Goal: Task Accomplishment & Management: Manage account settings

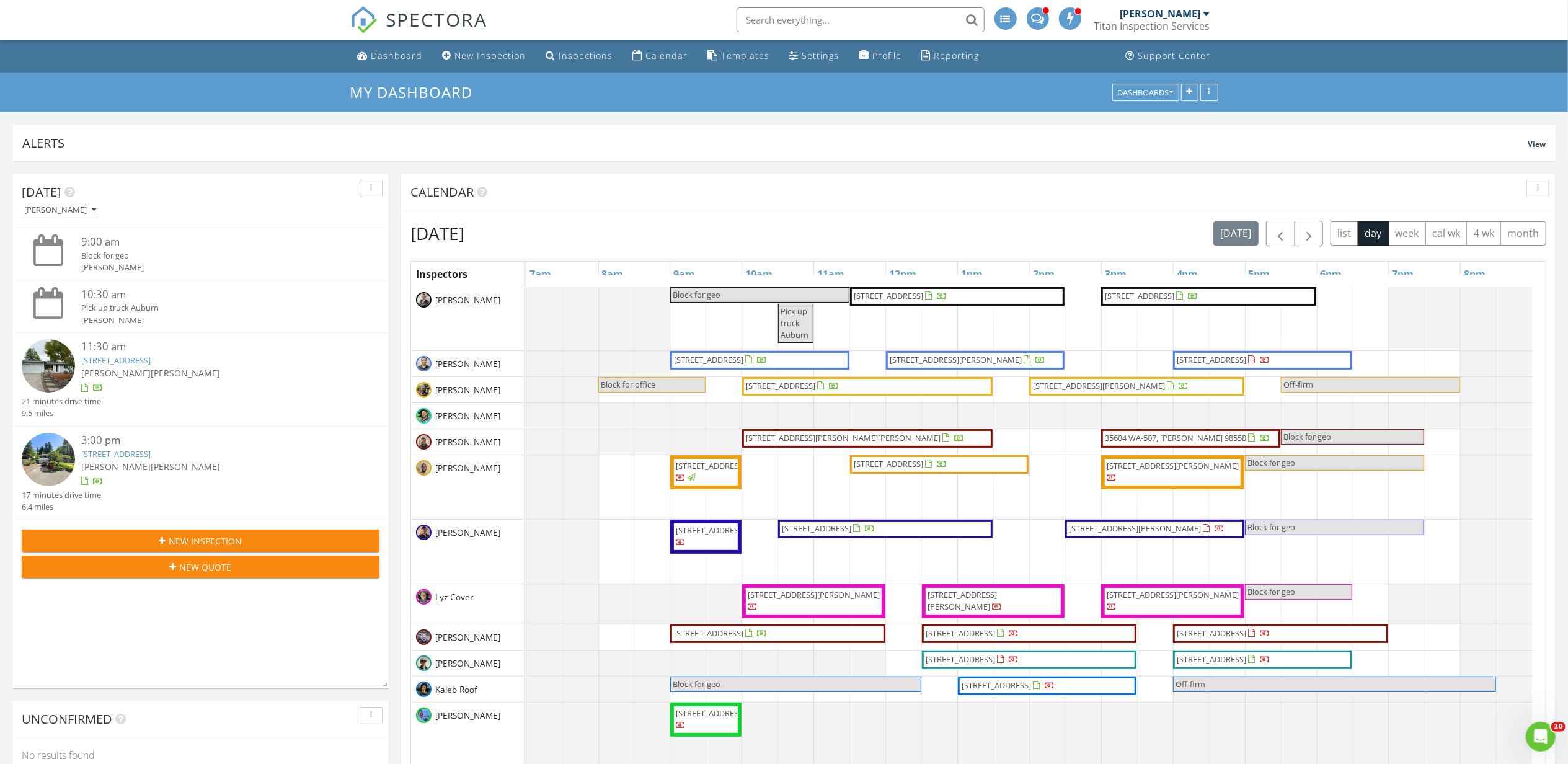
scroll to position [1588, 1594]
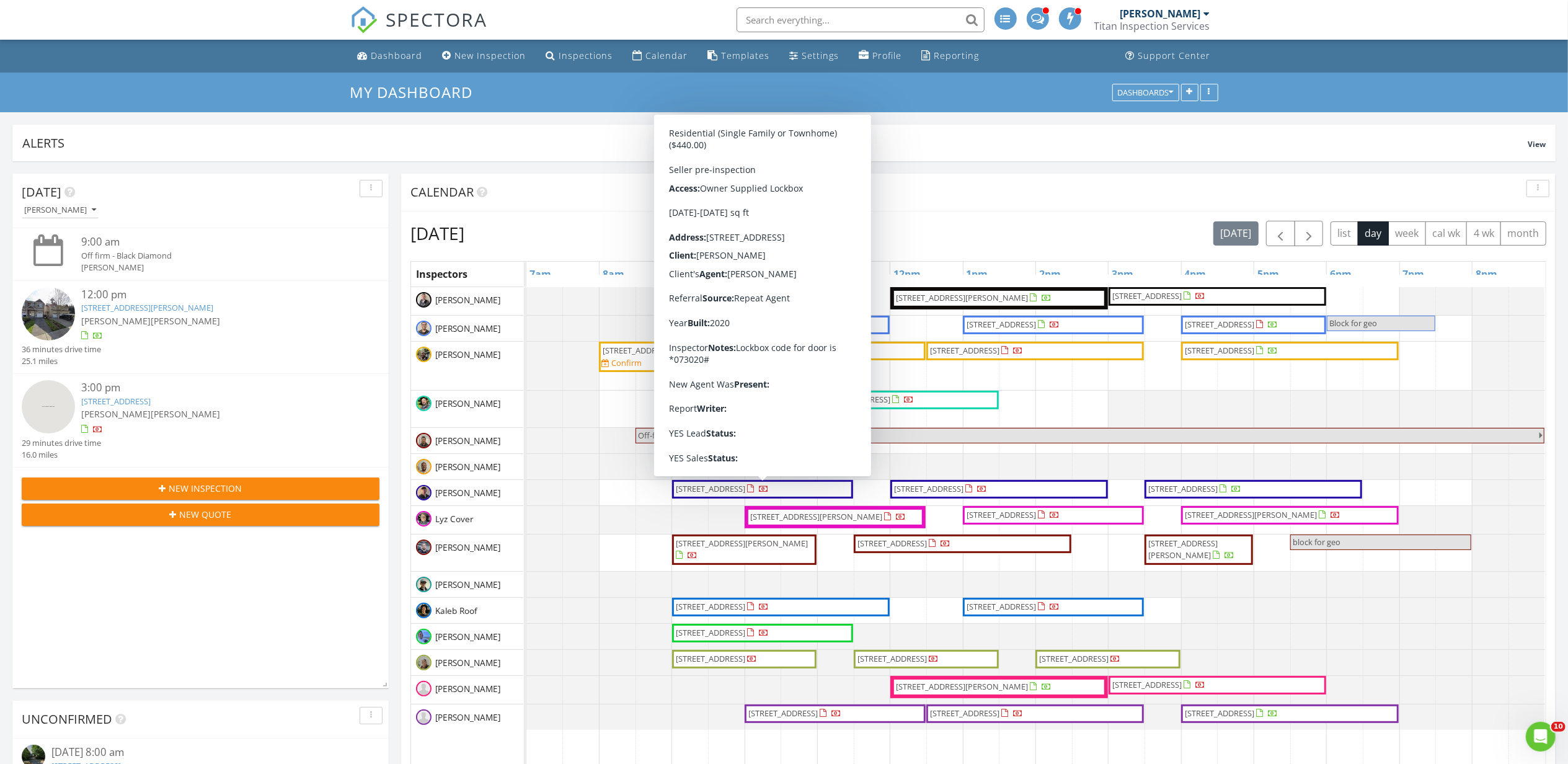
click at [1057, 214] on div "Thursday, August 28, 2025 today list day week cal wk 4 wk month Inspectors 7am …" at bounding box center [978, 539] width 1154 height 656
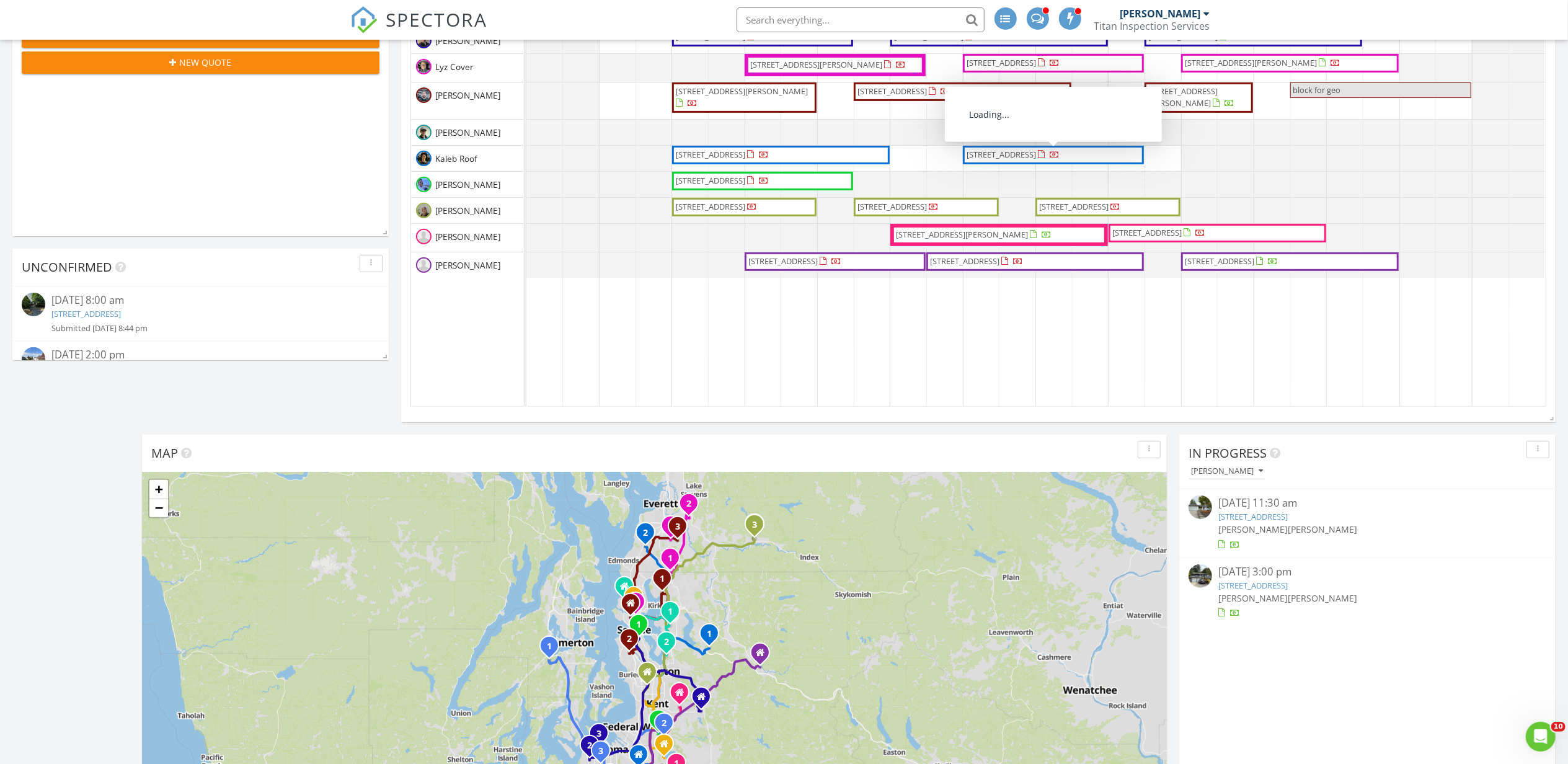
scroll to position [496, 0]
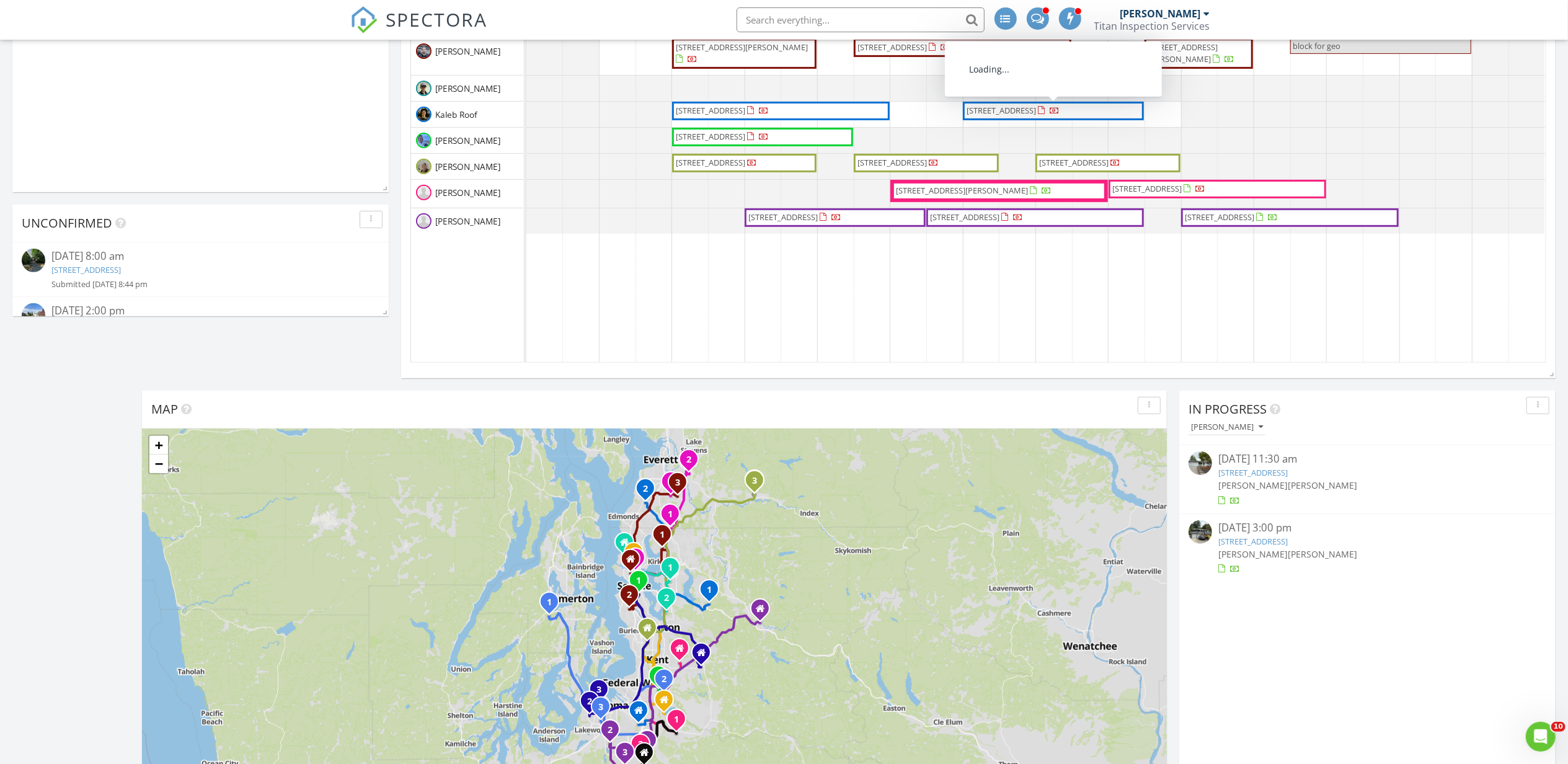
click at [1347, 485] on div "Jacob Cantu Emmitt Medina" at bounding box center [1368, 485] width 298 height 13
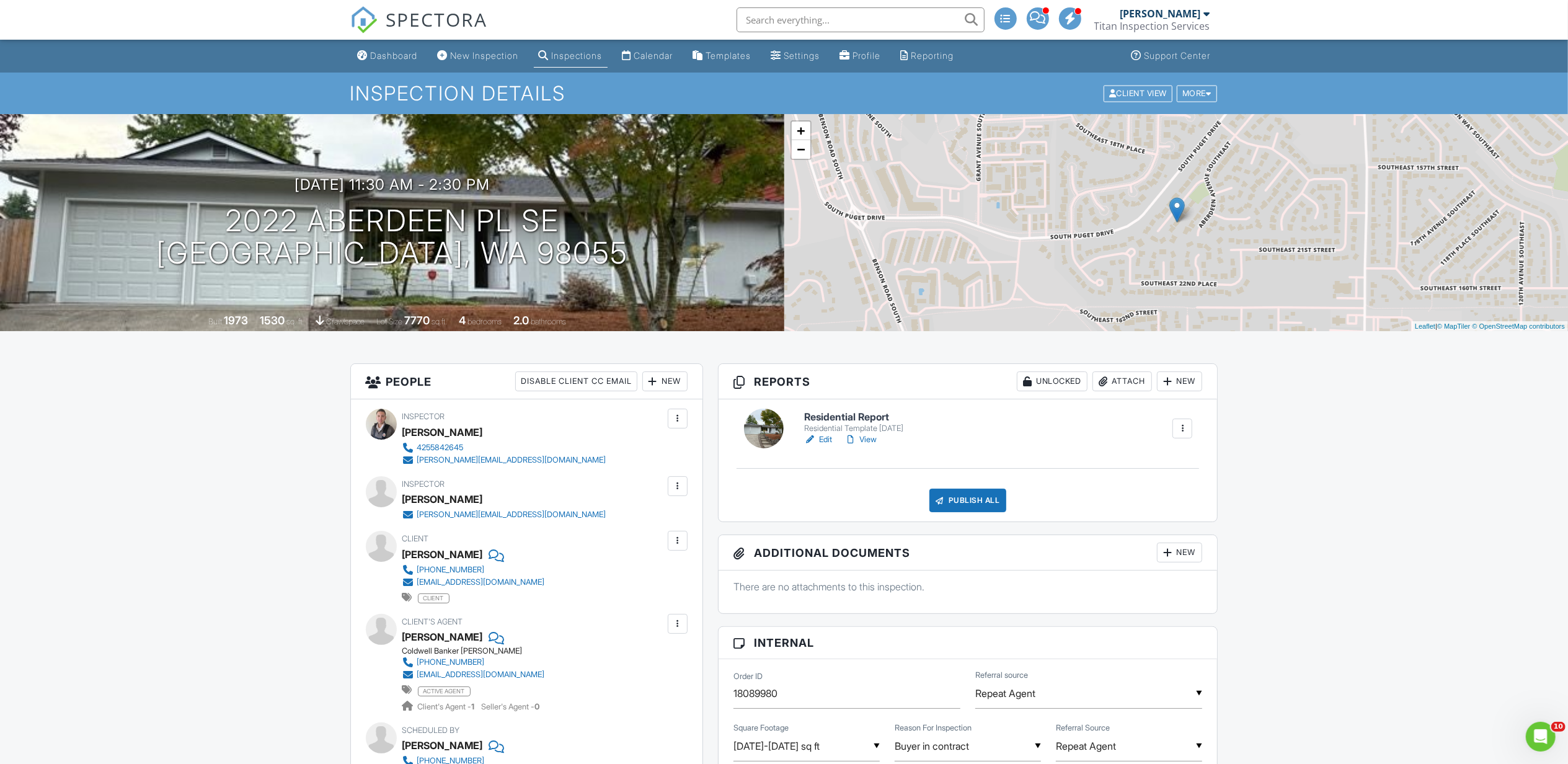
click at [819, 438] on link "Edit" at bounding box center [818, 440] width 28 height 12
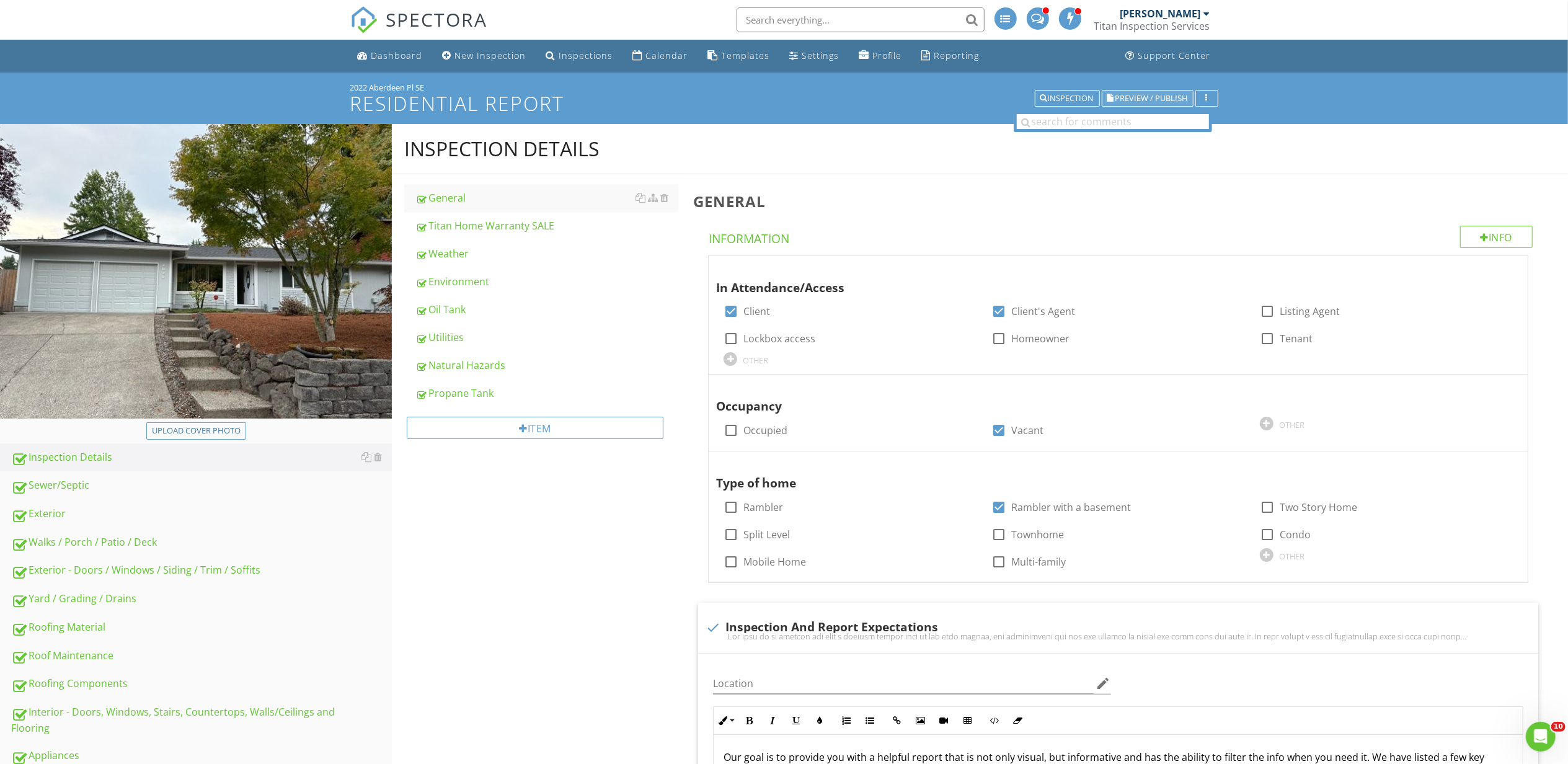
drag, startPoint x: 1152, startPoint y: 88, endPoint x: 1152, endPoint y: 97, distance: 9.0
click at [1152, 93] on div "2022 Aberdeen Pl SE Residential Report Inspection Preview / Publish" at bounding box center [784, 98] width 868 height 32
click at [1149, 102] on span "Preview / Publish" at bounding box center [1152, 98] width 72 height 8
click at [187, 564] on div "Exterior - Doors / Windows / Siding / Trim / Soffits" at bounding box center [201, 570] width 381 height 16
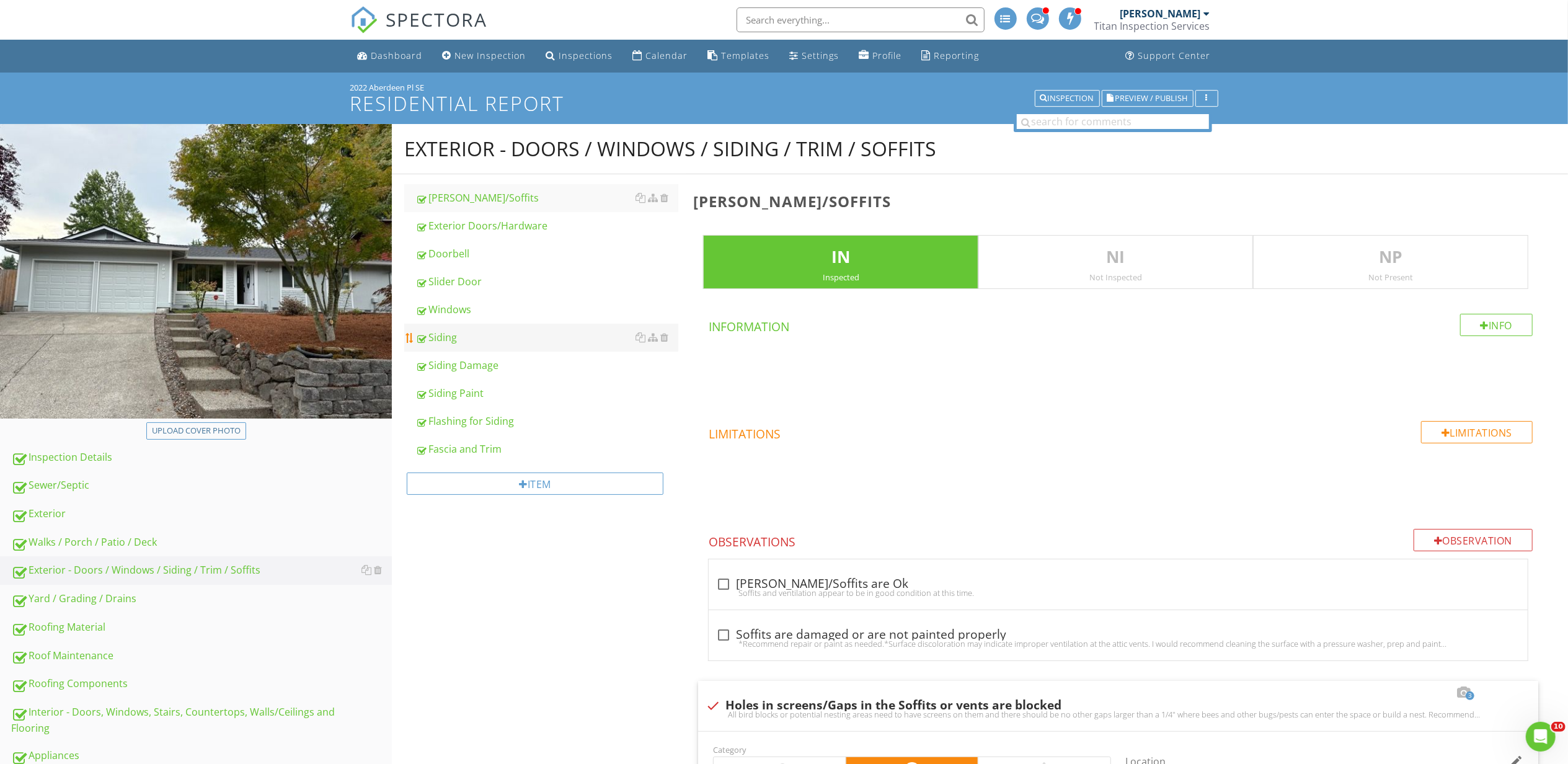
click at [496, 337] on div "Siding" at bounding box center [547, 337] width 263 height 15
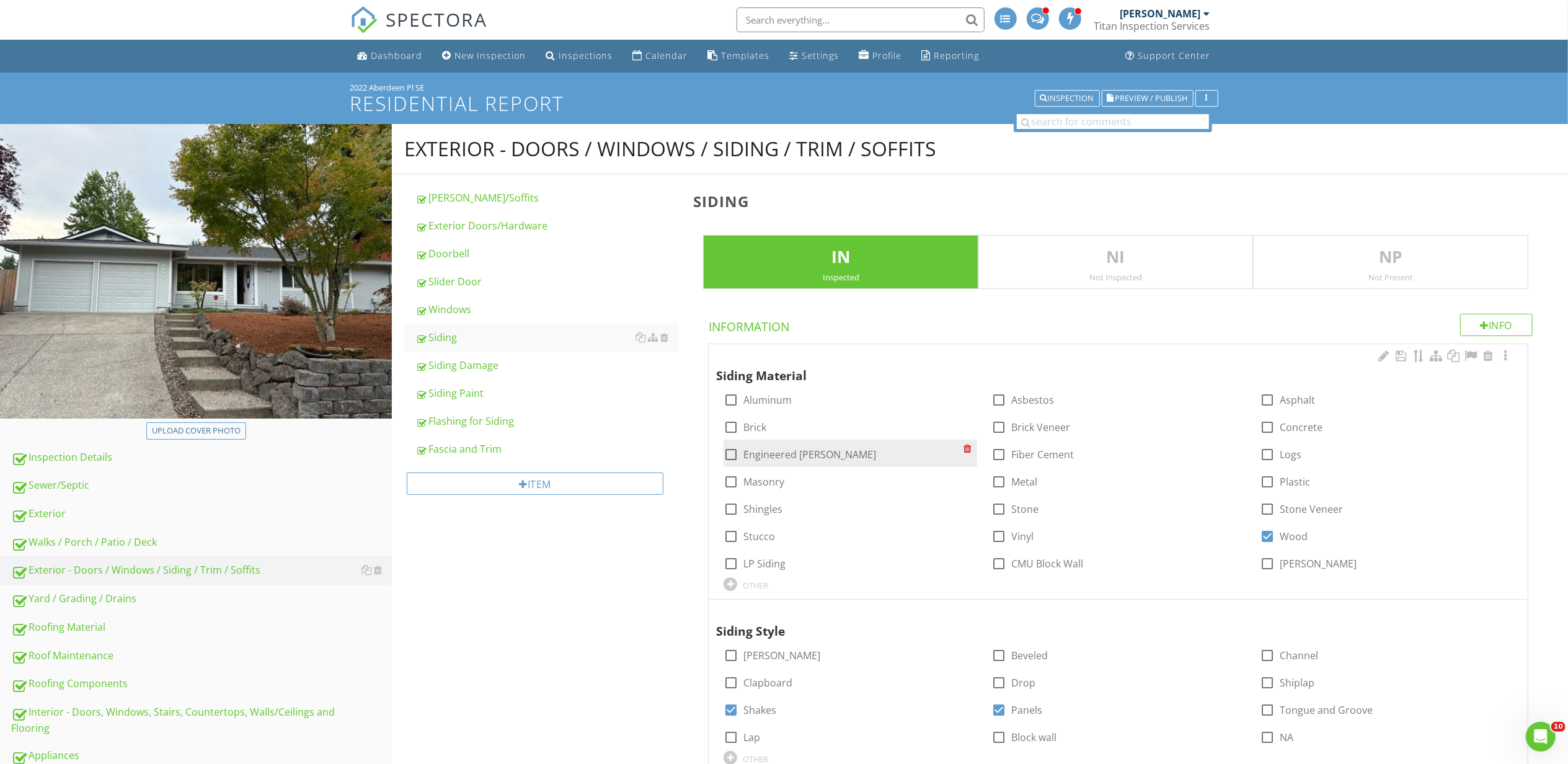
click at [808, 461] on label "Engineered Wood" at bounding box center [809, 454] width 132 height 12
checkbox input "true"
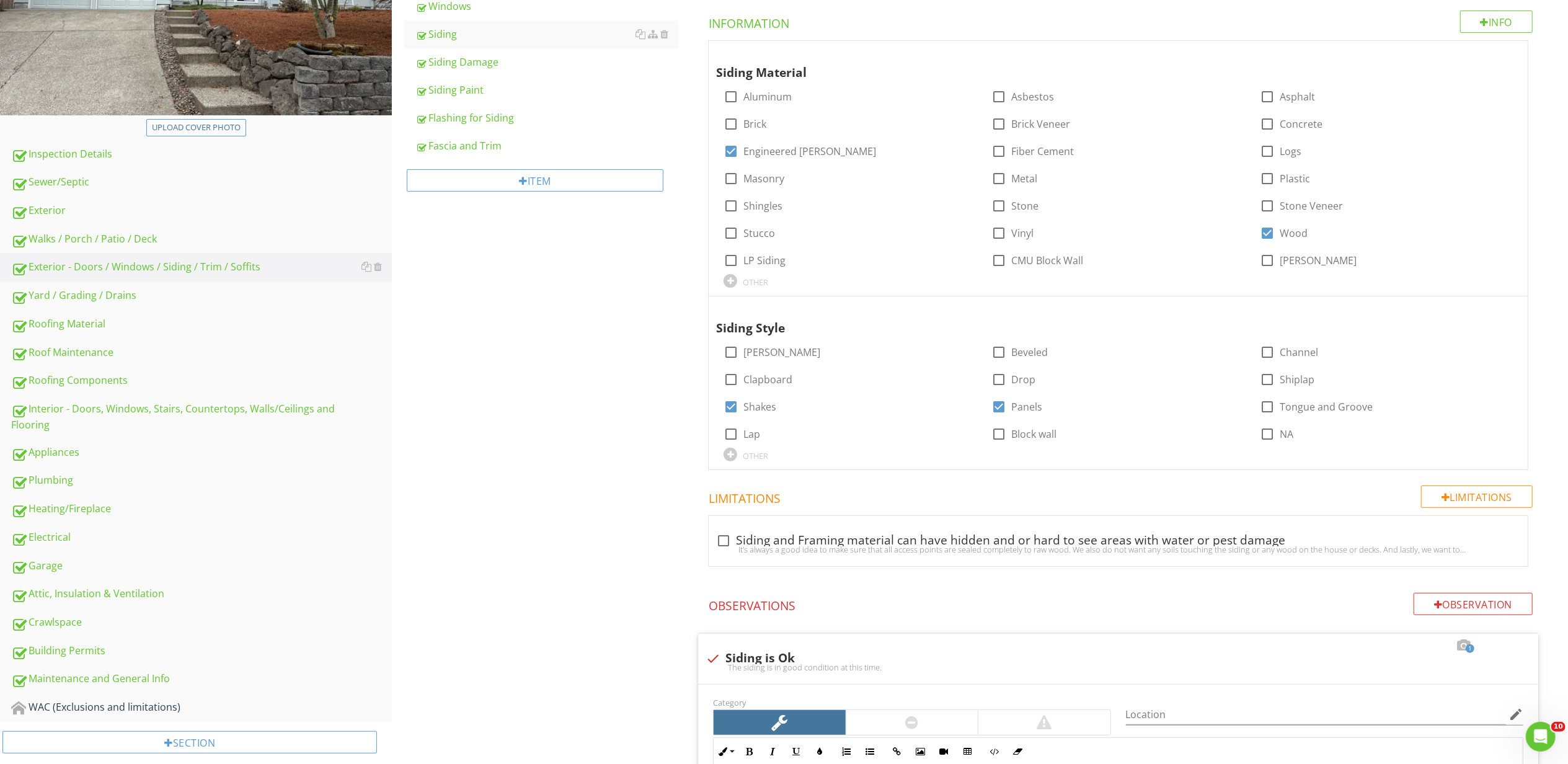
scroll to position [579, 0]
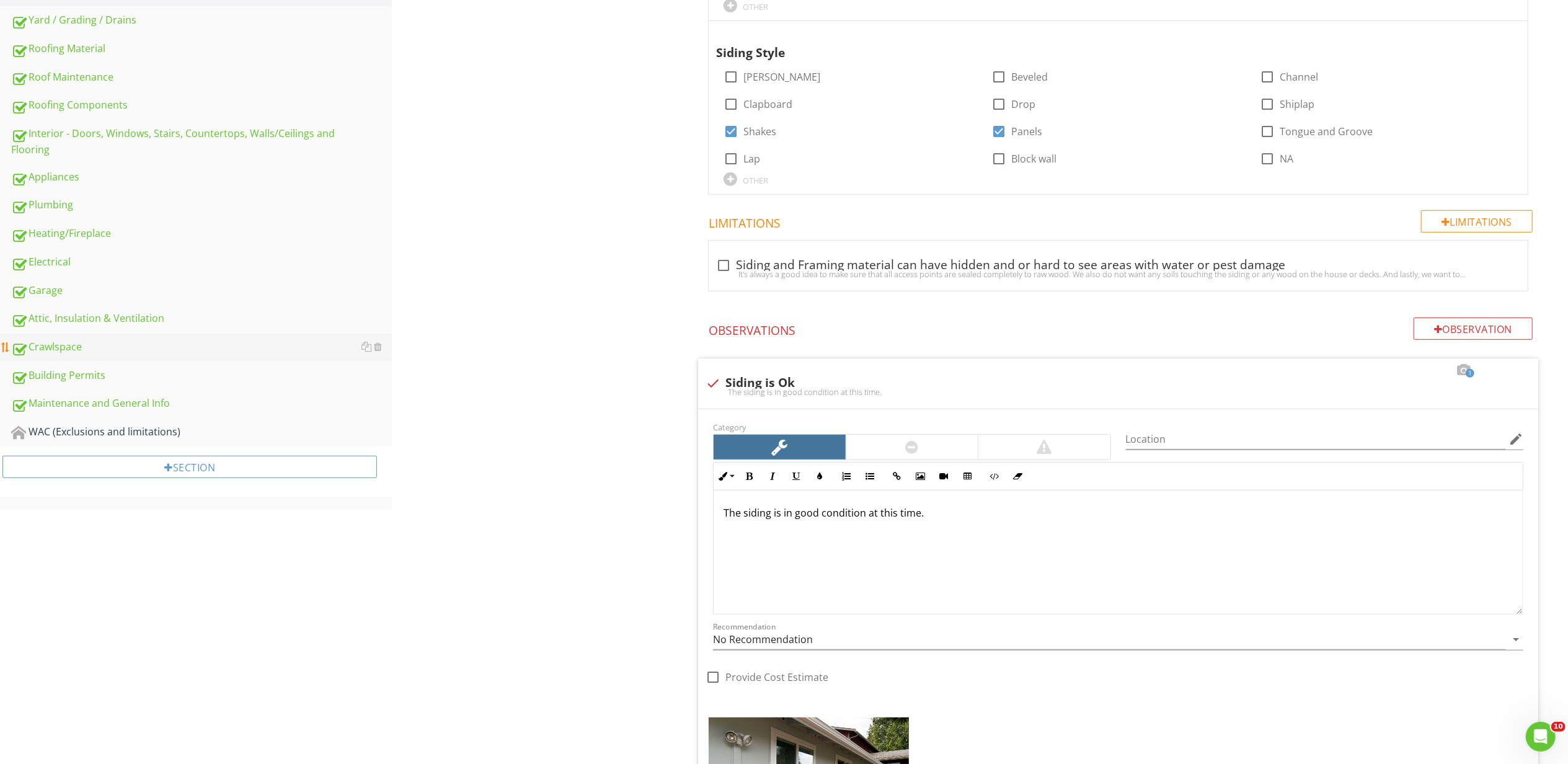
click at [137, 333] on link "Crawlspace" at bounding box center [201, 347] width 381 height 28
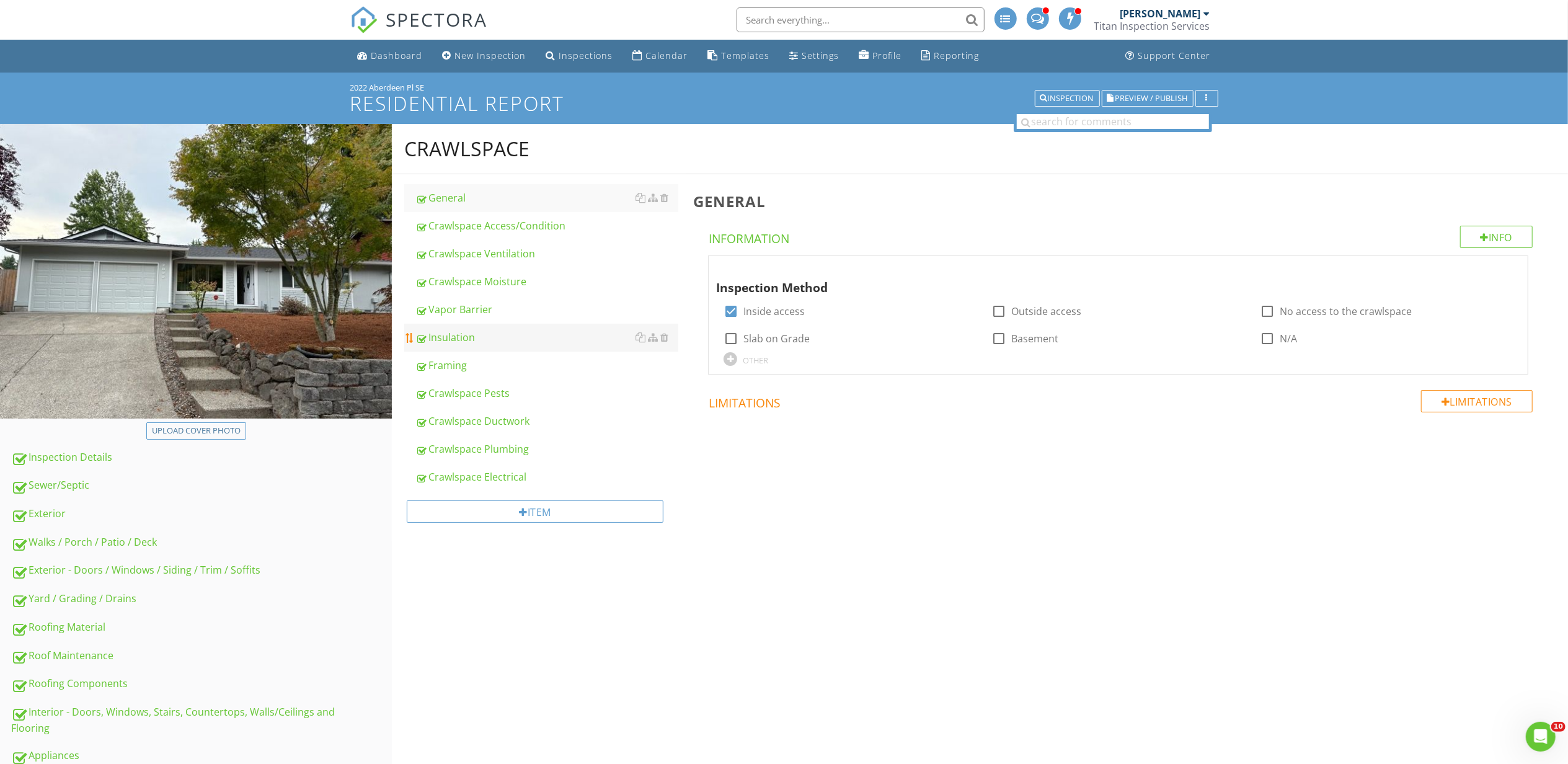
click at [533, 333] on div "Insulation" at bounding box center [547, 337] width 263 height 15
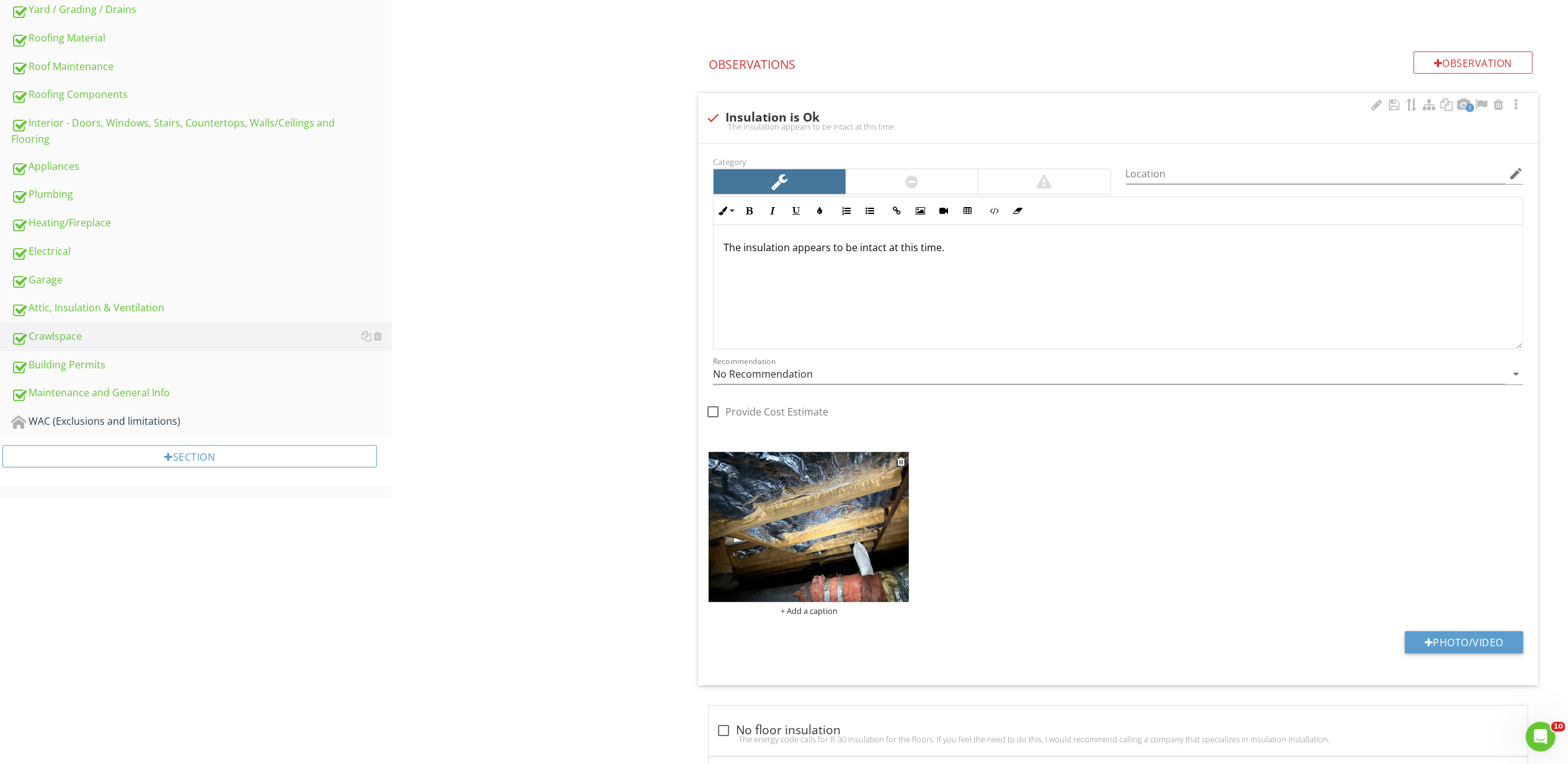
scroll to position [772, 0]
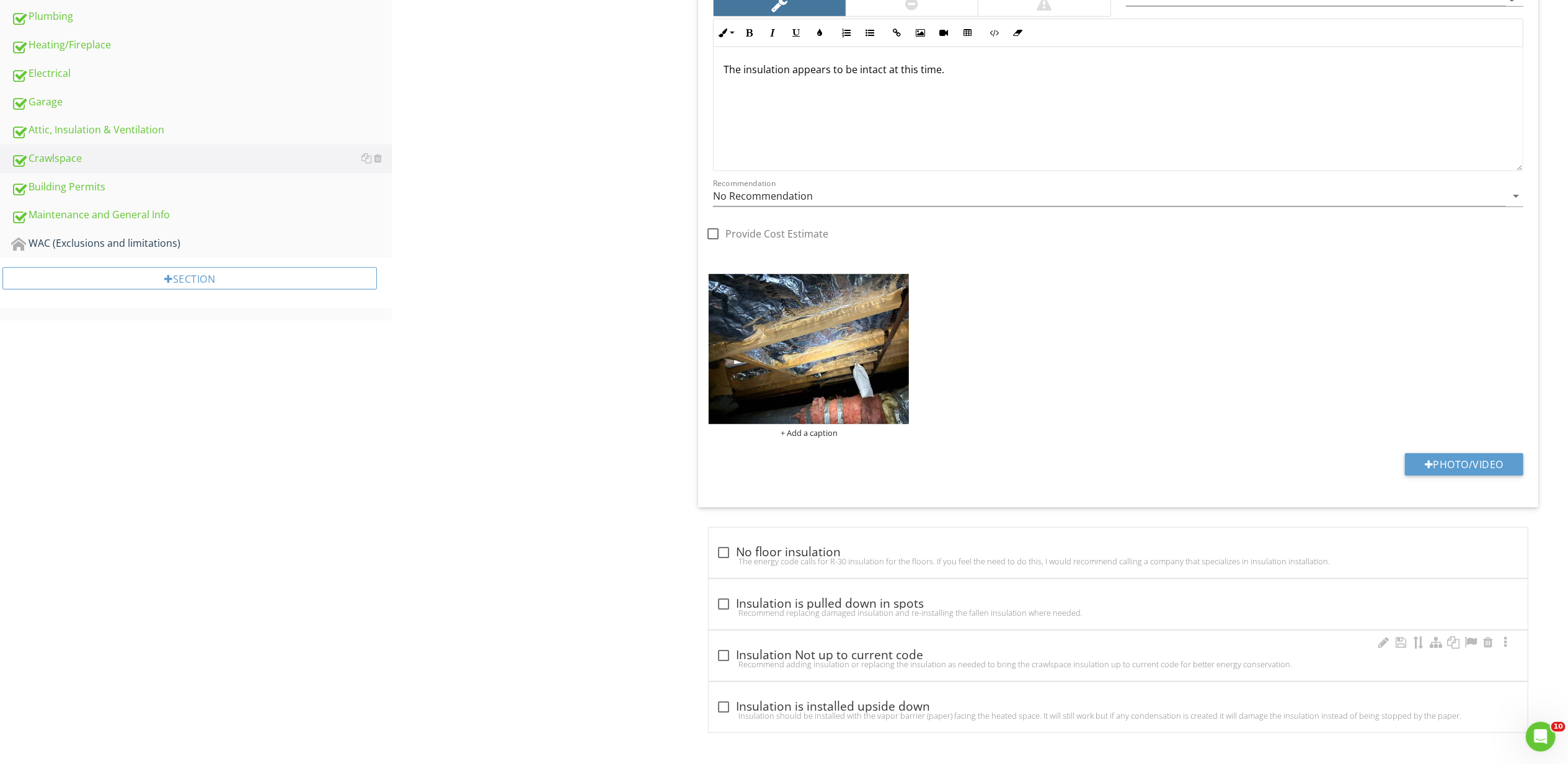
click at [790, 666] on div "Recommend adding insulation or replacing the insulation as needed to bring the …" at bounding box center [1118, 664] width 804 height 10
checkbox input "true"
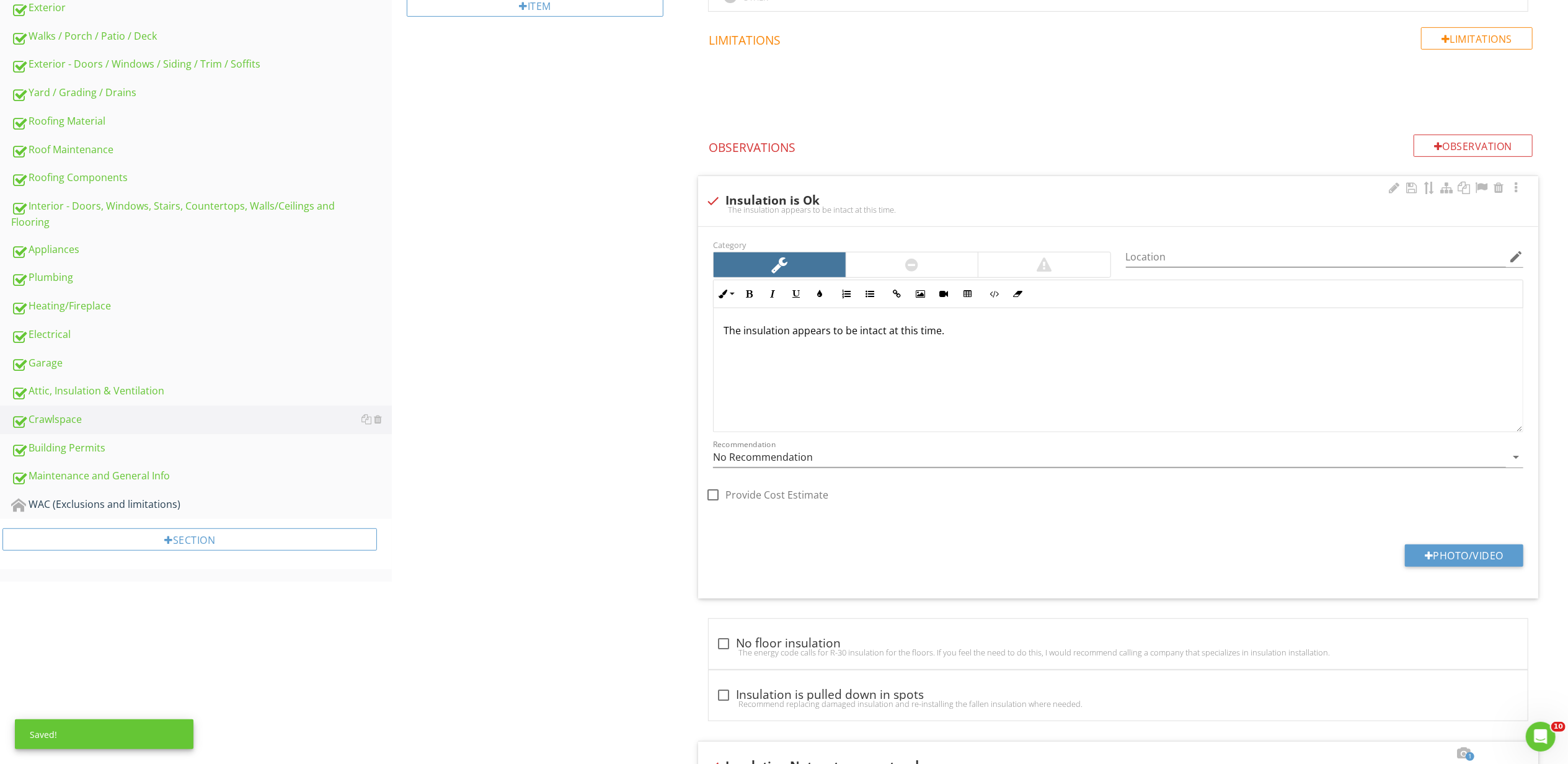
scroll to position [356, 0]
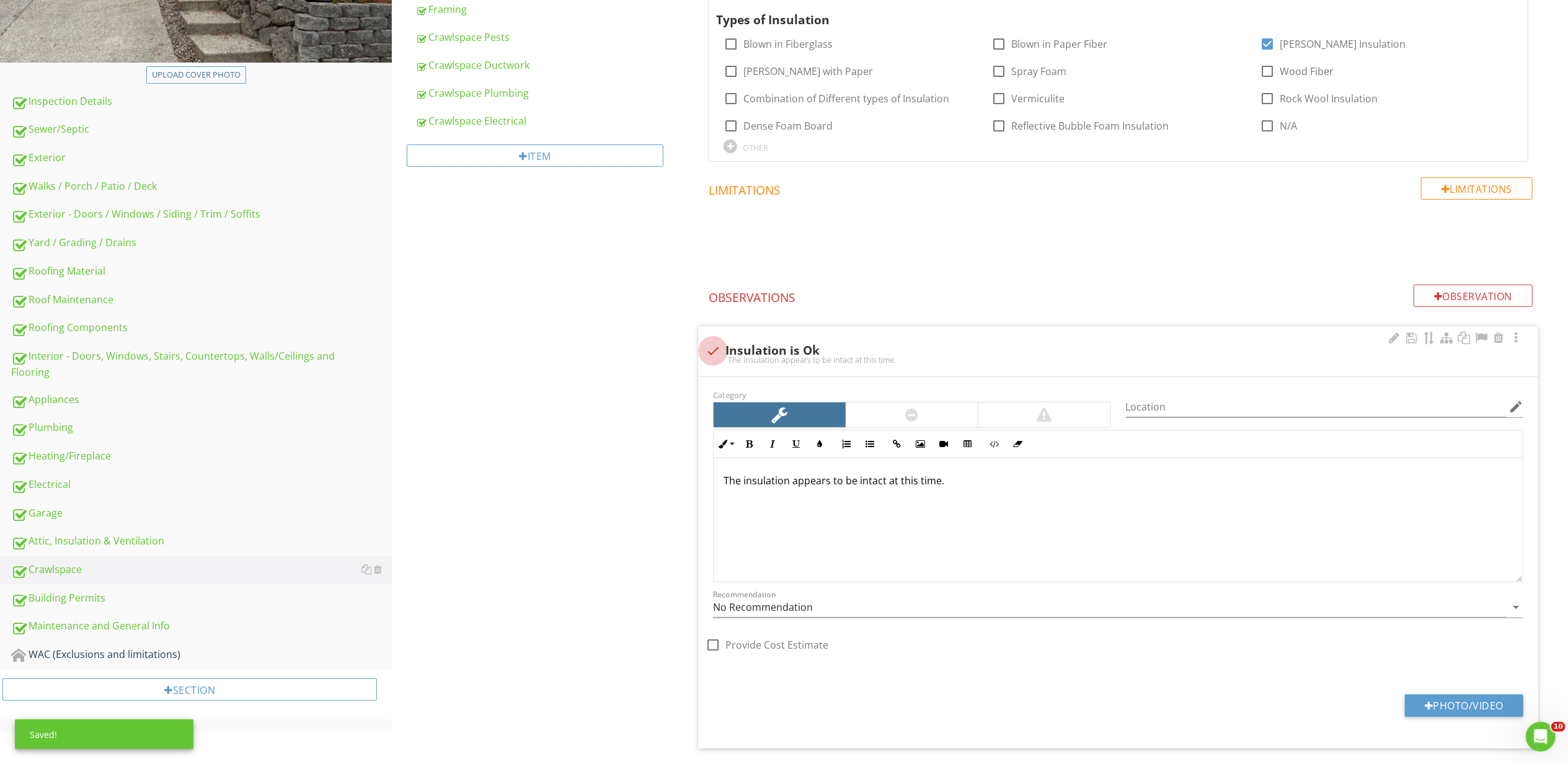
click at [704, 354] on div at bounding box center [713, 351] width 22 height 22
checkbox input "true"
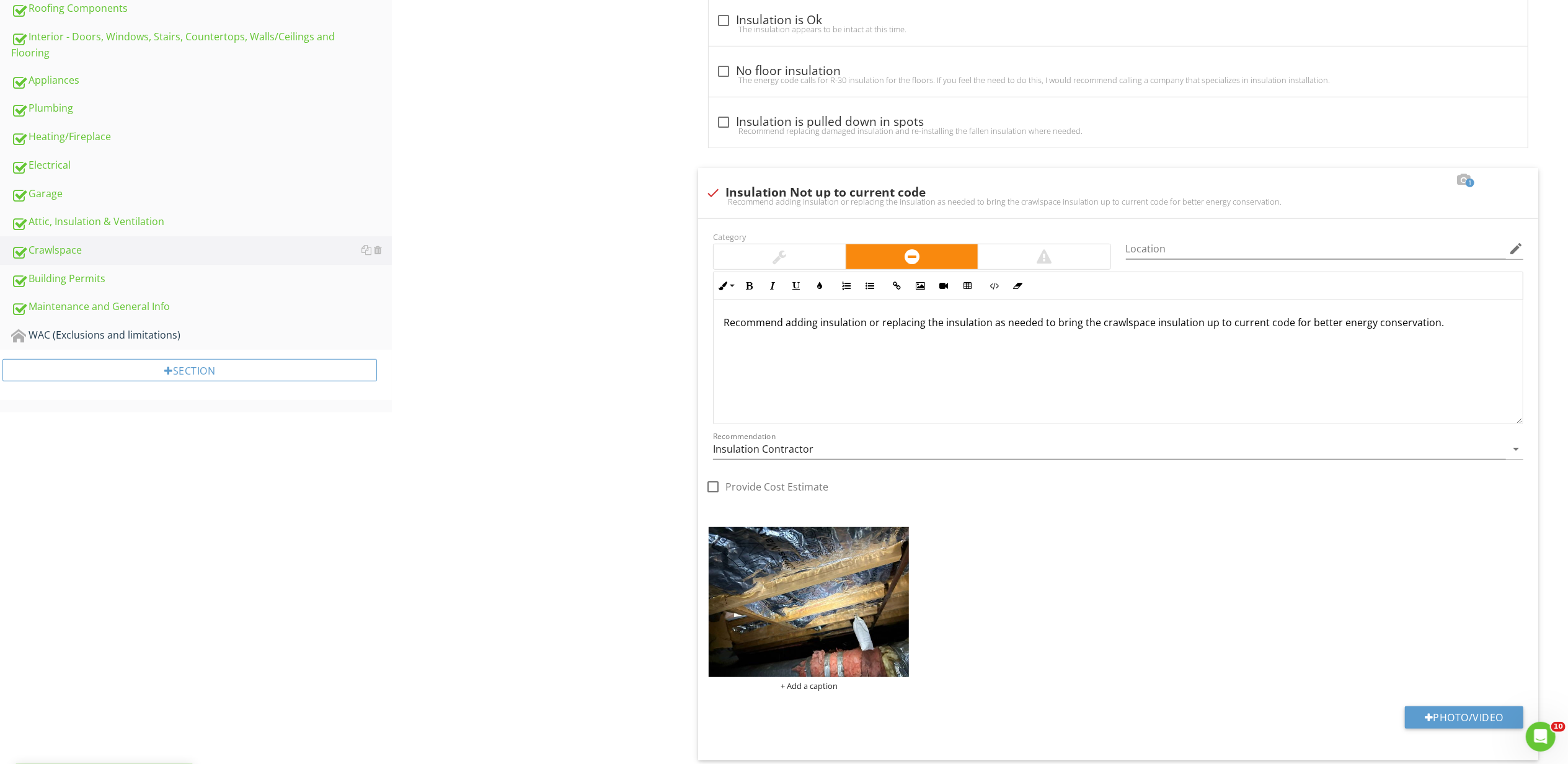
scroll to position [778, 0]
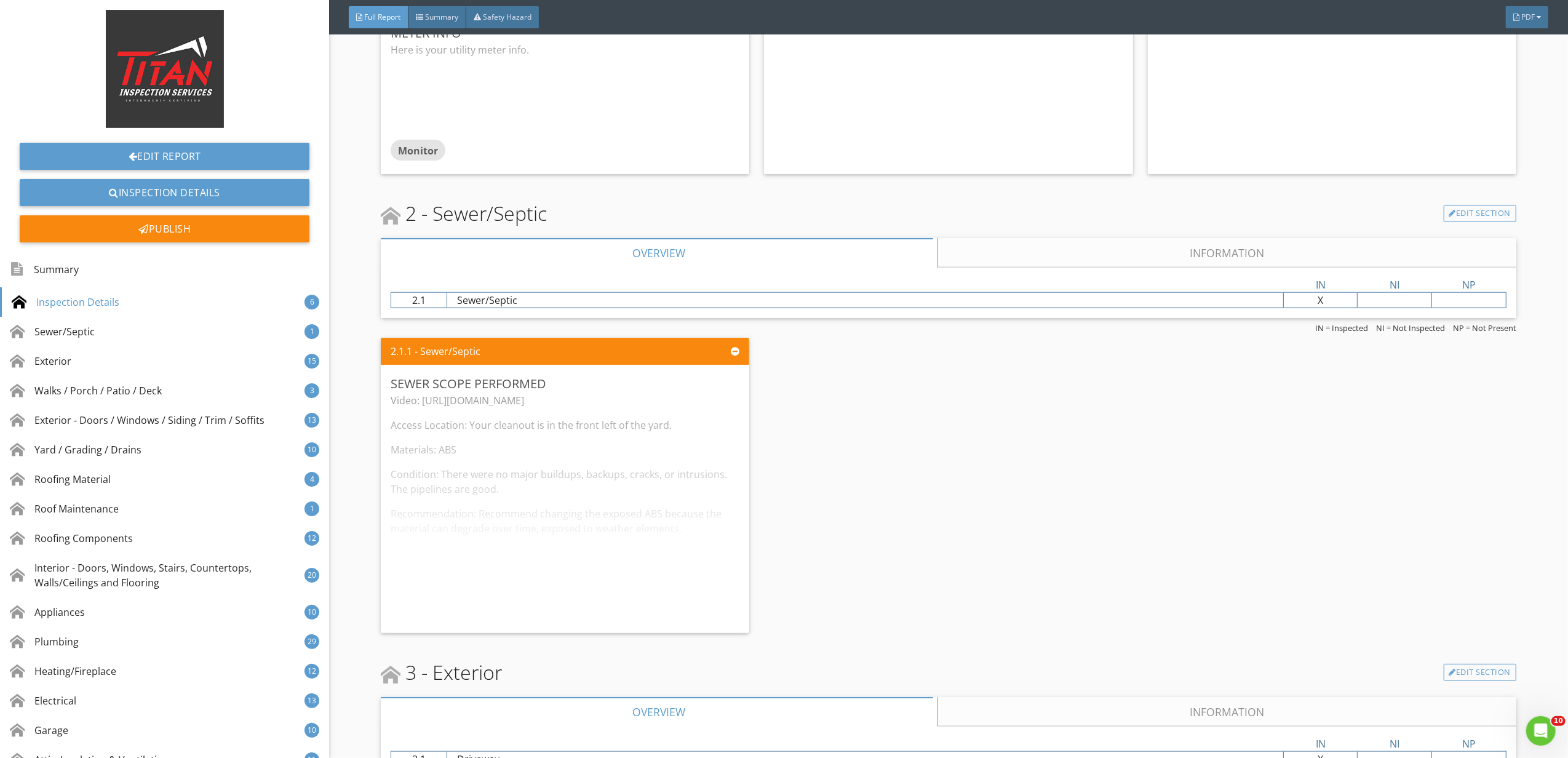
scroll to position [1477, 0]
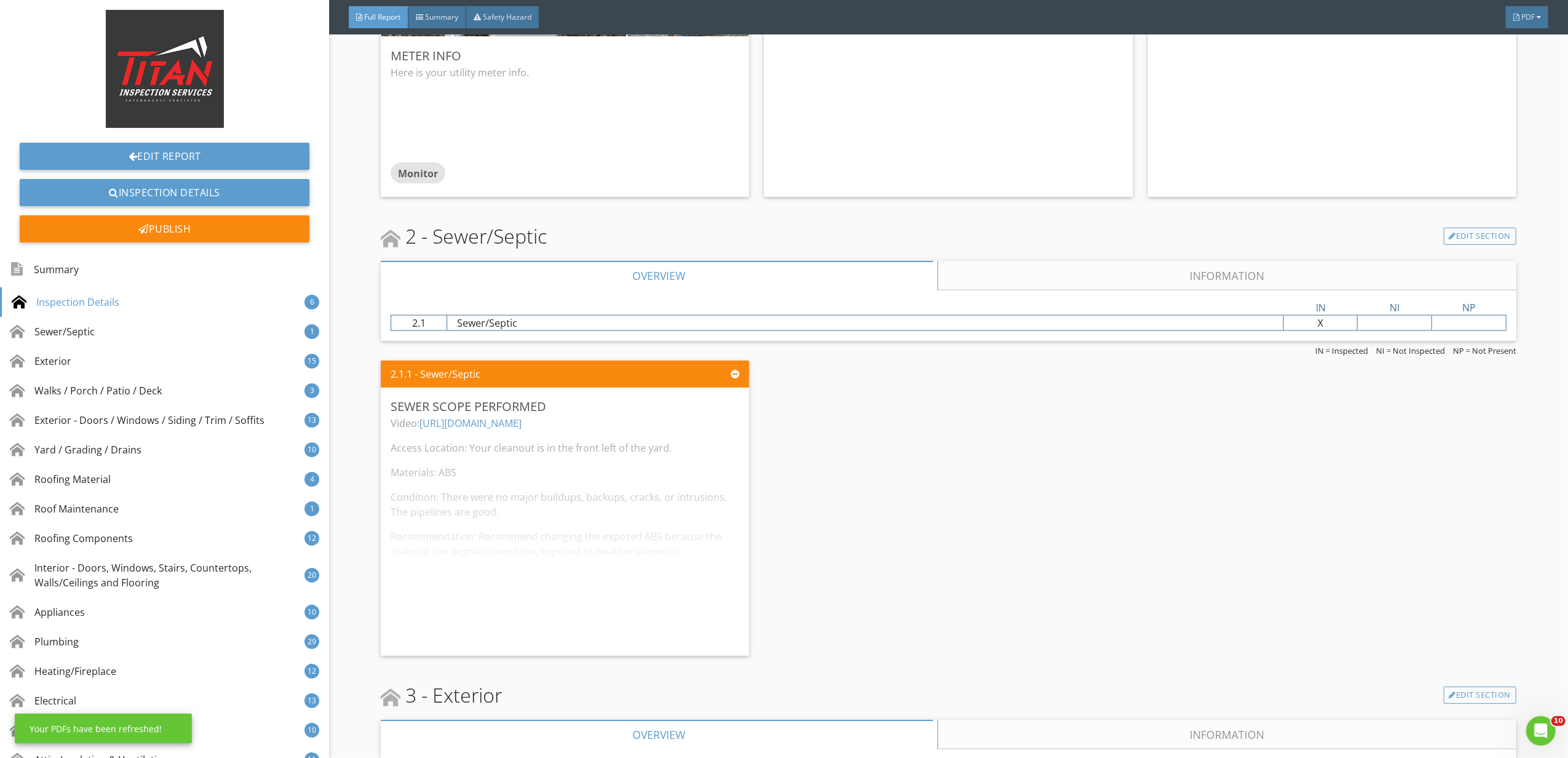
scroll to position [1395, 0]
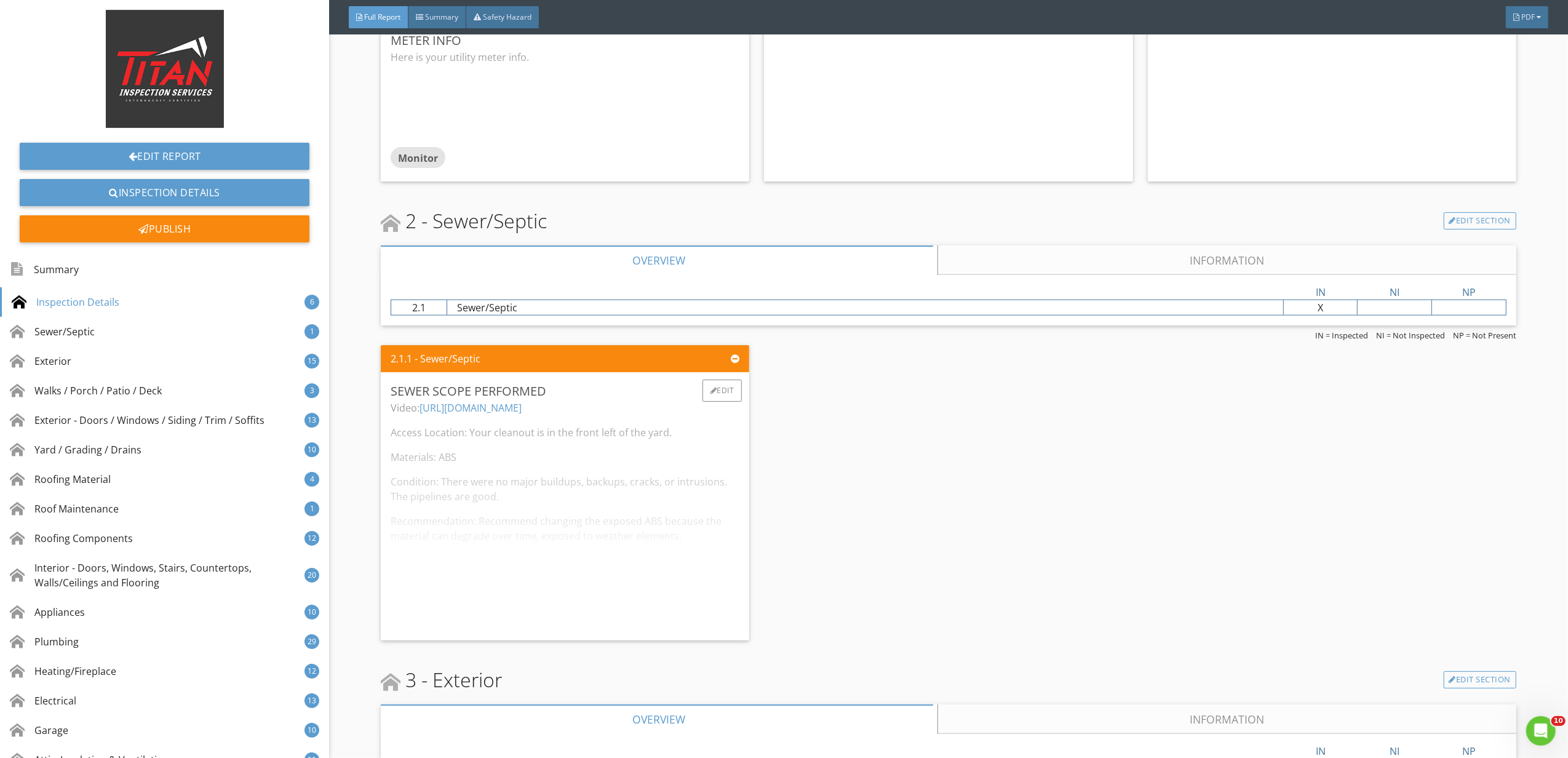
click at [501, 409] on div "Video: https://youtu.be/qkfQID_GcXk Access Location: Your cleanout is in the fr…" at bounding box center [565, 516] width 349 height 230
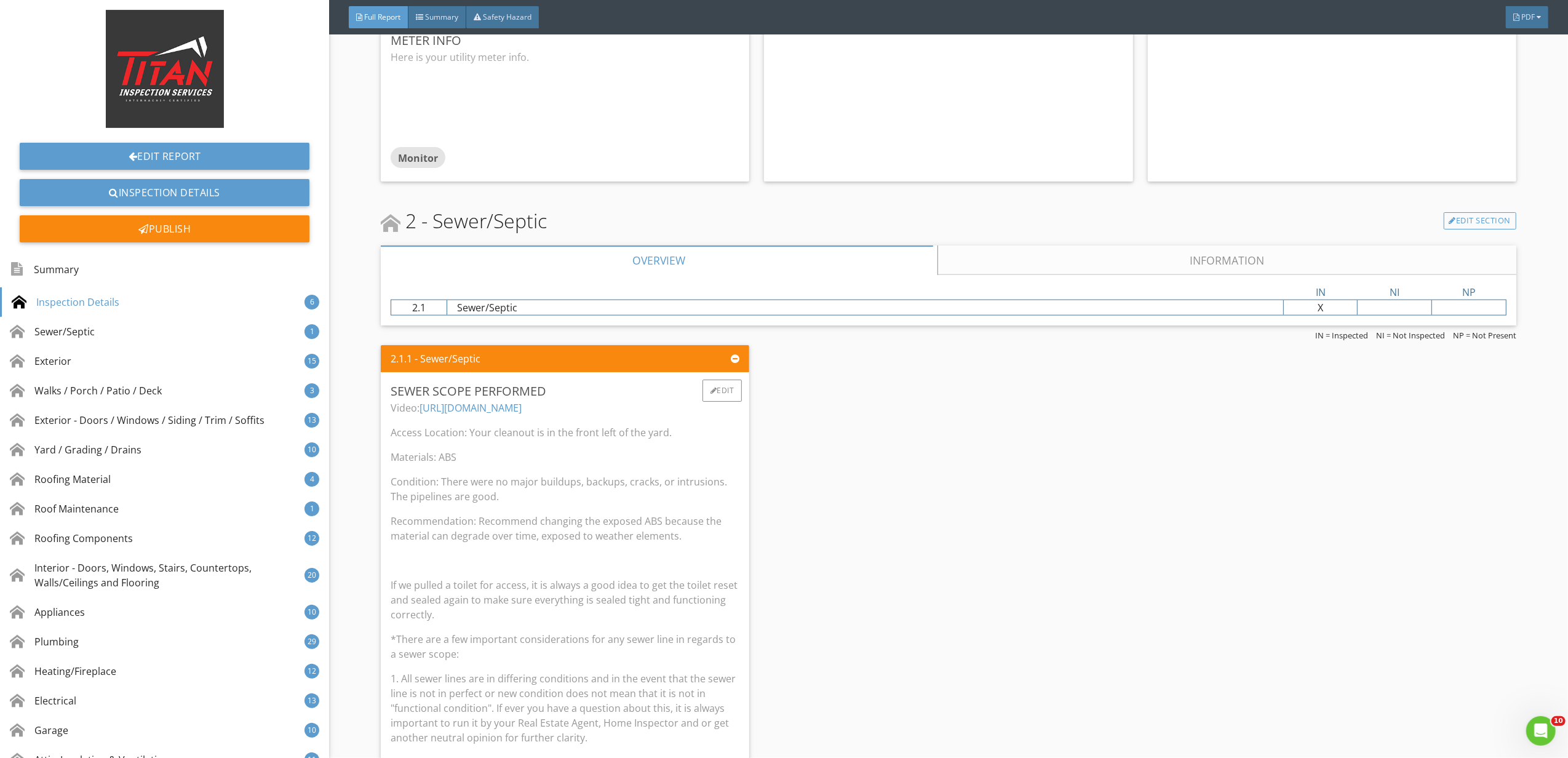
click at [490, 411] on link "https://youtu.be/qkfQID_GcXk" at bounding box center [471, 408] width 102 height 14
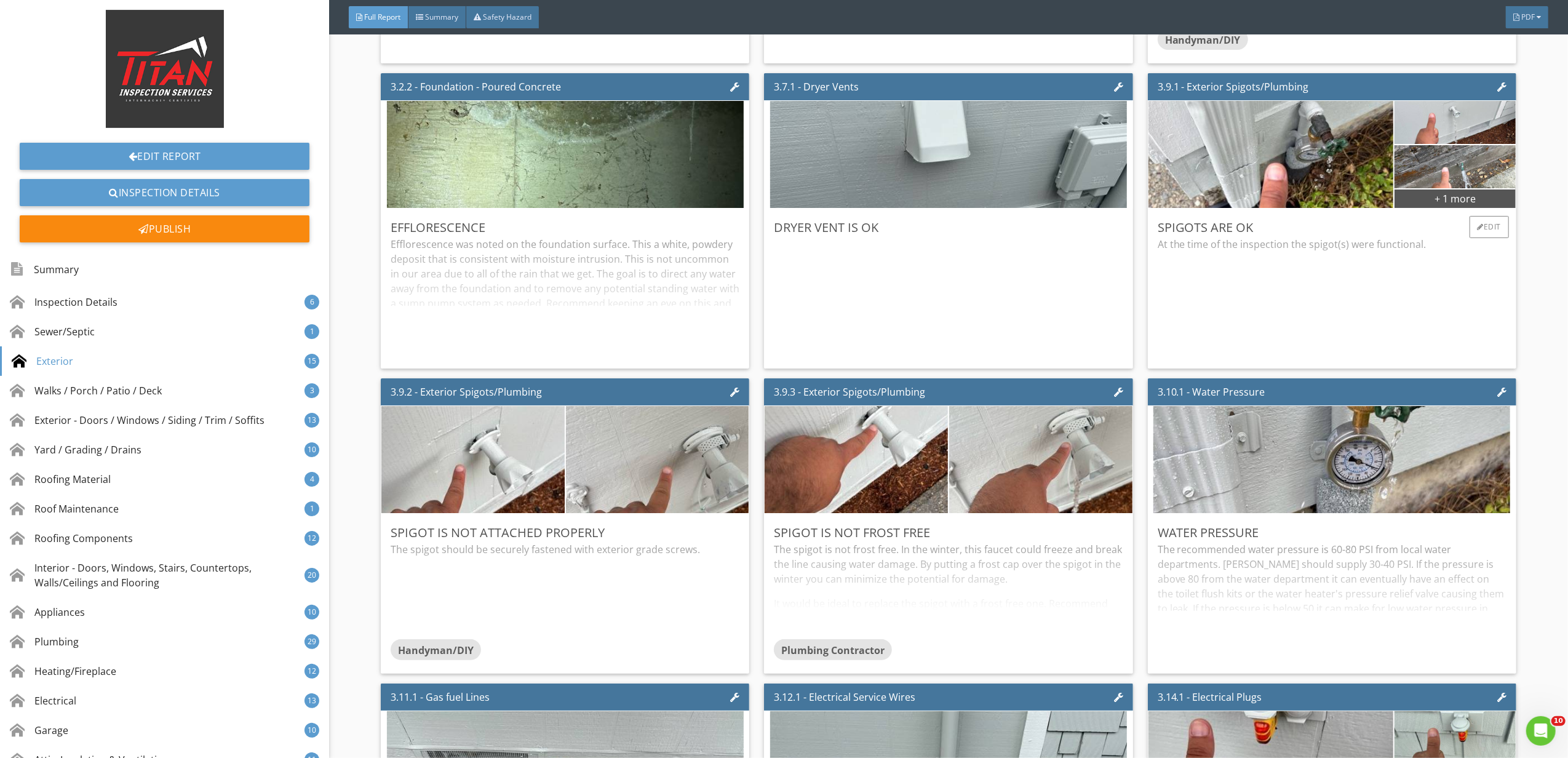
scroll to position [2708, 0]
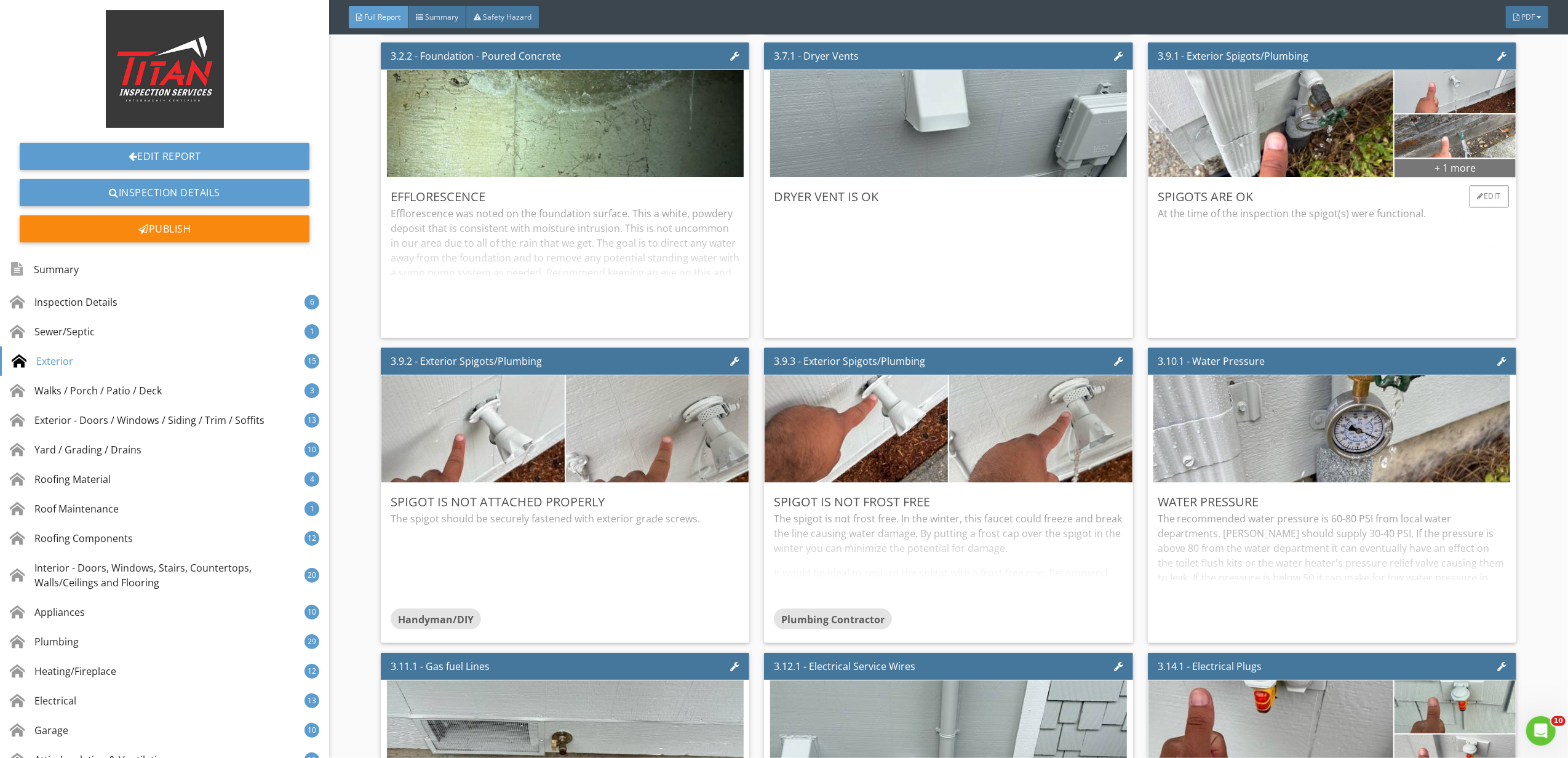
click at [1454, 173] on div "+ 1 more" at bounding box center [1455, 167] width 121 height 20
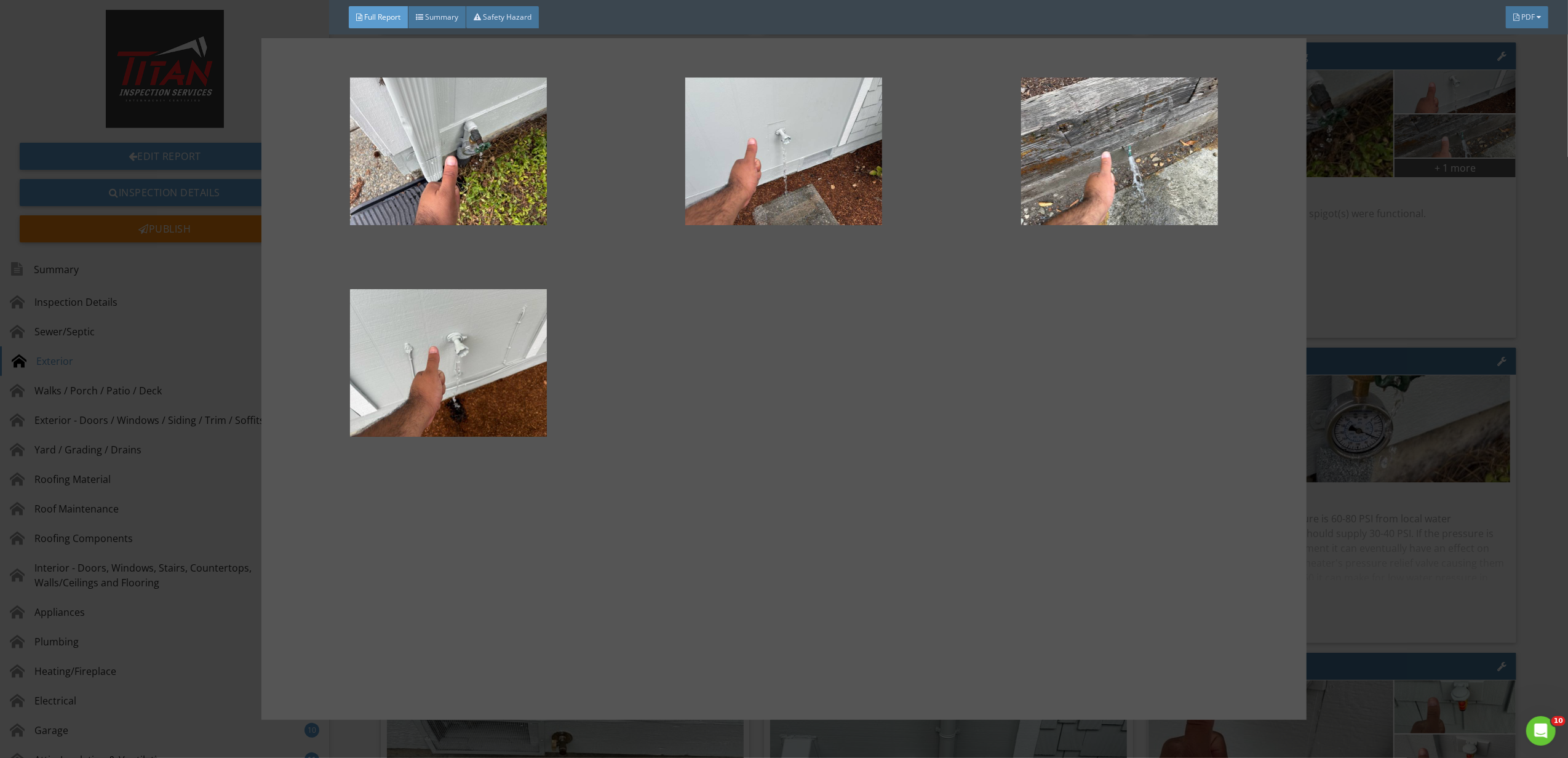
click at [1437, 274] on div at bounding box center [784, 379] width 1568 height 758
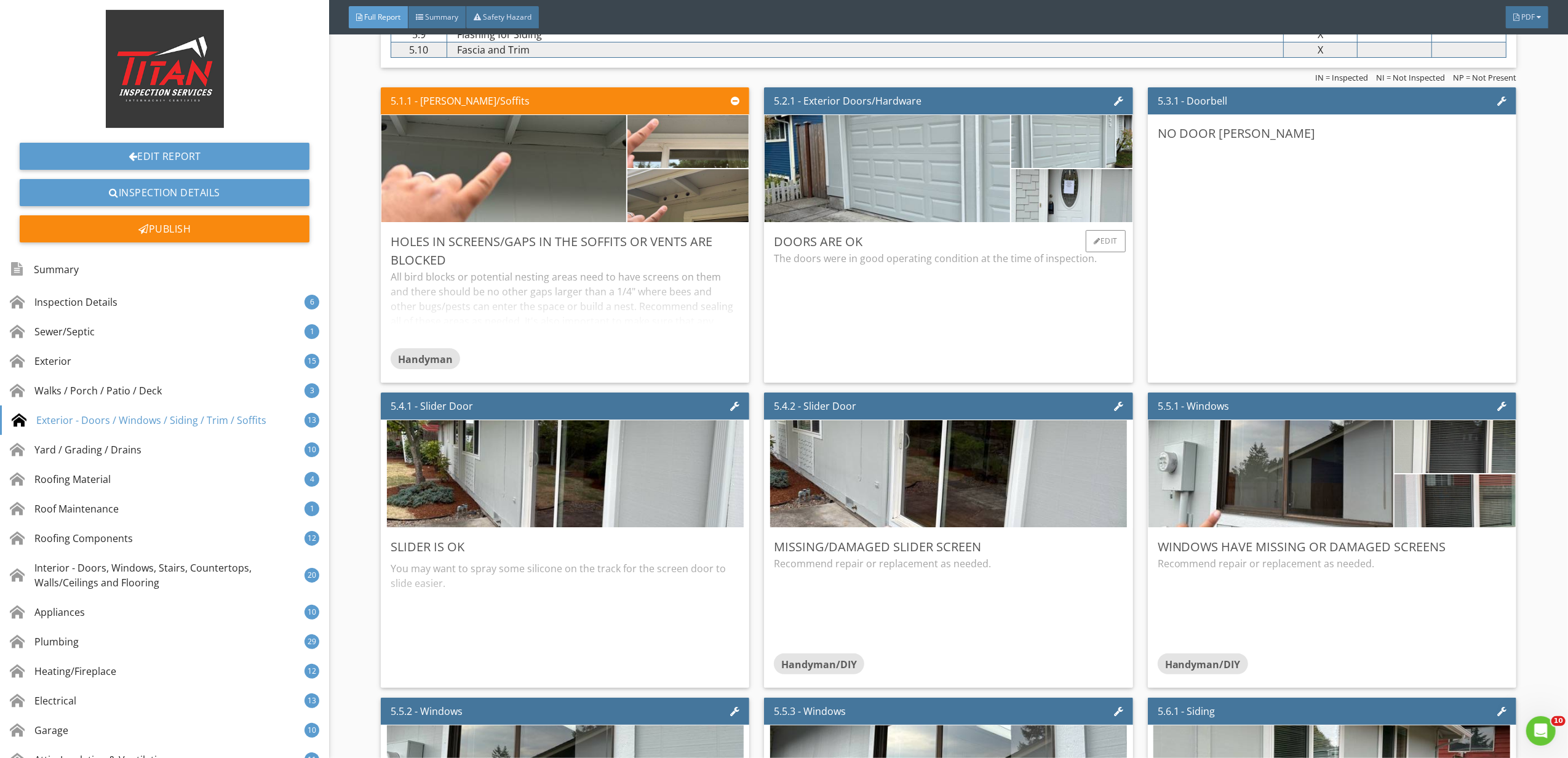
scroll to position [4759, 0]
click at [1073, 226] on img at bounding box center [1071, 195] width 177 height 132
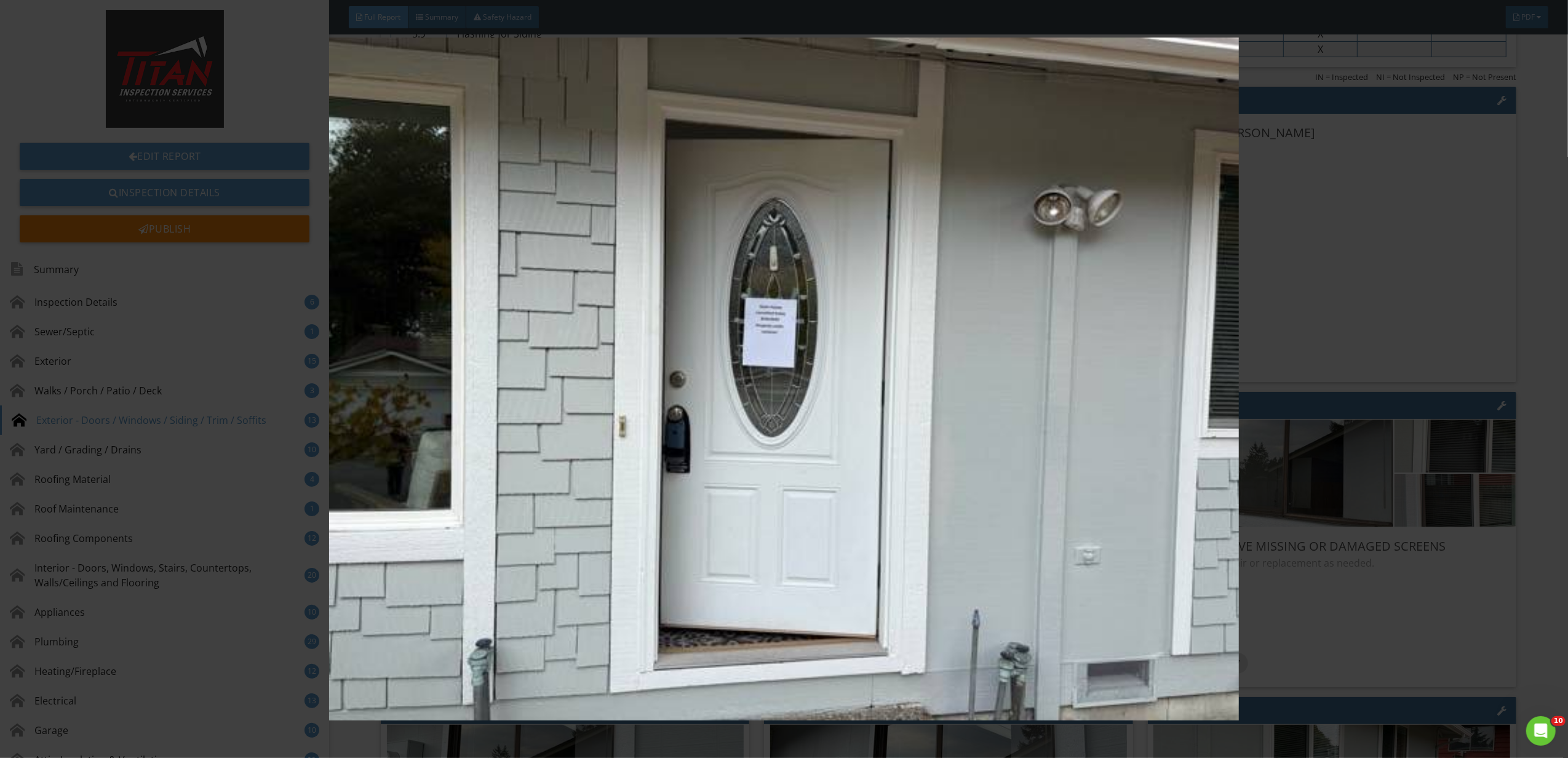
click at [1297, 388] on img at bounding box center [784, 379] width 1452 height 683
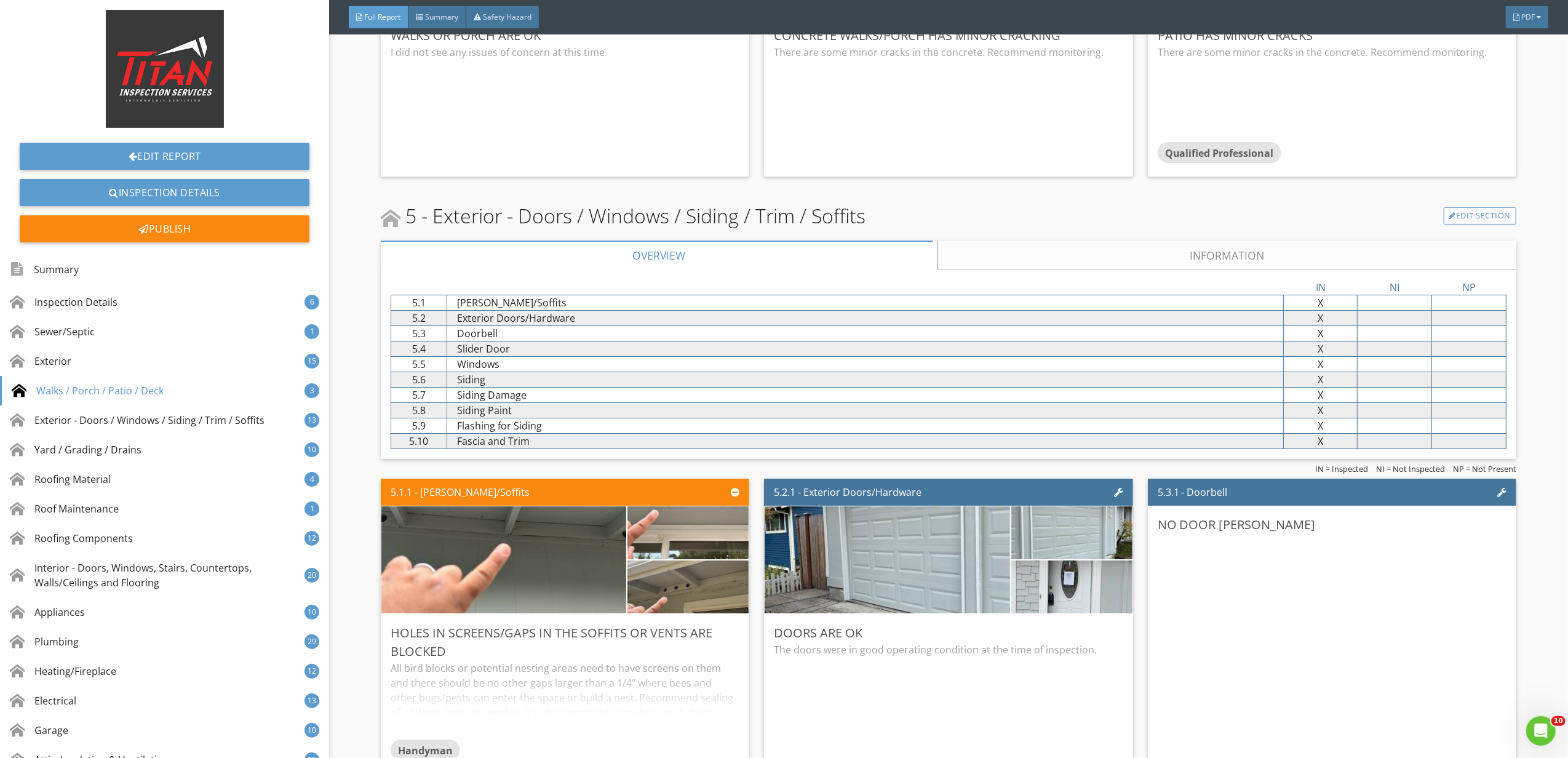
scroll to position [4266, 0]
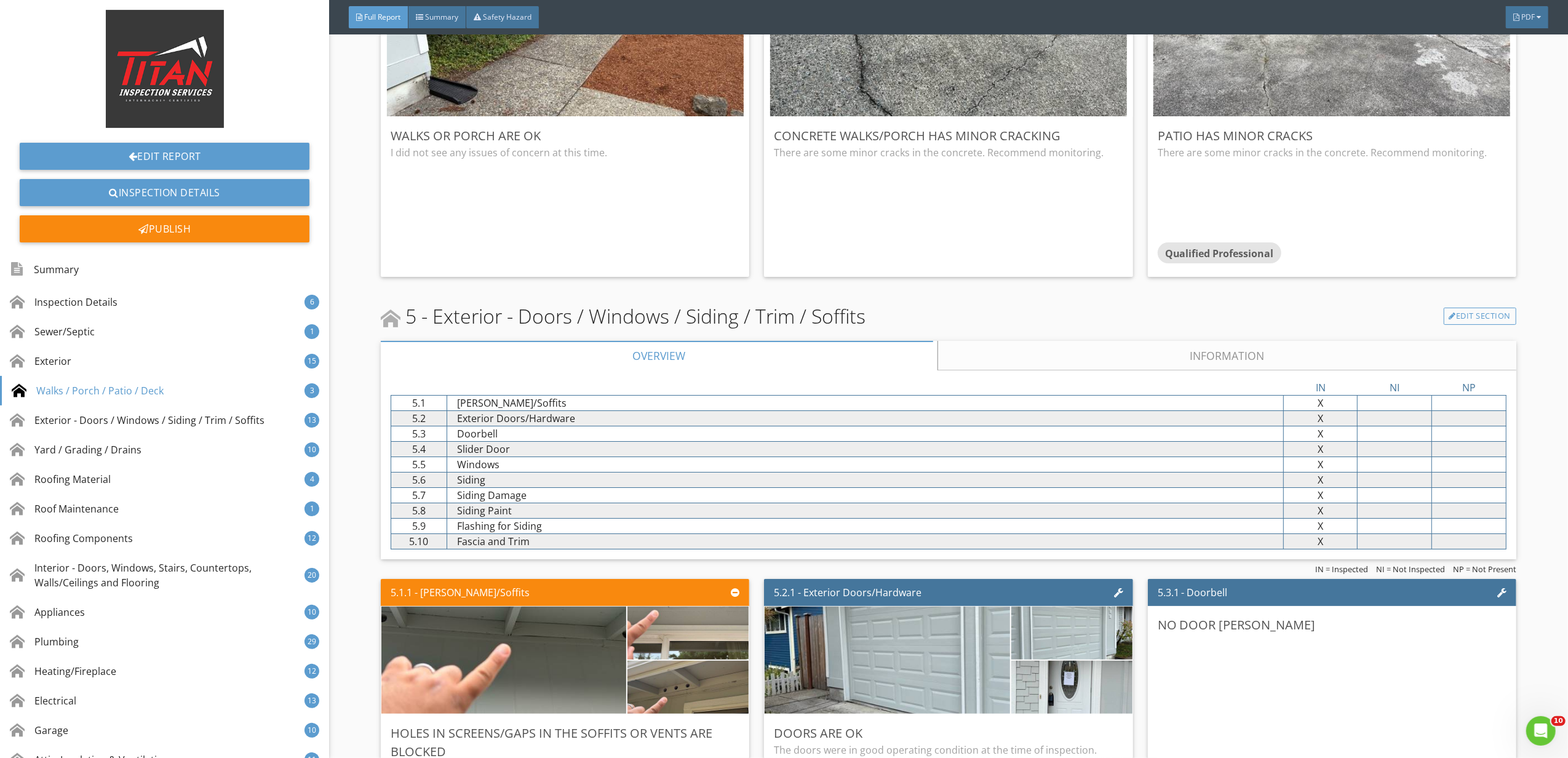
click at [967, 348] on link "Information" at bounding box center [1227, 355] width 578 height 30
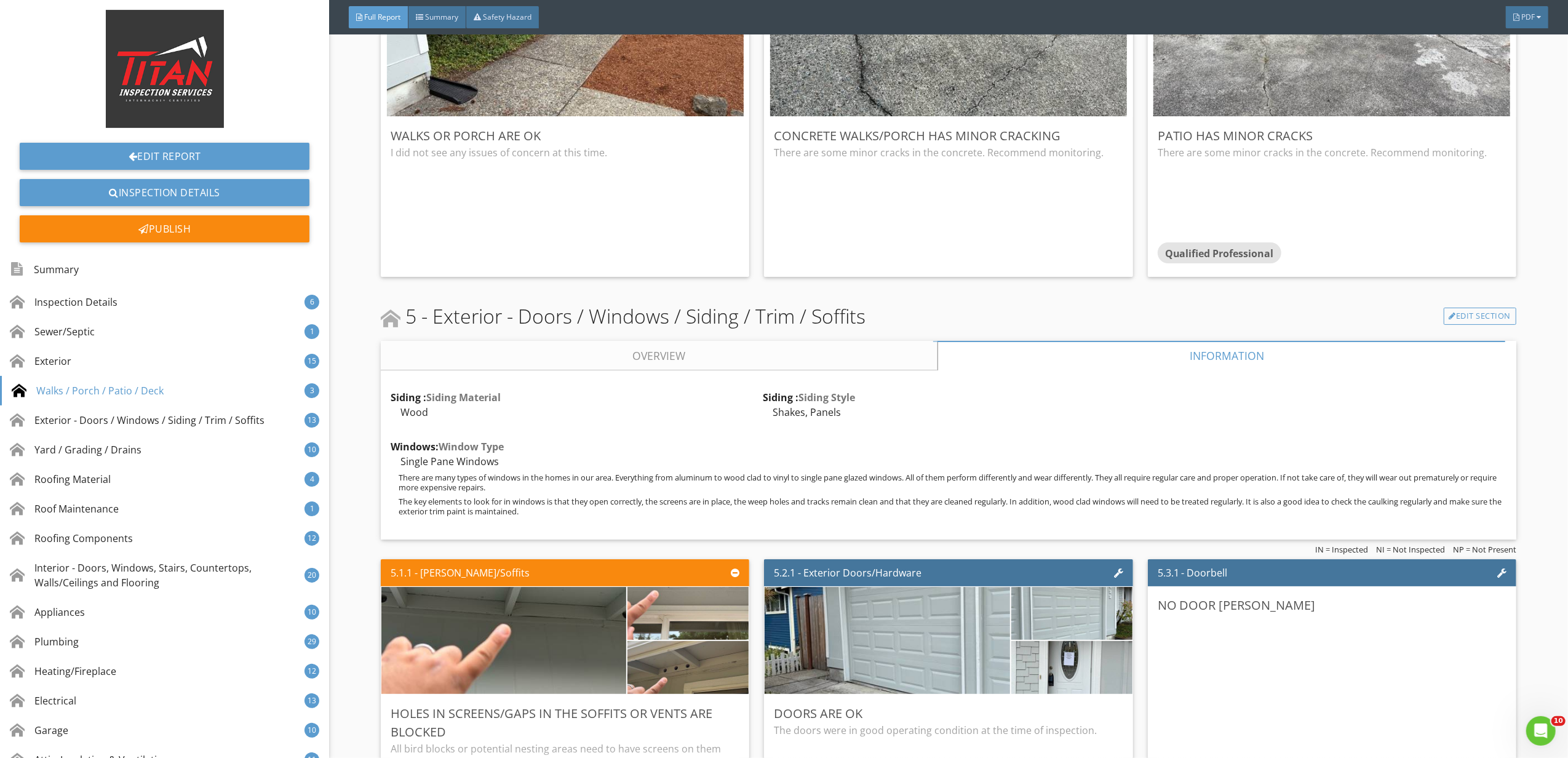
click at [874, 347] on link "Overview" at bounding box center [659, 355] width 556 height 30
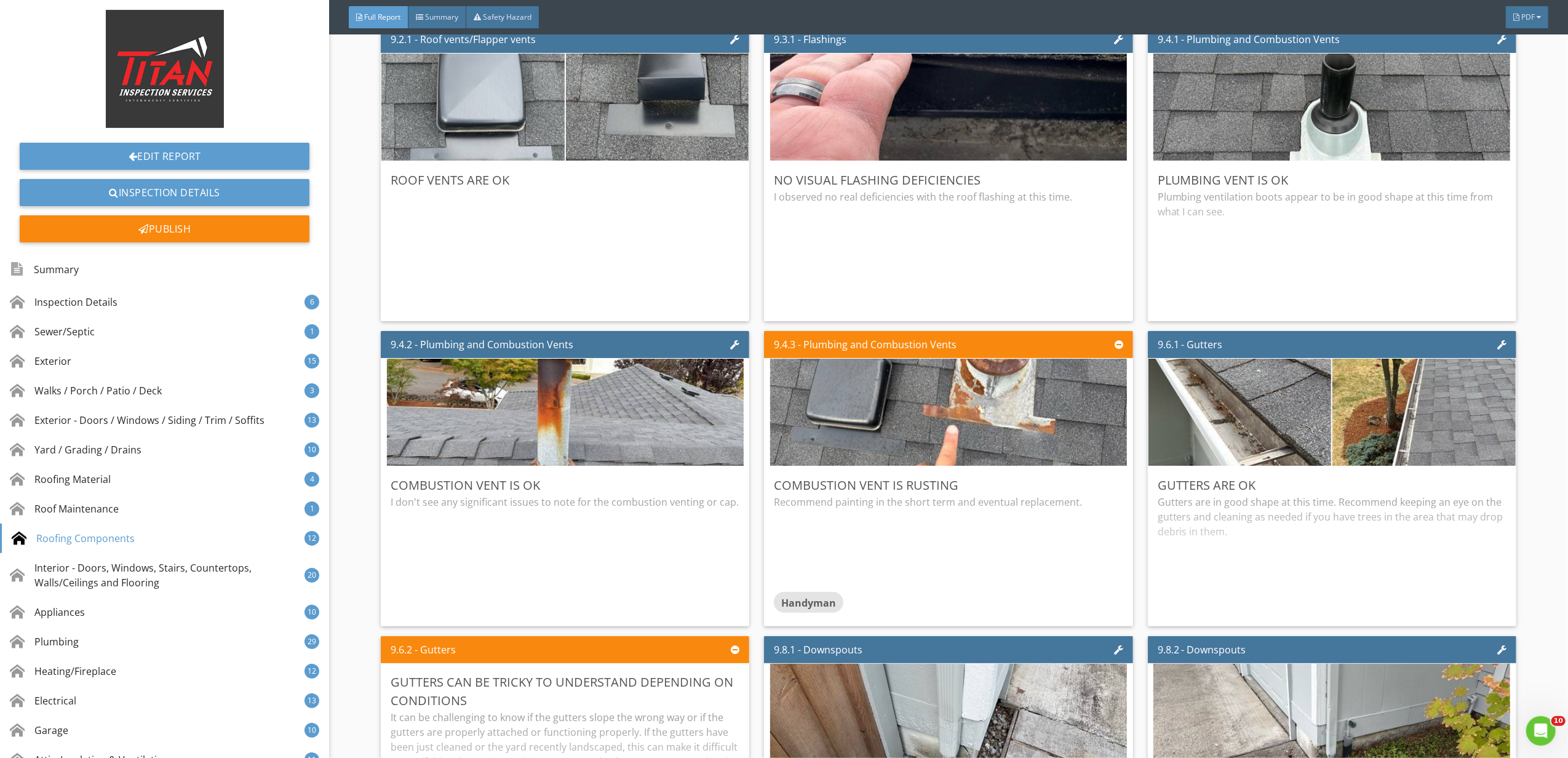
scroll to position [9518, 0]
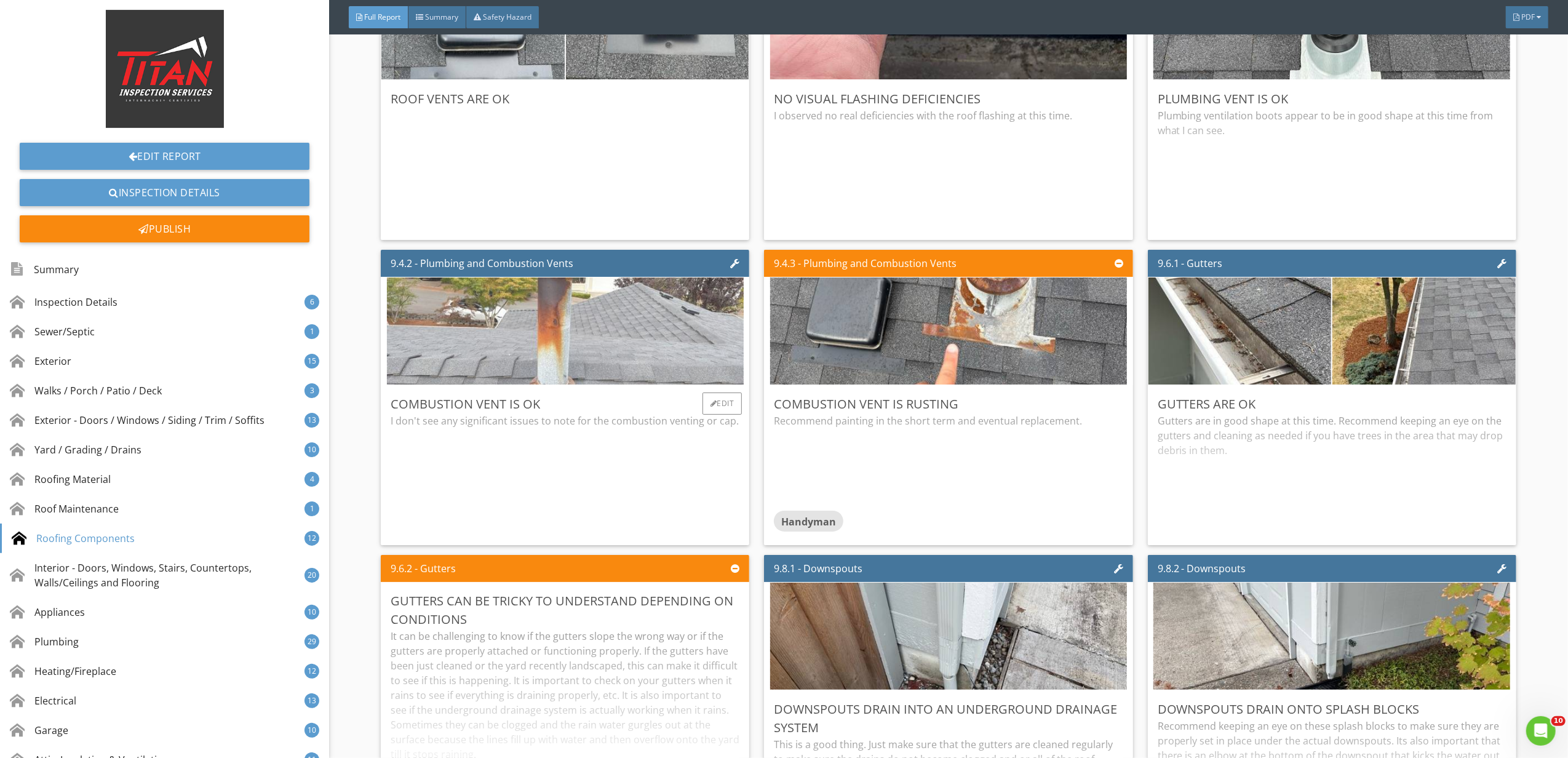
click at [581, 382] on img at bounding box center [565, 331] width 357 height 268
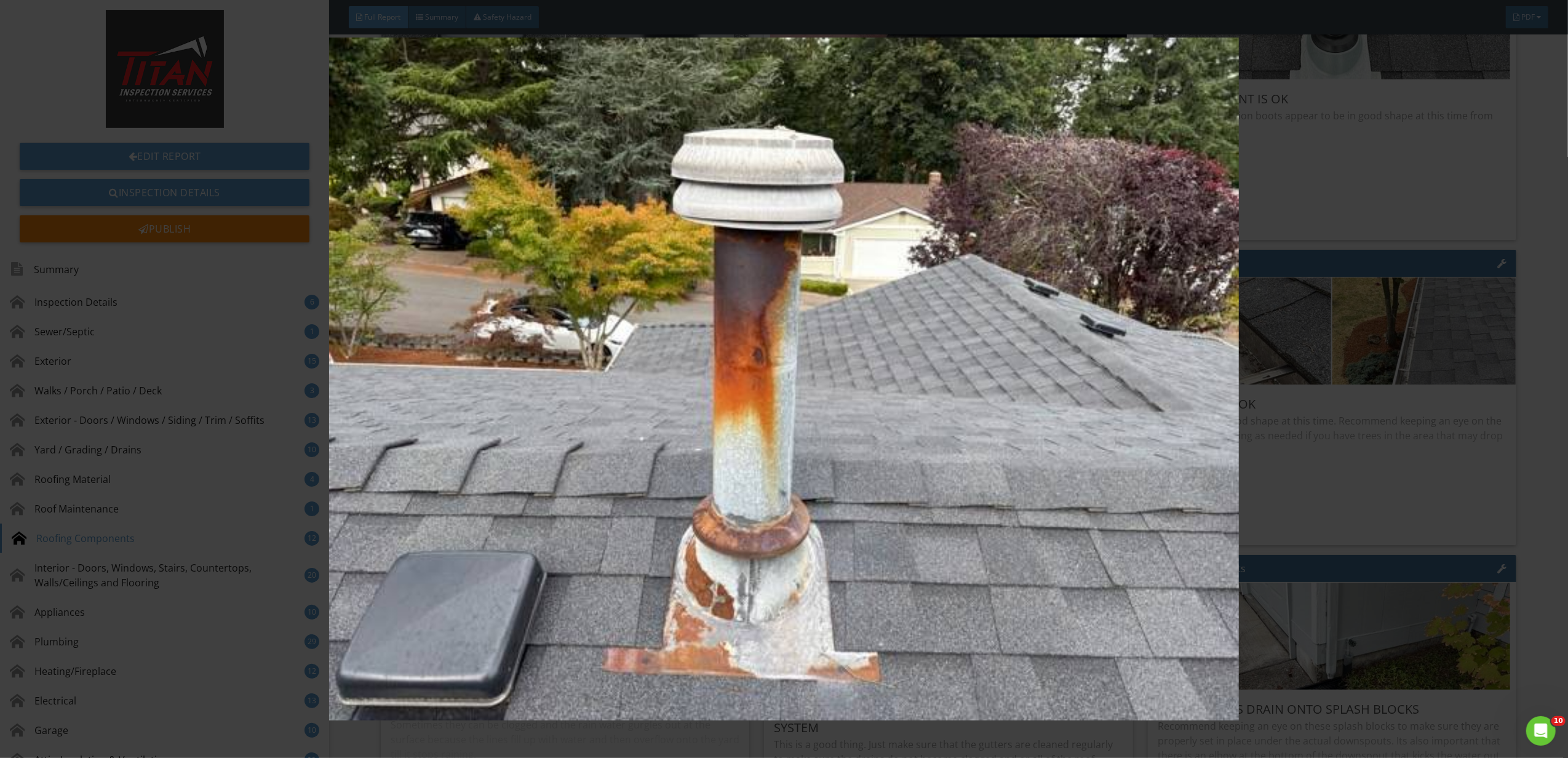
click at [1344, 565] on img at bounding box center [784, 379] width 1452 height 683
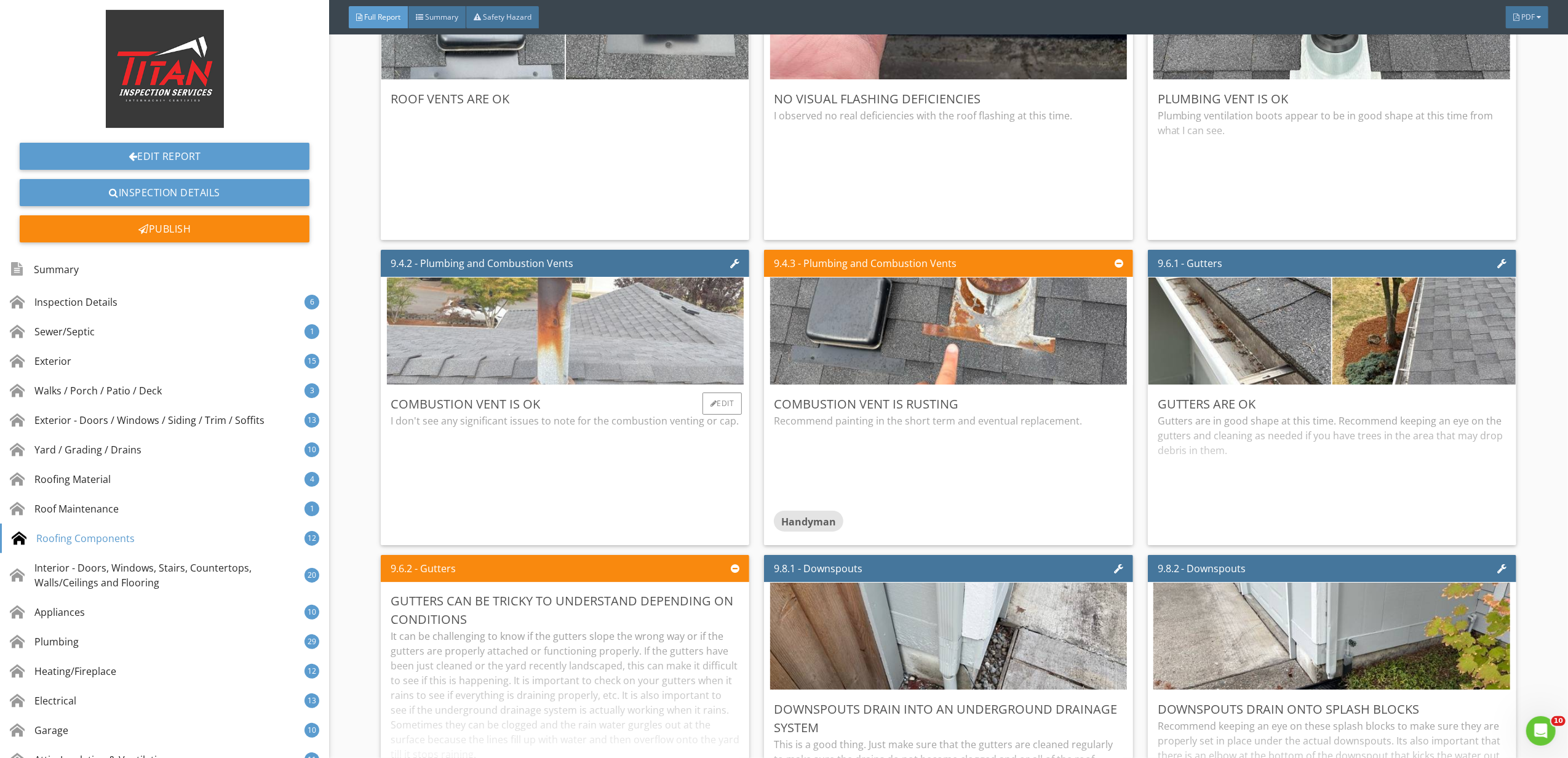
click at [599, 338] on img at bounding box center [565, 331] width 357 height 268
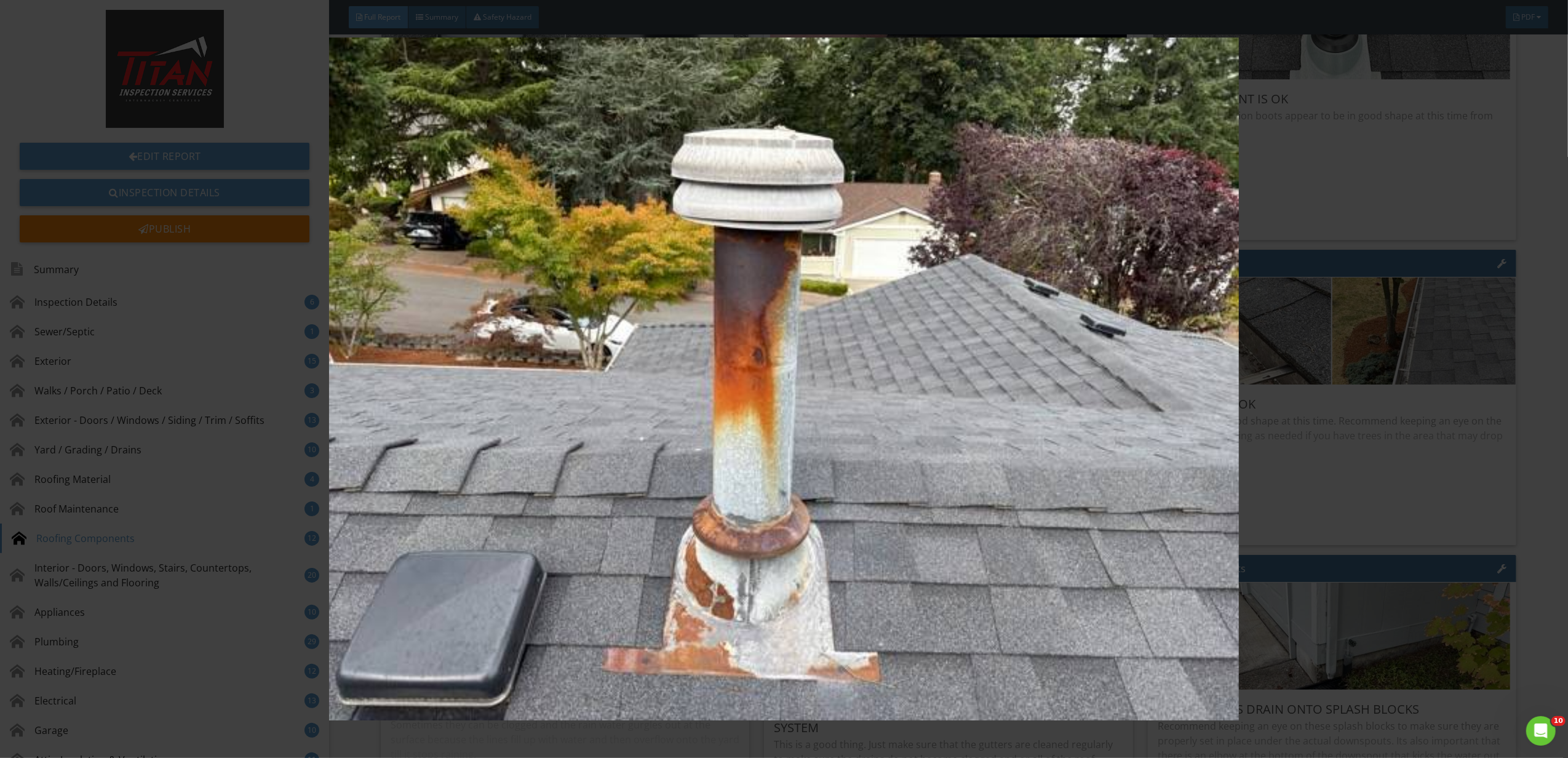
click at [1386, 434] on img at bounding box center [784, 379] width 1452 height 683
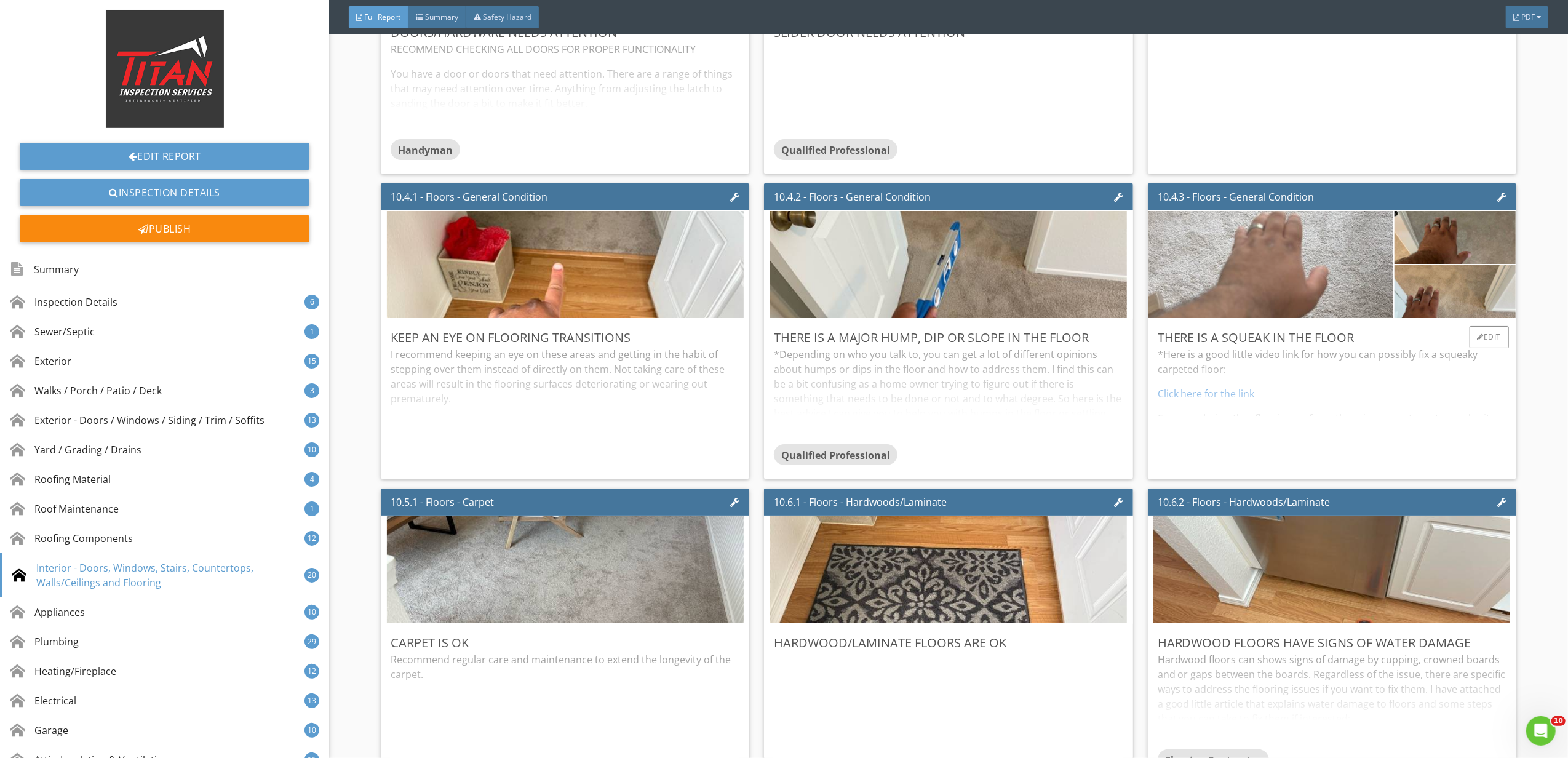
scroll to position [11240, 0]
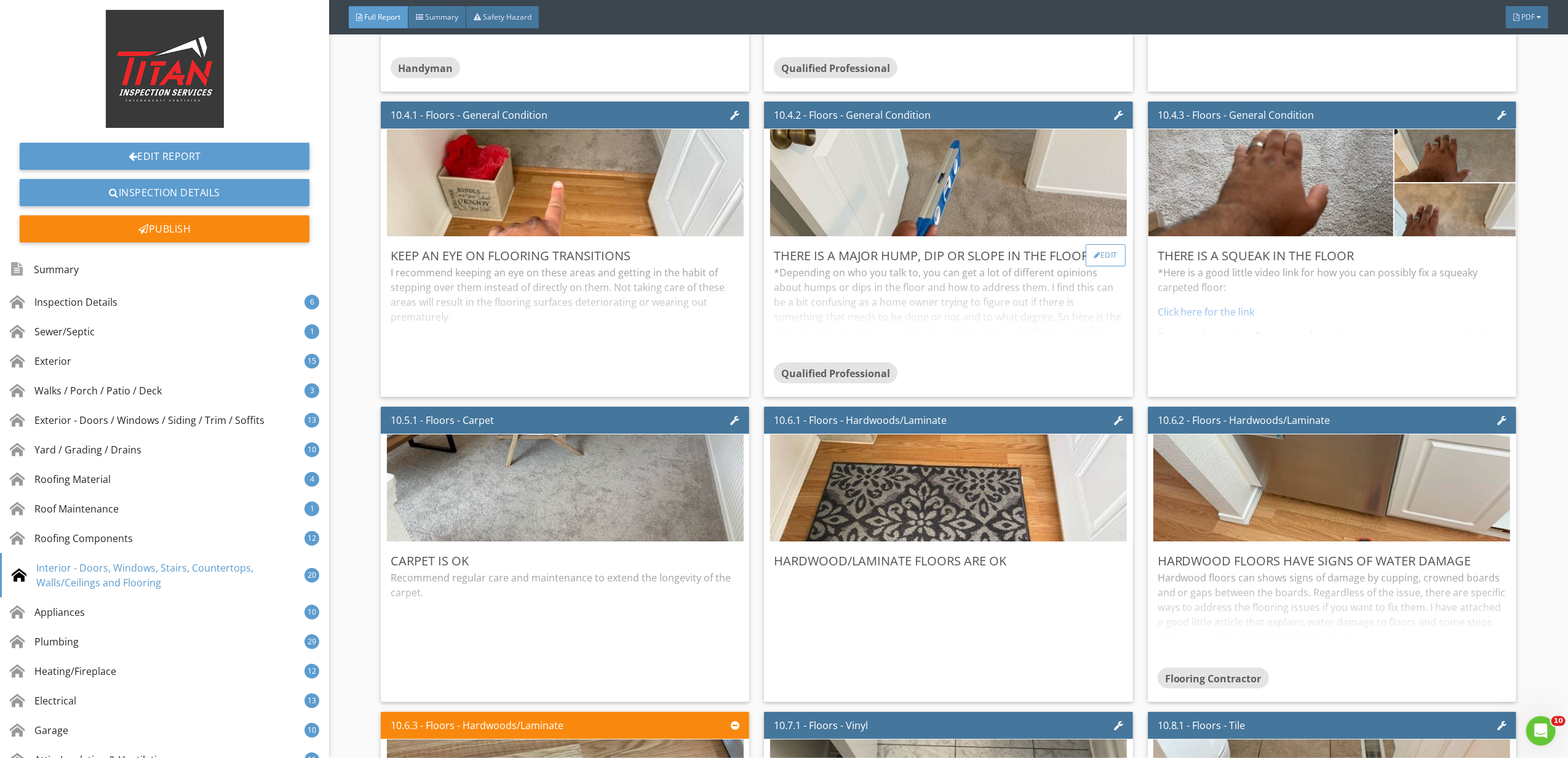
click at [1111, 262] on div "Edit" at bounding box center [1105, 255] width 40 height 22
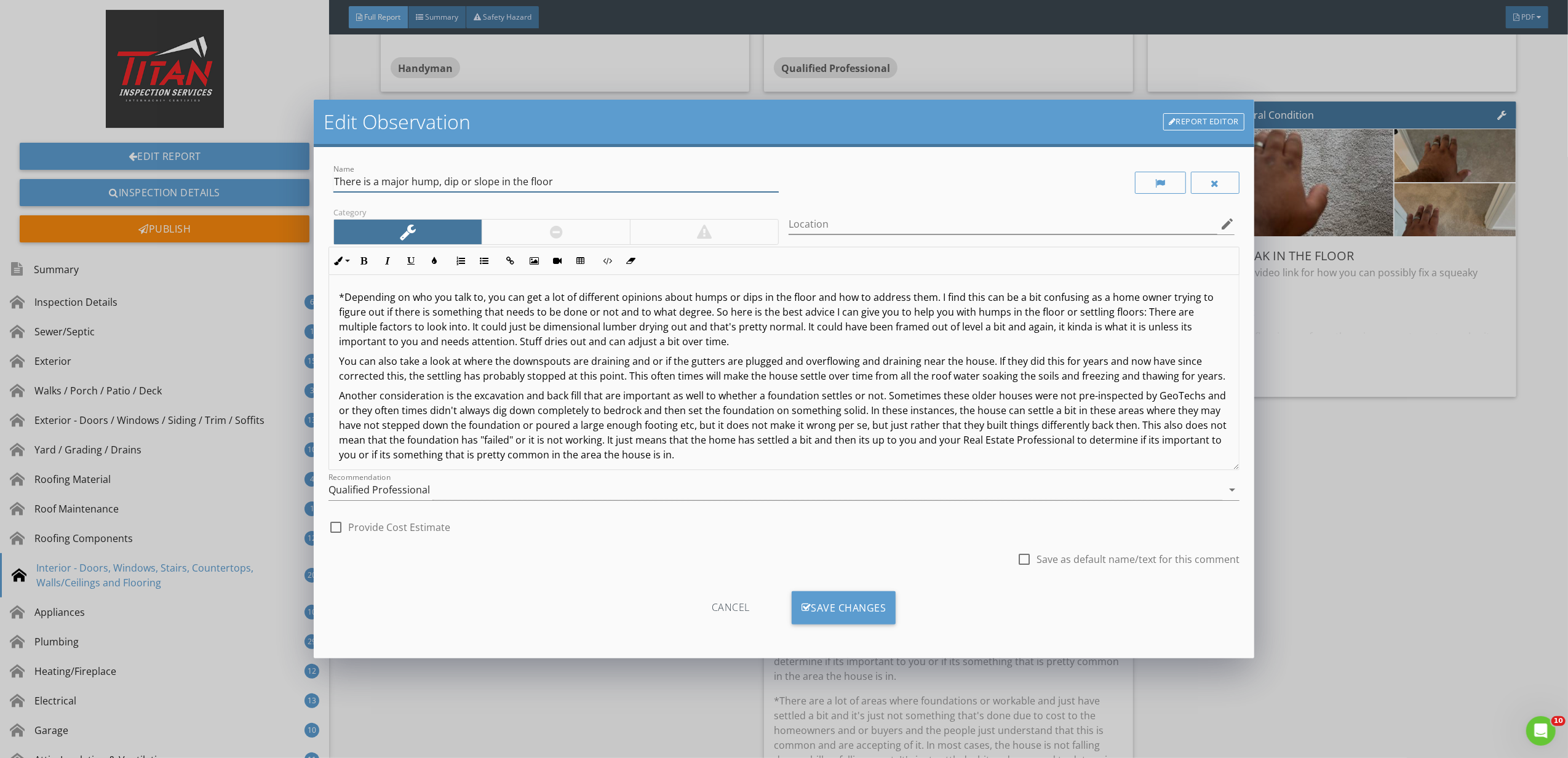
click at [402, 184] on input "There is a major hump, dip or slope in the floor" at bounding box center [556, 182] width 446 height 20
type input "There is a hump, dip or slope in the floor"
click at [863, 610] on div "Save Changes" at bounding box center [844, 608] width 105 height 33
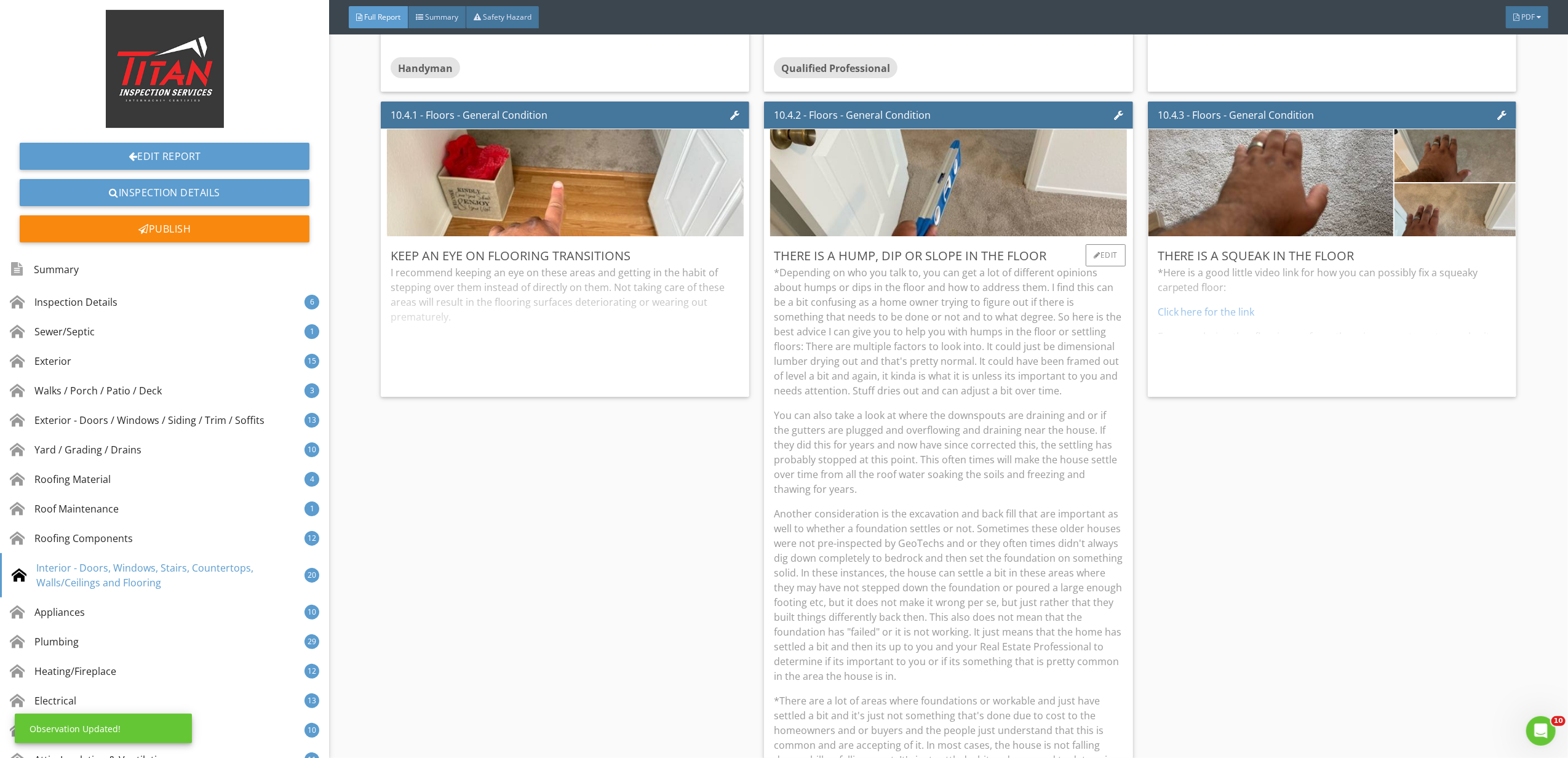
click at [904, 585] on p "Another consideration is the excavation and back fill that are important as wel…" at bounding box center [948, 595] width 349 height 178
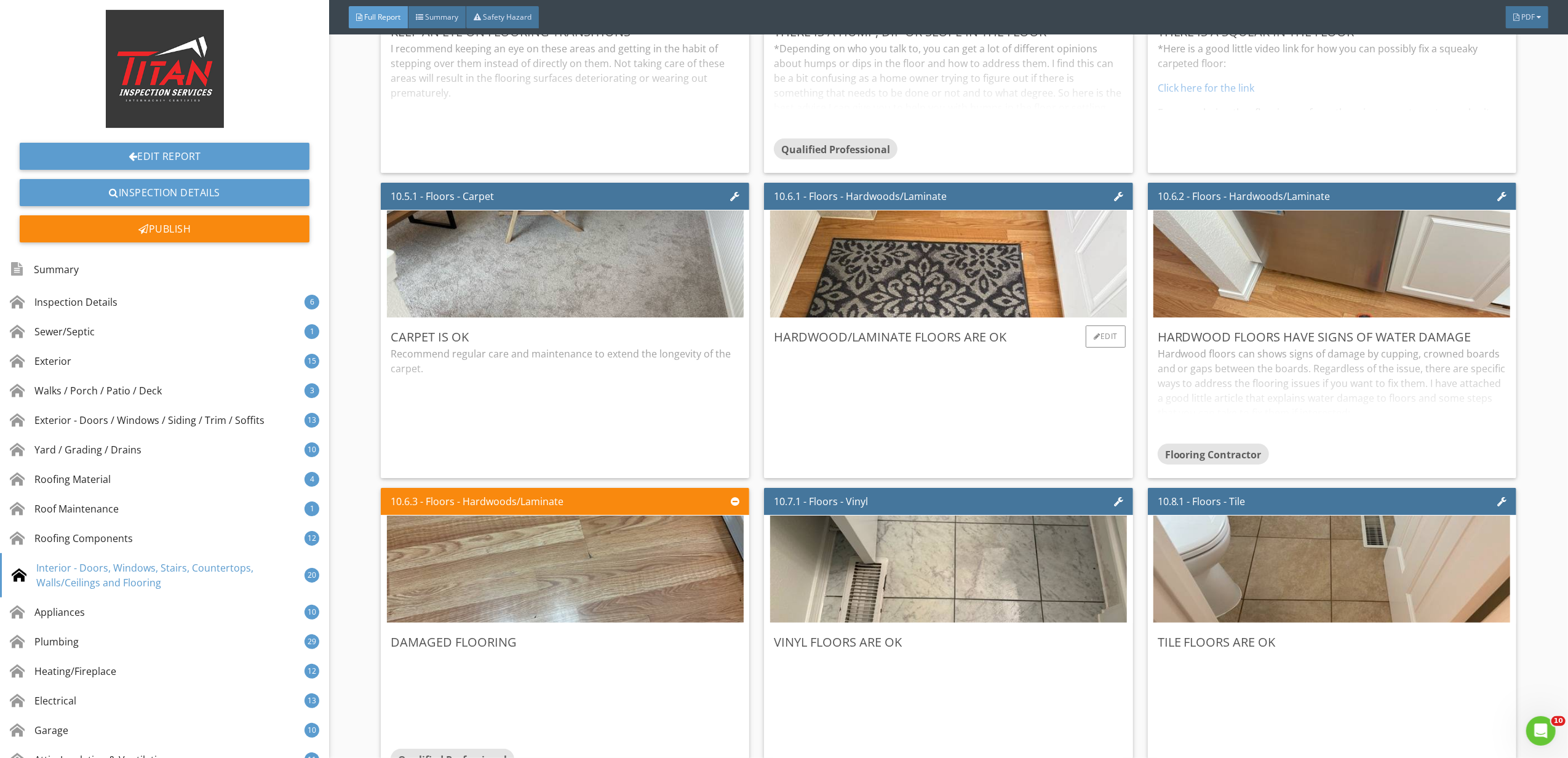
scroll to position [11486, 0]
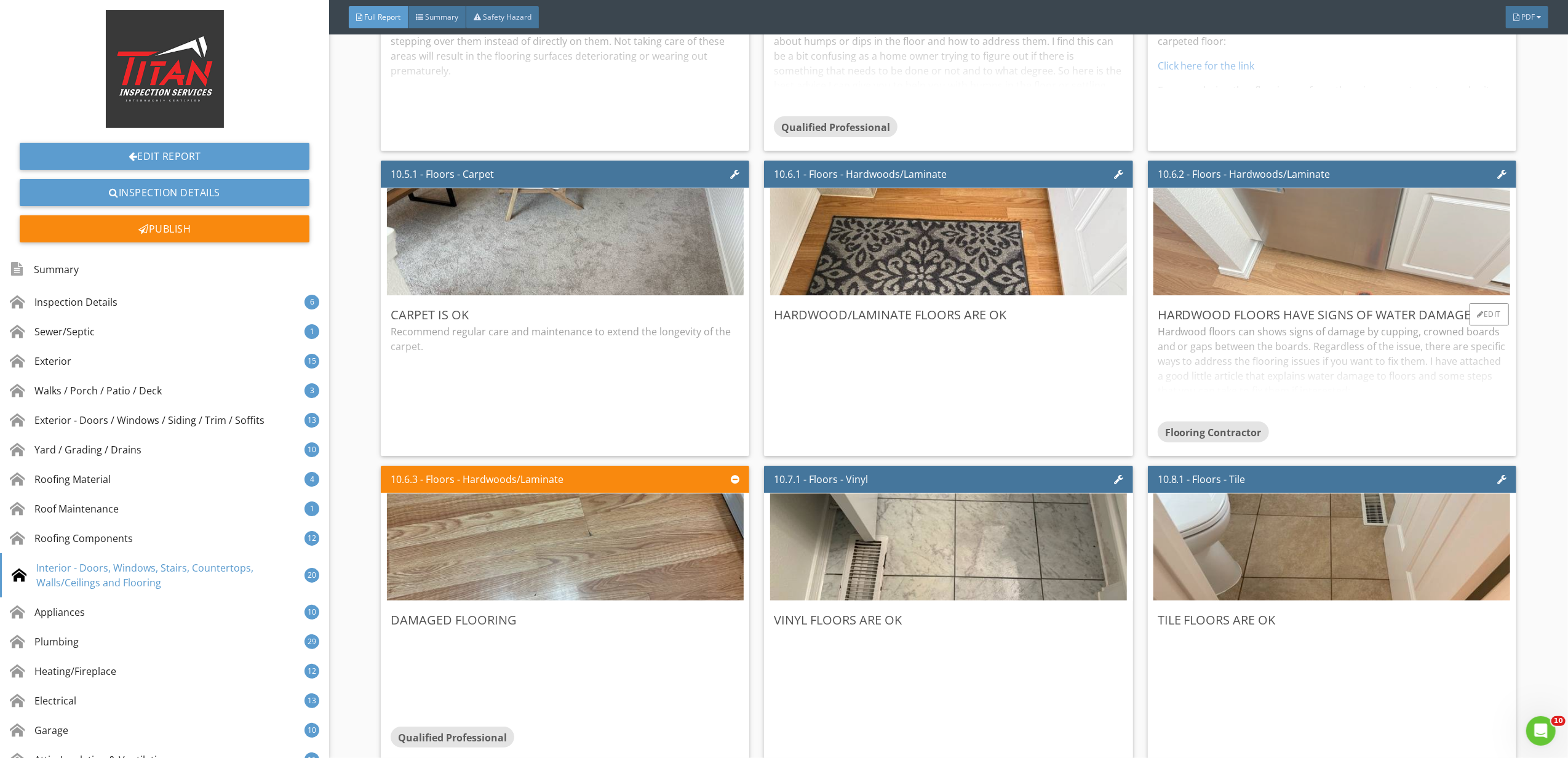
click at [1218, 277] on img at bounding box center [1332, 242] width 357 height 268
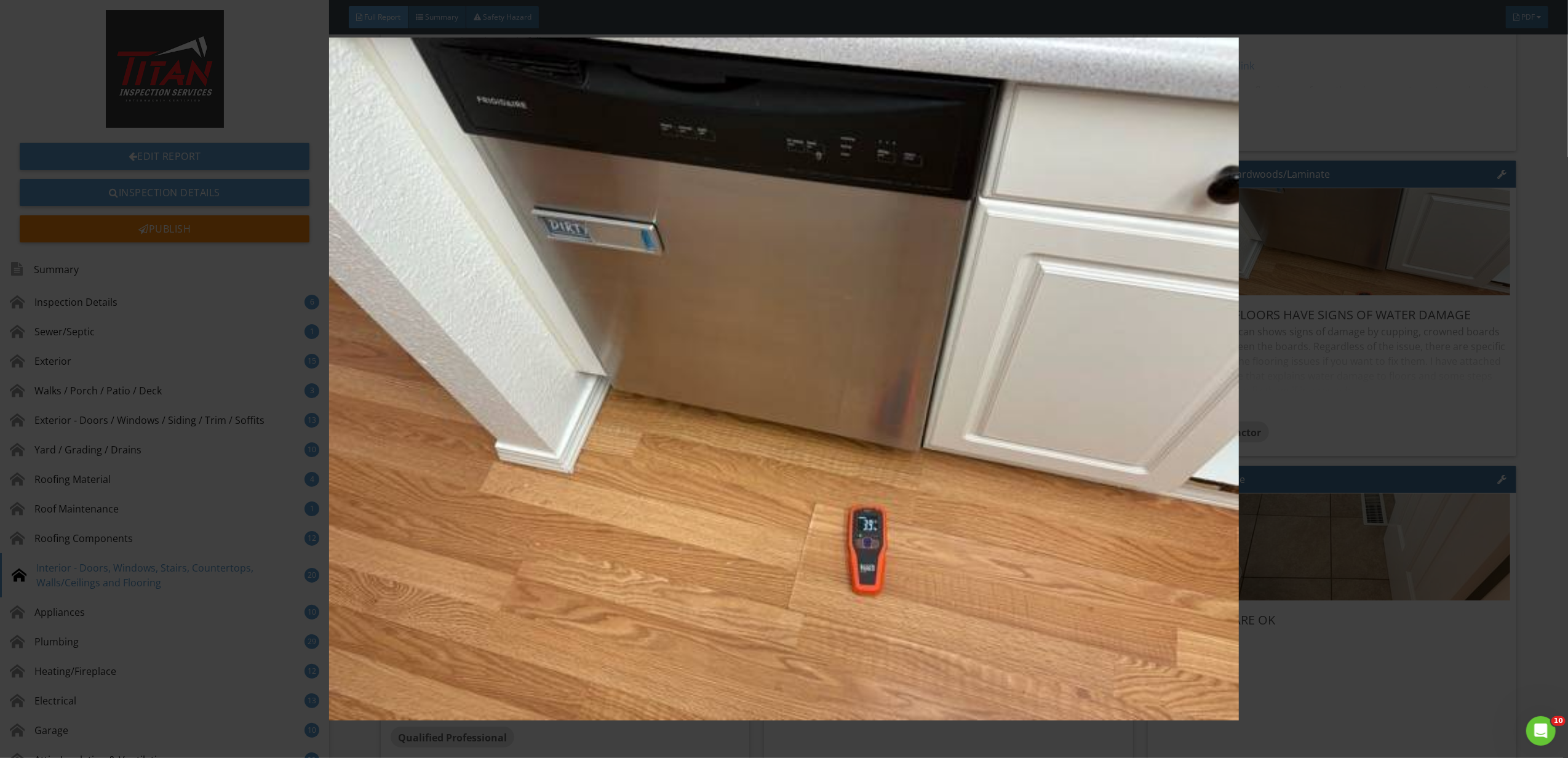
click at [1327, 477] on img at bounding box center [784, 379] width 1452 height 683
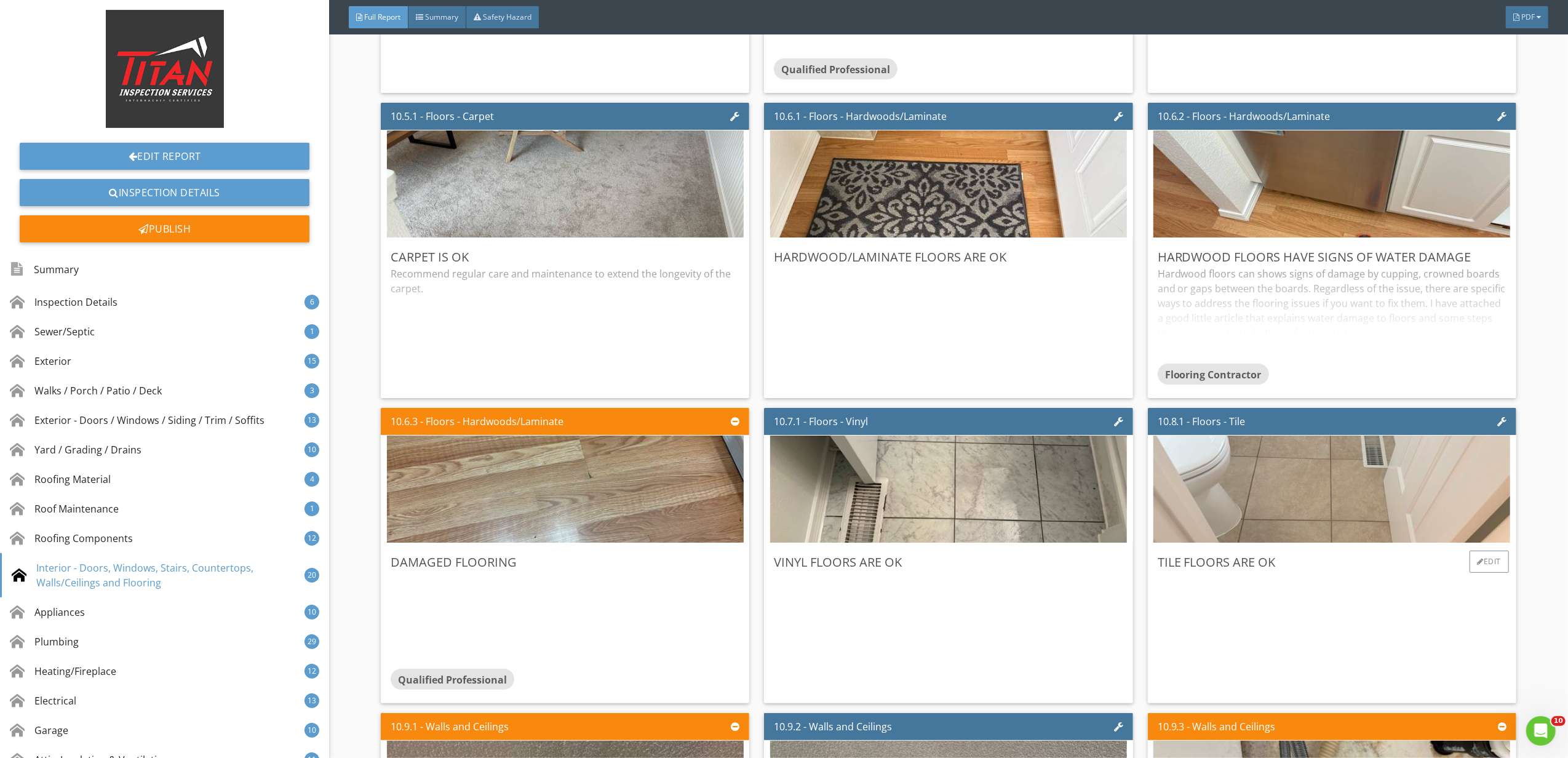
scroll to position [11569, 0]
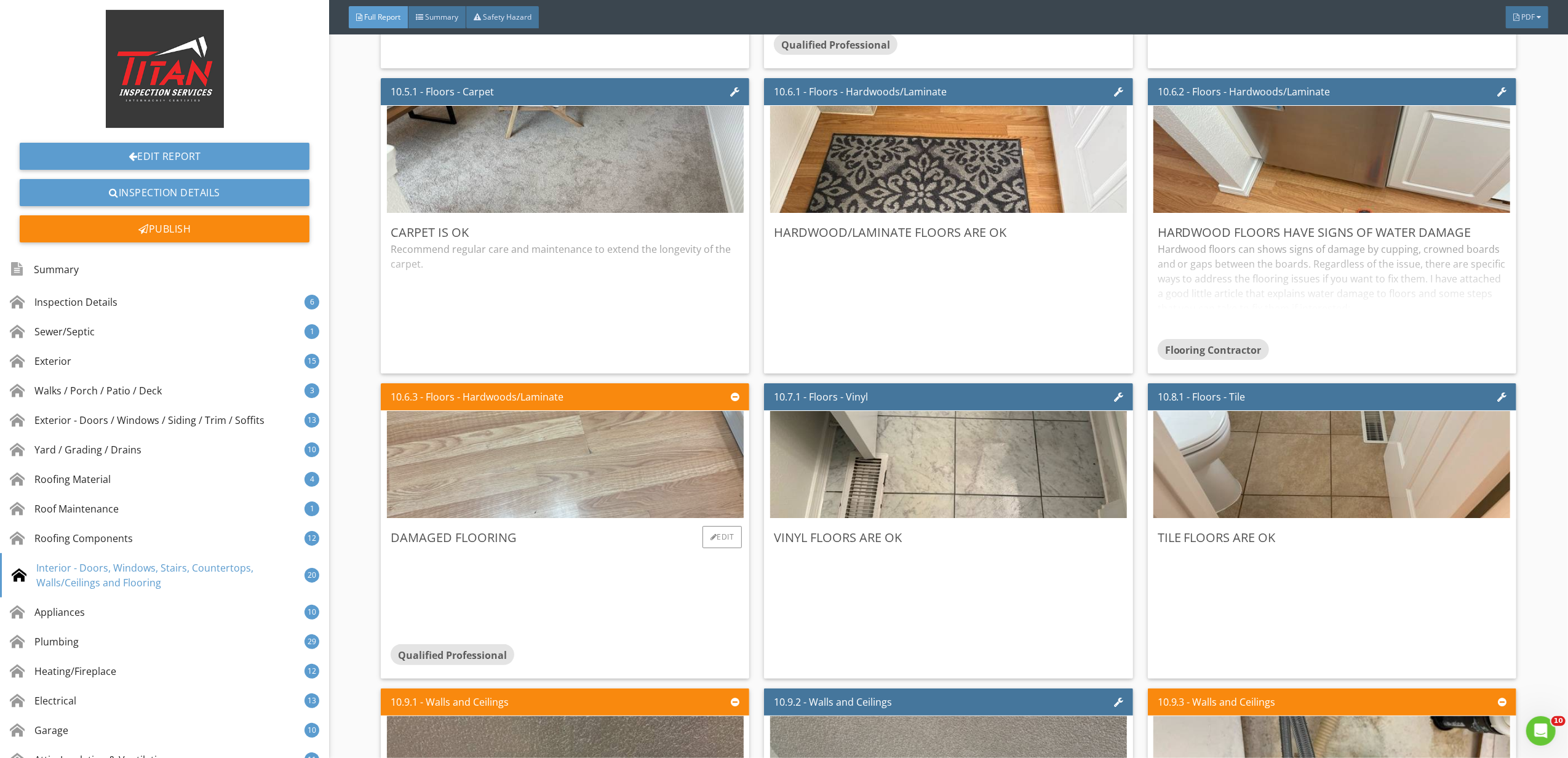
click at [578, 504] on img at bounding box center [565, 465] width 357 height 268
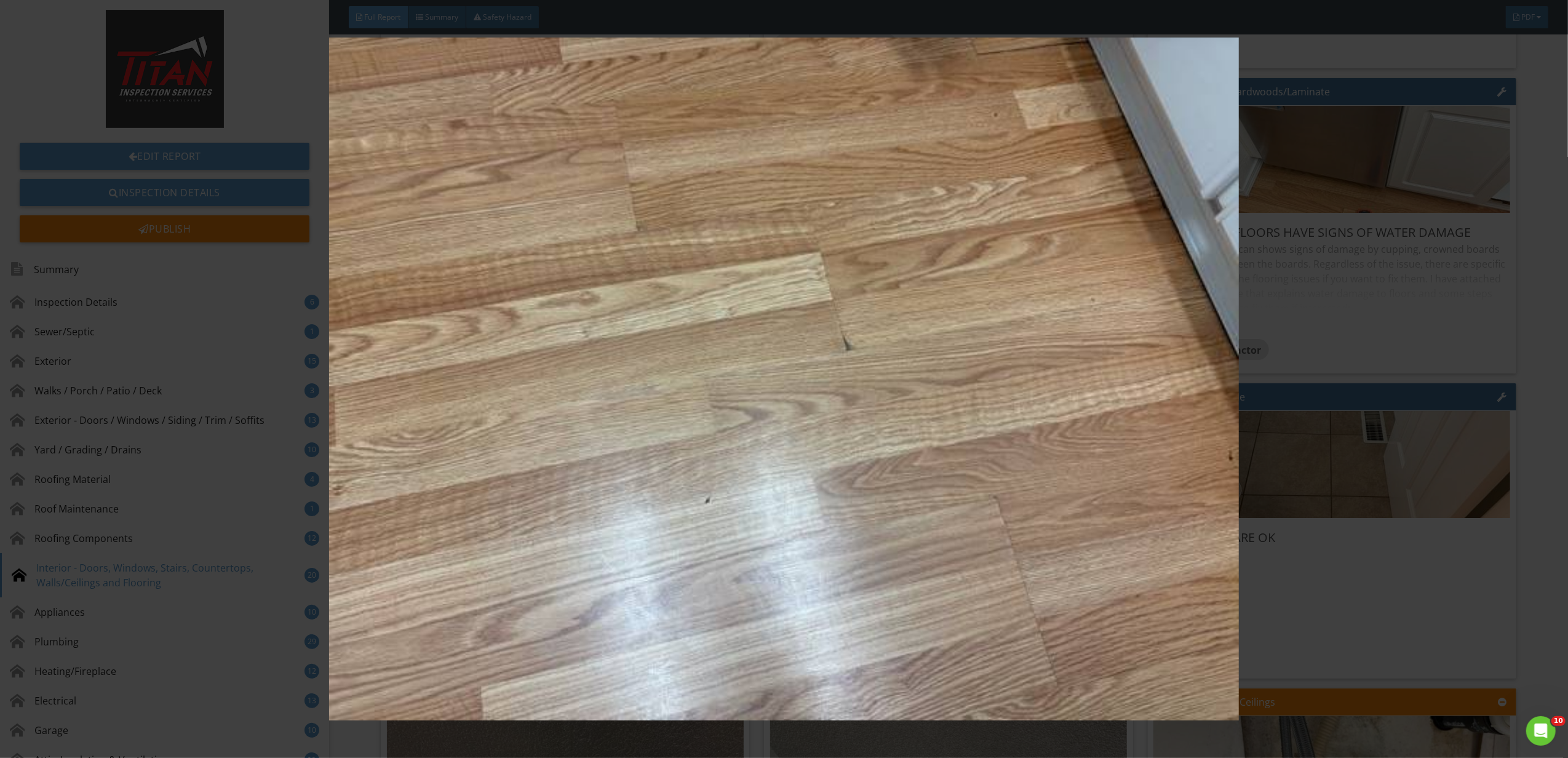
click at [1255, 406] on img at bounding box center [784, 379] width 1452 height 683
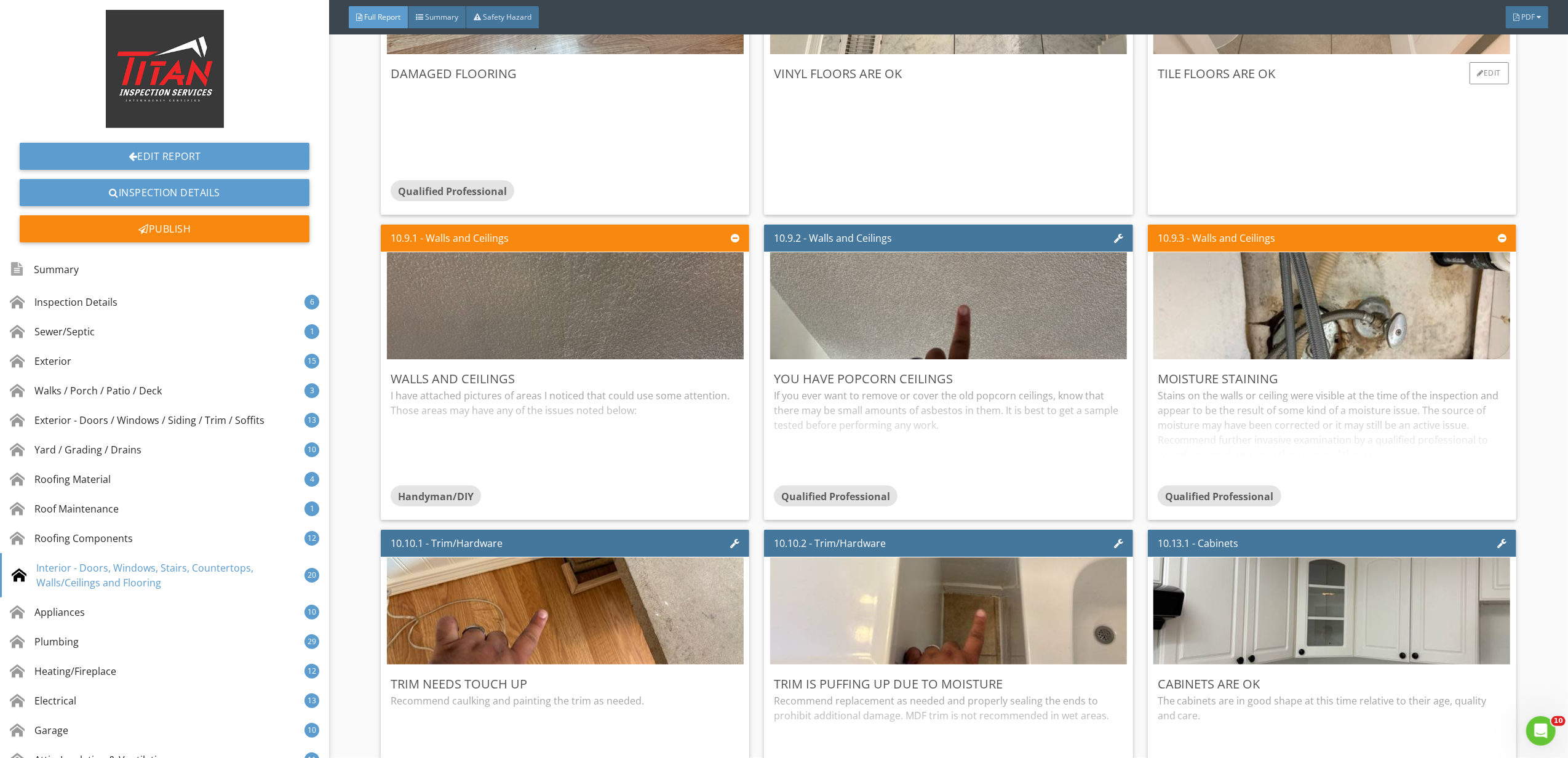
scroll to position [12061, 0]
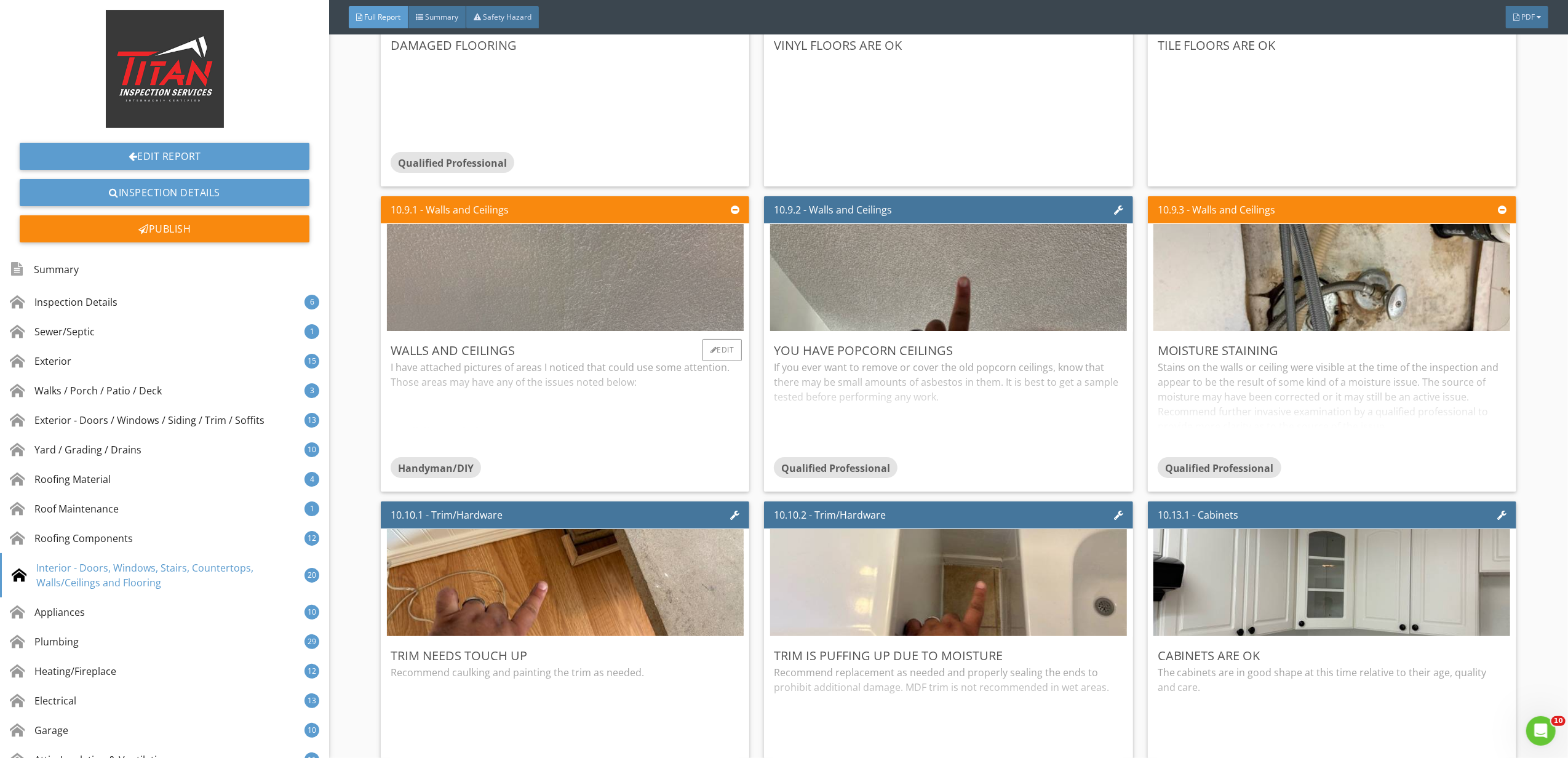
click at [711, 318] on img at bounding box center [565, 278] width 357 height 268
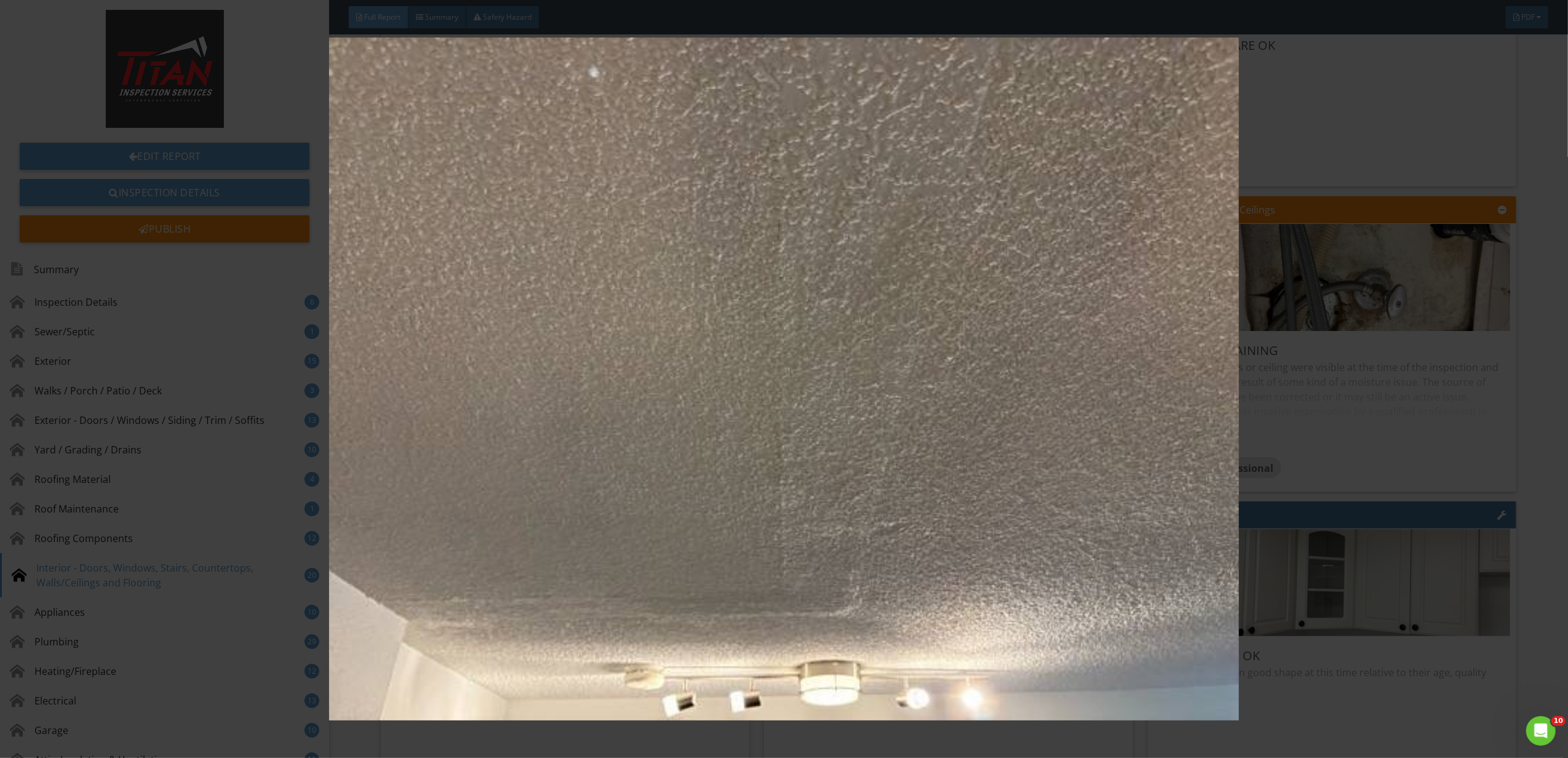
click at [1339, 329] on img at bounding box center [784, 379] width 1452 height 683
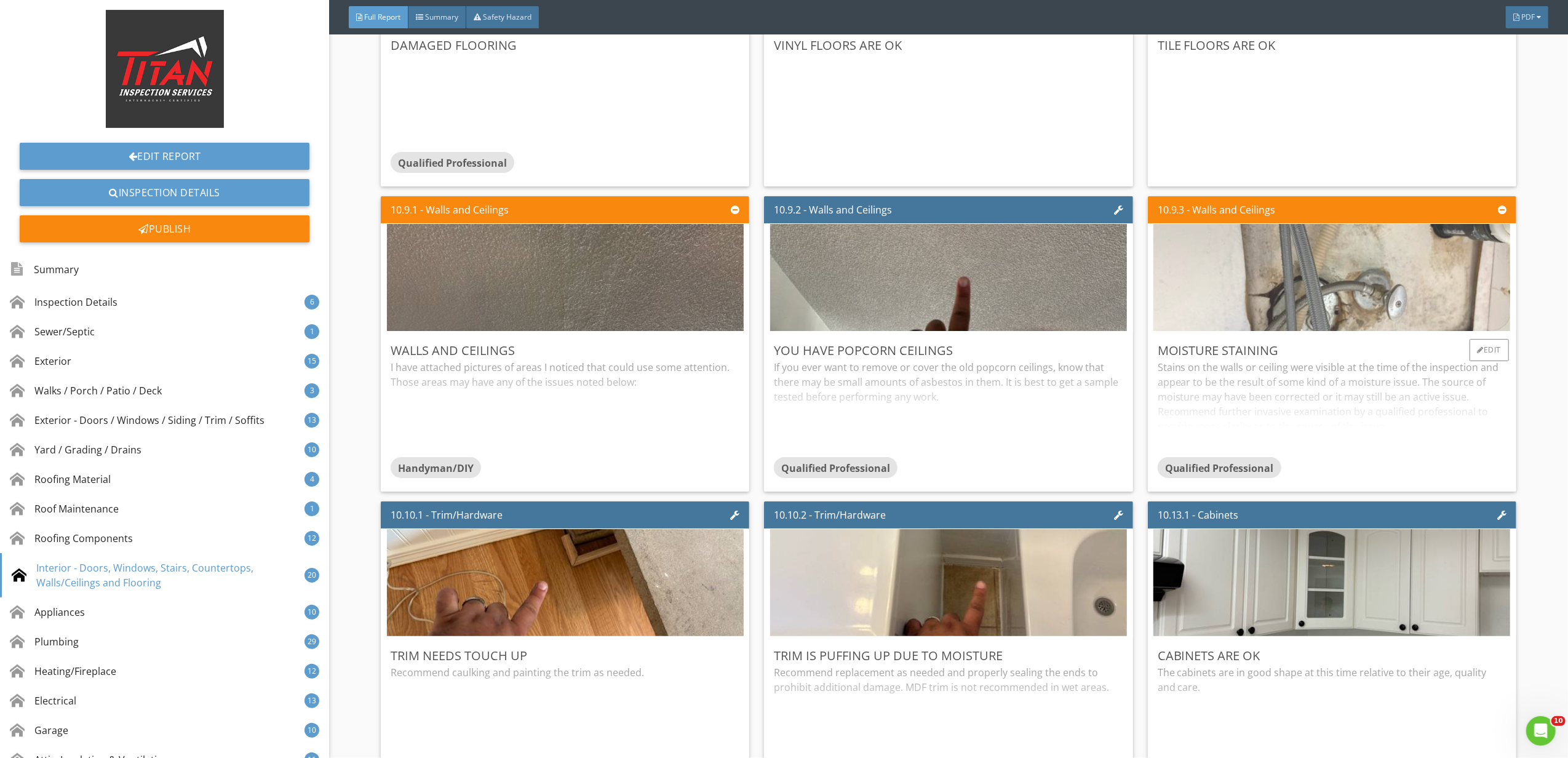
click at [1353, 318] on img at bounding box center [1332, 278] width 357 height 268
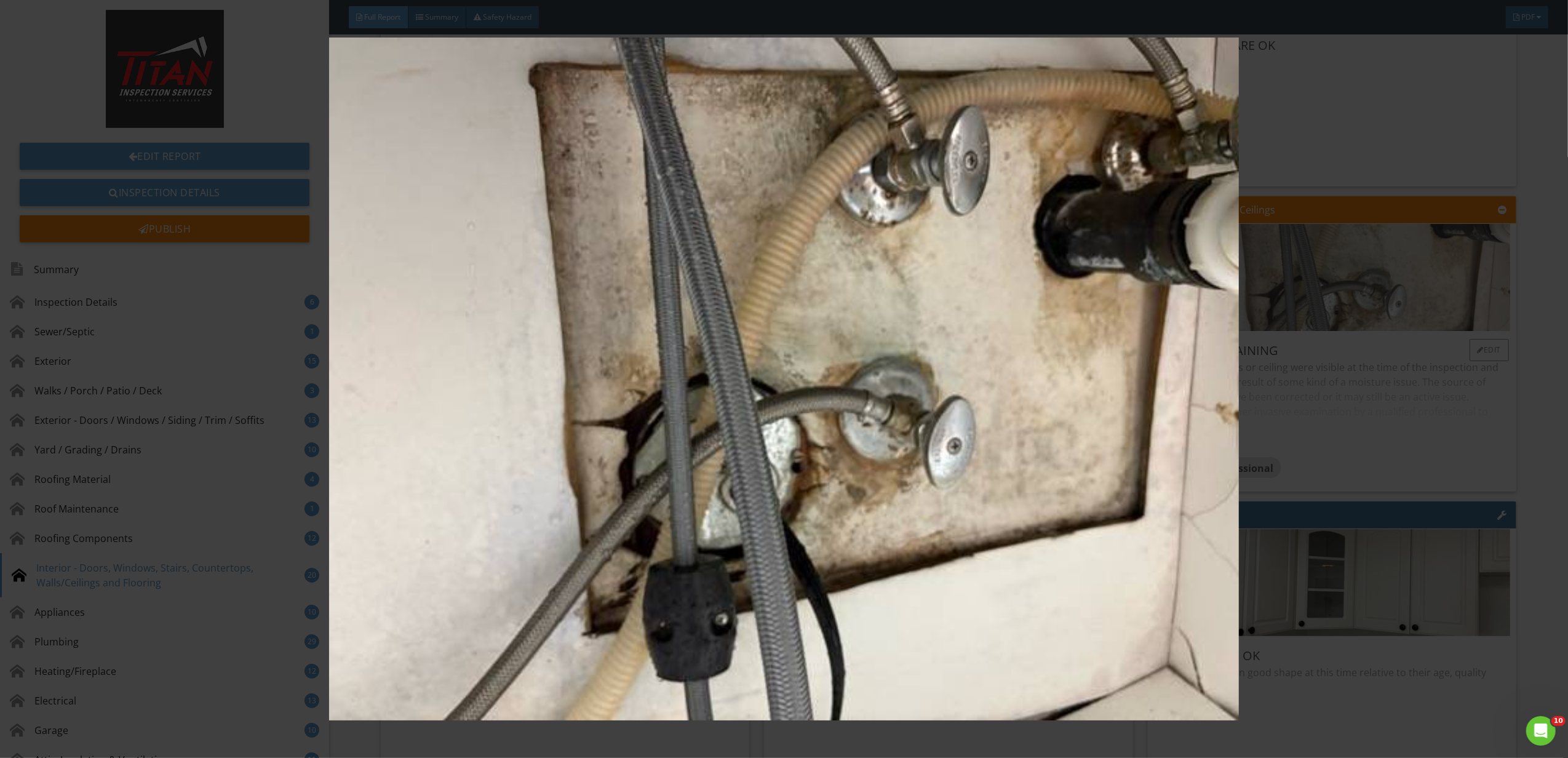
click at [1353, 318] on img at bounding box center [784, 379] width 1452 height 683
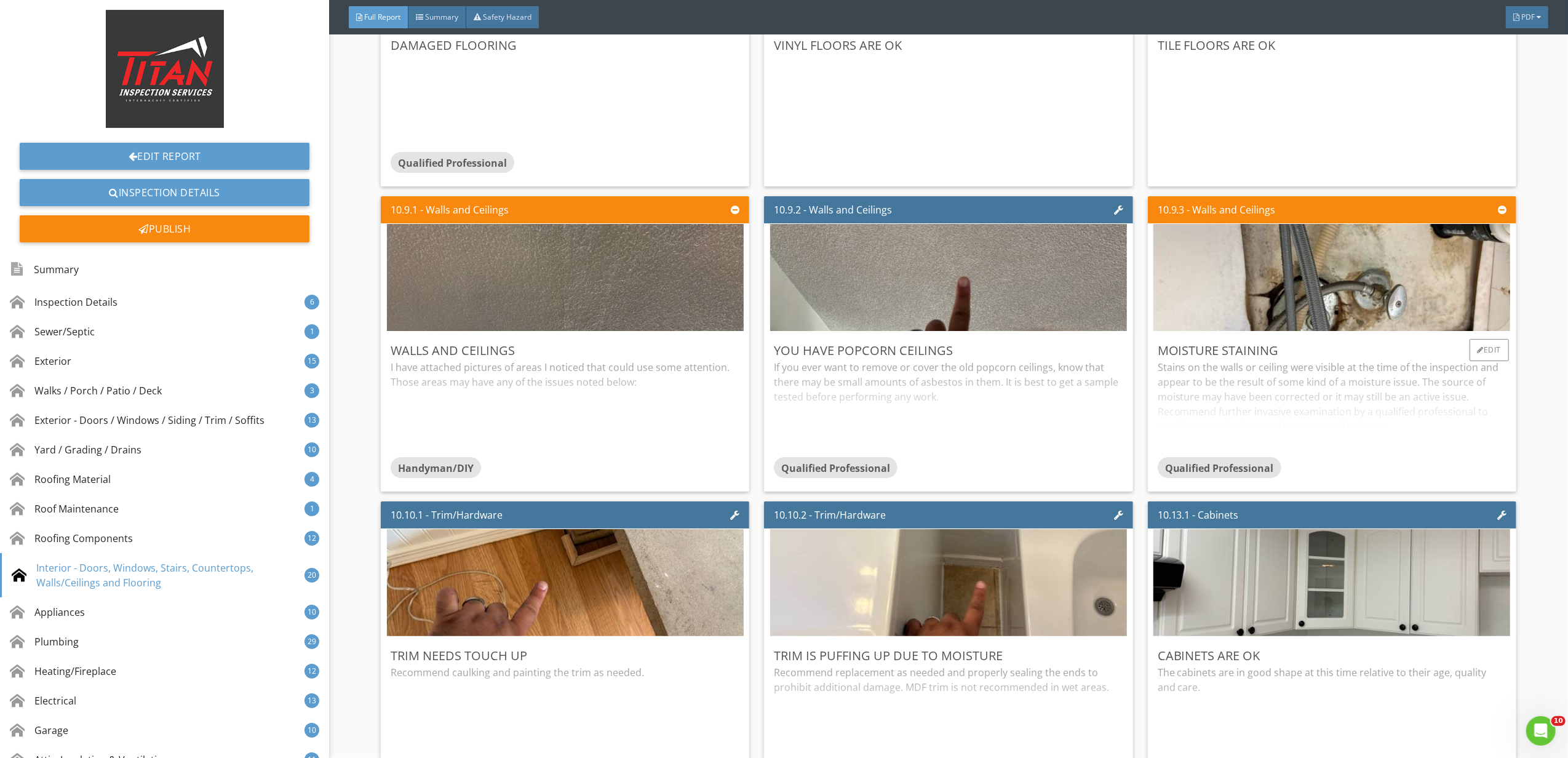
click at [1301, 389] on div "Stains on the walls or ceiling were visible at the time of the inspection and a…" at bounding box center [1332, 409] width 349 height 97
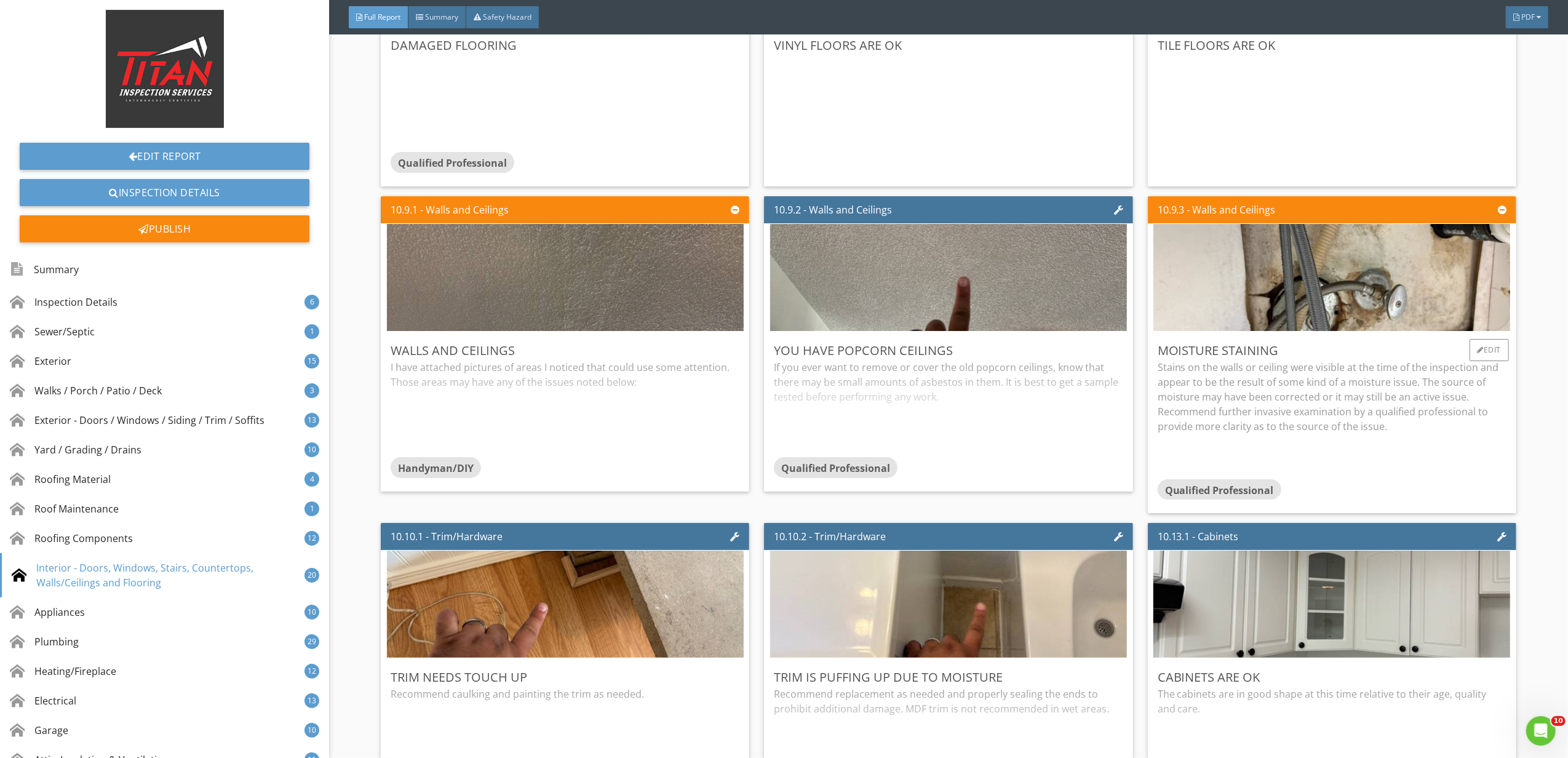
click at [1301, 389] on p "Stains on the walls or ceiling were visible at the time of the inspection and a…" at bounding box center [1332, 397] width 349 height 74
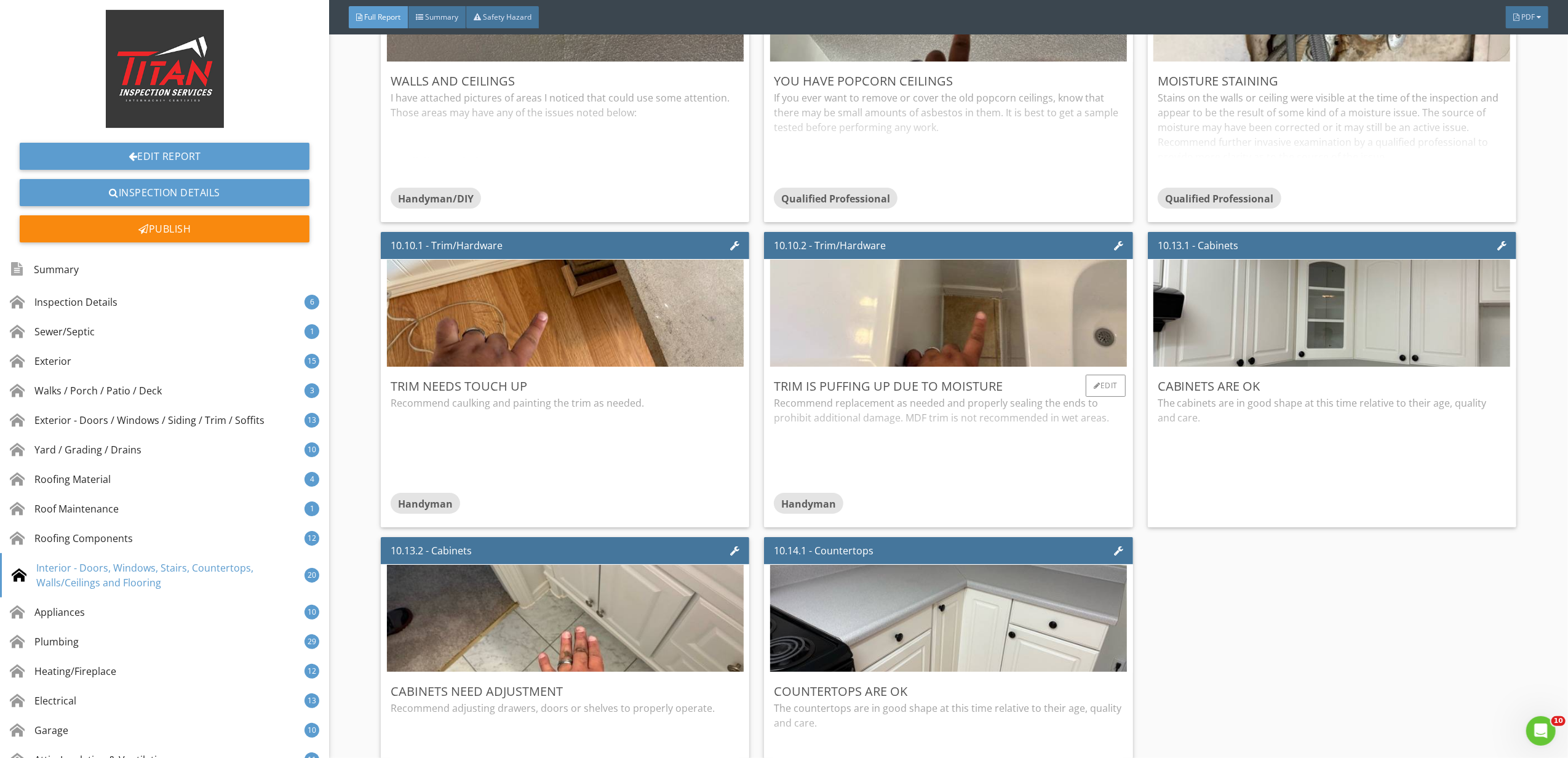
scroll to position [12389, 0]
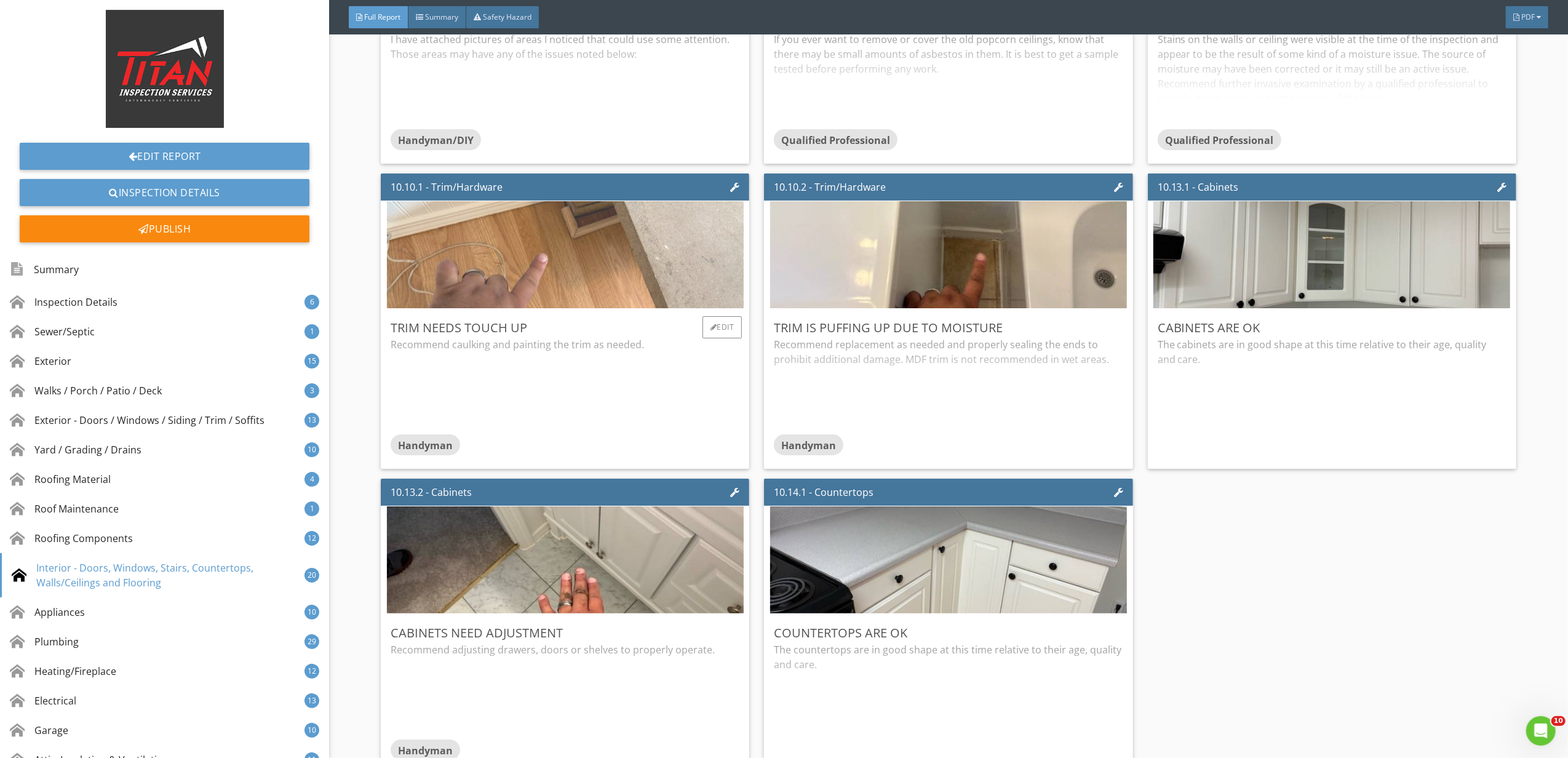
click at [566, 268] on img at bounding box center [565, 255] width 357 height 268
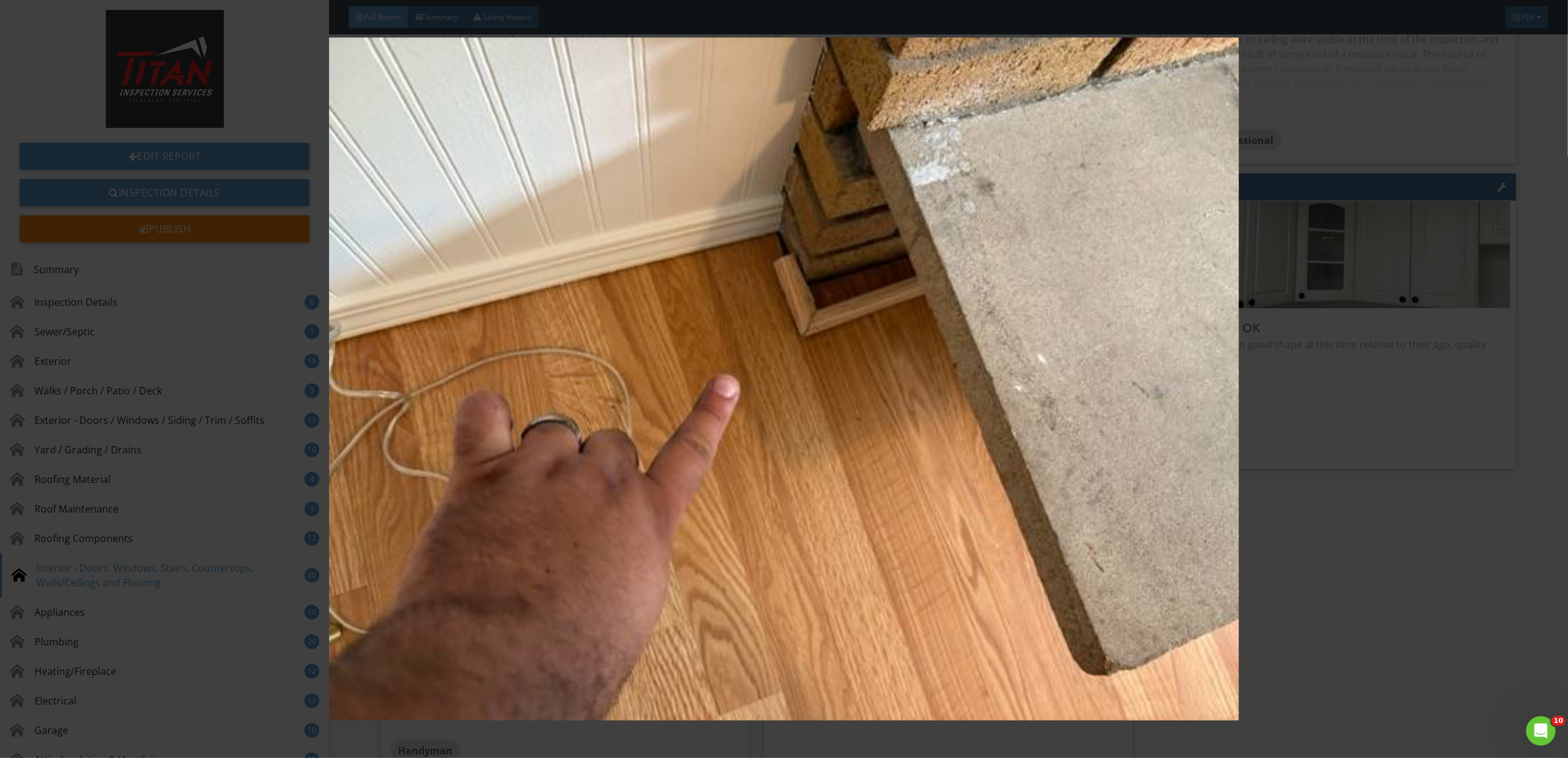
click at [1285, 436] on img at bounding box center [784, 379] width 1452 height 683
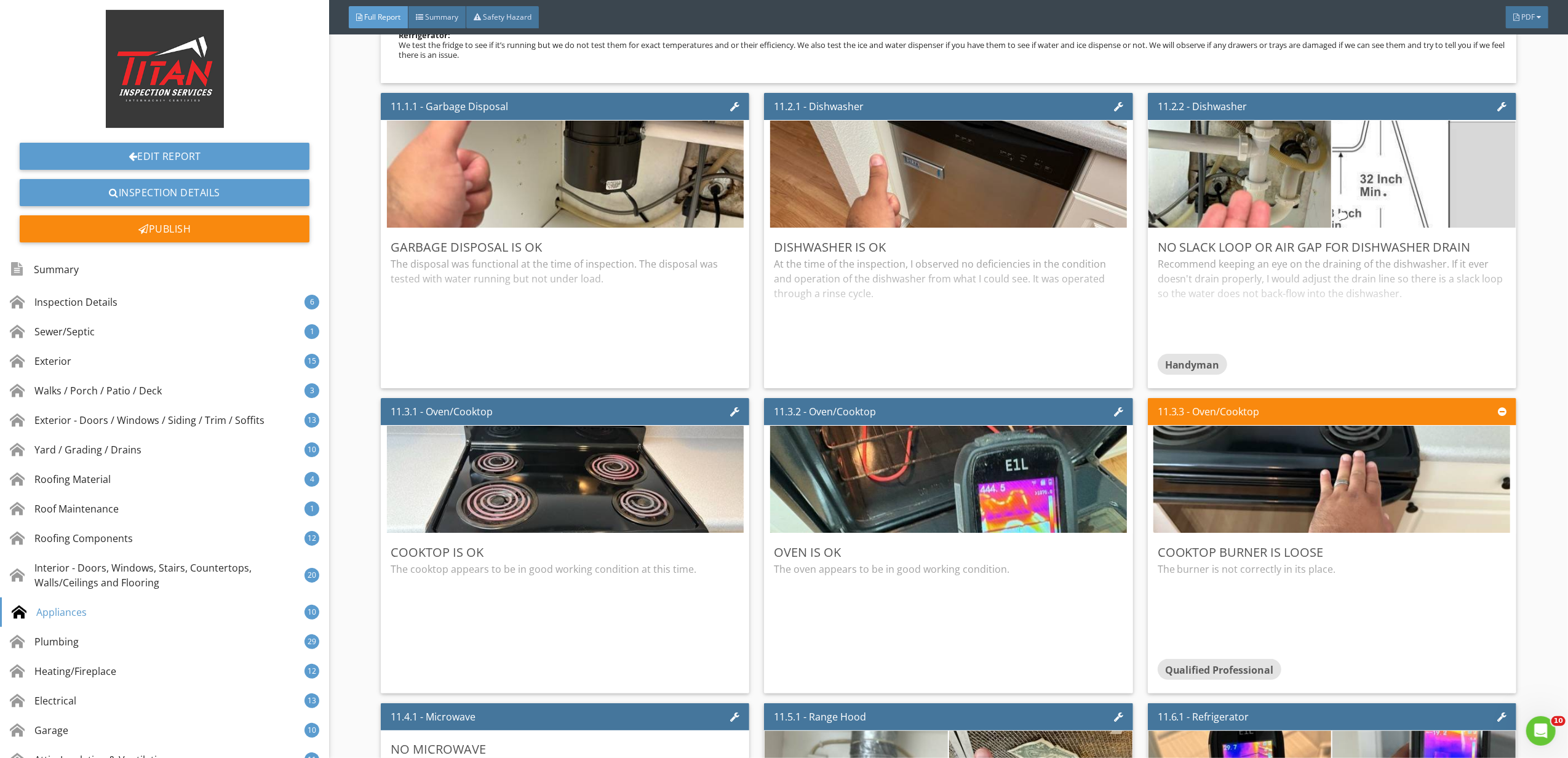
scroll to position [13620, 0]
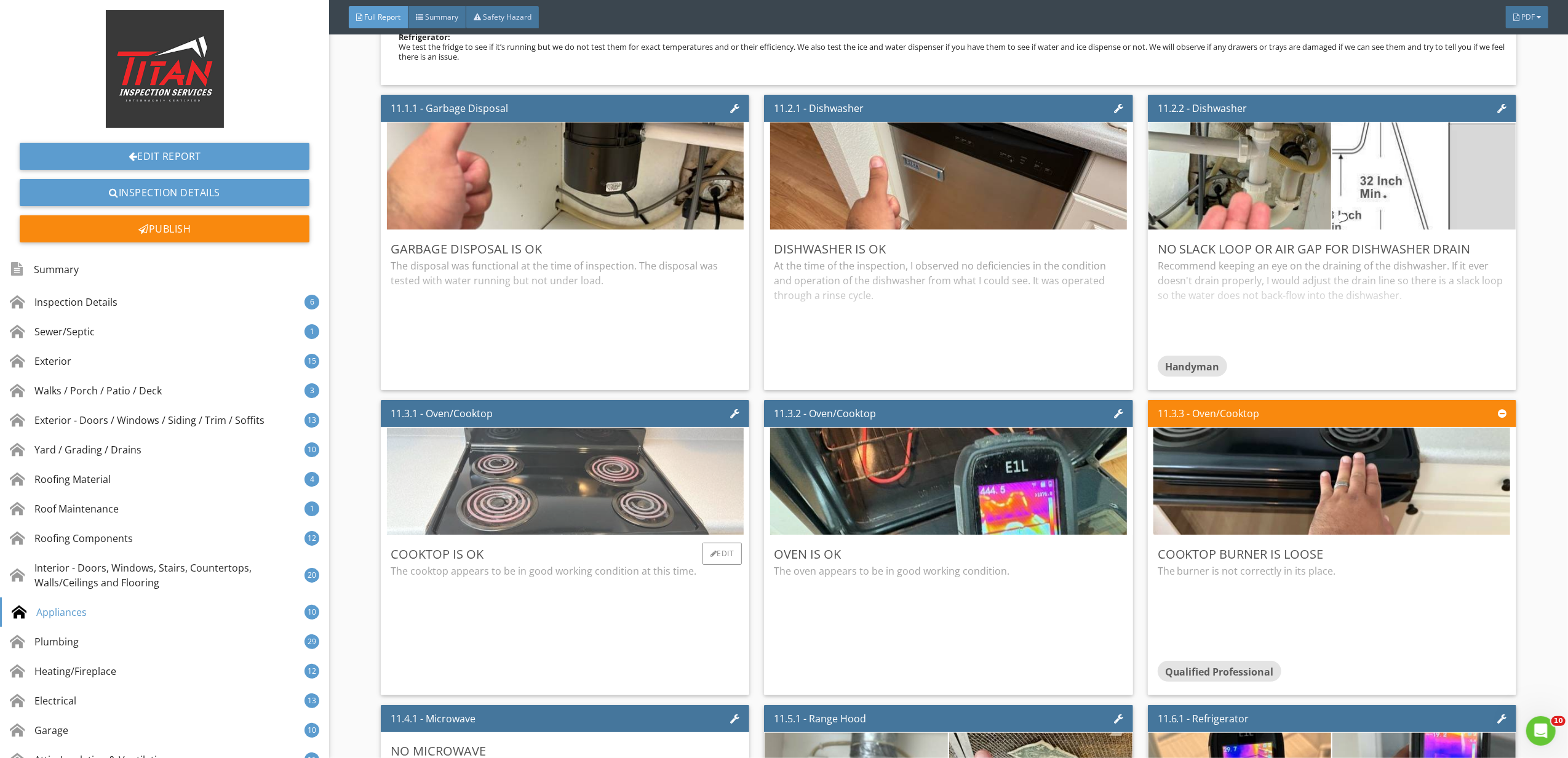
click at [645, 510] on img at bounding box center [565, 481] width 357 height 268
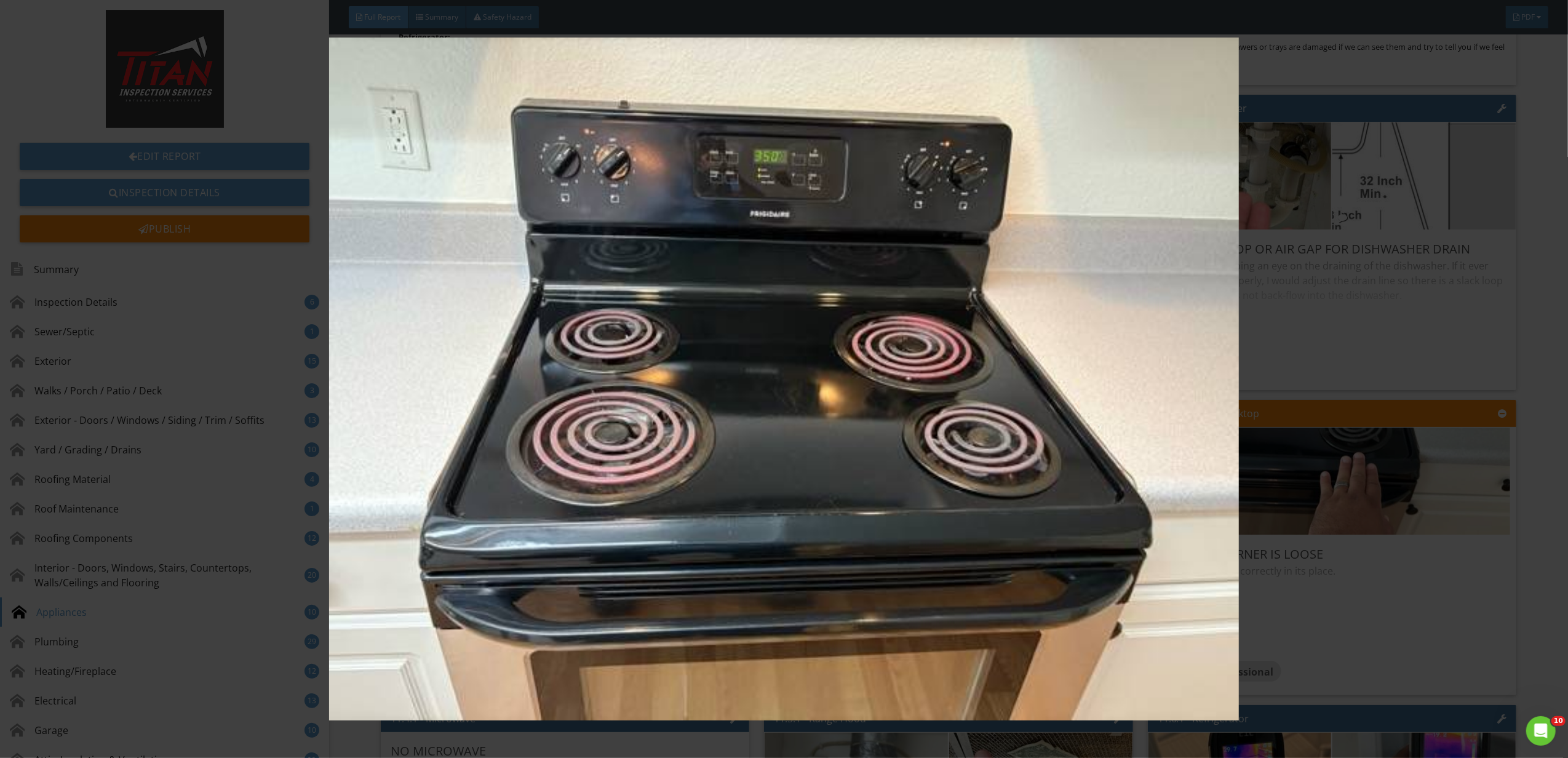
click at [1341, 370] on img at bounding box center [784, 379] width 1452 height 683
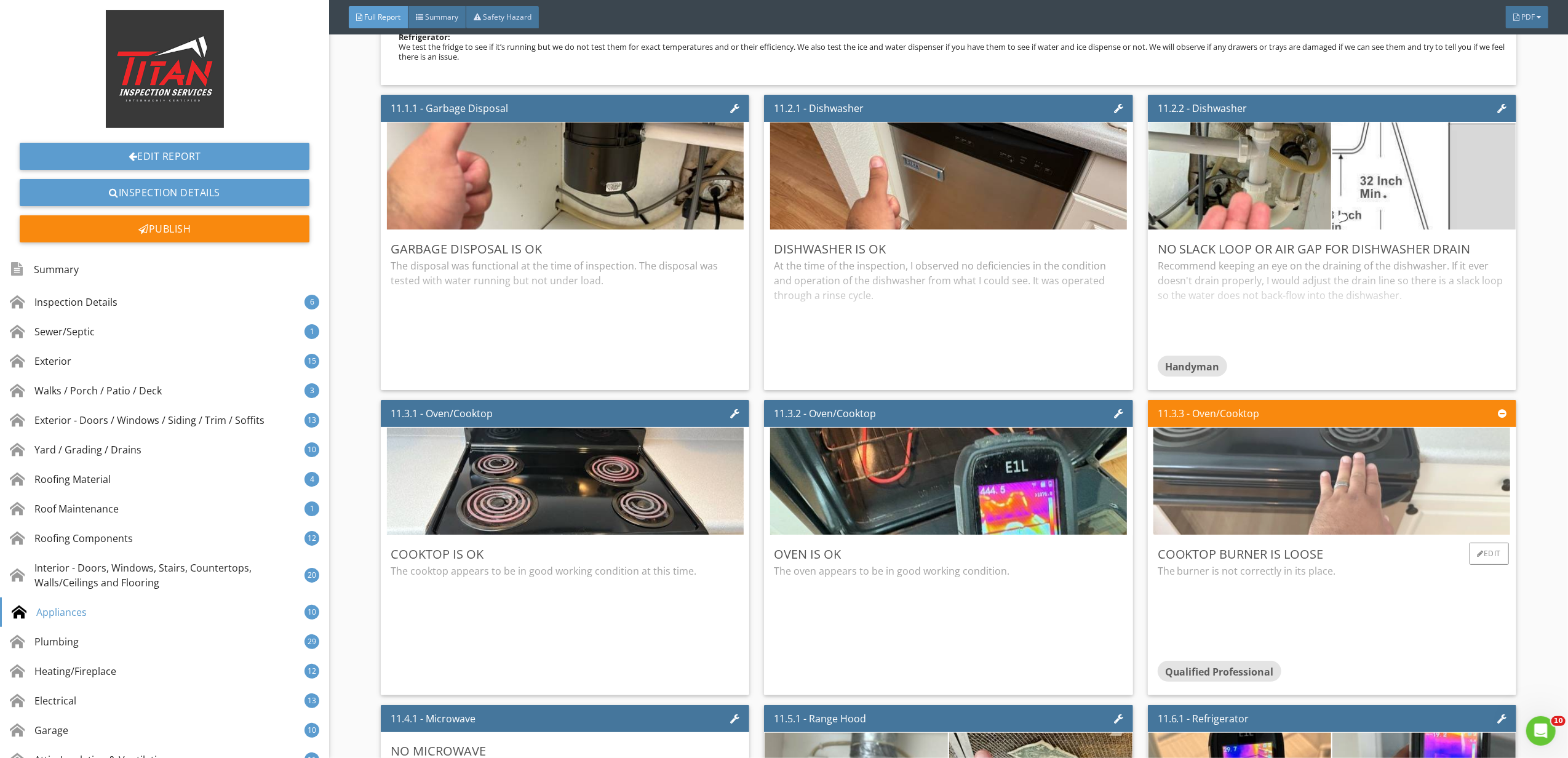
click at [1280, 519] on img at bounding box center [1332, 481] width 357 height 268
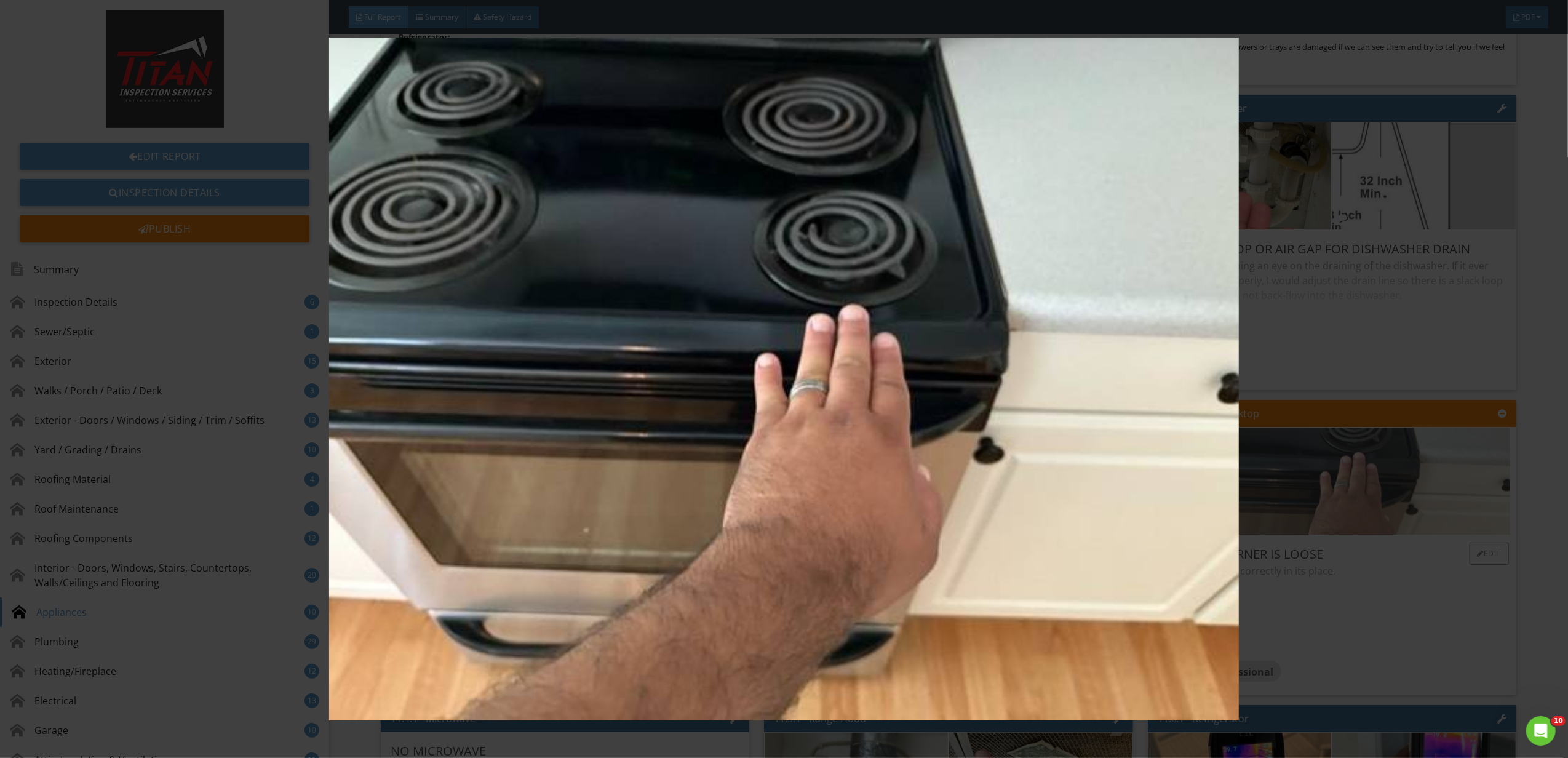
click at [1280, 519] on img at bounding box center [784, 379] width 1452 height 683
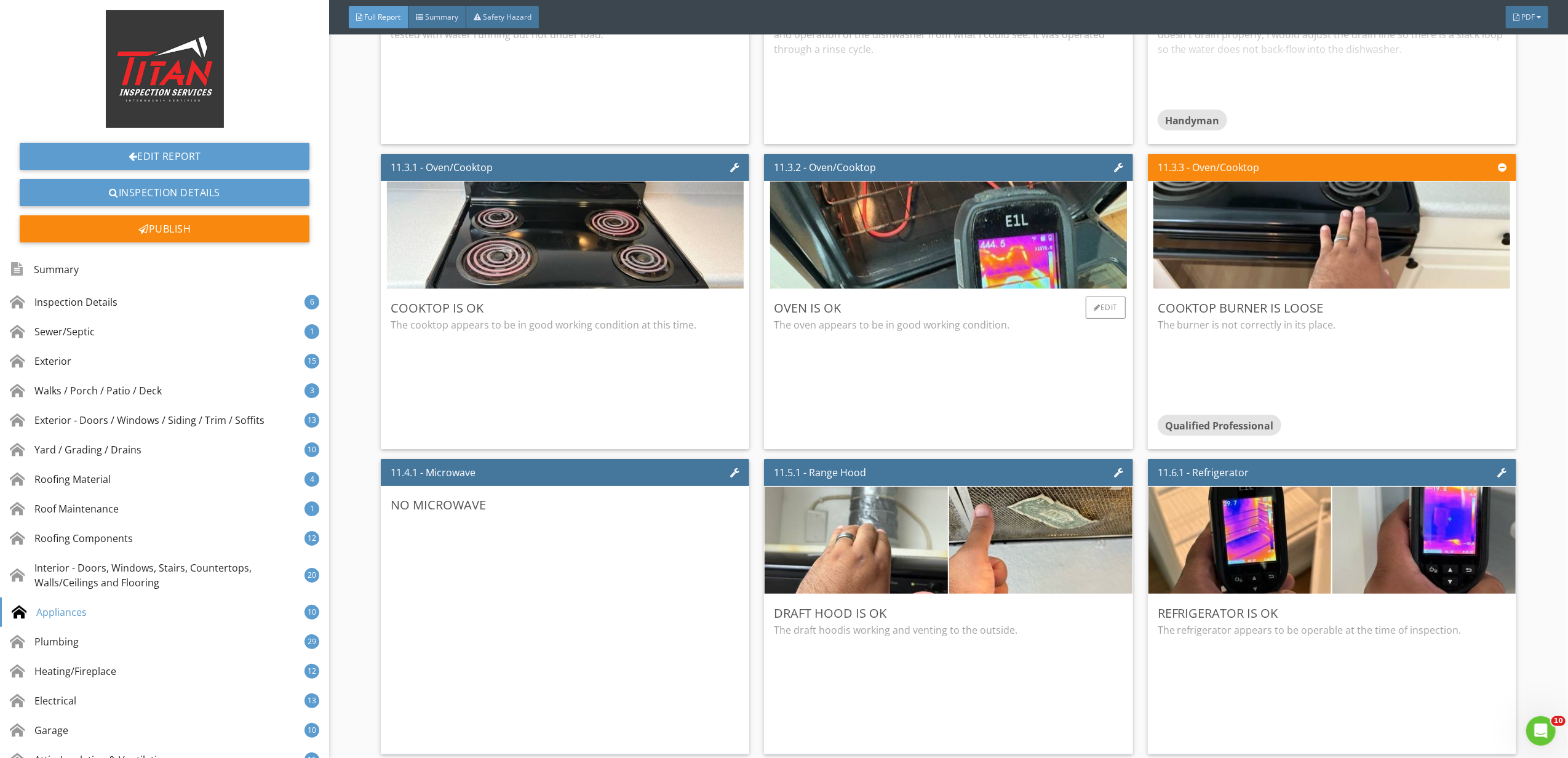
scroll to position [13948, 0]
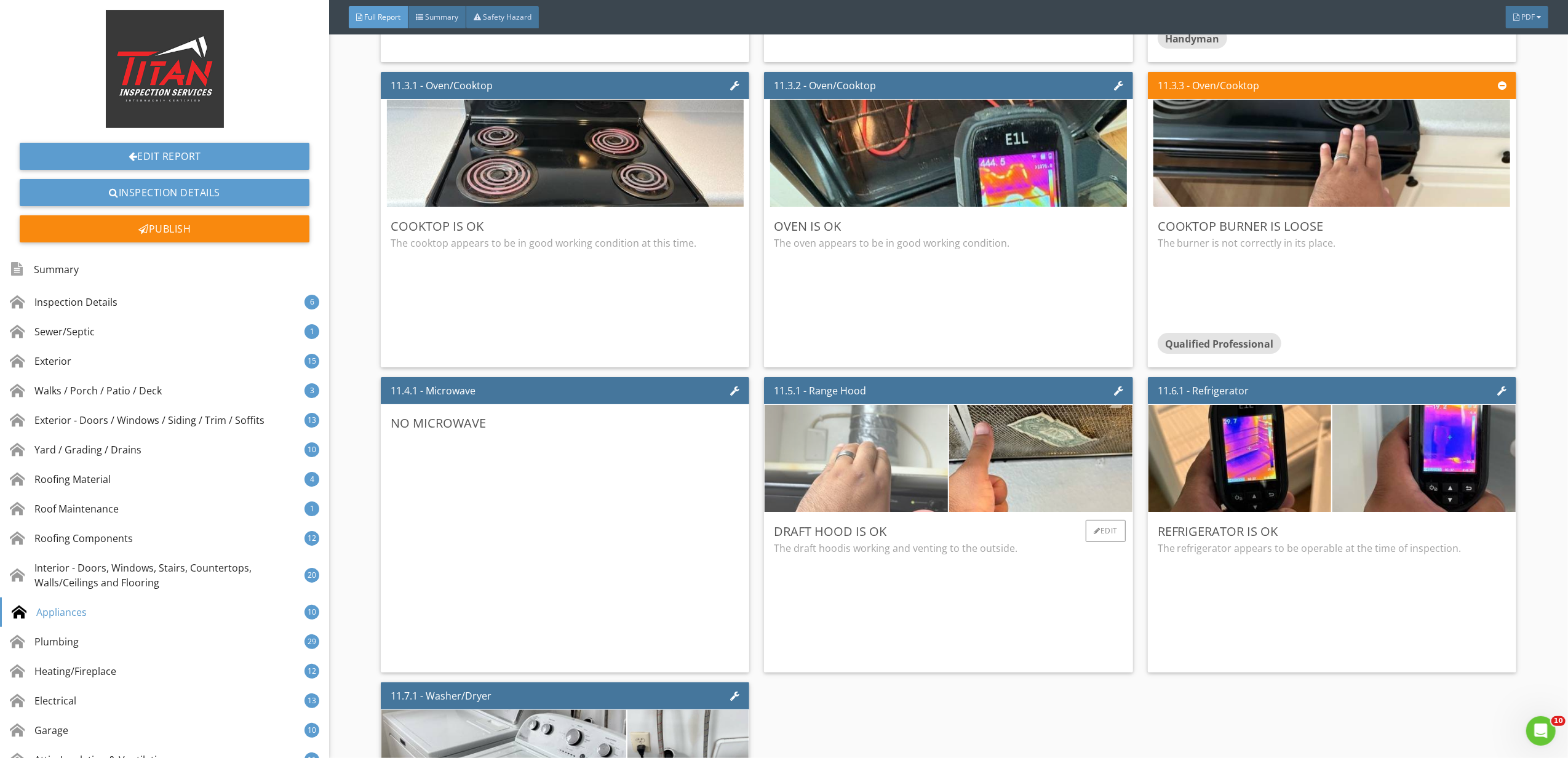
click at [929, 504] on img at bounding box center [856, 459] width 357 height 268
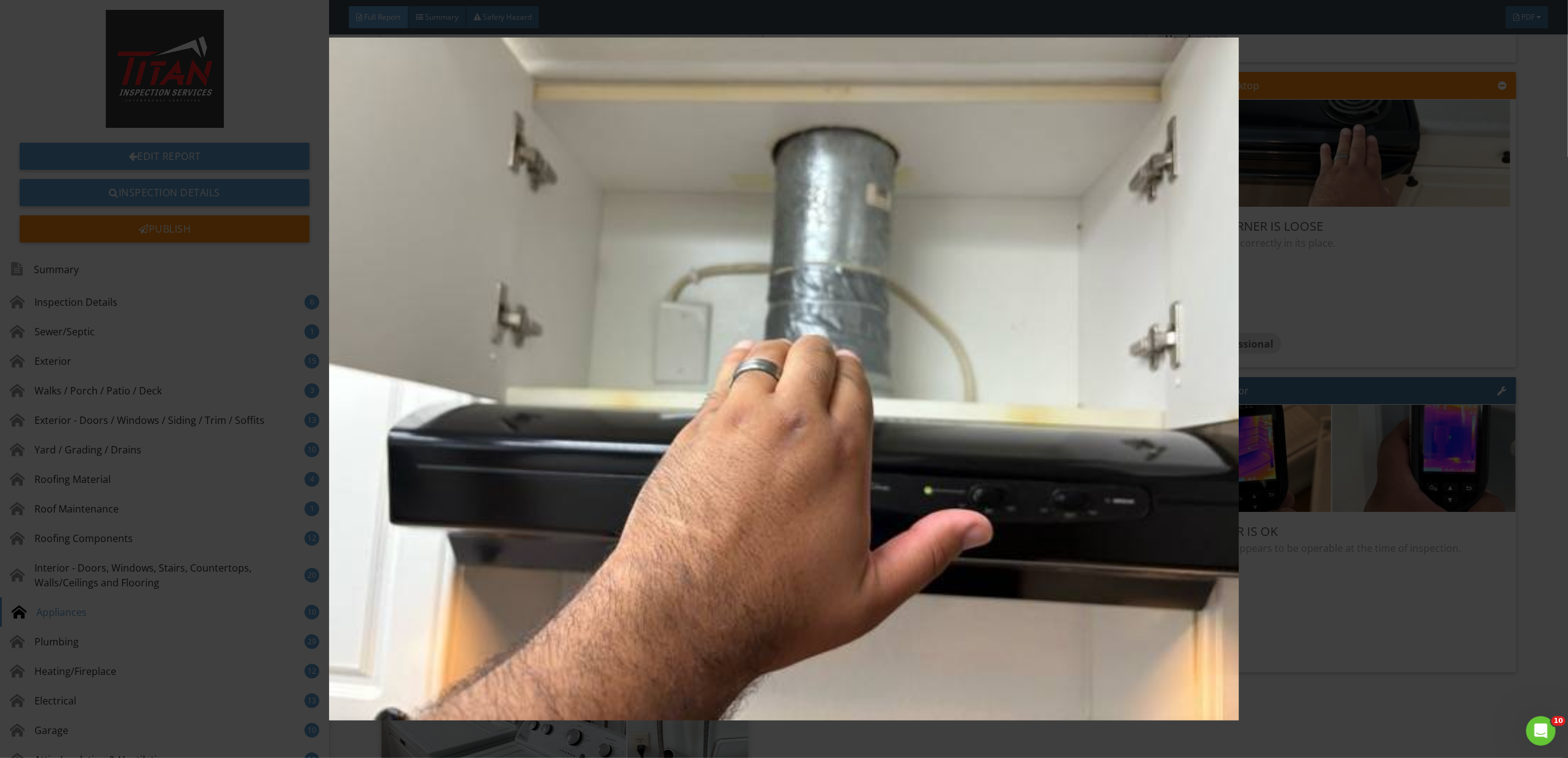
click at [1306, 549] on img at bounding box center [784, 379] width 1452 height 683
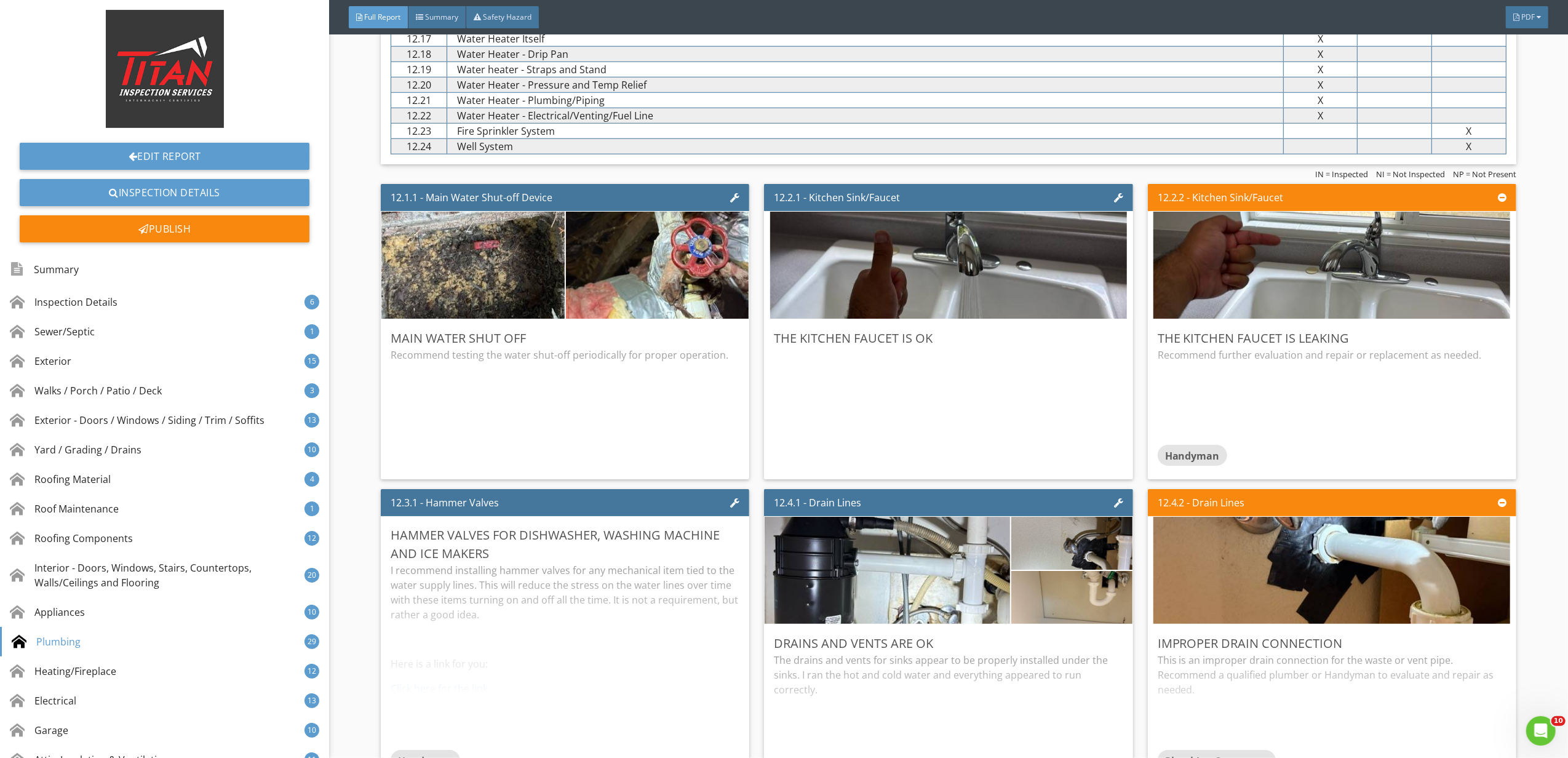
scroll to position [15261, 0]
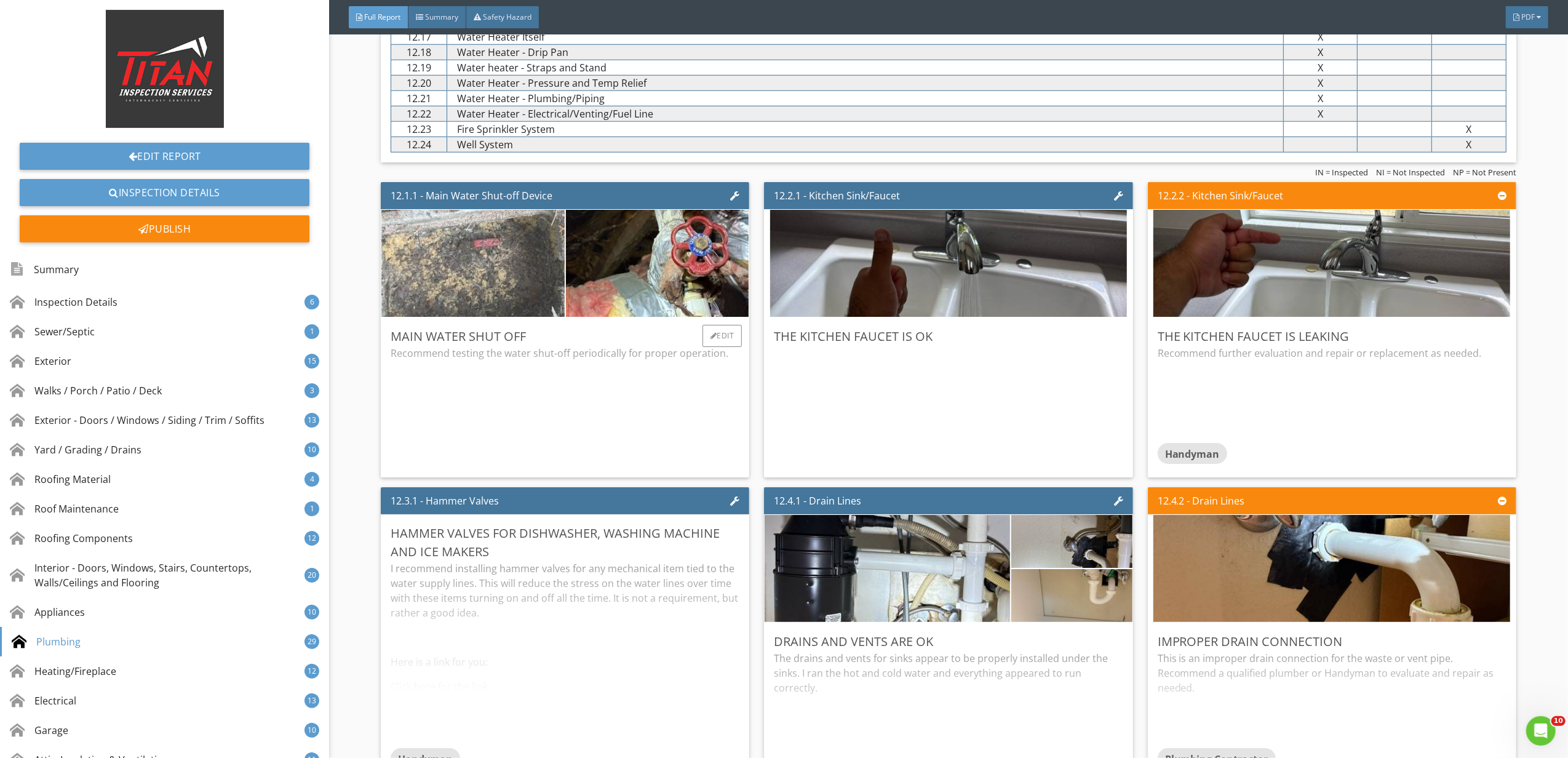
click at [509, 299] on img at bounding box center [473, 264] width 357 height 268
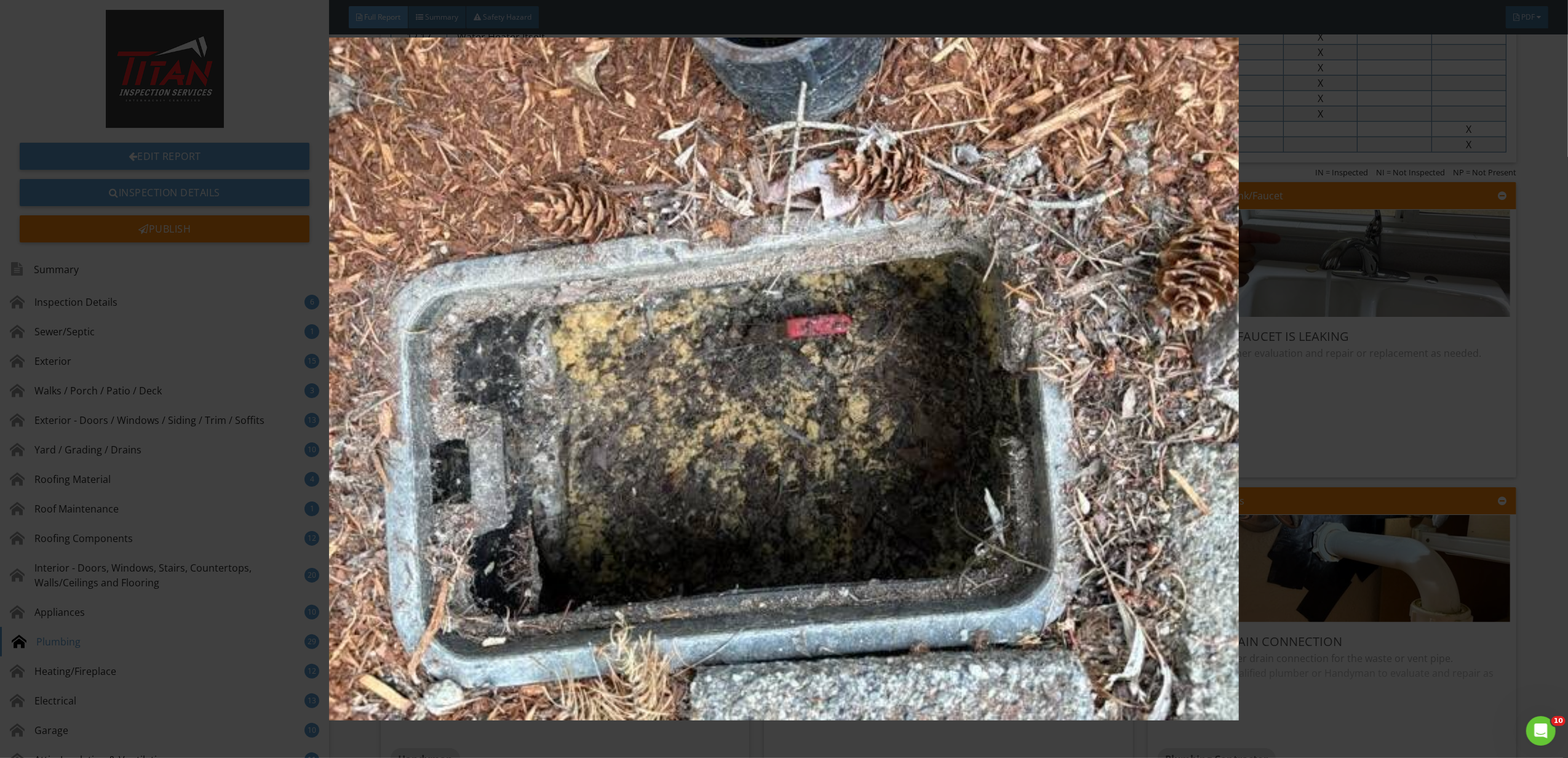
click at [1132, 538] on img at bounding box center [784, 379] width 1452 height 683
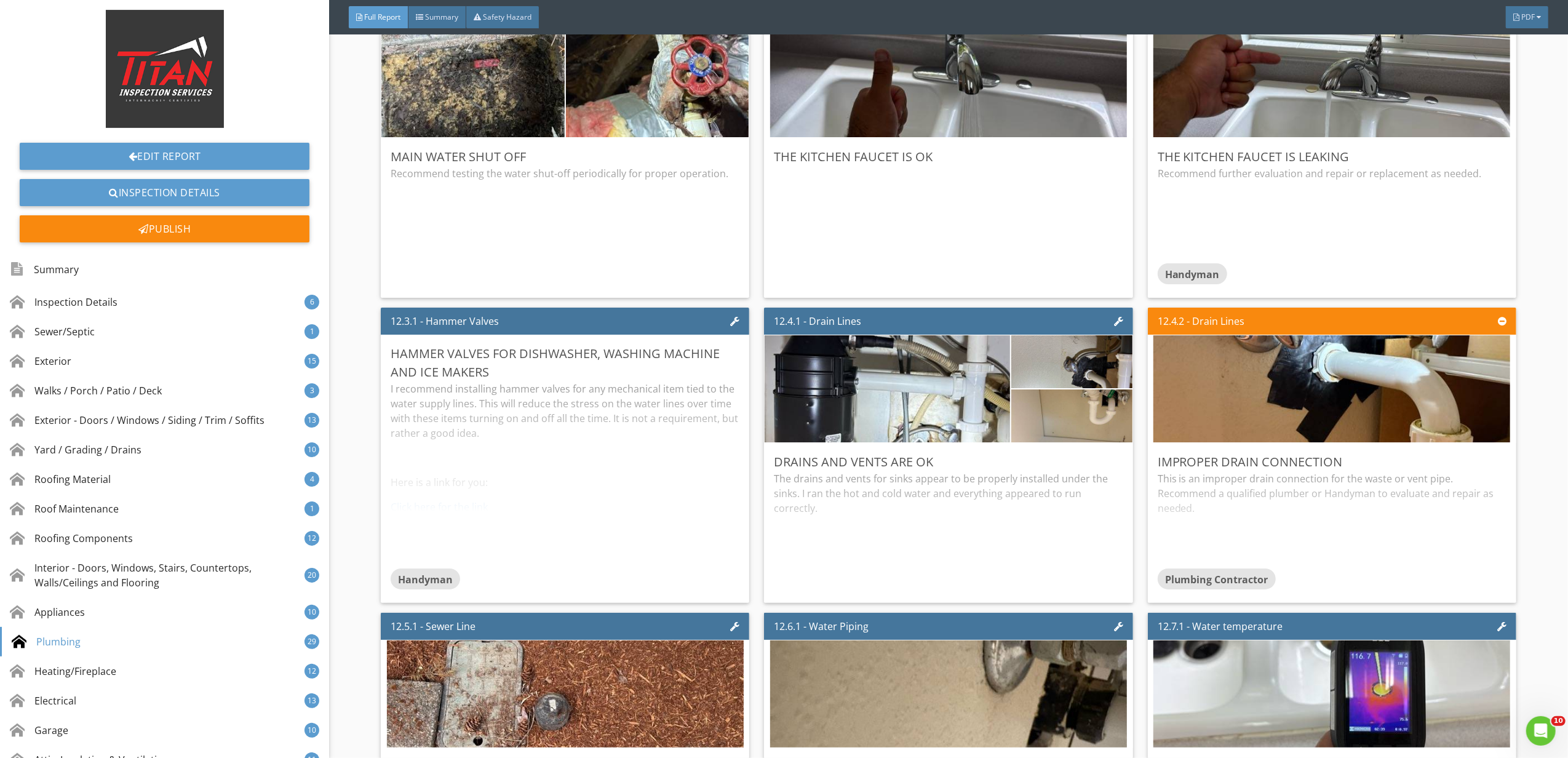
scroll to position [15507, 0]
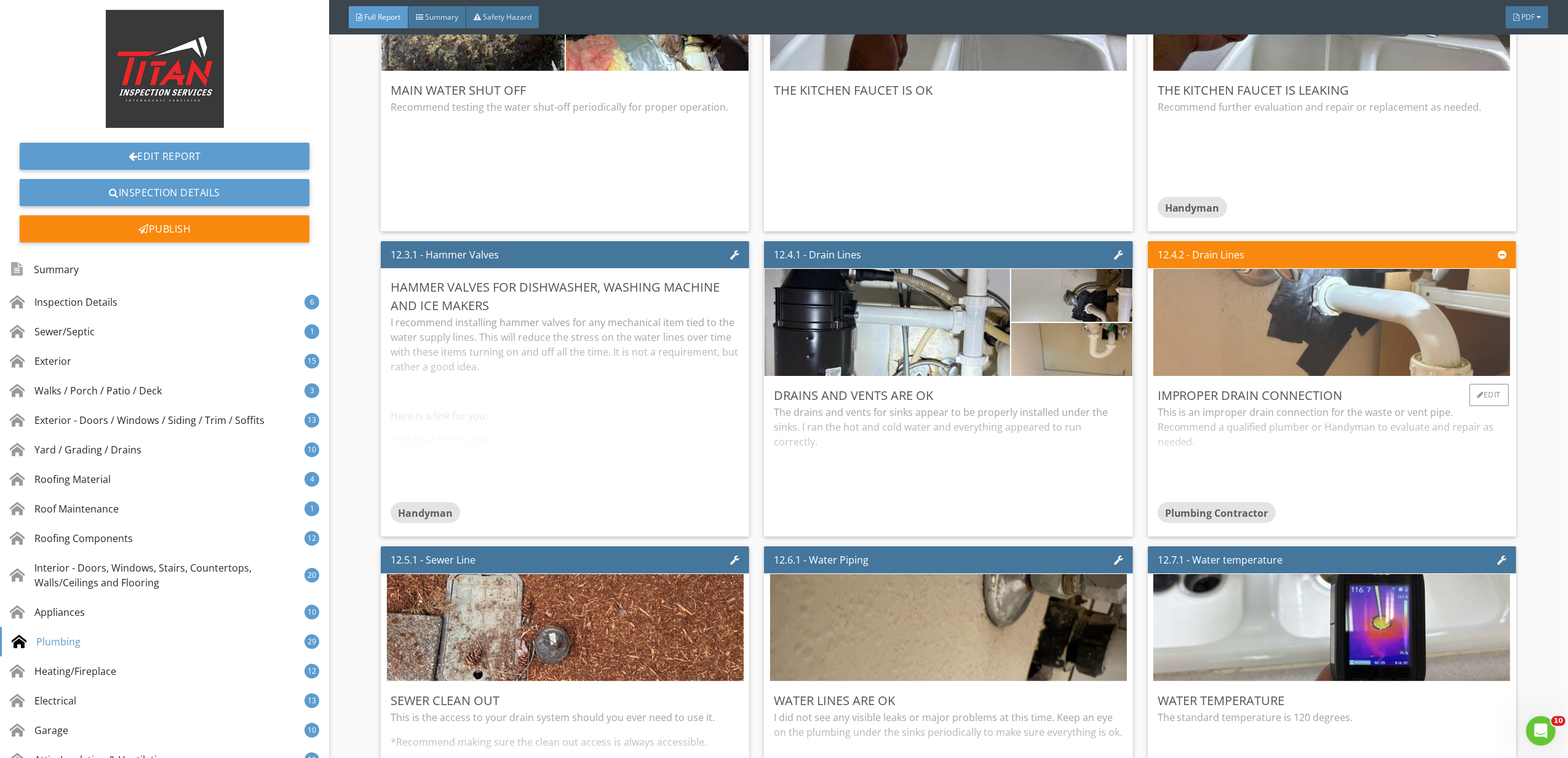
click at [1326, 362] on img at bounding box center [1332, 323] width 357 height 268
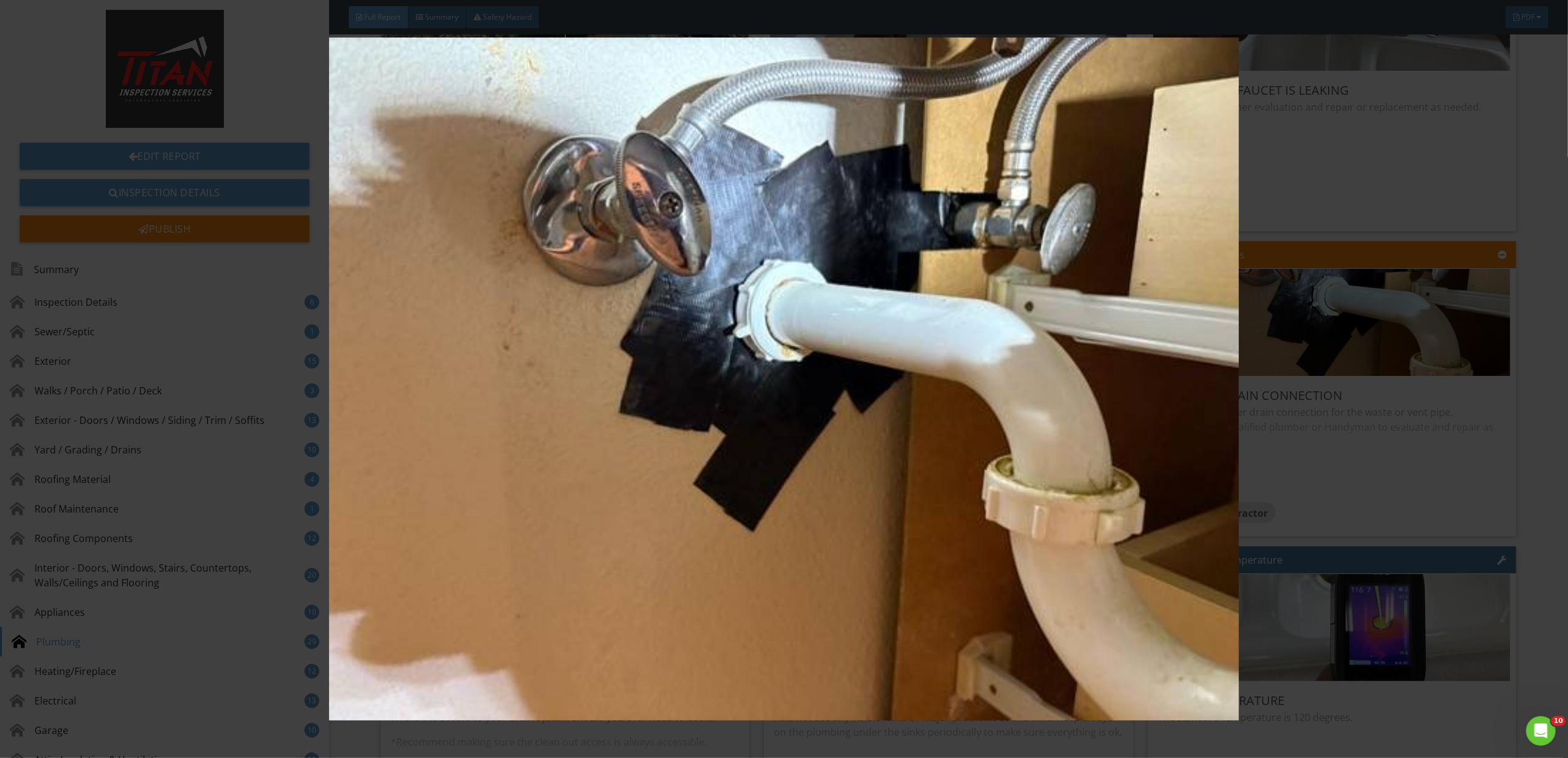
click at [1308, 370] on img at bounding box center [784, 379] width 1452 height 683
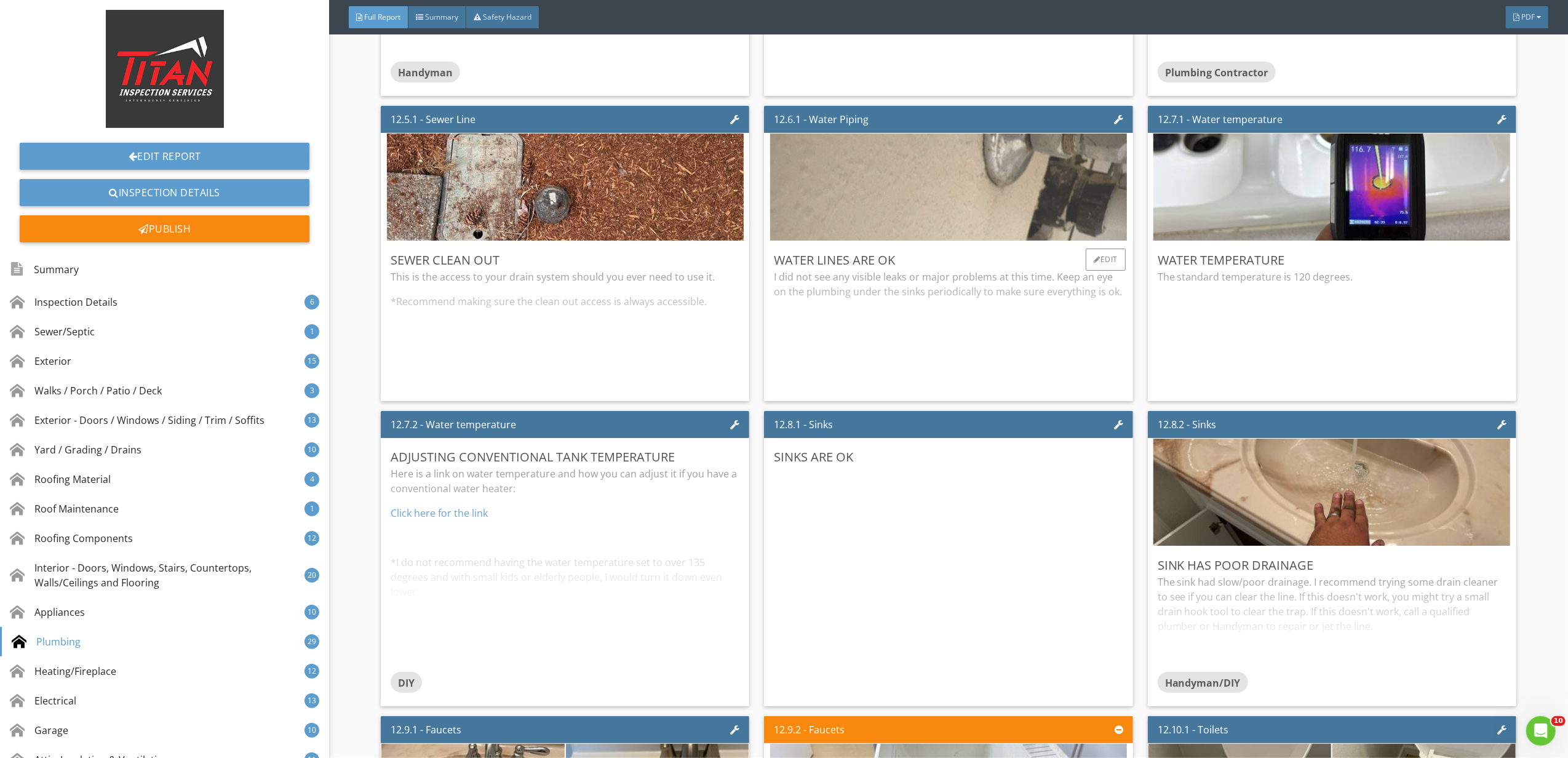
scroll to position [15671, 0]
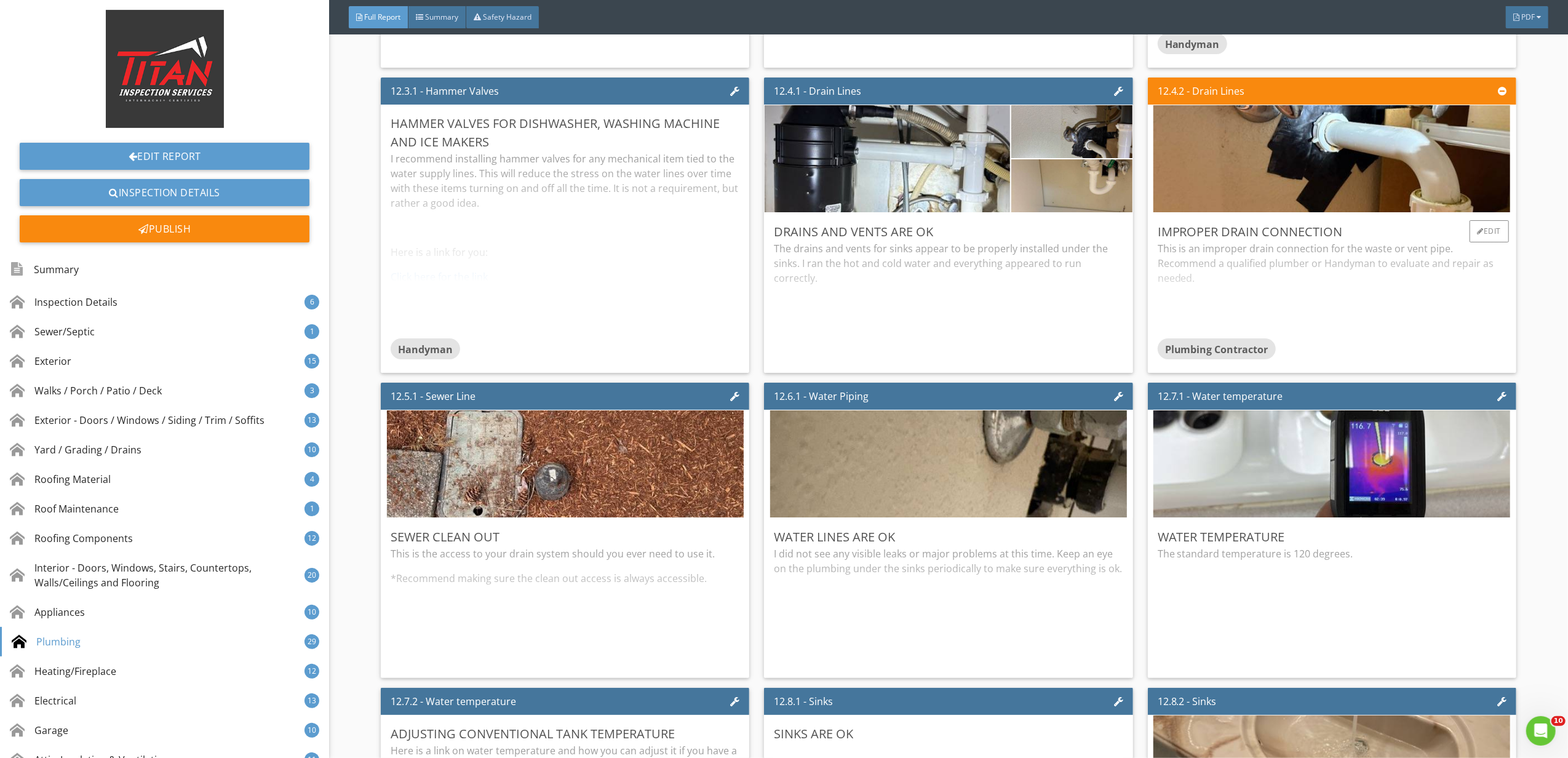
click at [1169, 323] on div "This is an improper drain connection for the waste or vent pipe. Recommend a qu…" at bounding box center [1332, 290] width 349 height 97
click at [1348, 324] on div "This is an improper drain connection for the waste or vent pipe. Recommend a qu…" at bounding box center [1332, 286] width 349 height 90
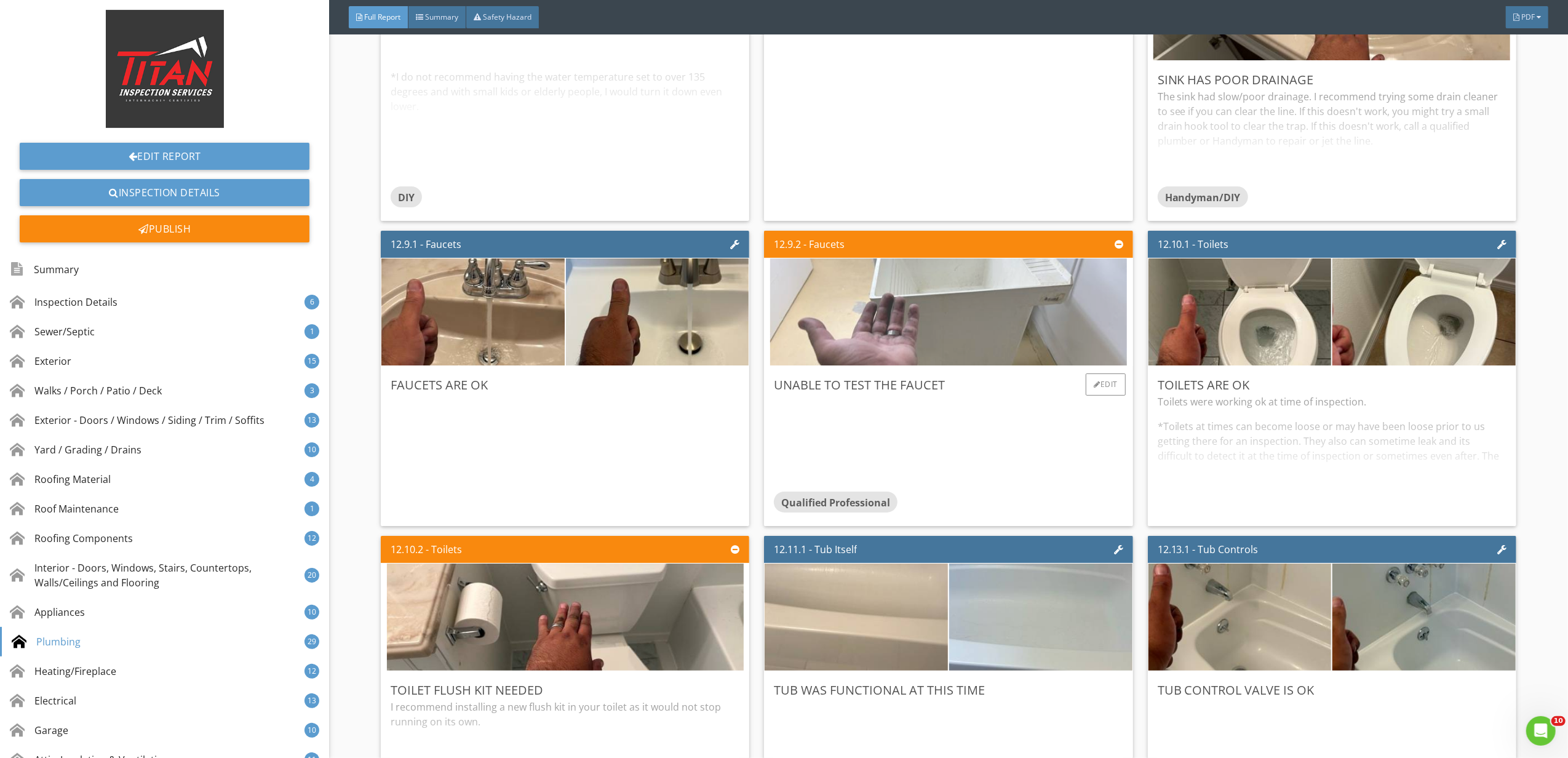
scroll to position [16410, 0]
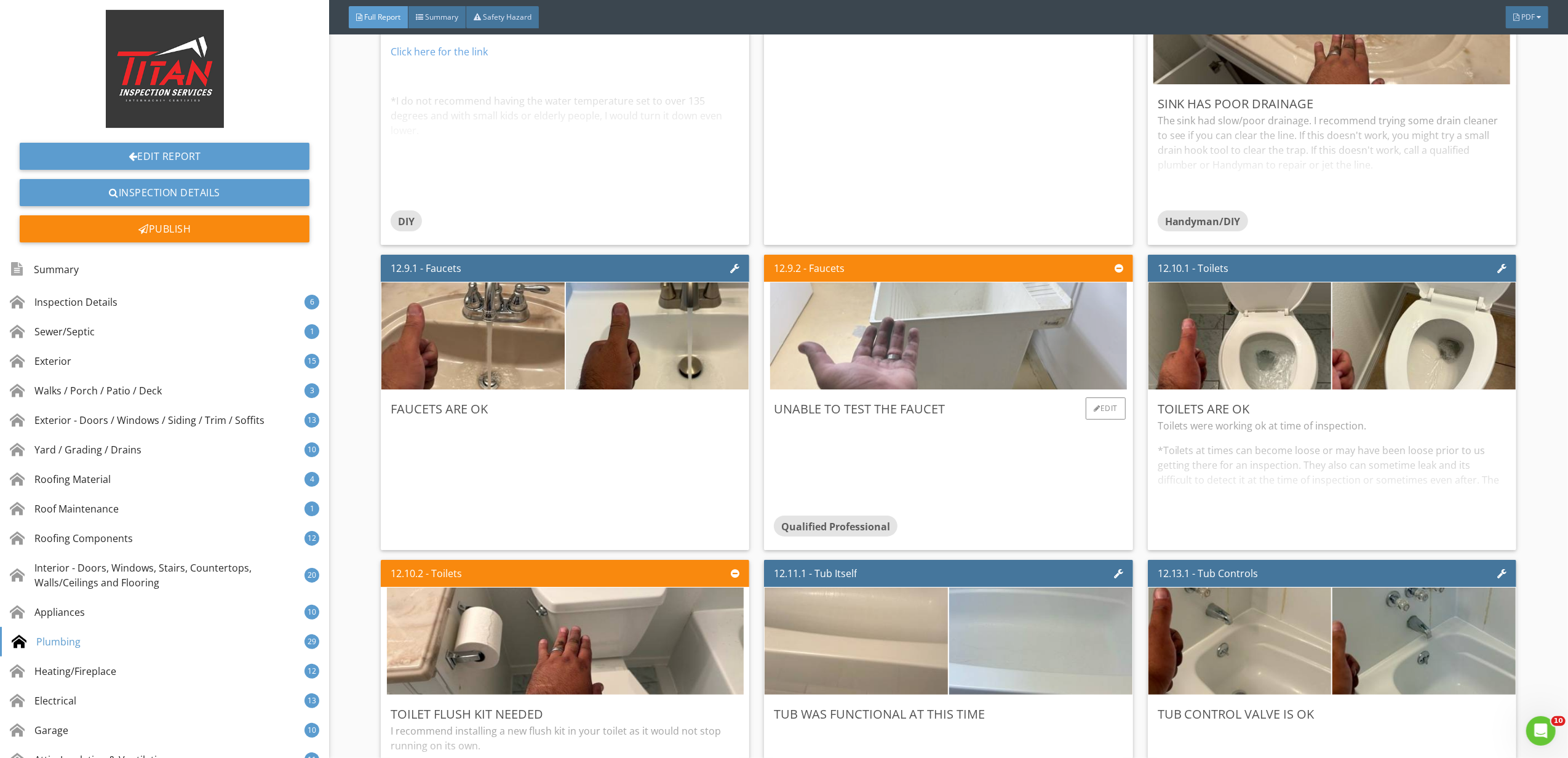
click at [1016, 320] on img at bounding box center [949, 336] width 357 height 268
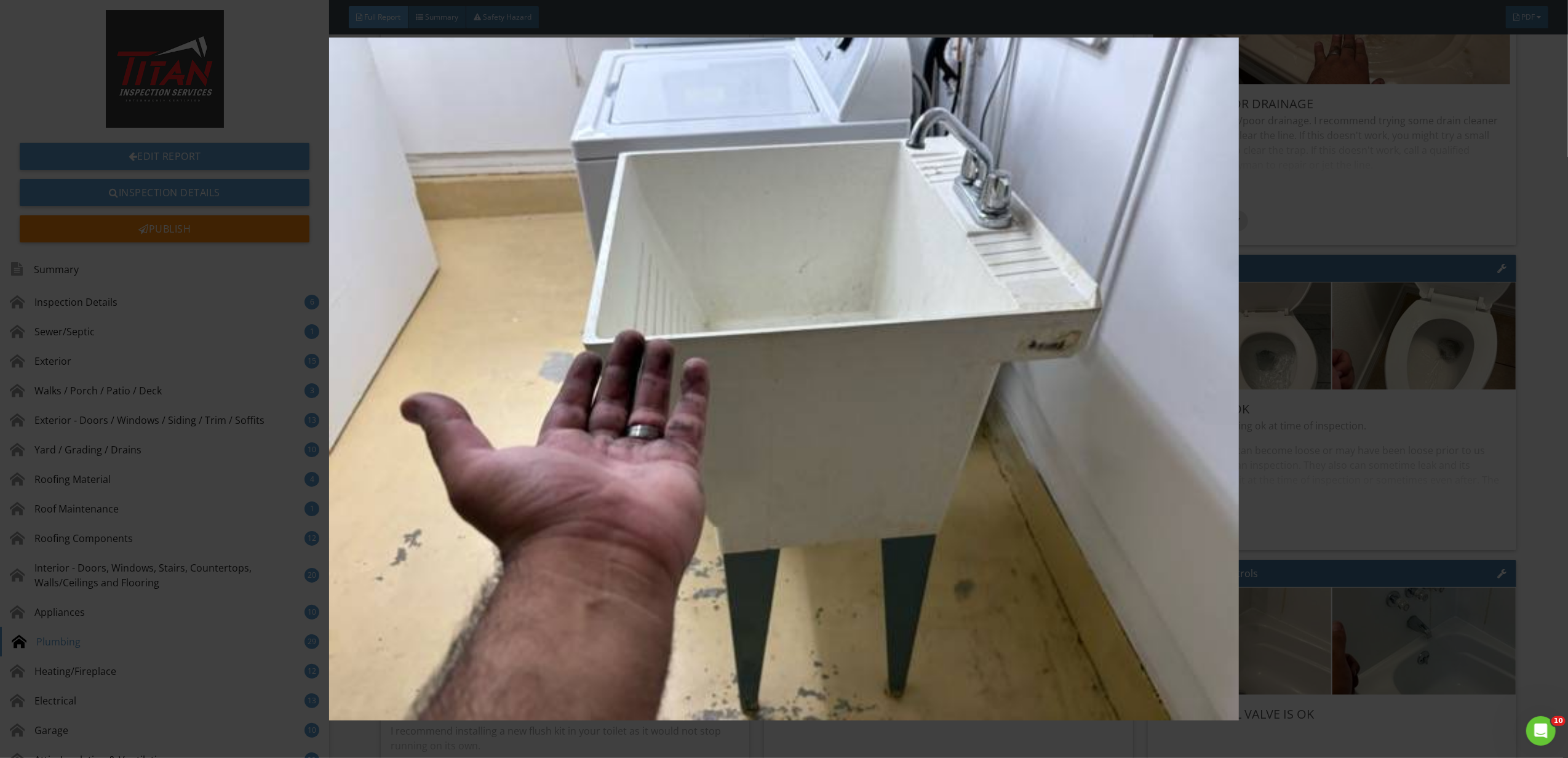
click at [1107, 508] on img at bounding box center [784, 379] width 1452 height 683
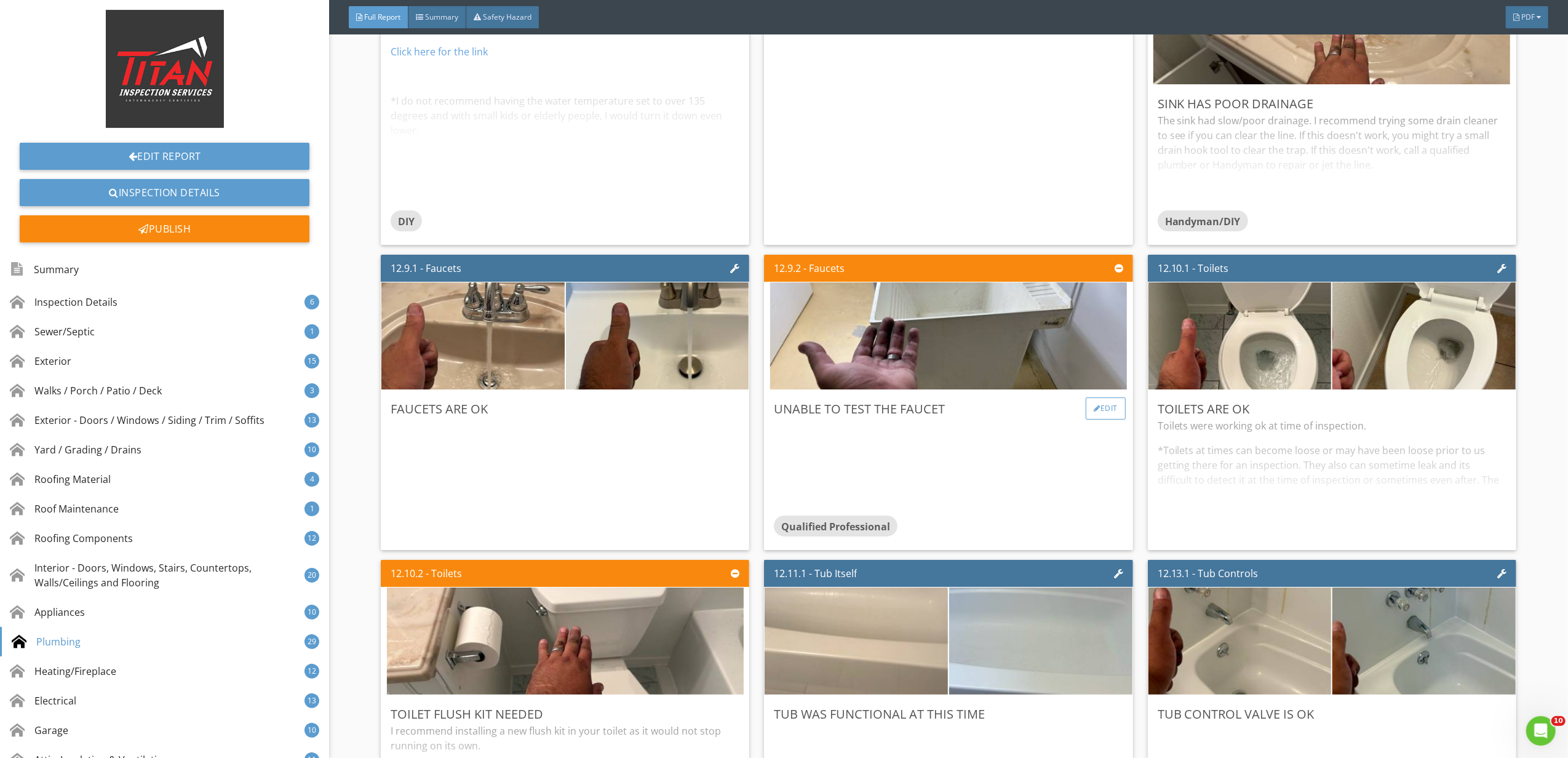
click at [1088, 420] on div "Edit" at bounding box center [1105, 409] width 40 height 22
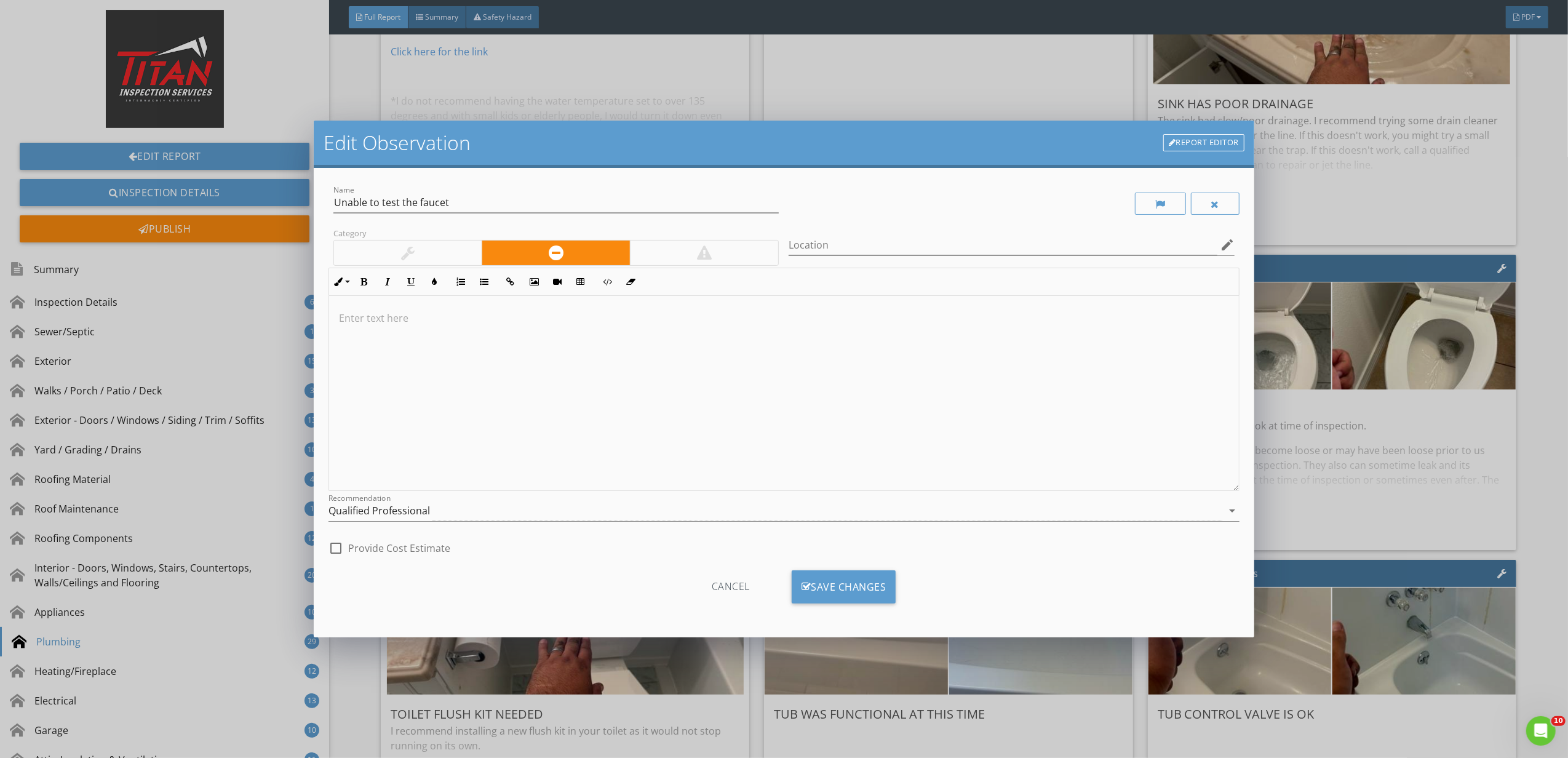
click at [932, 407] on div at bounding box center [784, 394] width 909 height 195
click at [893, 572] on div "Save Changes" at bounding box center [844, 586] width 105 height 33
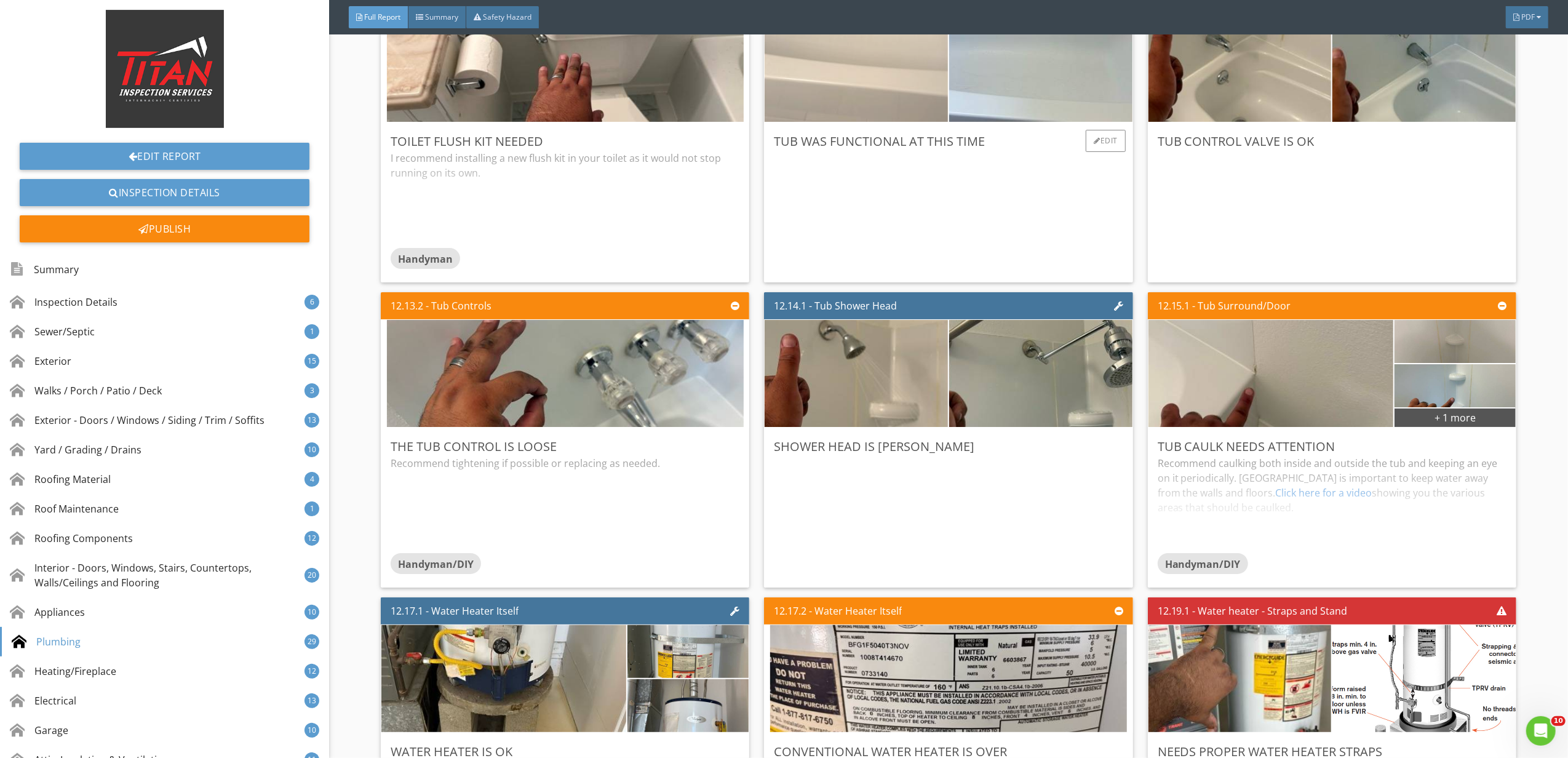
scroll to position [16984, 0]
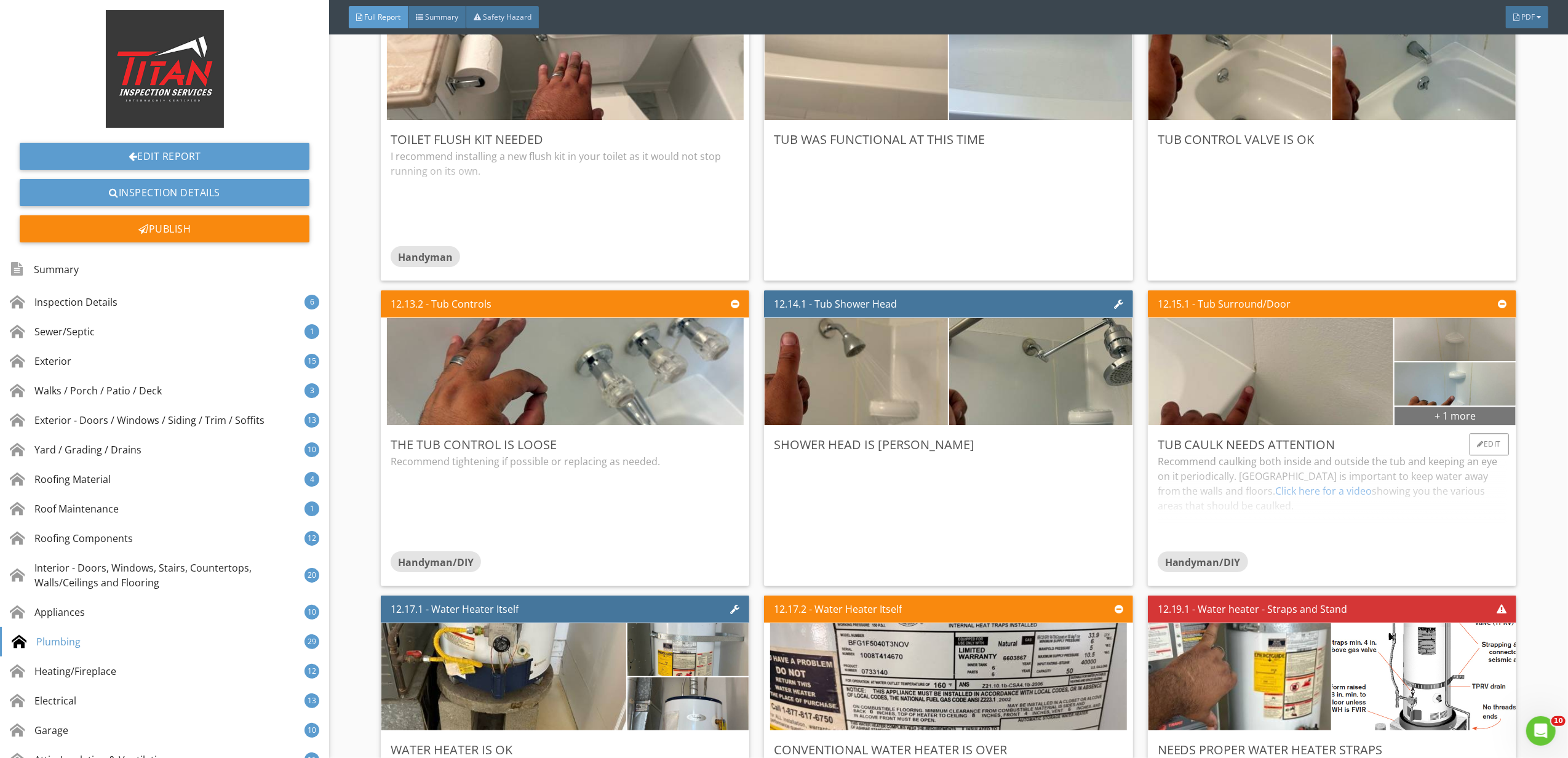
click at [1429, 425] on div "+ 1 more" at bounding box center [1455, 415] width 121 height 20
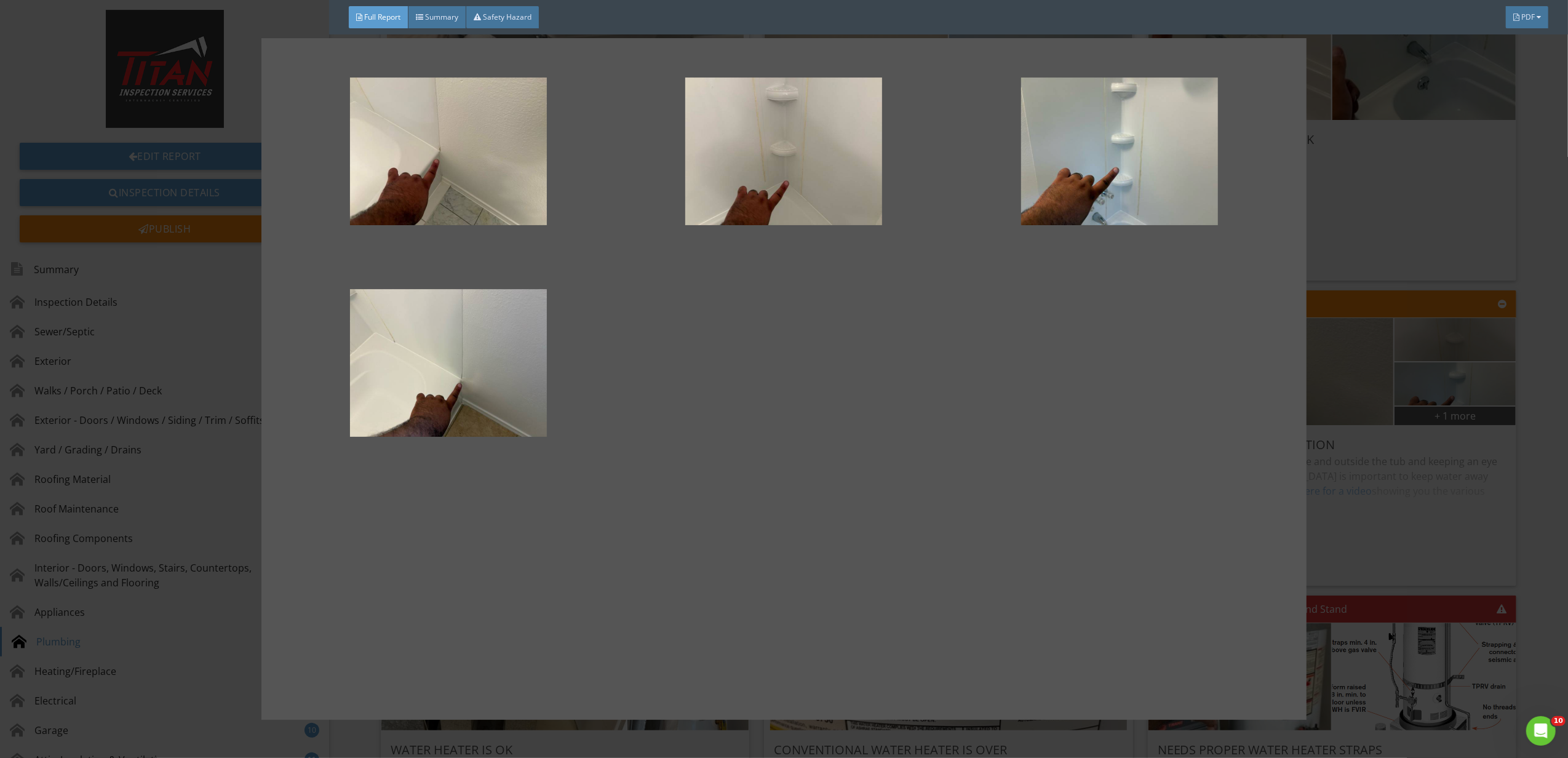
click at [1435, 474] on div at bounding box center [784, 379] width 1568 height 758
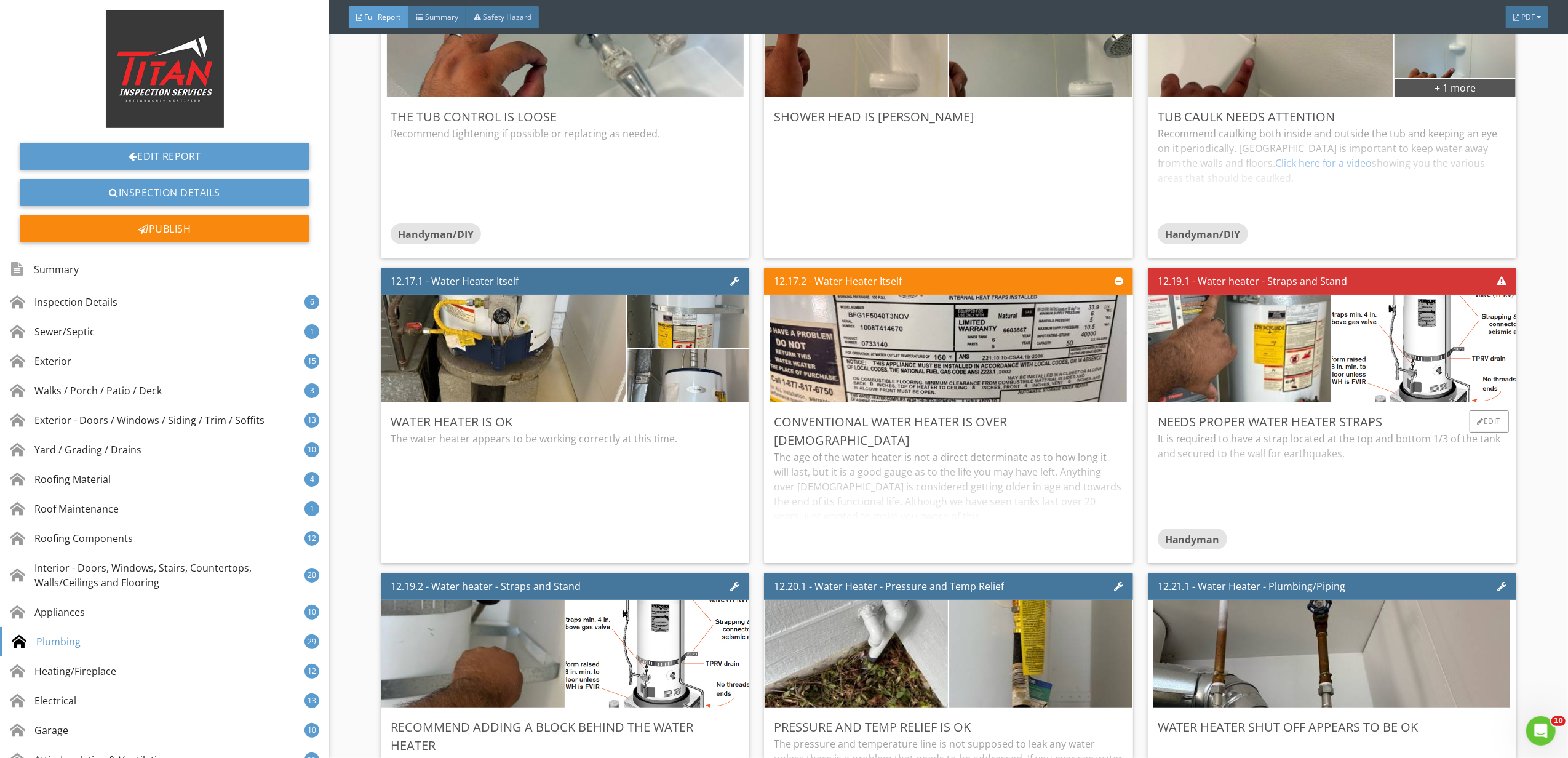
scroll to position [17394, 0]
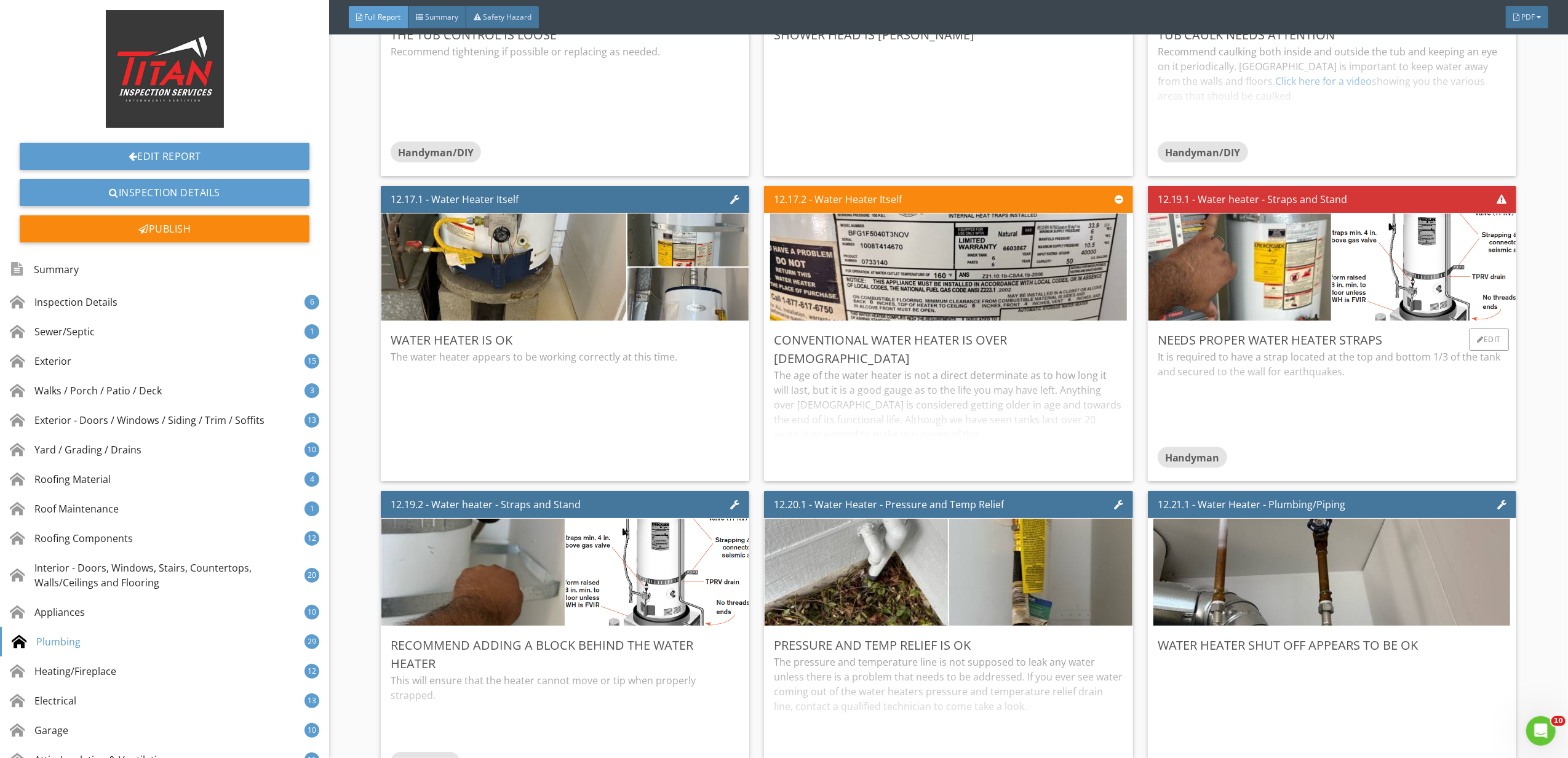
click at [1453, 349] on div "Needs proper water heater straps" at bounding box center [1332, 341] width 349 height 19
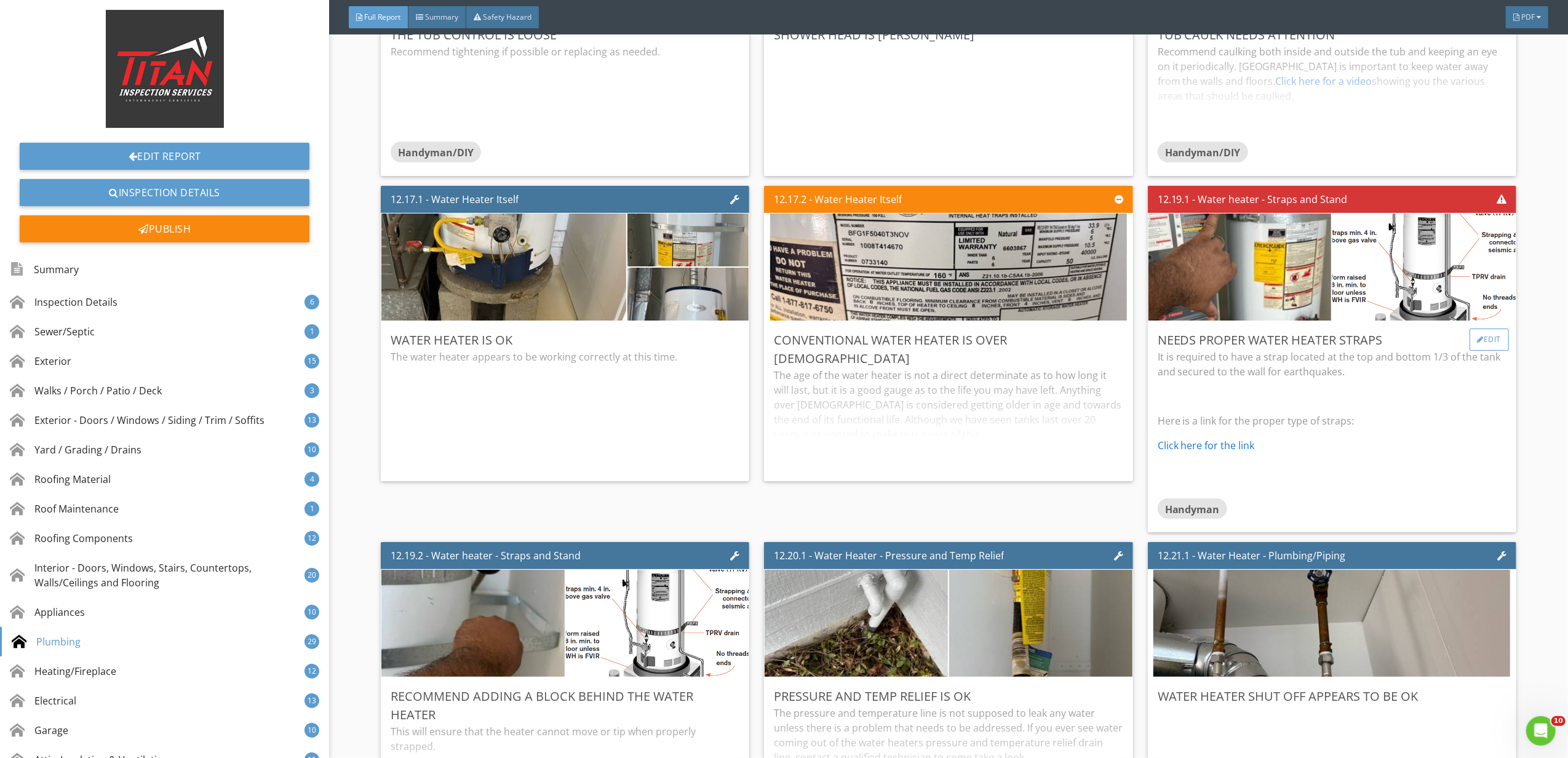
click at [1469, 351] on div "Edit" at bounding box center [1489, 340] width 40 height 22
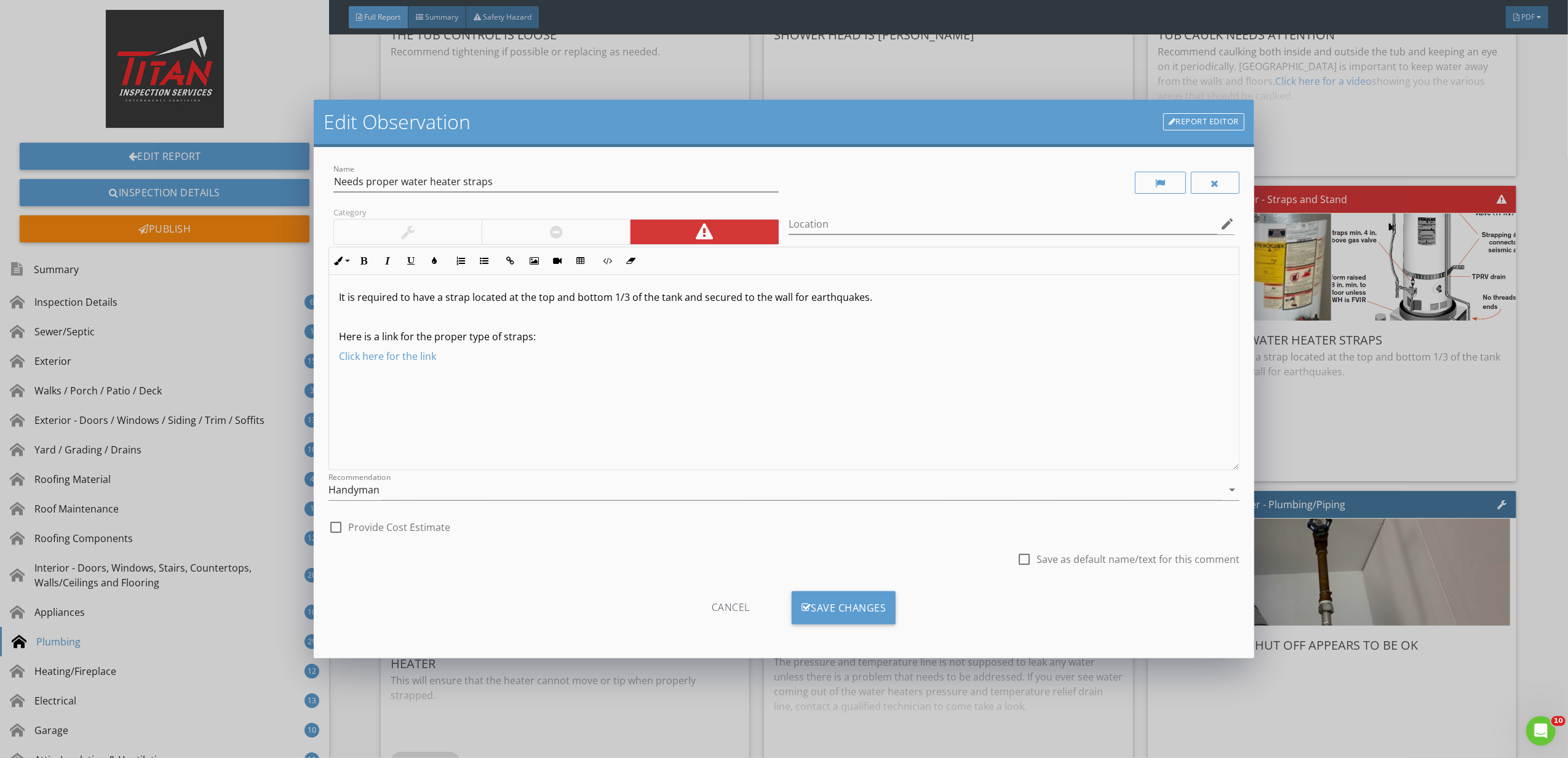
click at [574, 239] on div at bounding box center [555, 231] width 148 height 25
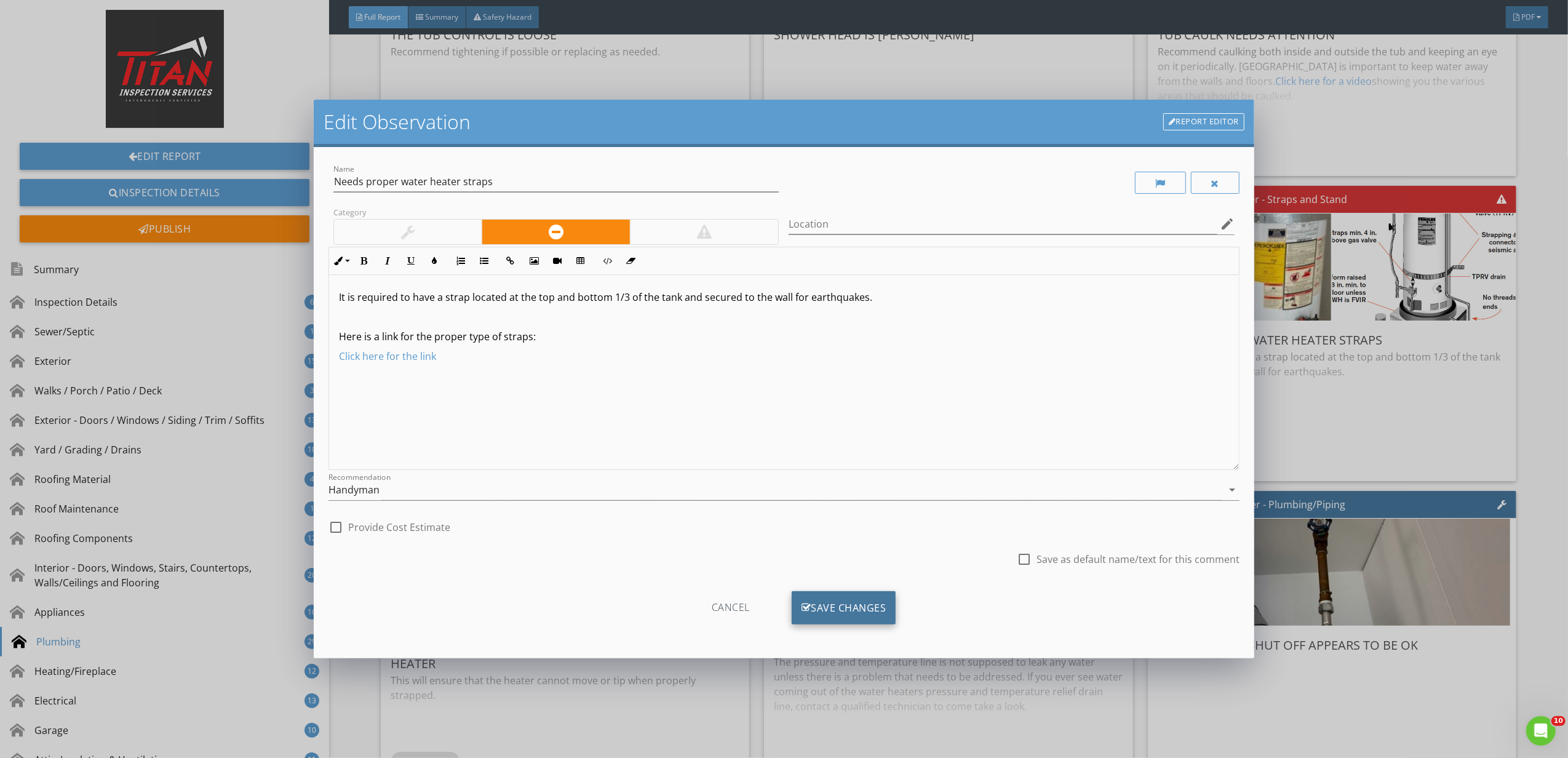
click at [866, 603] on div "Save Changes" at bounding box center [844, 608] width 105 height 33
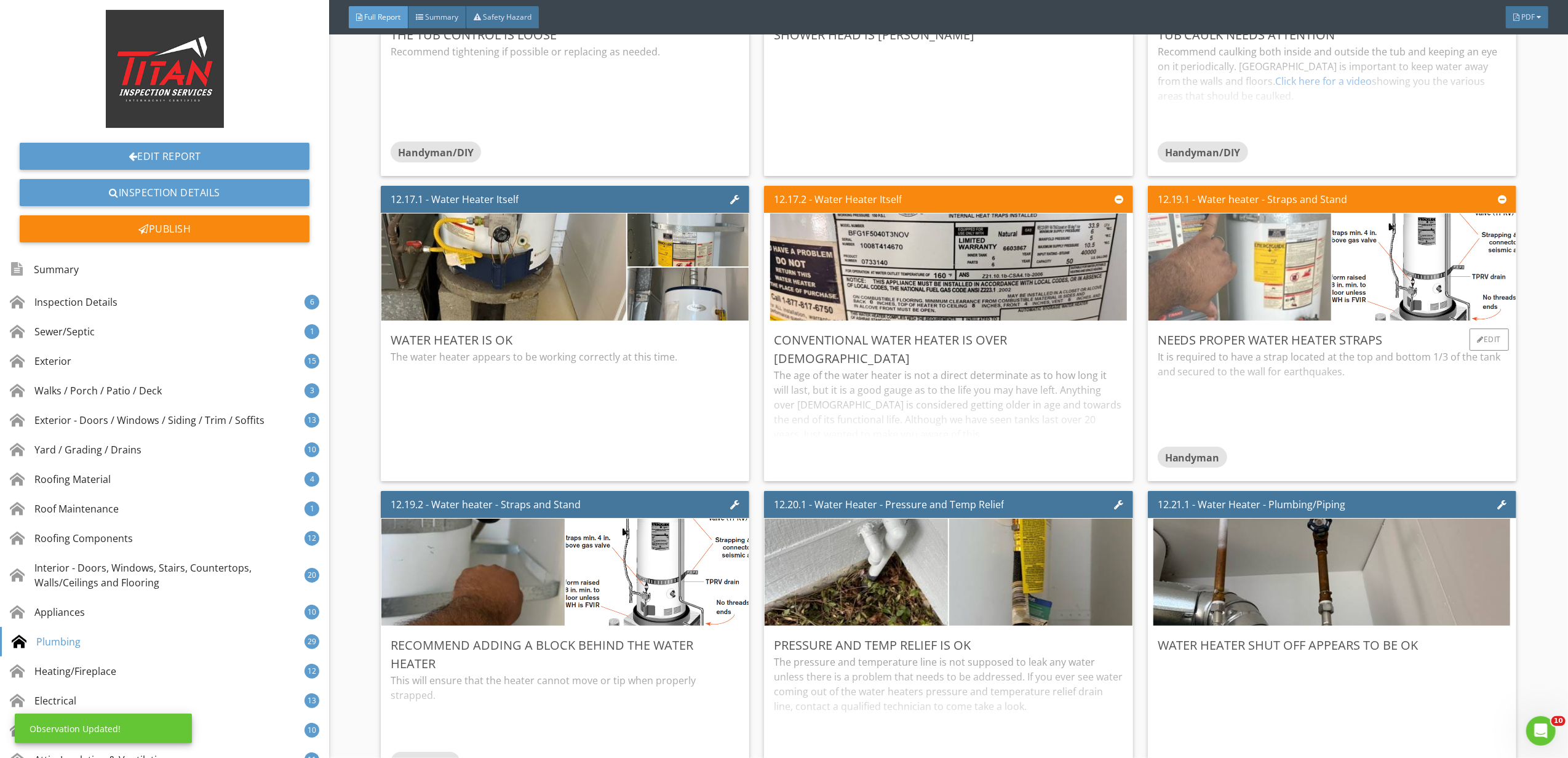
click at [1235, 287] on img at bounding box center [1240, 267] width 357 height 268
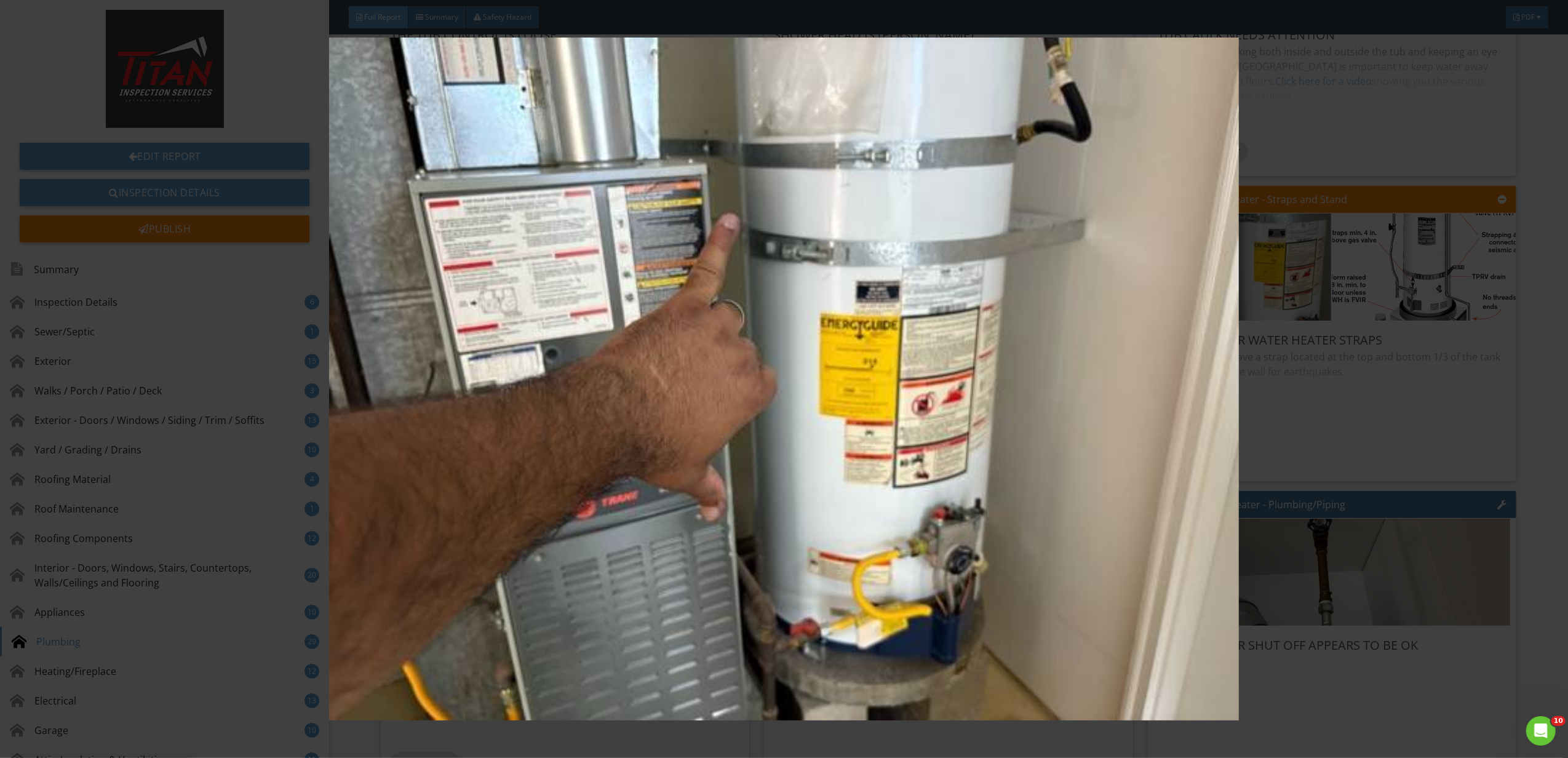
click at [1282, 393] on img at bounding box center [784, 379] width 1452 height 683
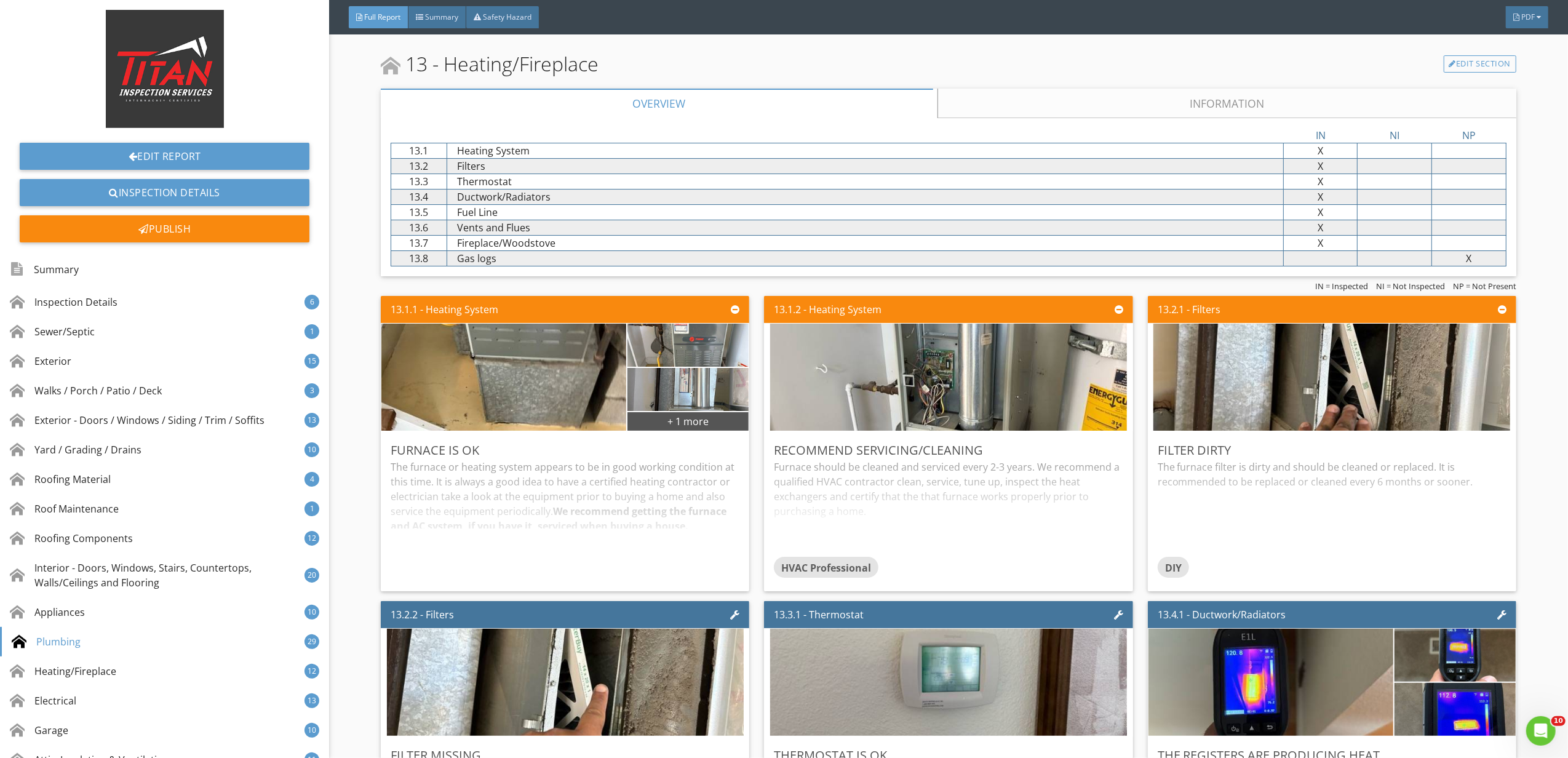
scroll to position [18543, 0]
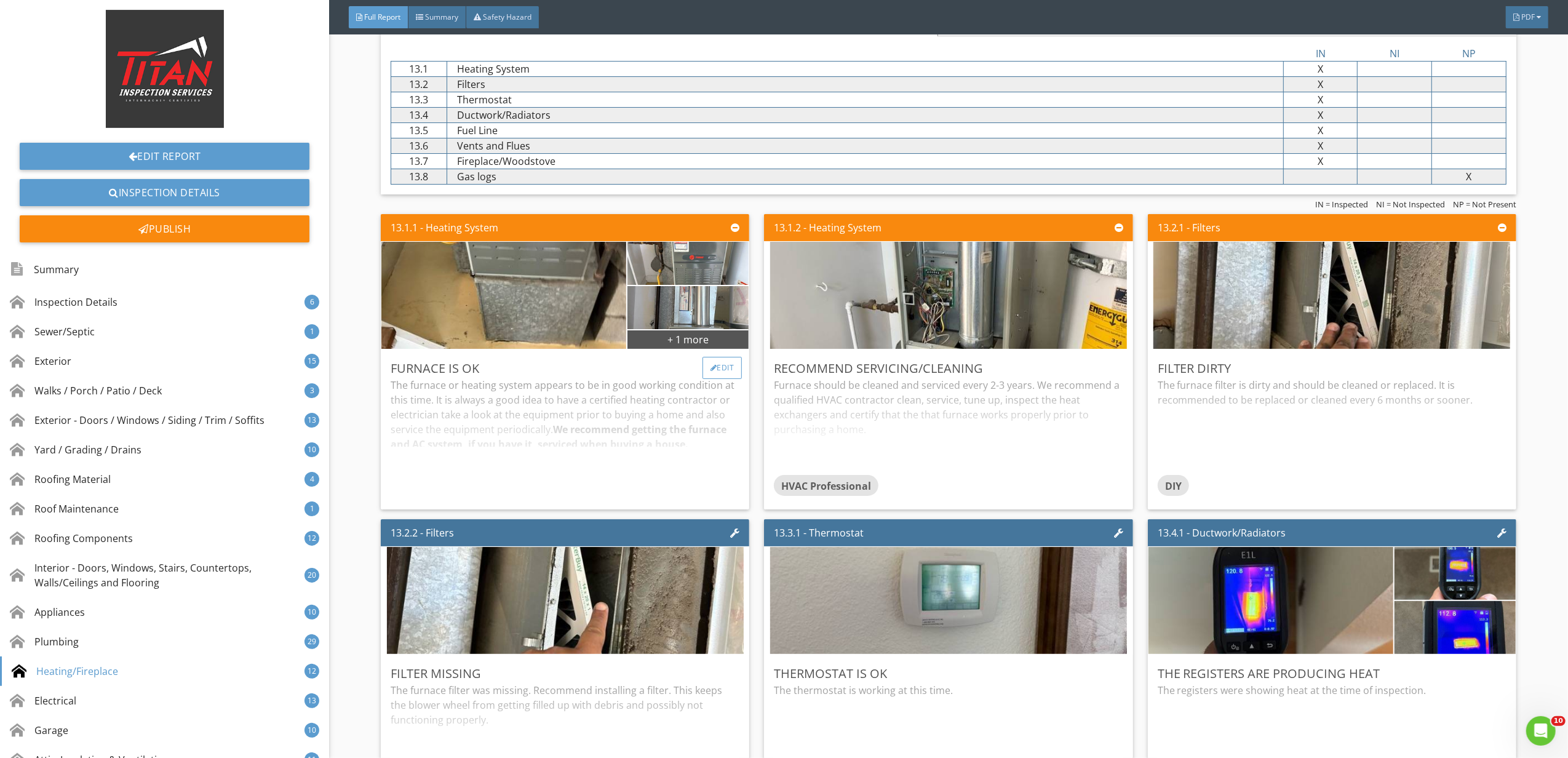
click at [712, 379] on div "Edit" at bounding box center [722, 368] width 40 height 22
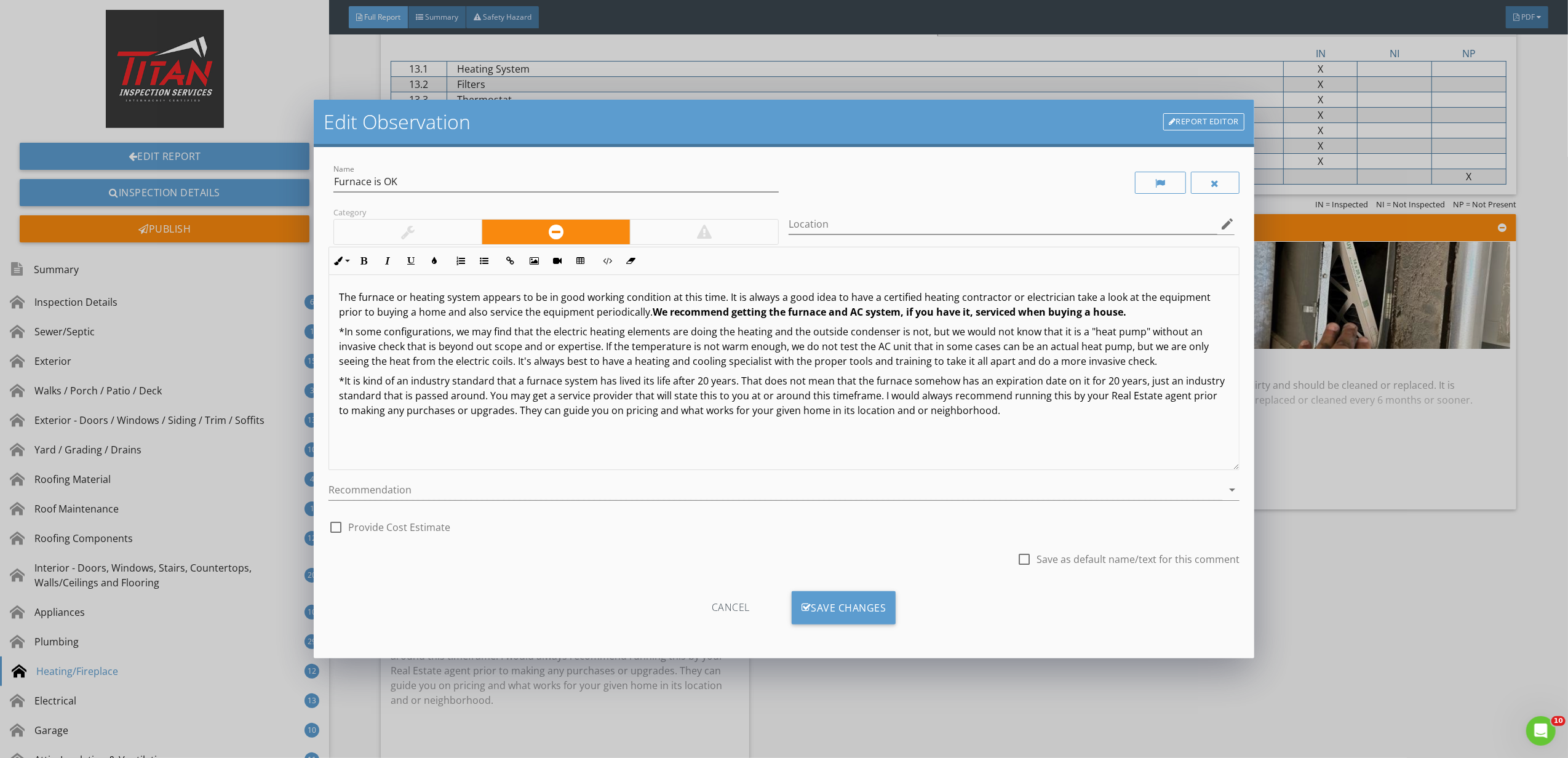
click at [421, 224] on div at bounding box center [407, 231] width 148 height 25
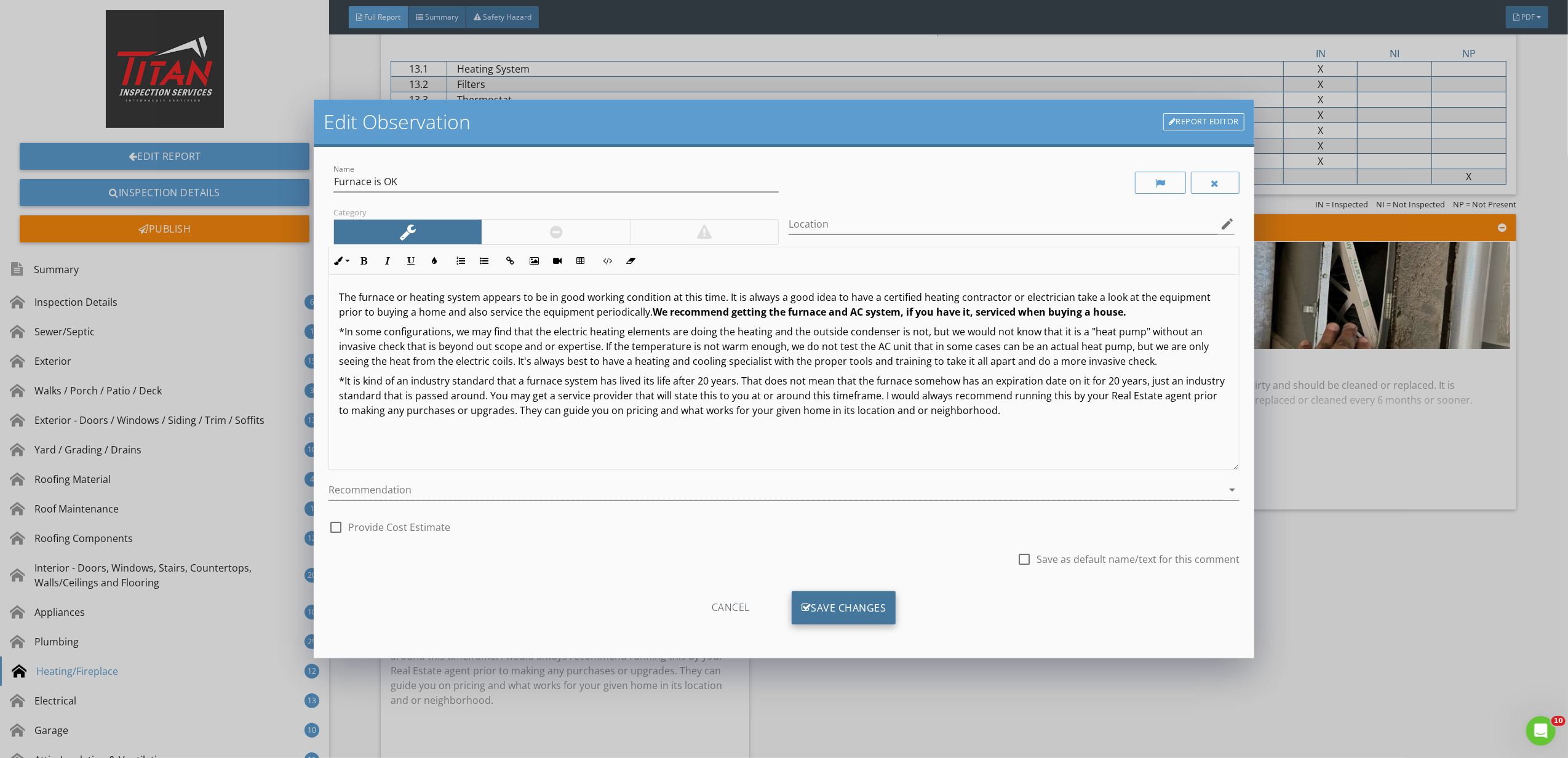
click at [857, 597] on div "Save Changes" at bounding box center [844, 608] width 105 height 33
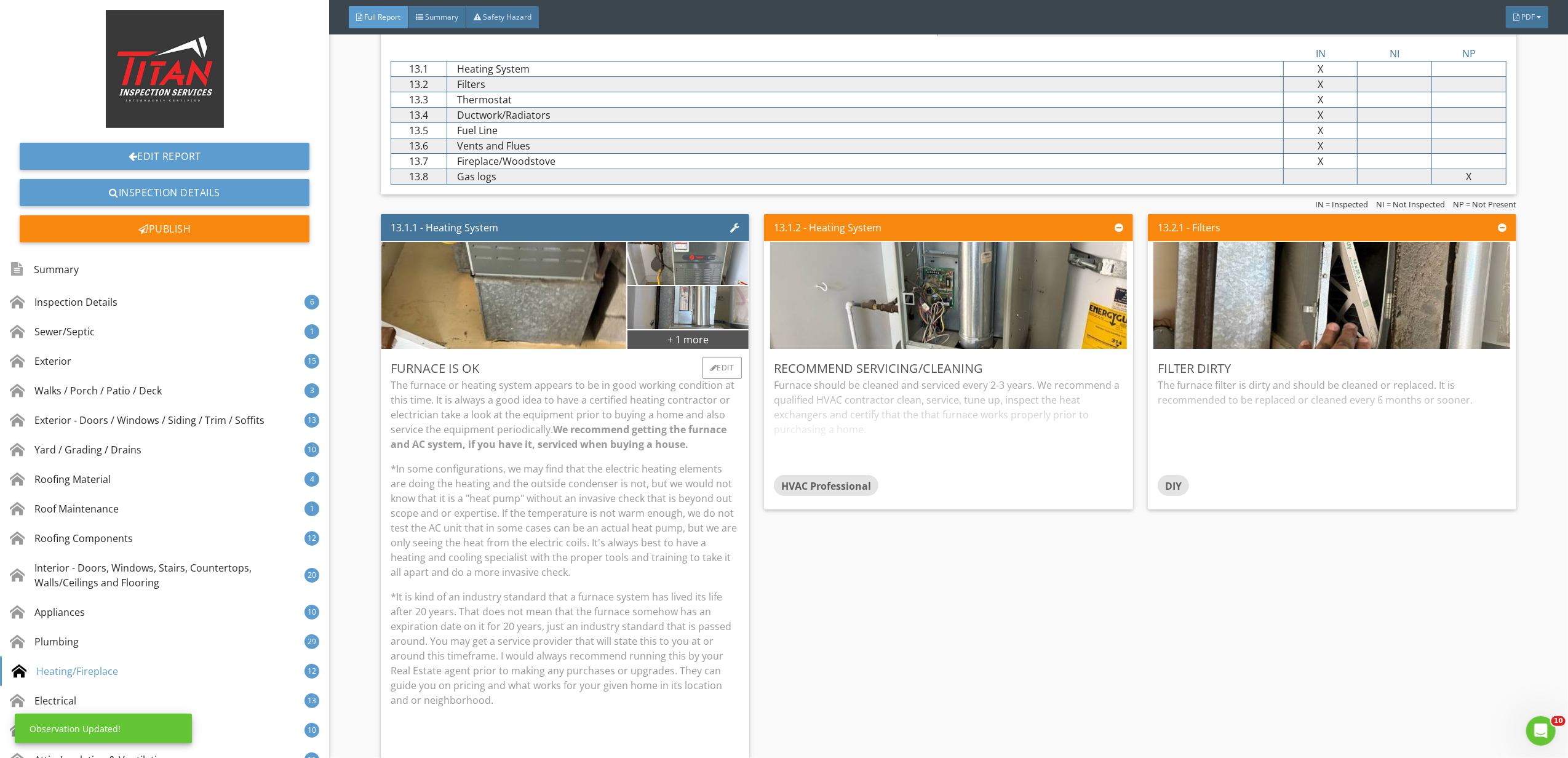
click at [736, 598] on div "Furnace is OK The furnace or heating system appears to be in good working condi…" at bounding box center [565, 556] width 369 height 413
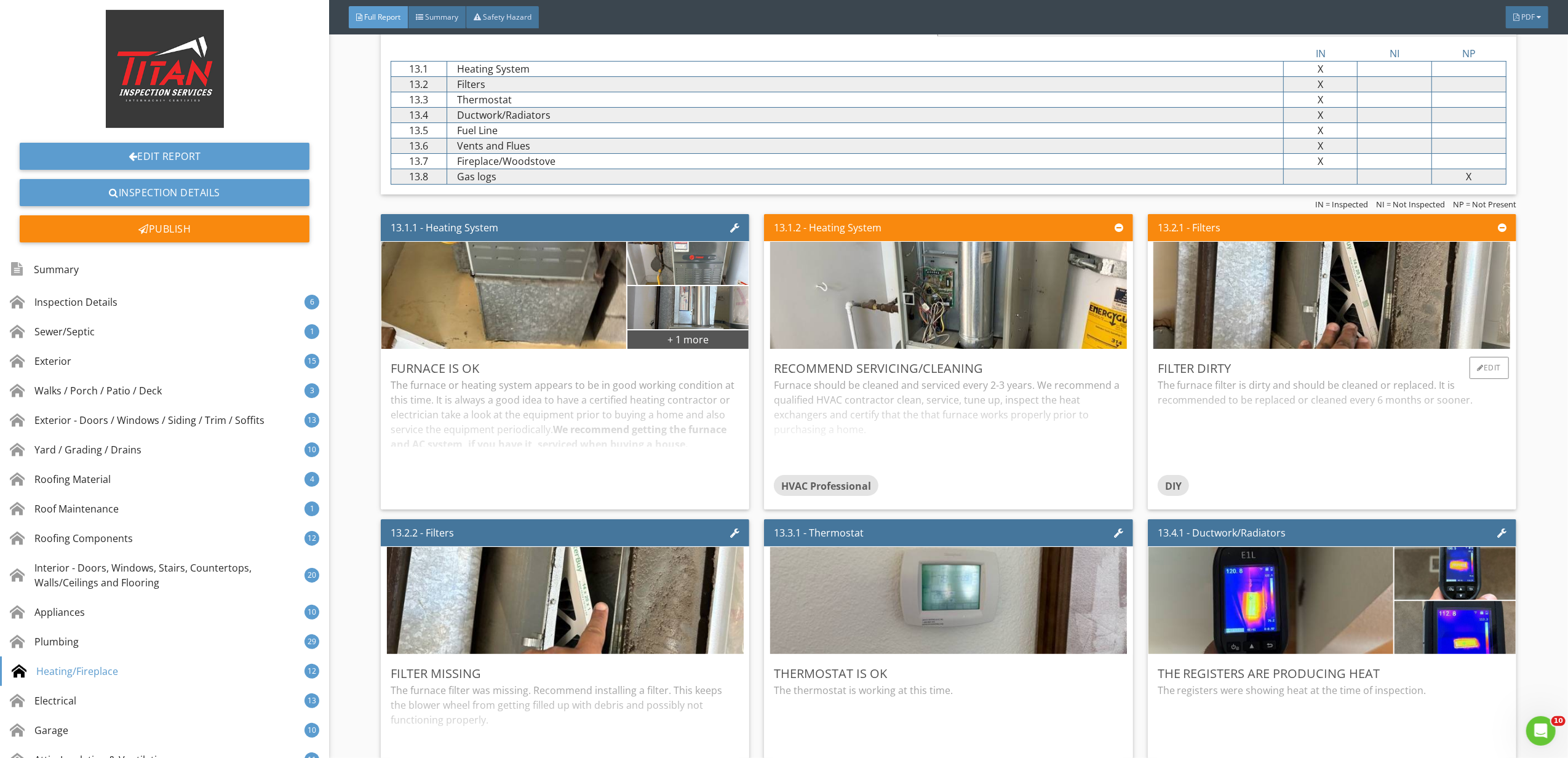
scroll to position [18789, 0]
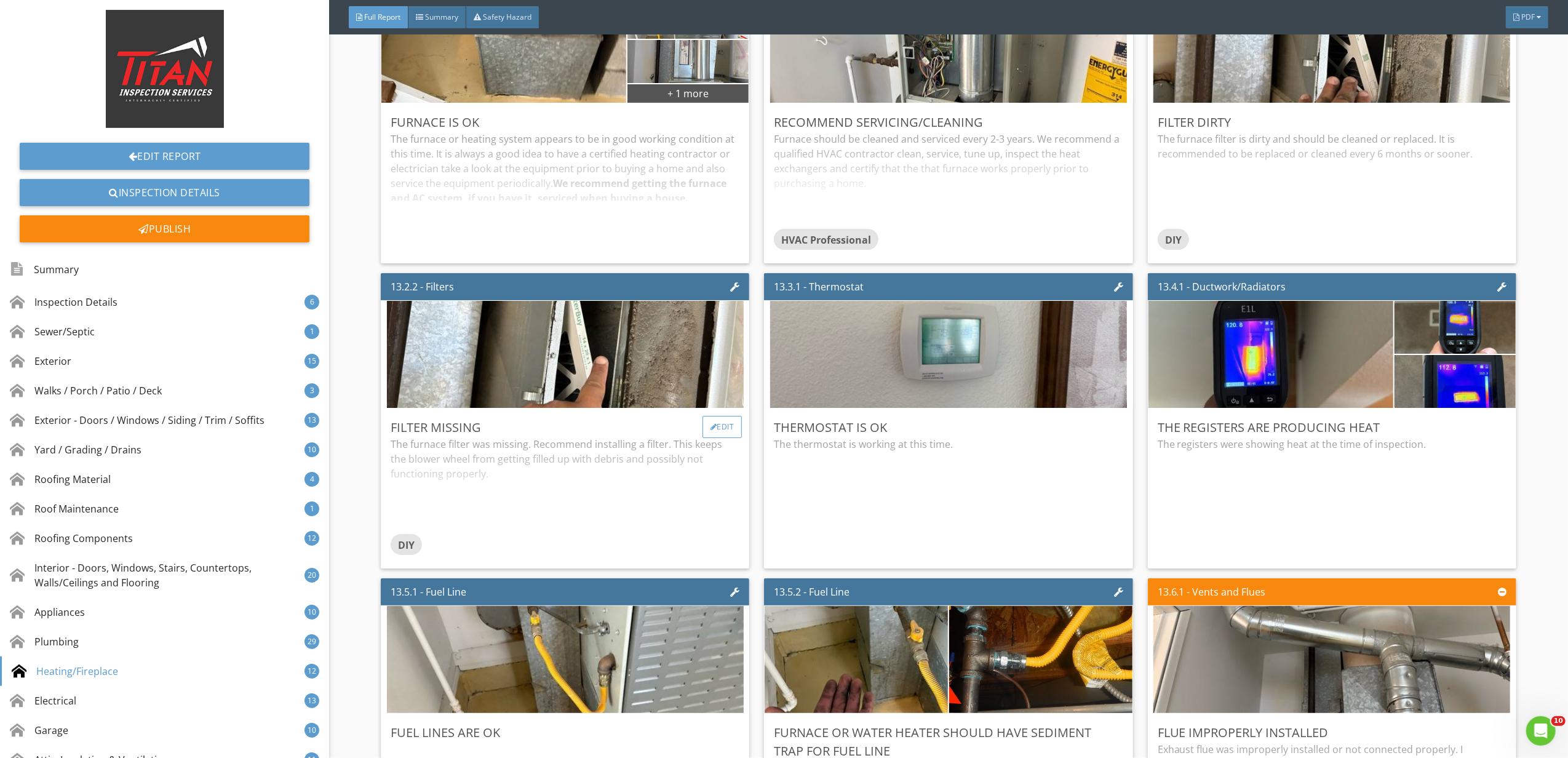
click at [717, 438] on div "Edit" at bounding box center [722, 427] width 40 height 22
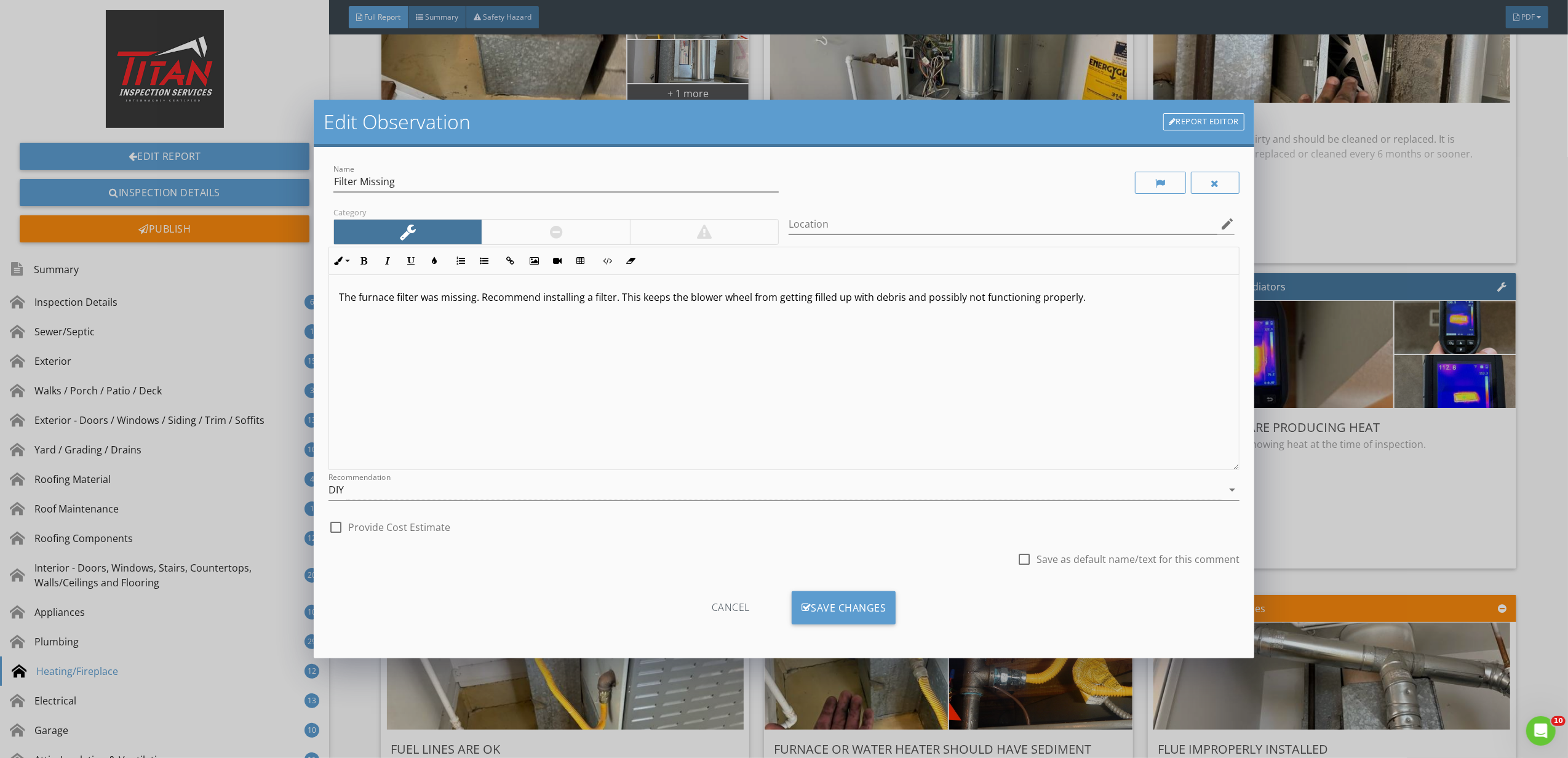
click at [355, 306] on div "The furnace filter was missing. Recommend installing a filter. This keeps the b…" at bounding box center [784, 372] width 909 height 195
click at [1112, 312] on p at bounding box center [783, 317] width 890 height 15
click at [878, 619] on div "Save Changes" at bounding box center [844, 608] width 105 height 33
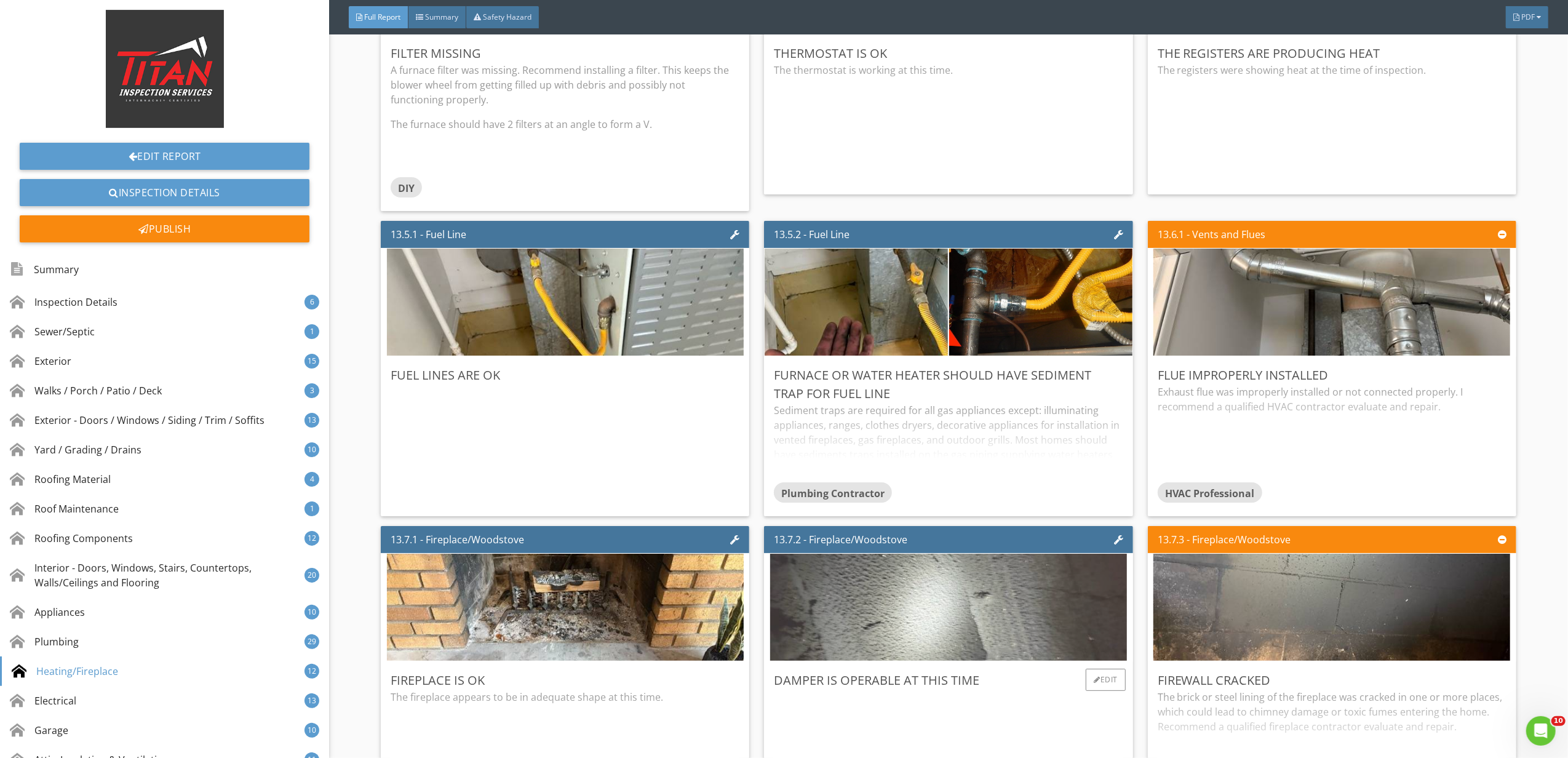
scroll to position [19199, 0]
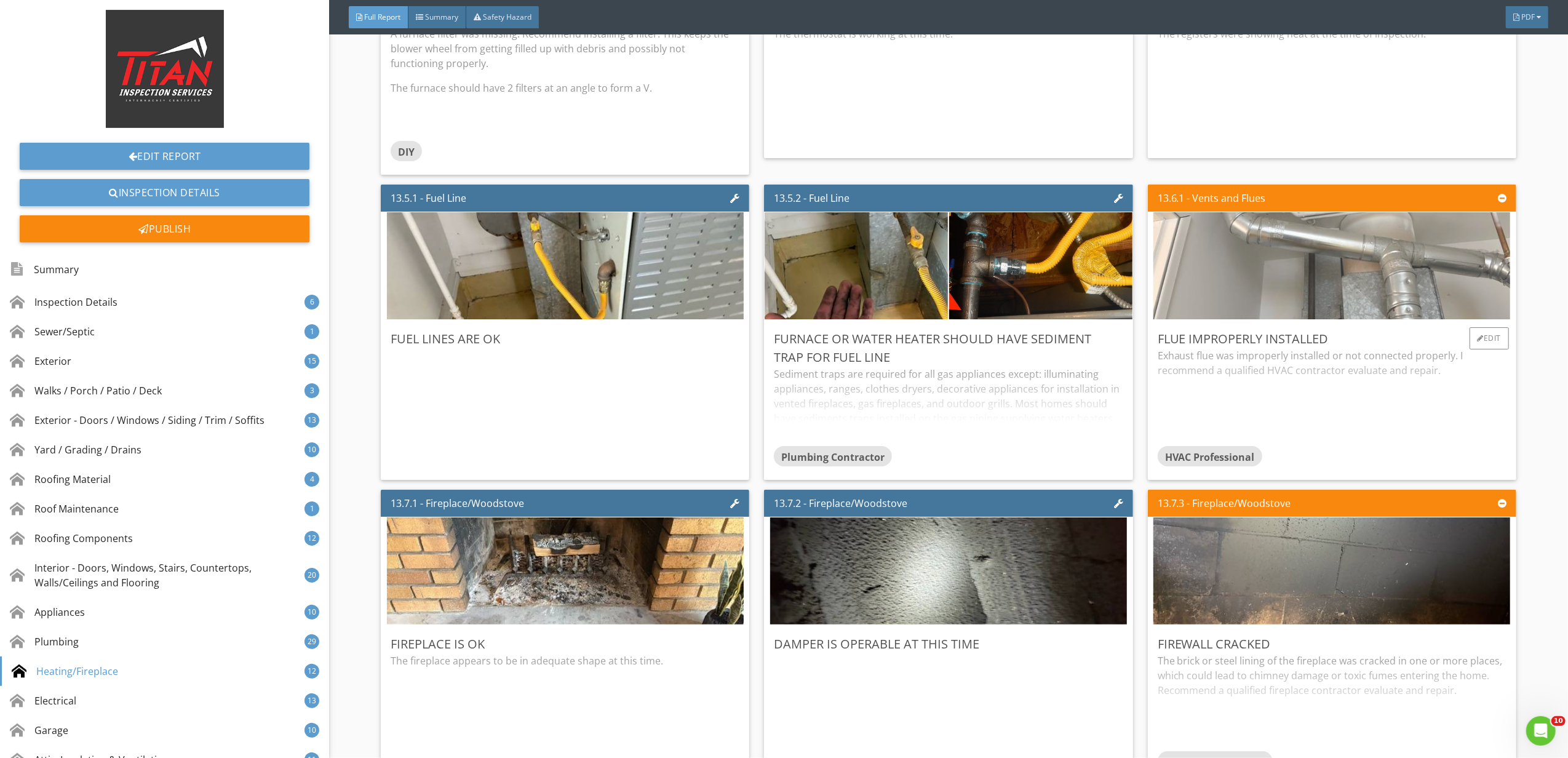
click at [1287, 245] on img at bounding box center [1332, 266] width 357 height 268
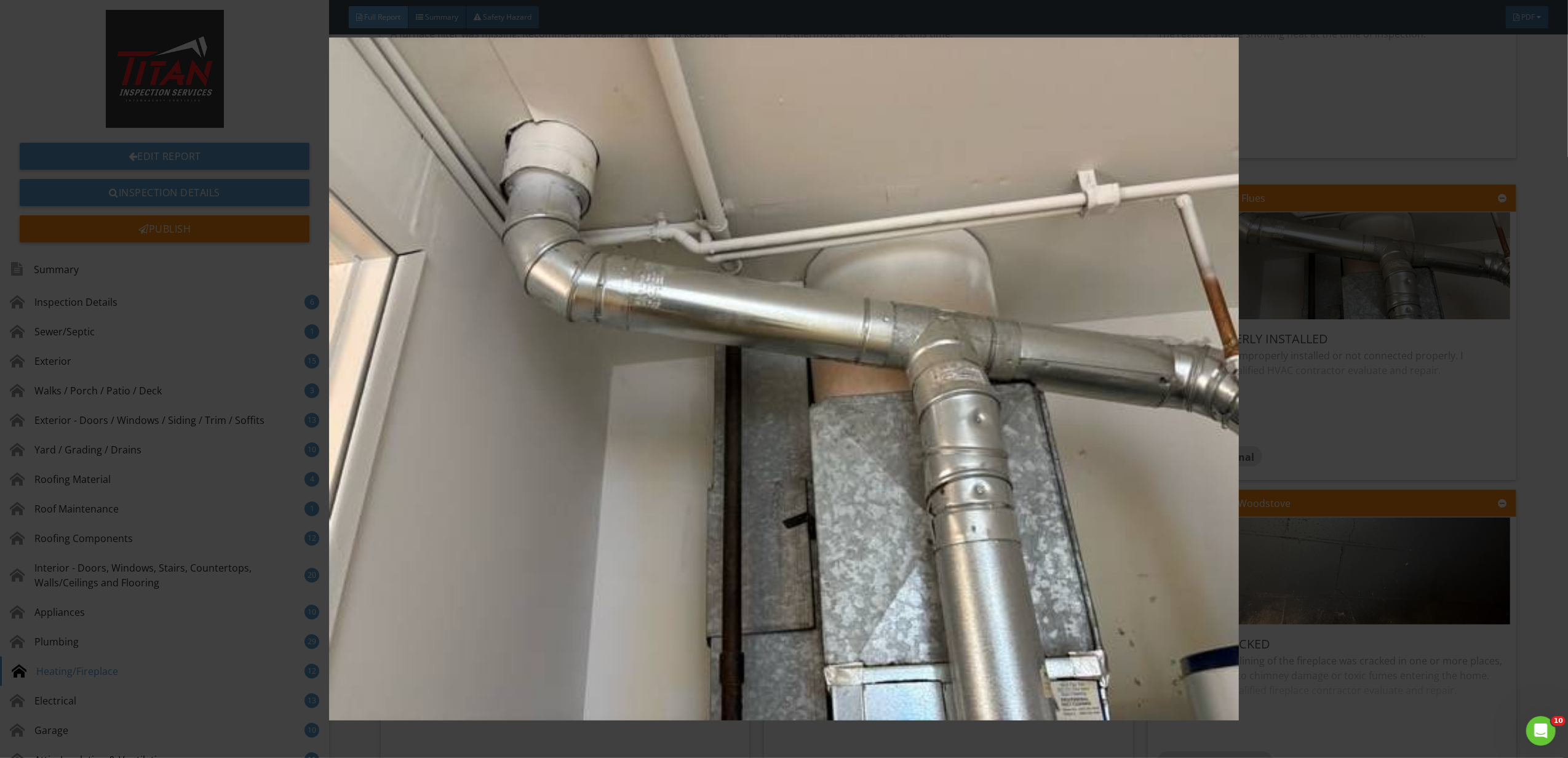
click at [1364, 487] on img at bounding box center [784, 379] width 1452 height 683
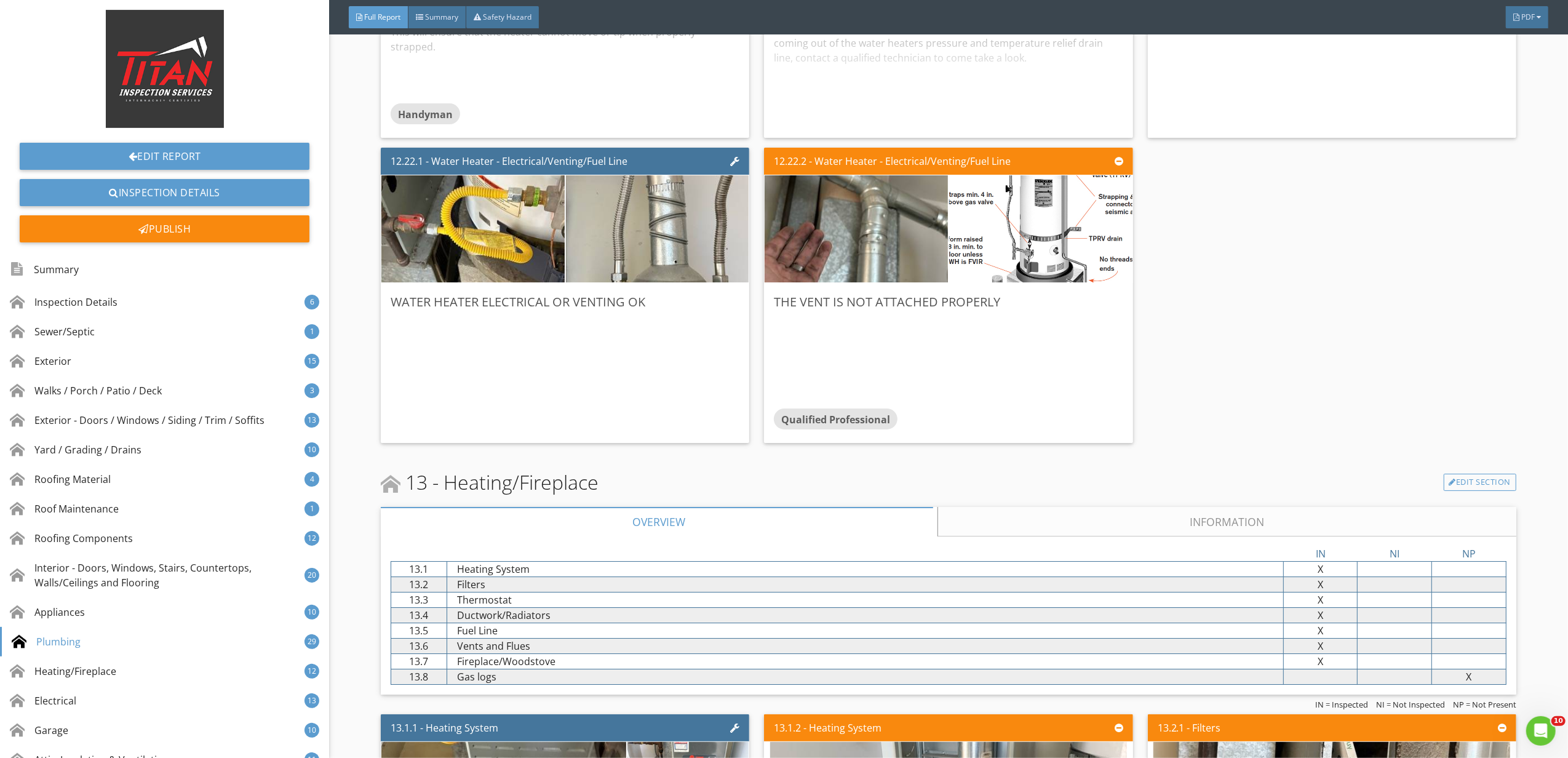
scroll to position [17968, 0]
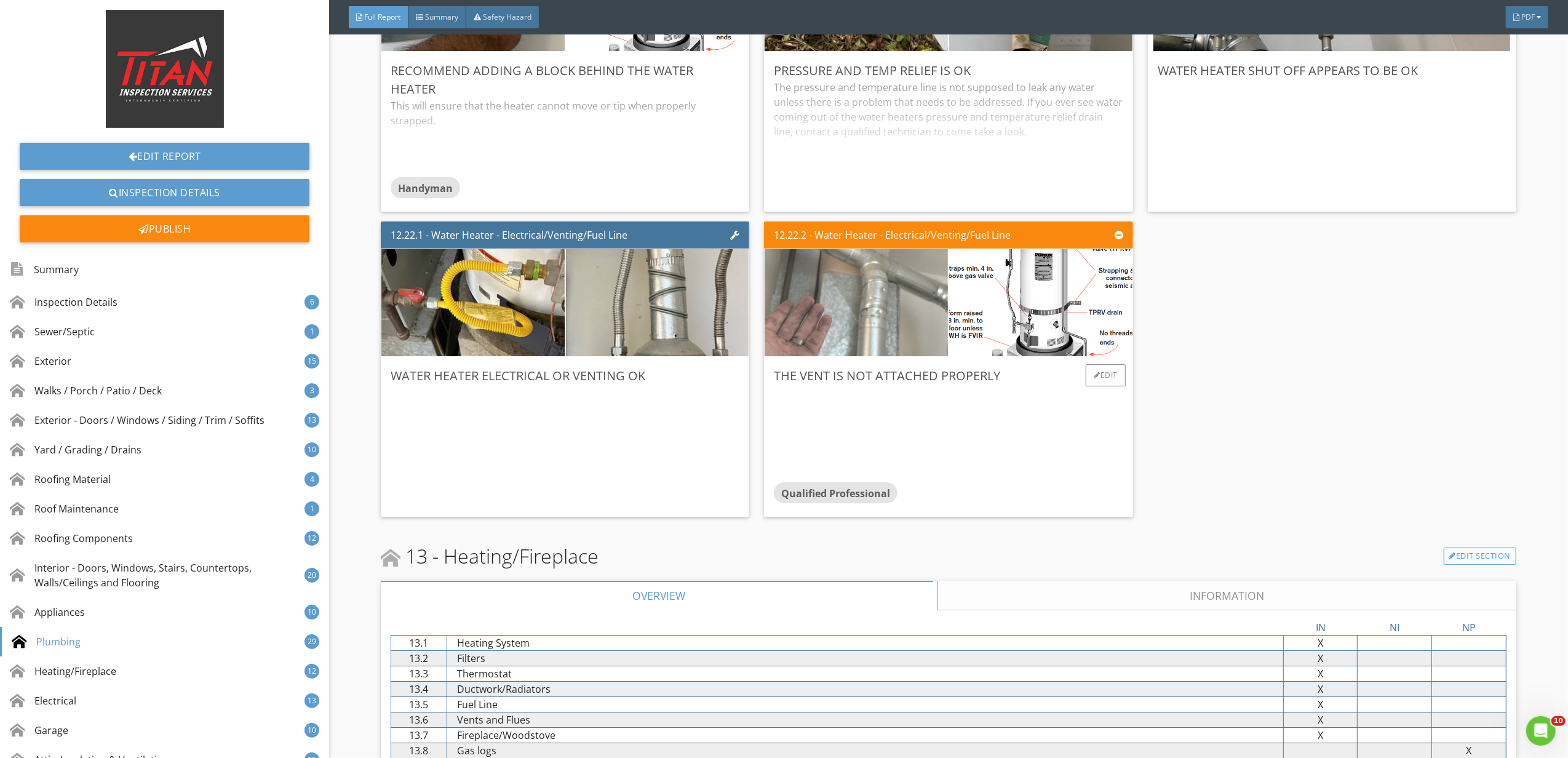
click at [847, 281] on img at bounding box center [856, 303] width 357 height 268
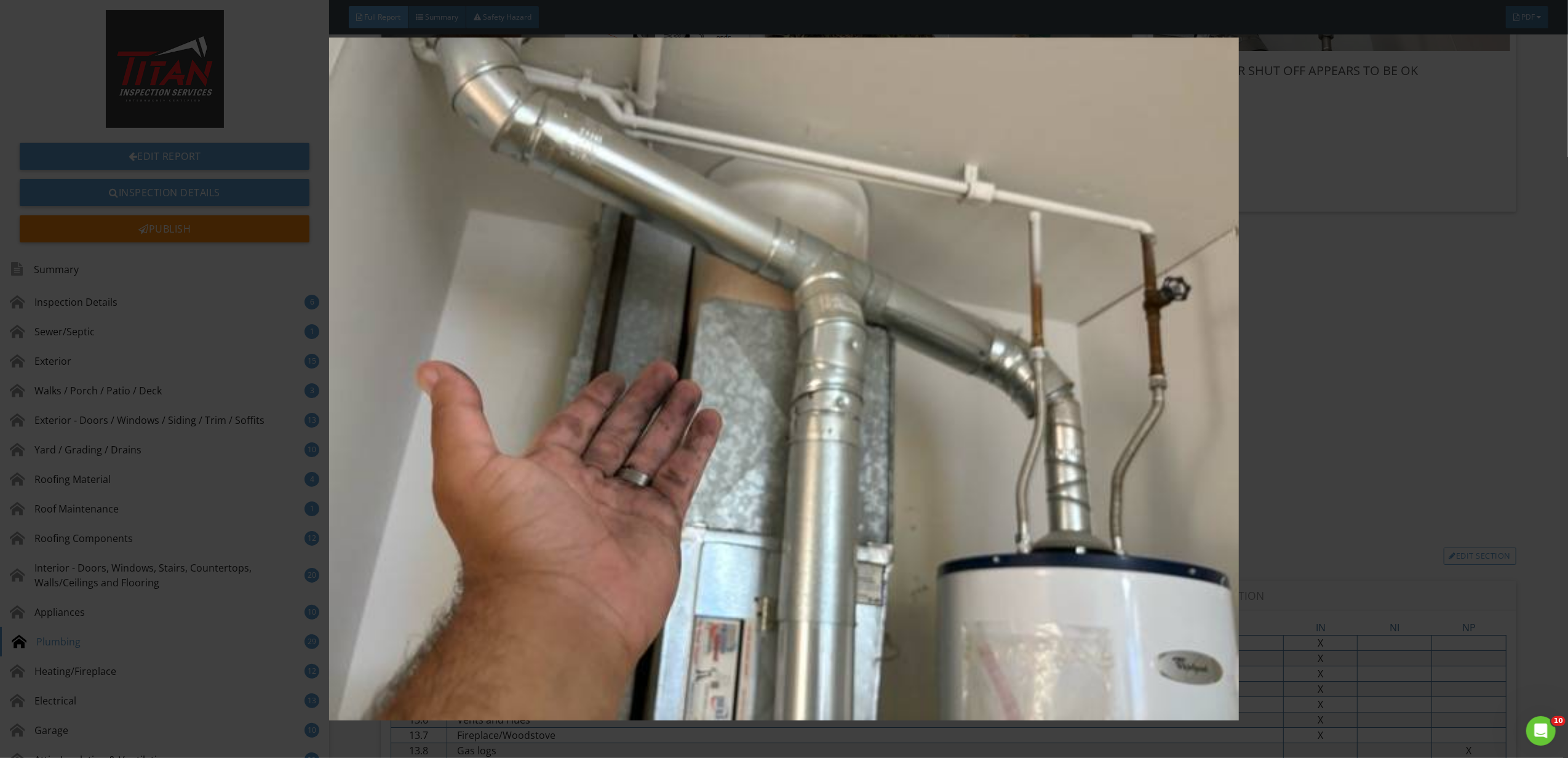
click at [1341, 424] on img at bounding box center [784, 379] width 1452 height 683
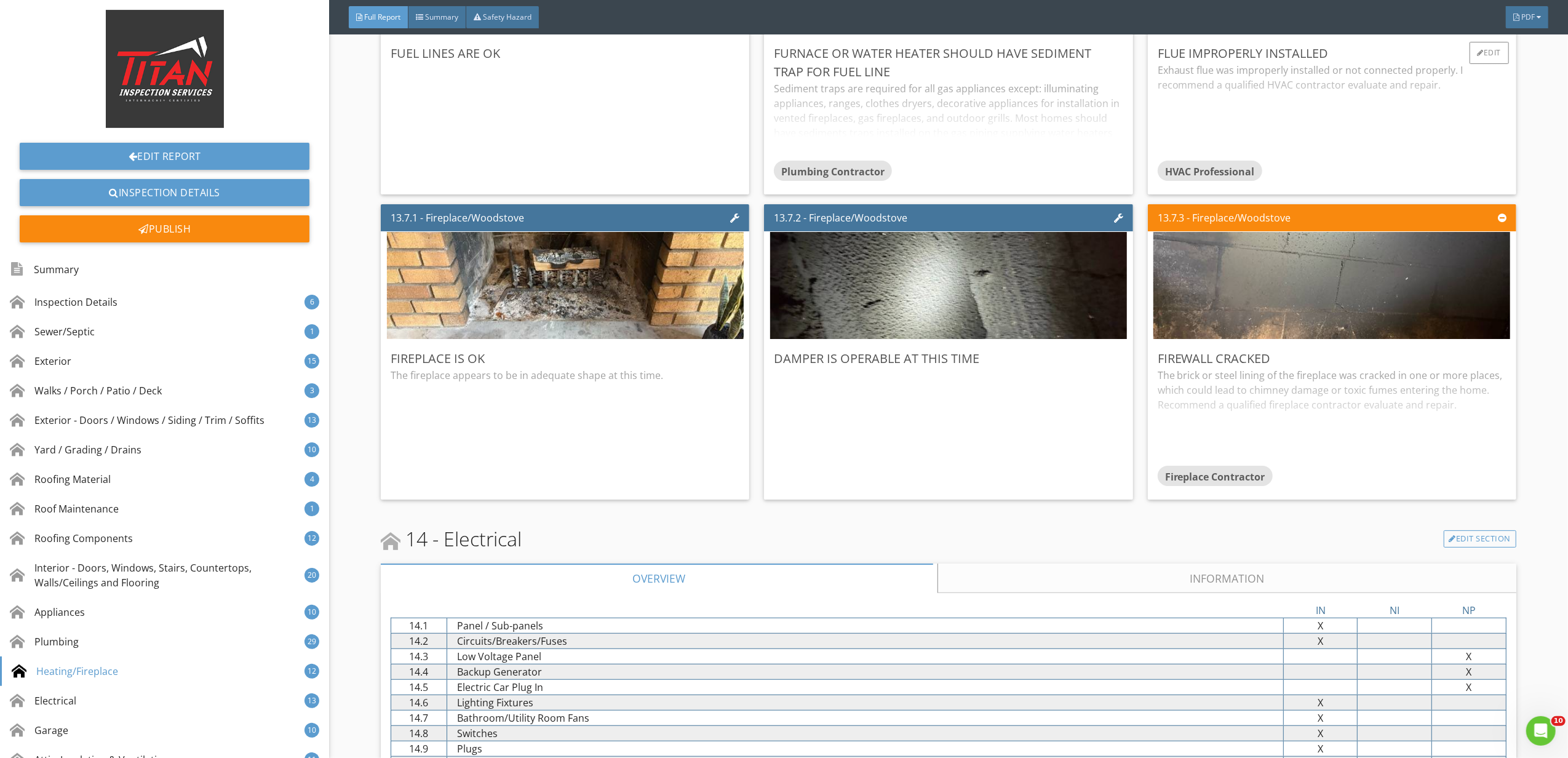
scroll to position [19527, 0]
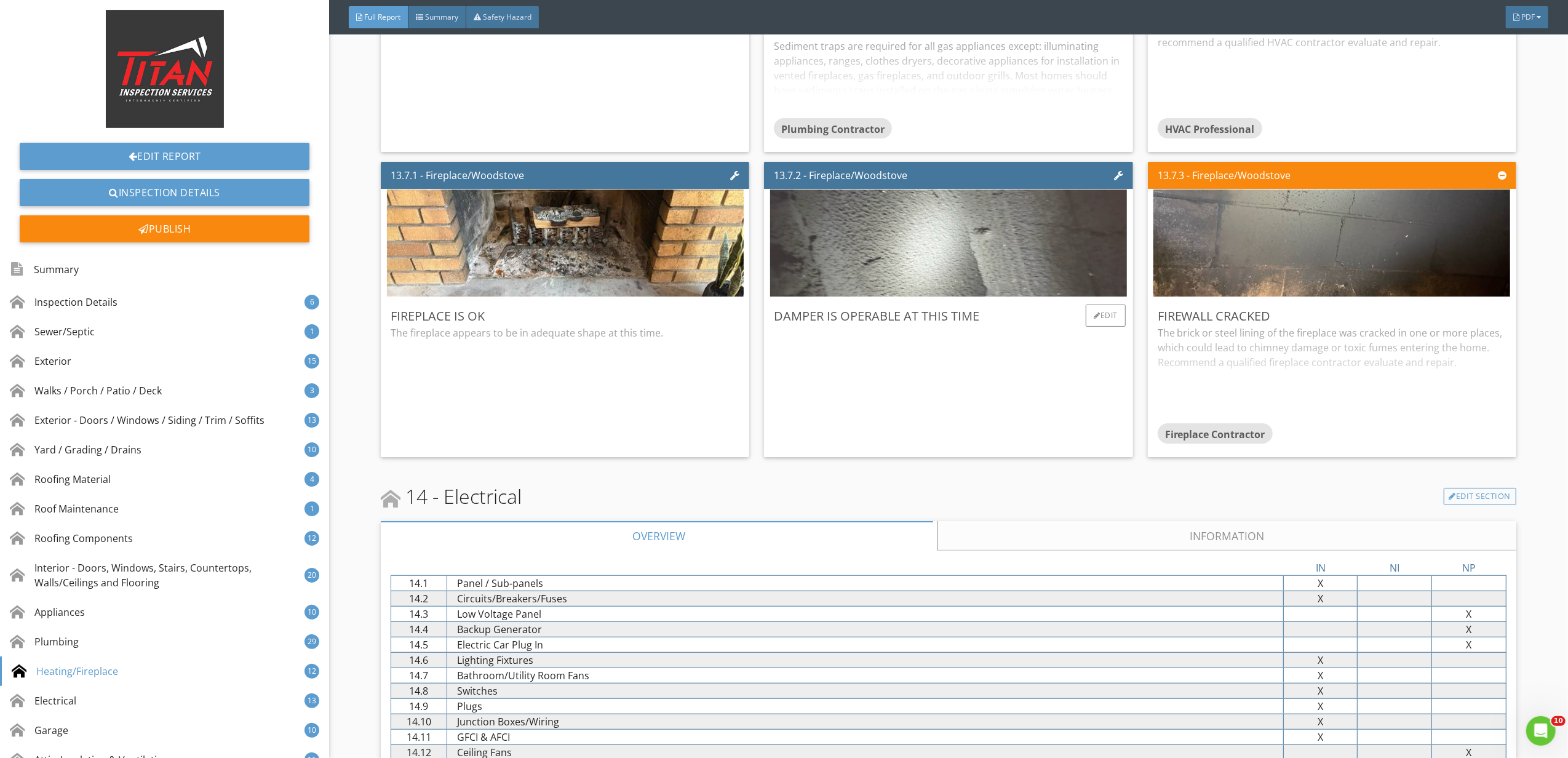
click at [1061, 257] on img at bounding box center [949, 243] width 357 height 268
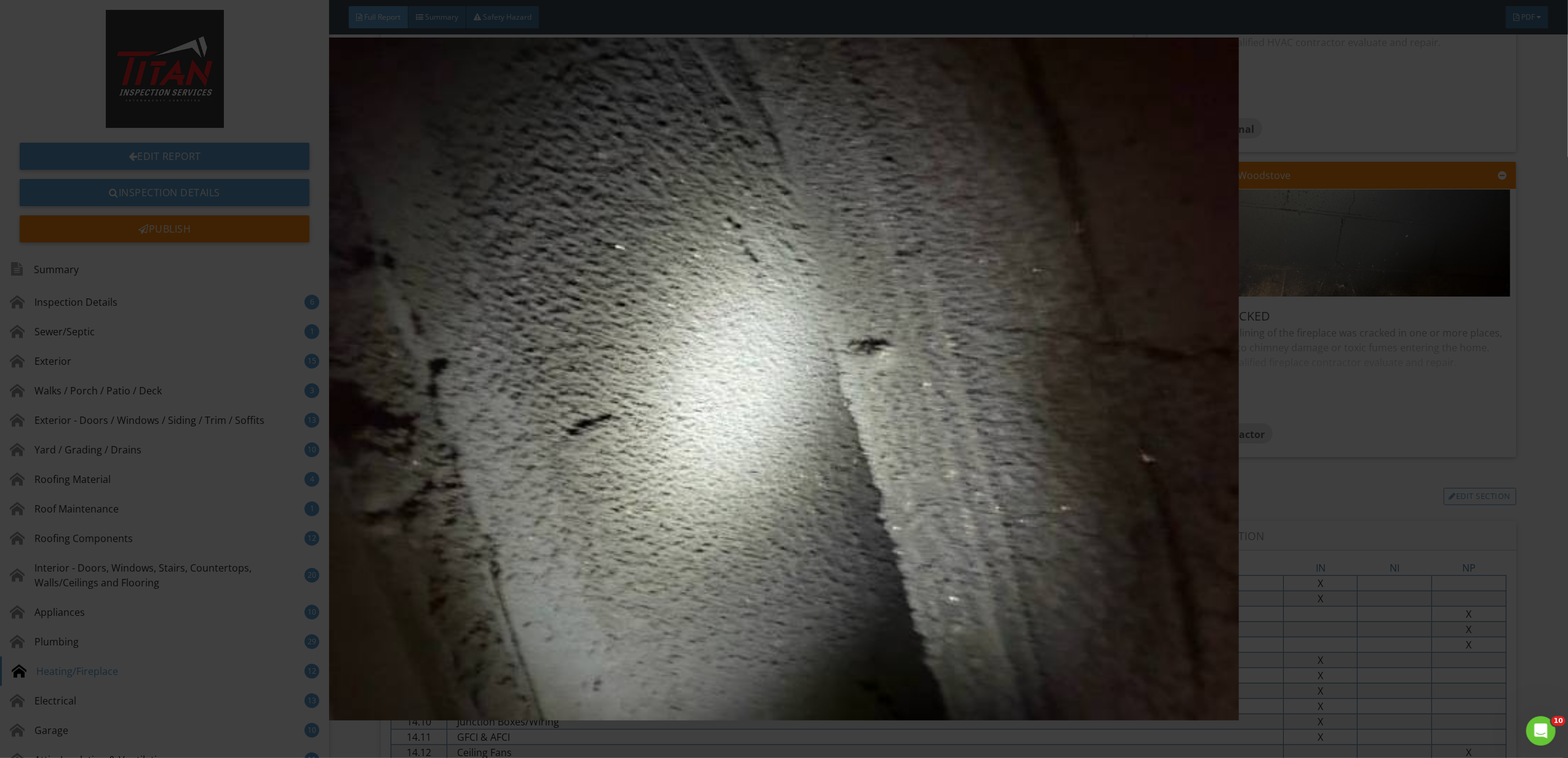
click at [1385, 324] on img at bounding box center [784, 379] width 1452 height 683
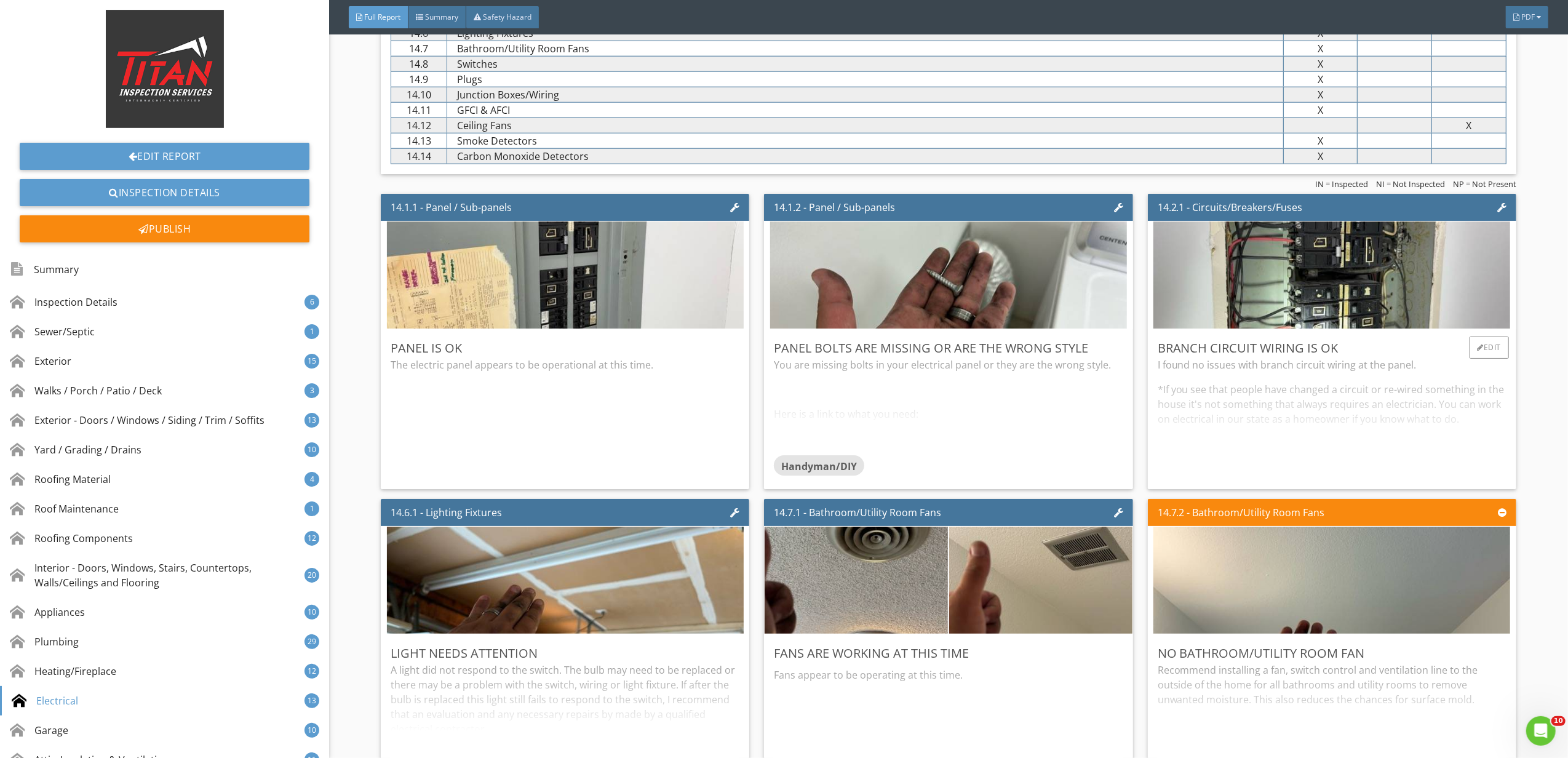
scroll to position [20184, 0]
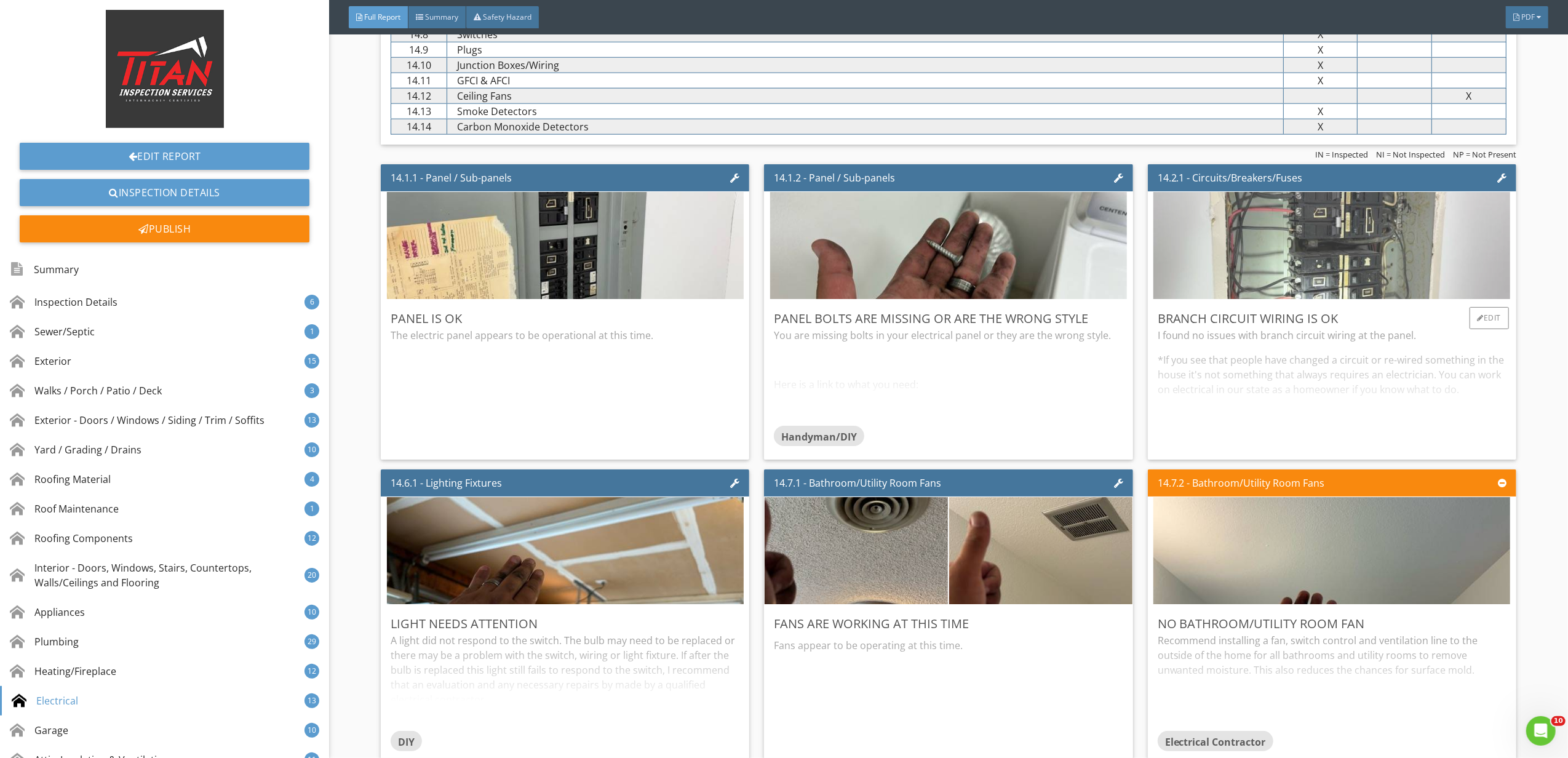
click at [1358, 279] on img at bounding box center [1332, 246] width 357 height 268
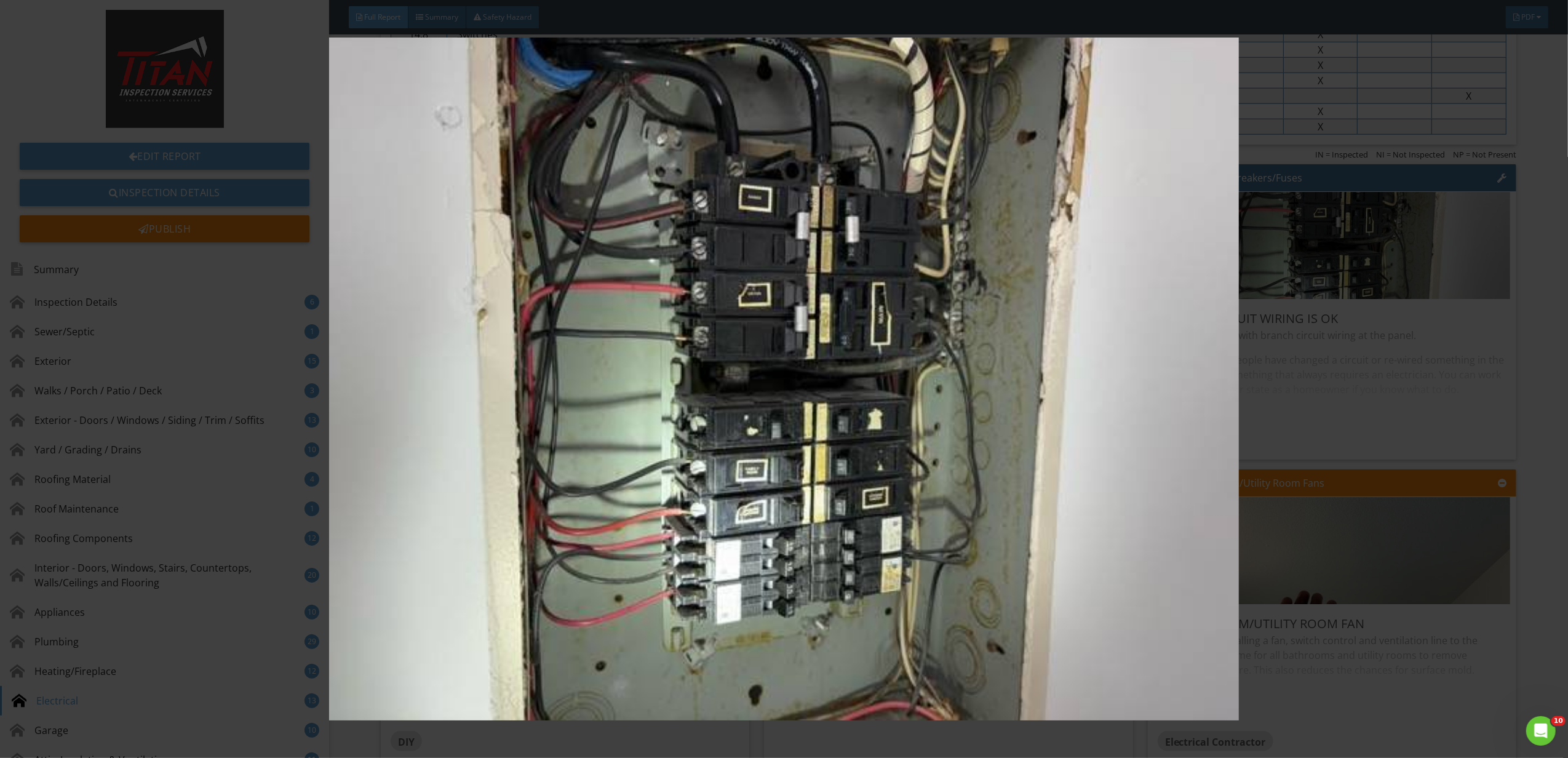
click at [1414, 434] on img at bounding box center [784, 379] width 1452 height 683
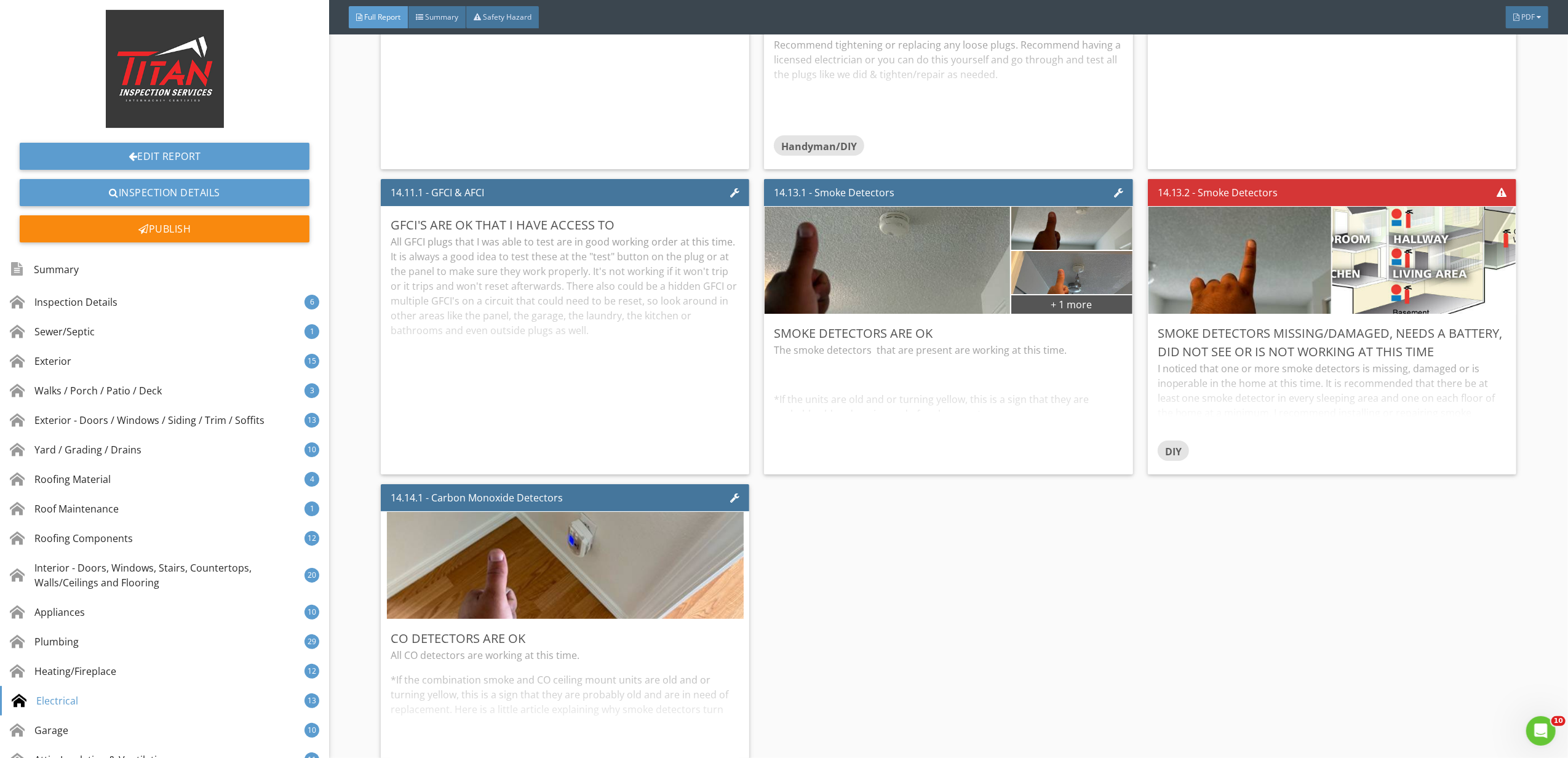
scroll to position [21169, 0]
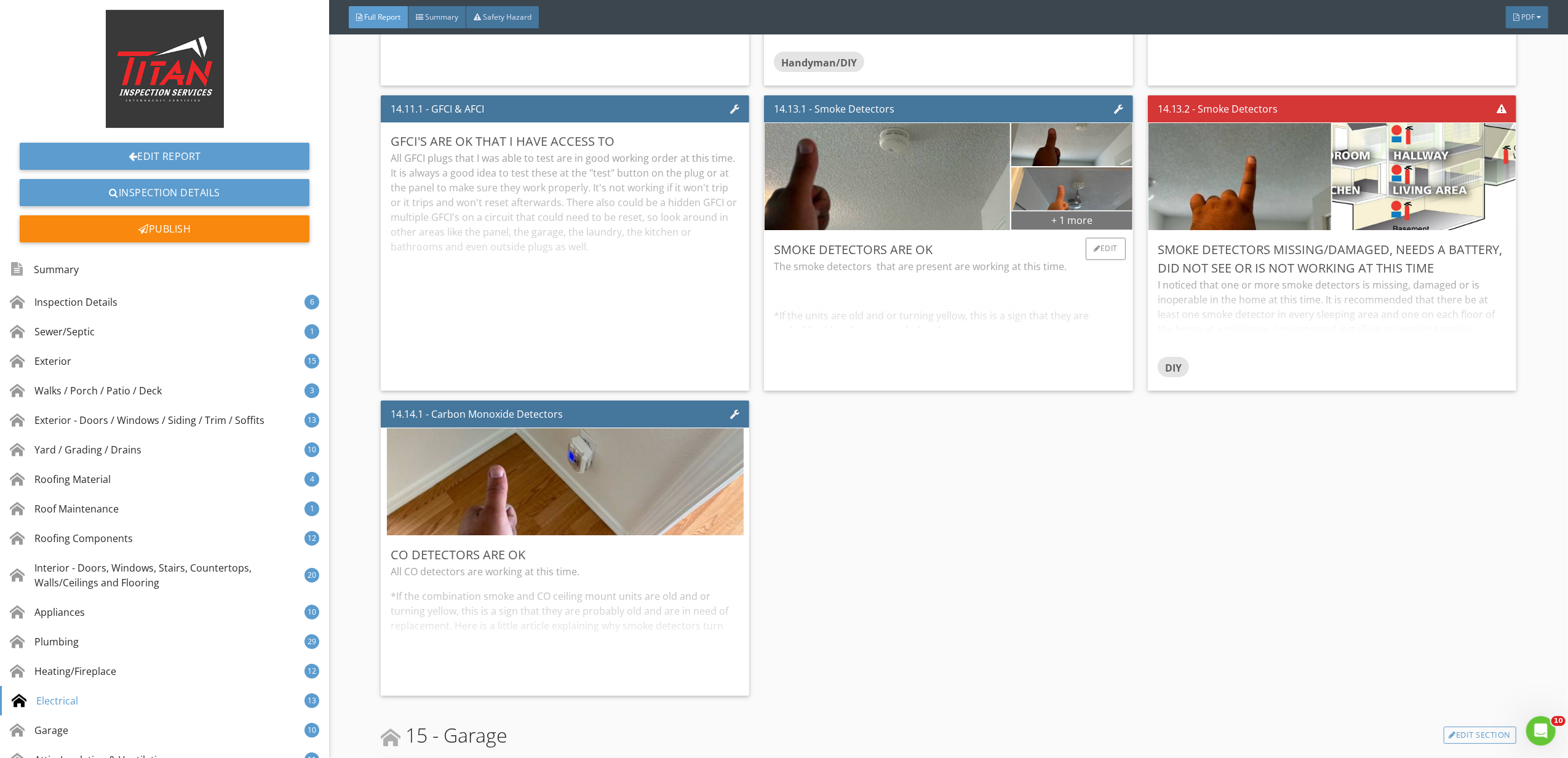
click at [1057, 230] on div "+ 1 more" at bounding box center [1071, 220] width 121 height 20
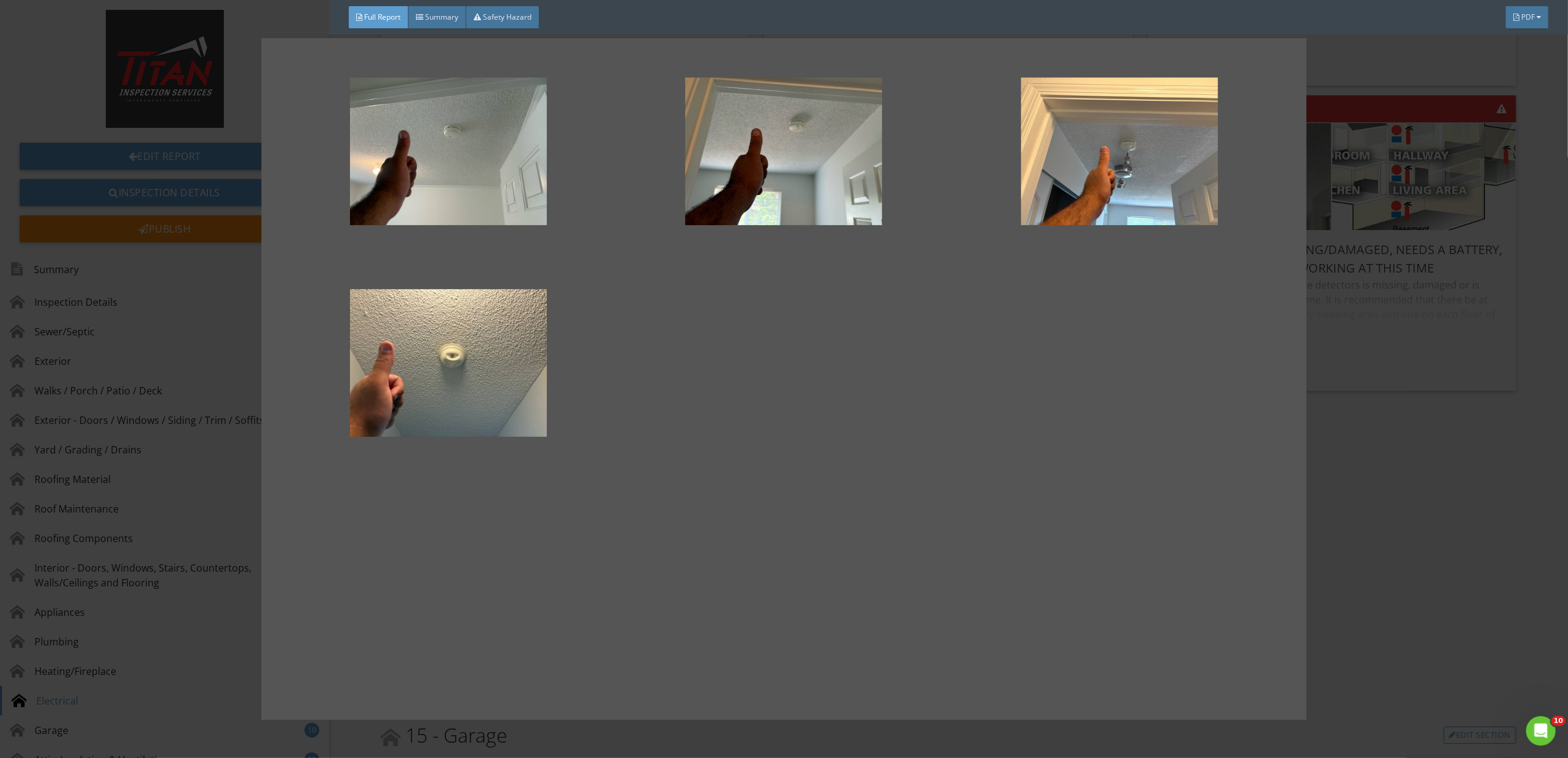
click at [1356, 437] on div at bounding box center [784, 379] width 1568 height 758
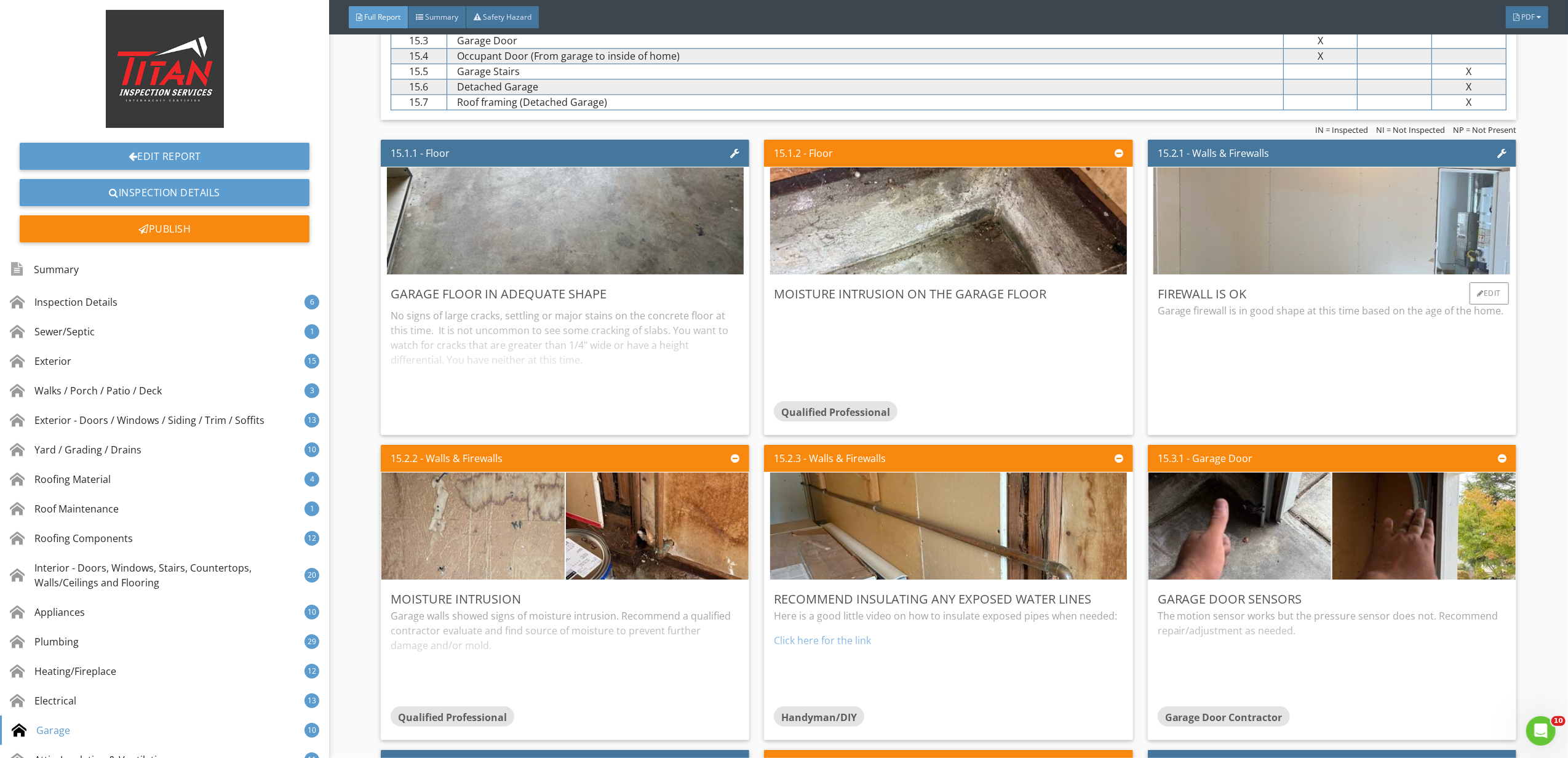
scroll to position [21989, 0]
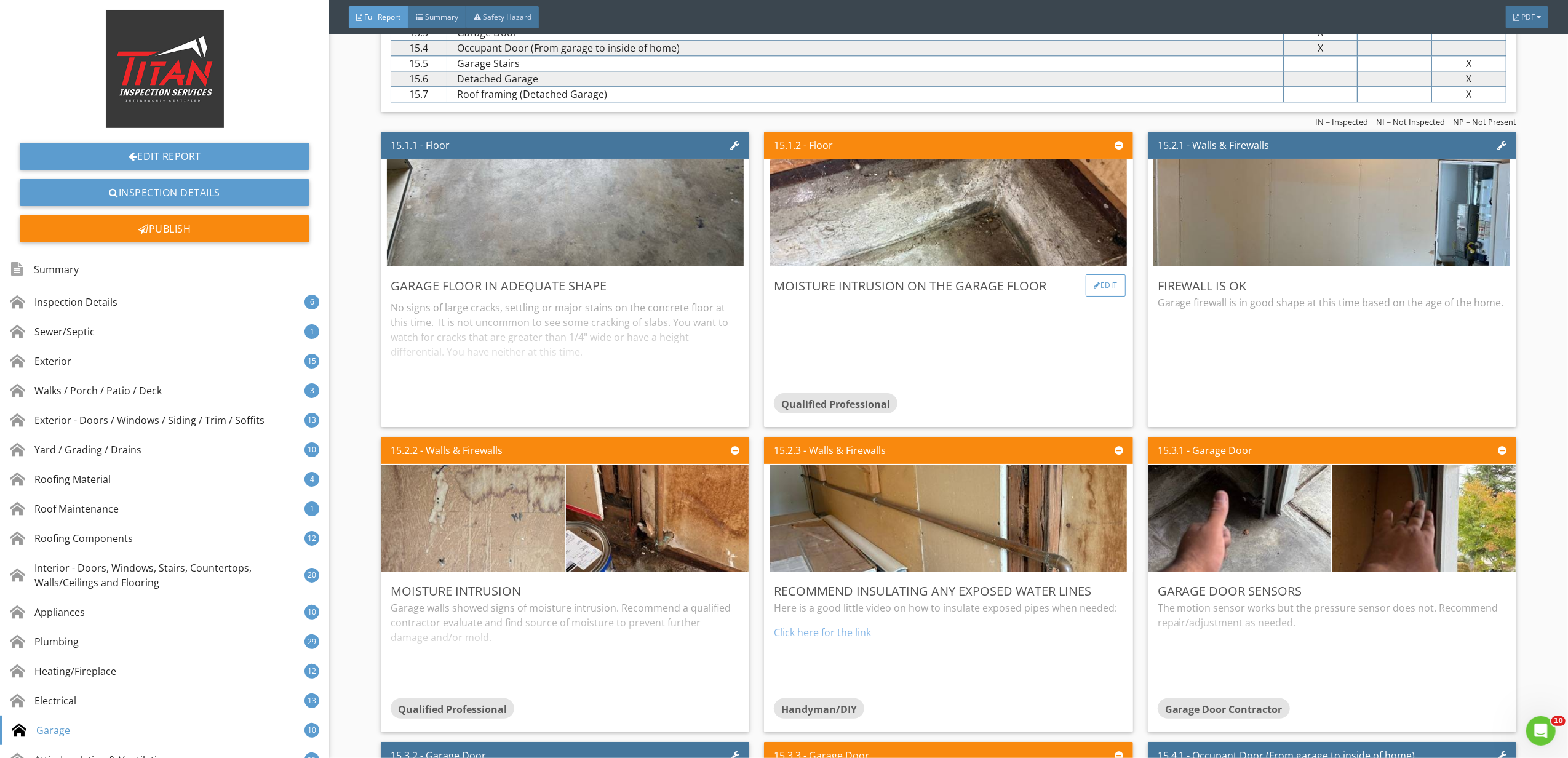
click at [1094, 289] on div at bounding box center [1097, 285] width 7 height 8
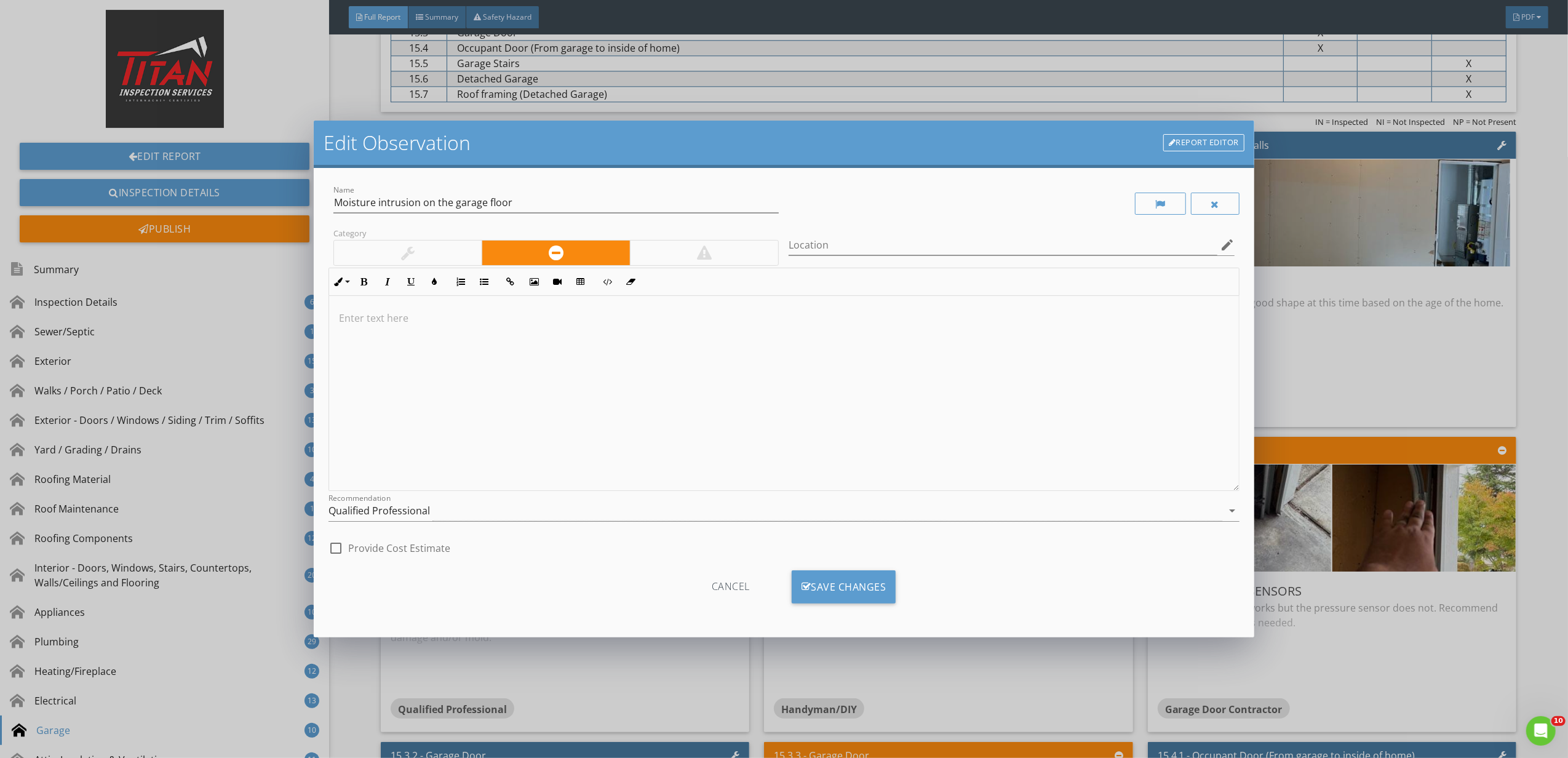
click at [775, 390] on div at bounding box center [784, 394] width 909 height 195
click at [862, 581] on div "Save Changes" at bounding box center [844, 586] width 105 height 33
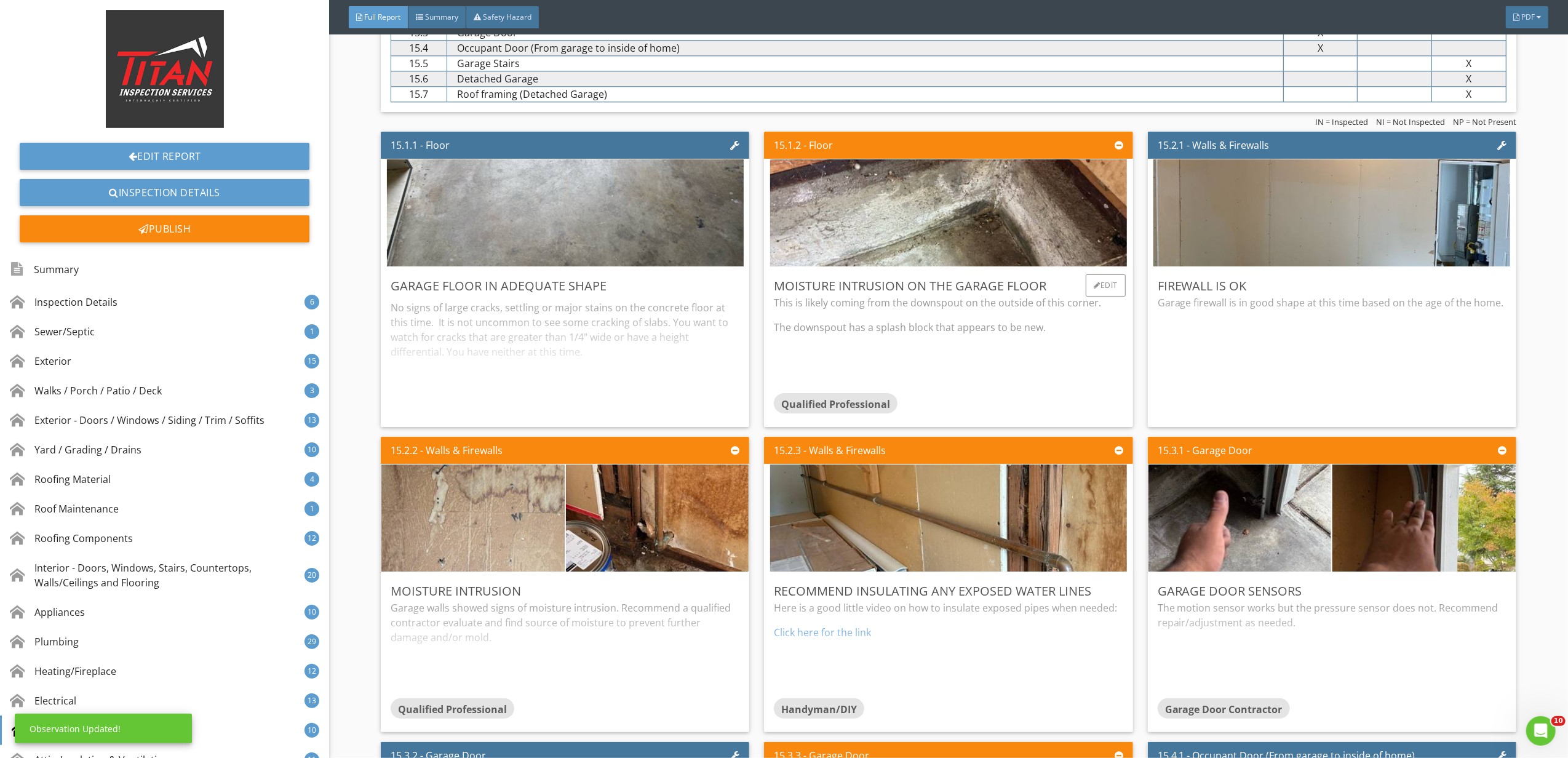
scroll to position [22071, 0]
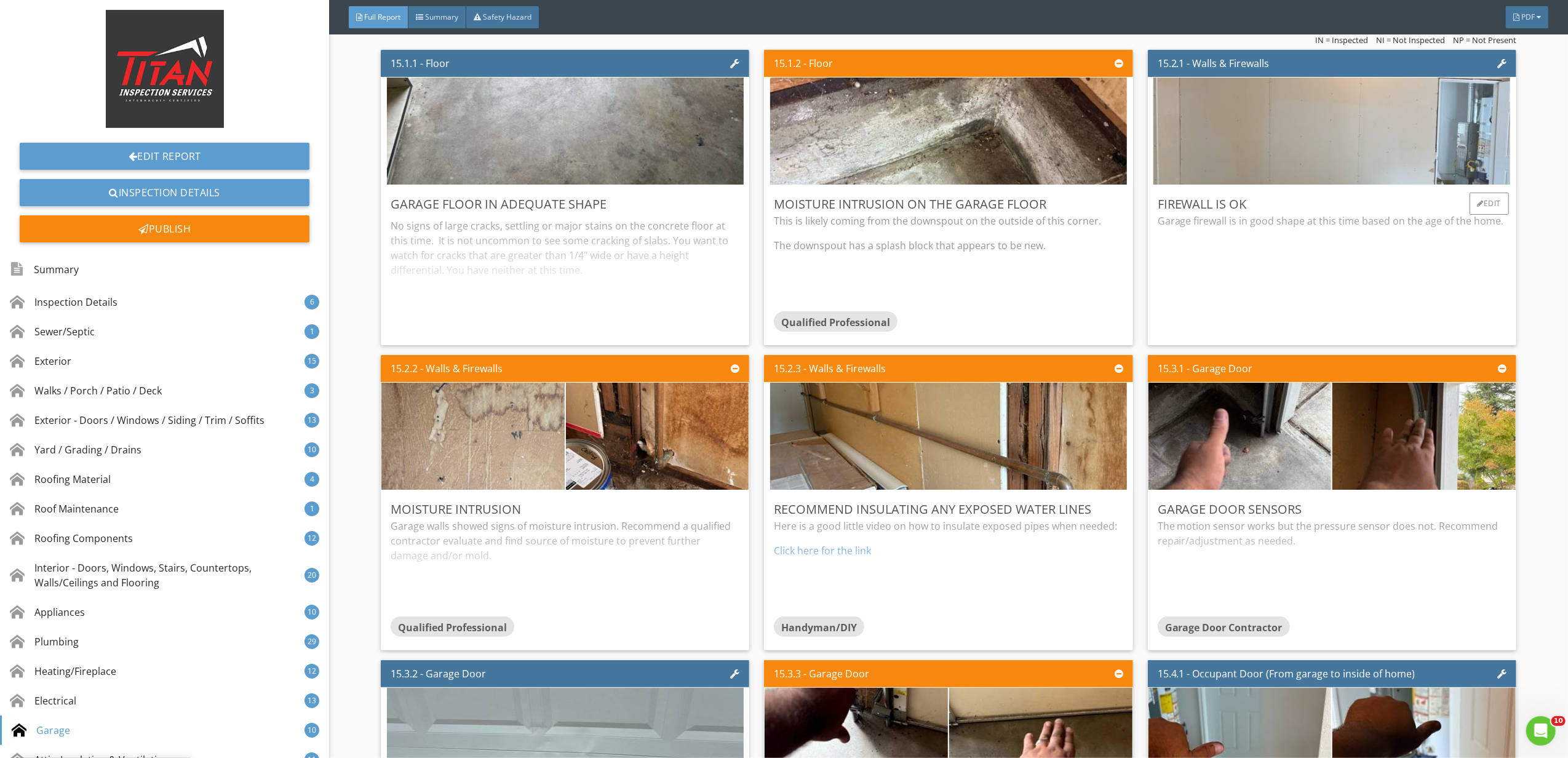
click at [1327, 170] on img at bounding box center [1332, 131] width 357 height 268
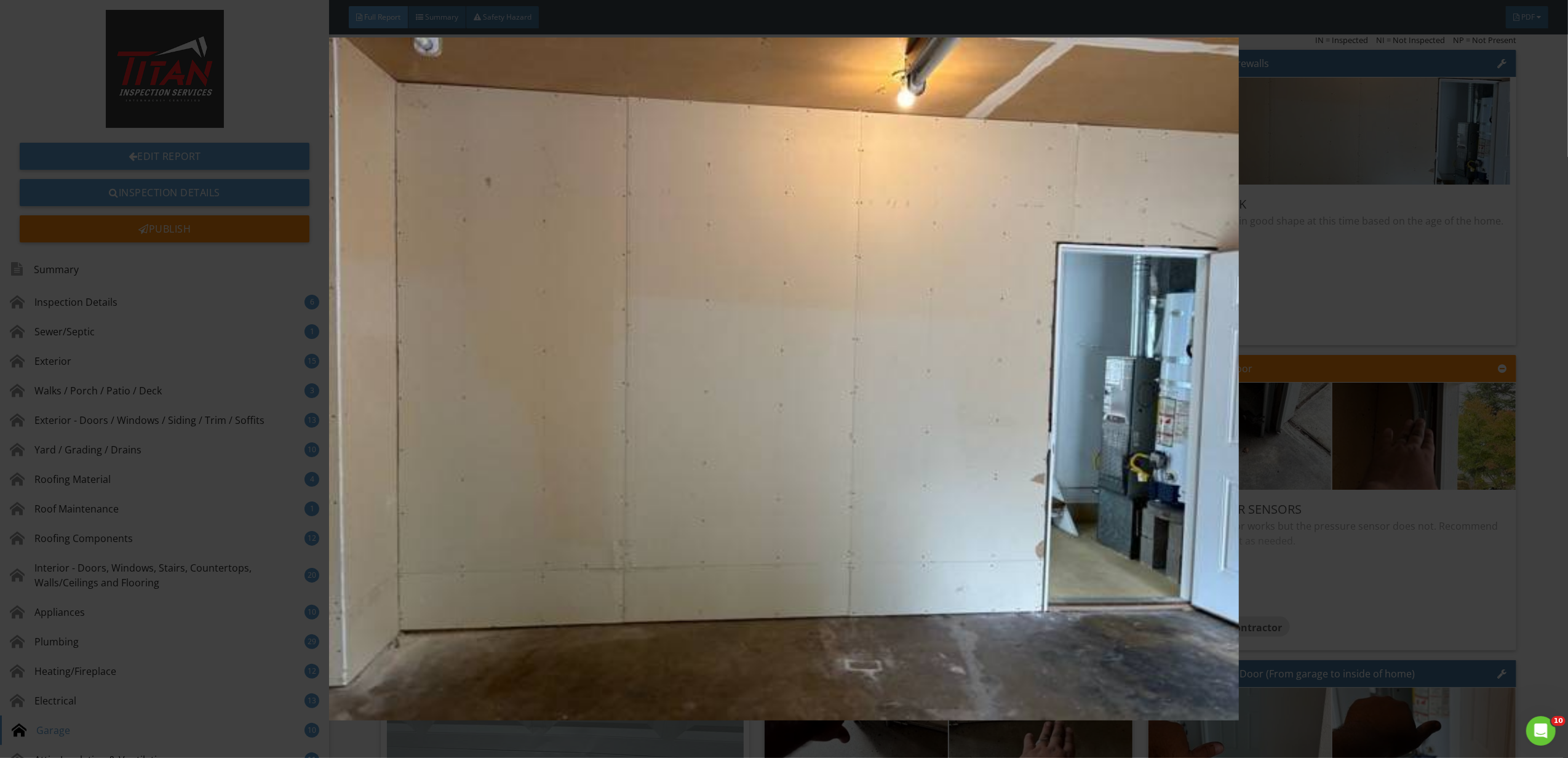
click at [1346, 233] on img at bounding box center [784, 379] width 1452 height 683
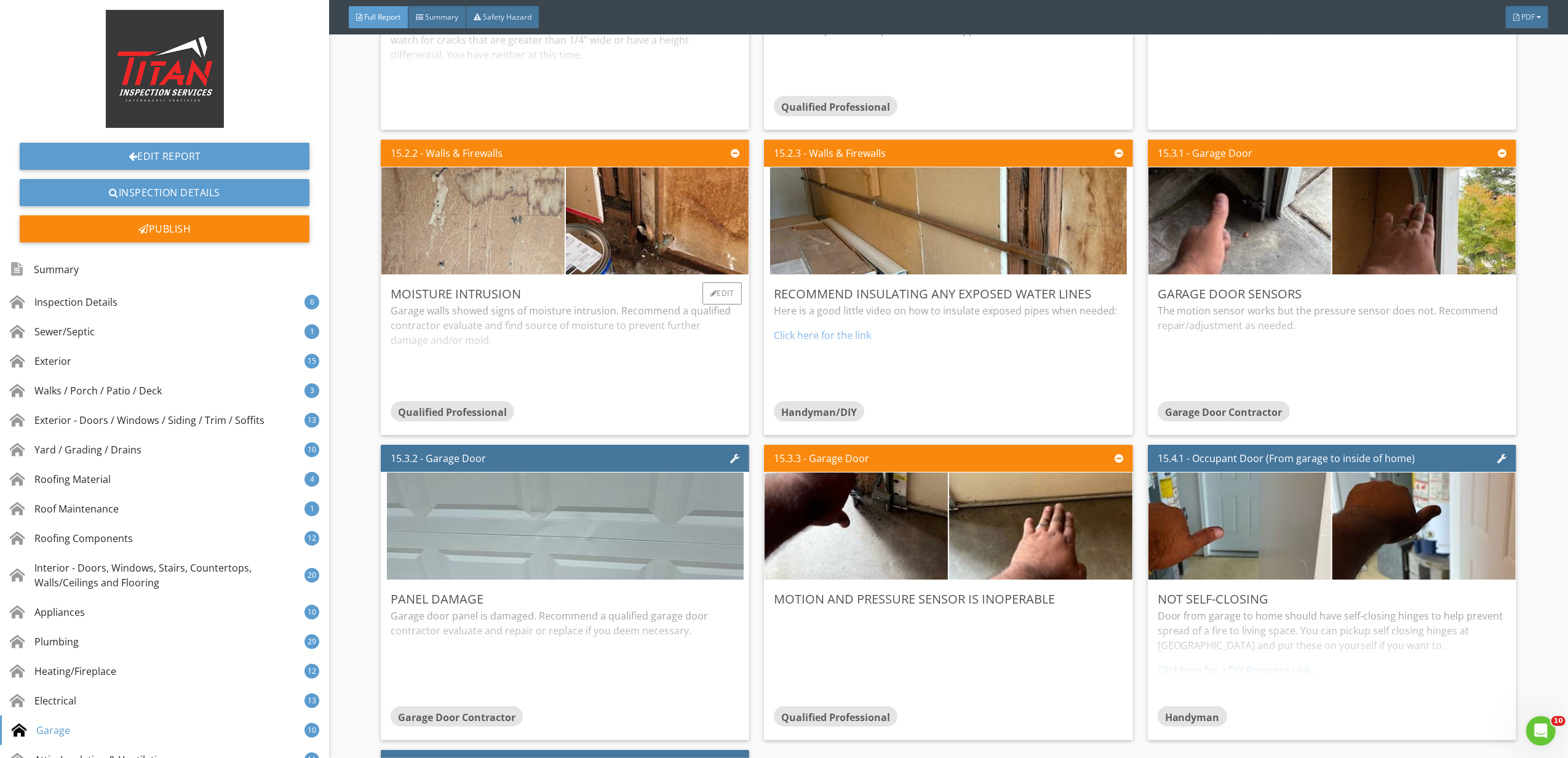
scroll to position [22317, 0]
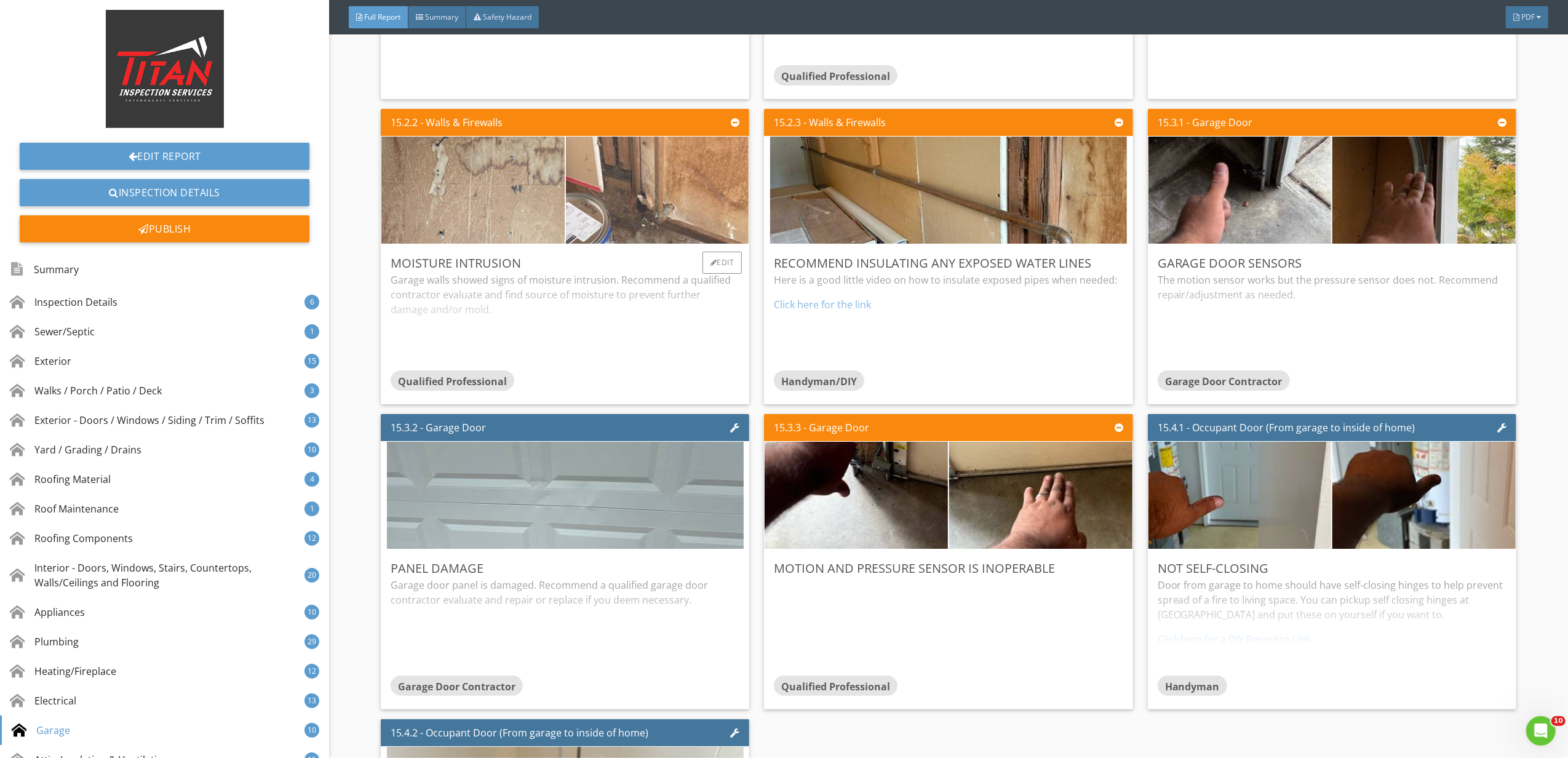
click at [653, 254] on img at bounding box center [658, 190] width 357 height 268
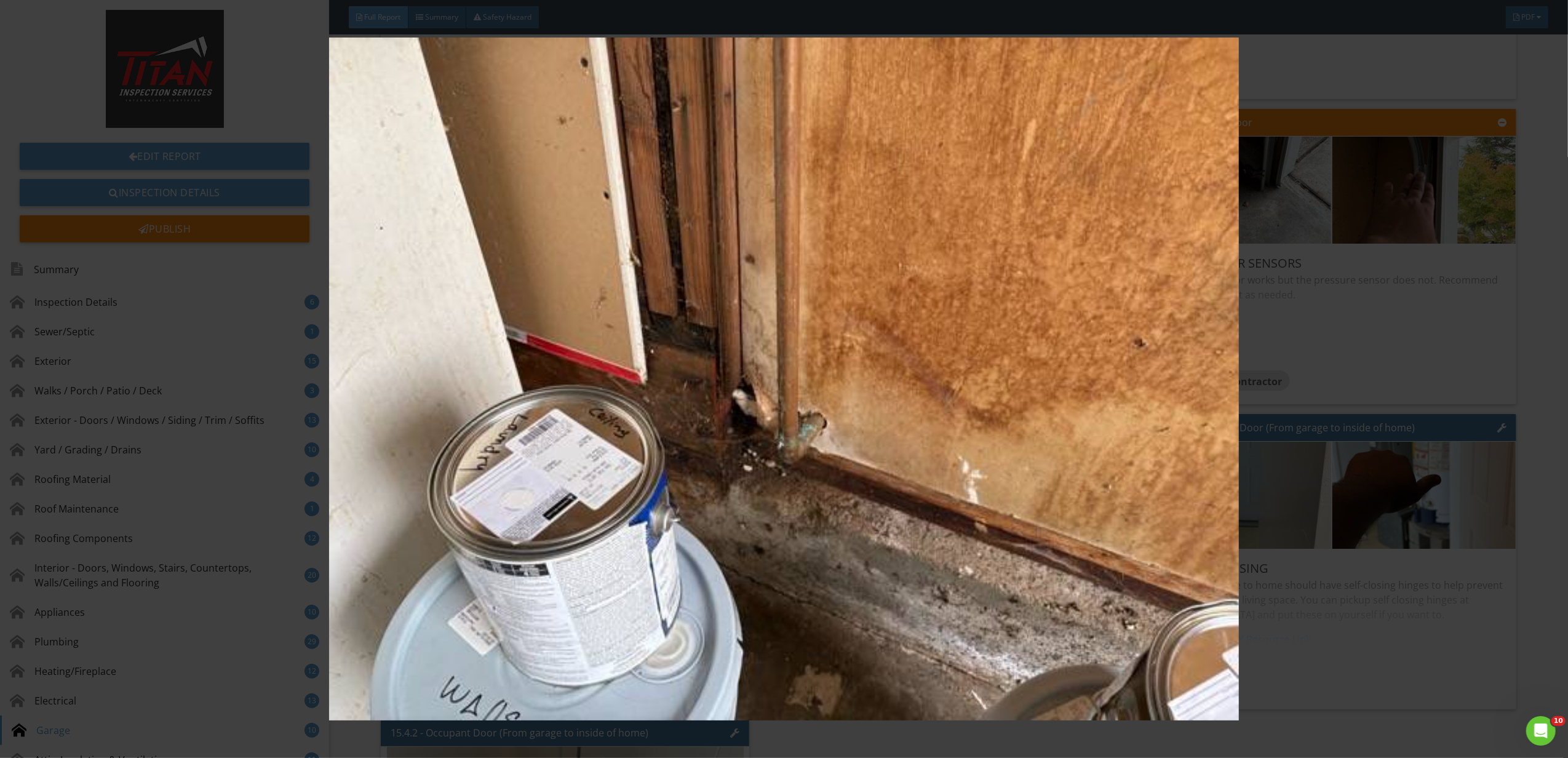
click at [1075, 426] on img at bounding box center [784, 379] width 1452 height 683
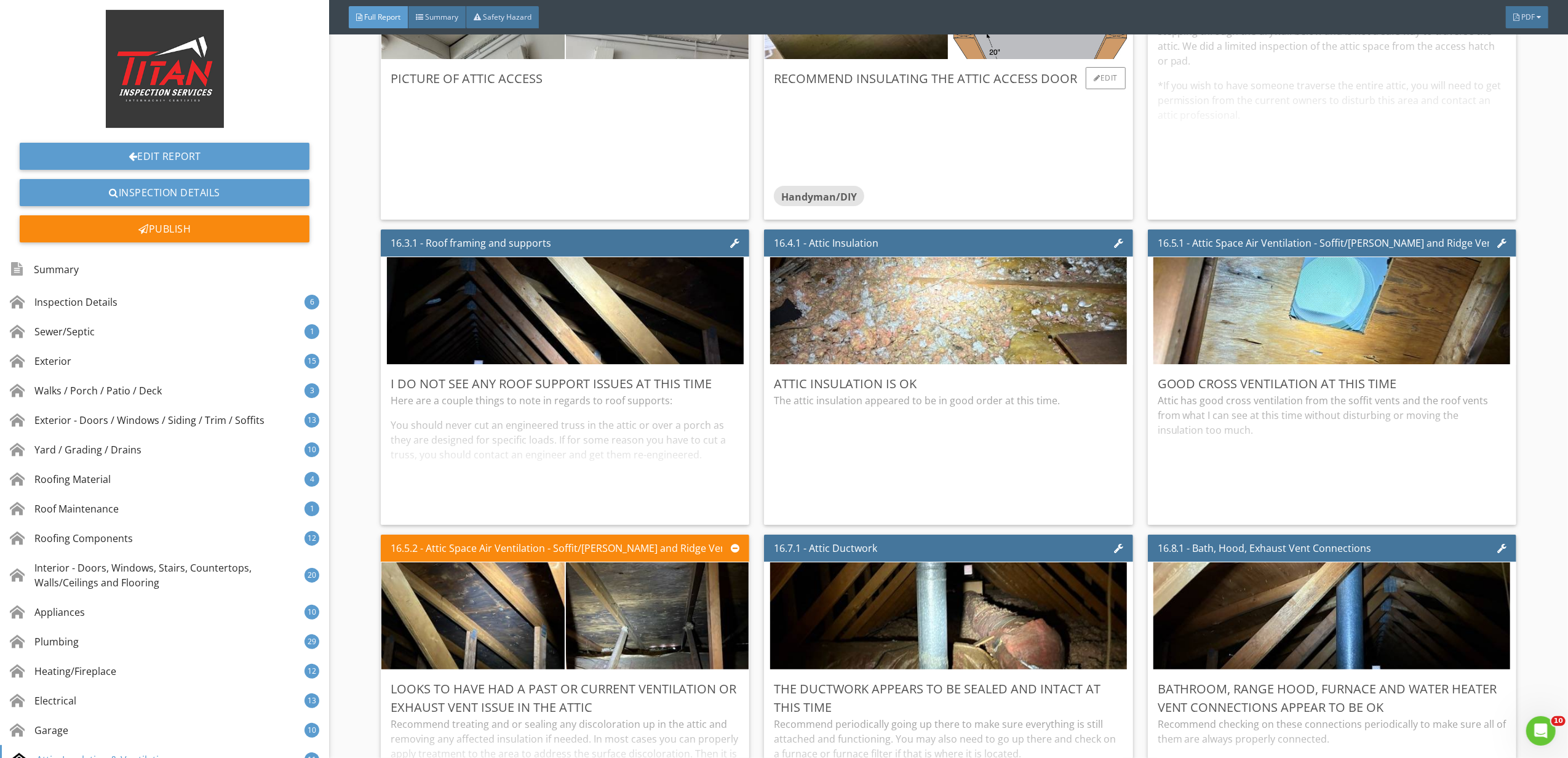
scroll to position [23712, 0]
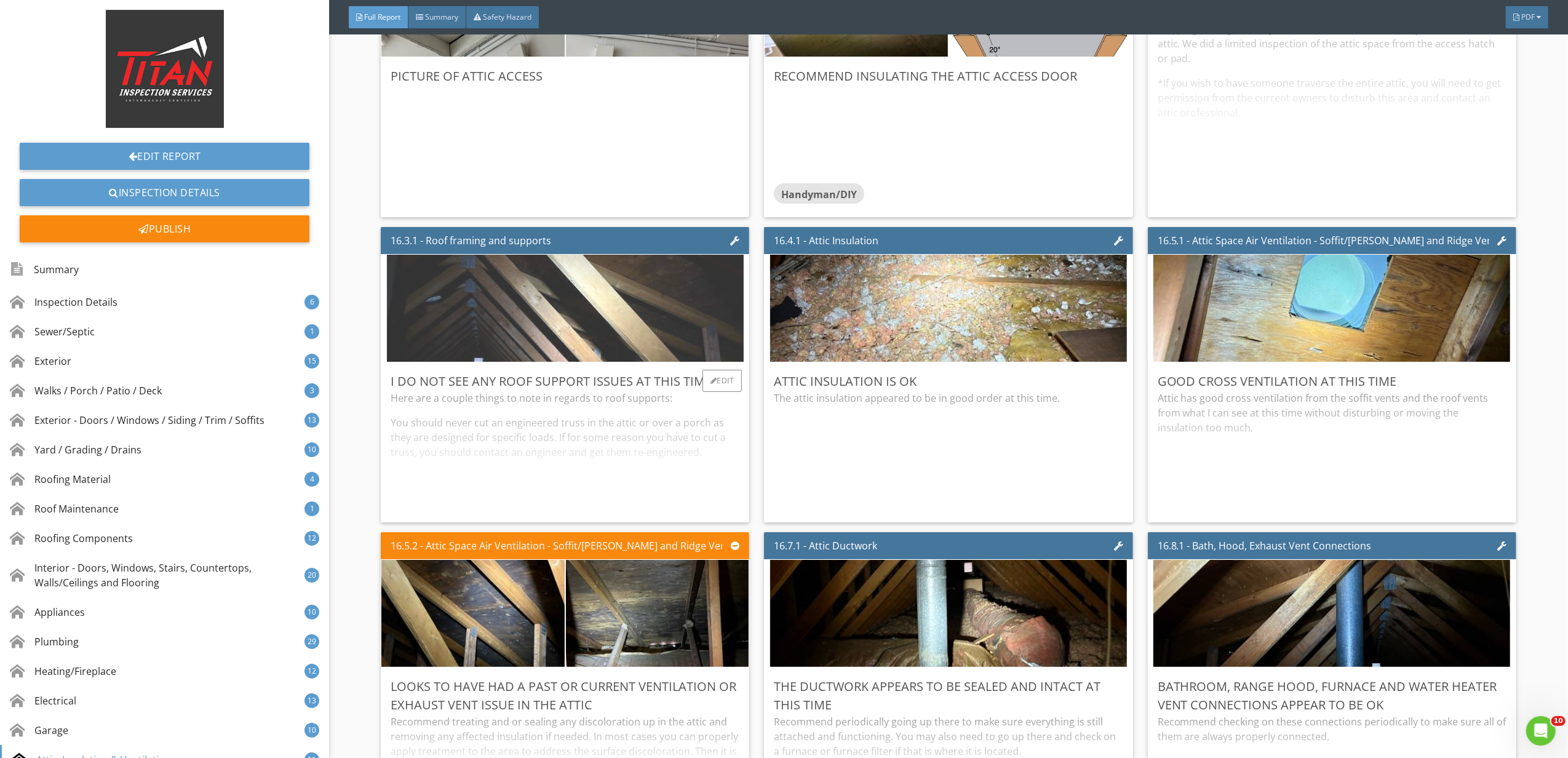
click at [655, 315] on img at bounding box center [565, 309] width 357 height 268
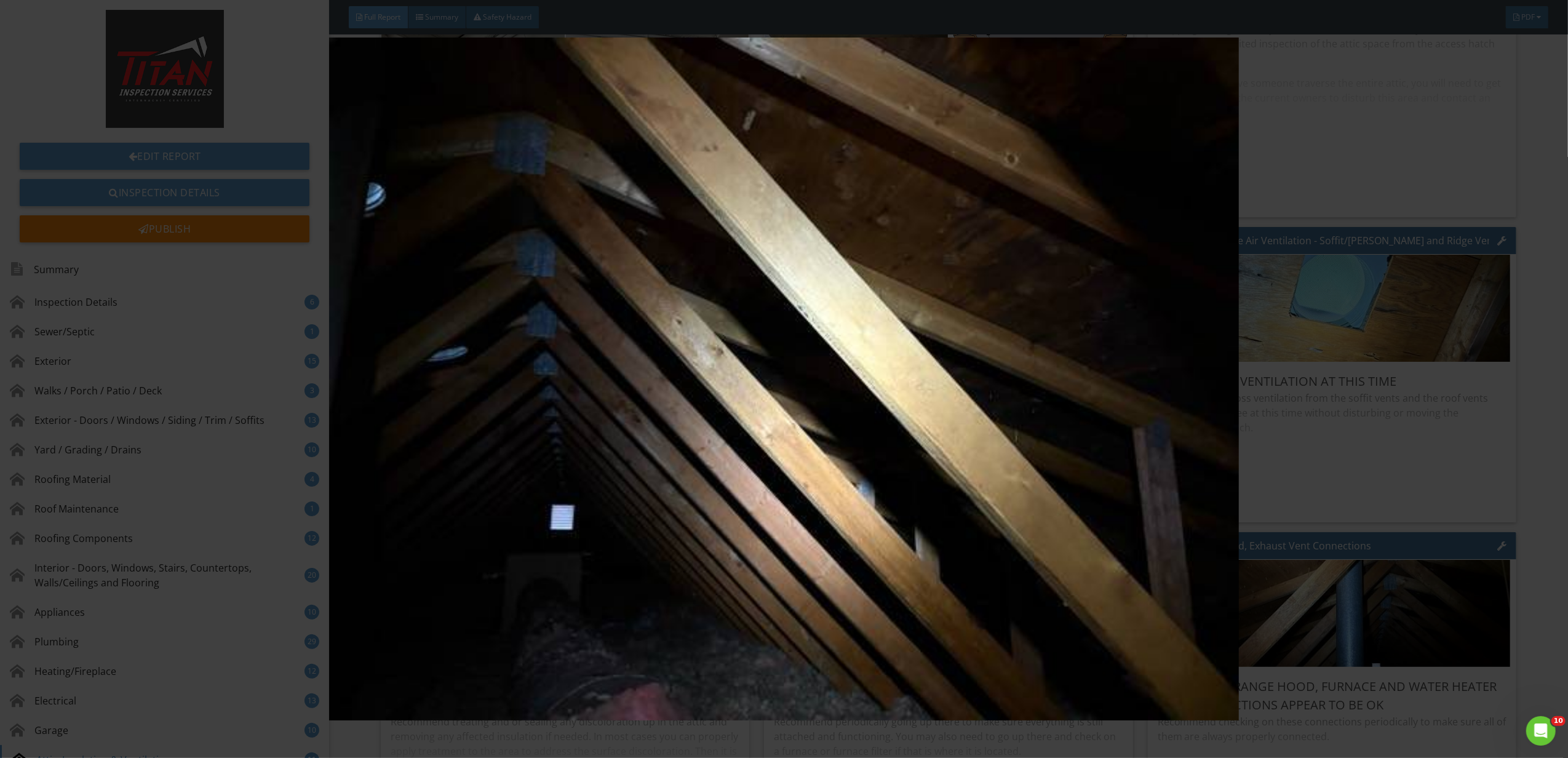
click at [1477, 446] on img at bounding box center [784, 379] width 1452 height 683
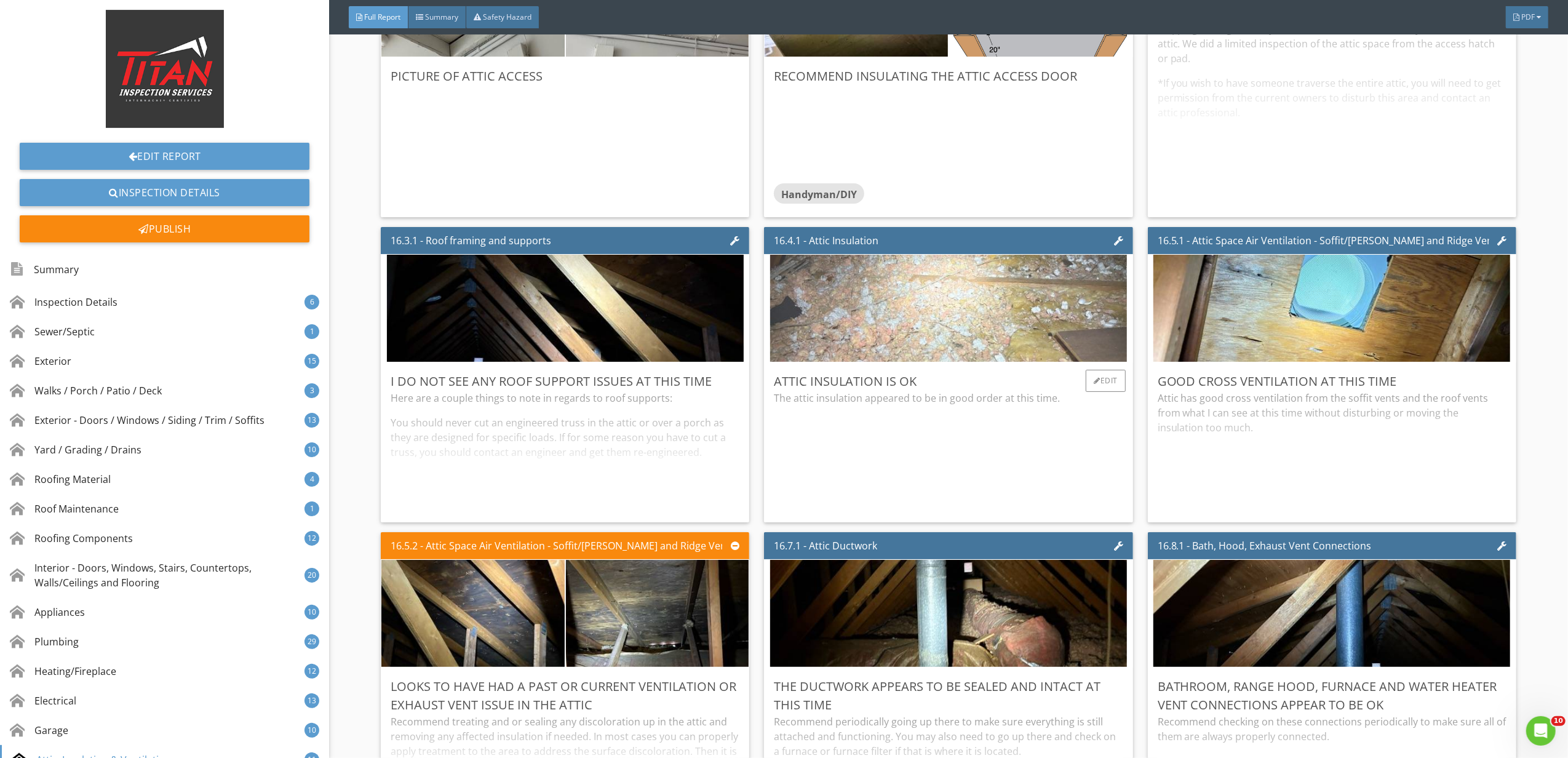
click at [1017, 378] on img at bounding box center [949, 309] width 357 height 268
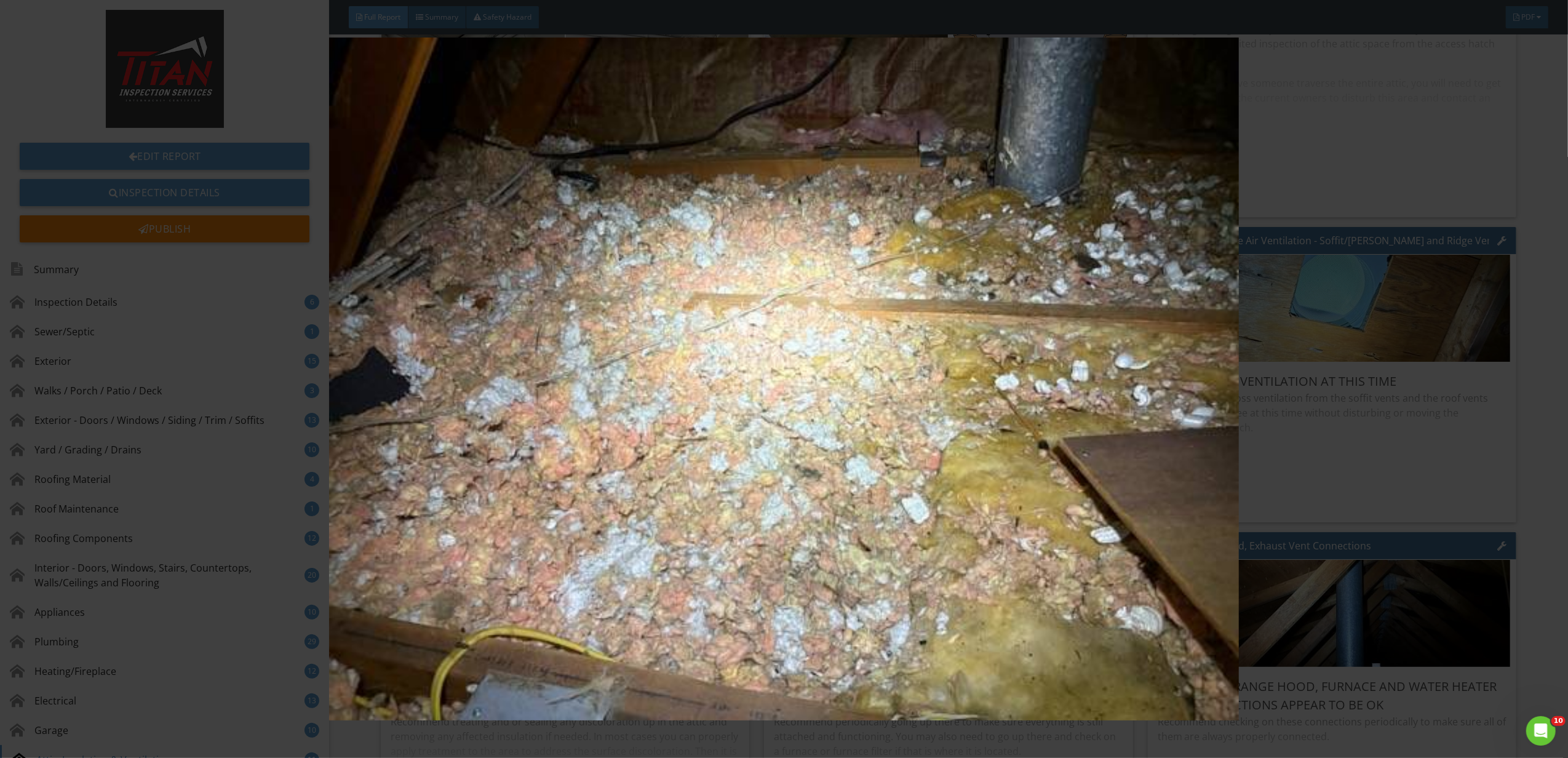
click at [1150, 458] on img at bounding box center [784, 379] width 1452 height 683
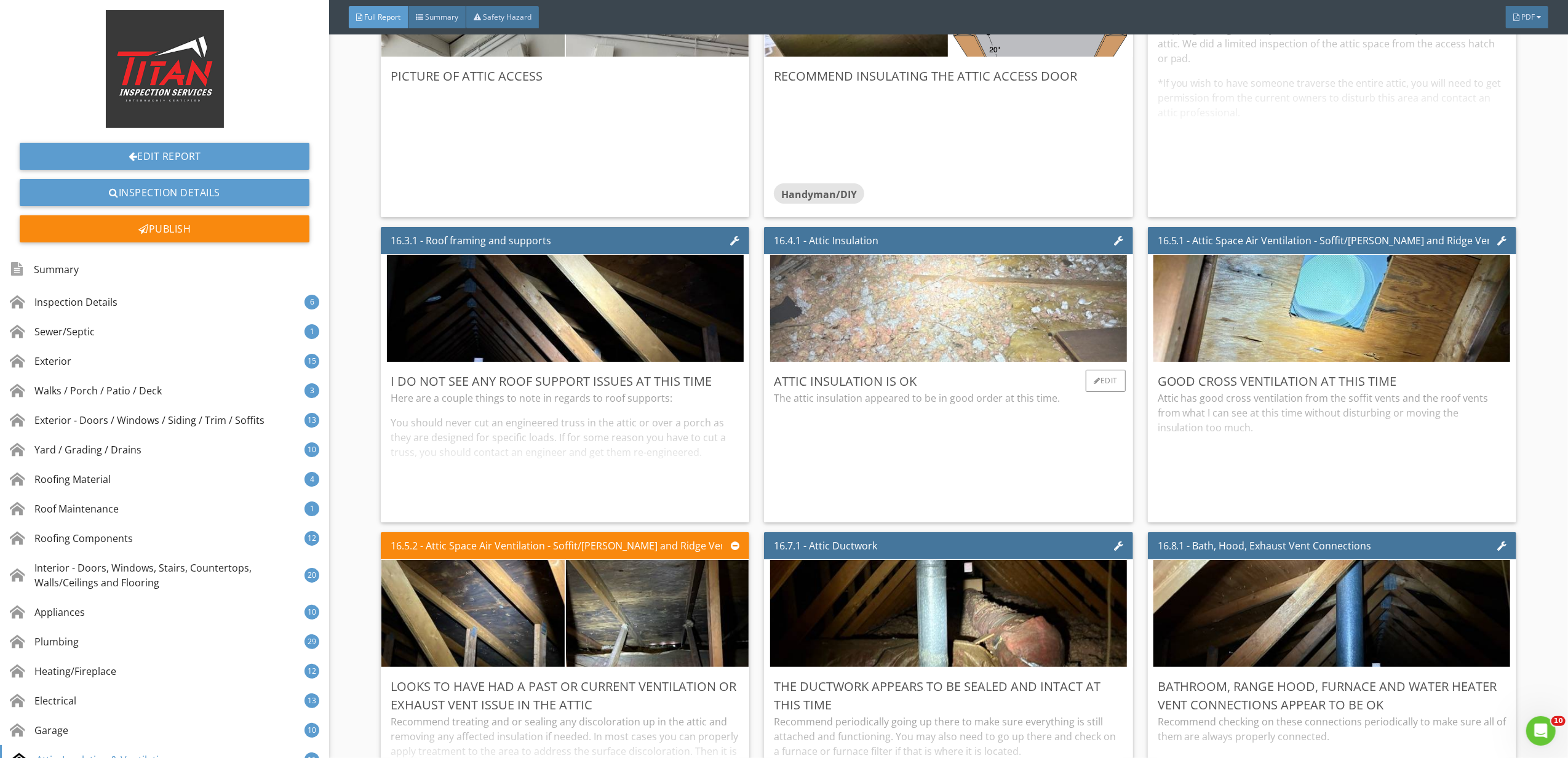
click at [1022, 387] on img at bounding box center [949, 309] width 357 height 268
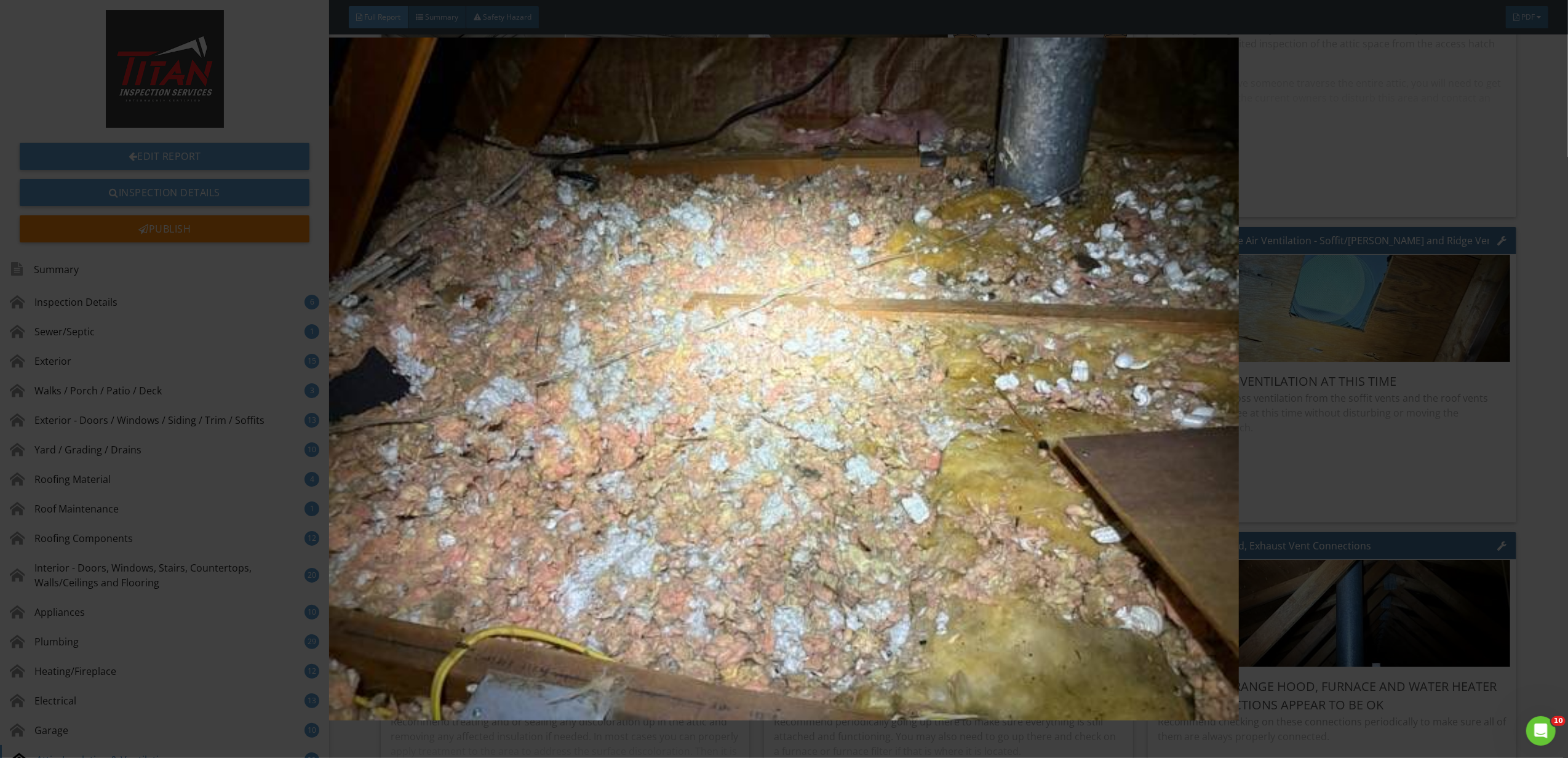
click at [1031, 387] on img at bounding box center [784, 379] width 1452 height 683
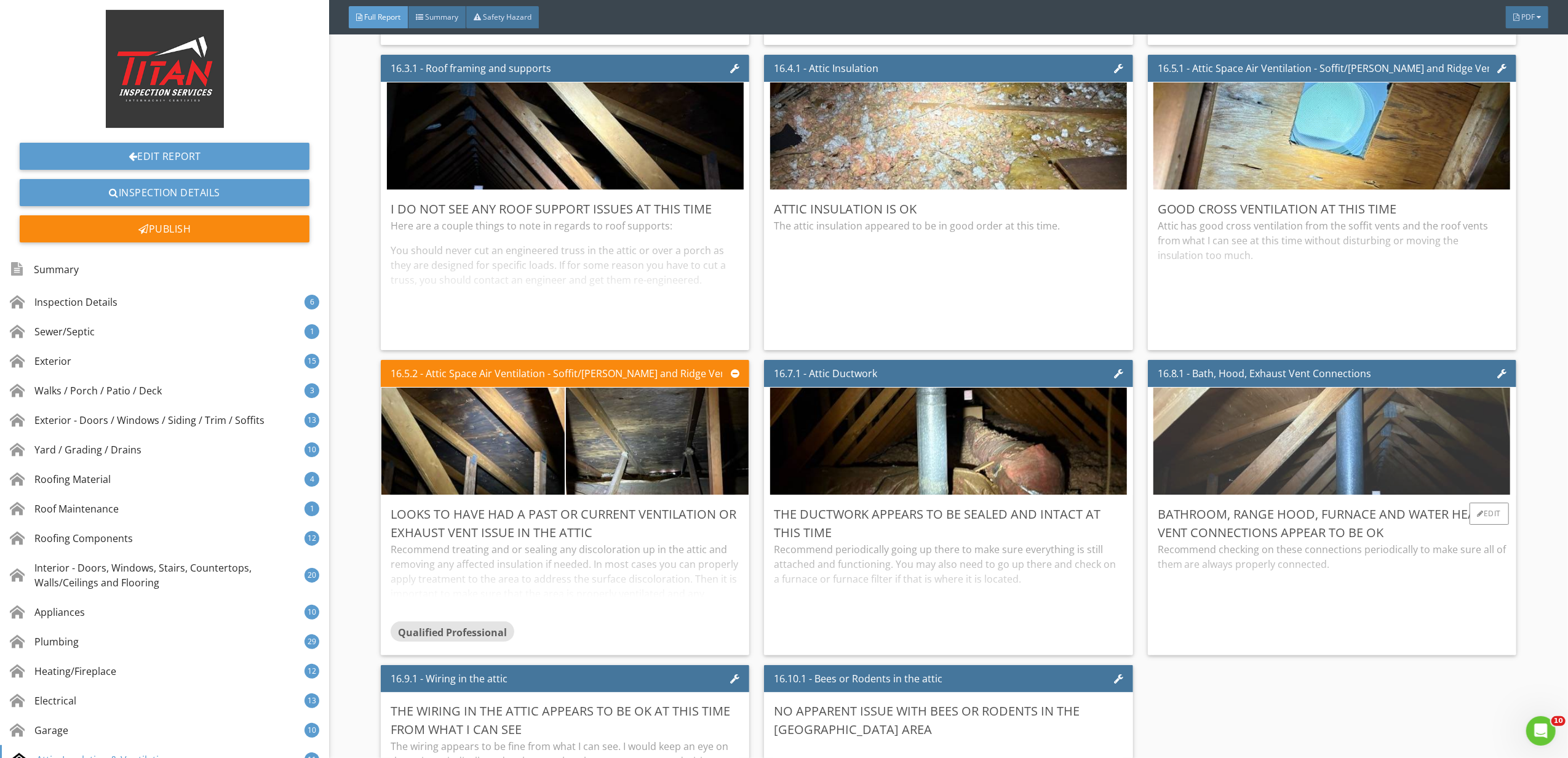
scroll to position [23958, 0]
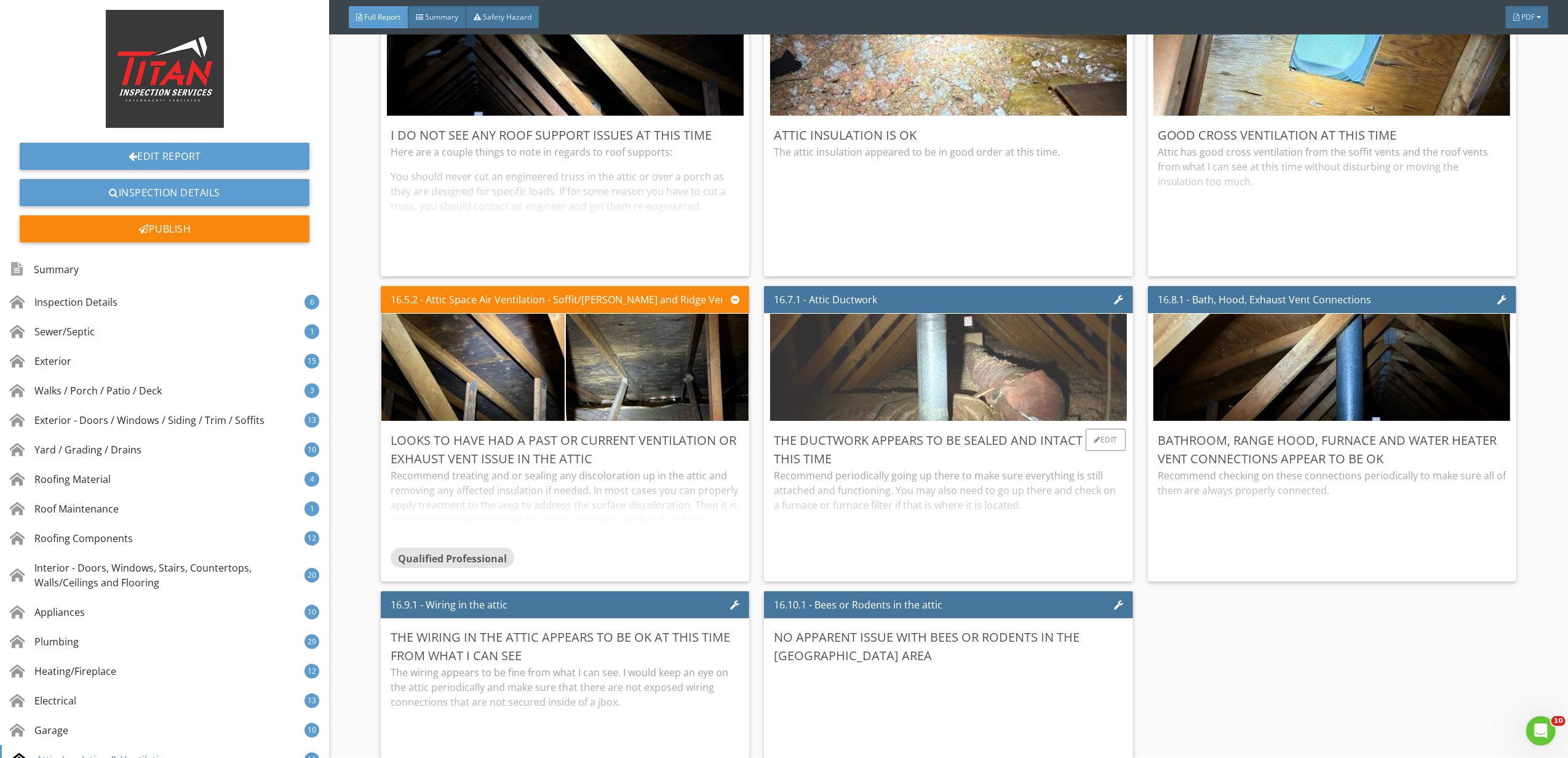
click at [990, 407] on img at bounding box center [949, 368] width 357 height 268
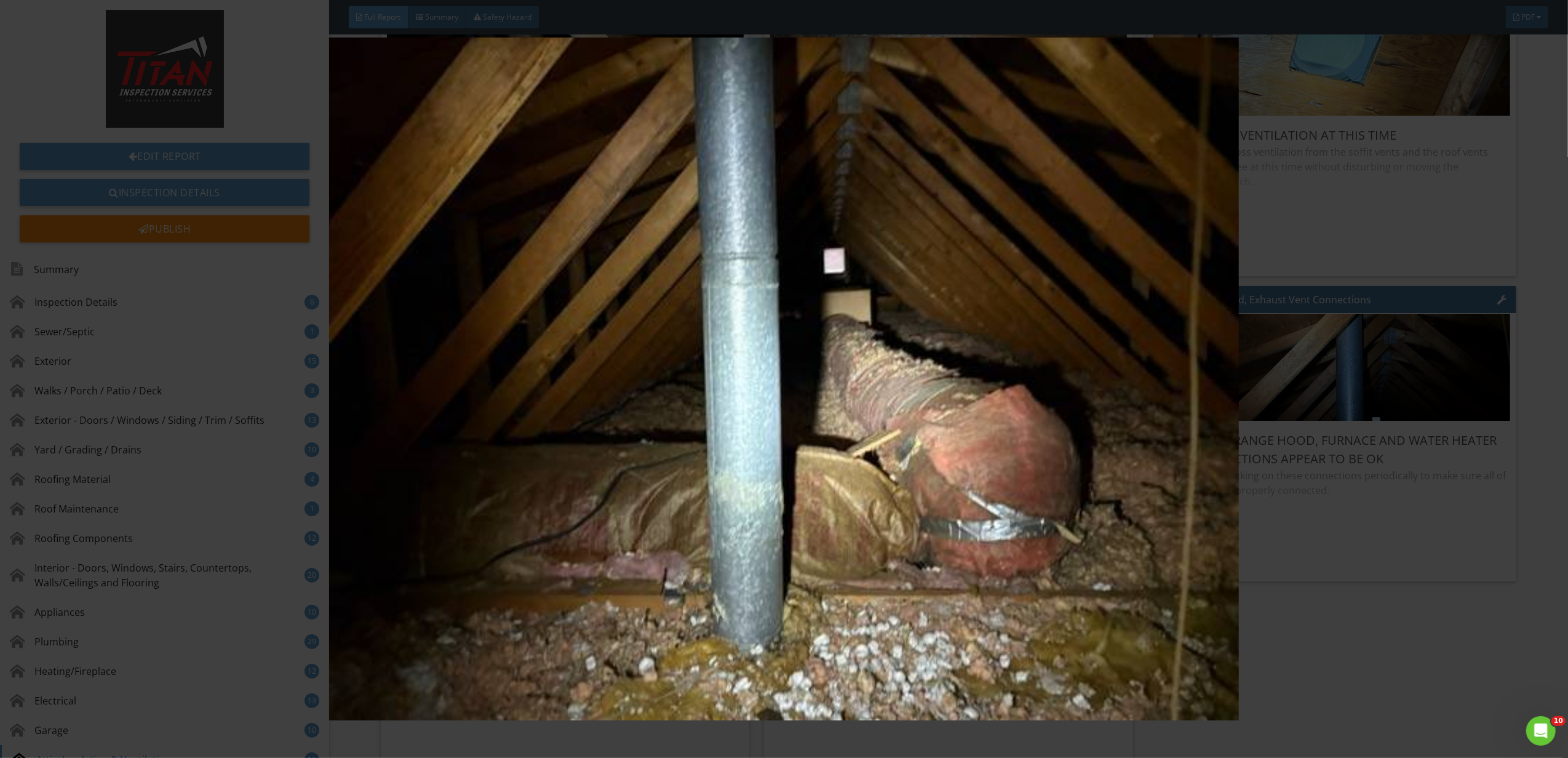
click at [1017, 424] on img at bounding box center [784, 379] width 1452 height 683
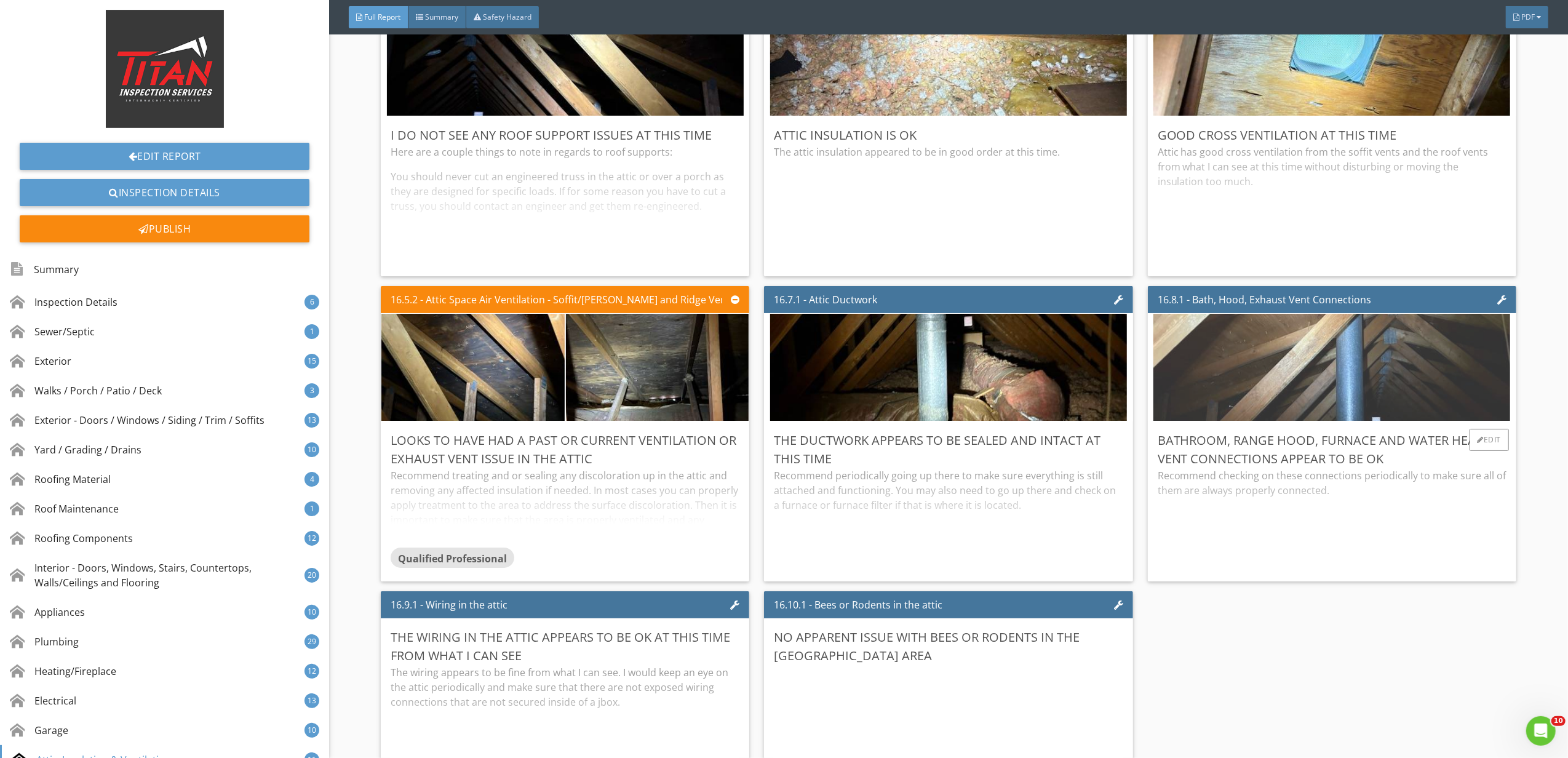
click at [1316, 401] on img at bounding box center [1332, 368] width 357 height 268
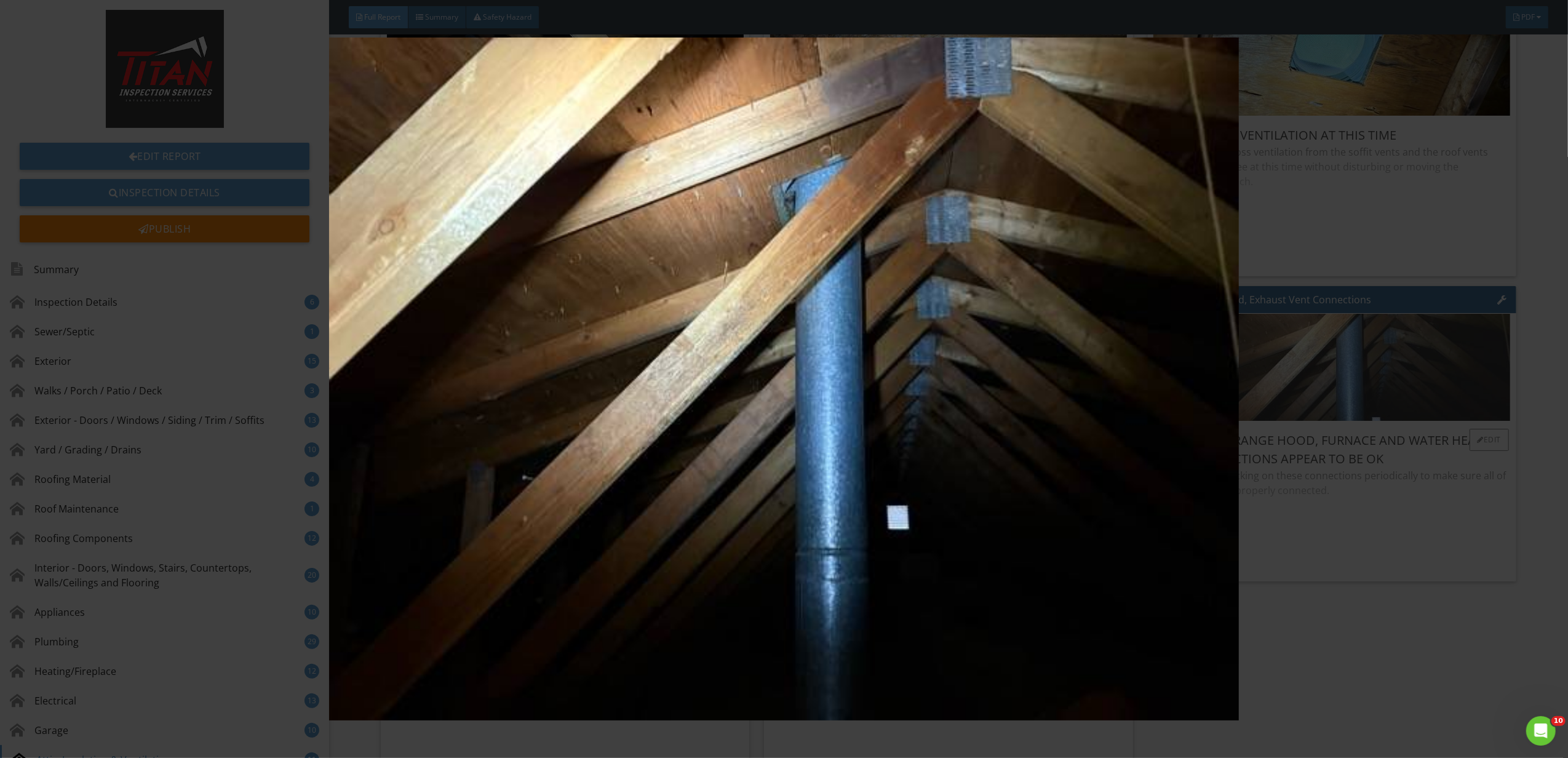
click at [1316, 401] on img at bounding box center [784, 379] width 1452 height 683
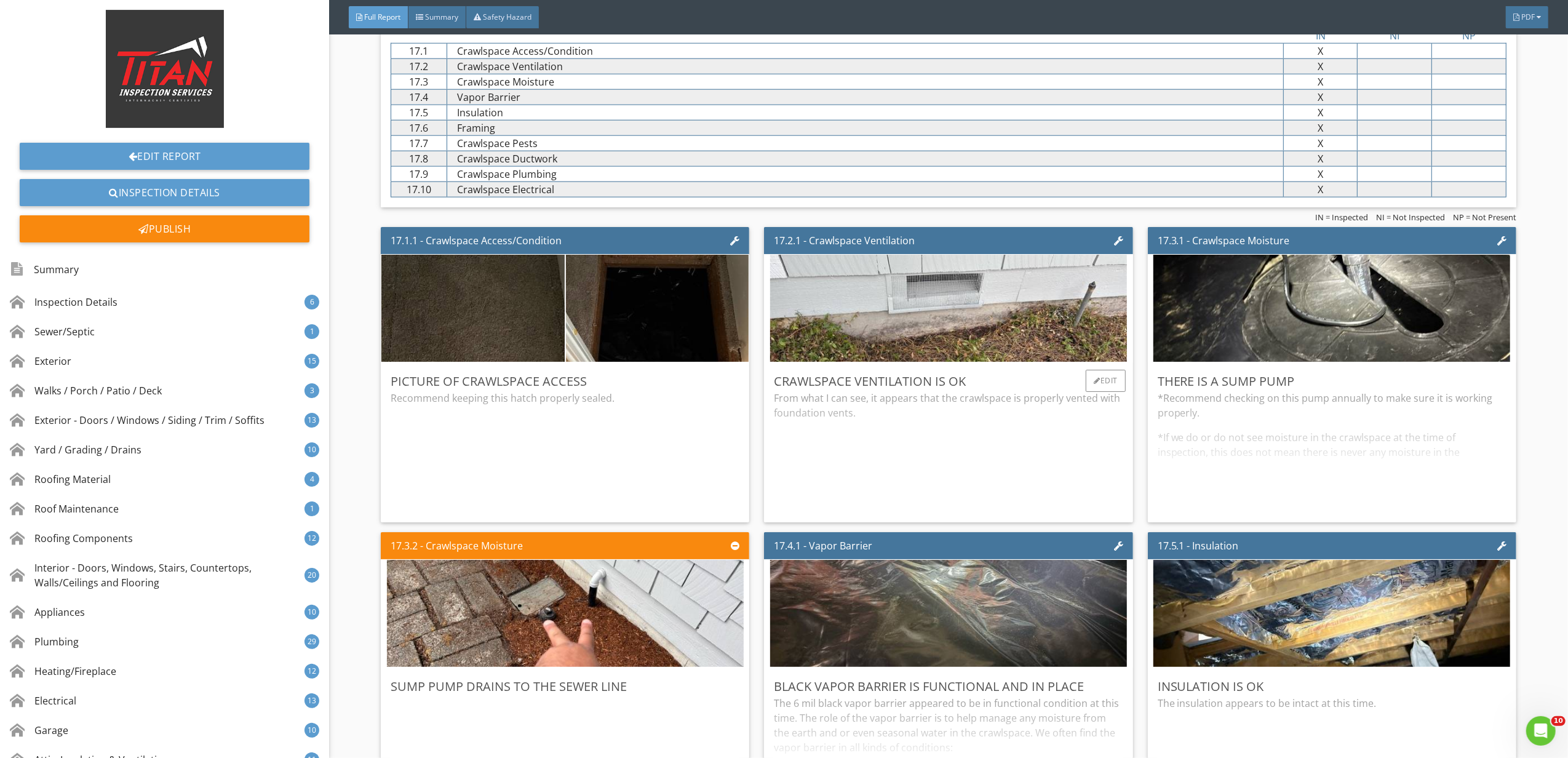
scroll to position [24942, 0]
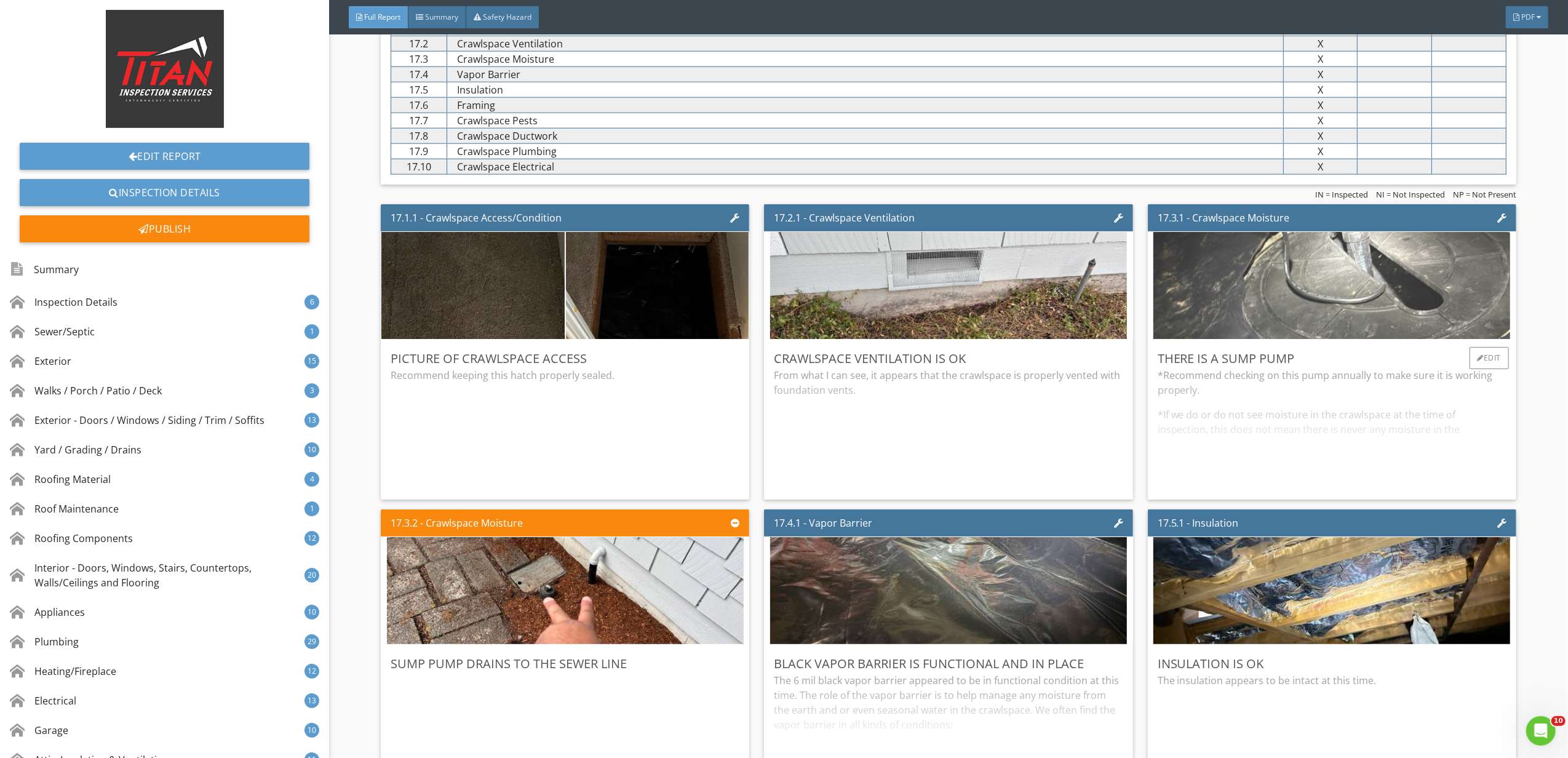
click at [1222, 314] on img at bounding box center [1332, 286] width 357 height 268
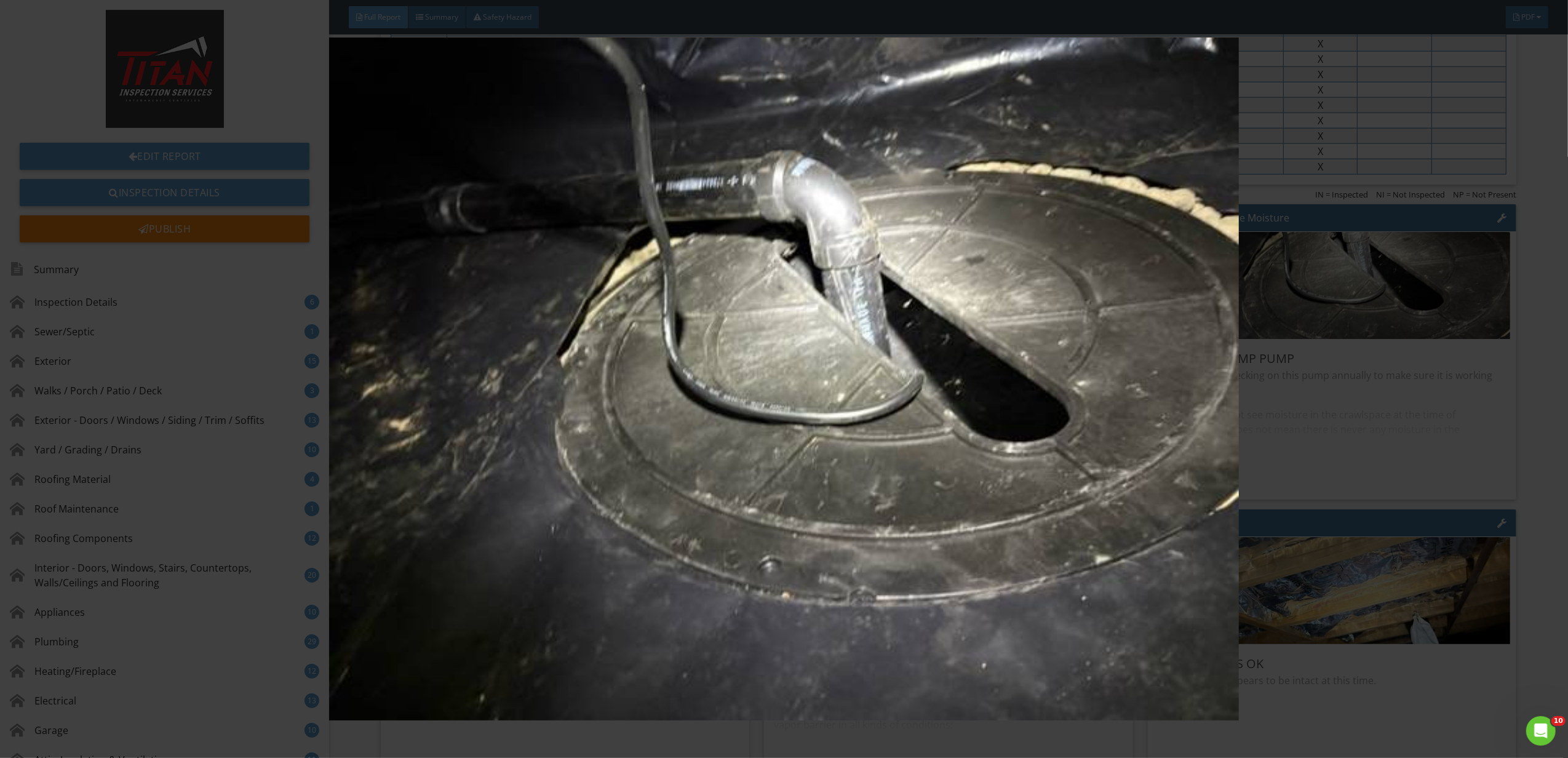
click at [1346, 429] on img at bounding box center [784, 379] width 1452 height 683
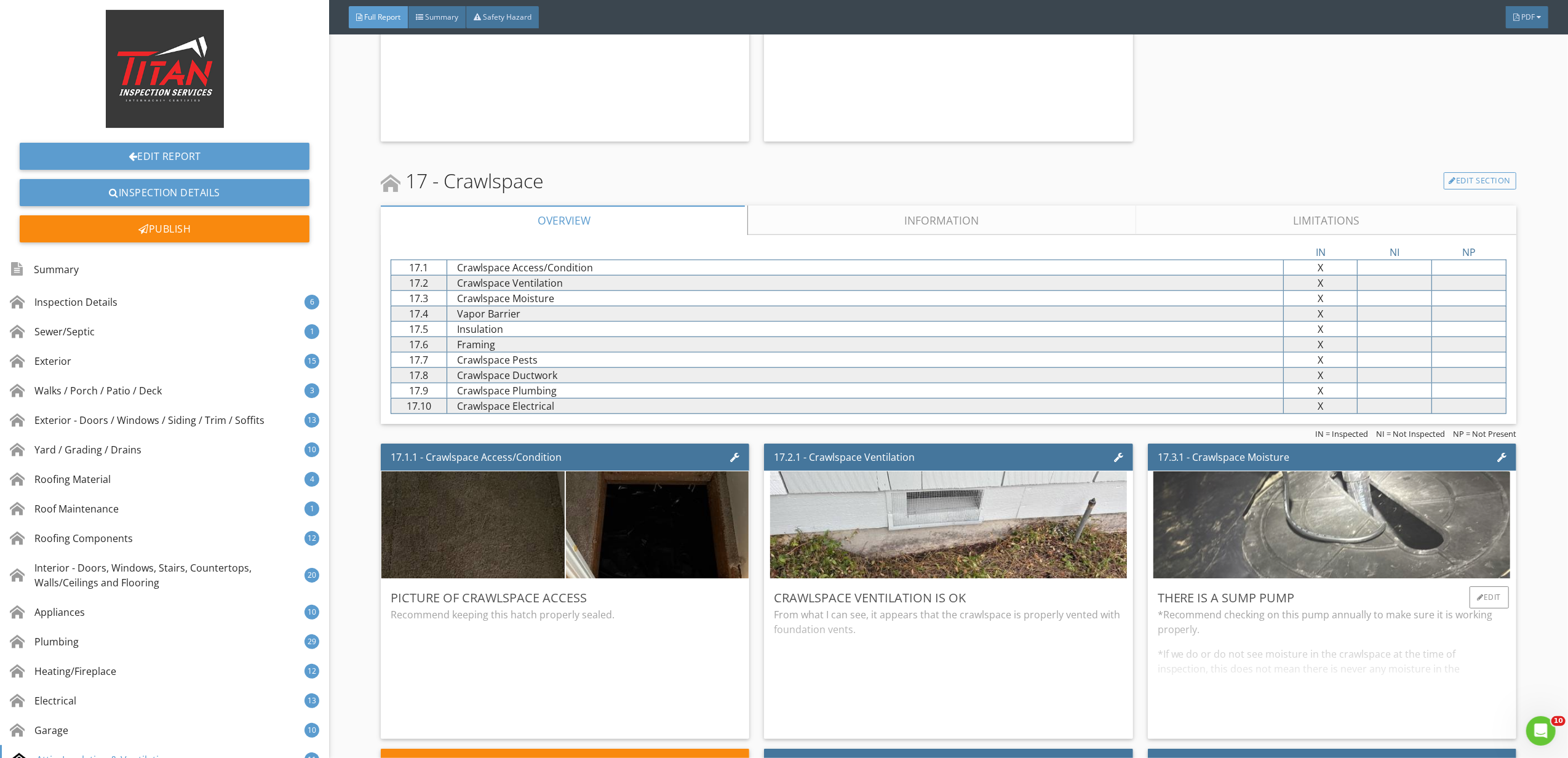
scroll to position [24696, 0]
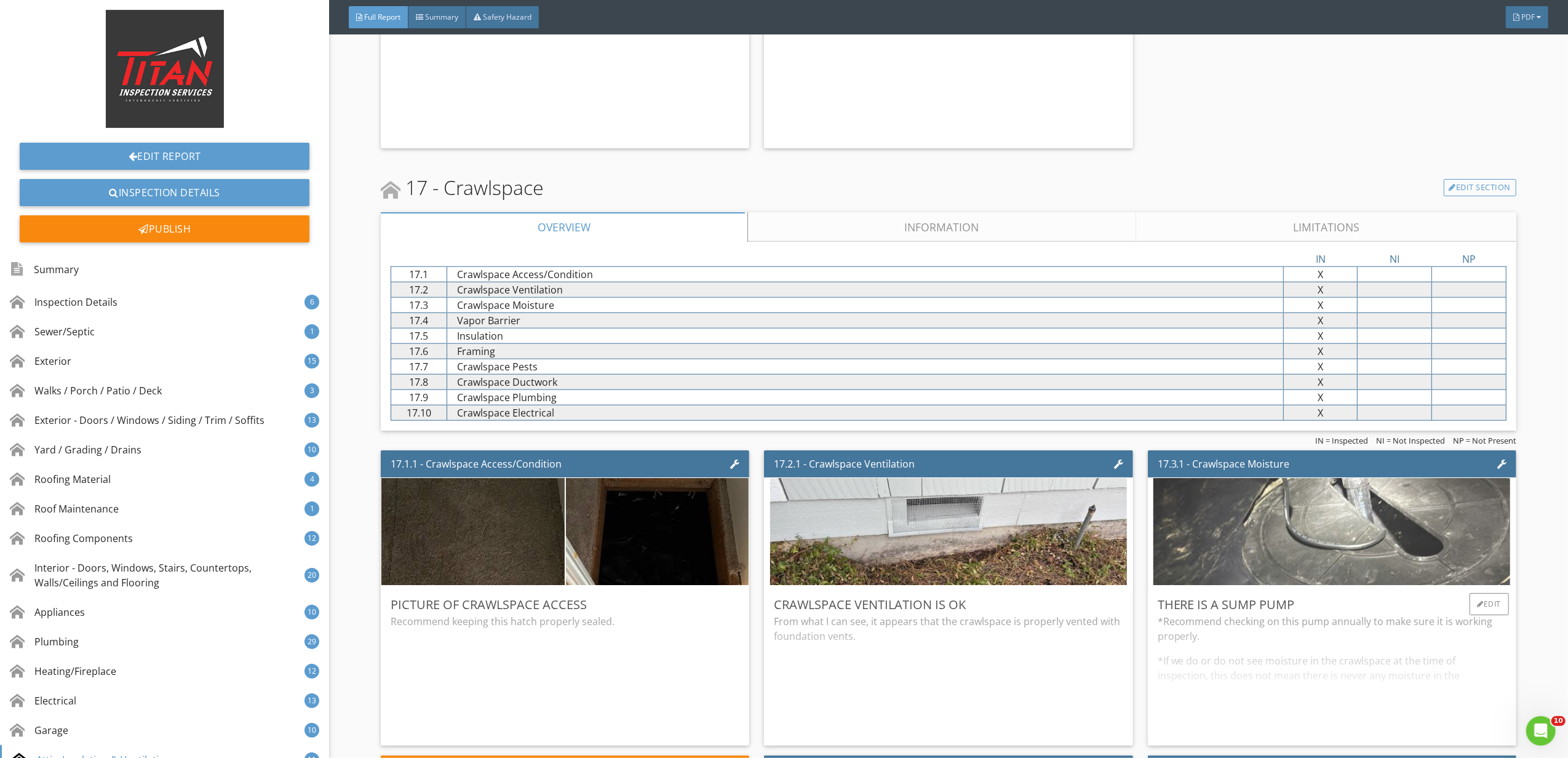
click at [1260, 528] on img at bounding box center [1332, 532] width 357 height 268
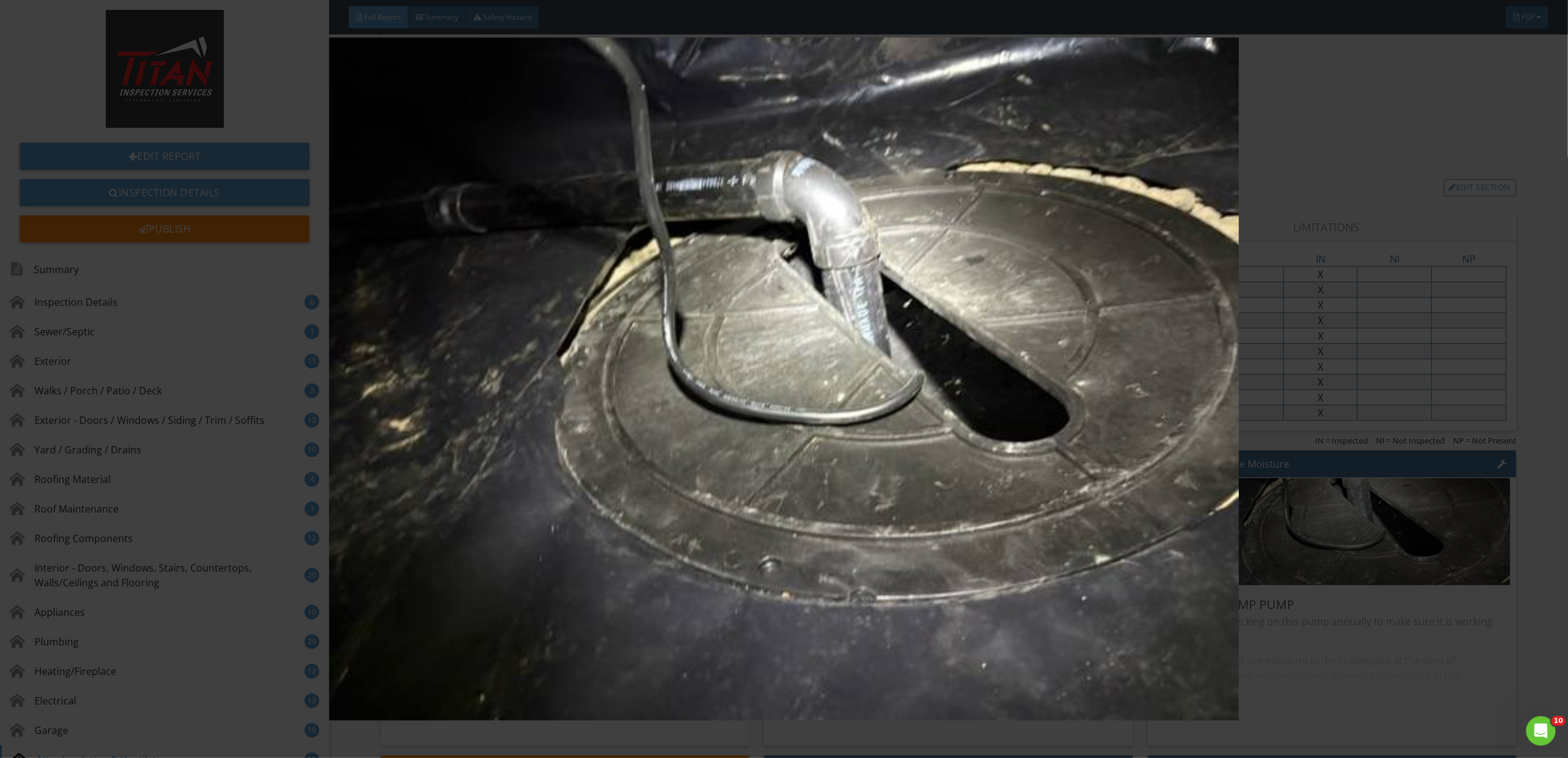
click at [1259, 533] on img at bounding box center [784, 379] width 1452 height 683
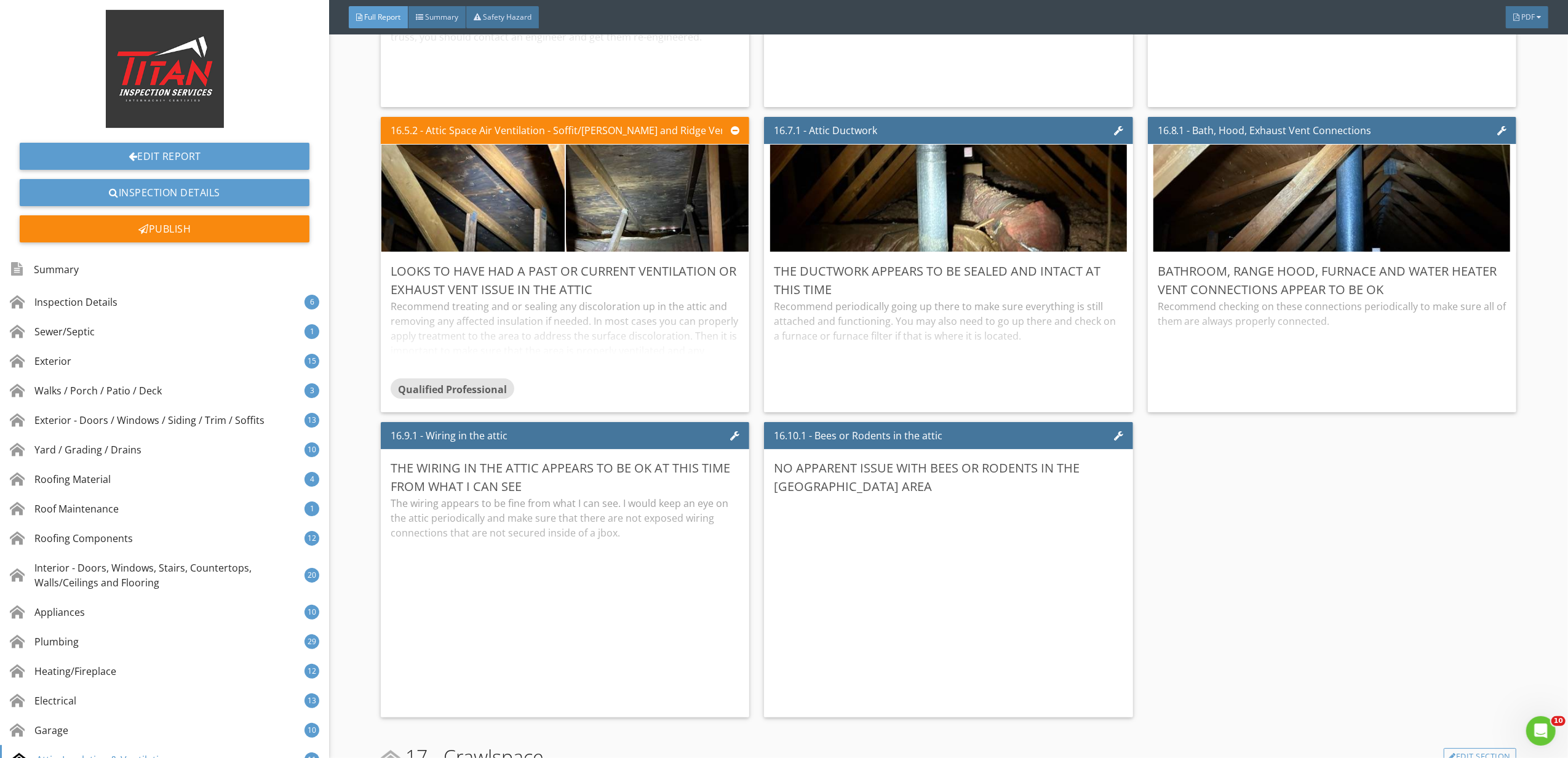
scroll to position [24122, 0]
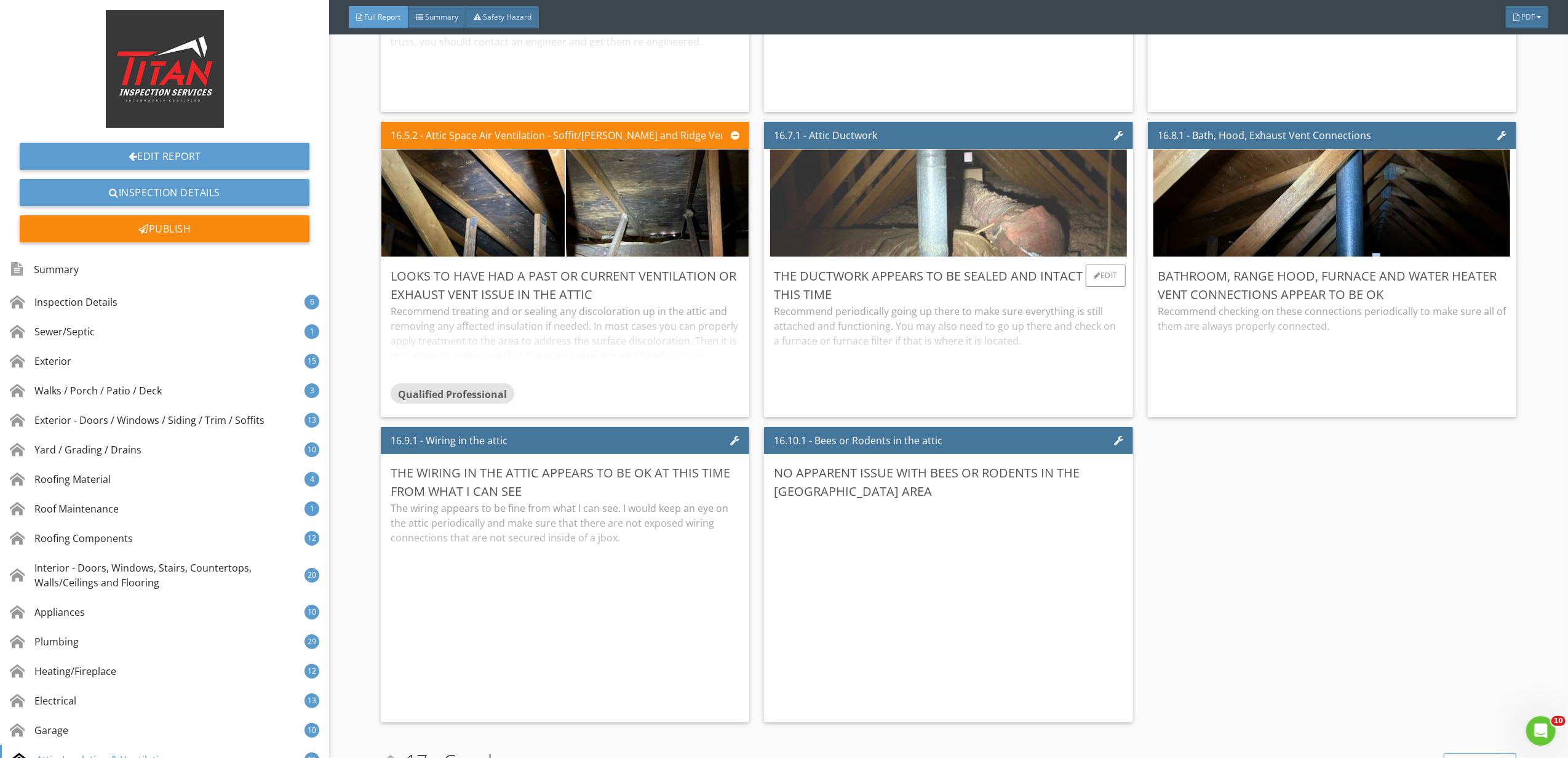
click at [1013, 268] on img at bounding box center [949, 203] width 357 height 268
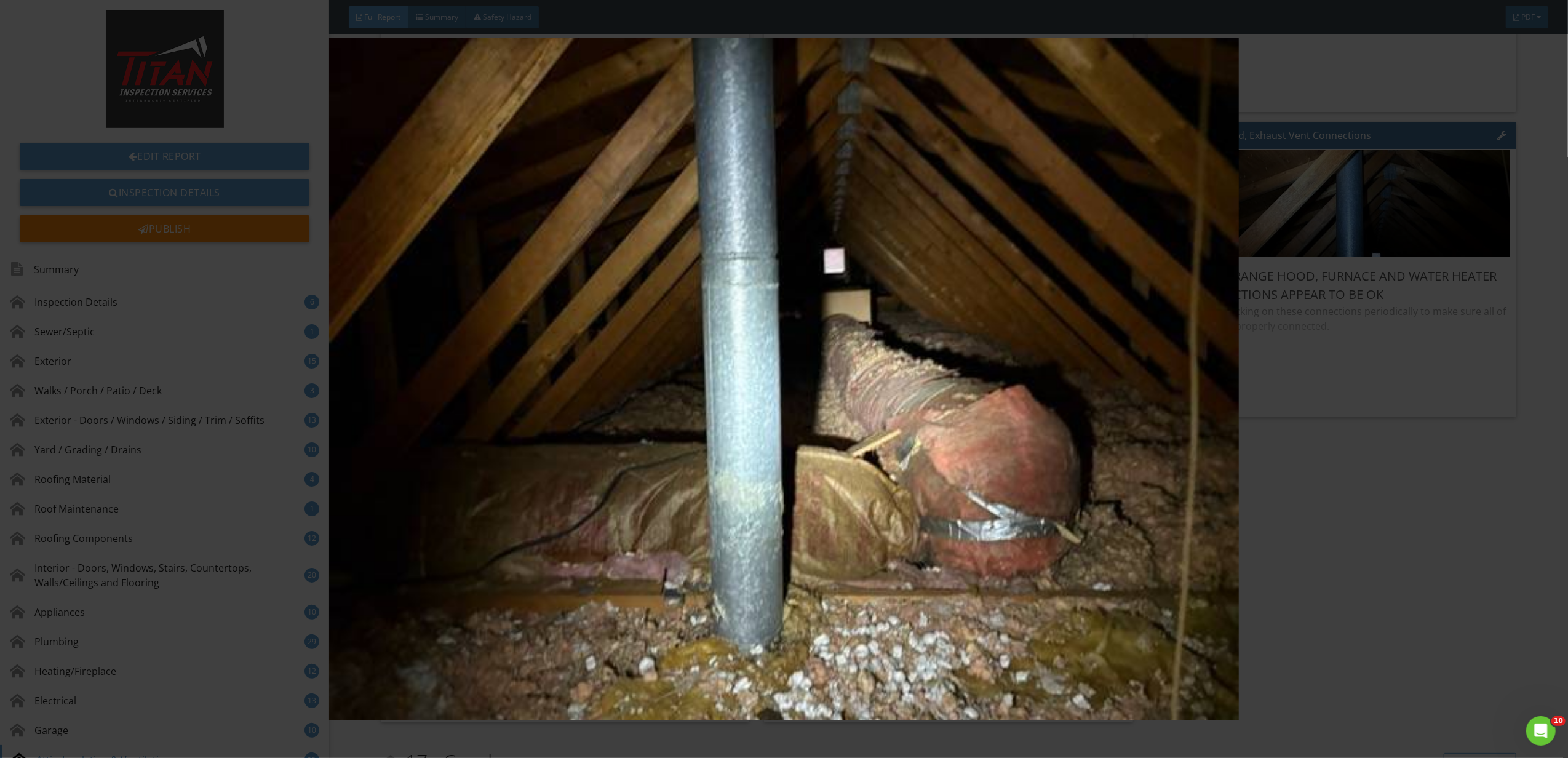
click at [1138, 541] on img at bounding box center [784, 379] width 1452 height 683
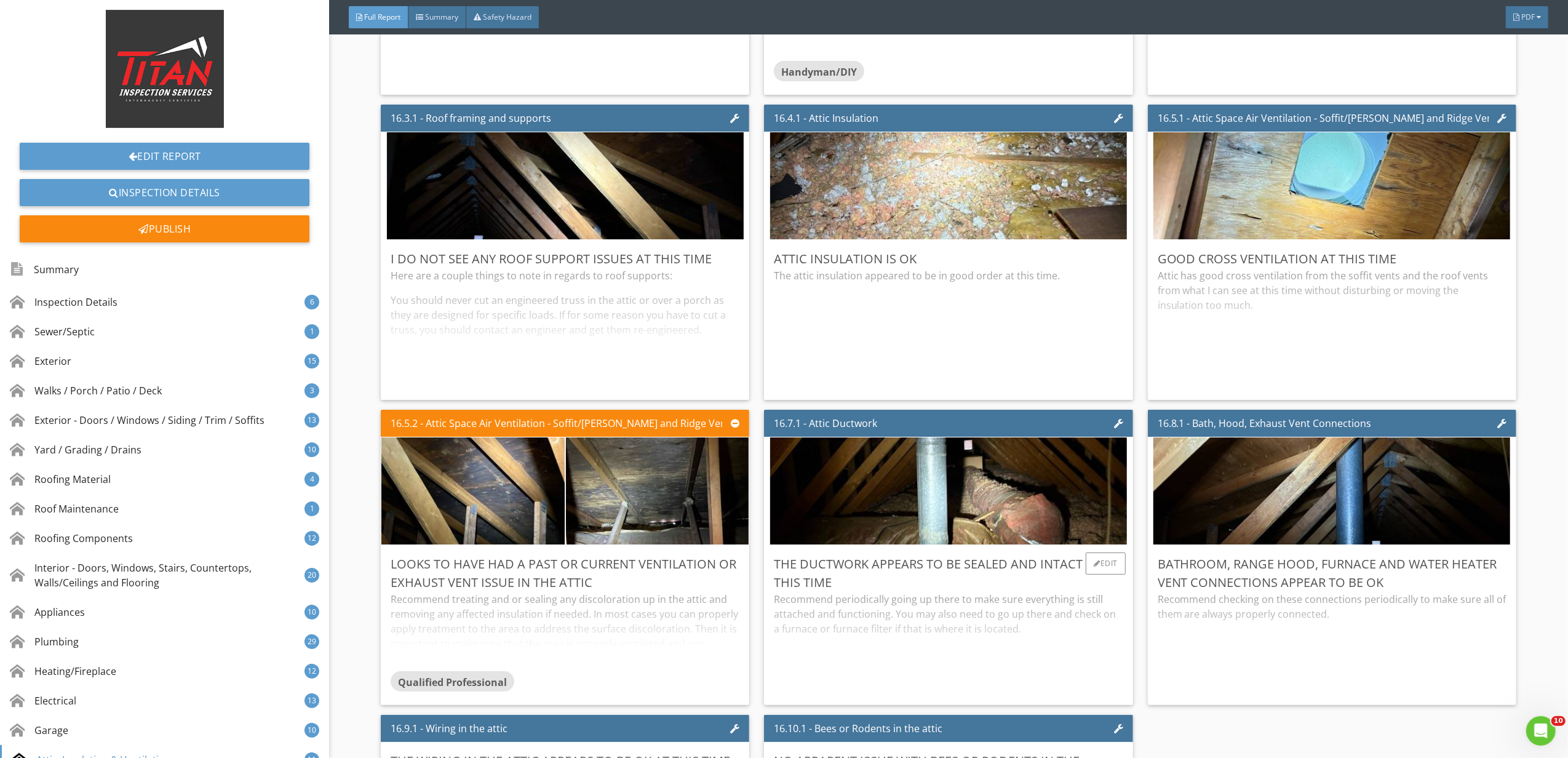
scroll to position [23793, 0]
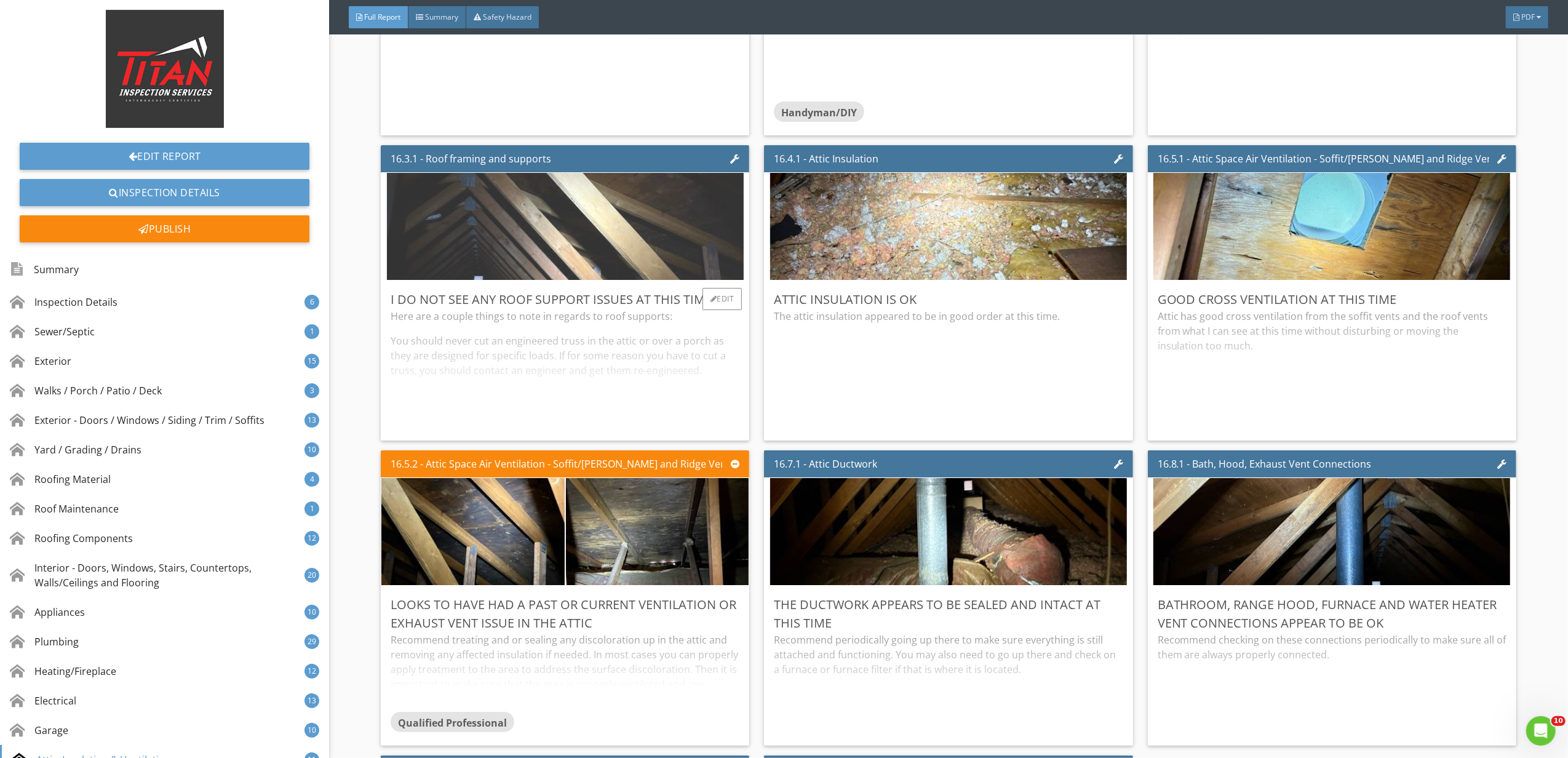
click at [543, 236] on img at bounding box center [565, 227] width 357 height 268
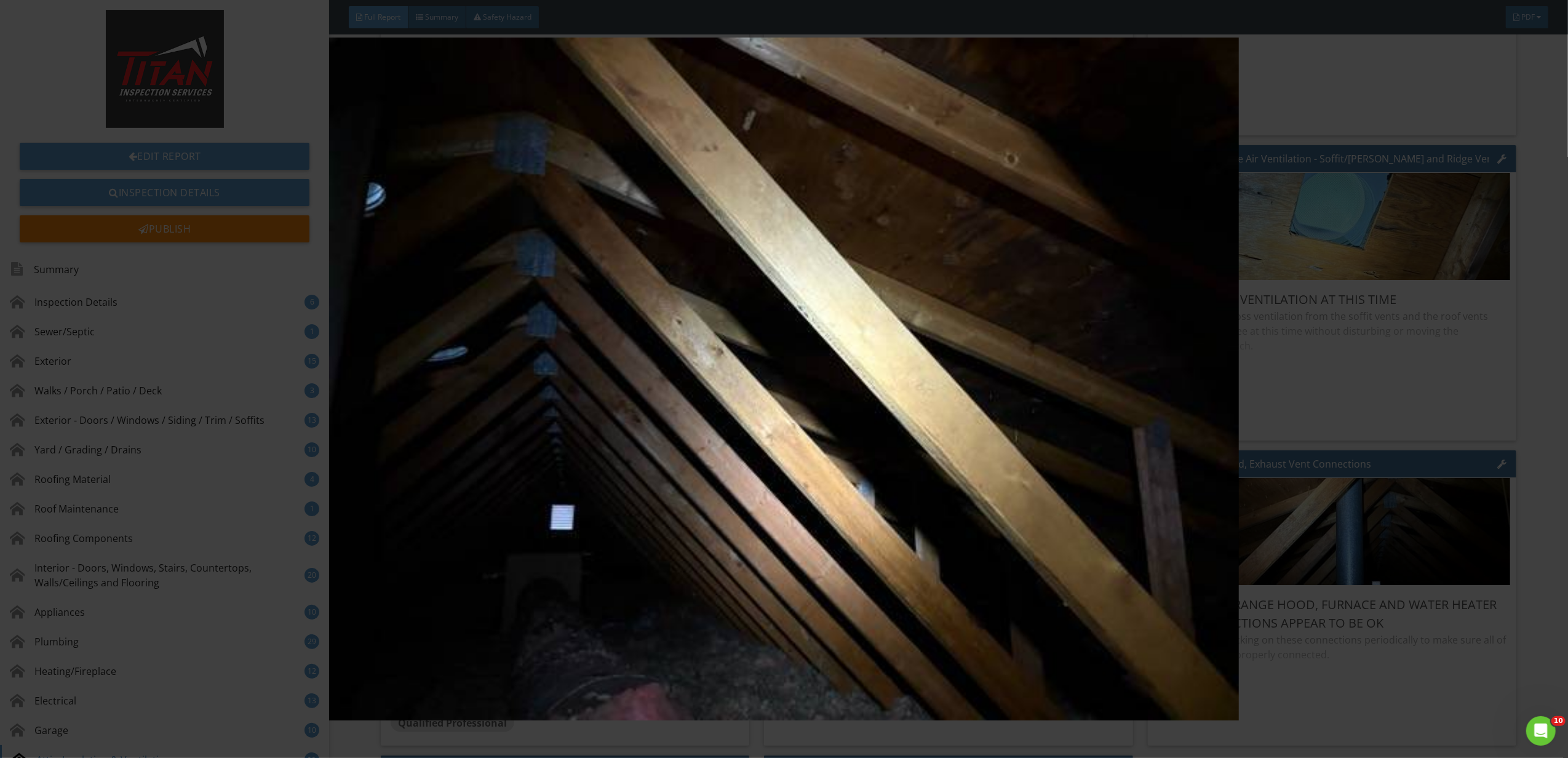
click at [1303, 371] on img at bounding box center [784, 379] width 1452 height 683
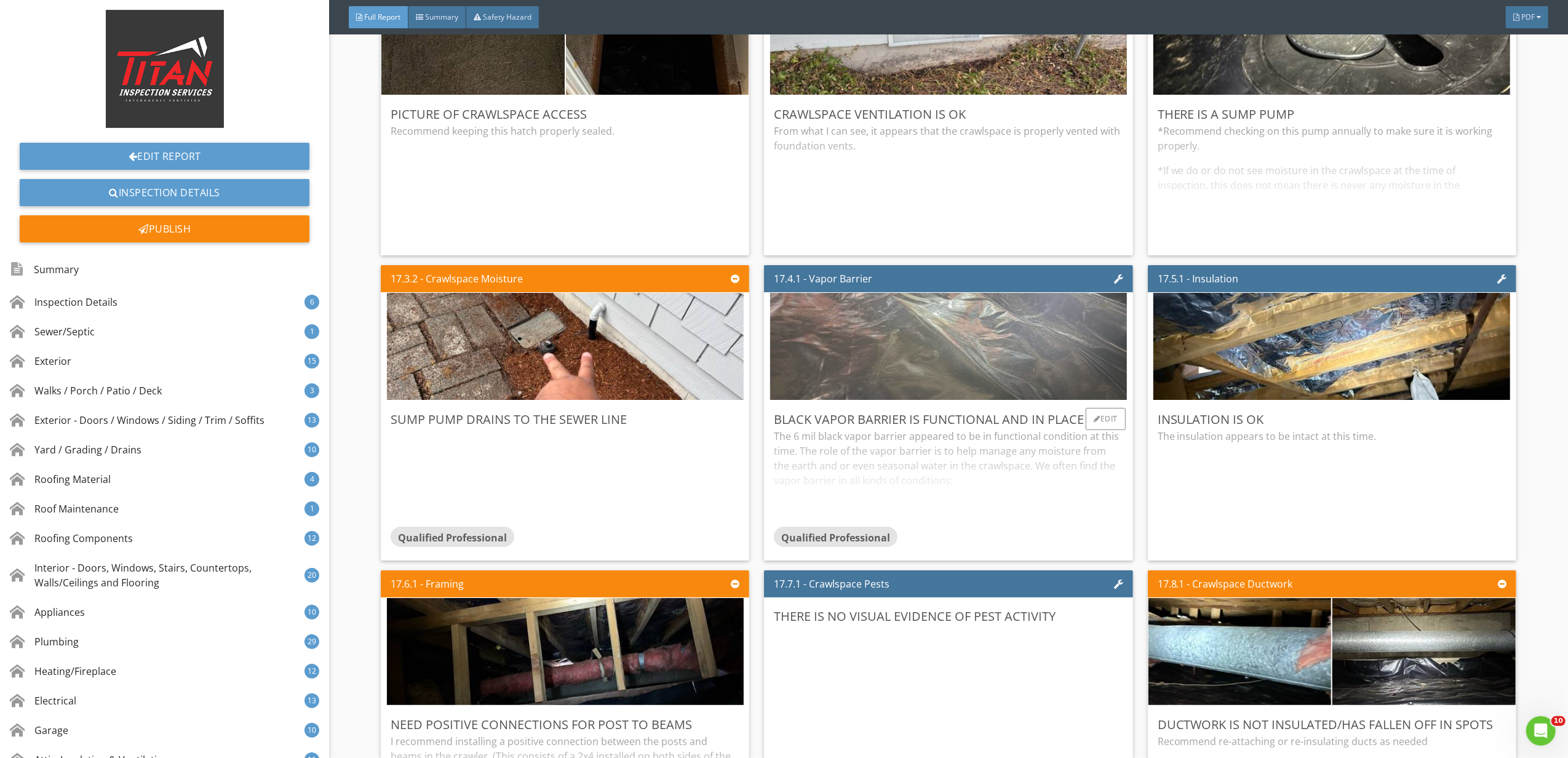
scroll to position [25189, 0]
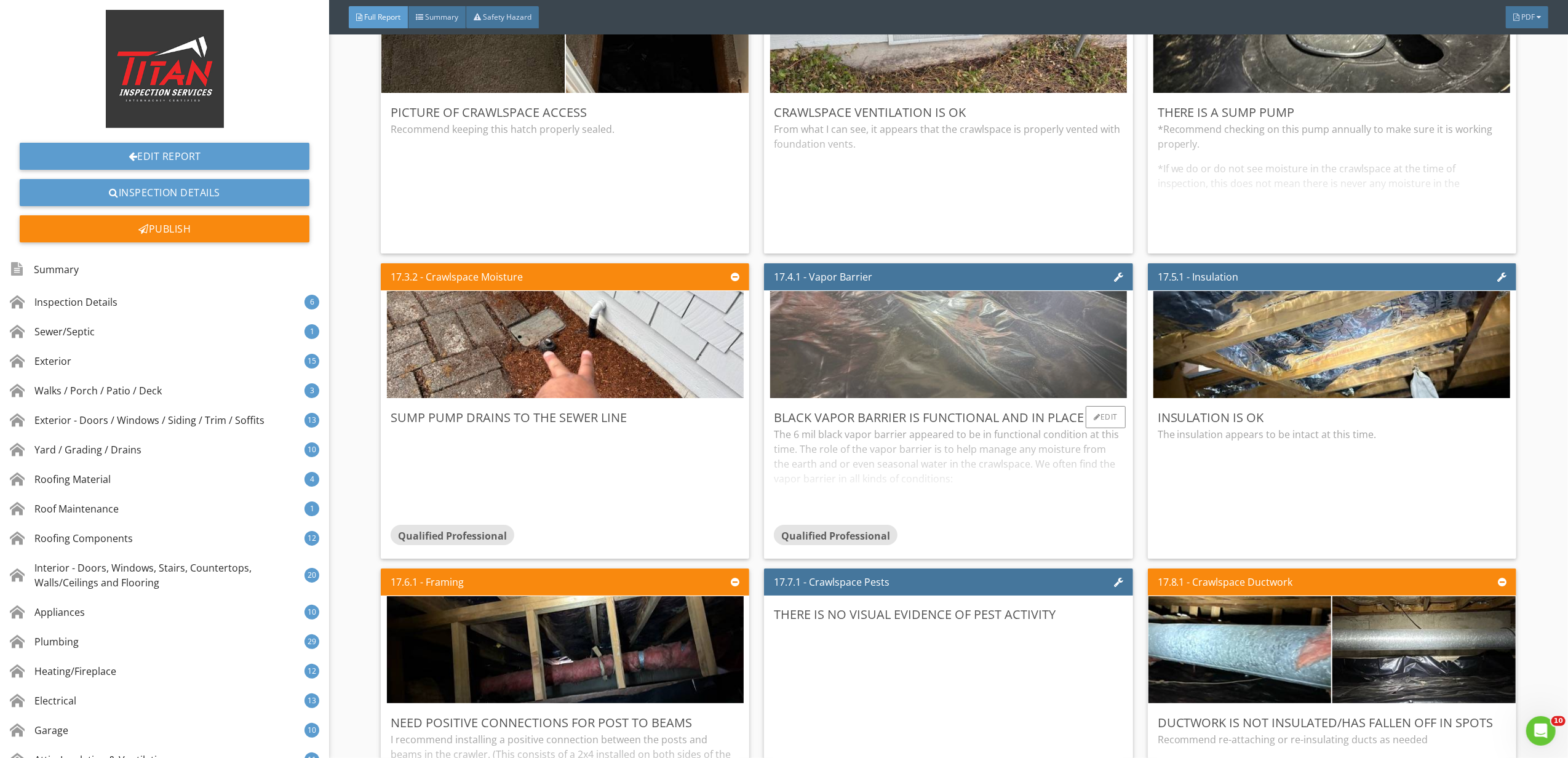
click at [1019, 423] on img at bounding box center [949, 345] width 357 height 268
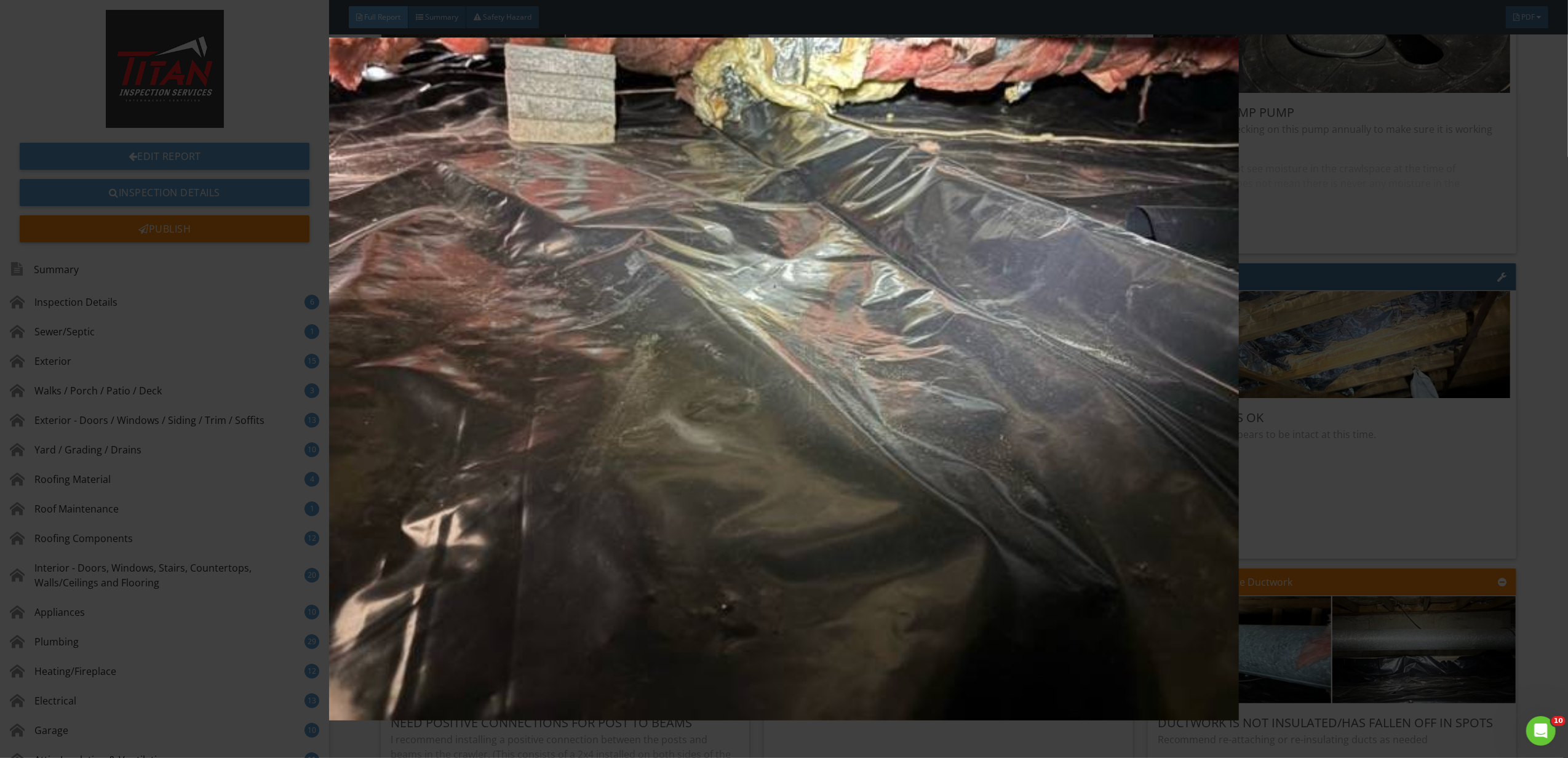
click at [1228, 417] on img at bounding box center [784, 379] width 1452 height 683
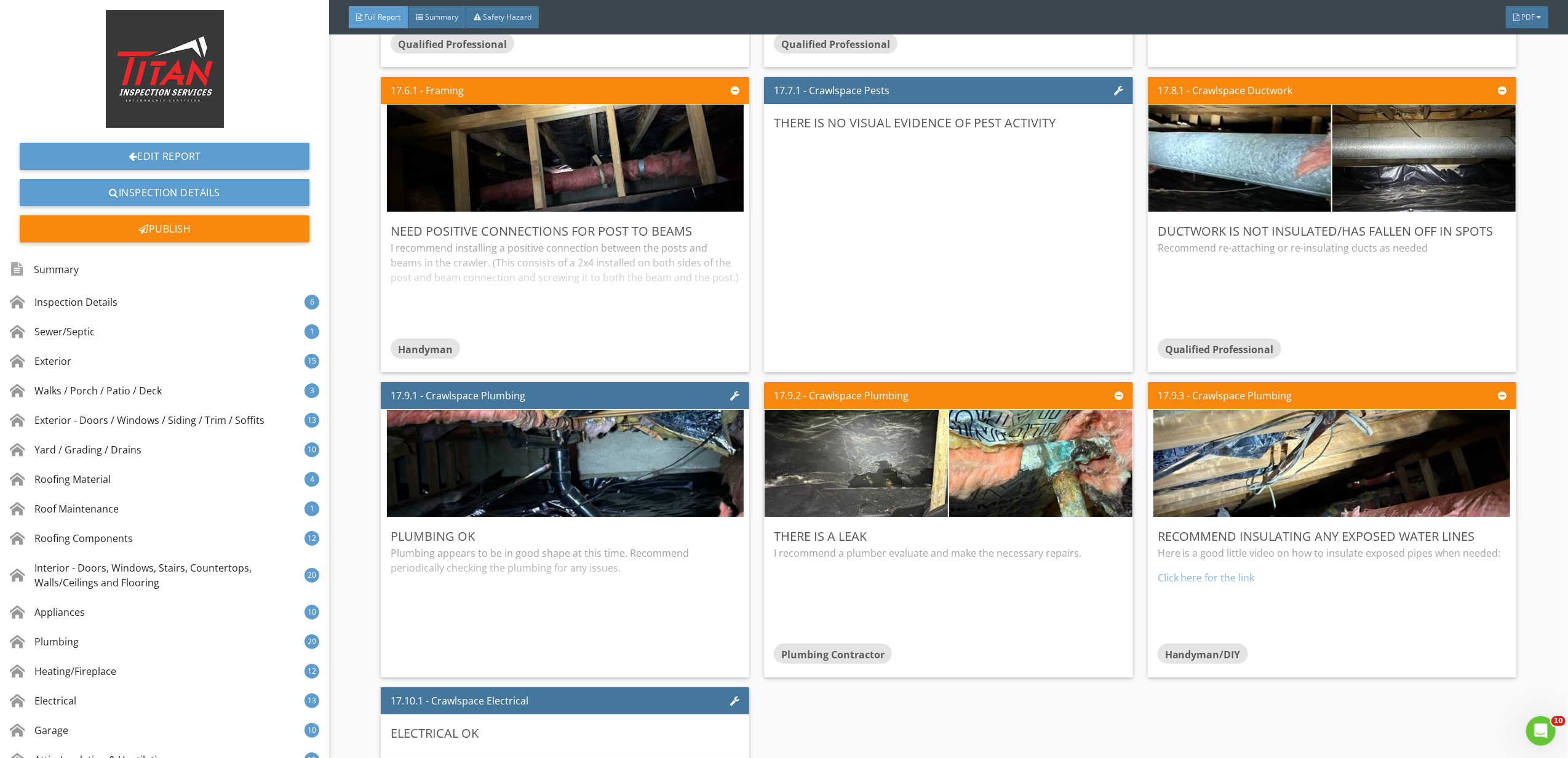
scroll to position [25681, 0]
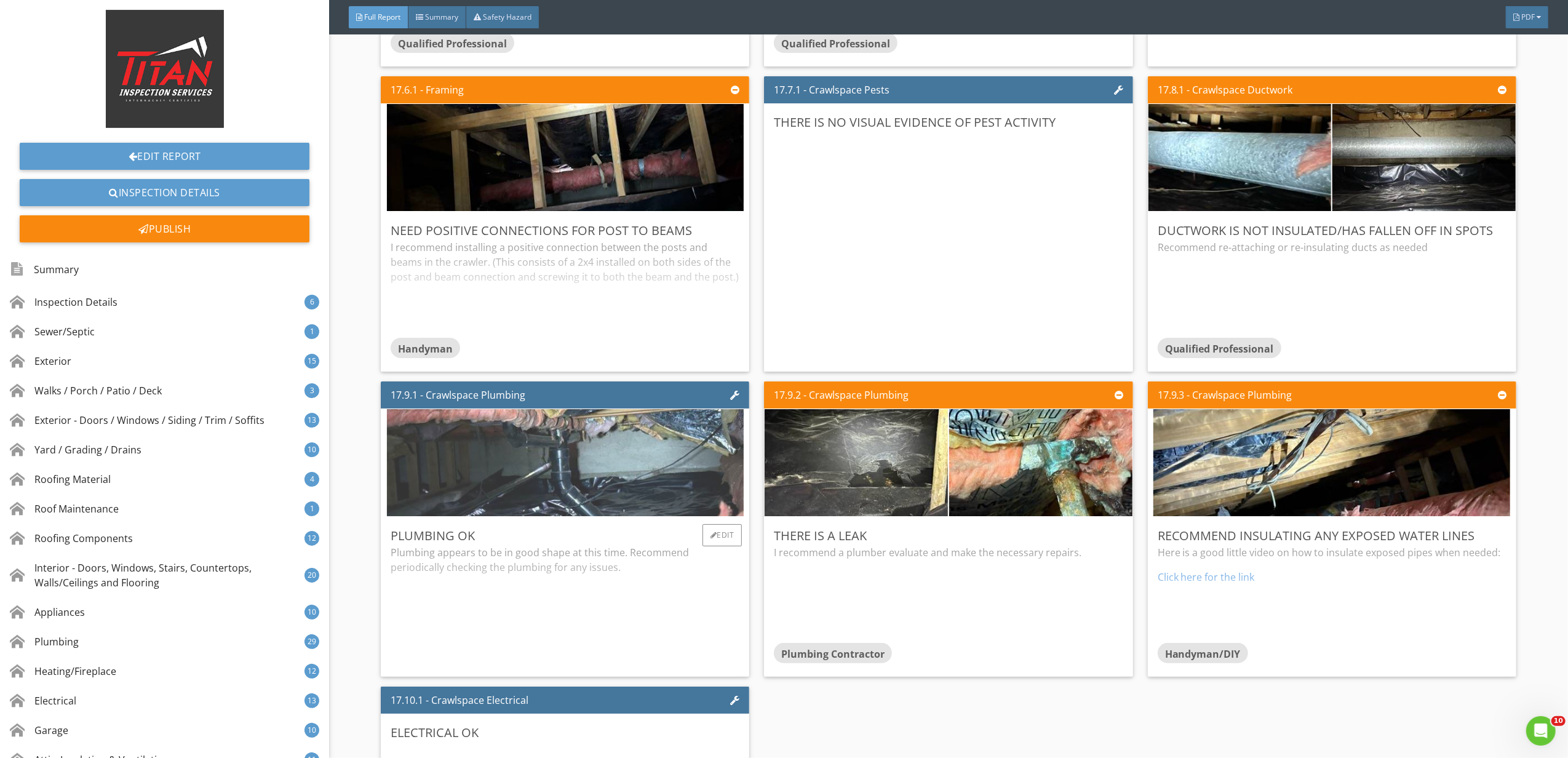
click at [618, 513] on img at bounding box center [565, 464] width 357 height 268
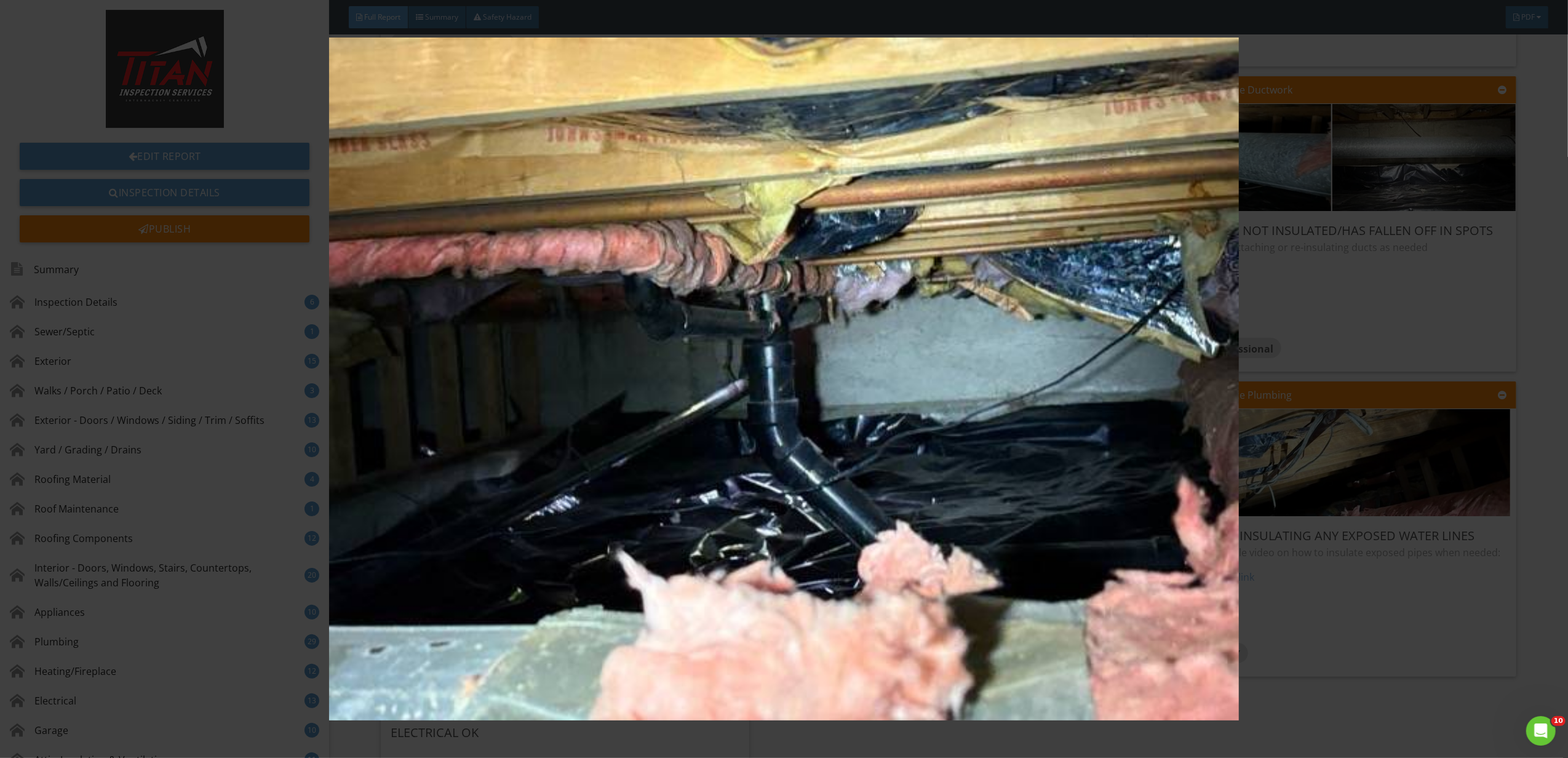
click at [1308, 417] on img at bounding box center [784, 379] width 1452 height 683
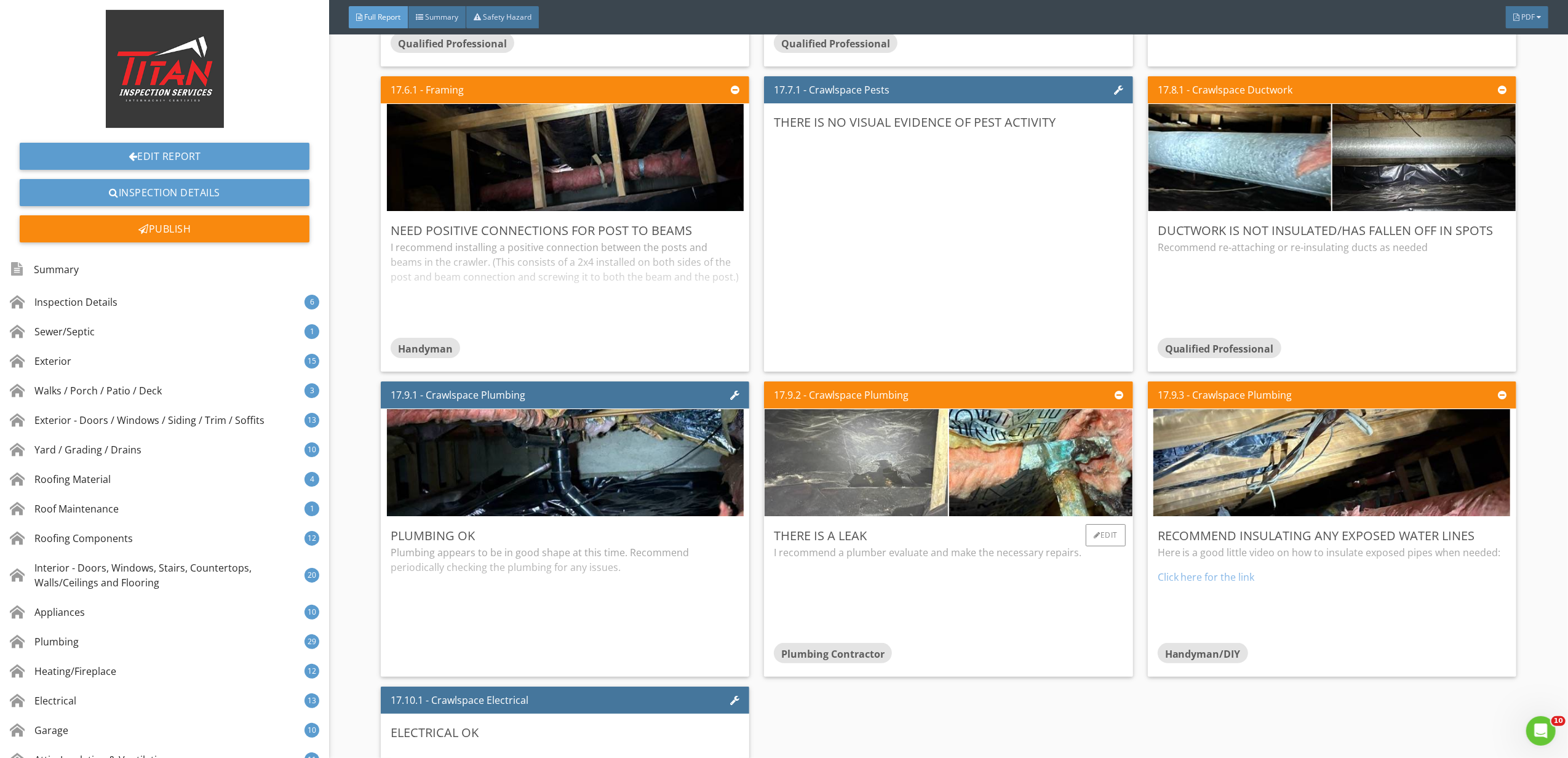
click at [879, 504] on img at bounding box center [856, 464] width 357 height 268
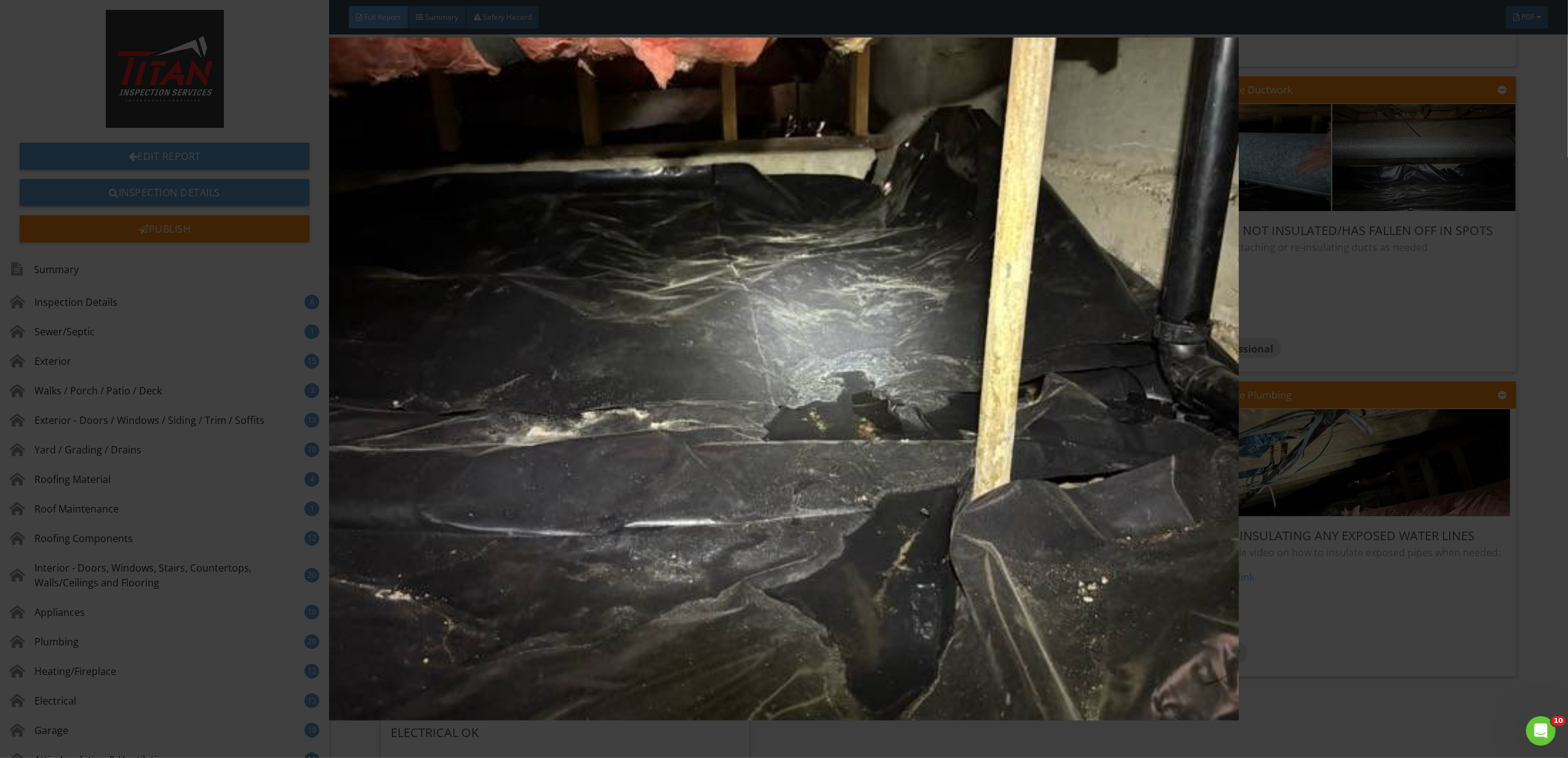
click at [1081, 487] on img at bounding box center [784, 379] width 1452 height 683
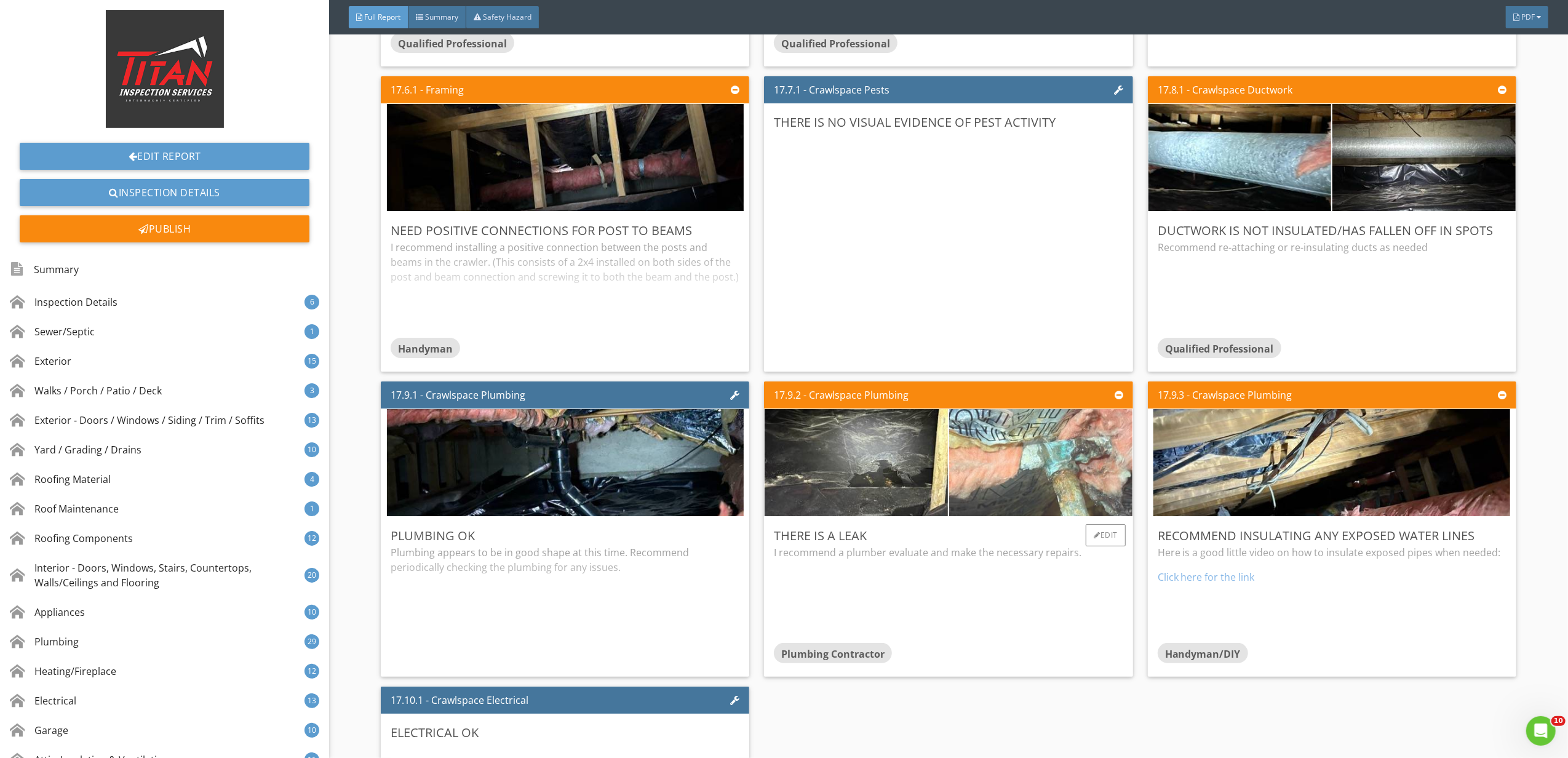
click at [1059, 471] on img at bounding box center [1041, 464] width 357 height 268
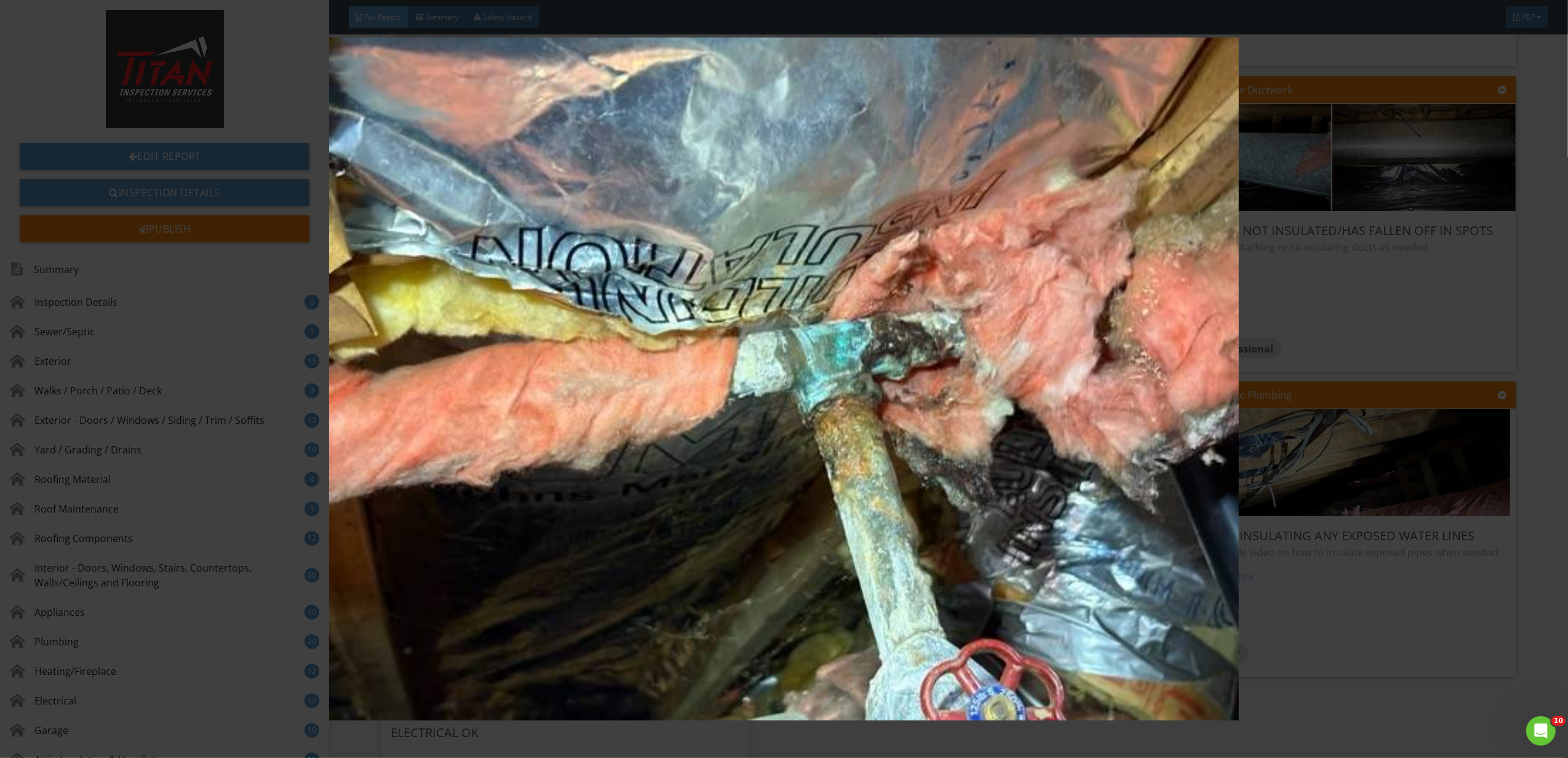
click at [1262, 539] on img at bounding box center [784, 379] width 1452 height 683
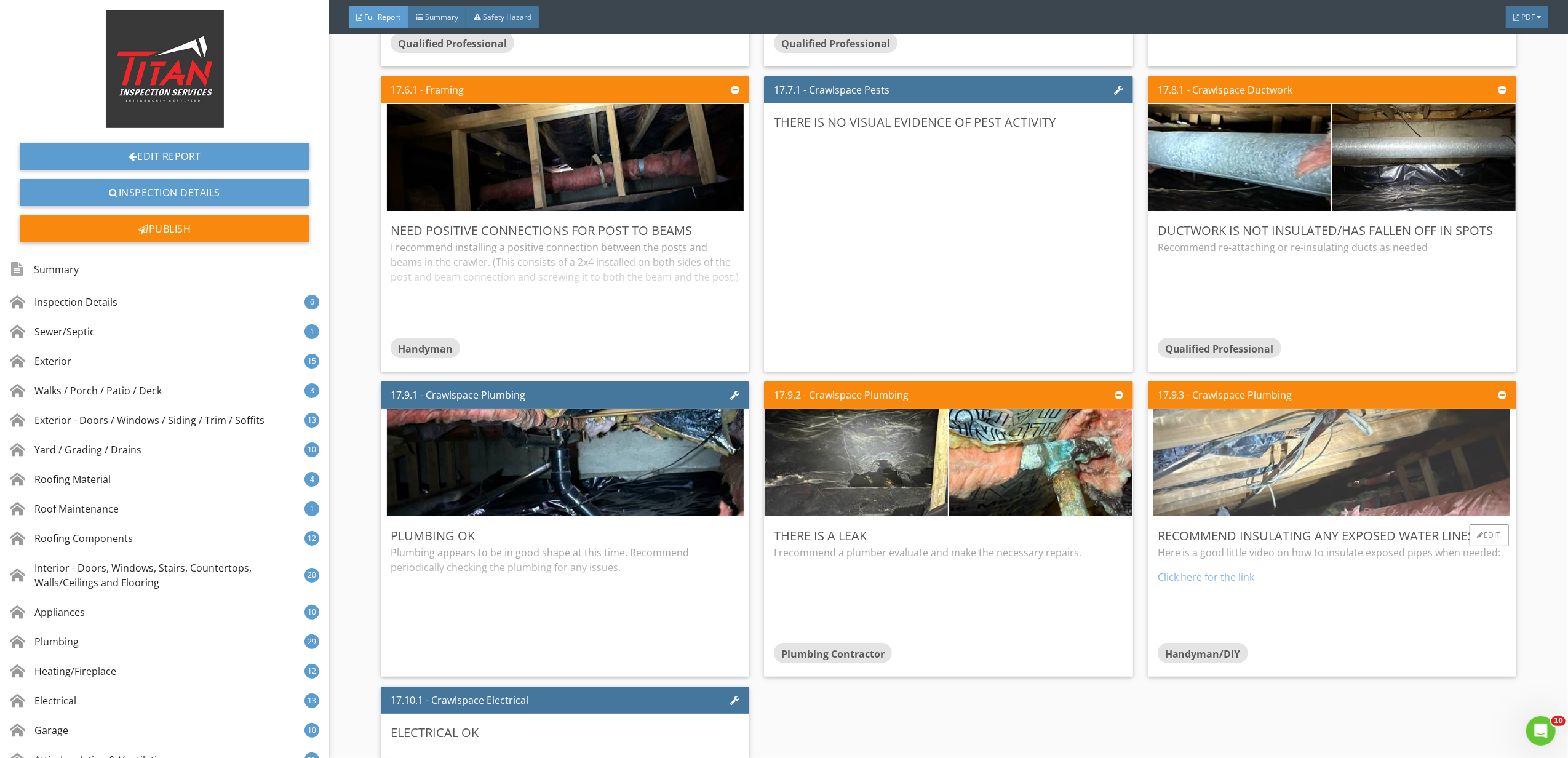
click at [1269, 517] on img at bounding box center [1332, 464] width 357 height 268
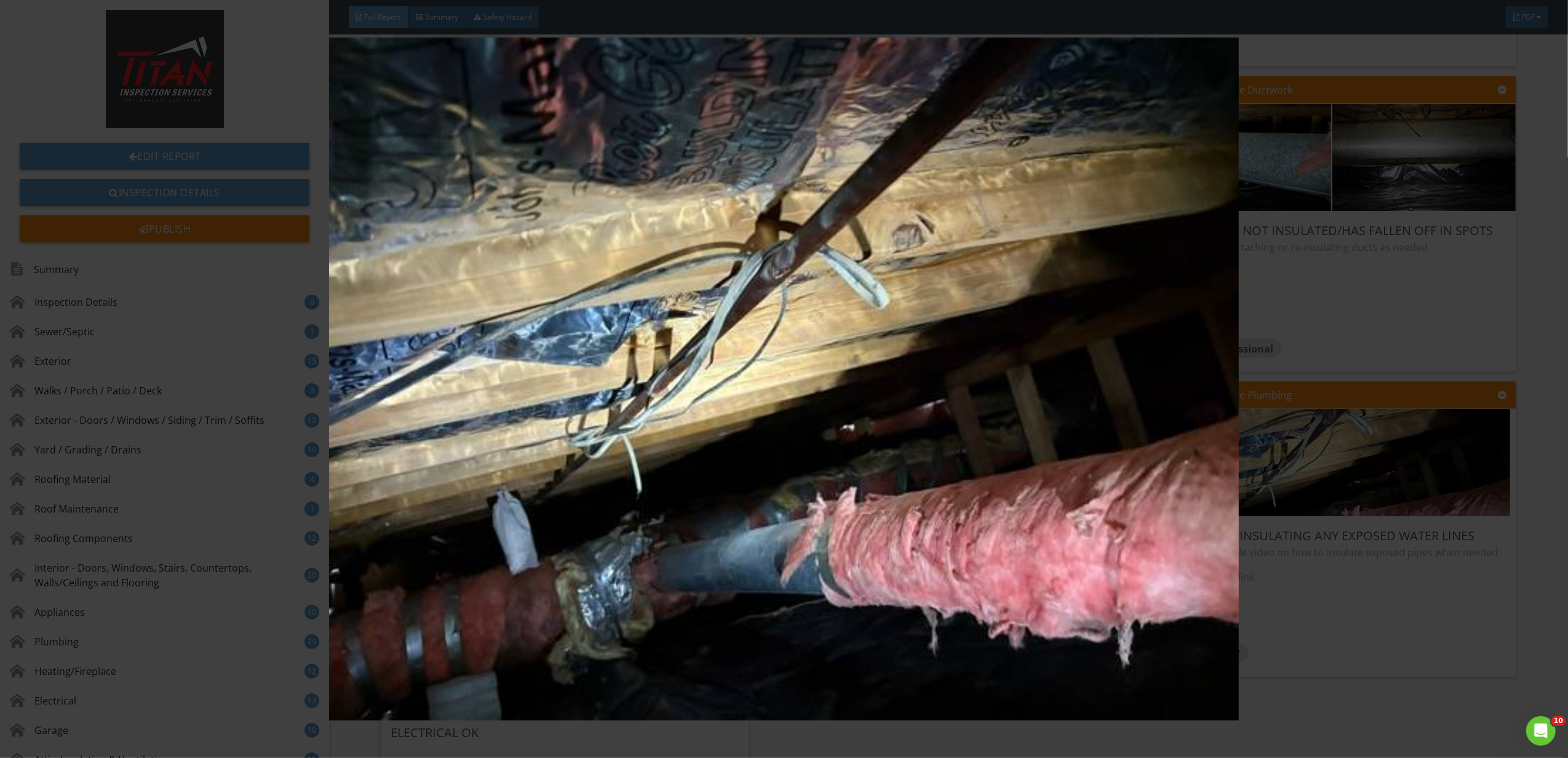
click at [1385, 520] on img at bounding box center [784, 379] width 1452 height 683
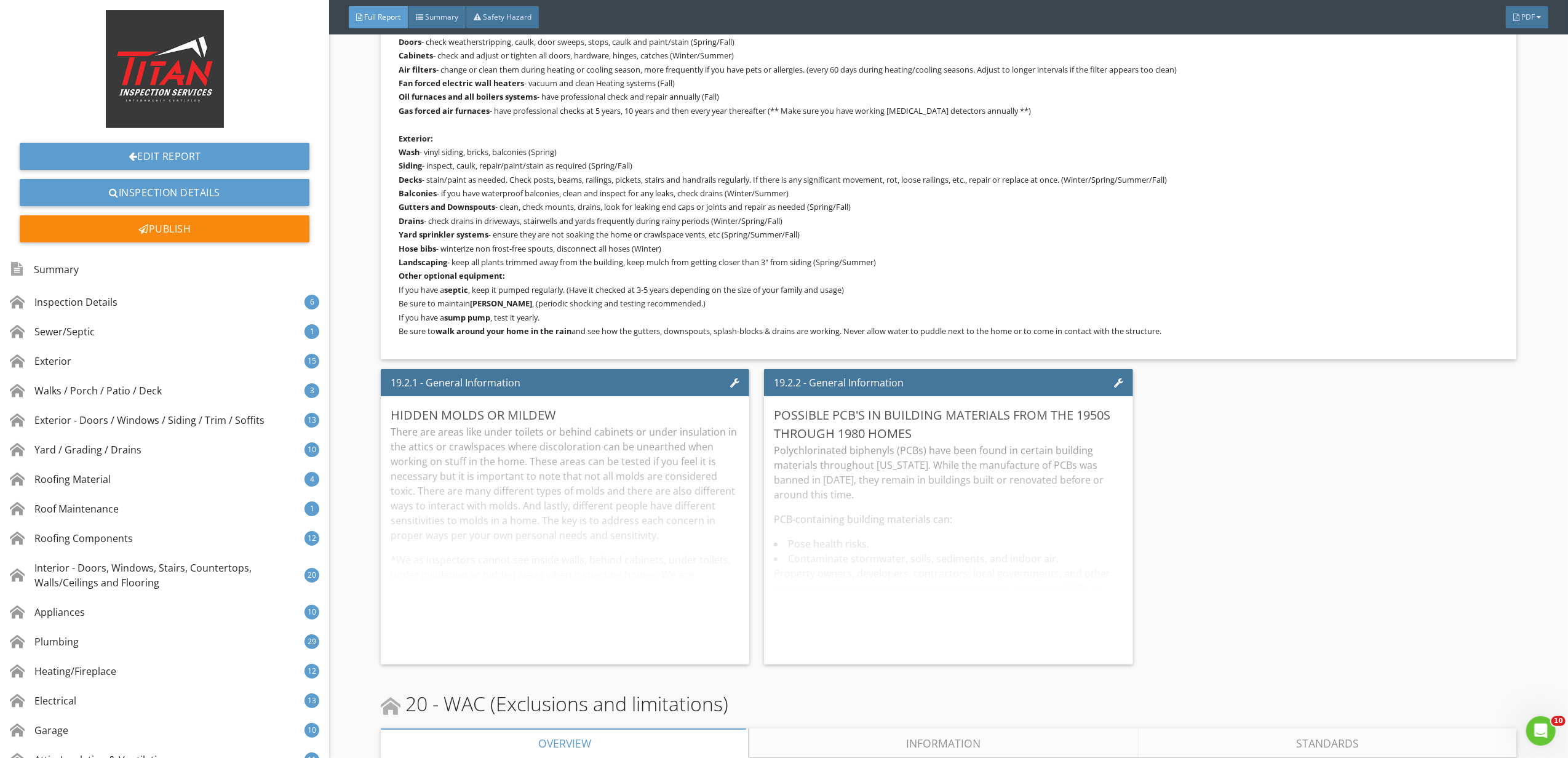
scroll to position [27229, 0]
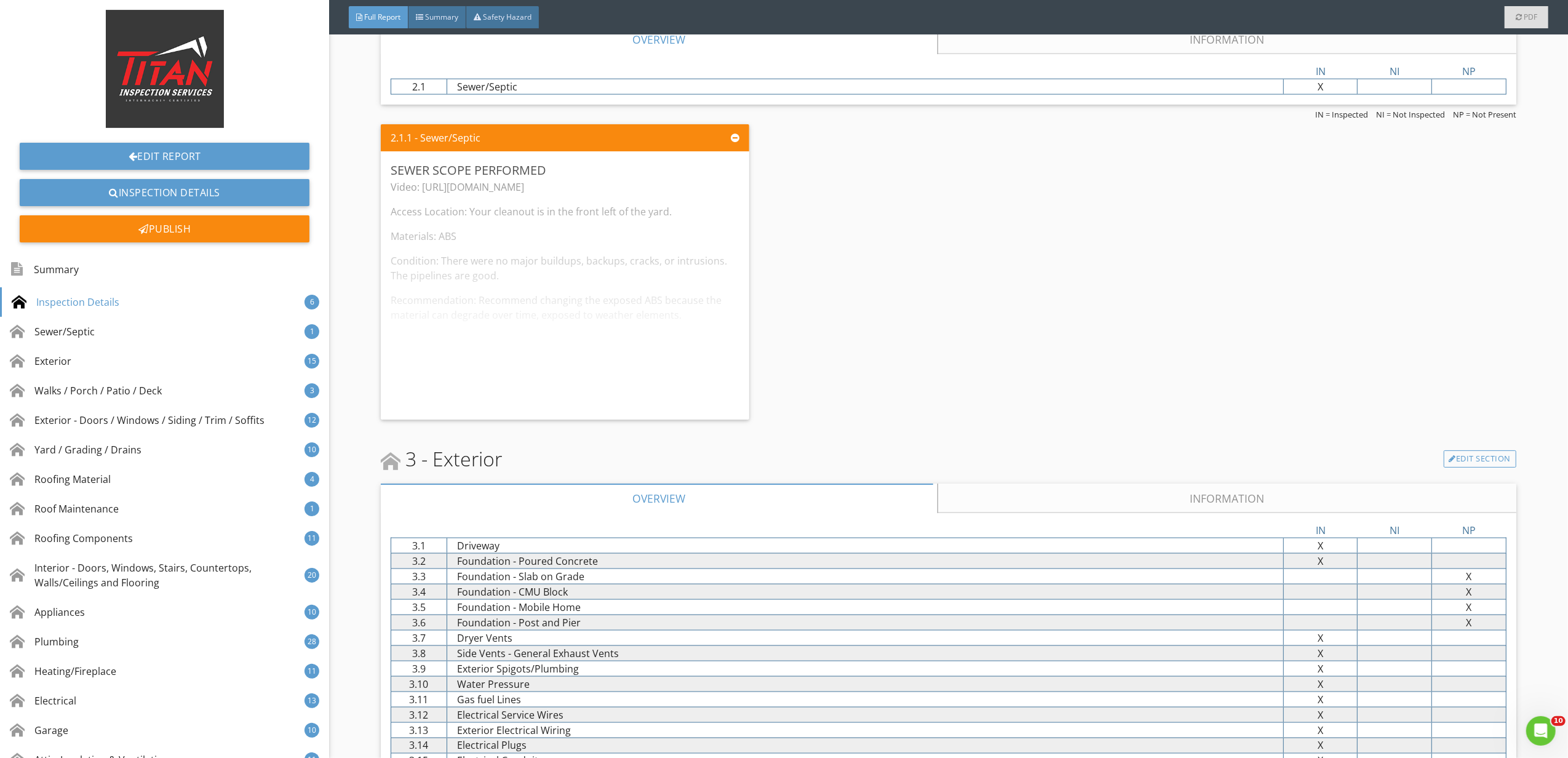
scroll to position [1641, 0]
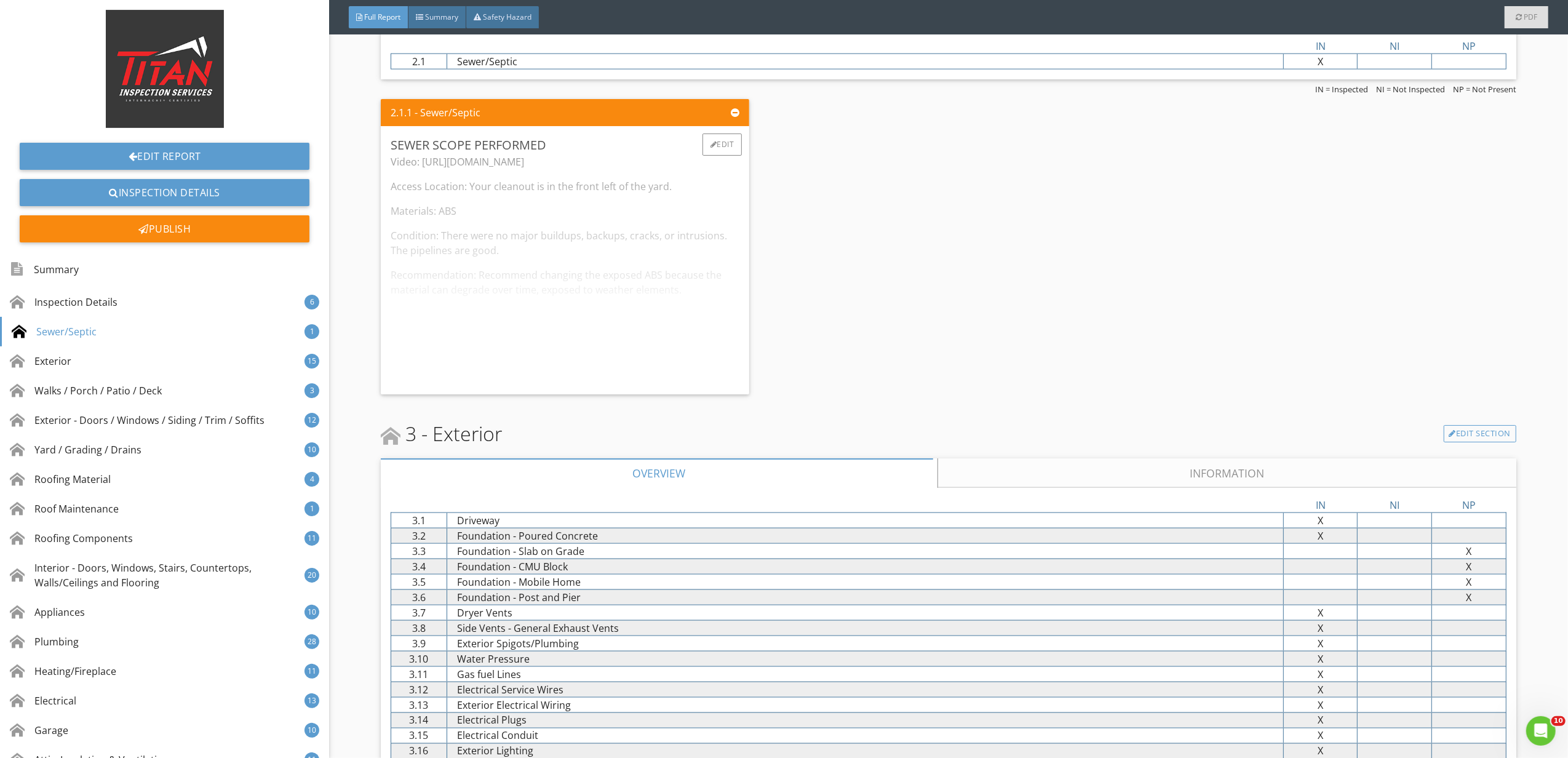
click at [543, 333] on div "Video: [URL][DOMAIN_NAME] Access Location: Your cleanout is in the front left o…" at bounding box center [565, 270] width 349 height 230
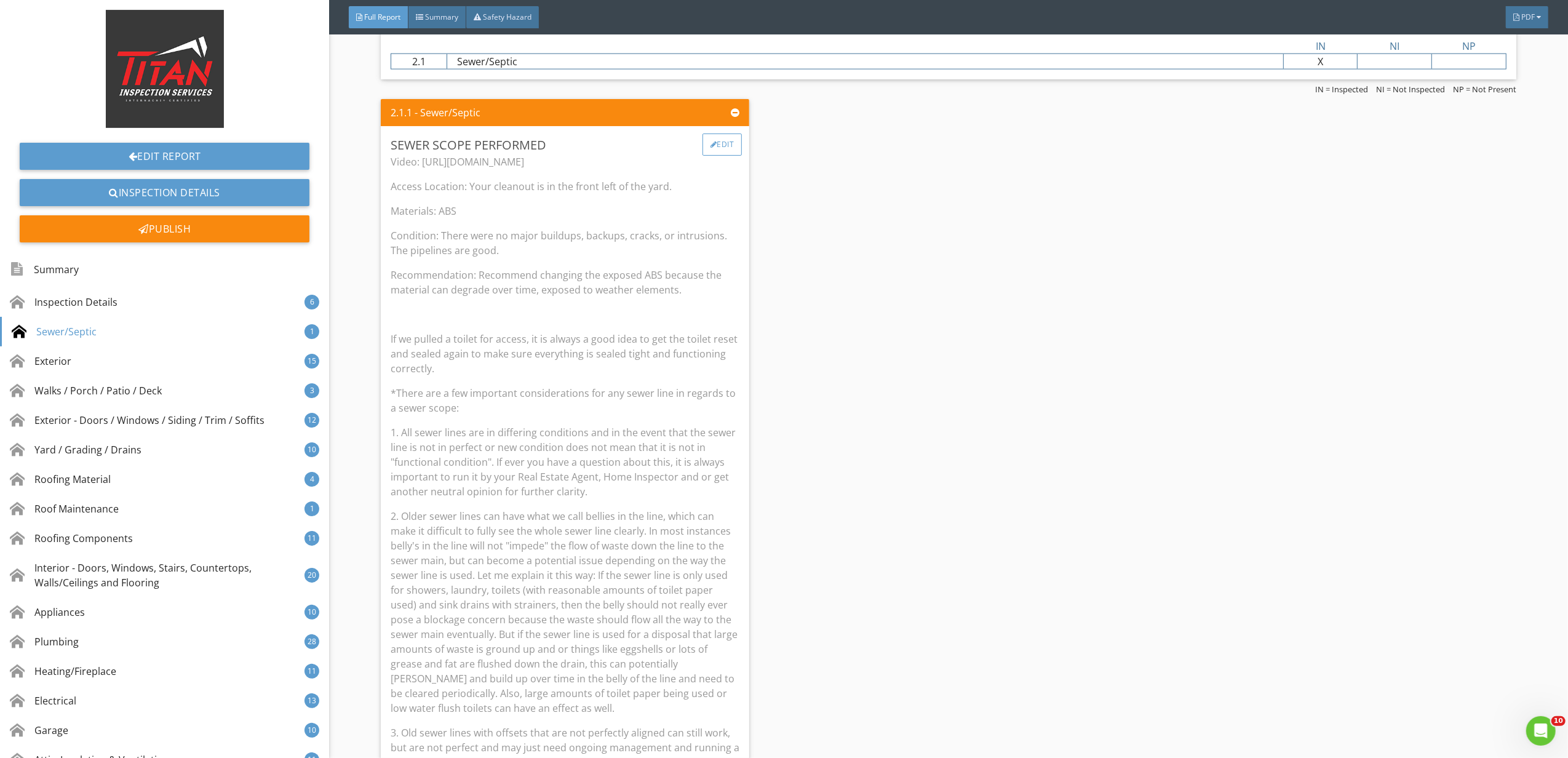
click at [712, 148] on div "Edit" at bounding box center [722, 144] width 40 height 22
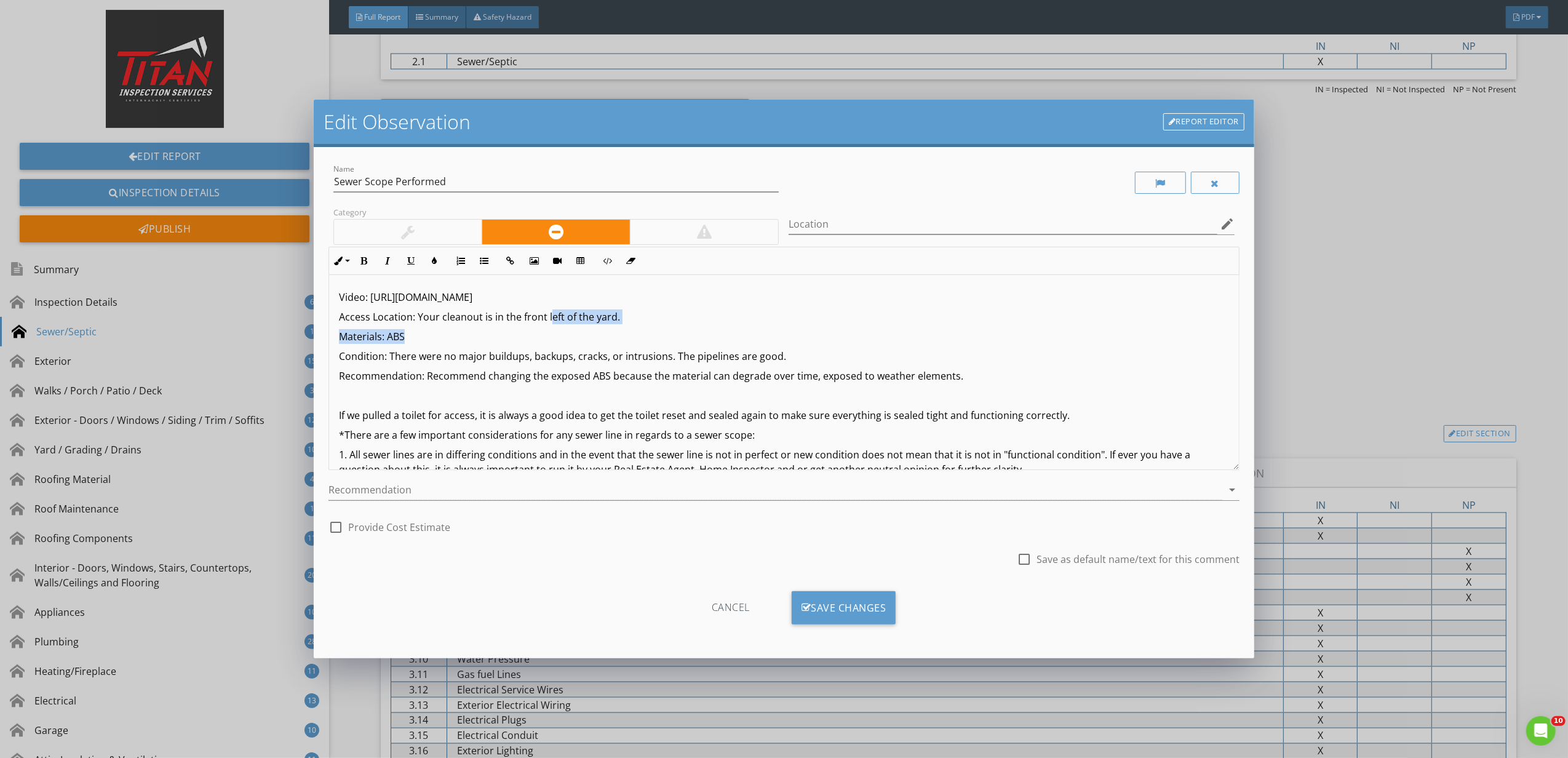
drag, startPoint x: 548, startPoint y: 318, endPoint x: 615, endPoint y: 329, distance: 67.9
drag, startPoint x: 543, startPoint y: 317, endPoint x: 613, endPoint y: 310, distance: 70.3
click at [613, 310] on p "Access Location: Your cleanout is in the front left of the yard." at bounding box center [783, 317] width 890 height 15
click at [650, 310] on p "Access Location: Your cleanout is in the front of the house." at bounding box center [783, 317] width 890 height 15
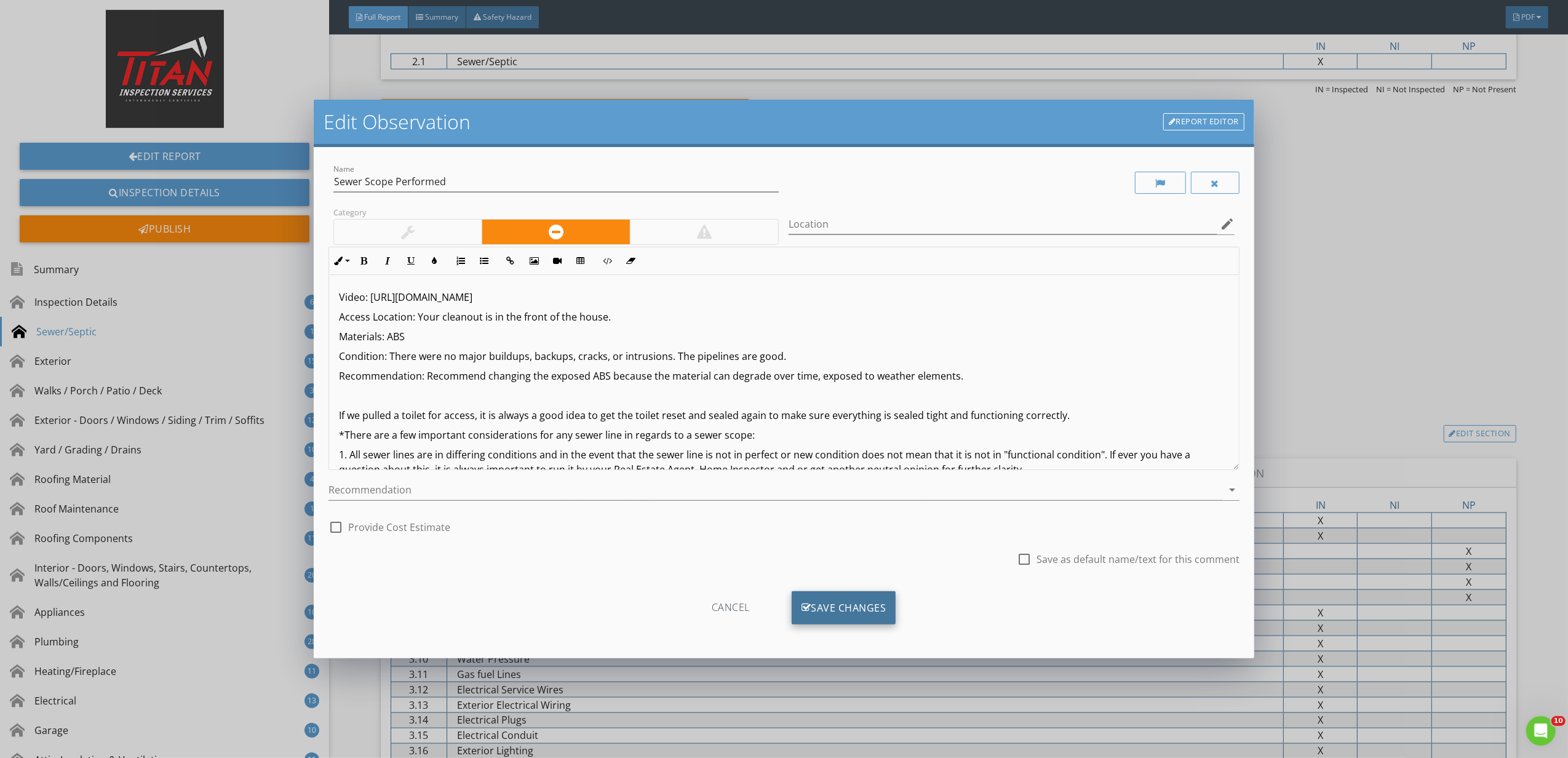
click at [857, 608] on div "Save Changes" at bounding box center [844, 608] width 105 height 33
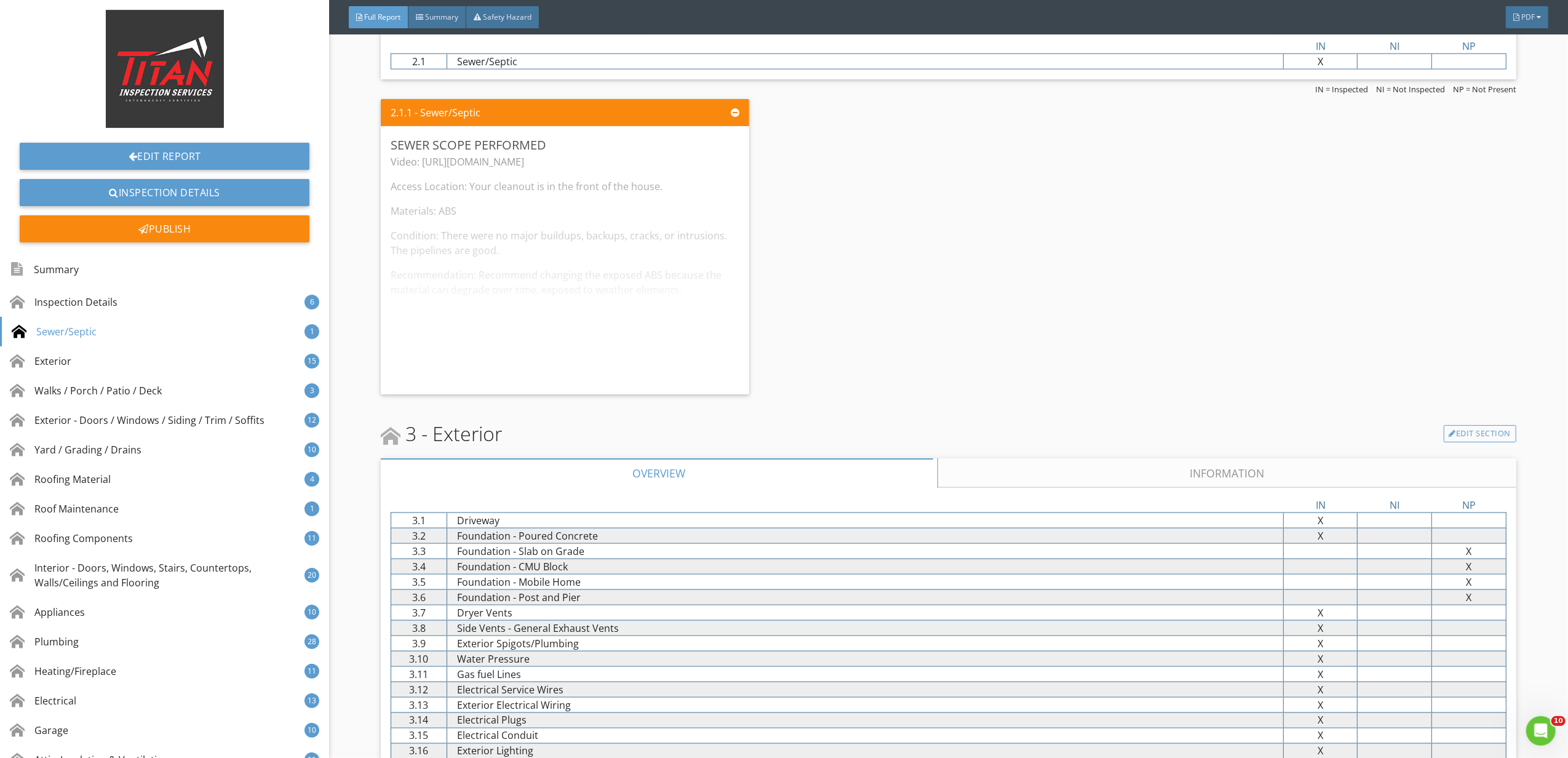
scroll to position [1559, 0]
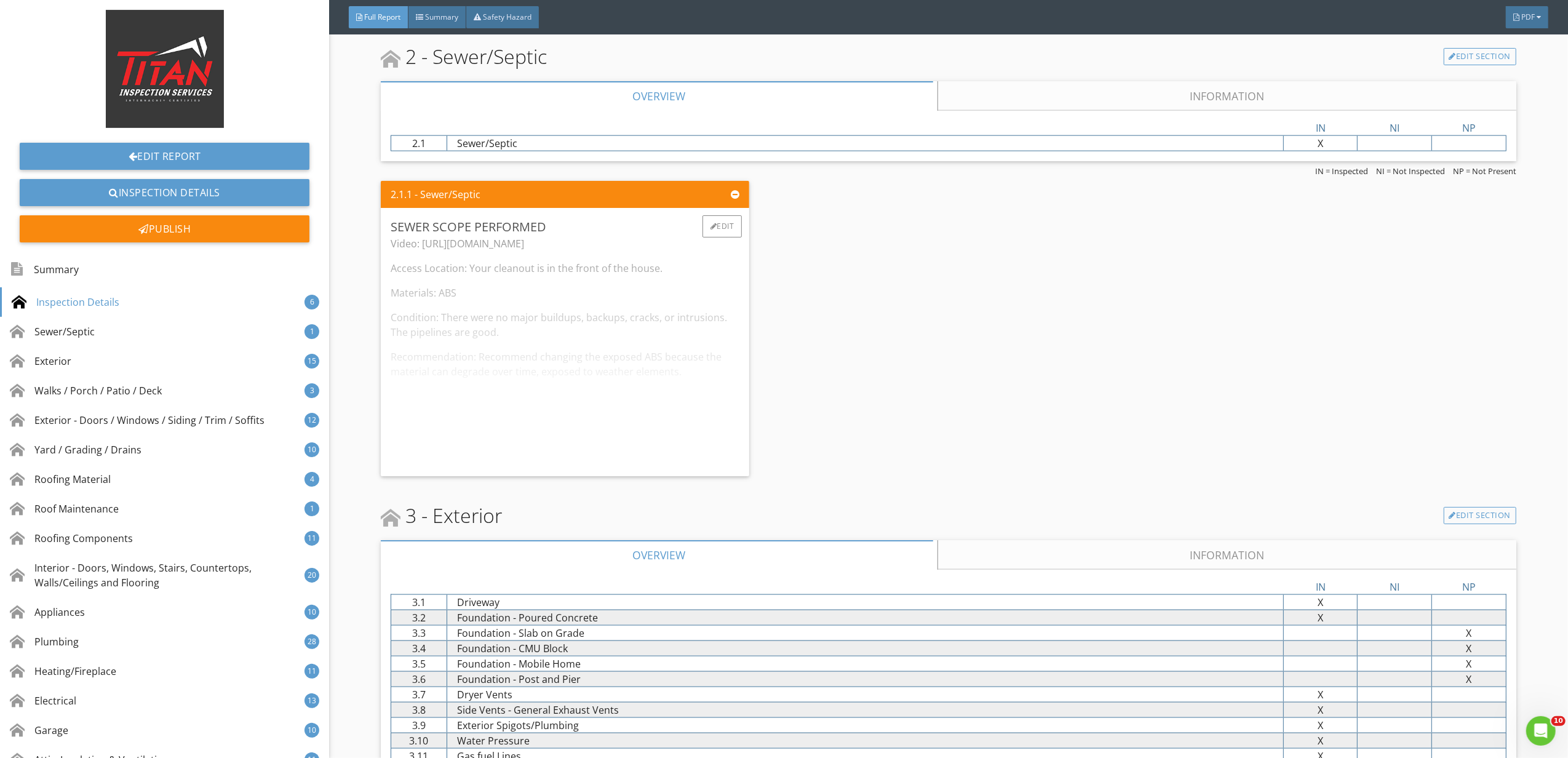
click at [705, 429] on div "Video: https://youtu.be/qkfQID_GcXk Access Location: Your cleanout is in the fr…" at bounding box center [565, 352] width 349 height 230
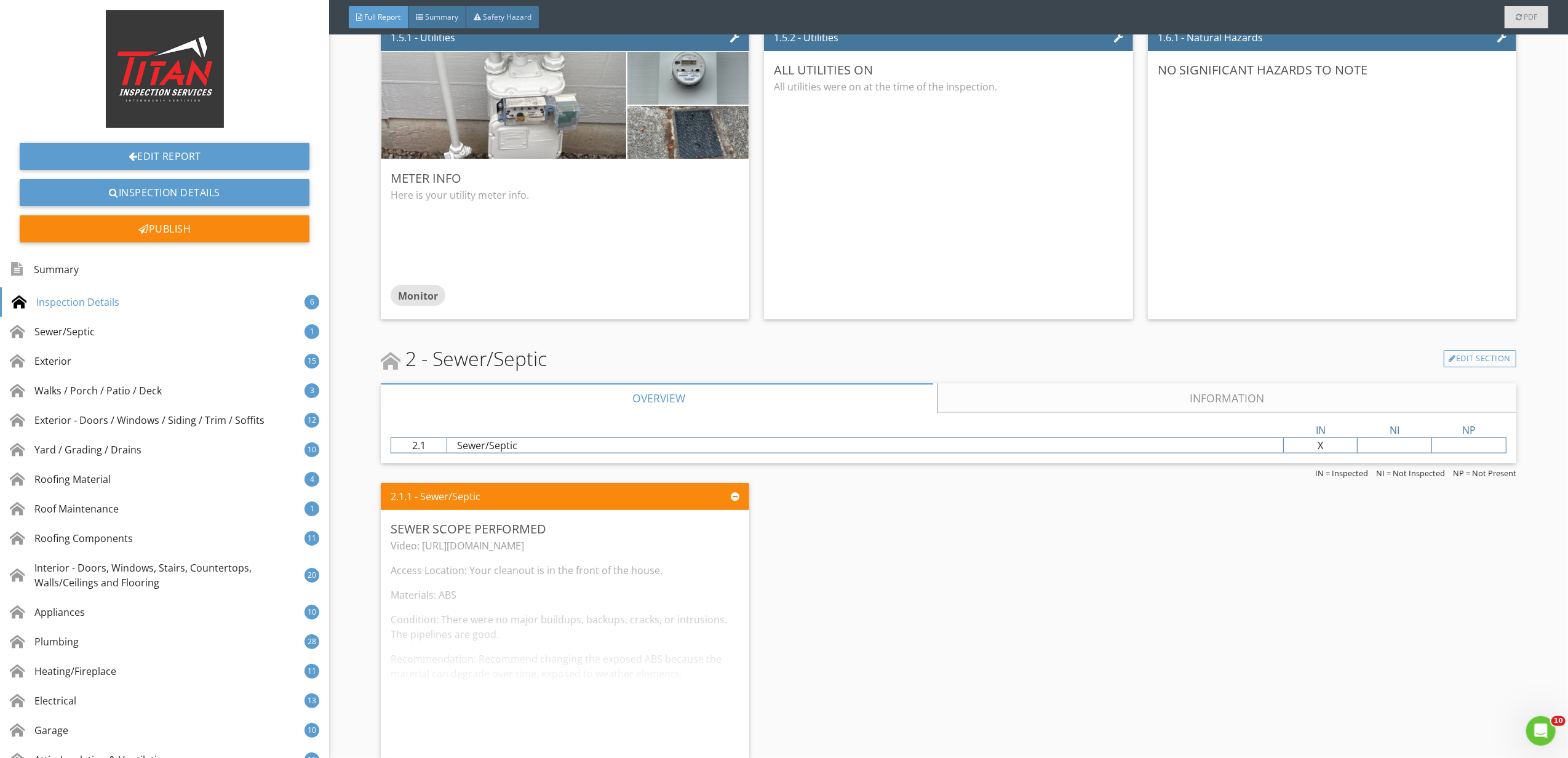
scroll to position [1395, 0]
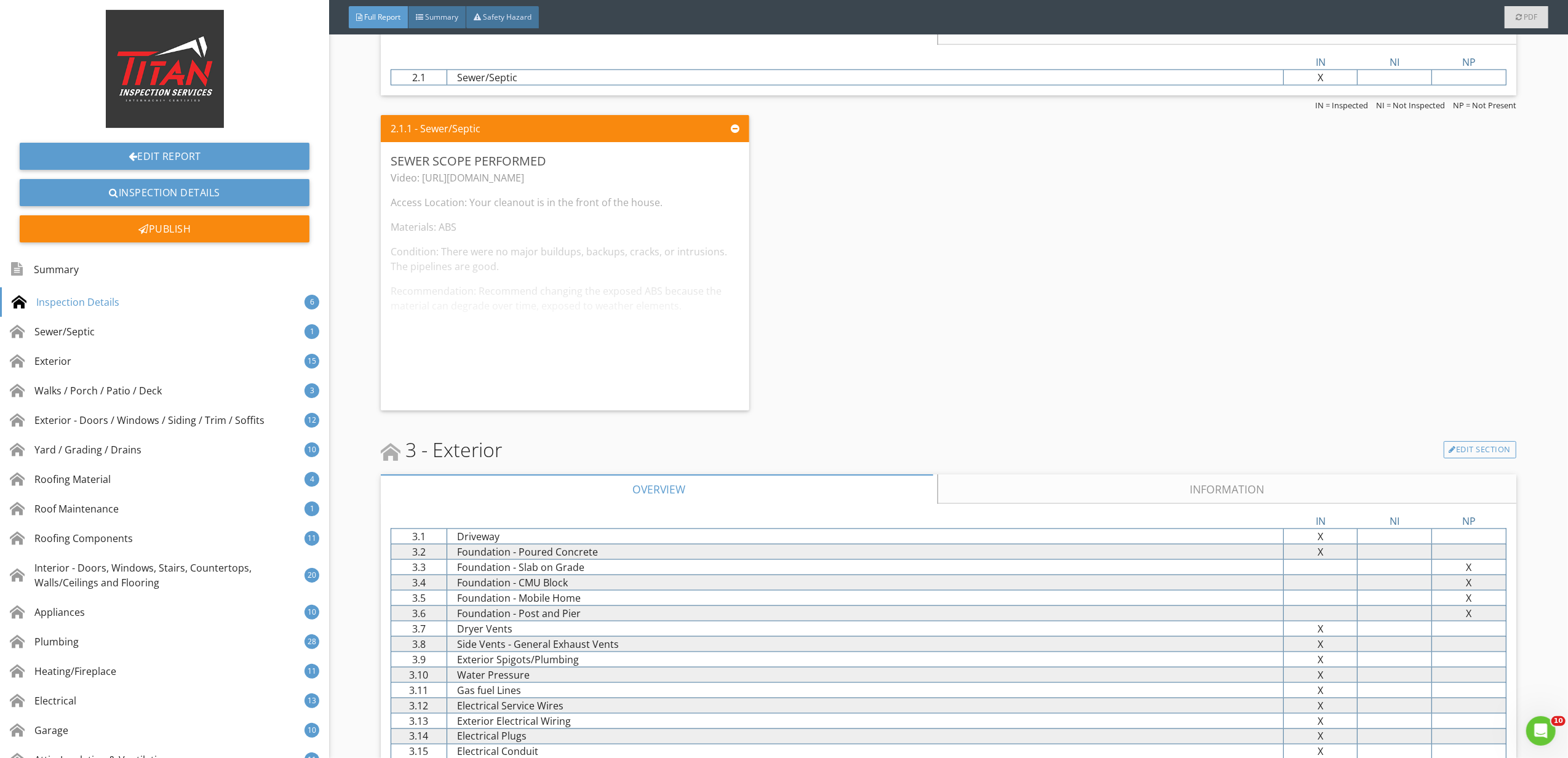
scroll to position [1641, 0]
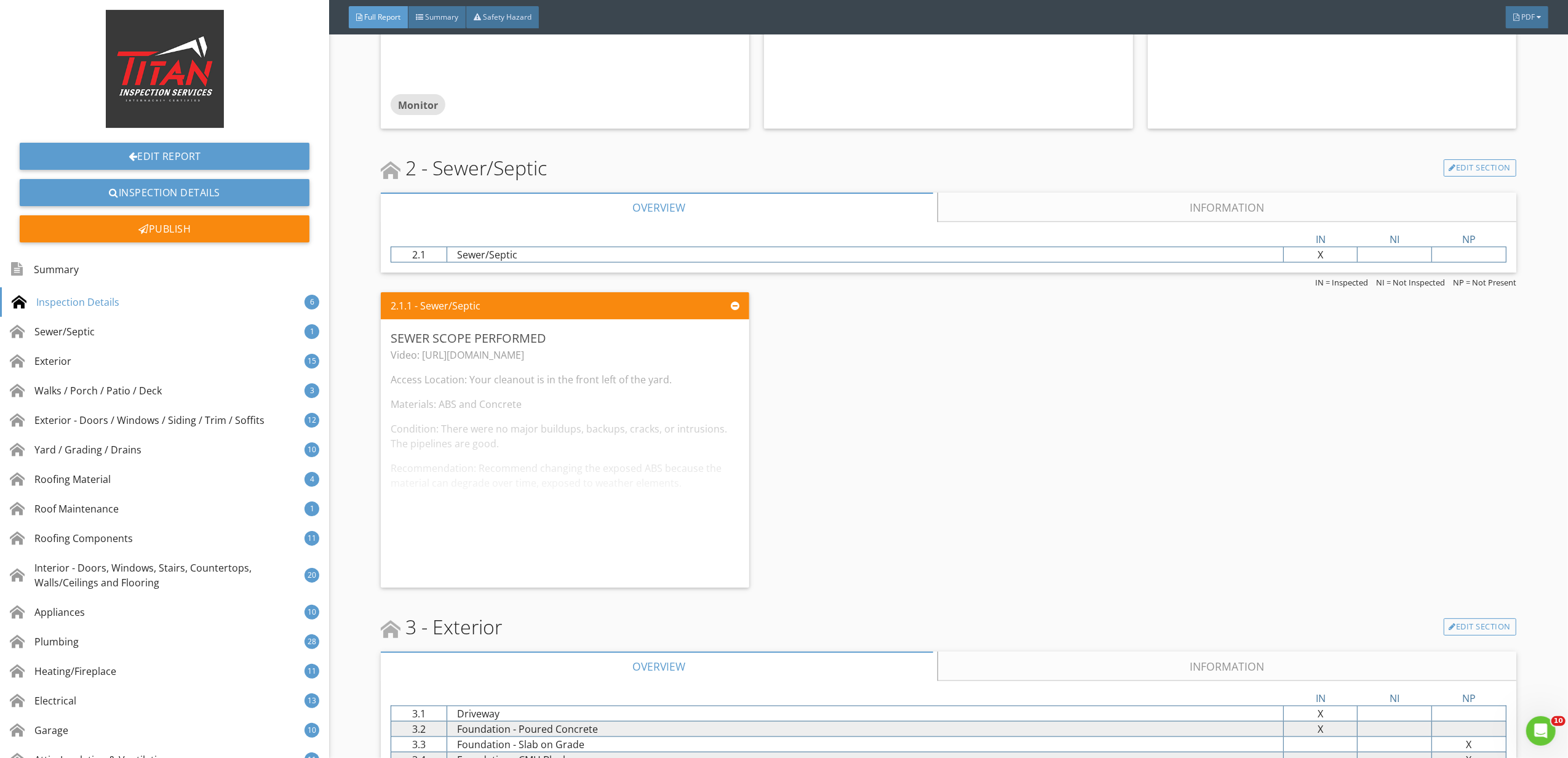
scroll to position [1477, 0]
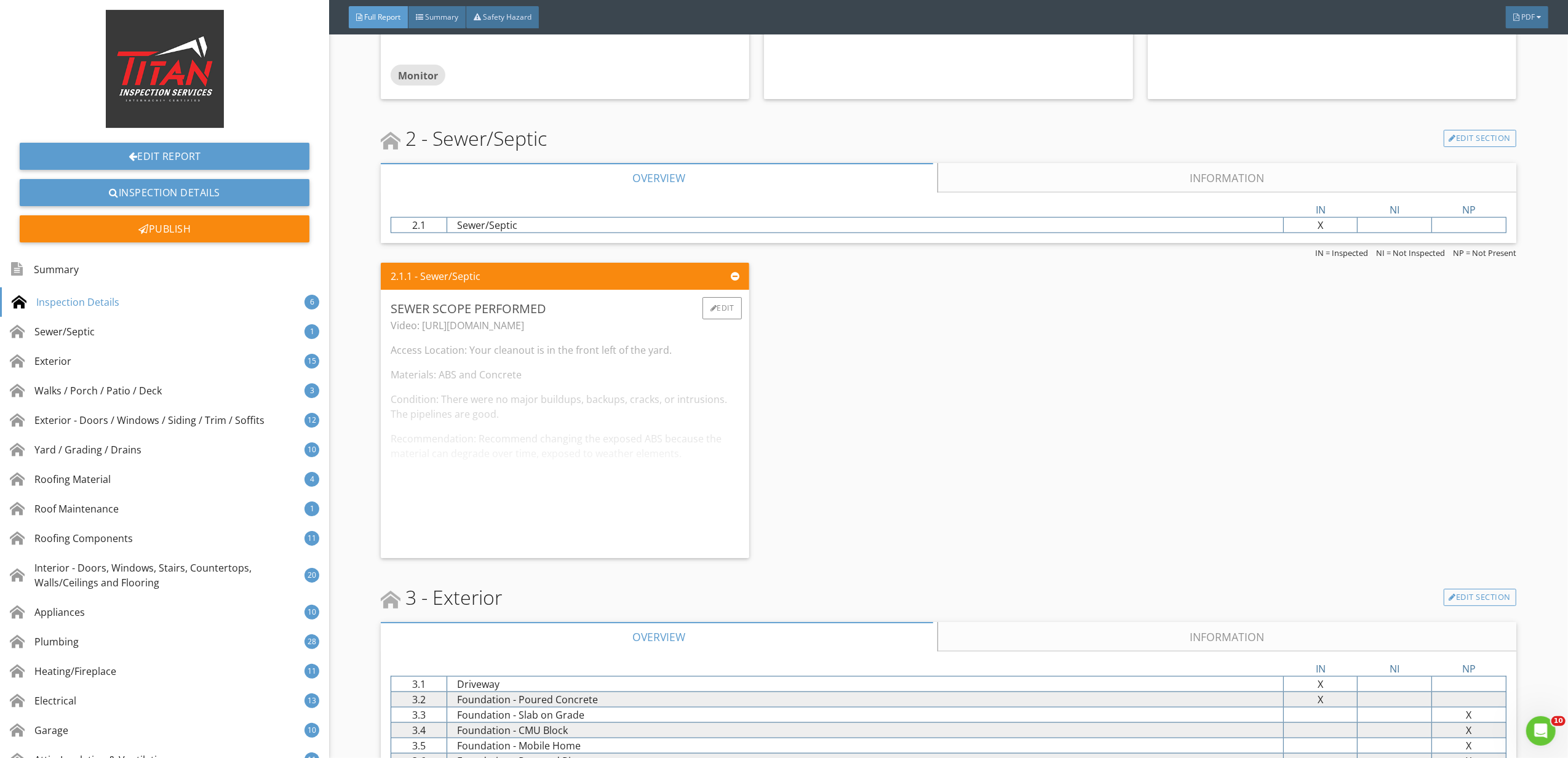
click at [682, 384] on div "Video: https://youtu.be/qkfQID_GcXk Access Location: Your cleanout is in the fr…" at bounding box center [565, 434] width 349 height 230
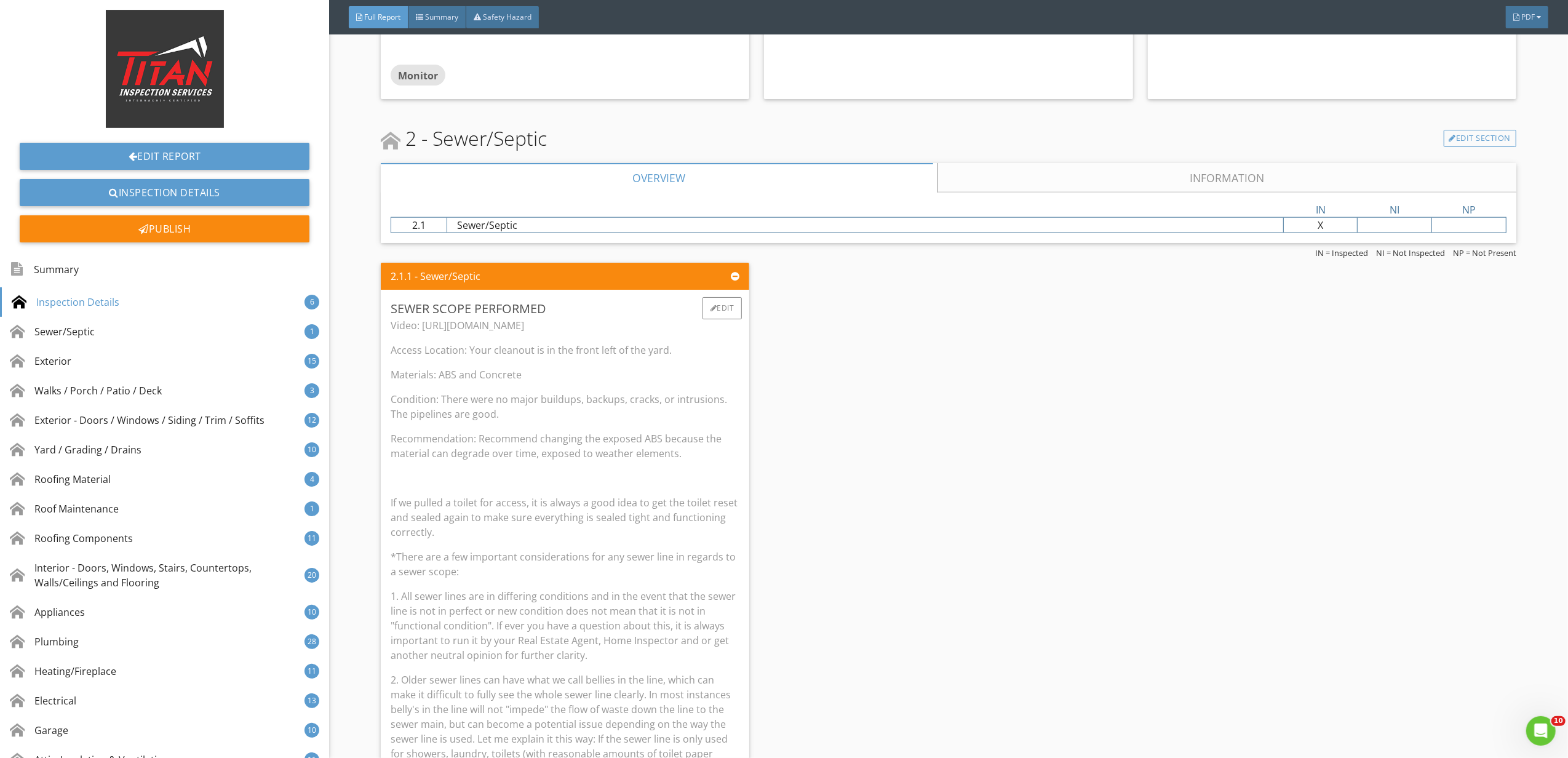
click at [527, 328] on p "Video: https://youtu.be/qkfQID_GcXk" at bounding box center [565, 325] width 349 height 15
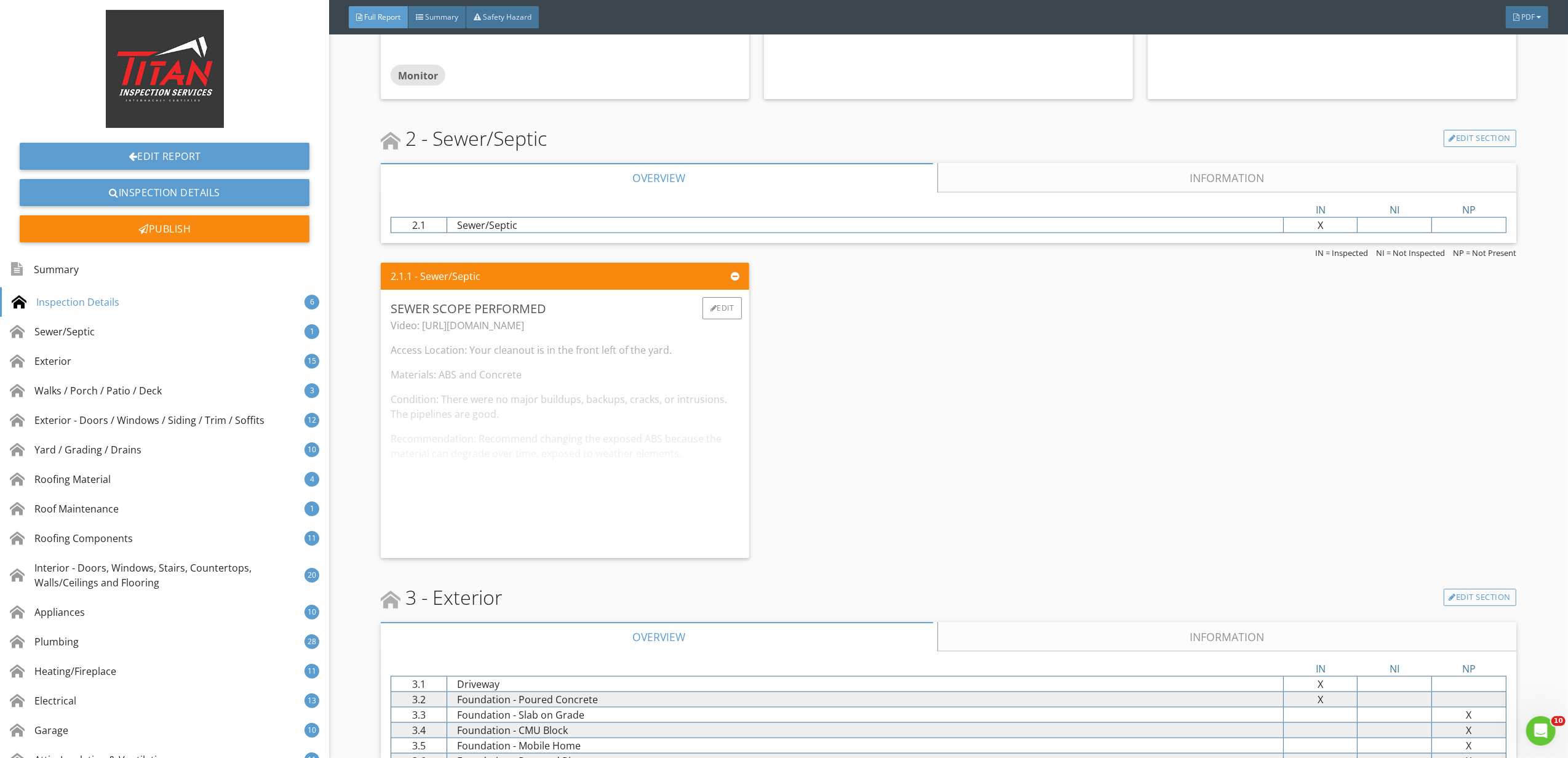
click at [504, 328] on div "Video: https://youtu.be/qkfQID_GcXk Access Location: Your cleanout is in the fr…" at bounding box center [565, 434] width 349 height 230
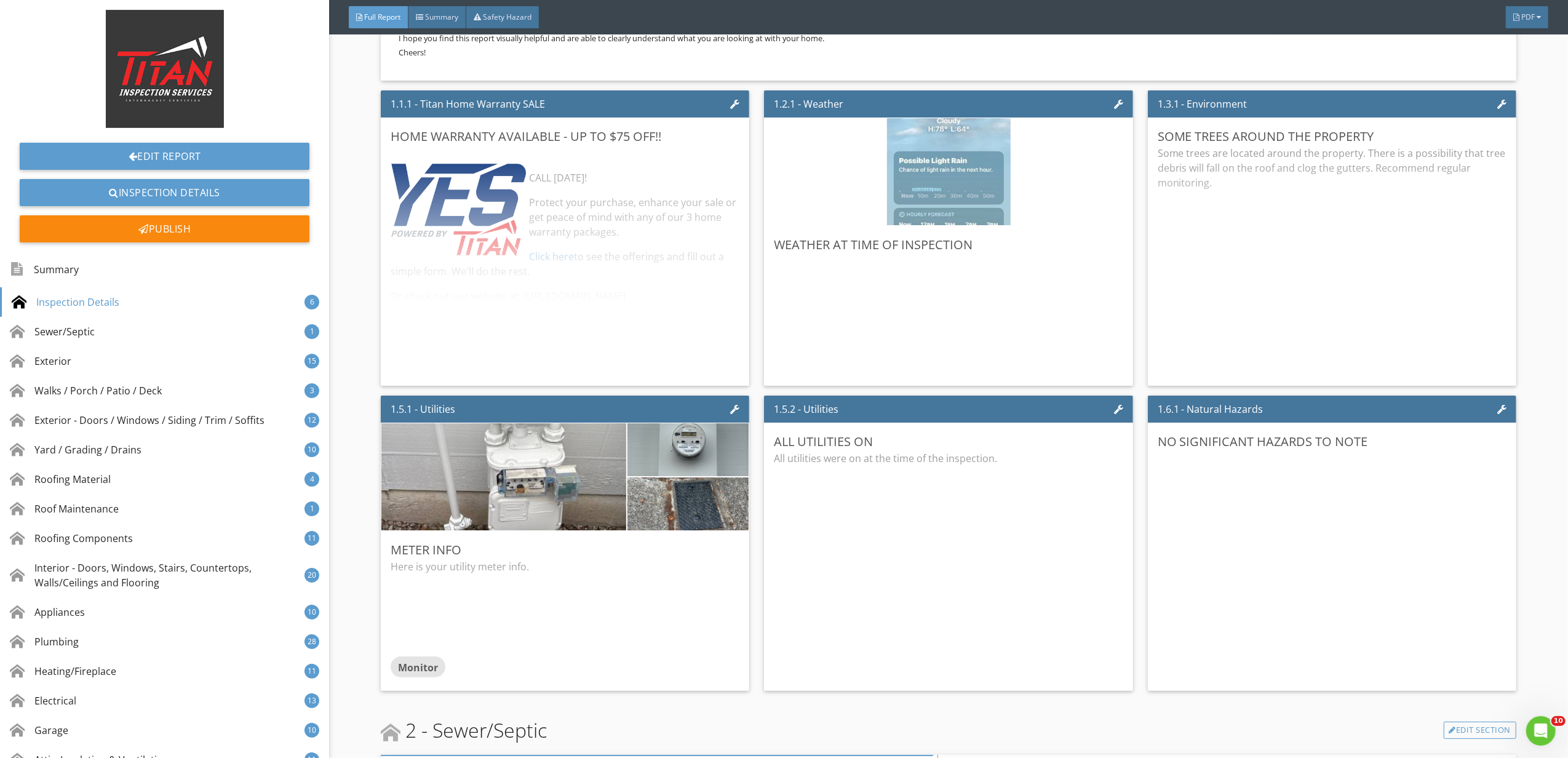
scroll to position [656, 0]
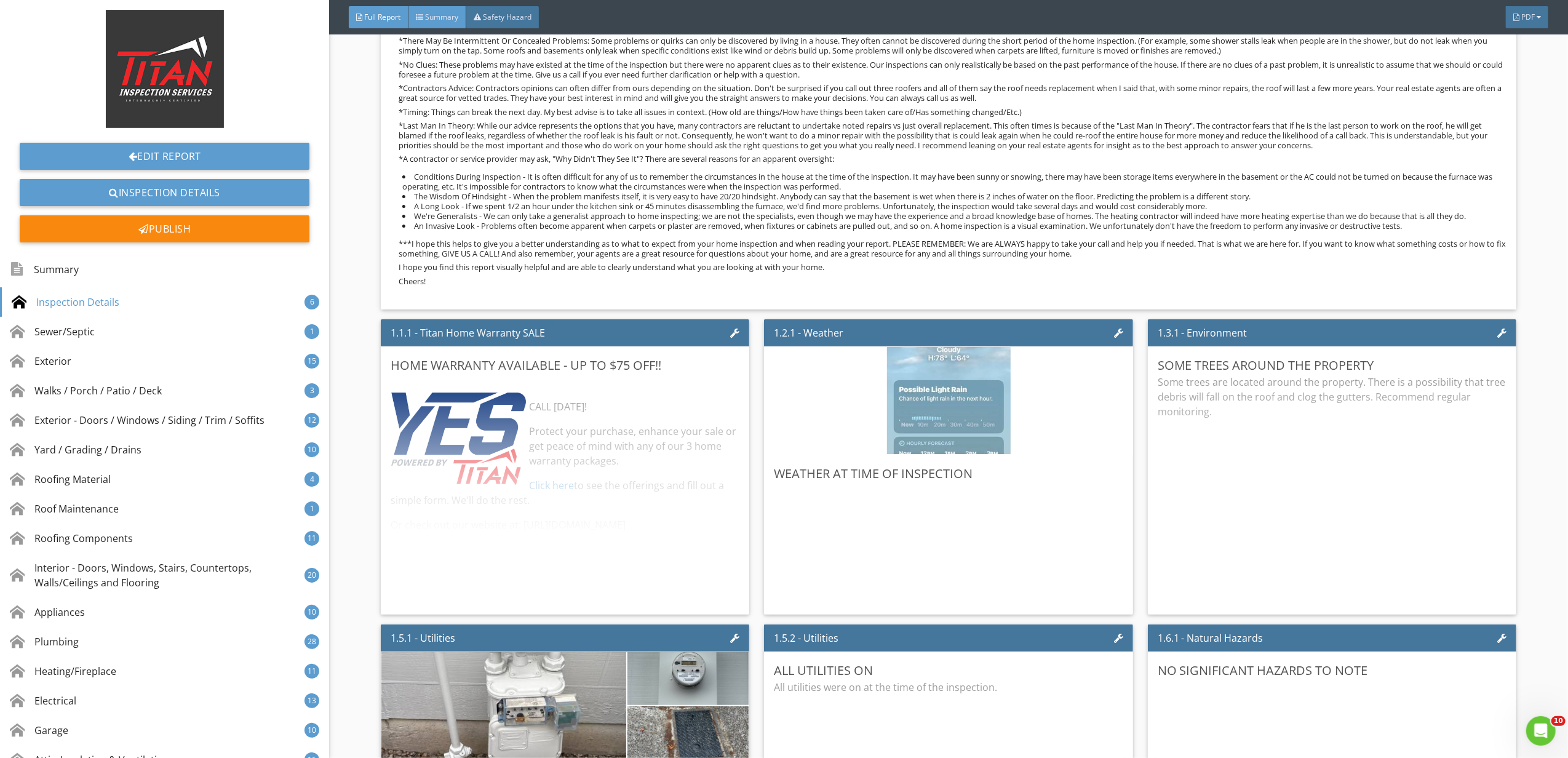
click at [424, 15] on div "Summary" at bounding box center [438, 17] width 58 height 22
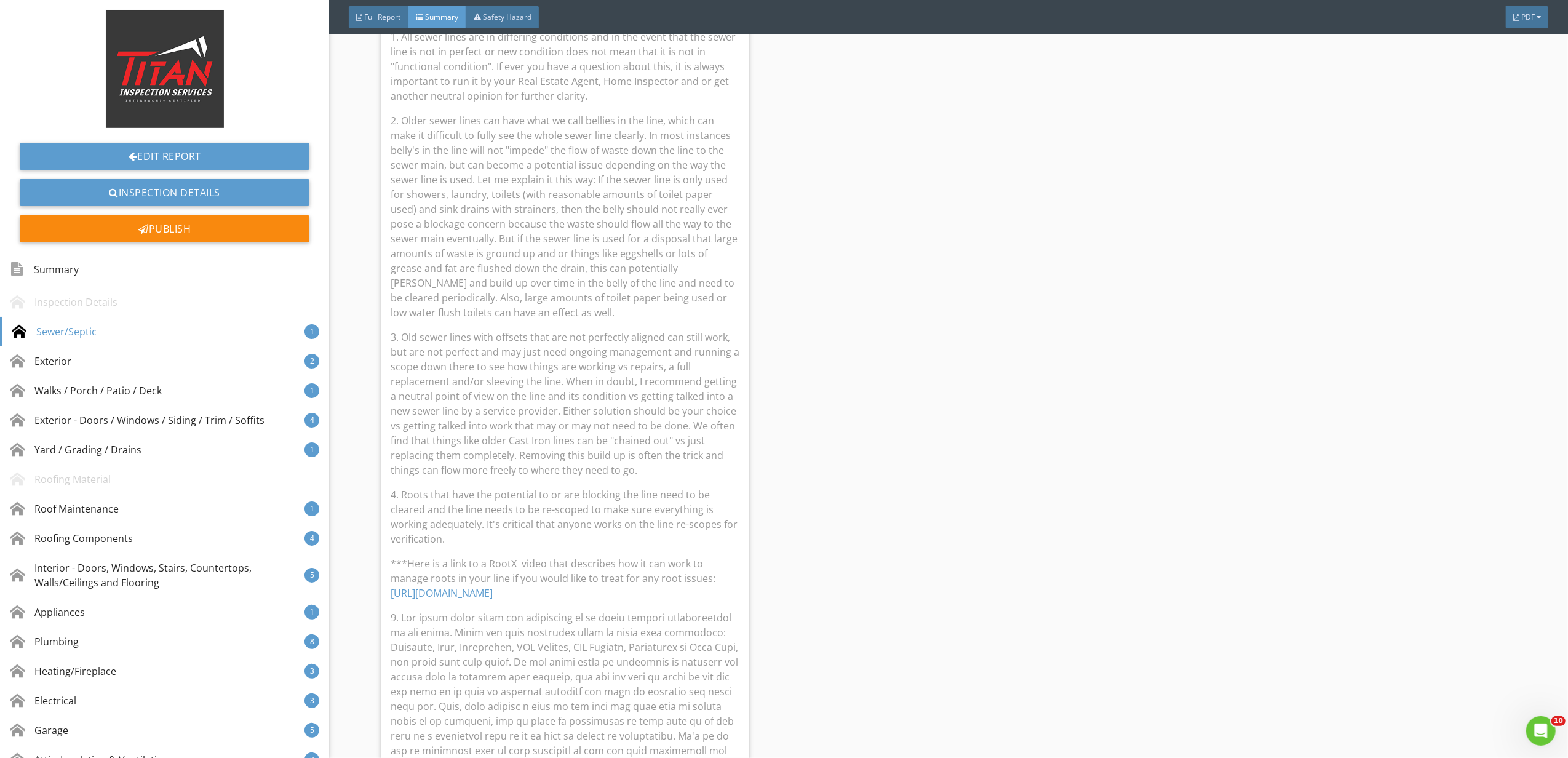
click at [596, 385] on p "3. Old sewer lines with offsets that are not perfectly aligned can still work, …" at bounding box center [565, 403] width 349 height 148
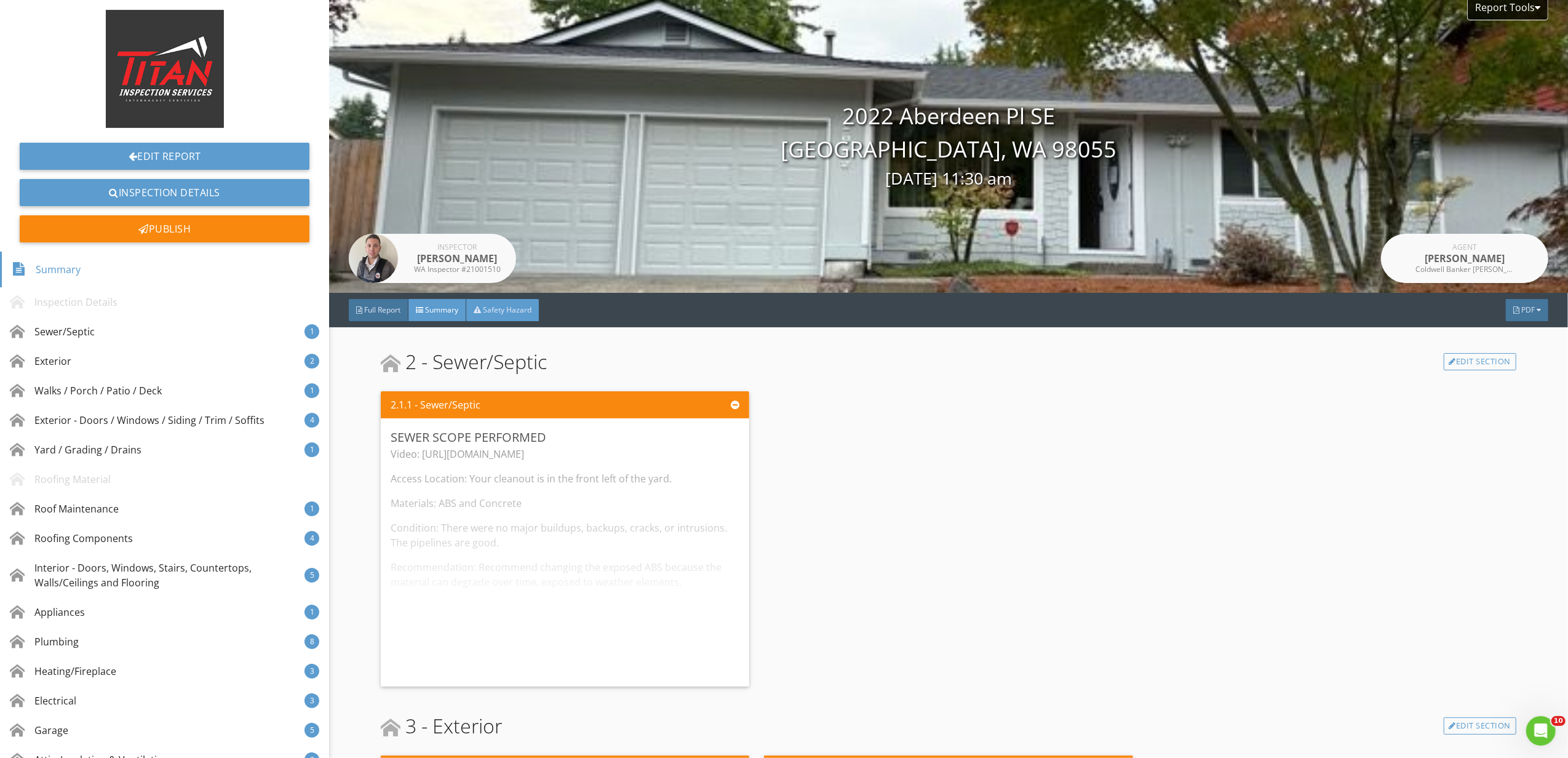
scroll to position [0, 0]
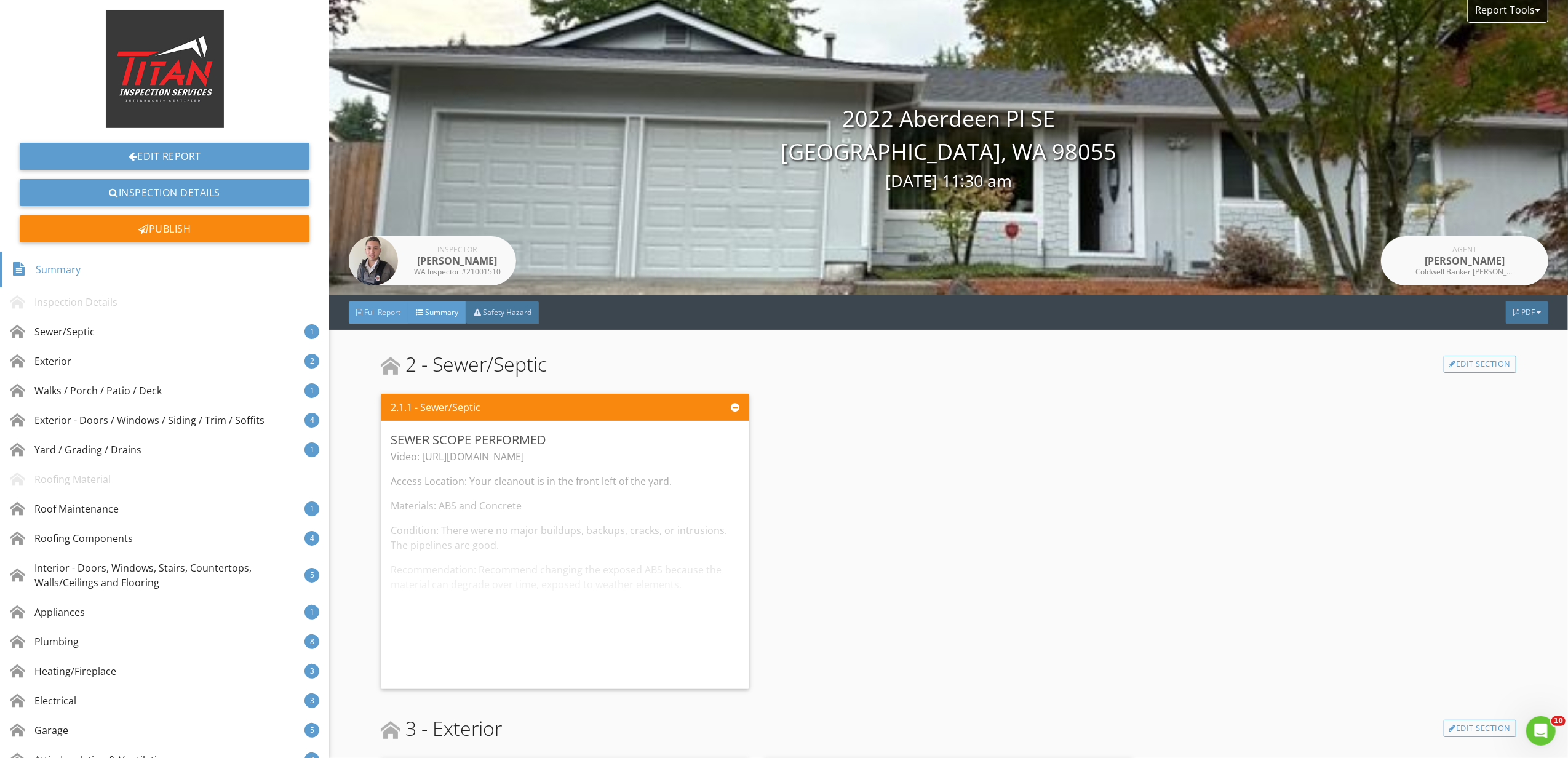
click at [392, 307] on span "Full Report" at bounding box center [382, 312] width 37 height 10
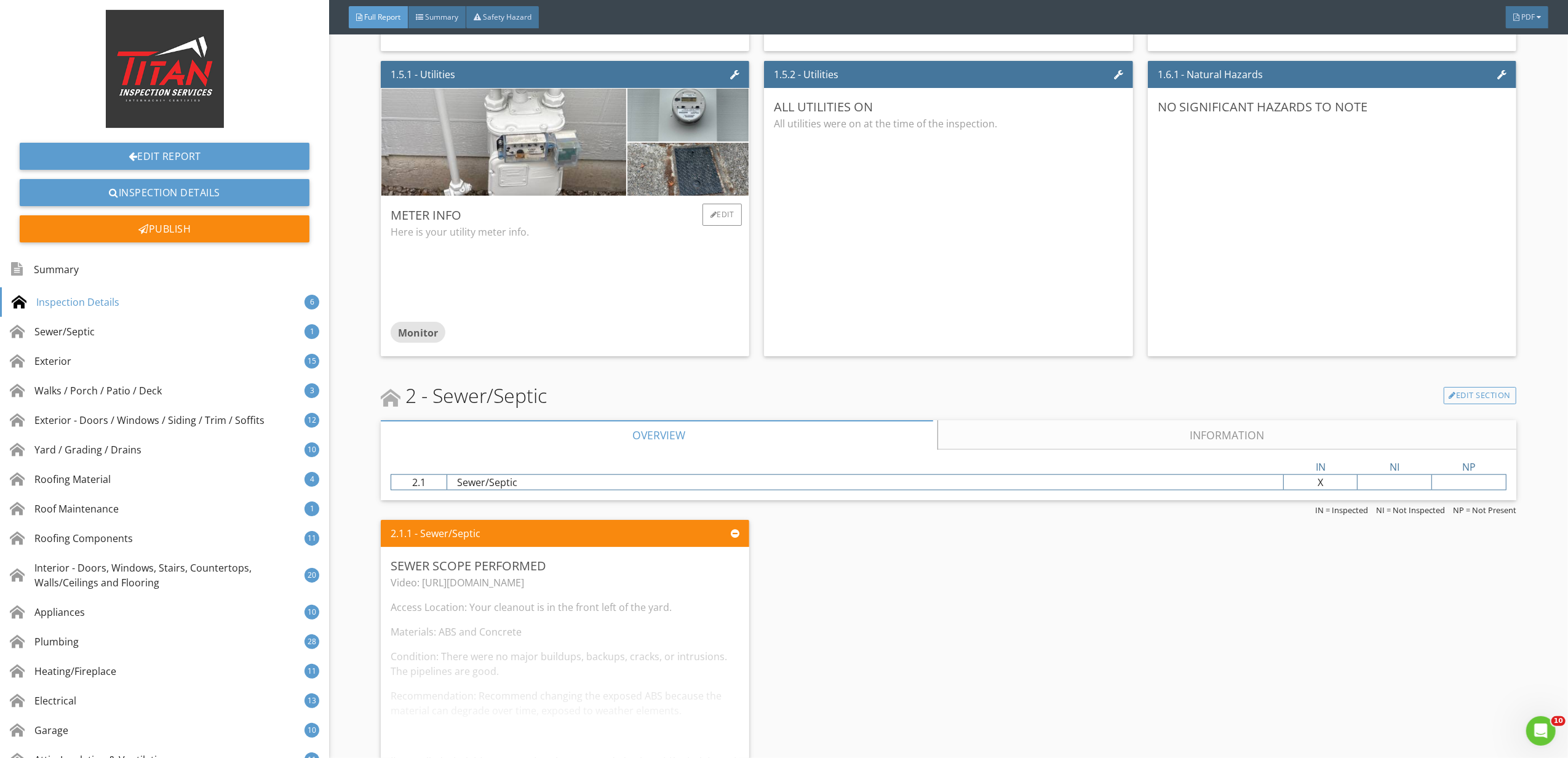
scroll to position [1313, 0]
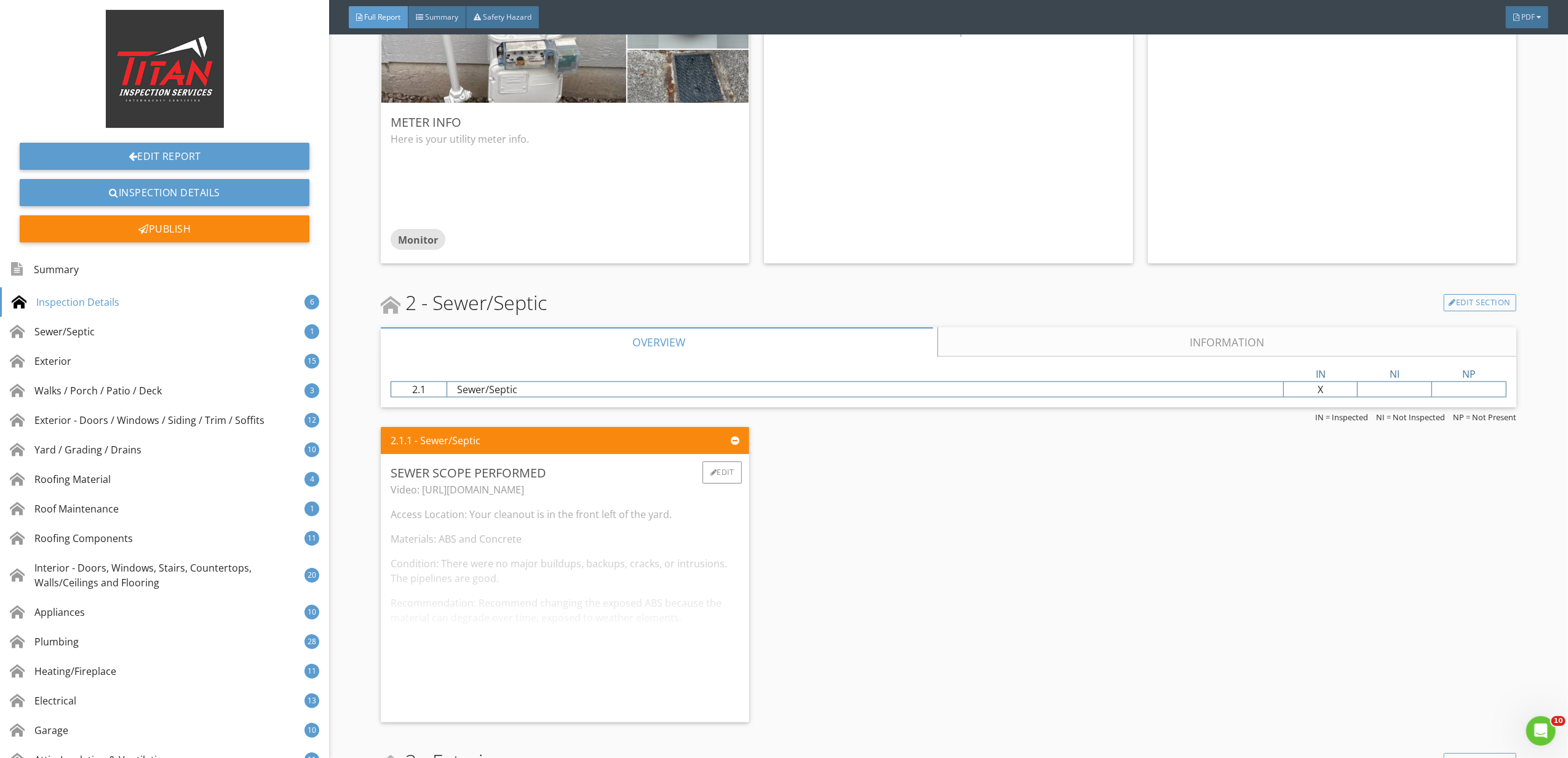
click at [684, 582] on div "Video: https://youtu.be/qkfQID_GcXk Access Location: Your cleanout is in the fr…" at bounding box center [565, 598] width 349 height 230
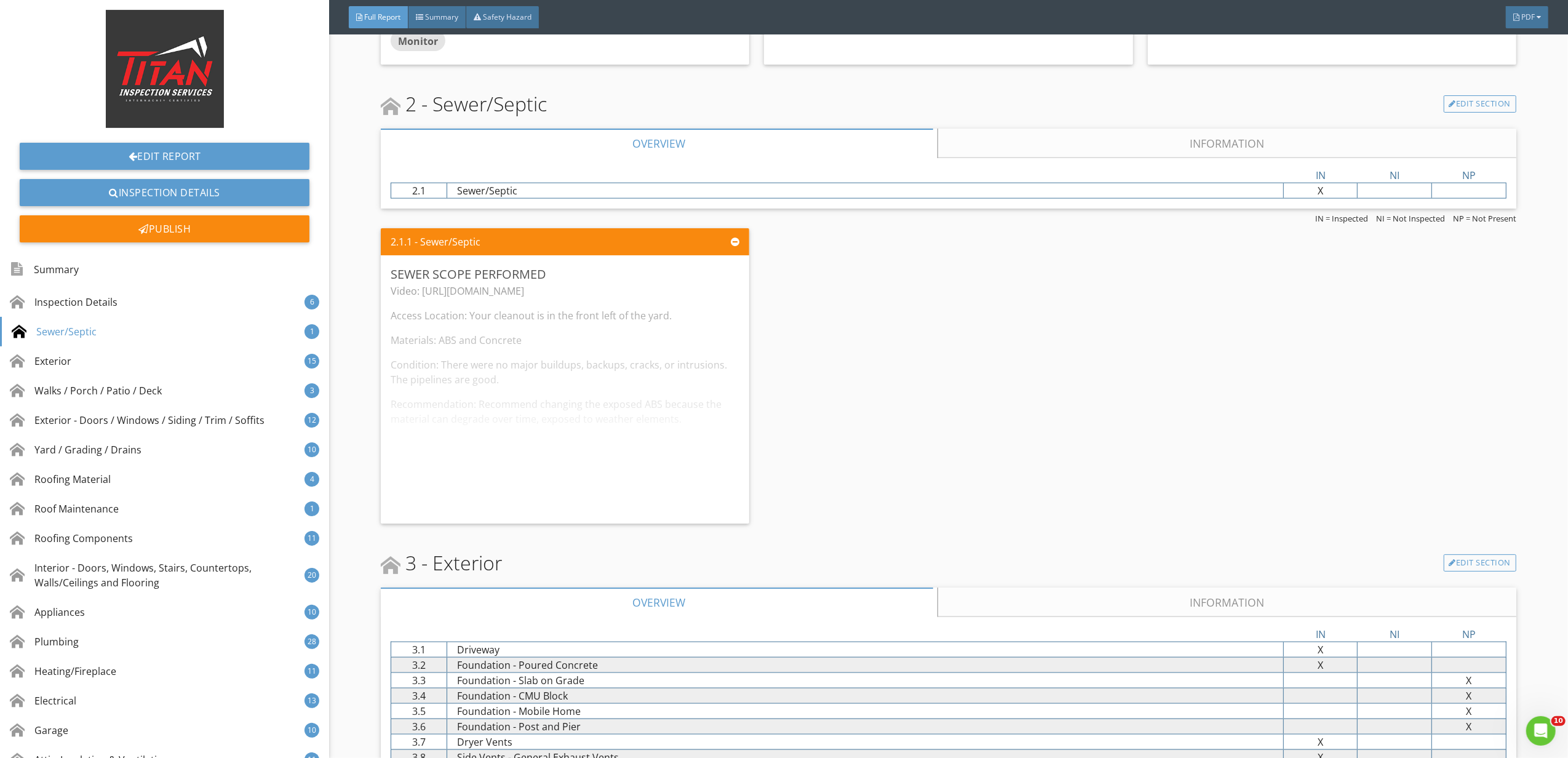
scroll to position [1641, 0]
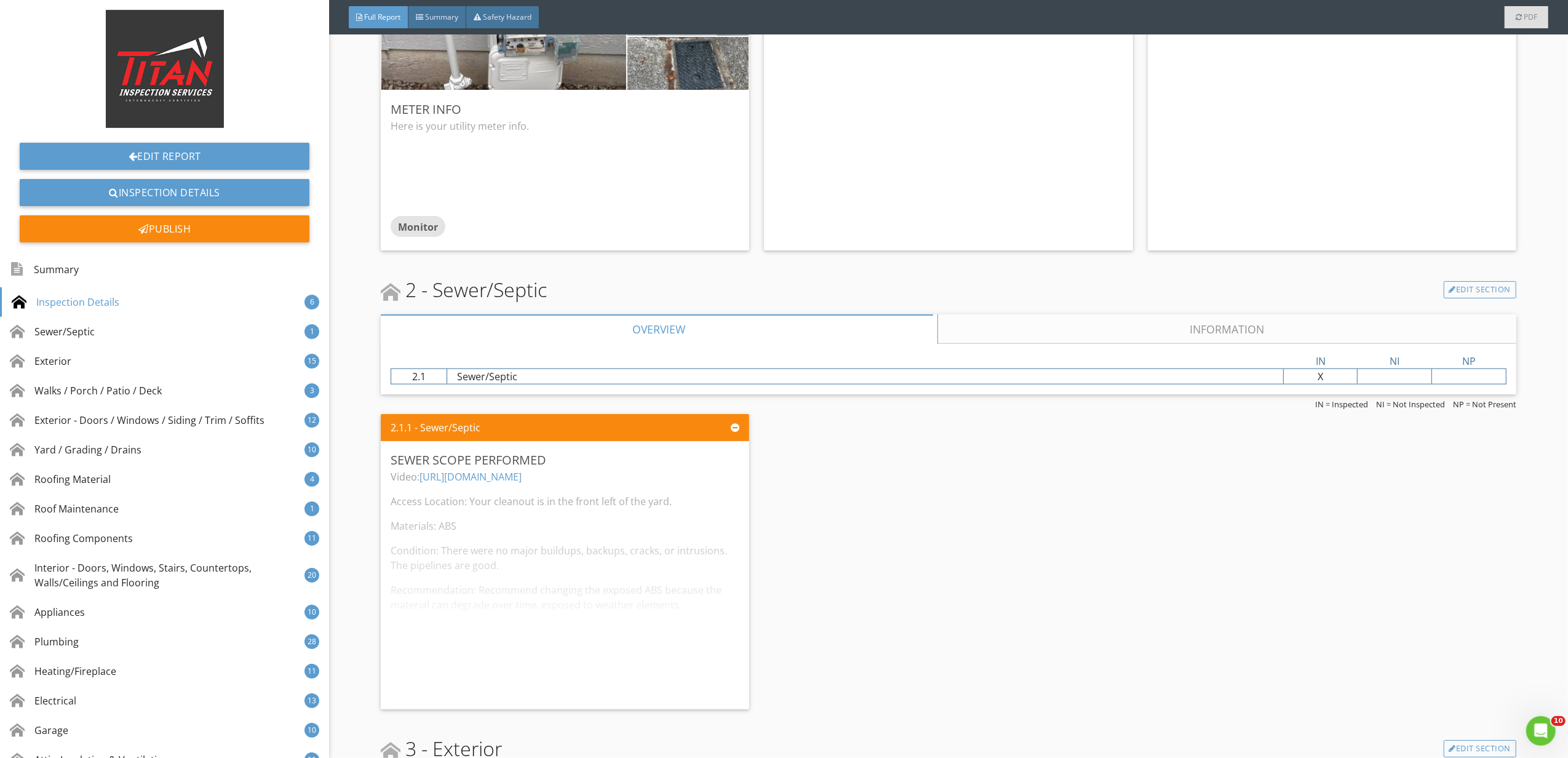
scroll to position [1559, 0]
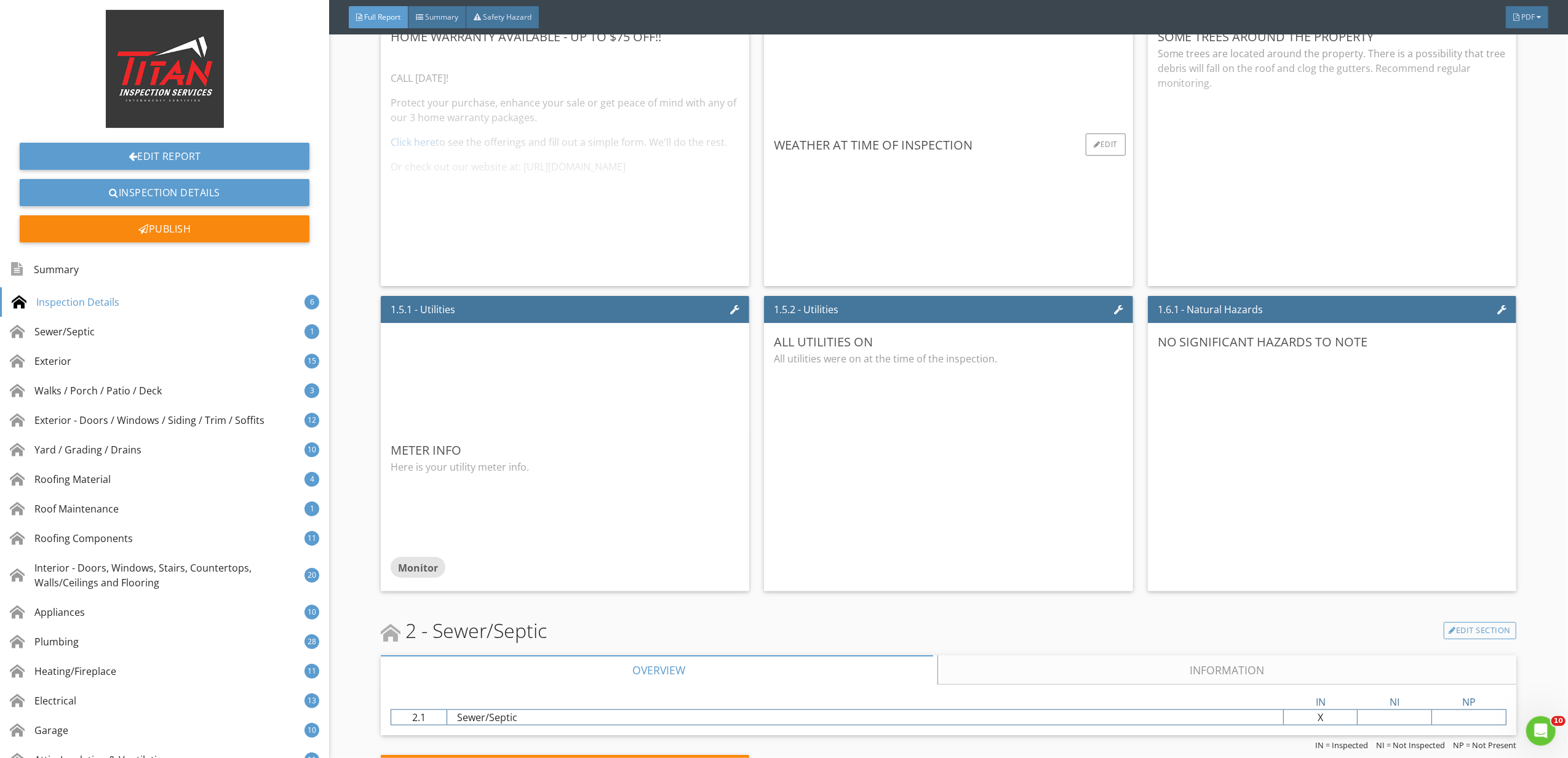
scroll to position [1477, 0]
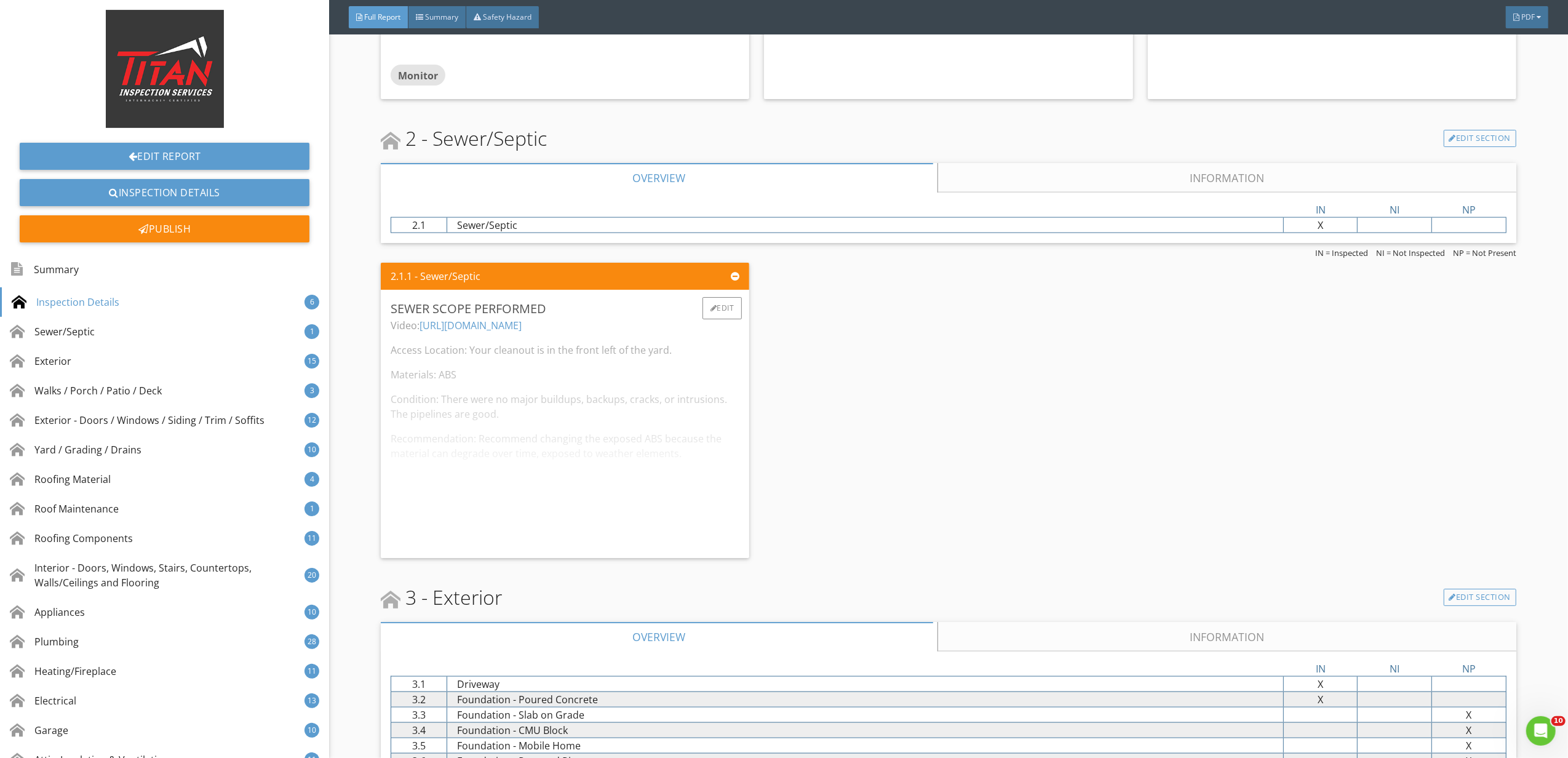
click at [710, 380] on div "Video: https://youtu.be/qkfQID_GcXk Access Location: Your cleanout is in the fr…" at bounding box center [565, 434] width 349 height 230
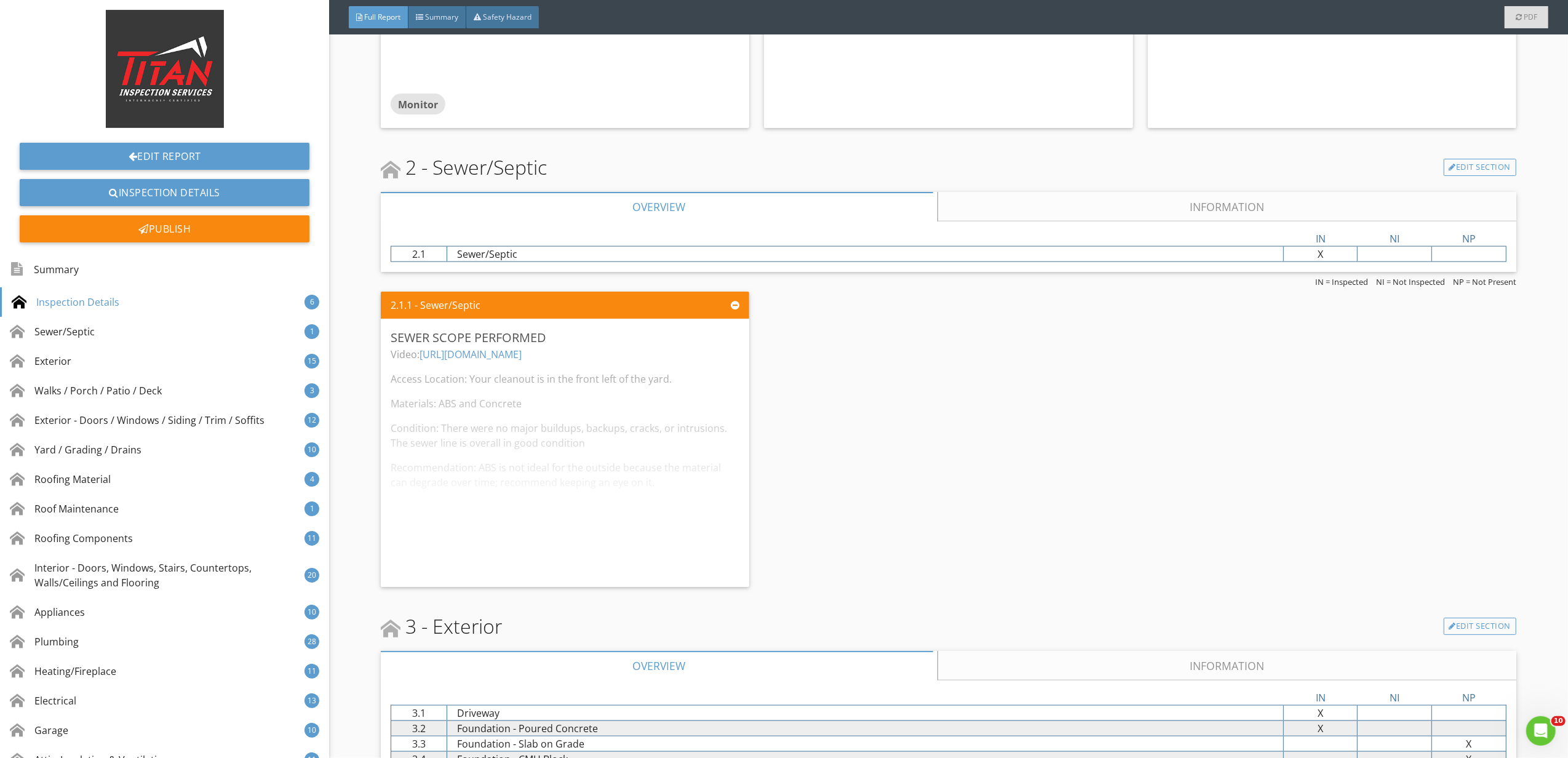
scroll to position [1477, 0]
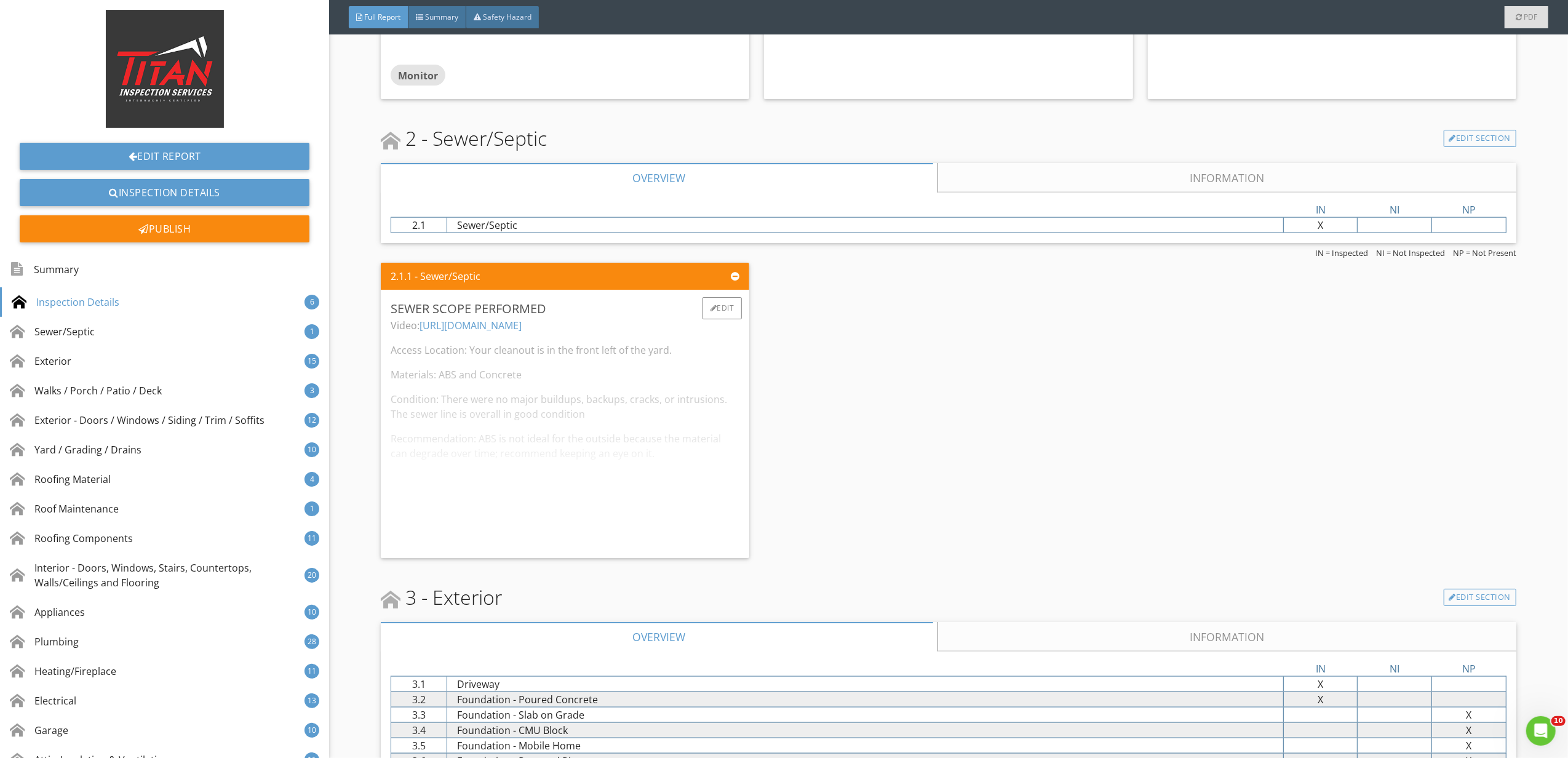
click at [744, 431] on div "Sewer Scope Performed Video: [URL][DOMAIN_NAME] Access Location: Your cleanout …" at bounding box center [565, 424] width 369 height 268
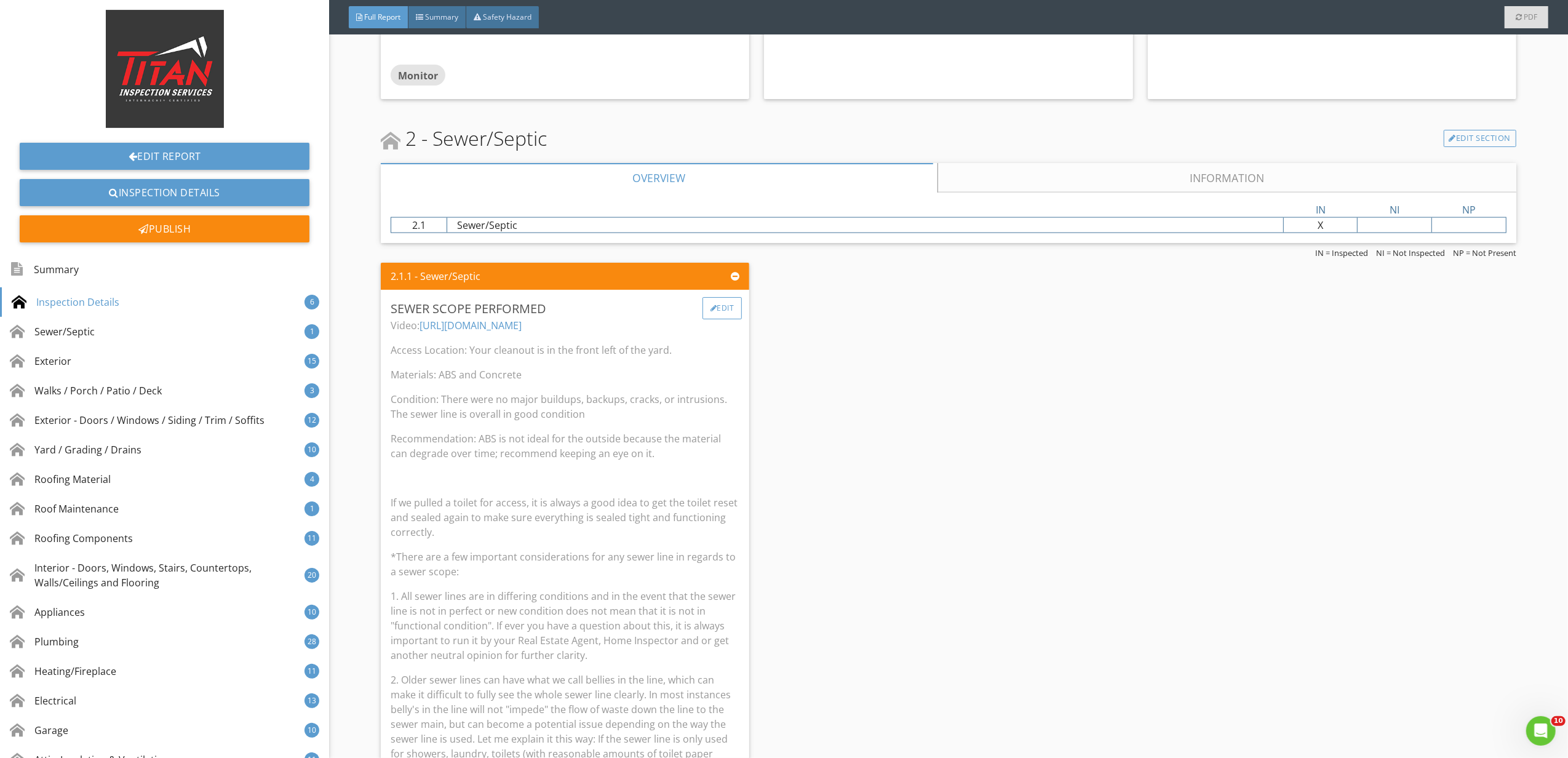
click at [719, 314] on div "Edit" at bounding box center [722, 308] width 40 height 22
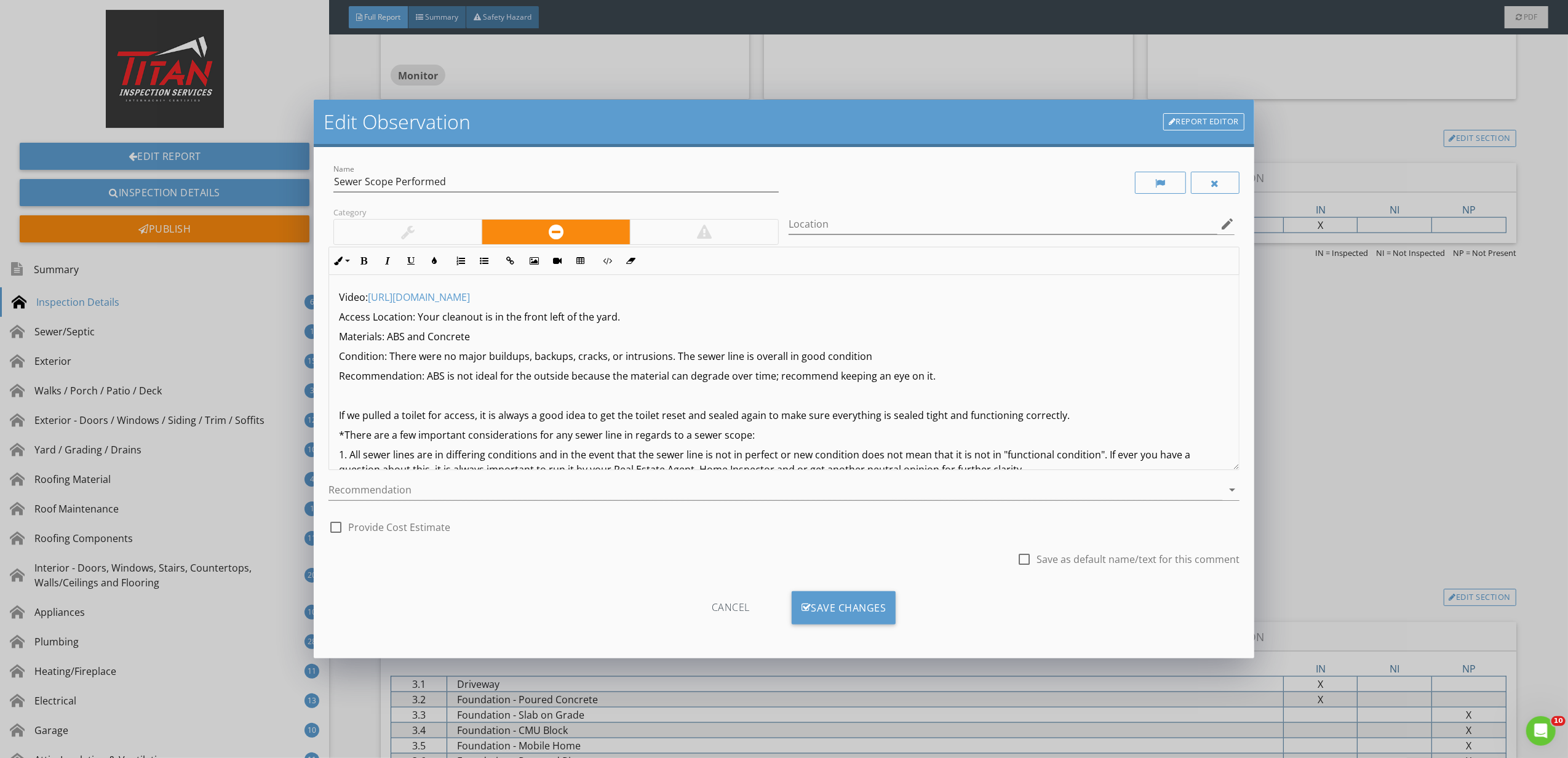
click at [416, 226] on div at bounding box center [407, 231] width 148 height 25
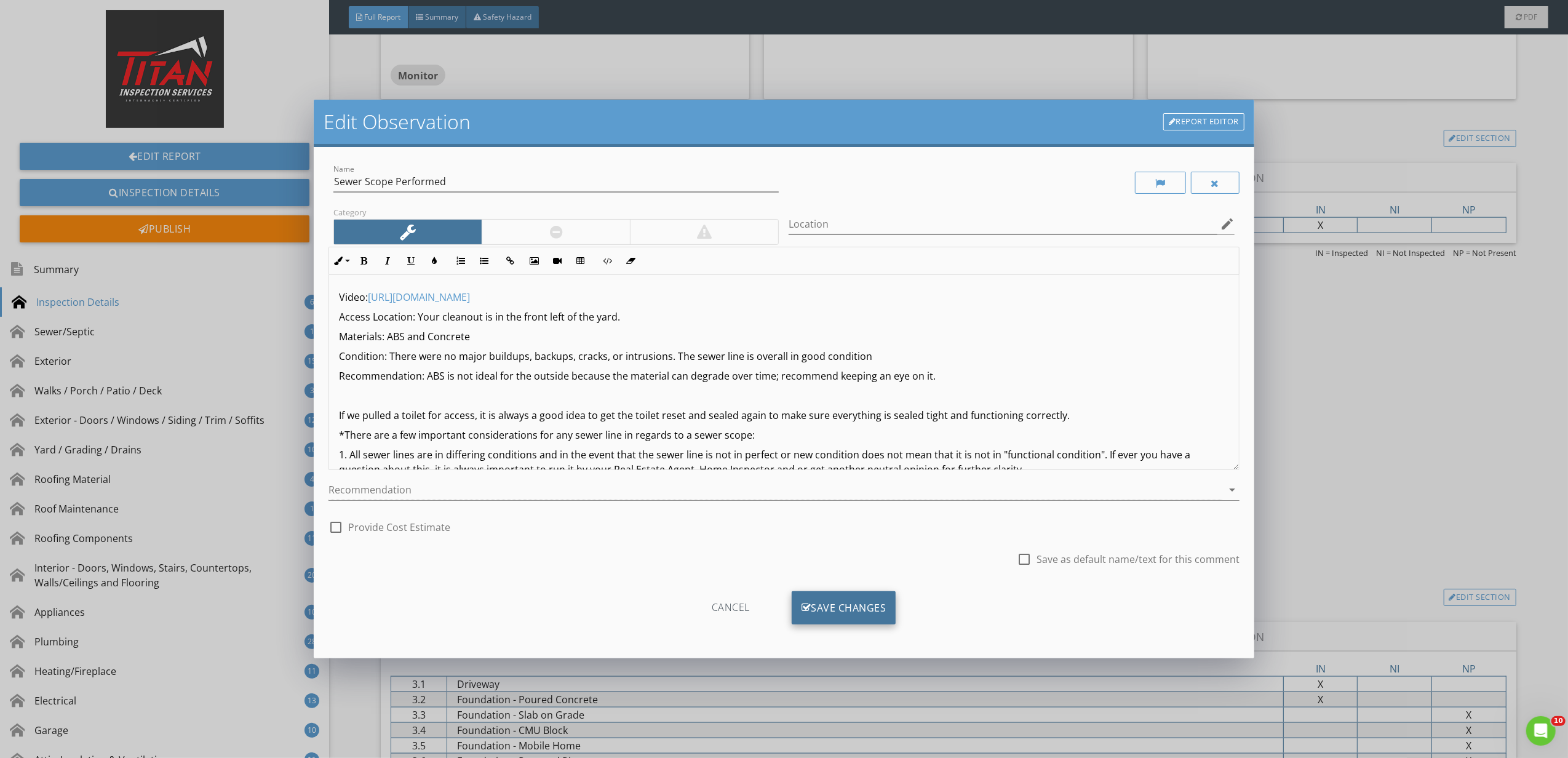
click at [833, 602] on div "Save Changes" at bounding box center [844, 608] width 105 height 33
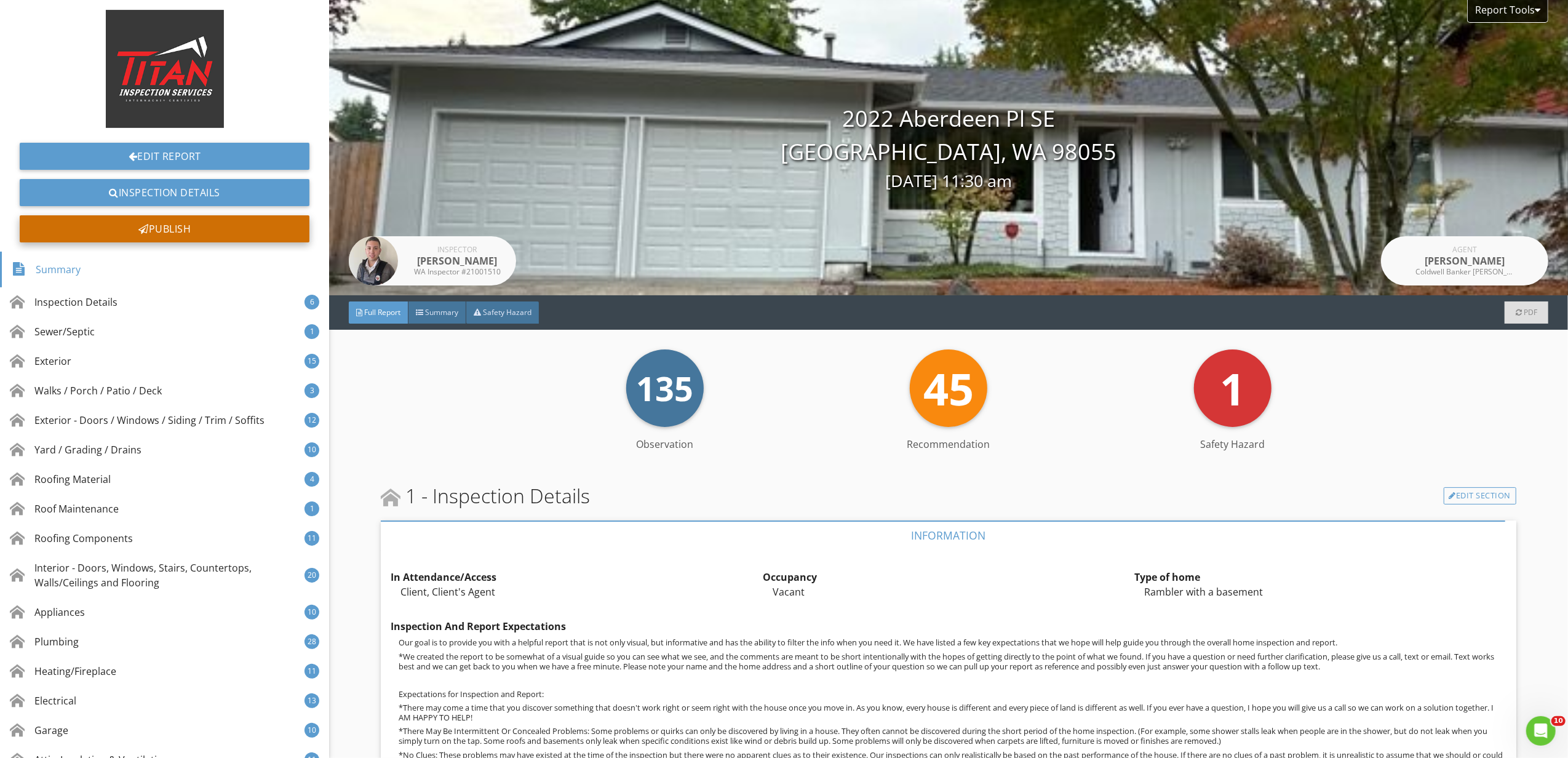
click at [168, 226] on div "Publish" at bounding box center [165, 229] width 290 height 27
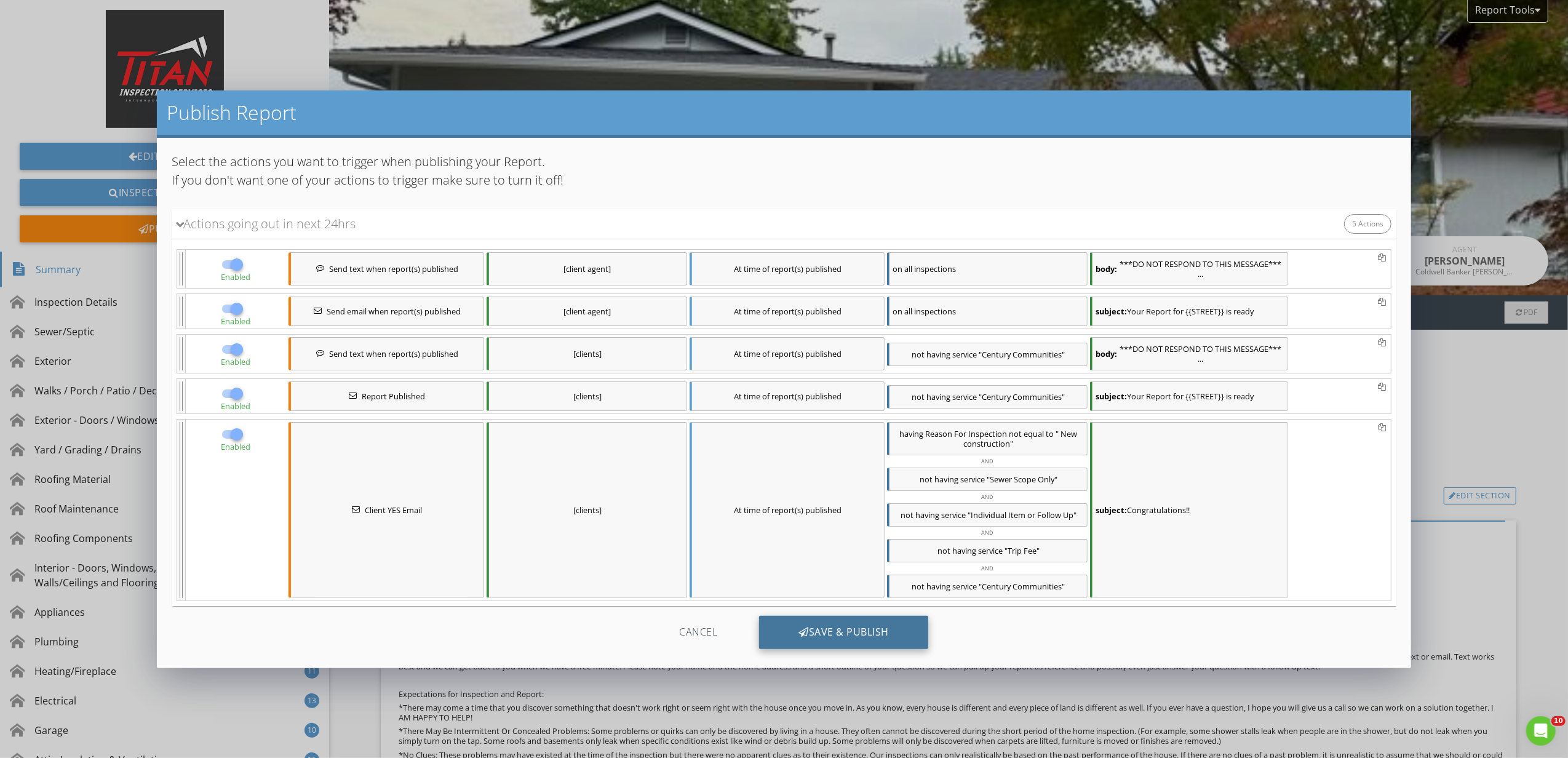
click at [896, 648] on div "Save & Publish" at bounding box center [844, 633] width 169 height 33
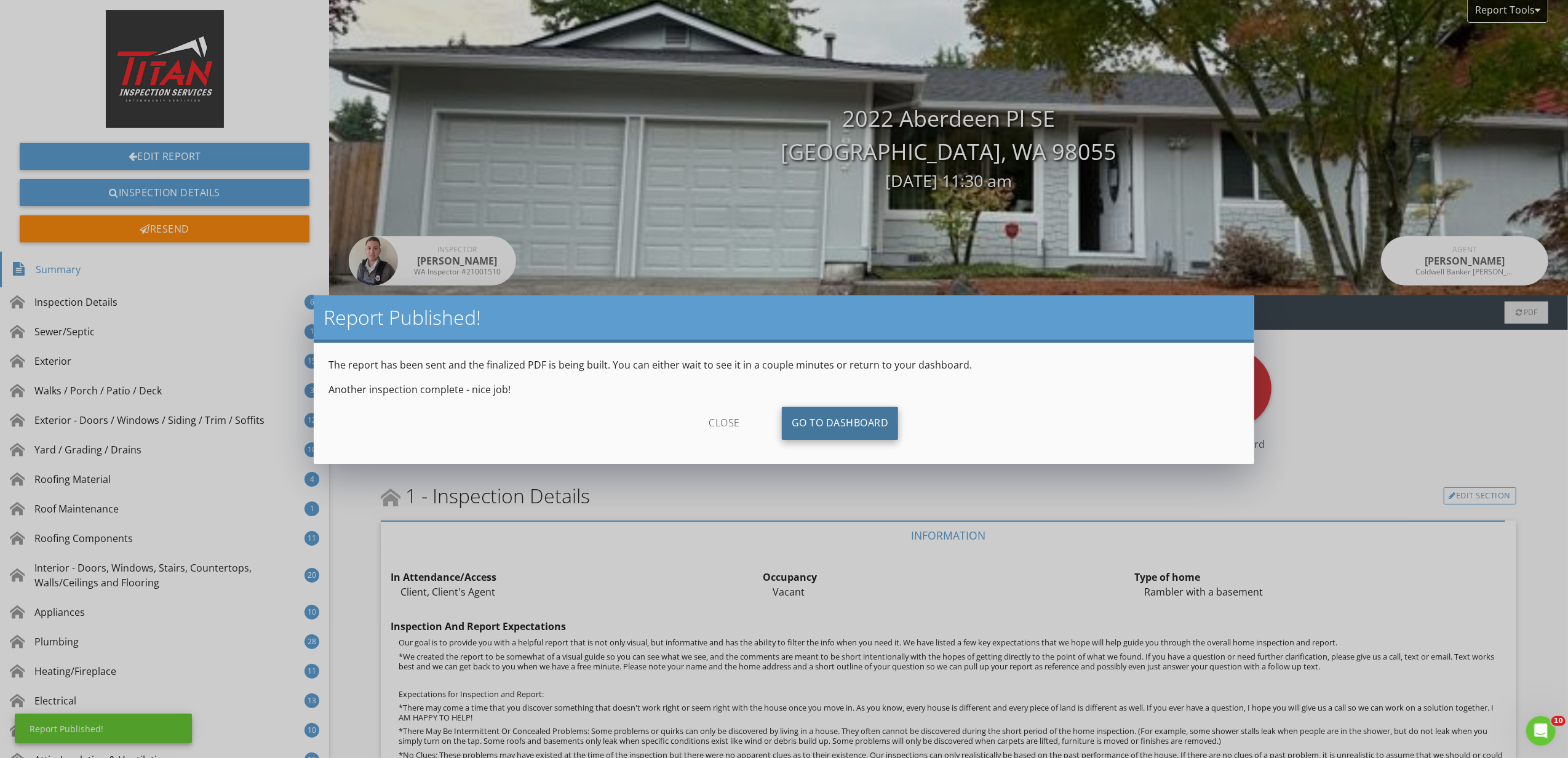
click at [835, 415] on link "Go To Dashboard" at bounding box center [839, 423] width 117 height 33
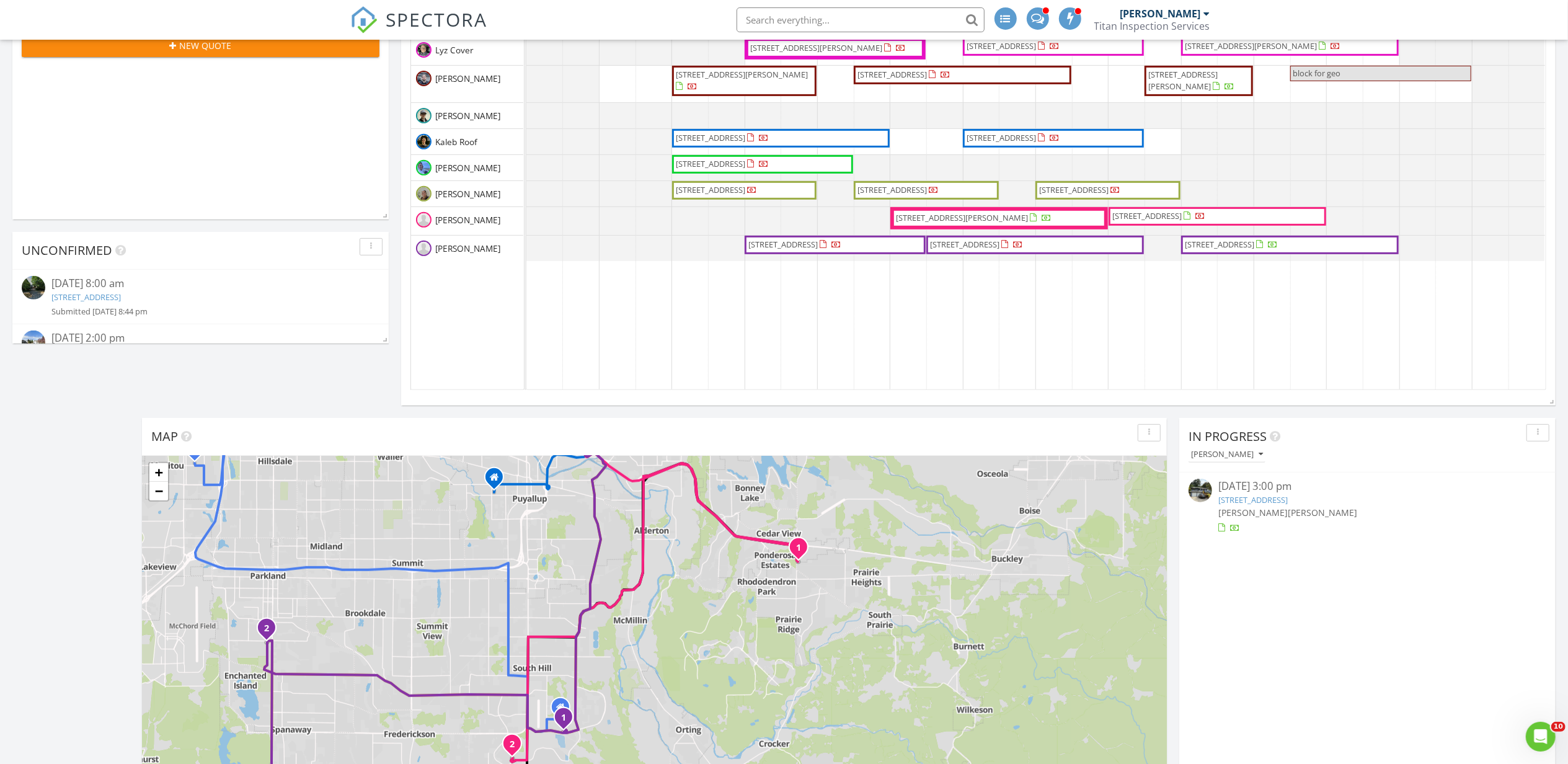
scroll to position [496, 0]
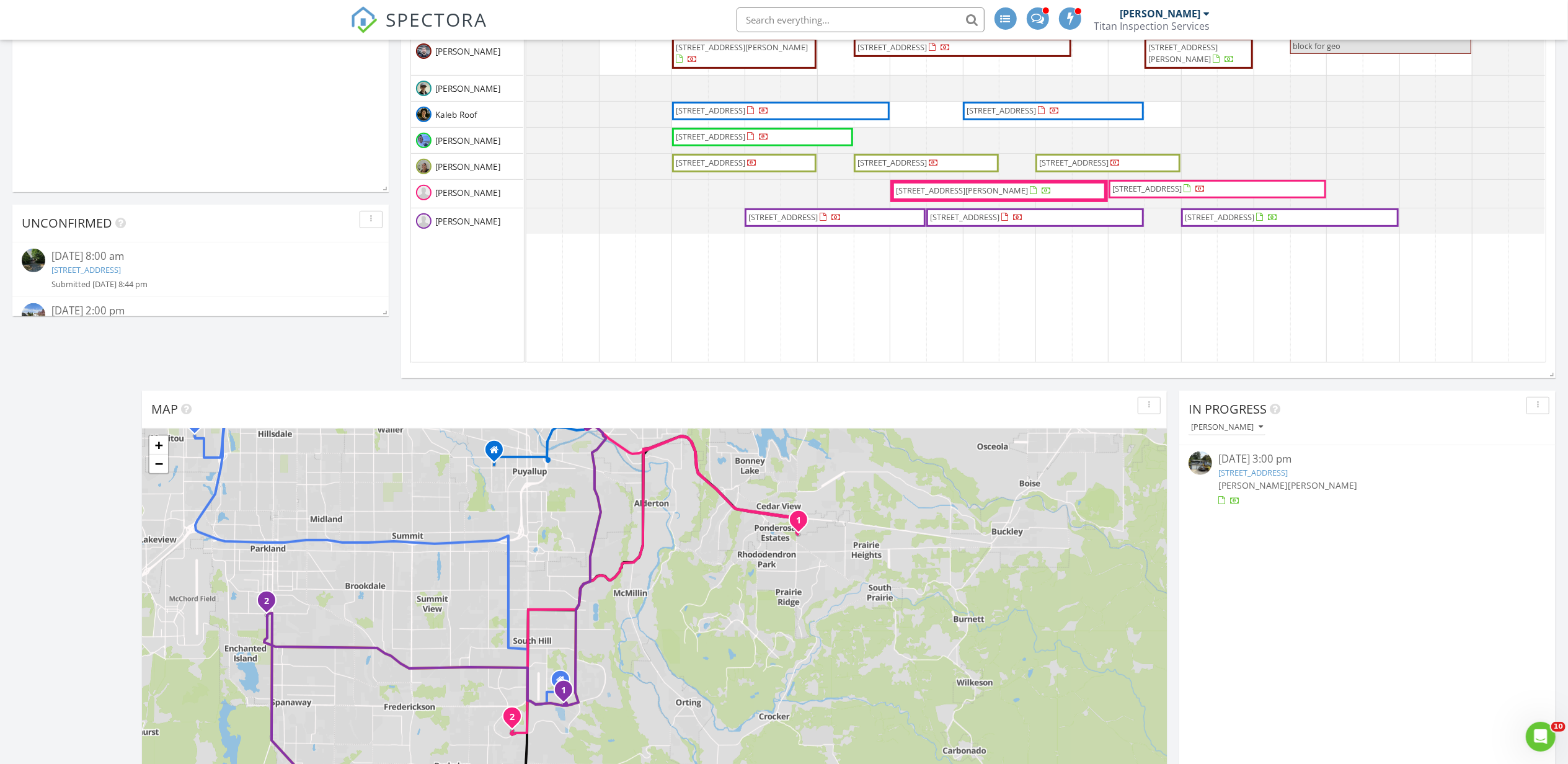
click at [1306, 487] on span "[PERSON_NAME]" at bounding box center [1322, 485] width 70 height 12
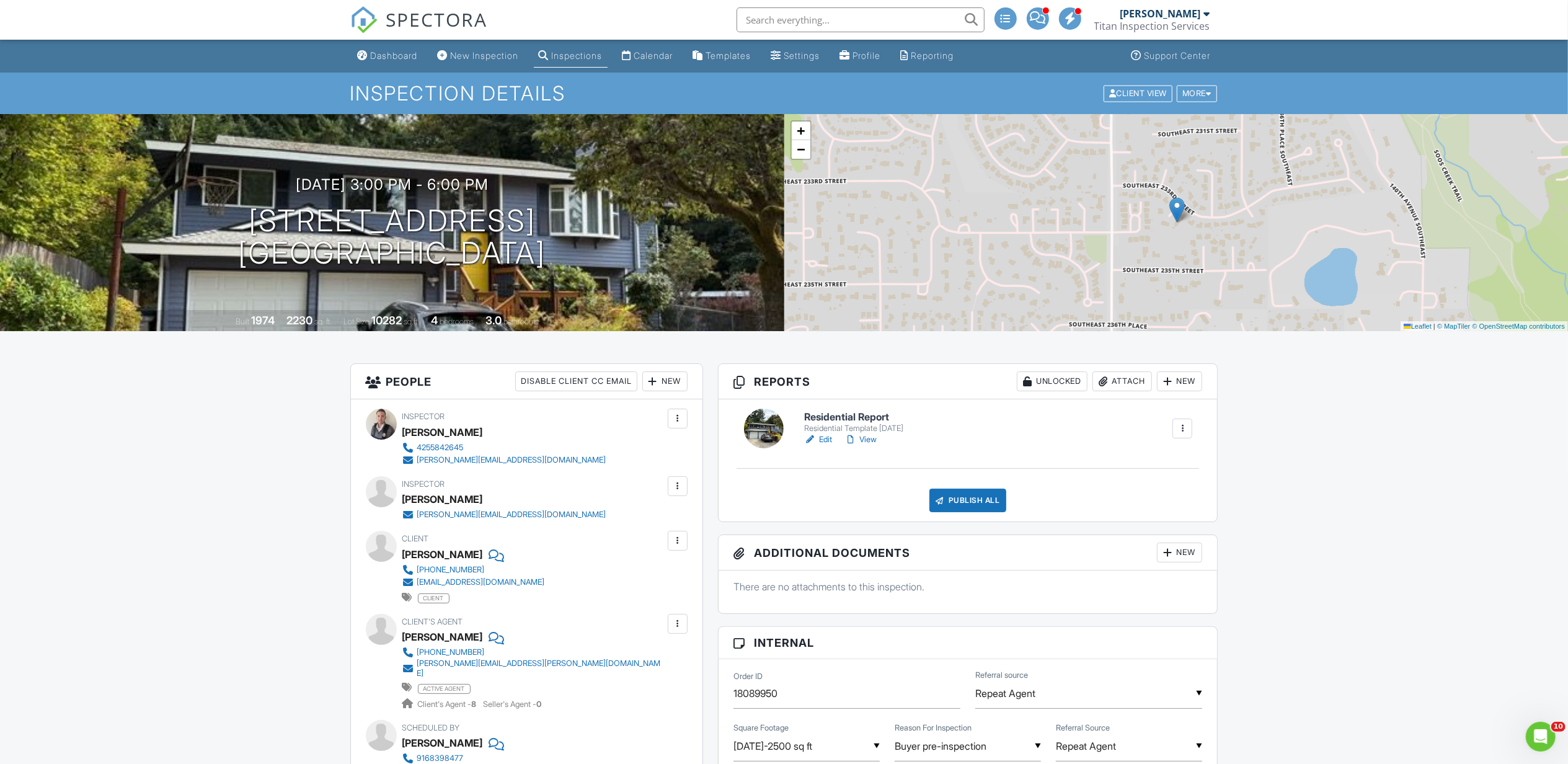
click at [830, 444] on link "Edit" at bounding box center [818, 440] width 28 height 12
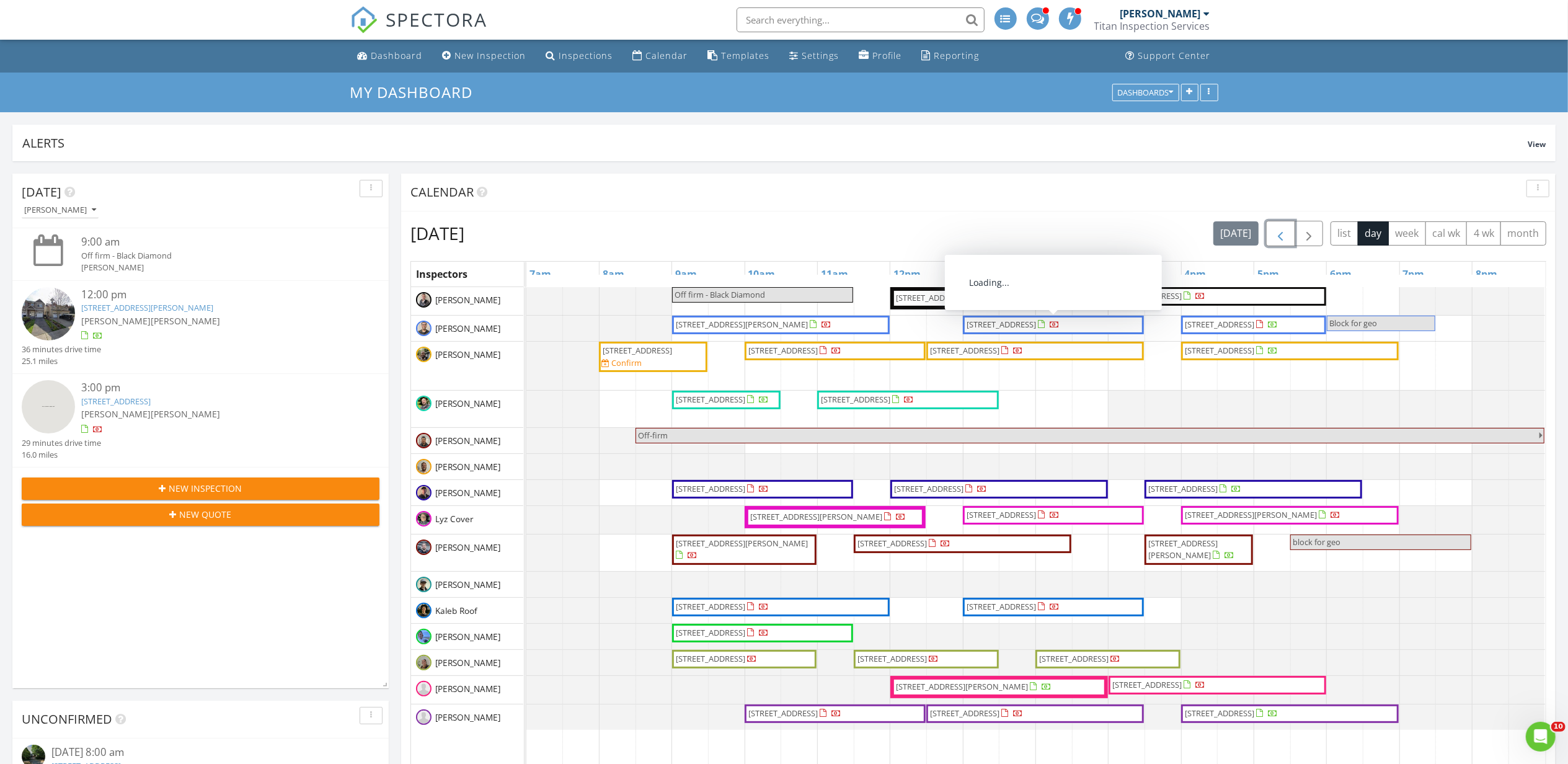
click at [1279, 239] on span "button" at bounding box center [1280, 233] width 15 height 15
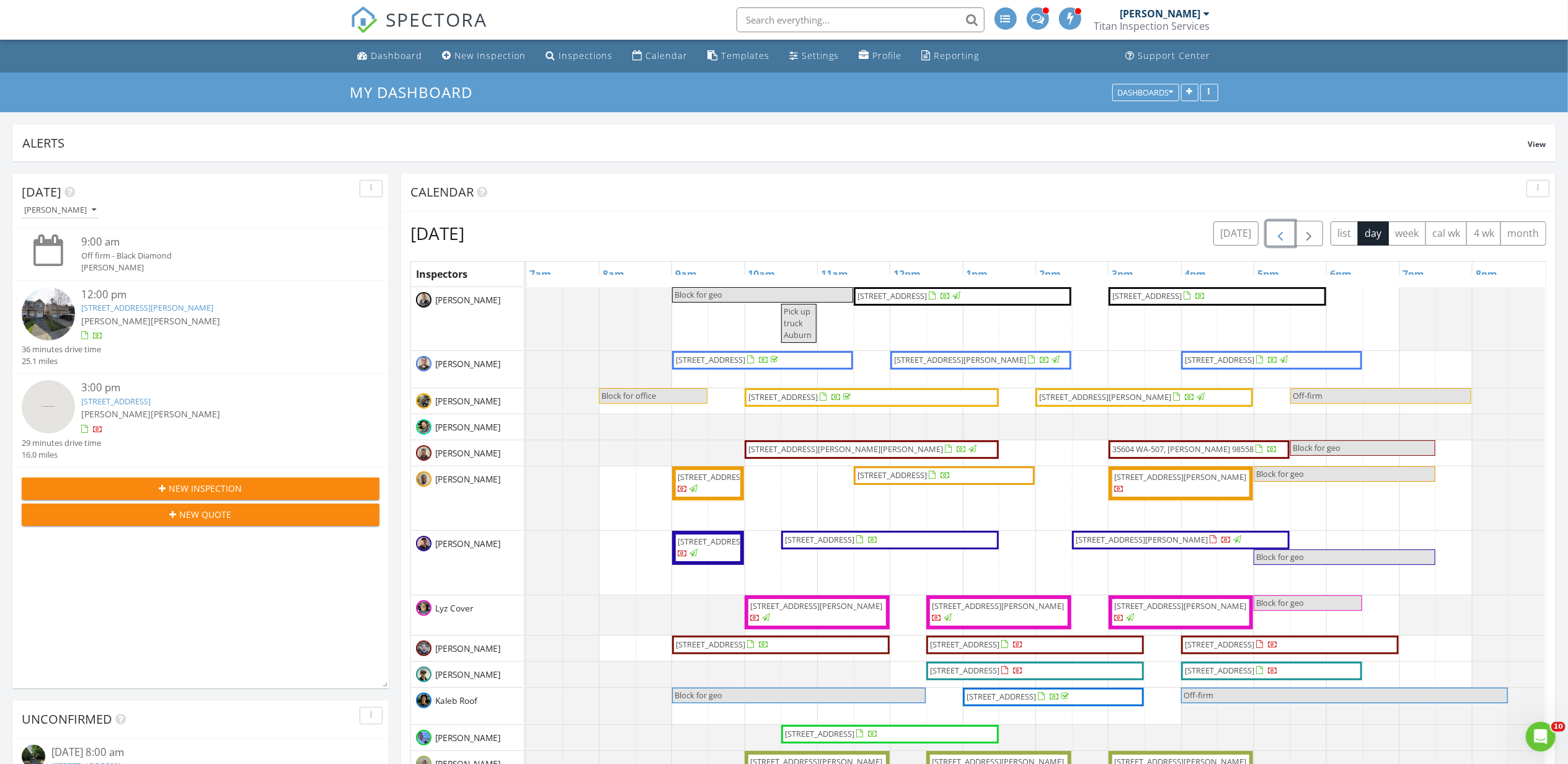
click at [973, 304] on link "2022 Aberdeen Pl SE, Renton 98055" at bounding box center [962, 297] width 218 height 19
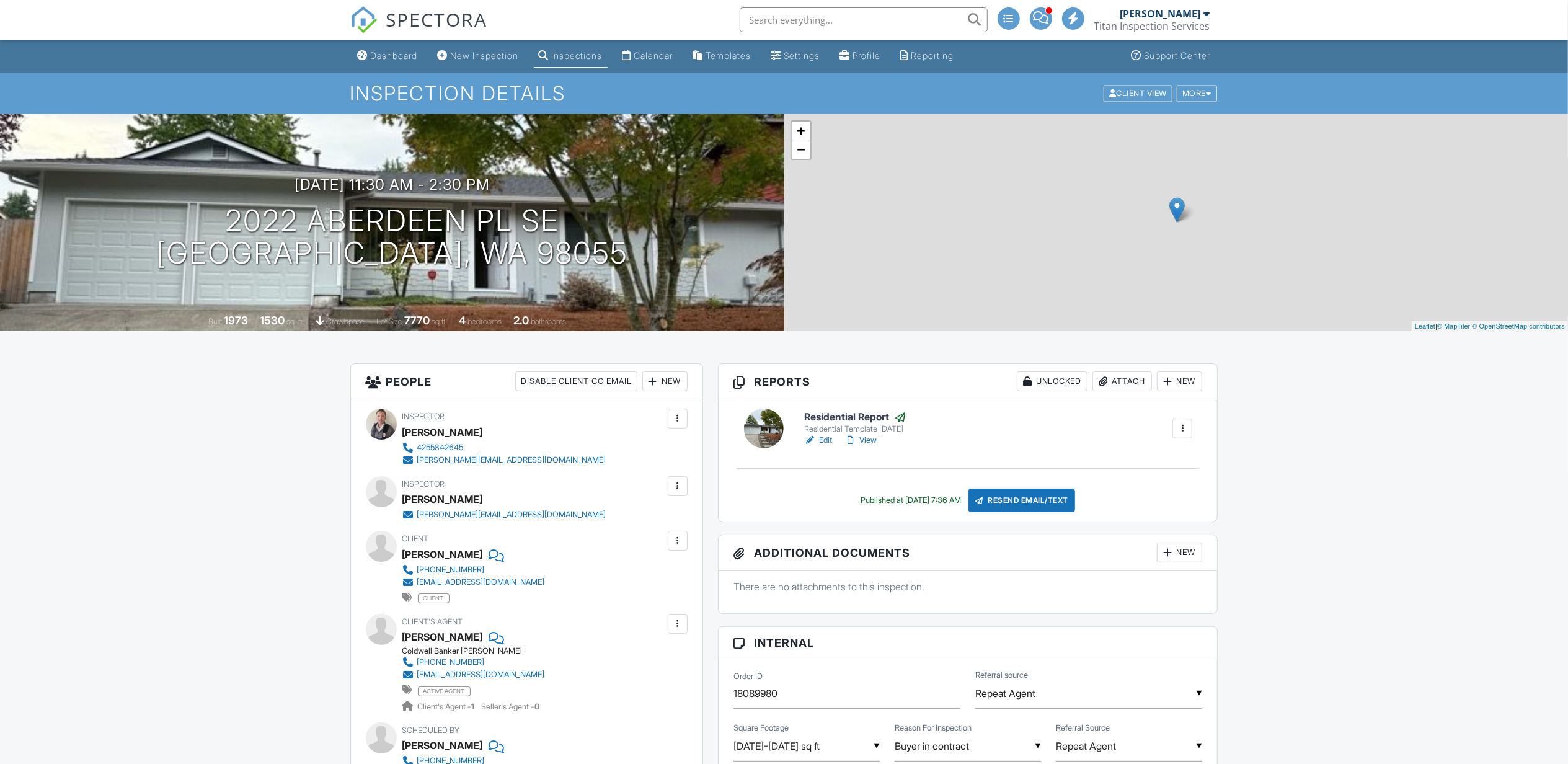
click at [822, 439] on link "Edit" at bounding box center [818, 441] width 28 height 12
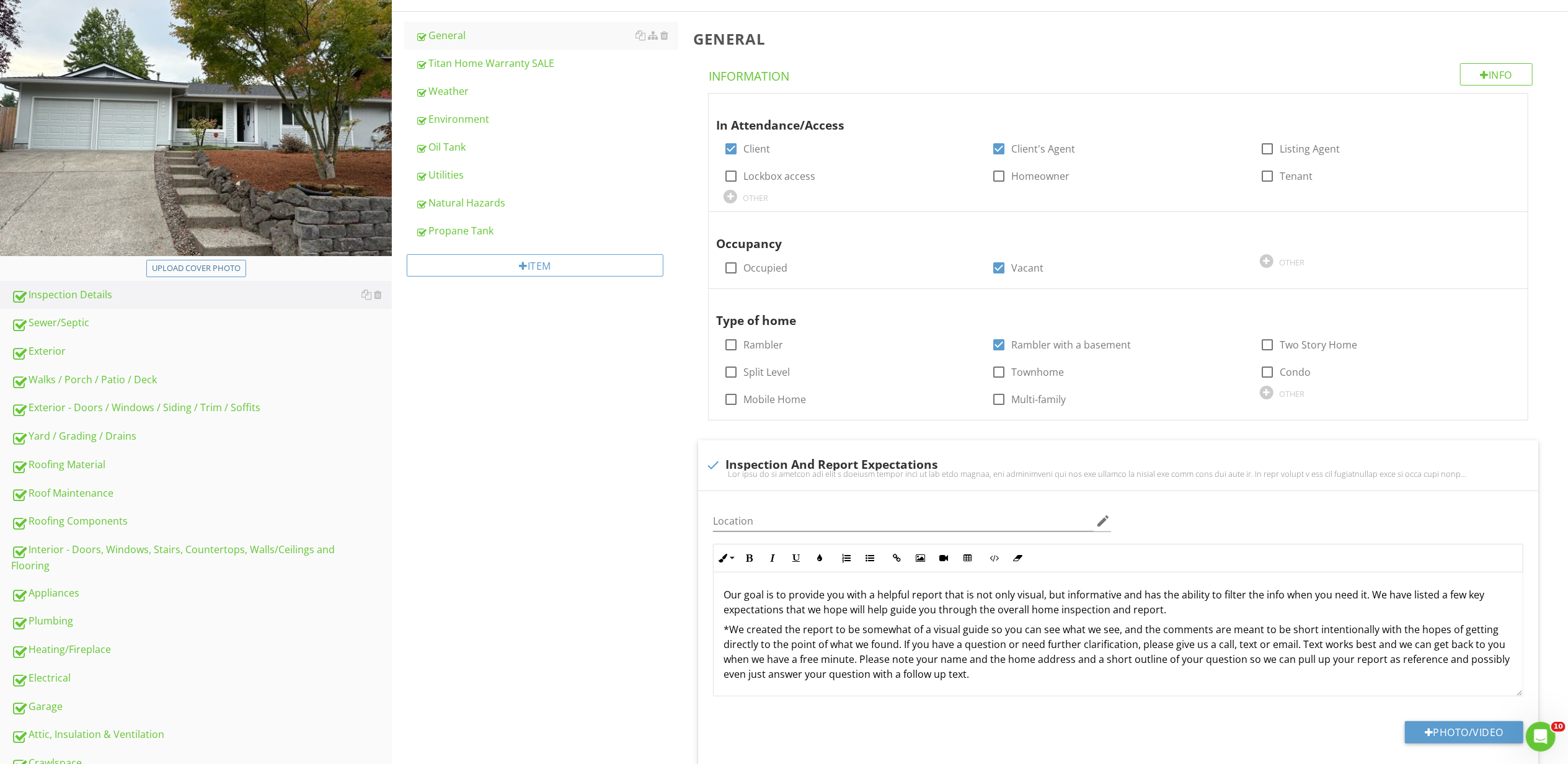
scroll to position [165, 0]
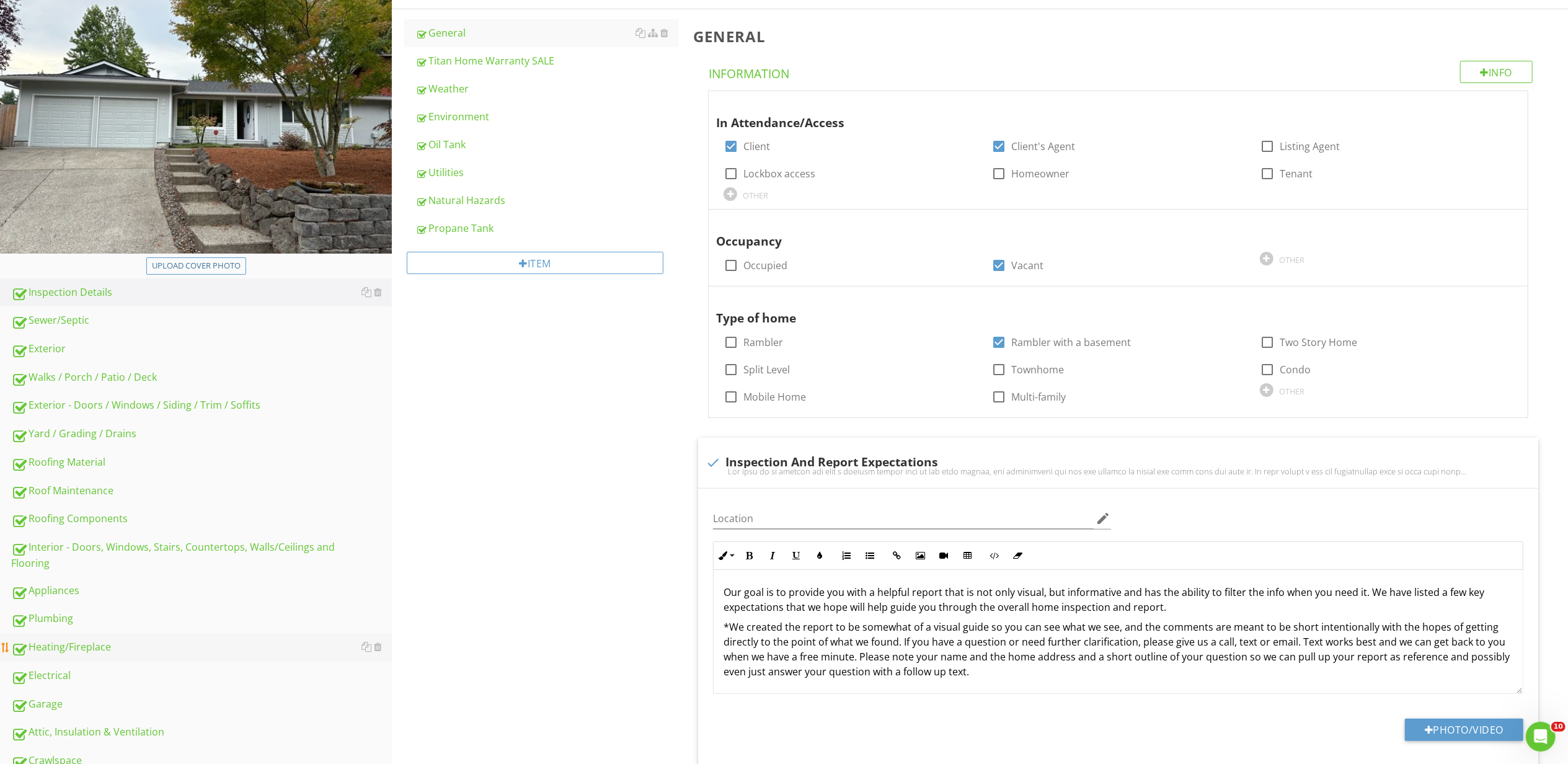
click at [115, 639] on div "Heating/Fireplace" at bounding box center [201, 647] width 381 height 16
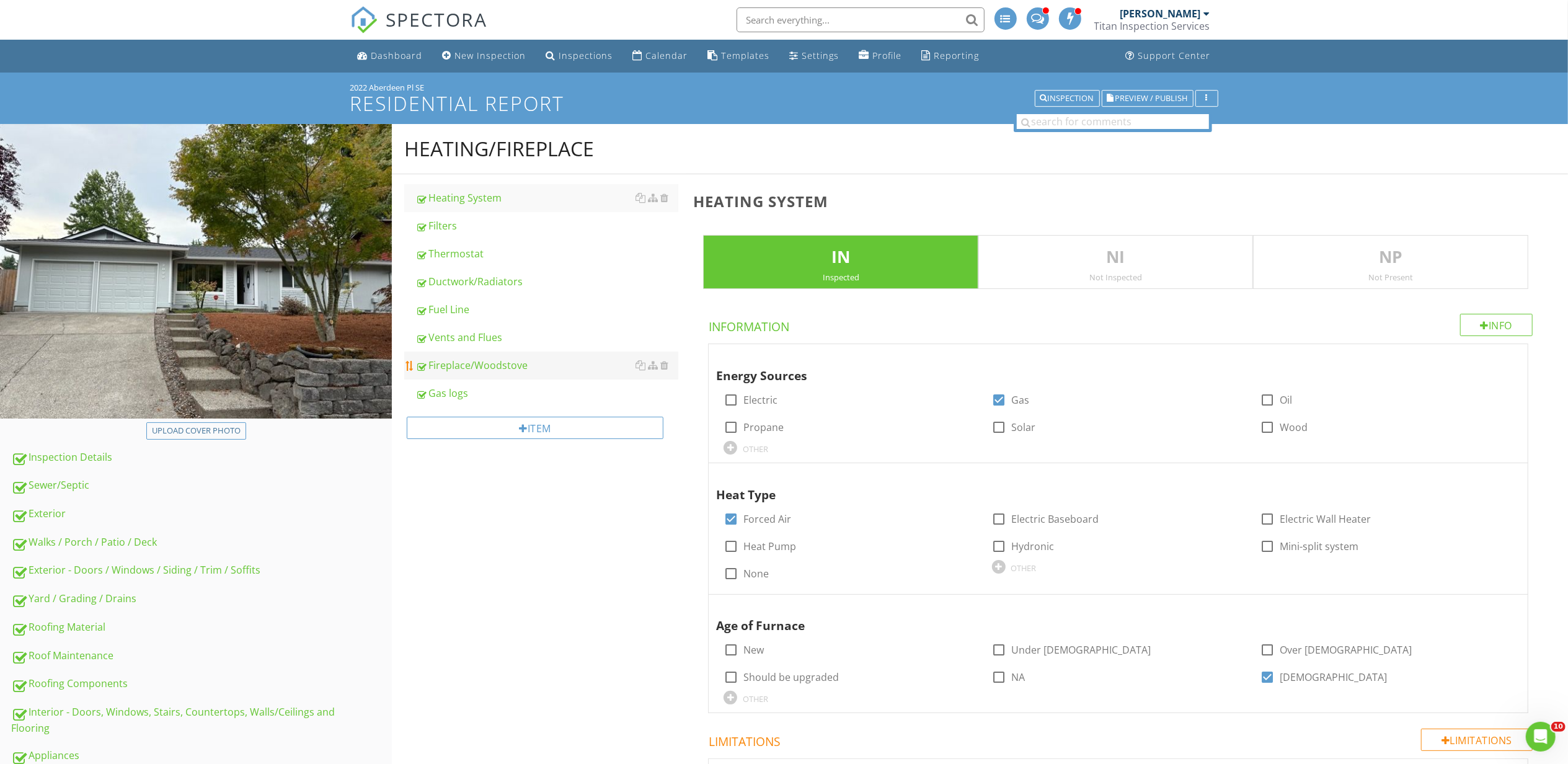
click at [520, 374] on link "Fireplace/Woodstove" at bounding box center [547, 366] width 263 height 28
type textarea "<p>Furnace should be cleaned and serviced every 2-3 years. We recommend a quali…"
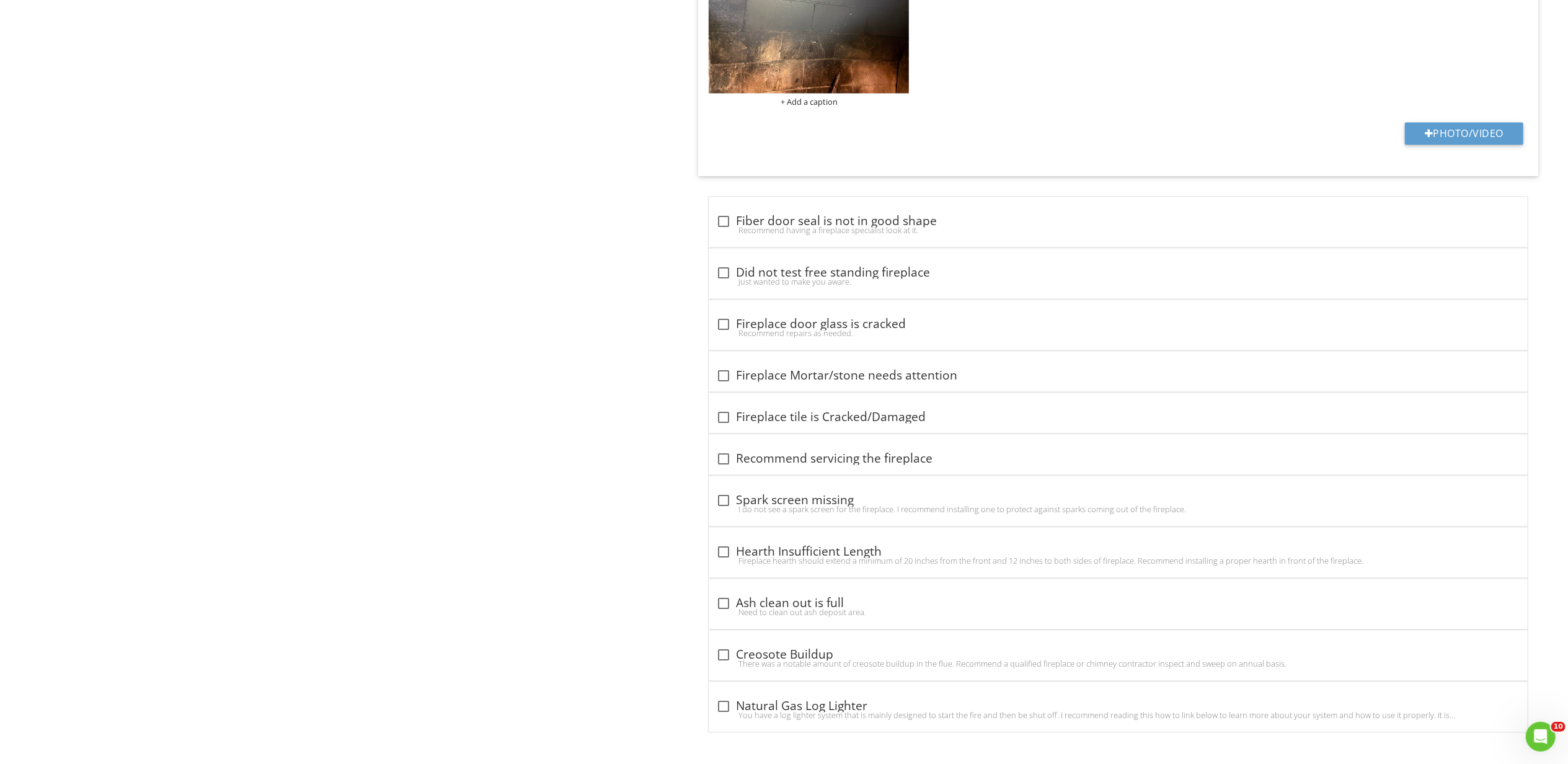
scroll to position [2341, 0]
click at [741, 661] on div "There was a notable amount of creosote buildup in the flue. Recommend a qualifi…" at bounding box center [1118, 664] width 804 height 10
checkbox input "true"
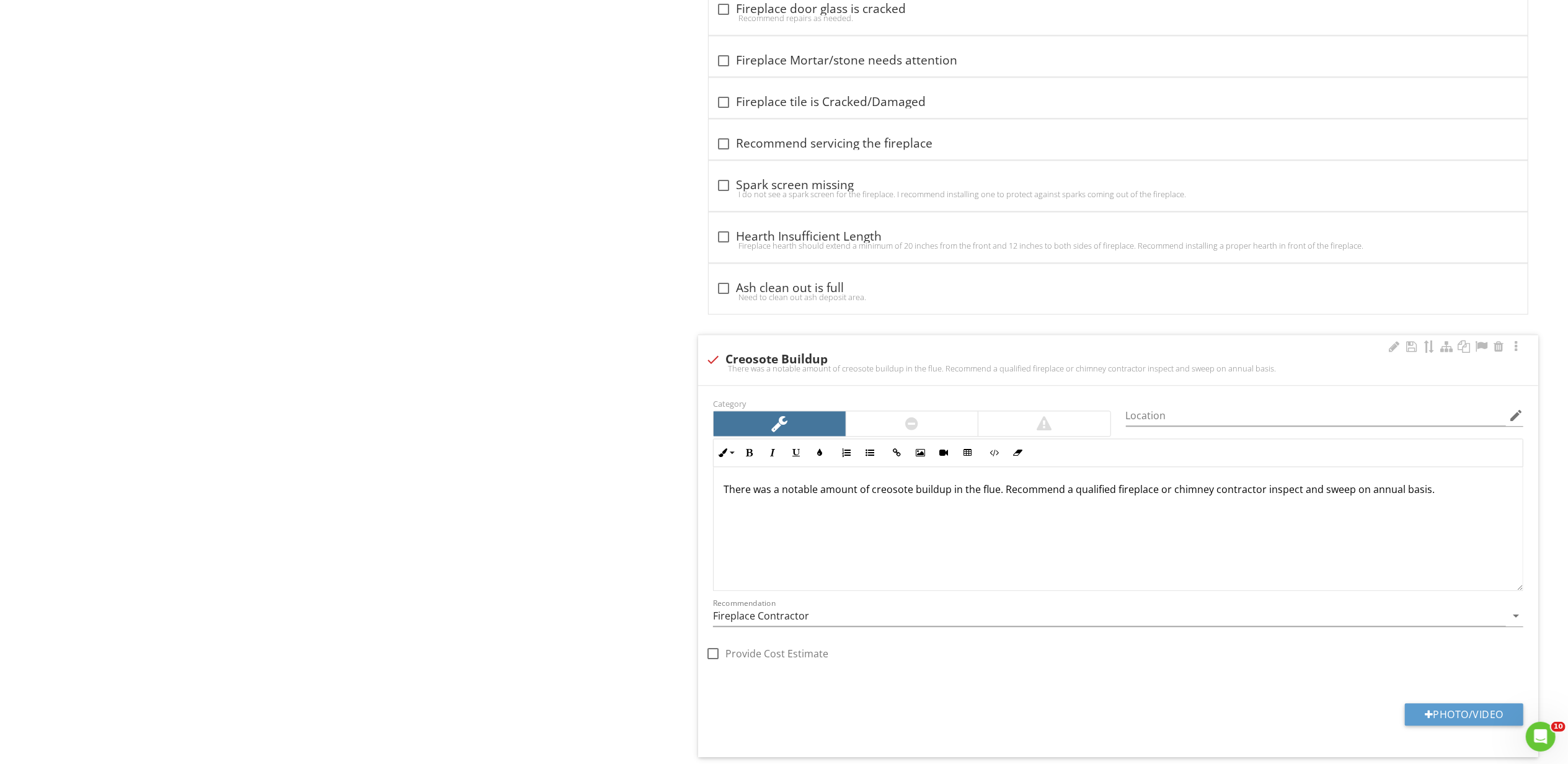
scroll to position [2752, 0]
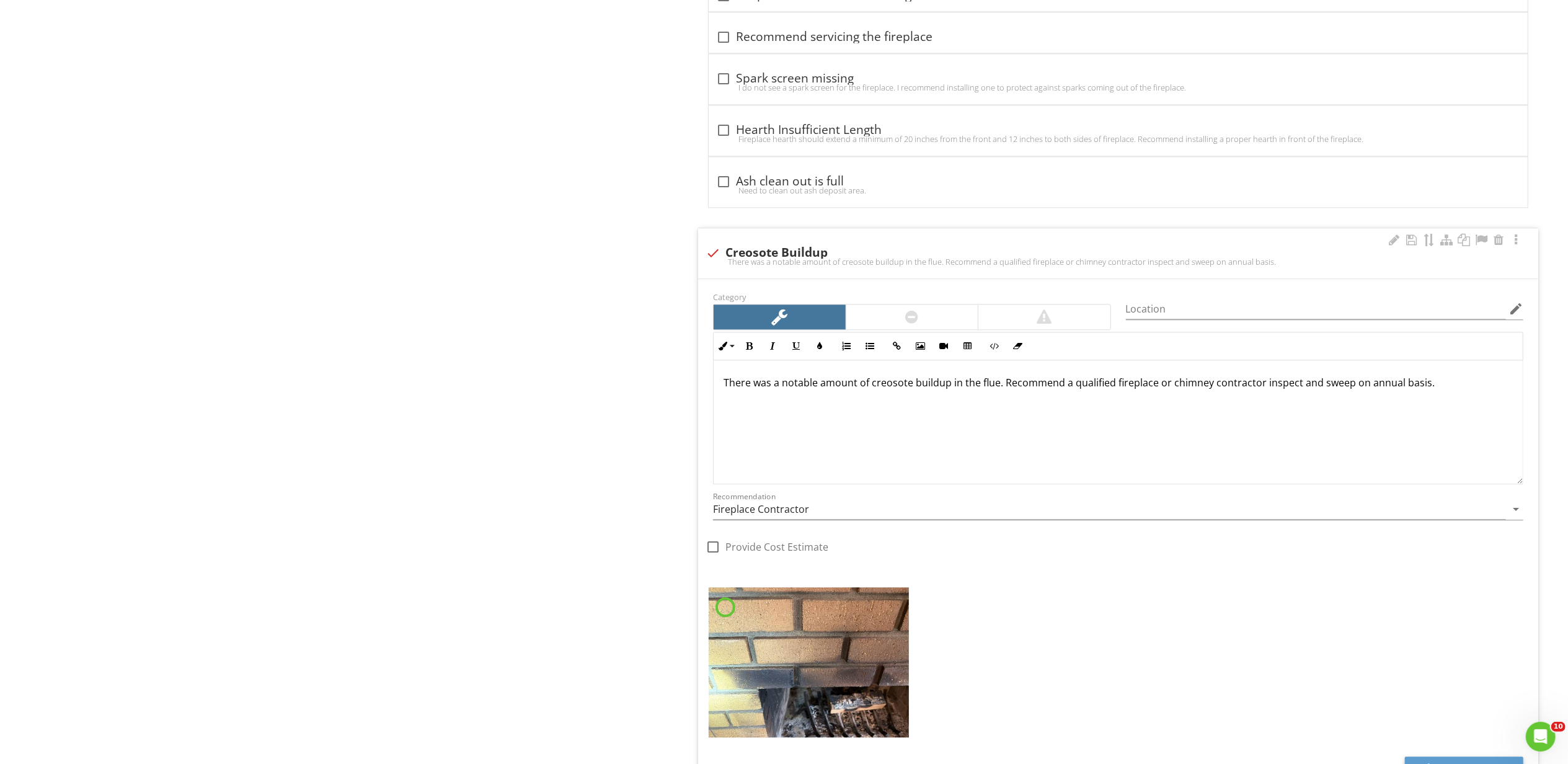
click at [1448, 410] on div "There was a notable amount of creosote buildup in the flue. Recommend a qualifi…" at bounding box center [1118, 422] width 809 height 124
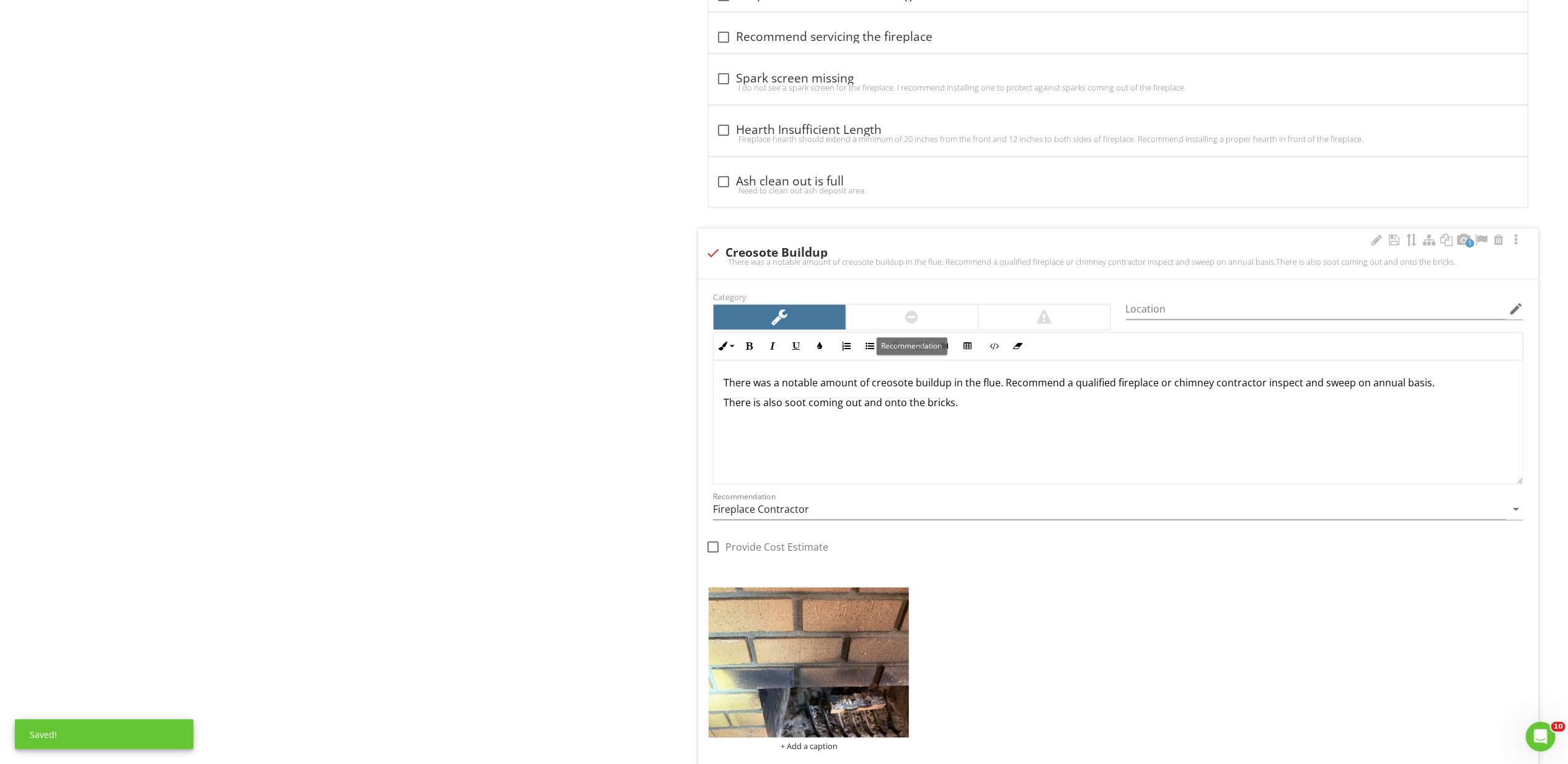
click at [938, 318] on div at bounding box center [912, 317] width 132 height 25
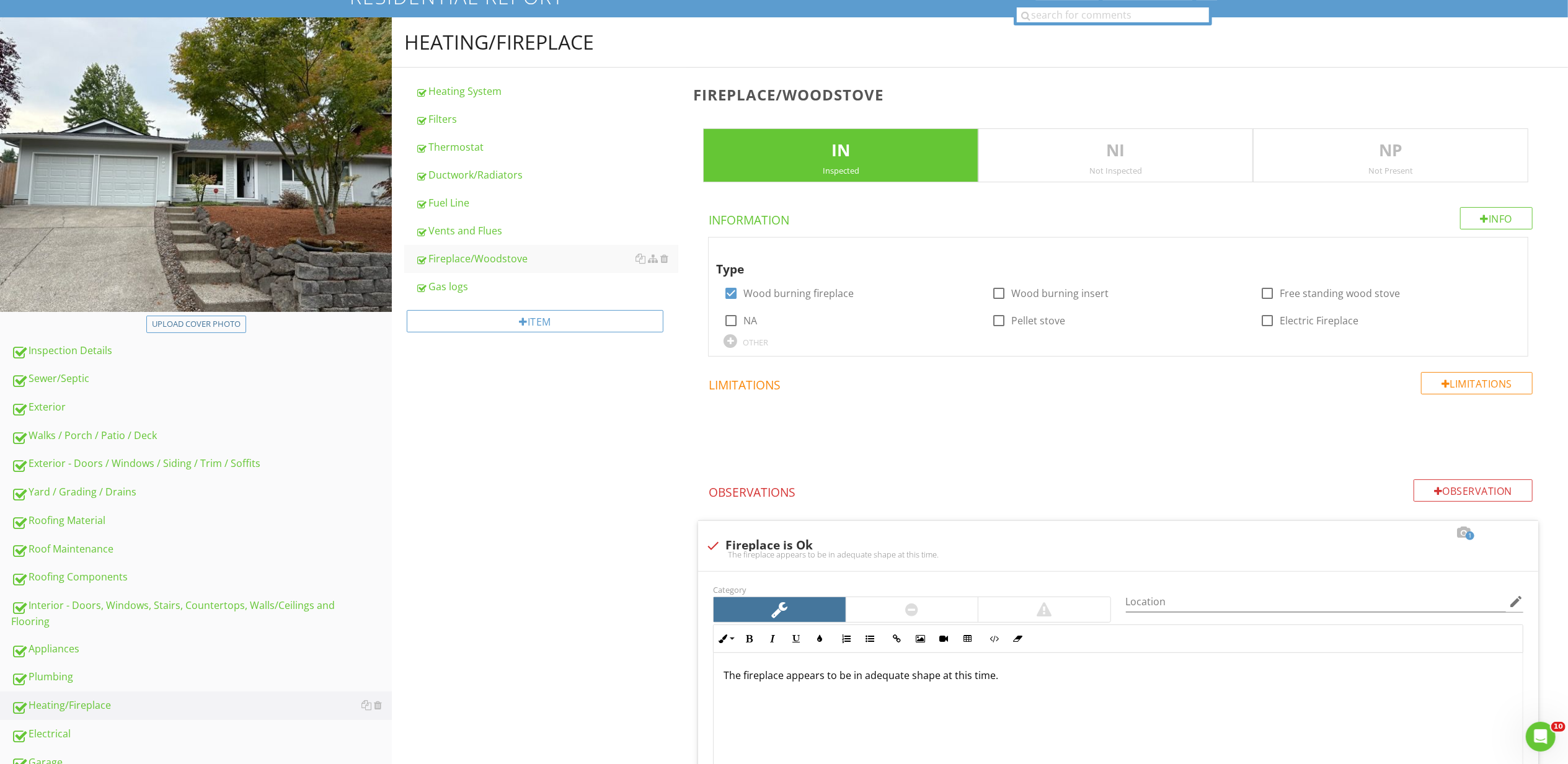
scroll to position [0, 0]
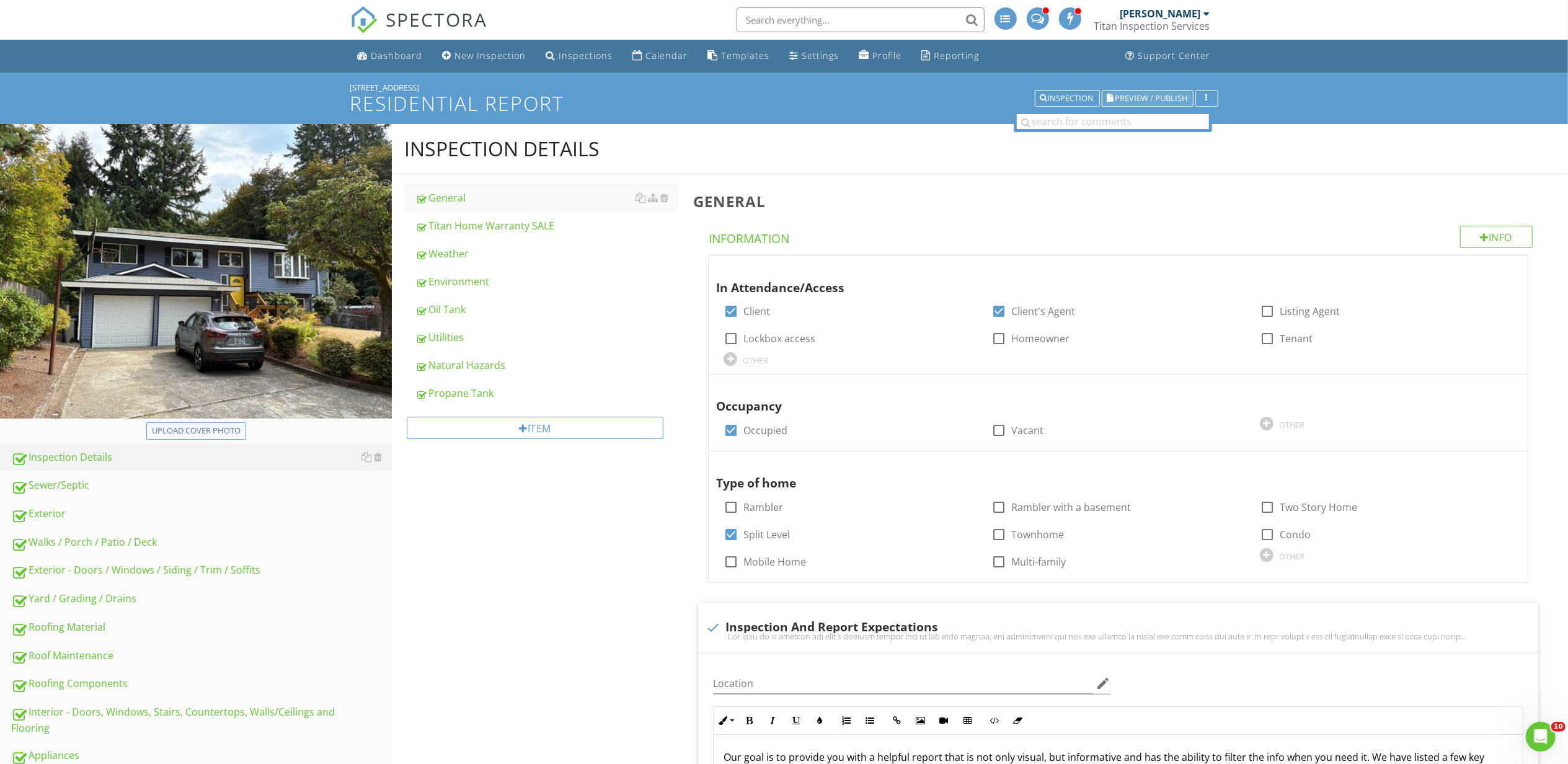
click at [1152, 98] on span "Preview / Publish" at bounding box center [1152, 98] width 72 height 8
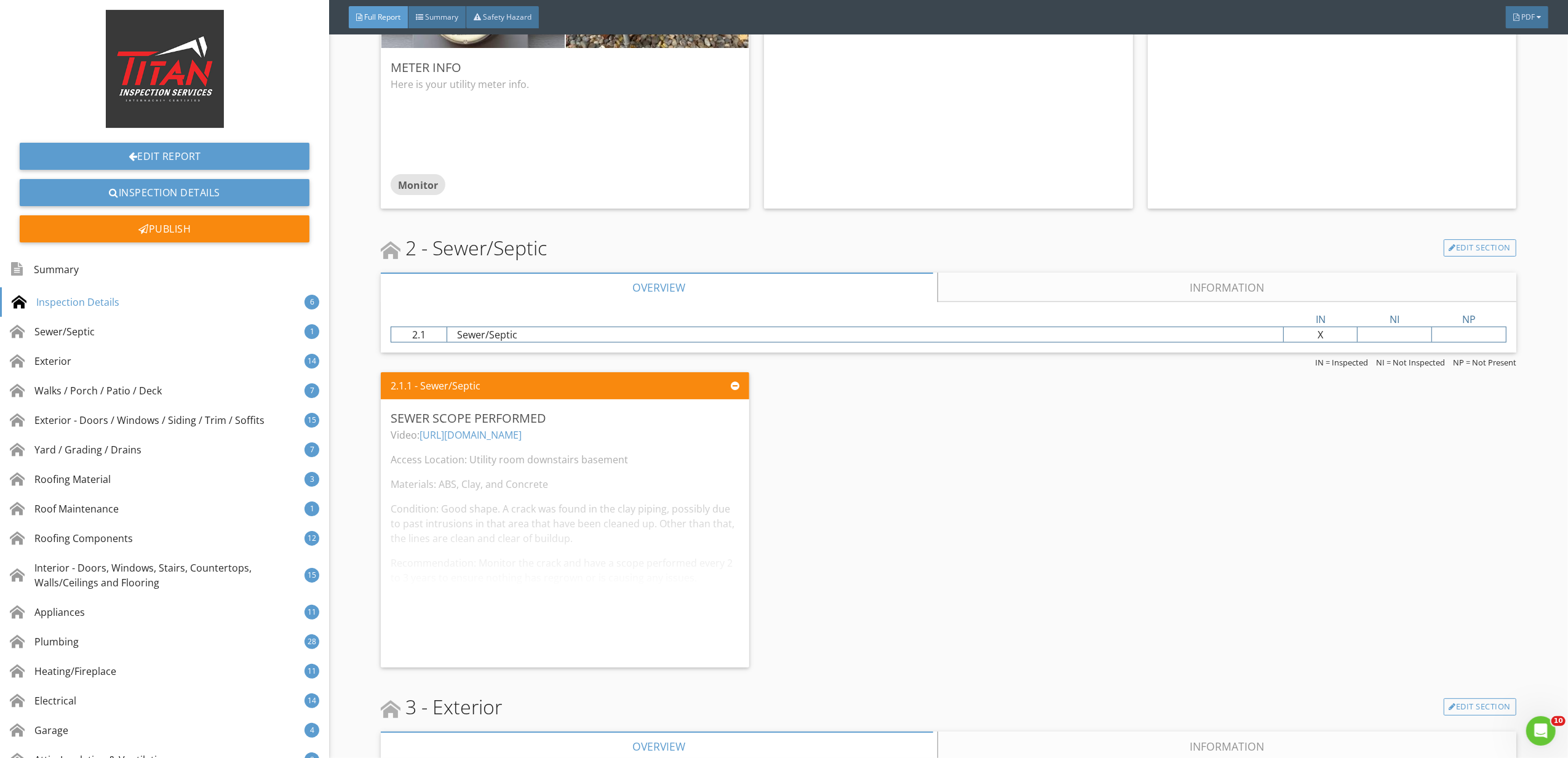
scroll to position [1395, 0]
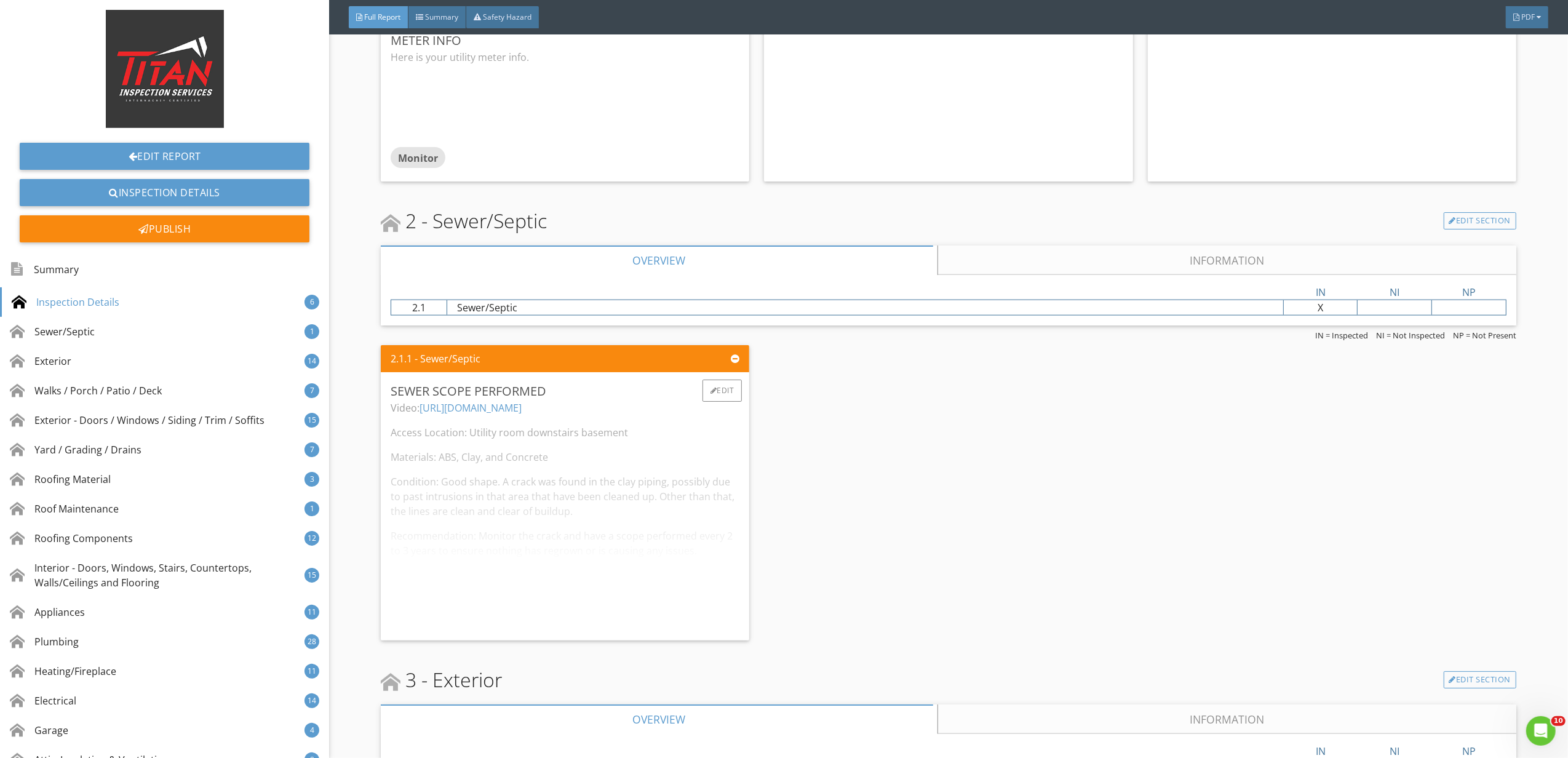
click at [693, 453] on div "Video: https://youtu.be/ob-LJ0KFodQ Access Location: Utility room downstairs ba…" at bounding box center [565, 516] width 349 height 230
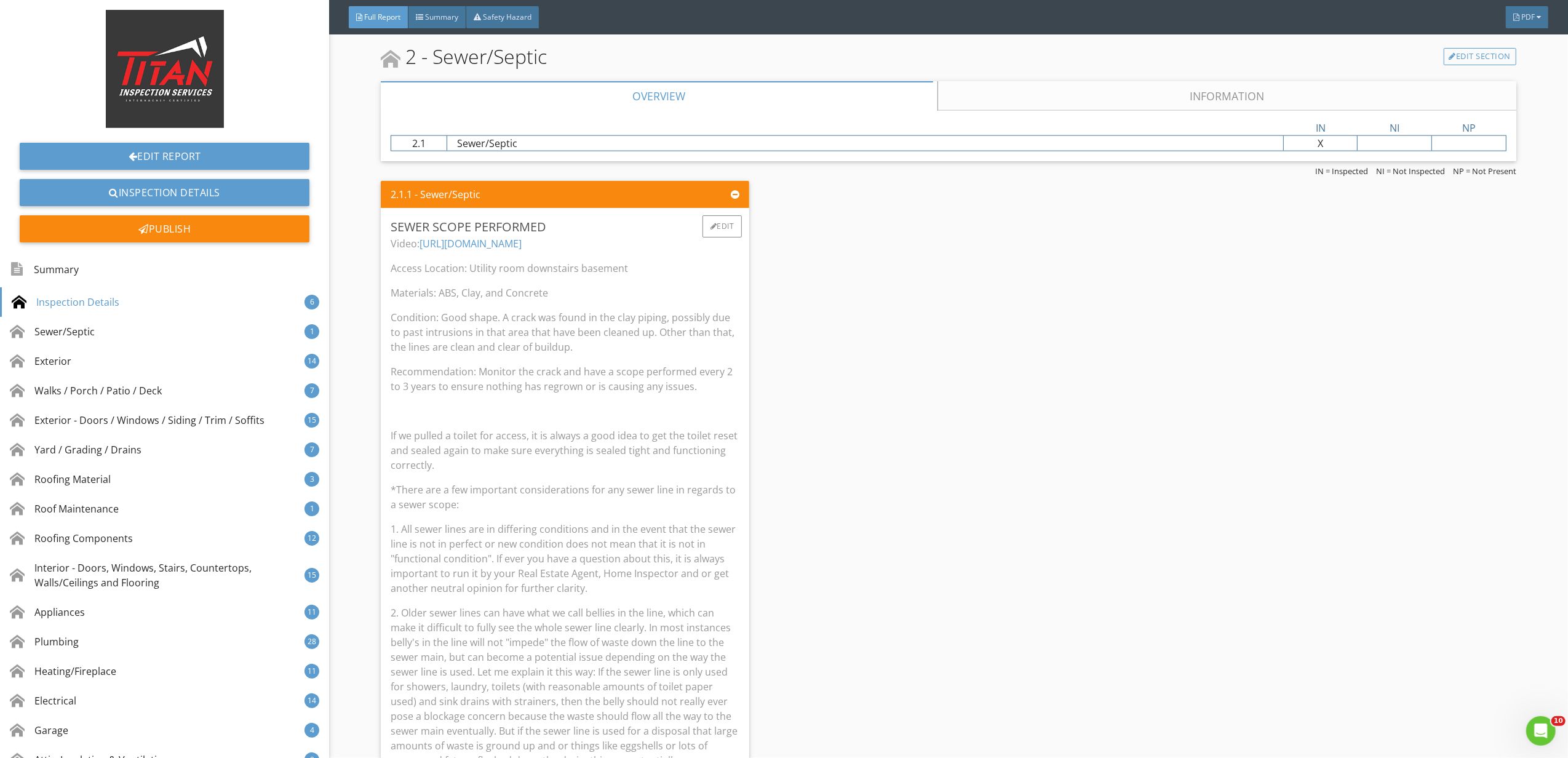
scroll to position [1641, 0]
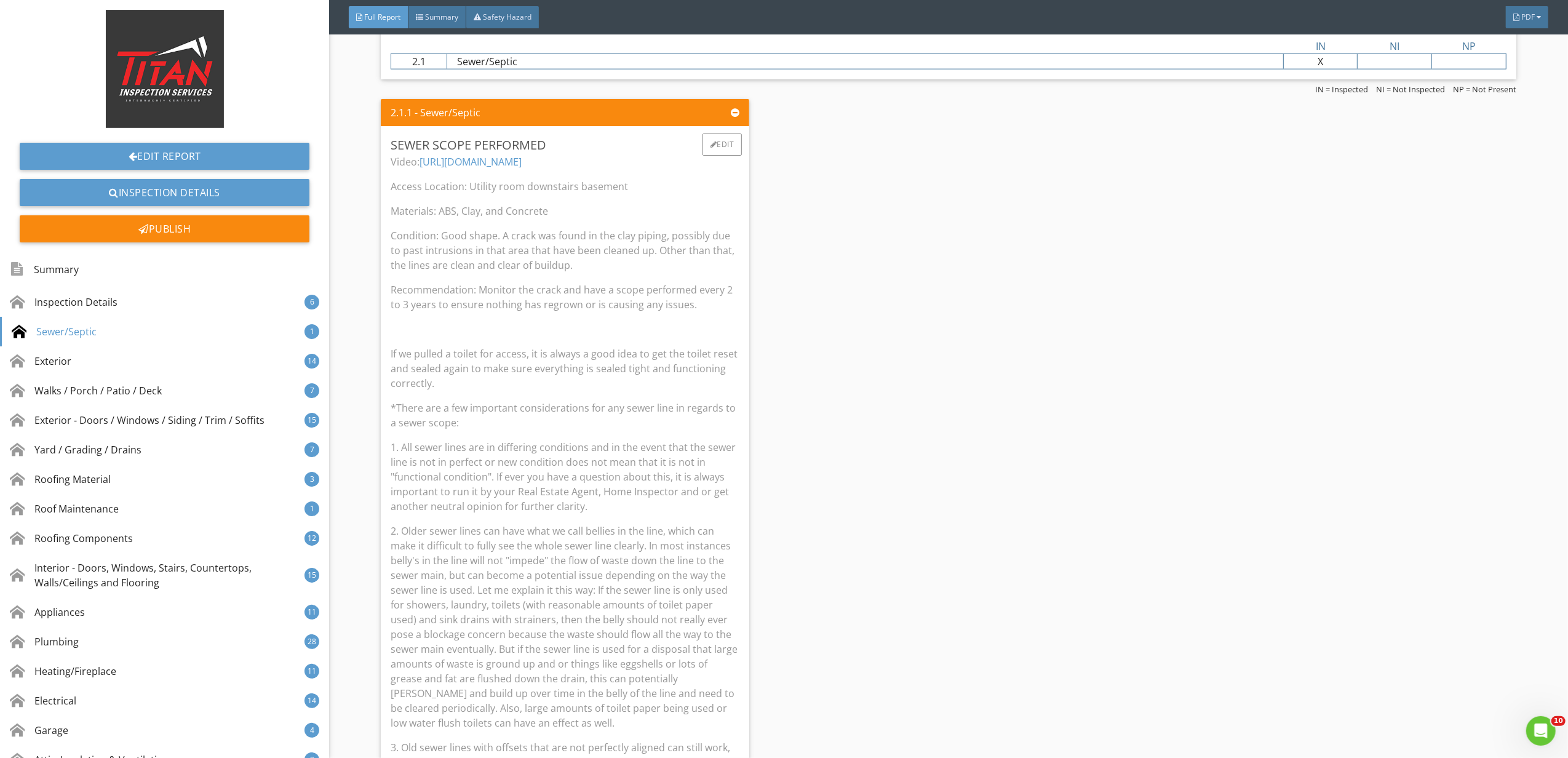
click at [634, 507] on p "1. All sewer lines are in differing conditions and in the event that the sewer …" at bounding box center [565, 476] width 349 height 74
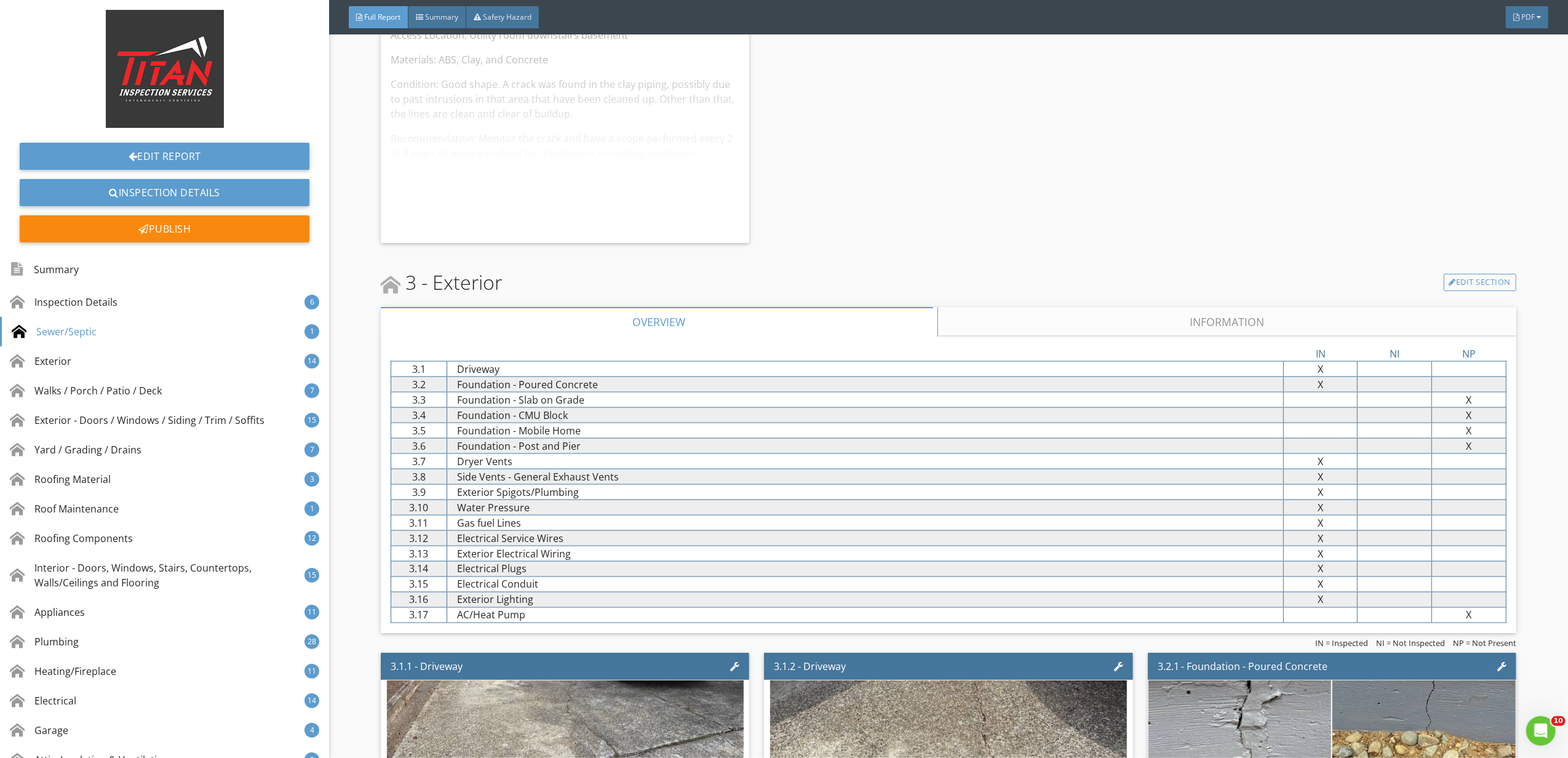
scroll to position [1805, 0]
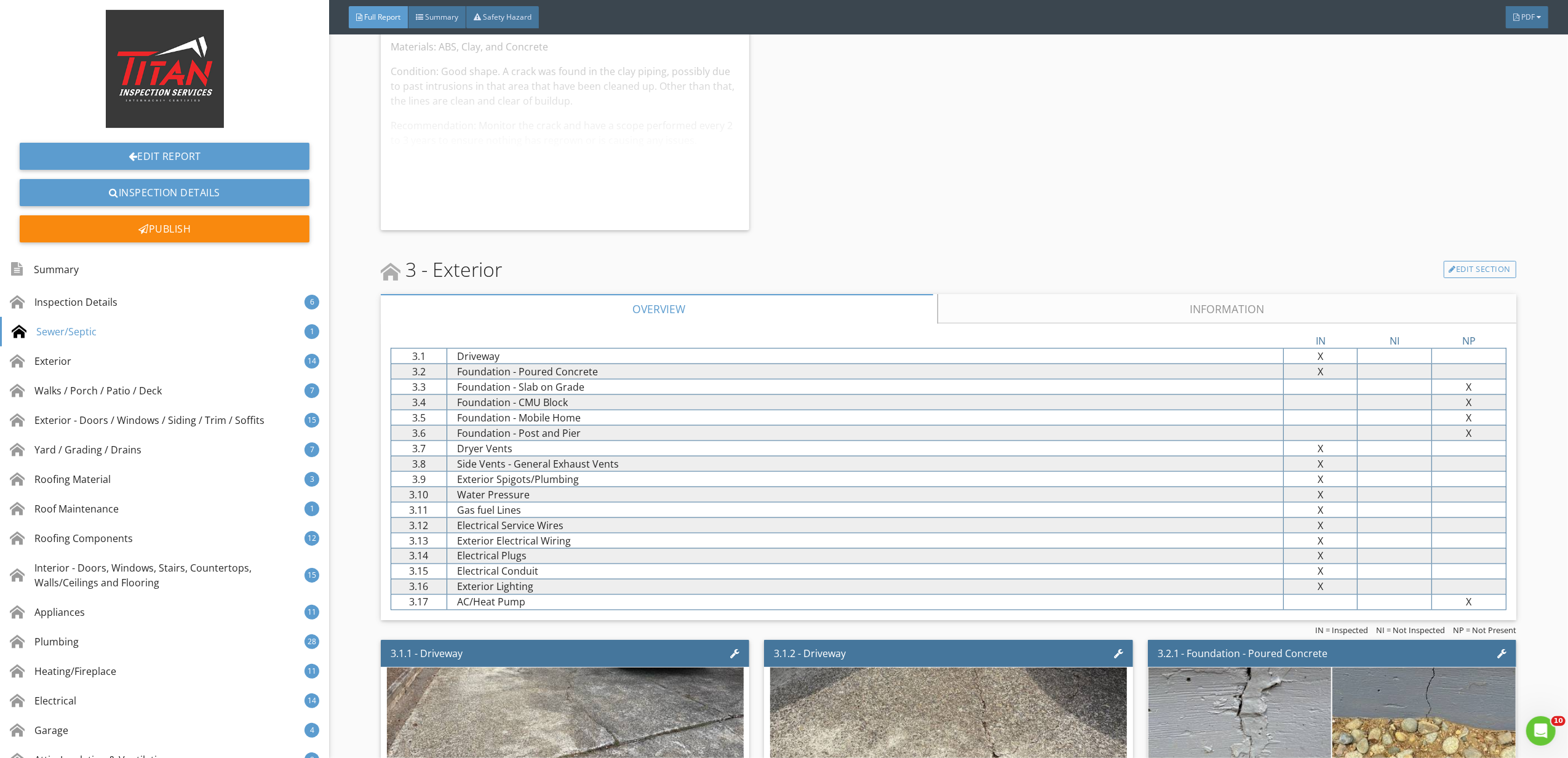
click at [695, 207] on div "Video: https://youtu.be/ob-LJ0KFodQ Access Location: Utility room downstairs ba…" at bounding box center [565, 105] width 349 height 230
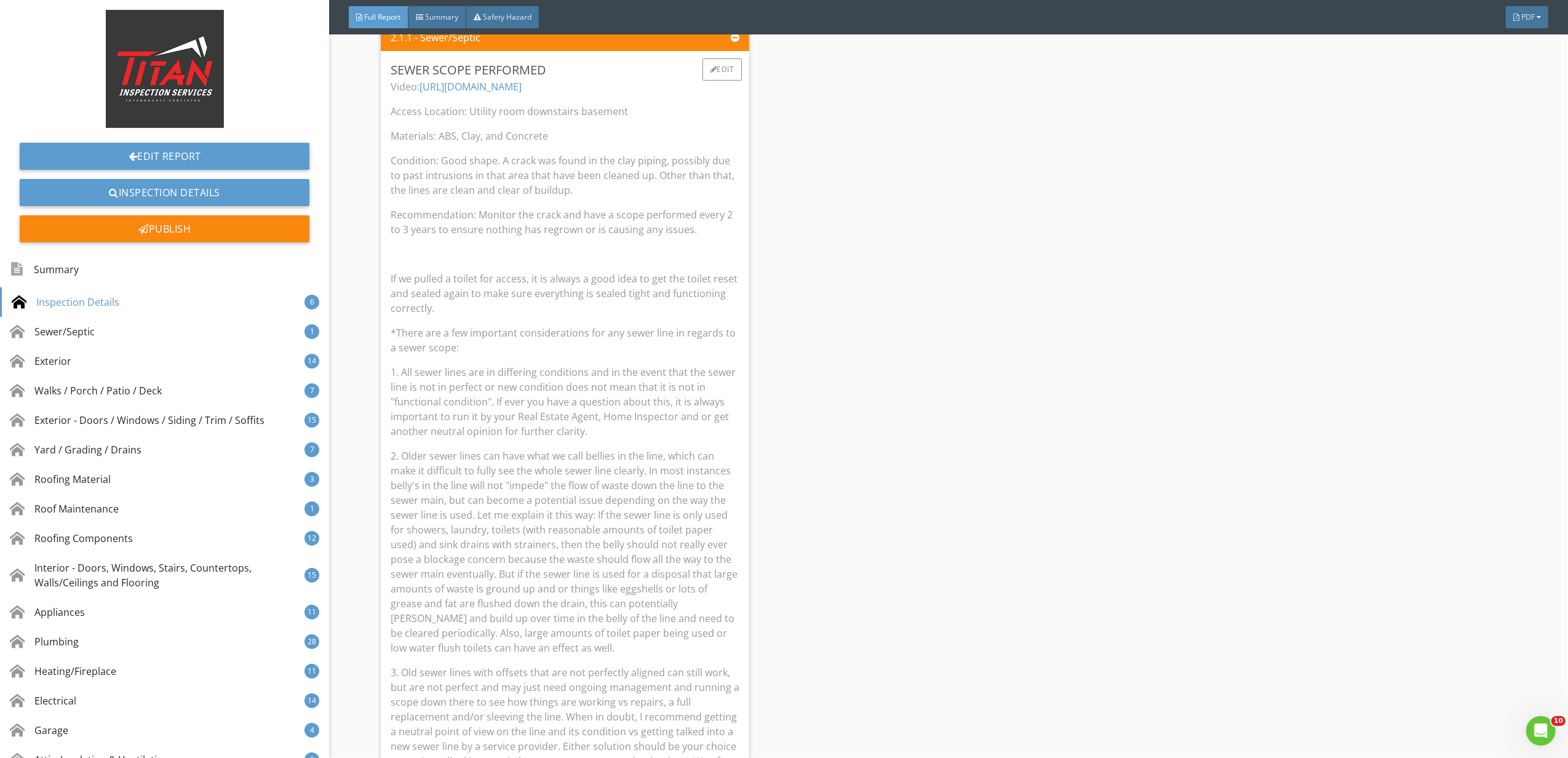
scroll to position [1559, 0]
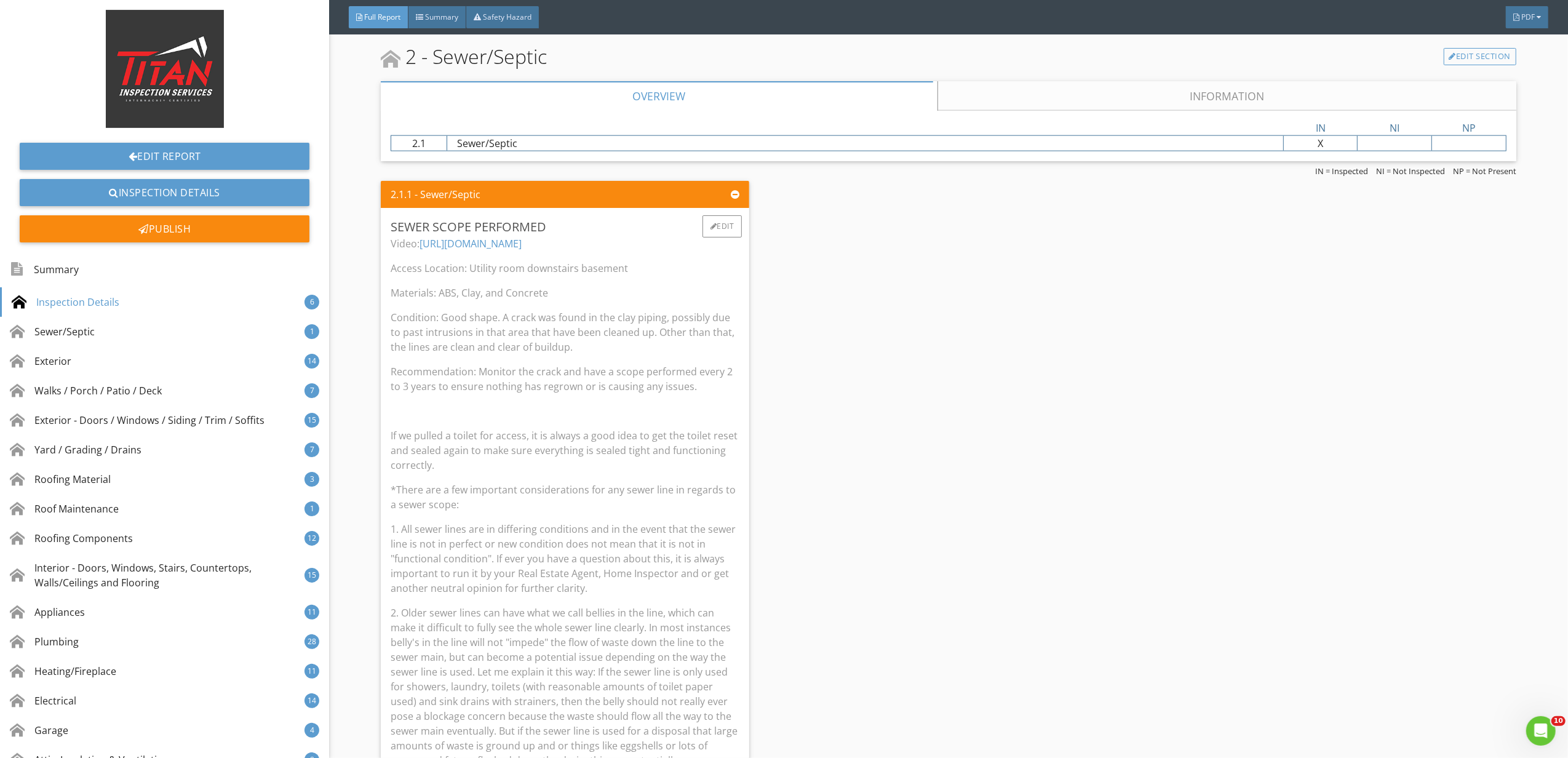
click at [727, 242] on p "Video: https://youtu.be/ob-LJ0KFodQ" at bounding box center [565, 243] width 349 height 15
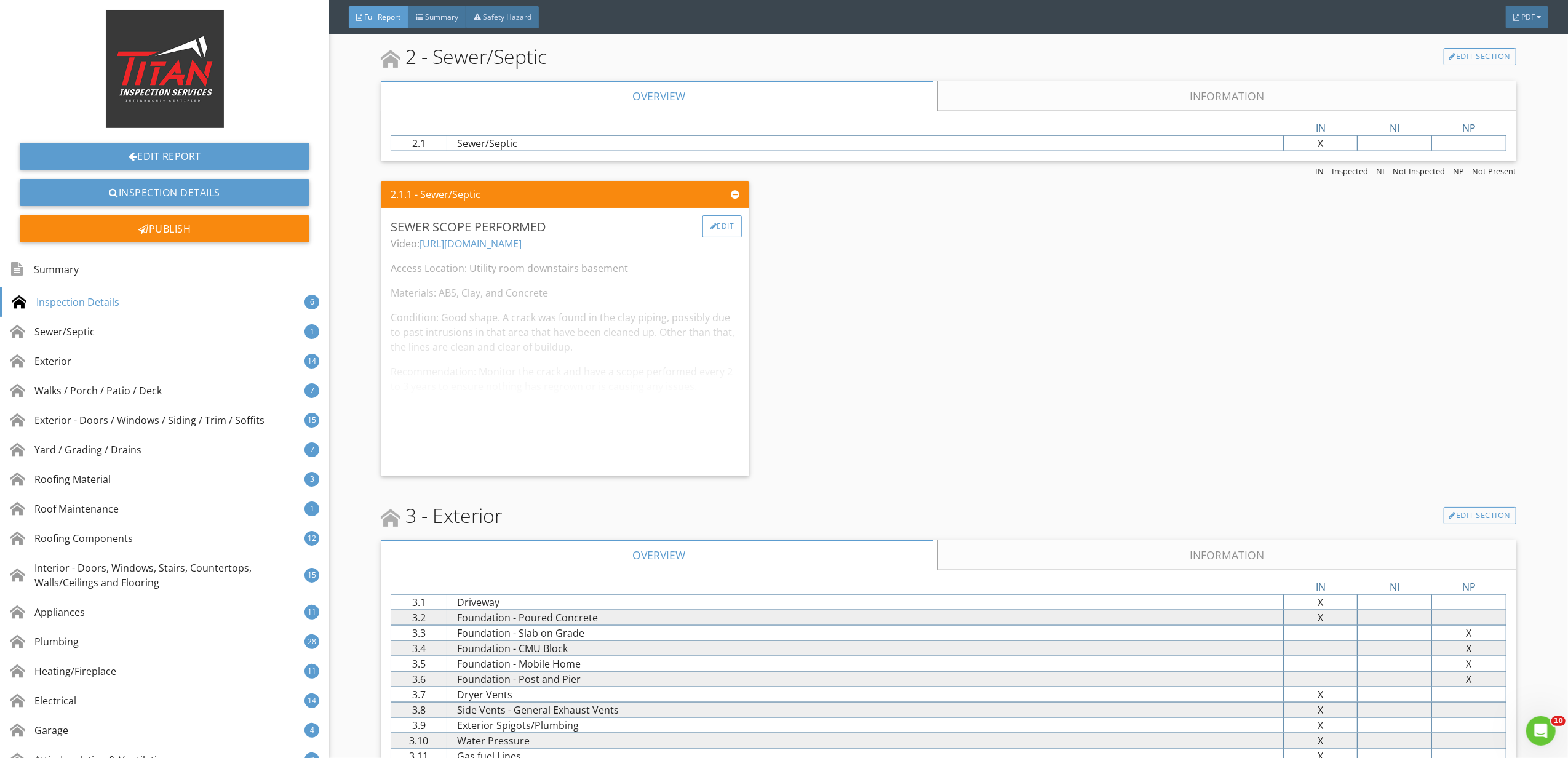
click at [726, 230] on div "Edit" at bounding box center [722, 226] width 40 height 22
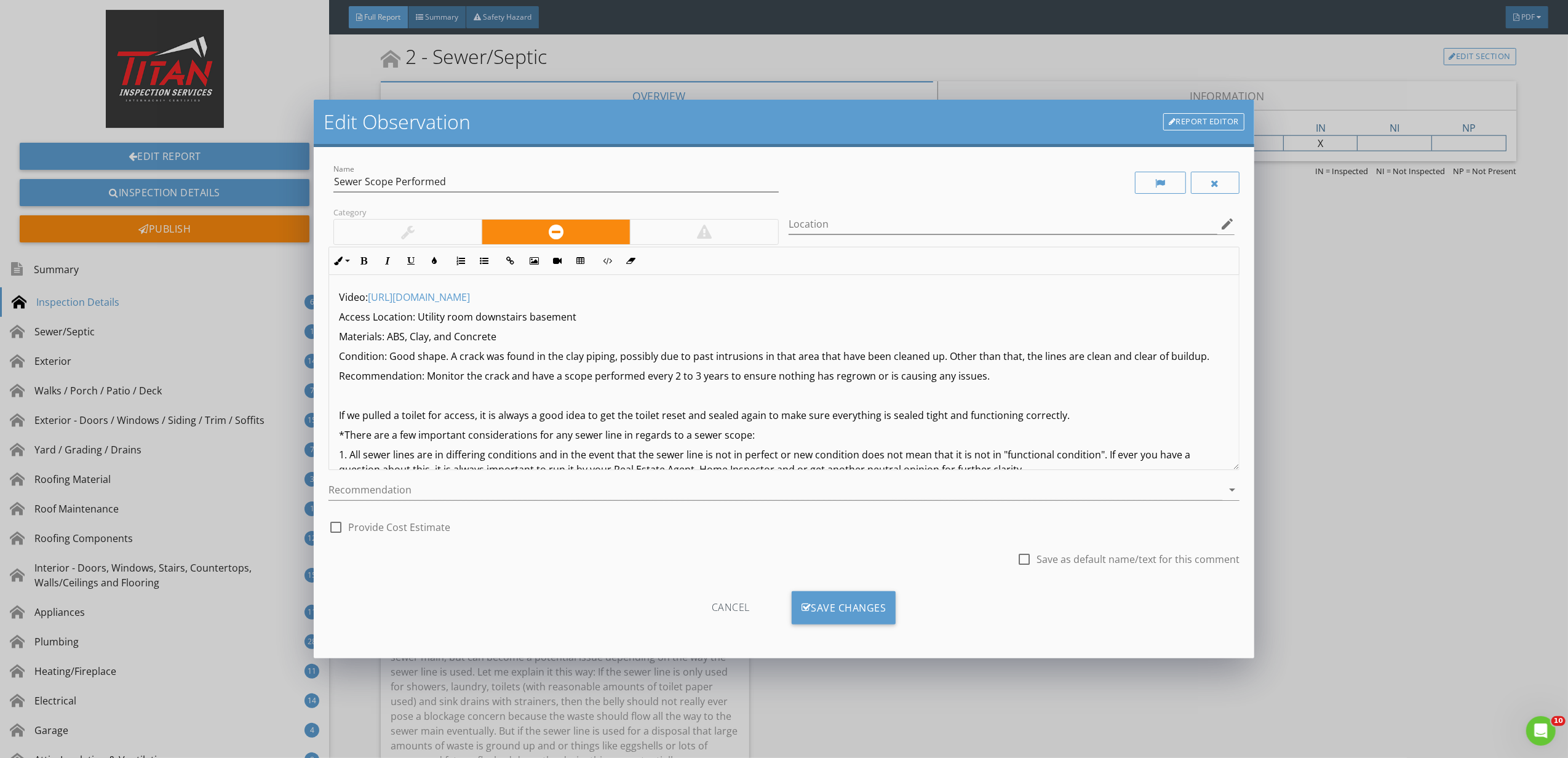
click at [1011, 372] on p "Recommendation: Monitor the crack and have a scope performed every 2 to 3 years…" at bounding box center [783, 376] width 890 height 15
click at [428, 377] on p "Recommendation: Monitor the crack and have a scope performed every 2 to 3 years…" at bounding box center [783, 376] width 890 height 15
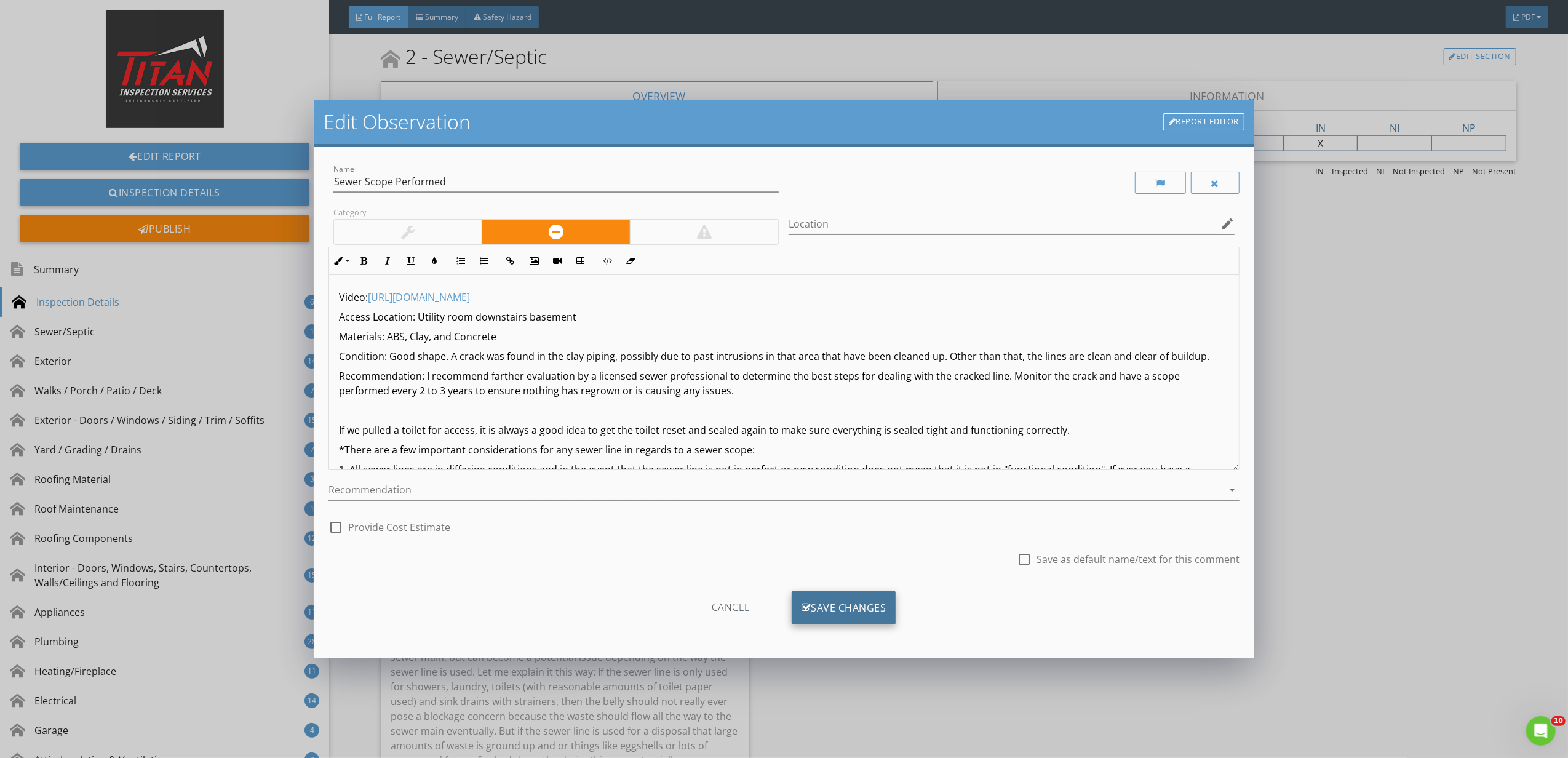
click at [865, 609] on div "Save Changes" at bounding box center [844, 608] width 105 height 33
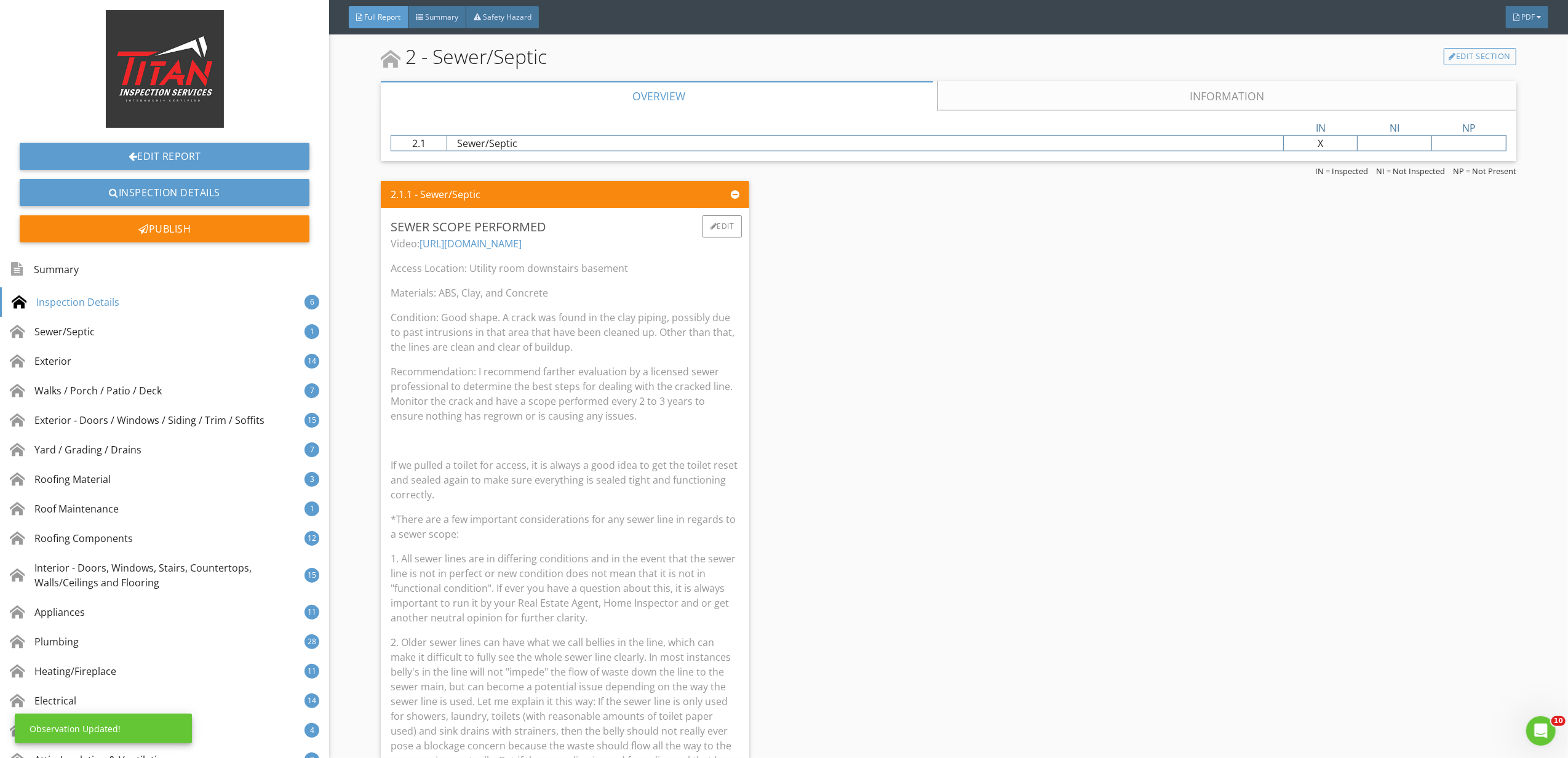
click at [724, 596] on p "1. All sewer lines are in differing conditions and in the event that the sewer …" at bounding box center [565, 588] width 349 height 74
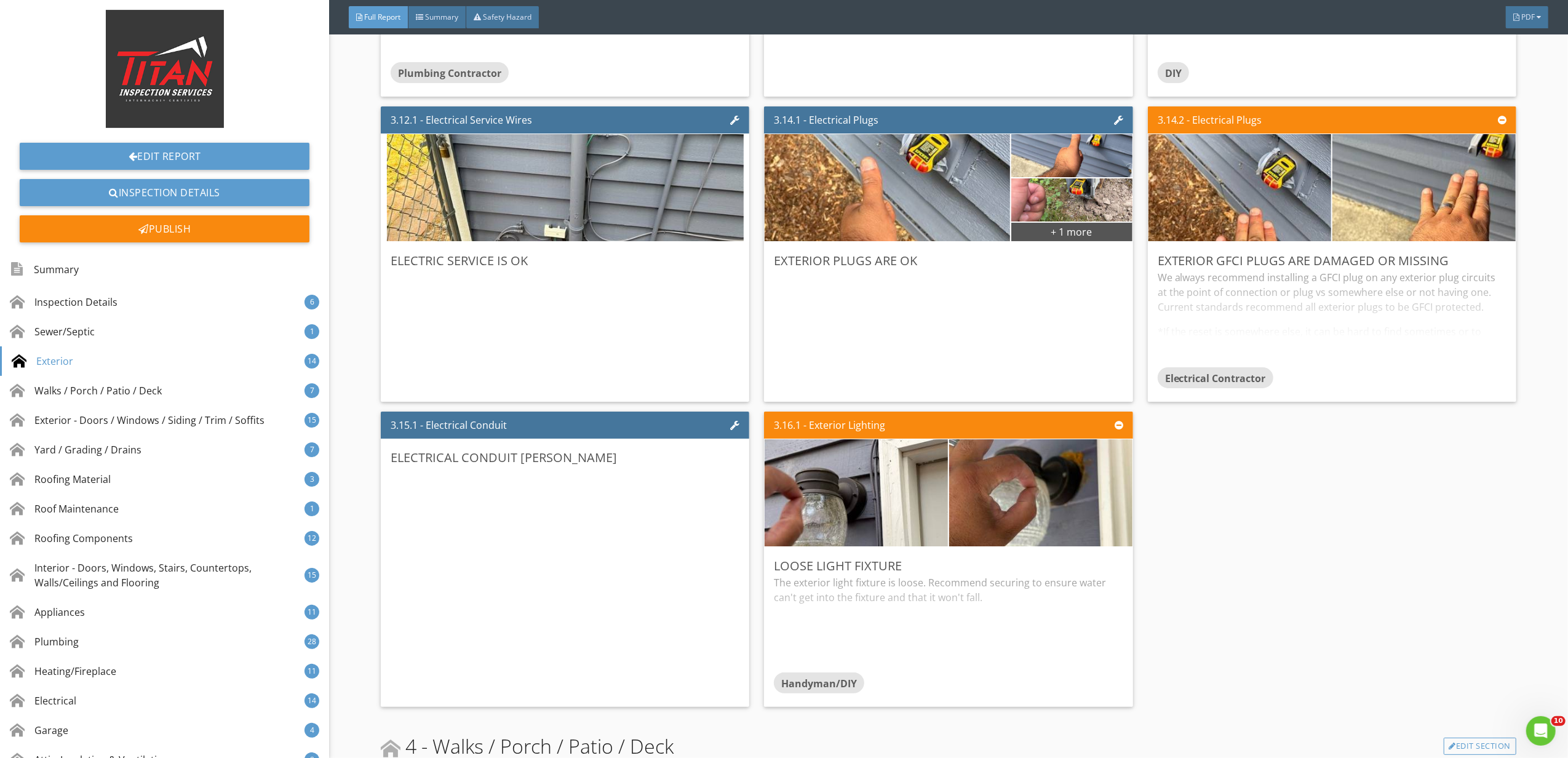
scroll to position [3282, 0]
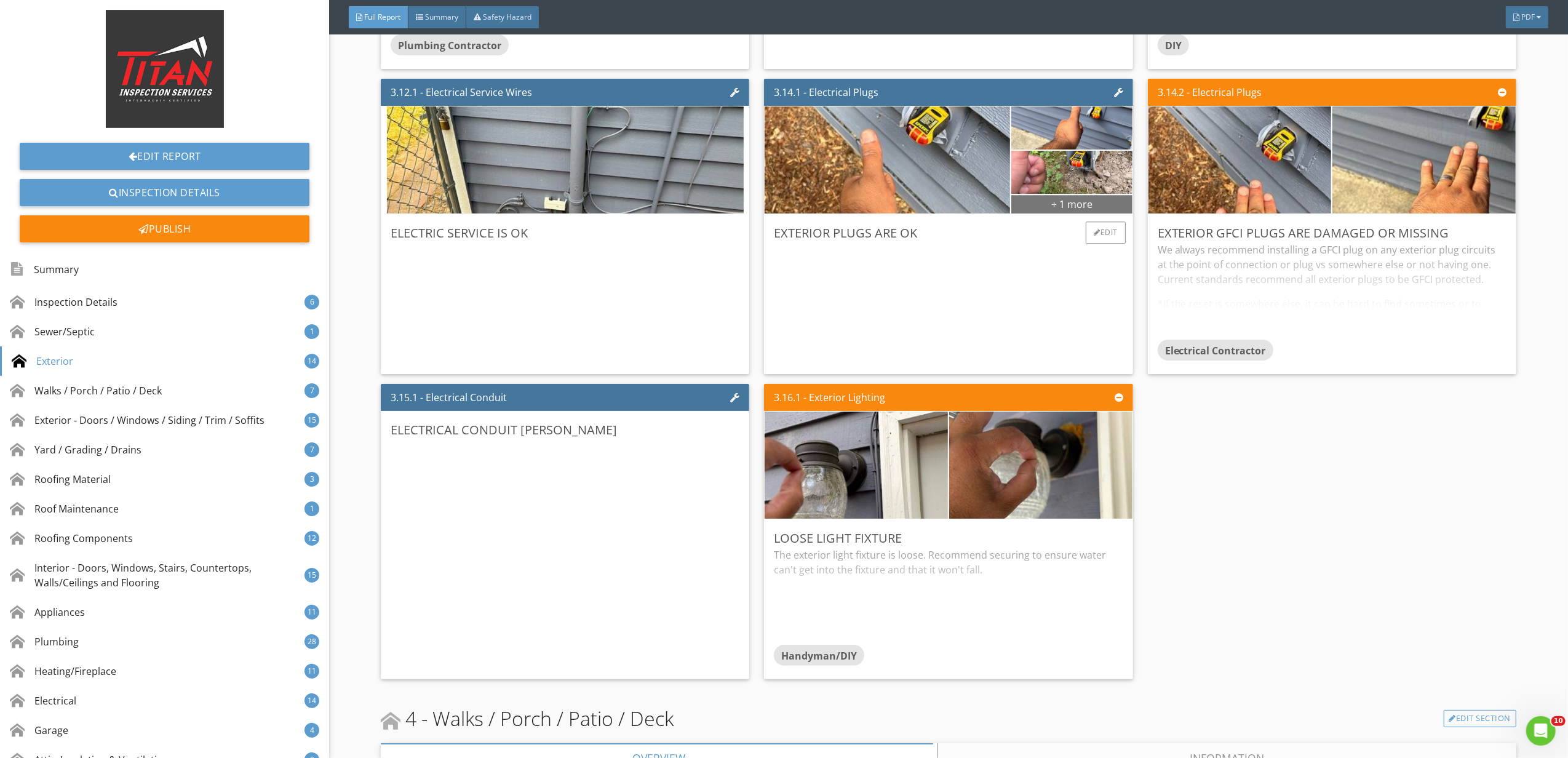
click at [1080, 213] on div "+ 1 more" at bounding box center [1071, 203] width 121 height 20
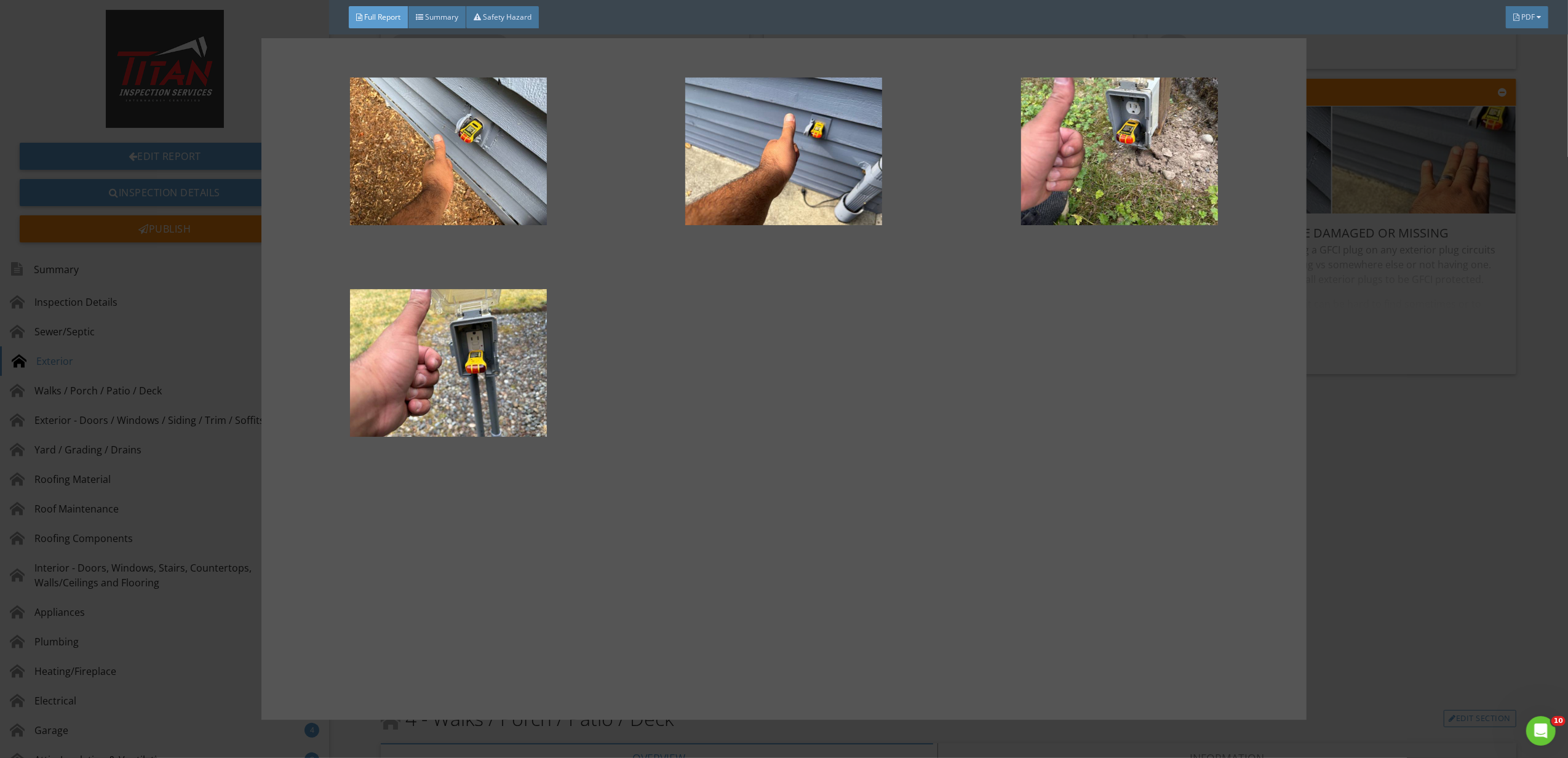
click at [1376, 306] on div at bounding box center [784, 379] width 1568 height 758
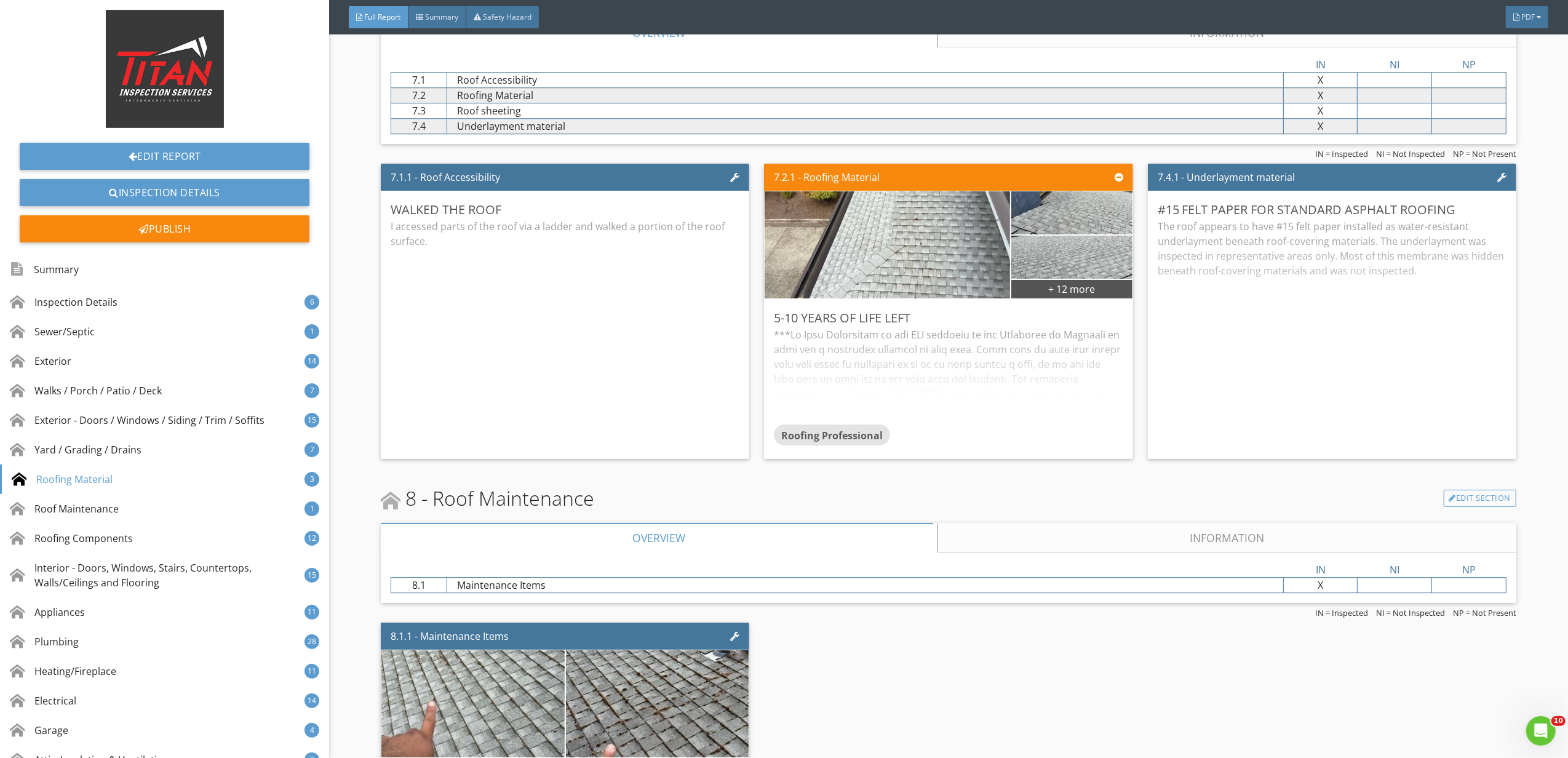
scroll to position [8205, 0]
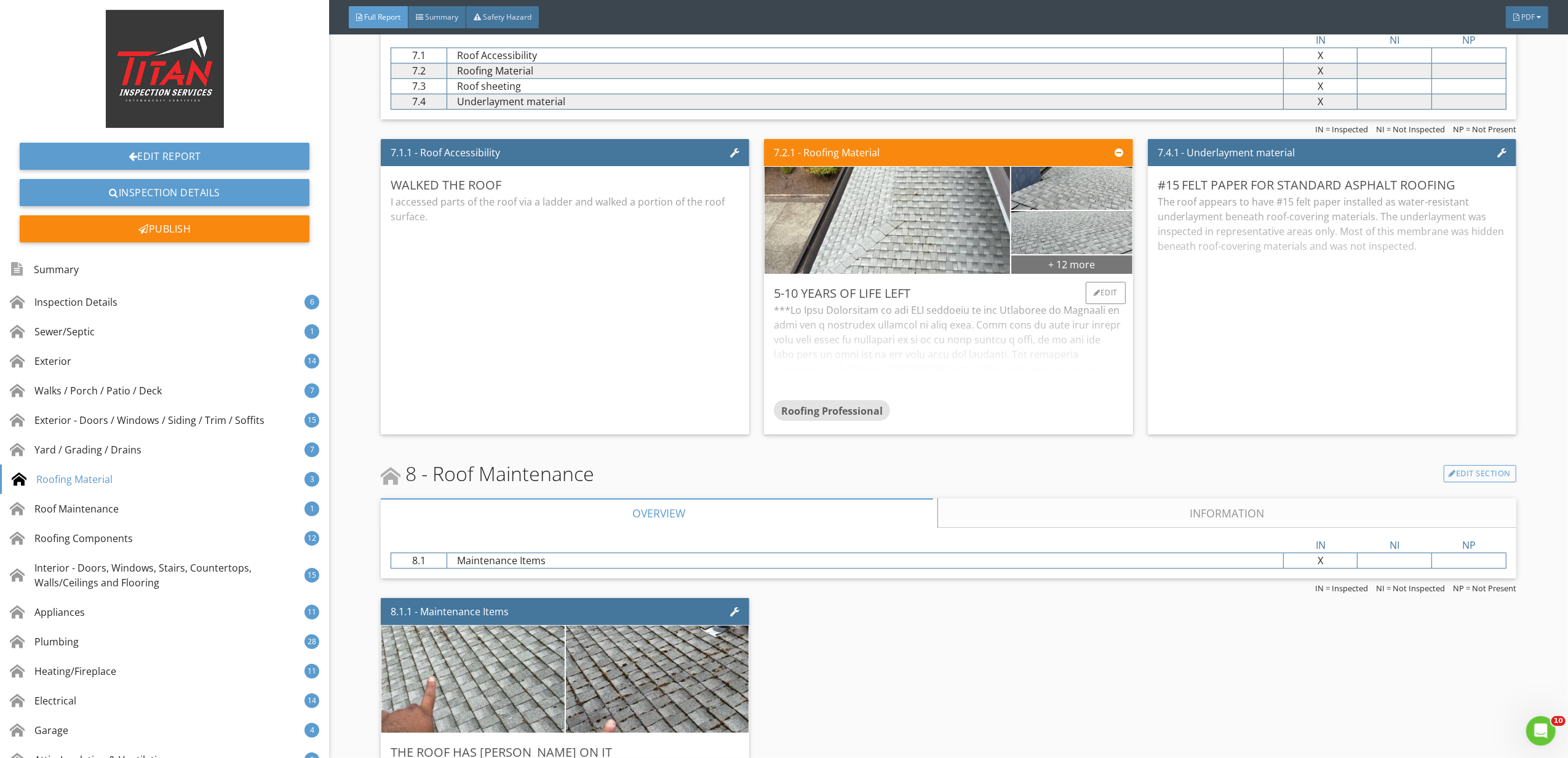
click at [1063, 274] on div "+ 12 more" at bounding box center [1071, 264] width 121 height 20
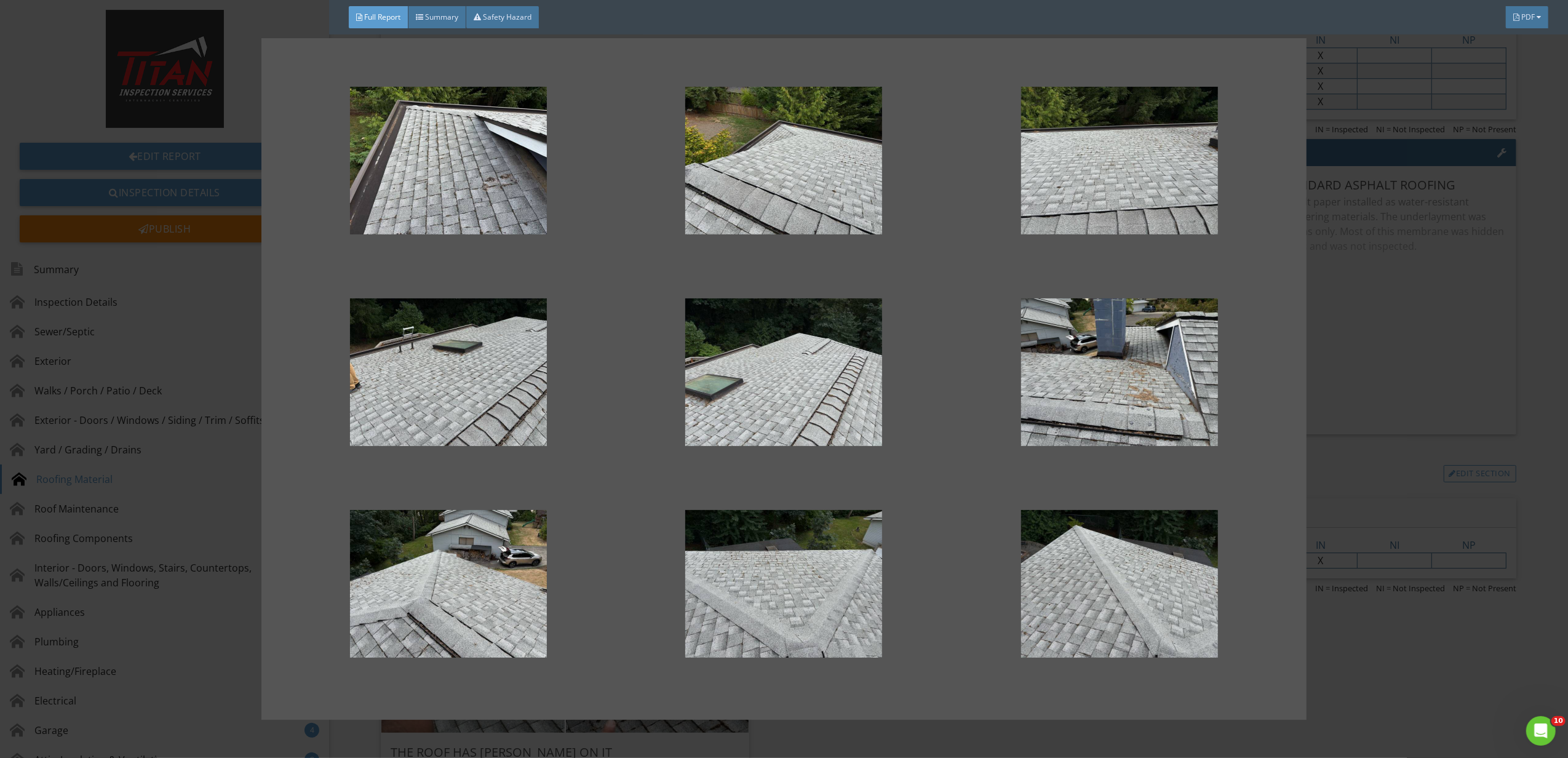
scroll to position [415, 0]
click at [1319, 463] on div at bounding box center [784, 379] width 1568 height 758
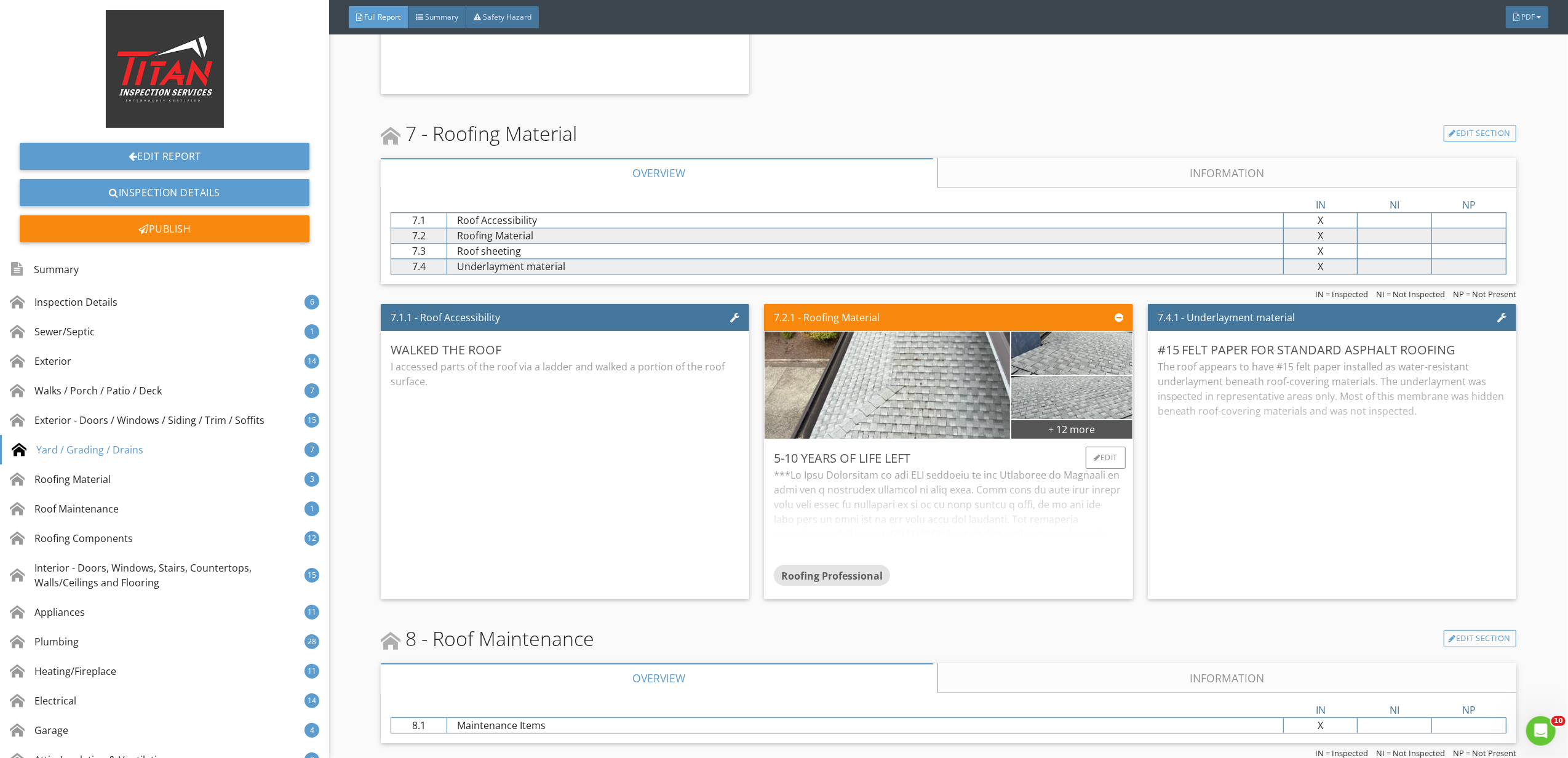
scroll to position [8040, 0]
click at [1069, 438] on div "+ 12 more" at bounding box center [1071, 428] width 121 height 20
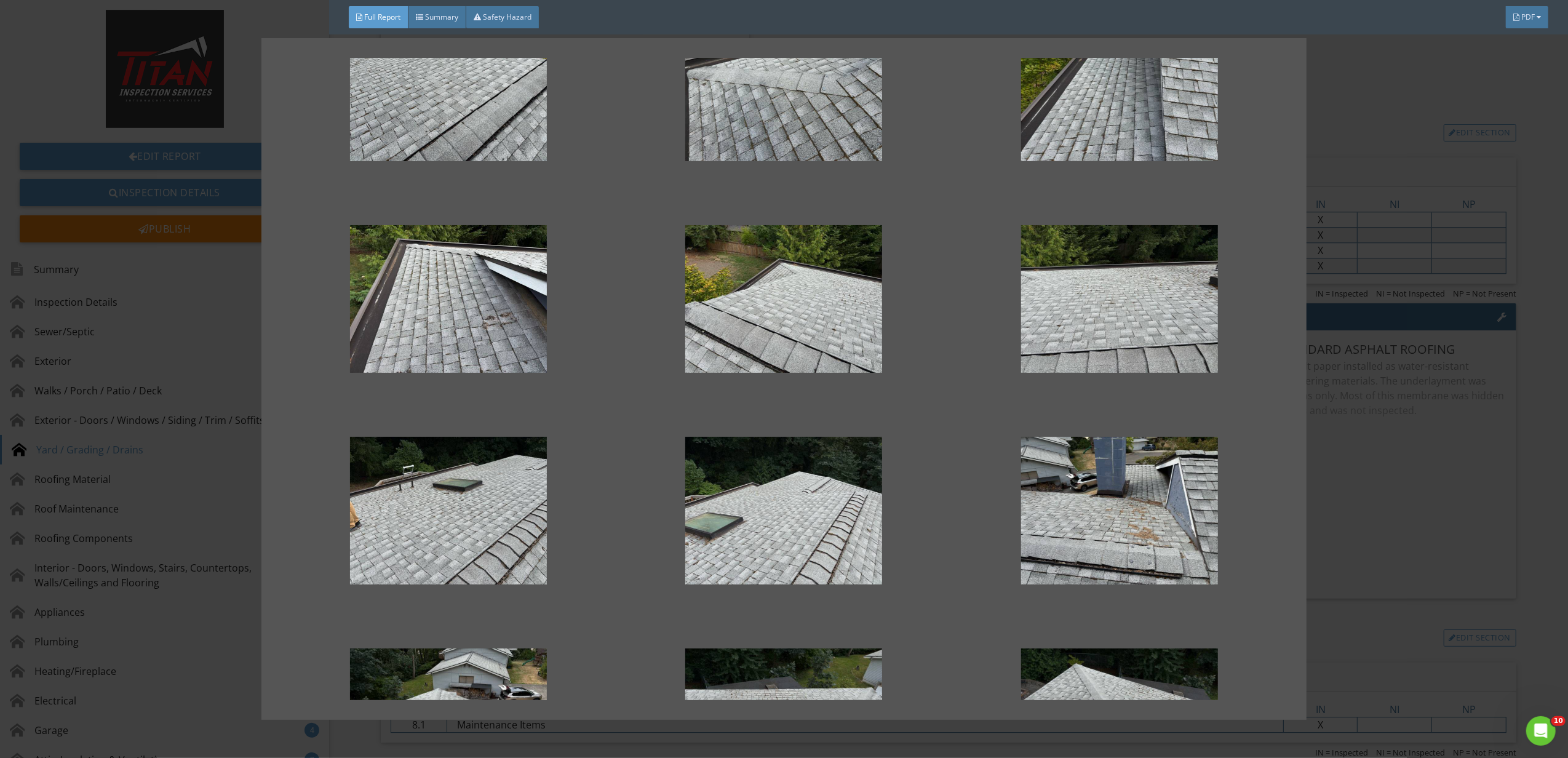
scroll to position [410, 0]
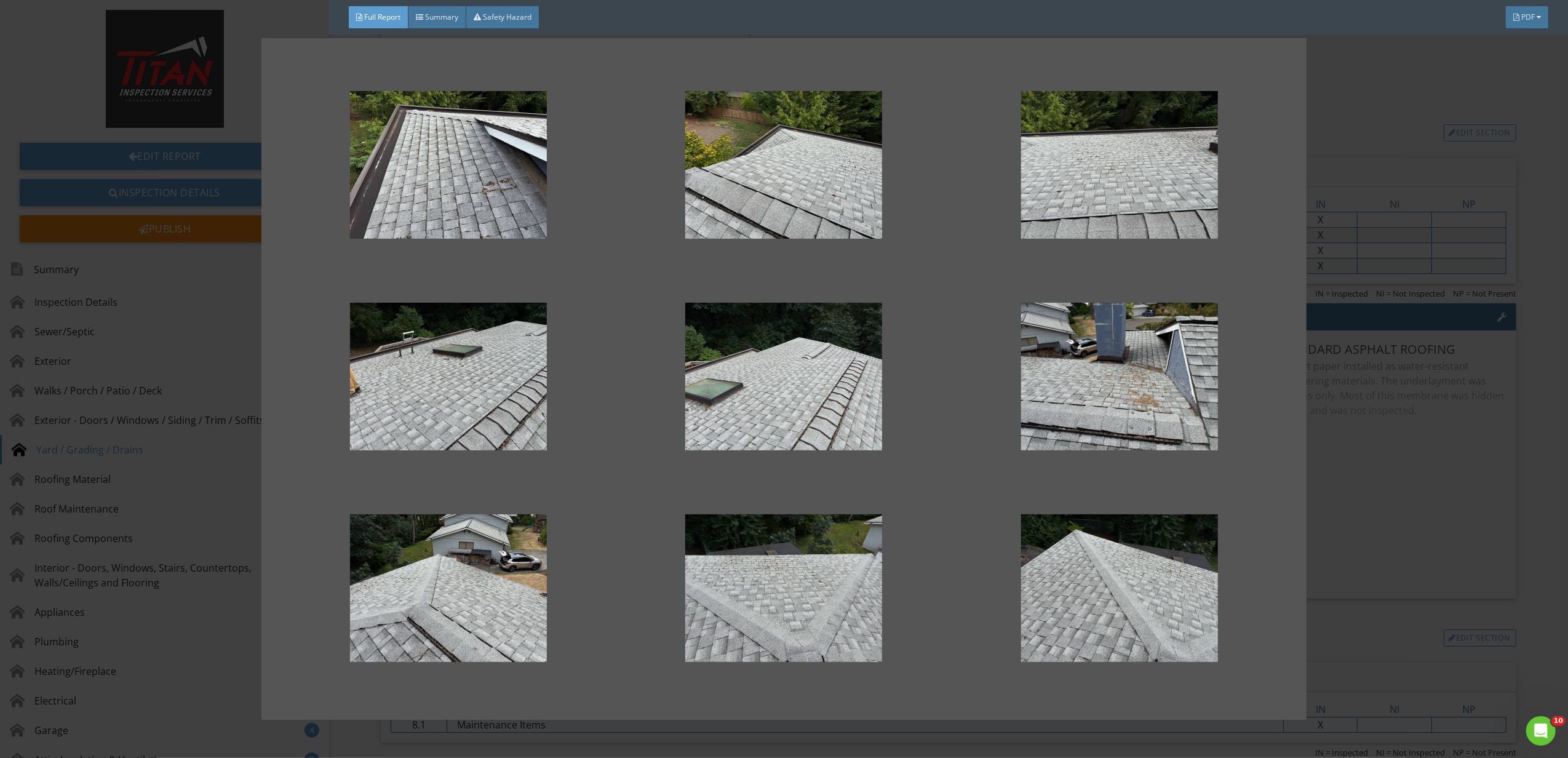
click at [1423, 522] on div at bounding box center [784, 379] width 1568 height 758
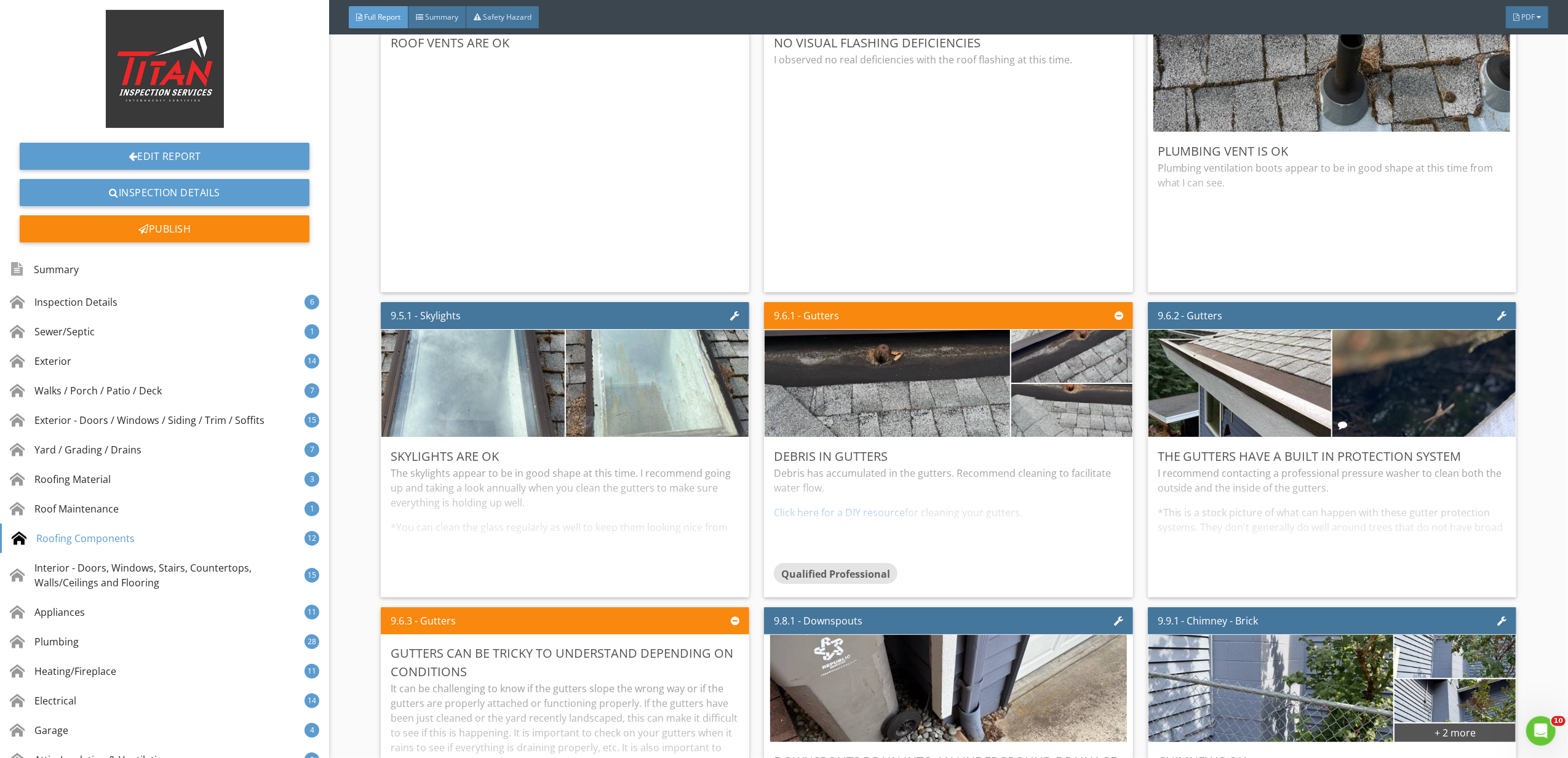
scroll to position [9518, 0]
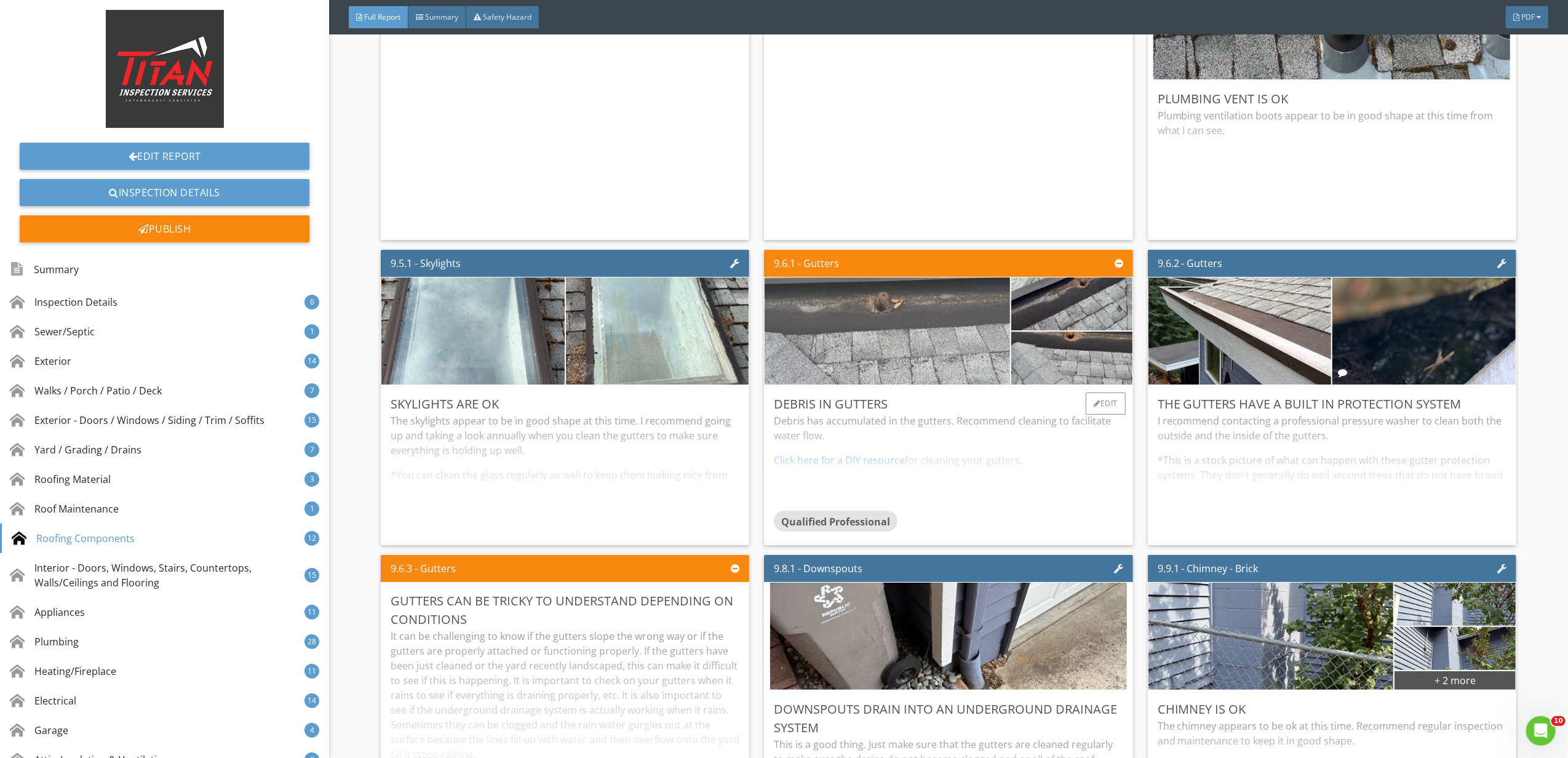
click at [916, 370] on img at bounding box center [887, 331] width 357 height 268
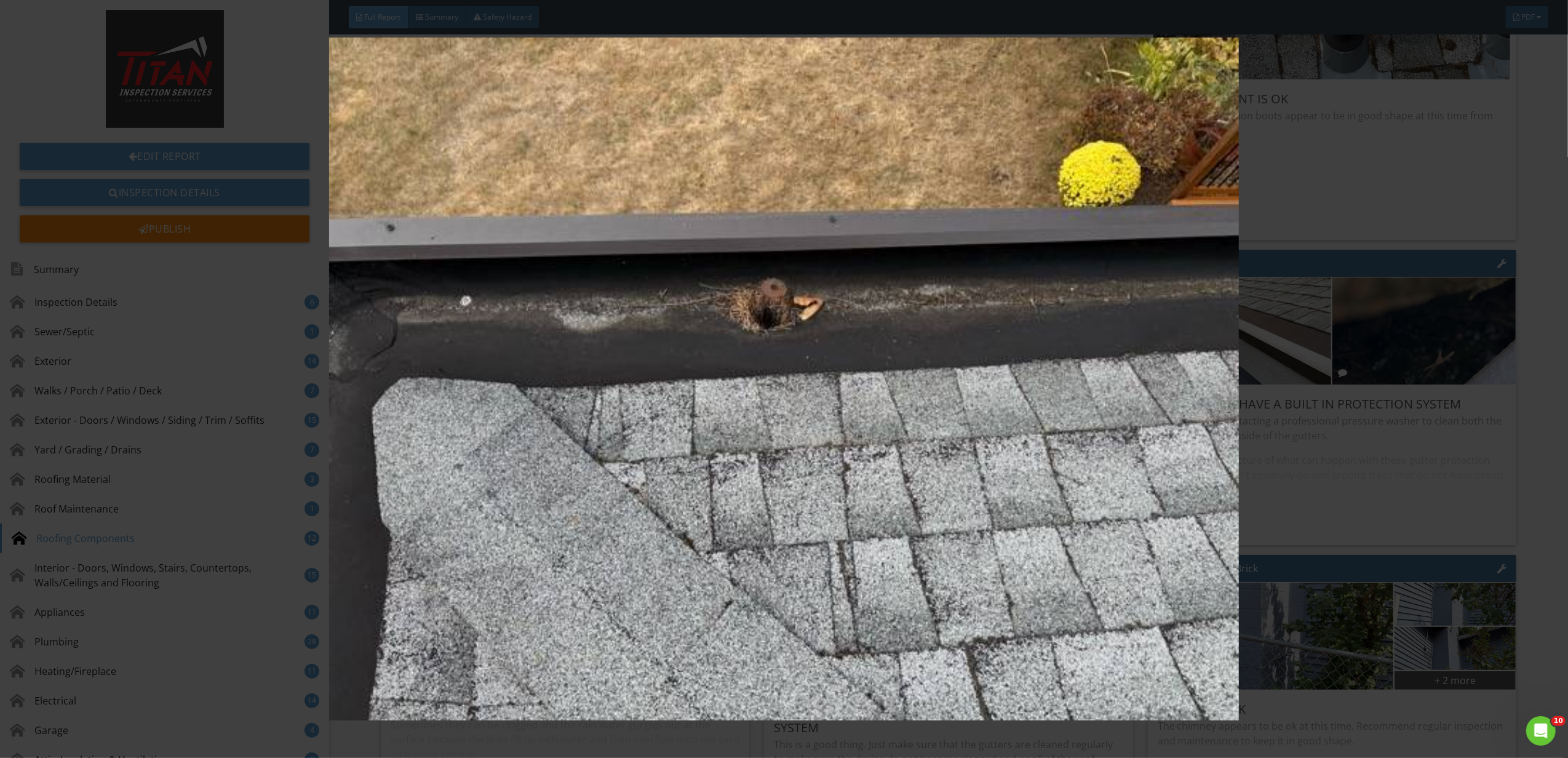
click at [1263, 543] on img at bounding box center [784, 379] width 1452 height 683
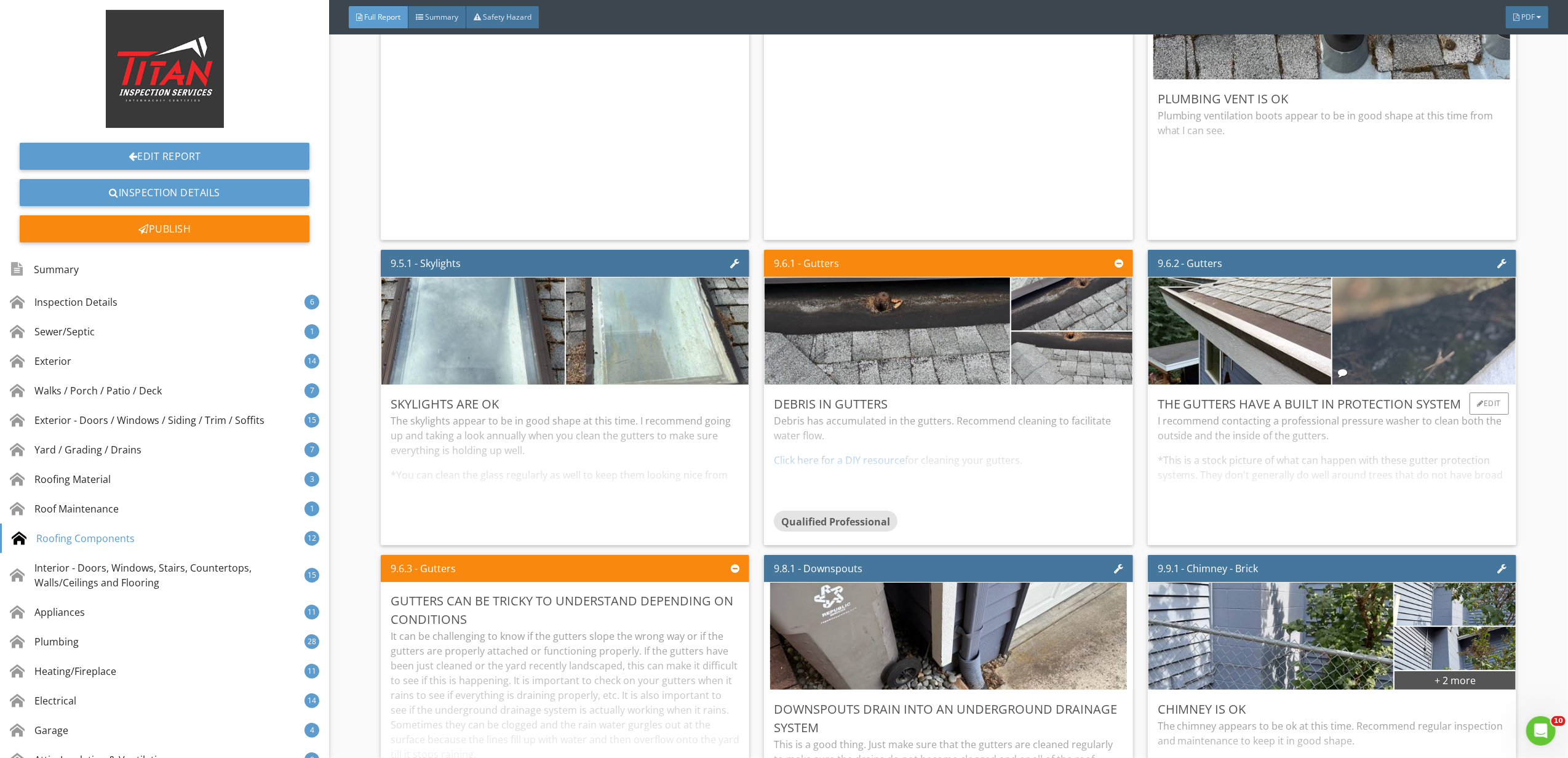
click at [1385, 375] on img at bounding box center [1424, 331] width 357 height 268
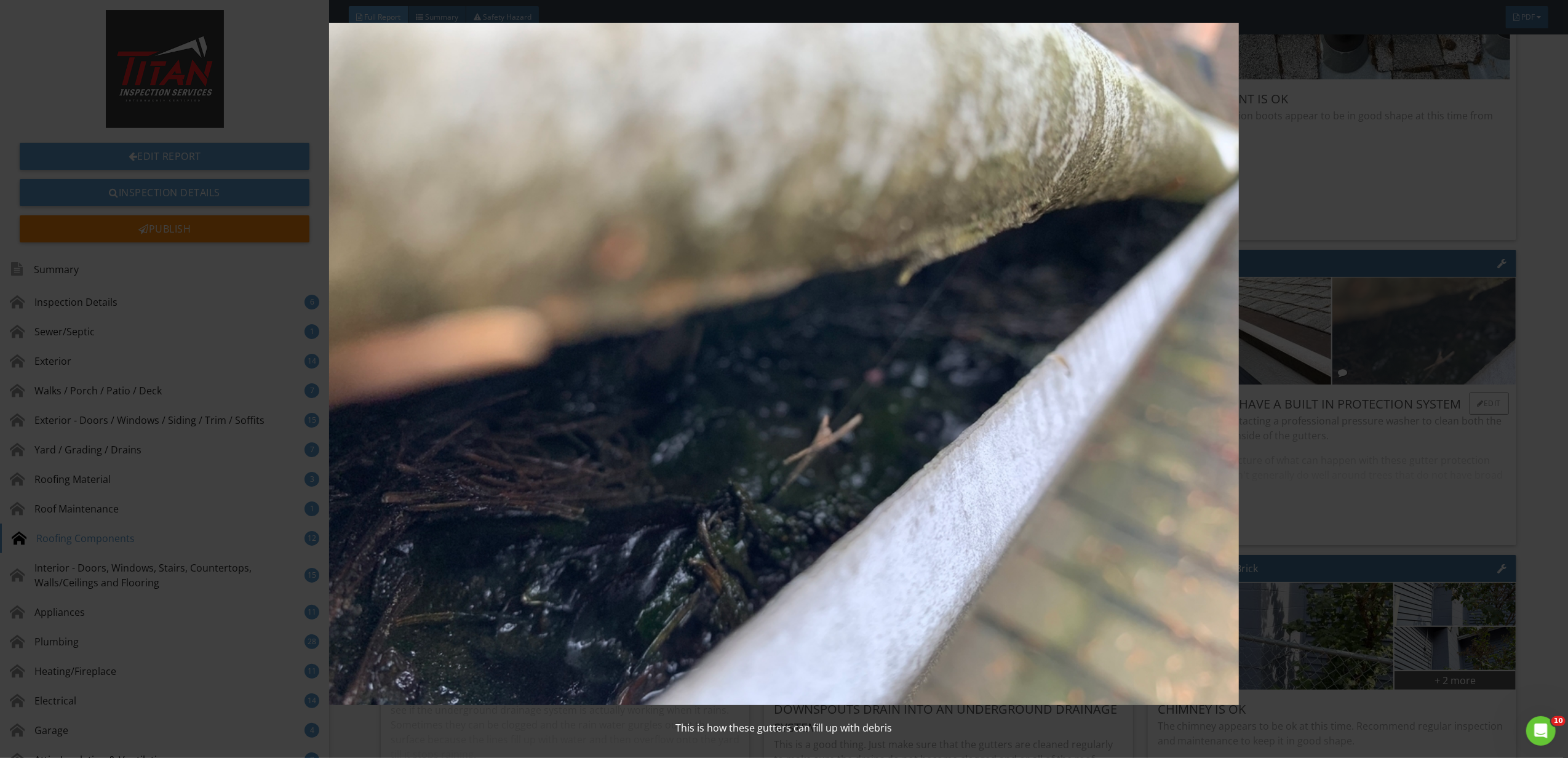
click at [1385, 375] on img at bounding box center [784, 364] width 1452 height 683
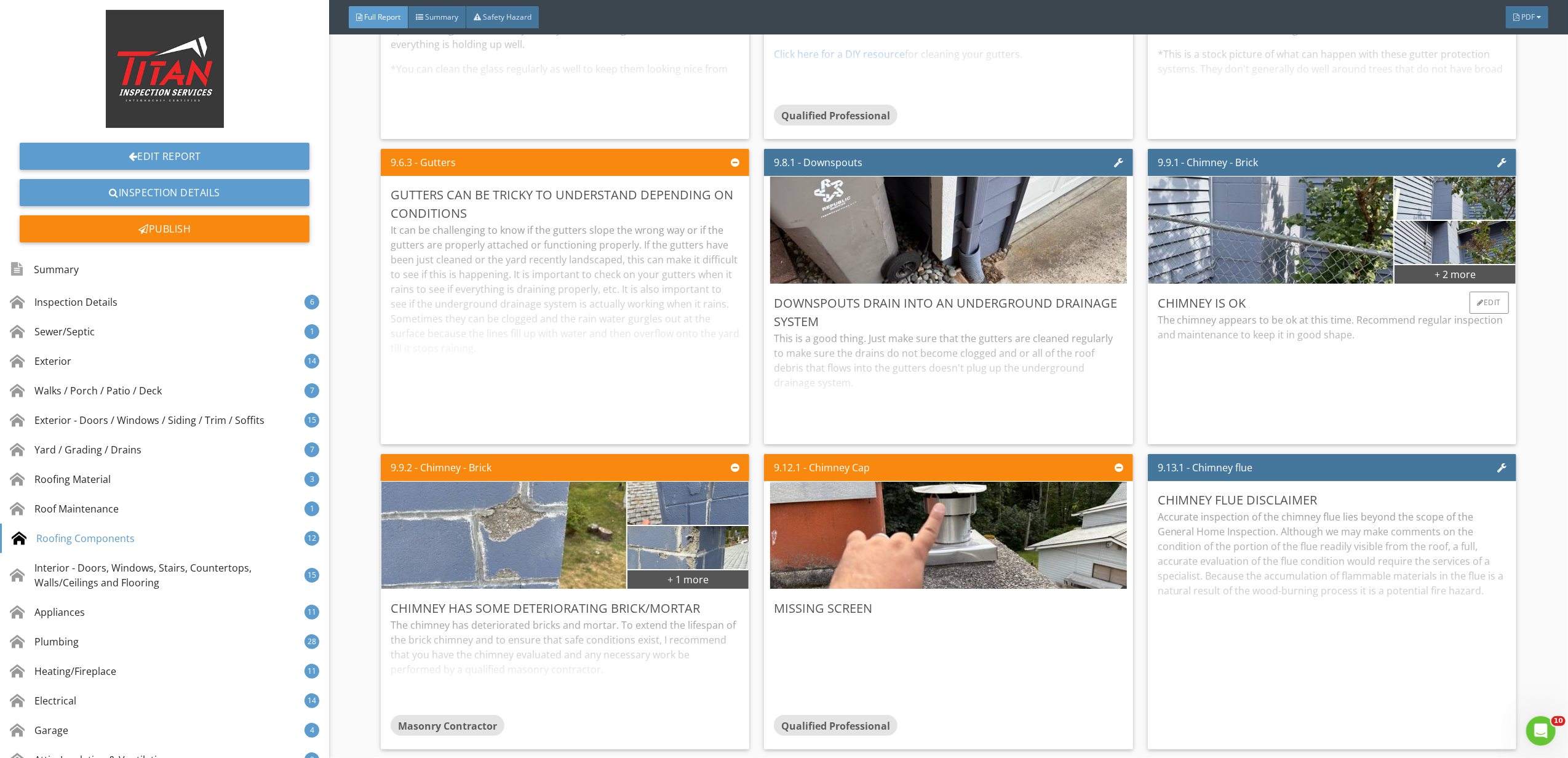
scroll to position [9927, 0]
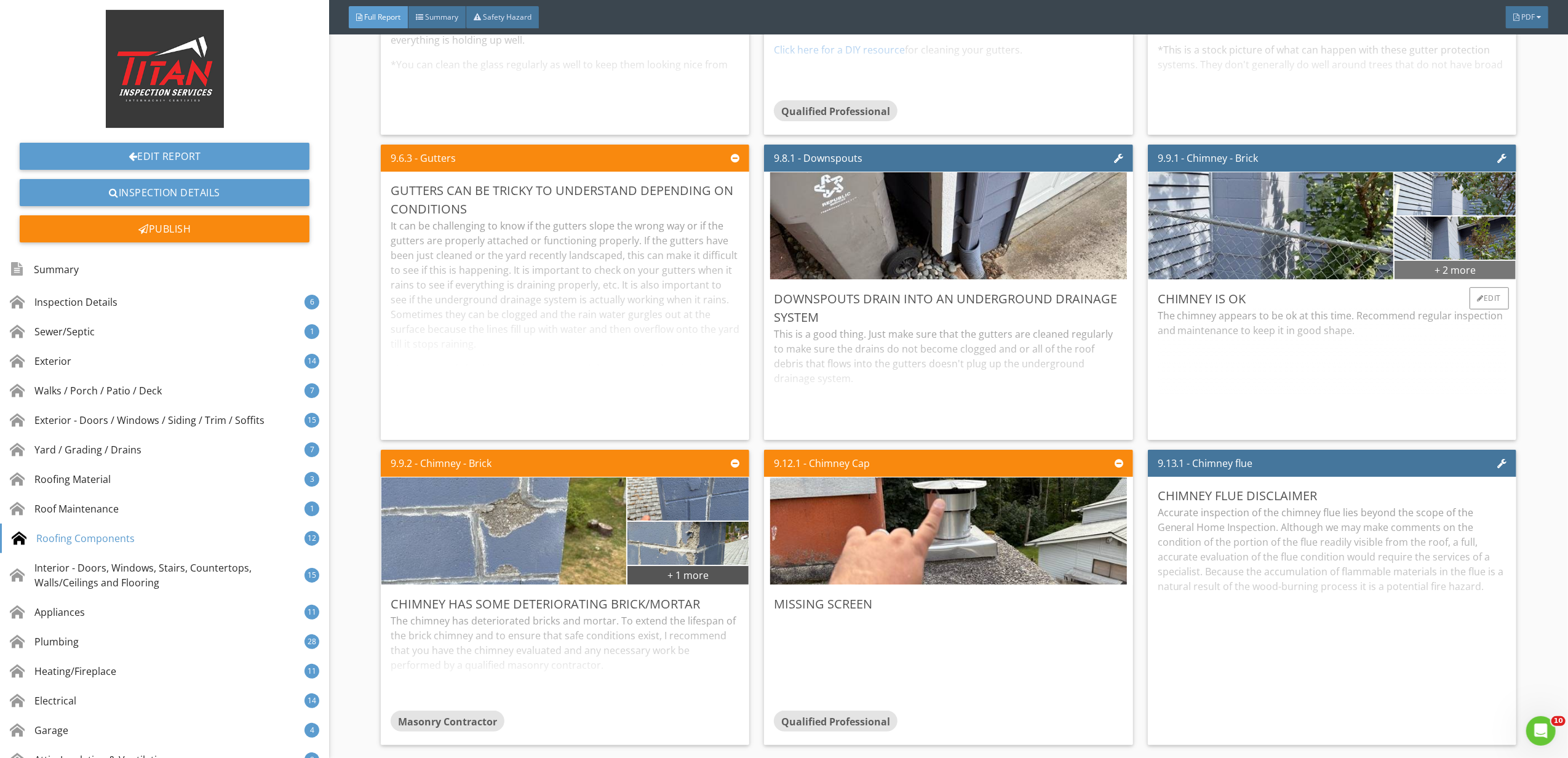
click at [1437, 279] on div "+ 2 more" at bounding box center [1455, 269] width 121 height 20
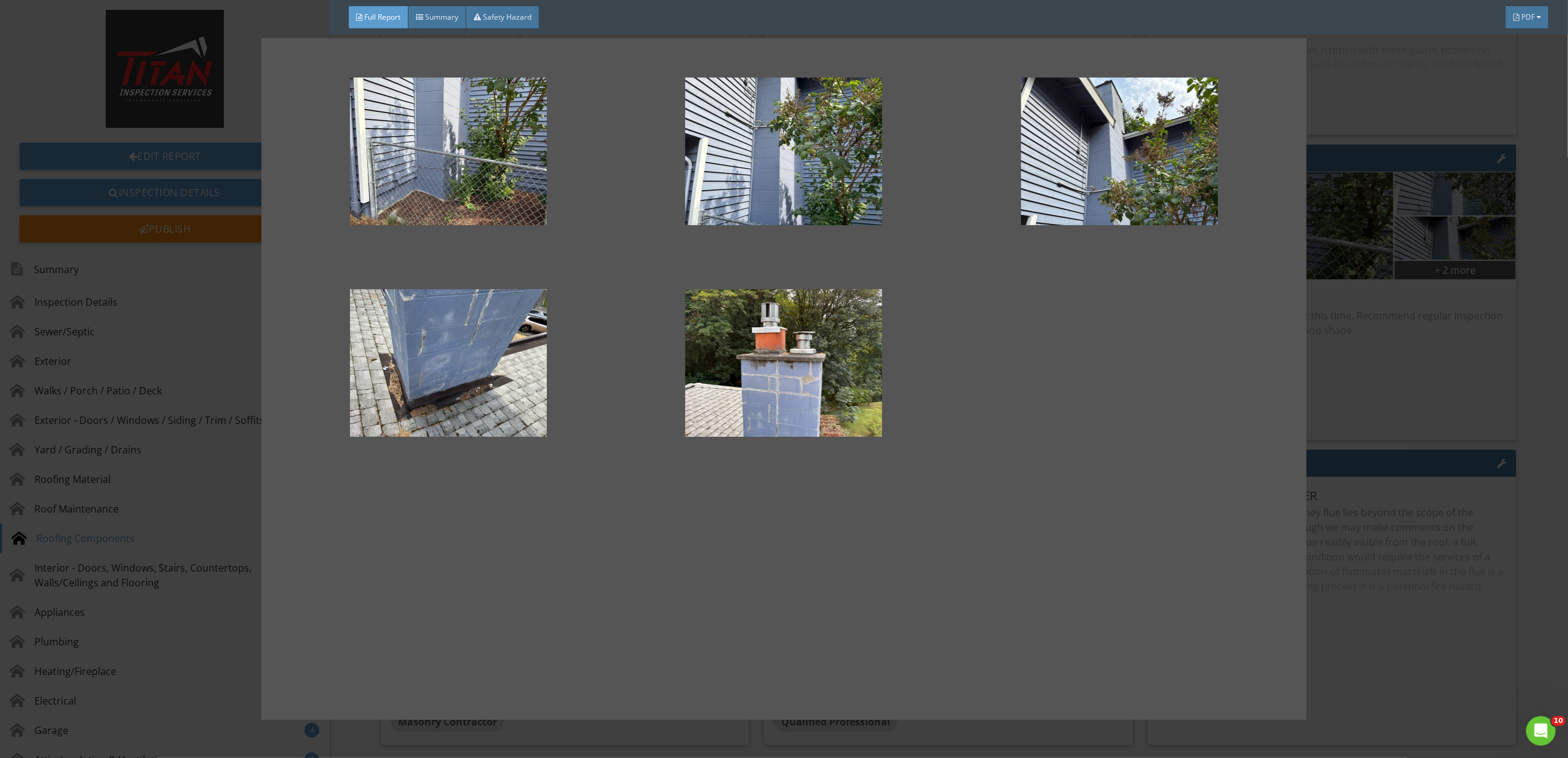
click at [1319, 434] on div at bounding box center [784, 379] width 1568 height 758
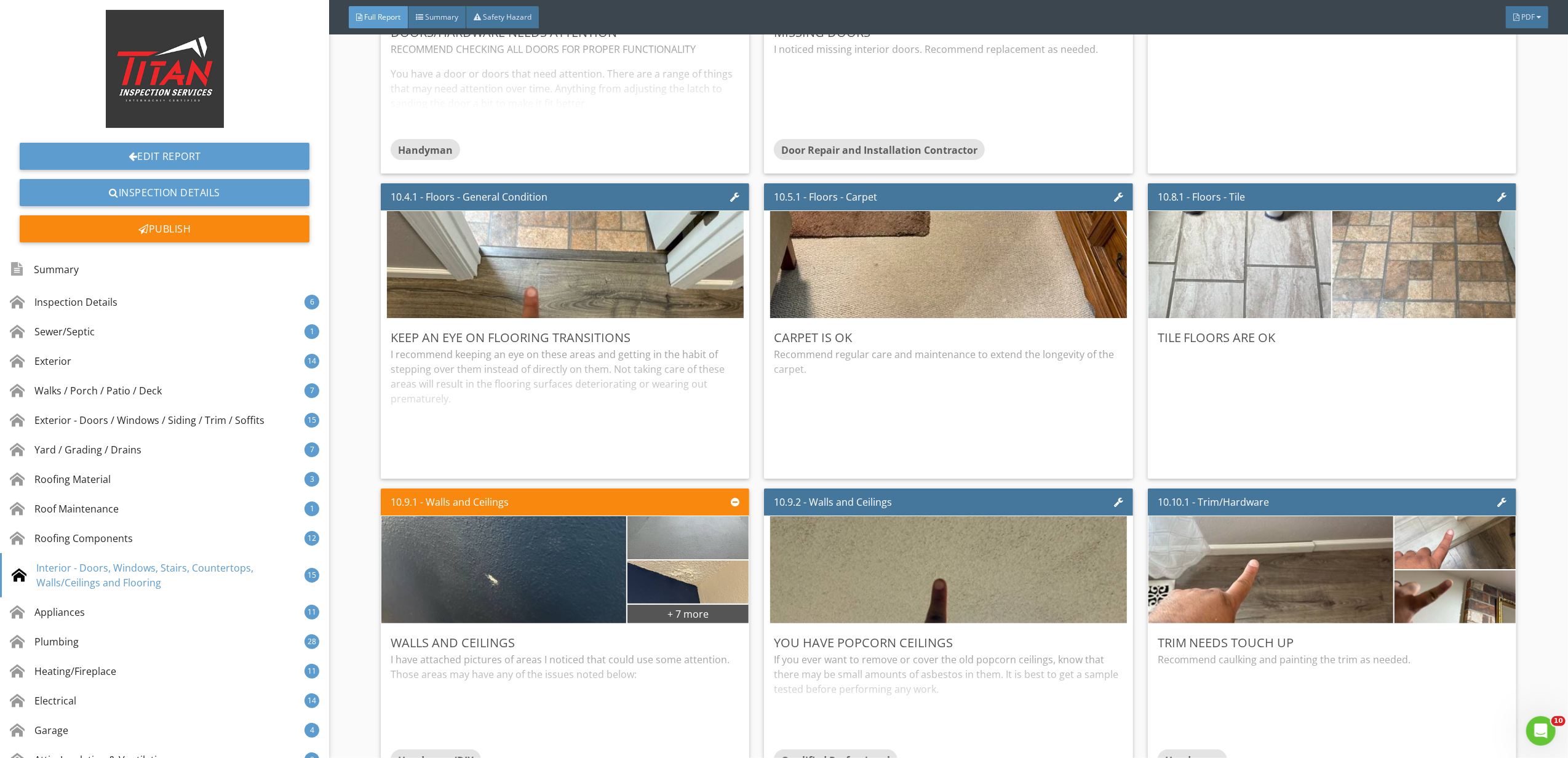
scroll to position [11240, 0]
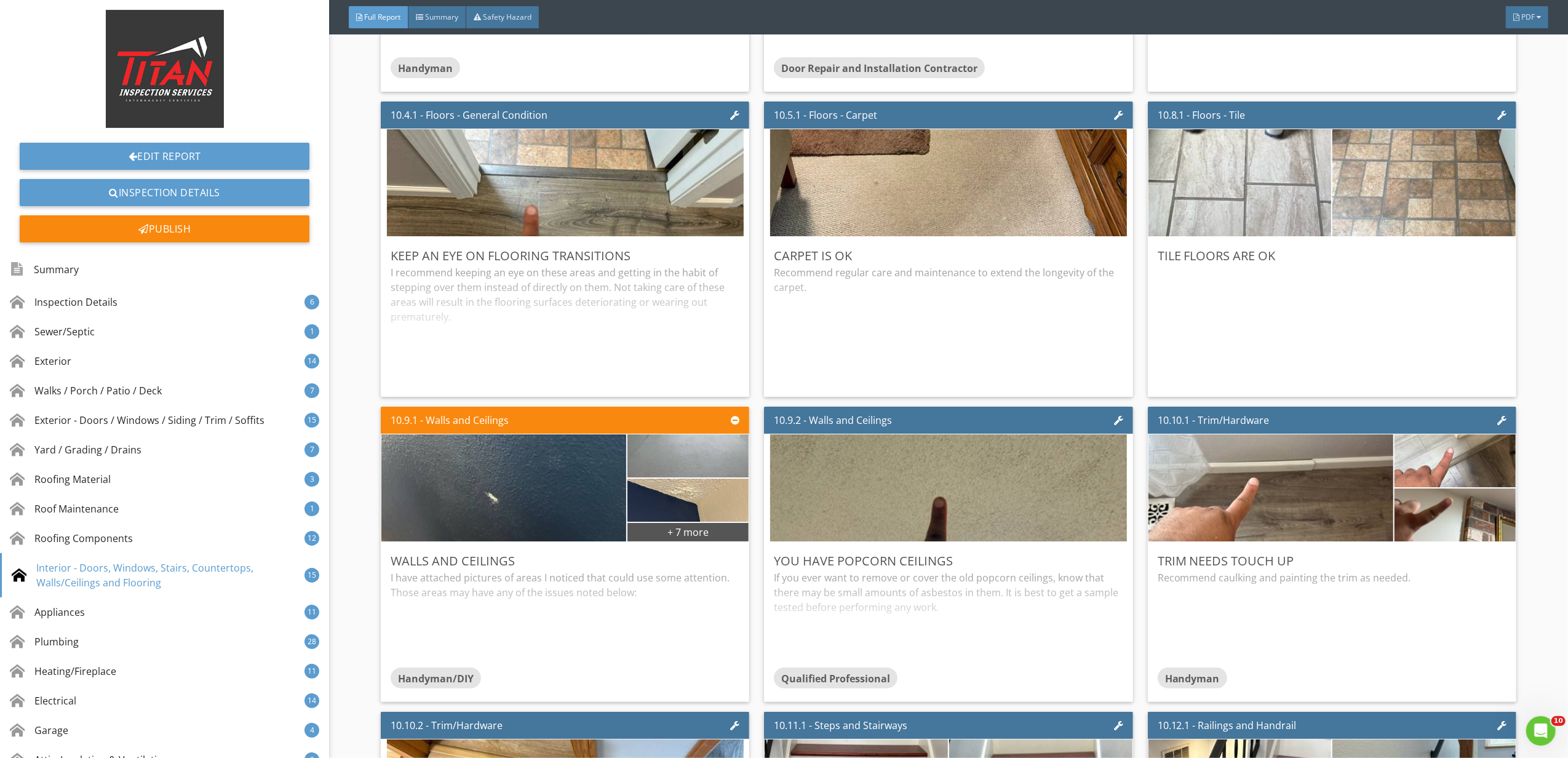
click at [1380, 129] on div "10.8.1 - Floors - Tile" at bounding box center [1332, 115] width 369 height 27
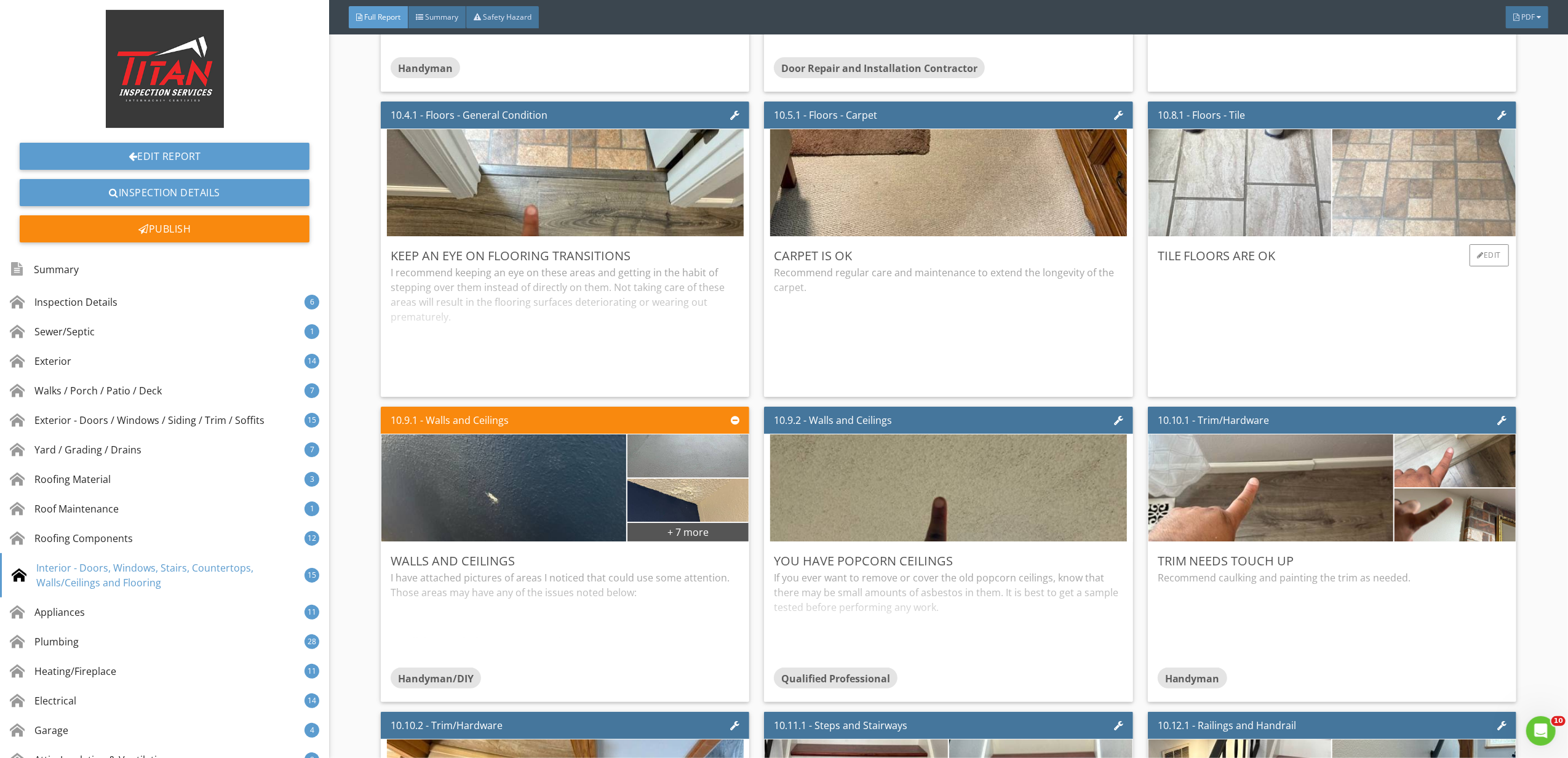
click at [1392, 203] on img at bounding box center [1424, 184] width 357 height 268
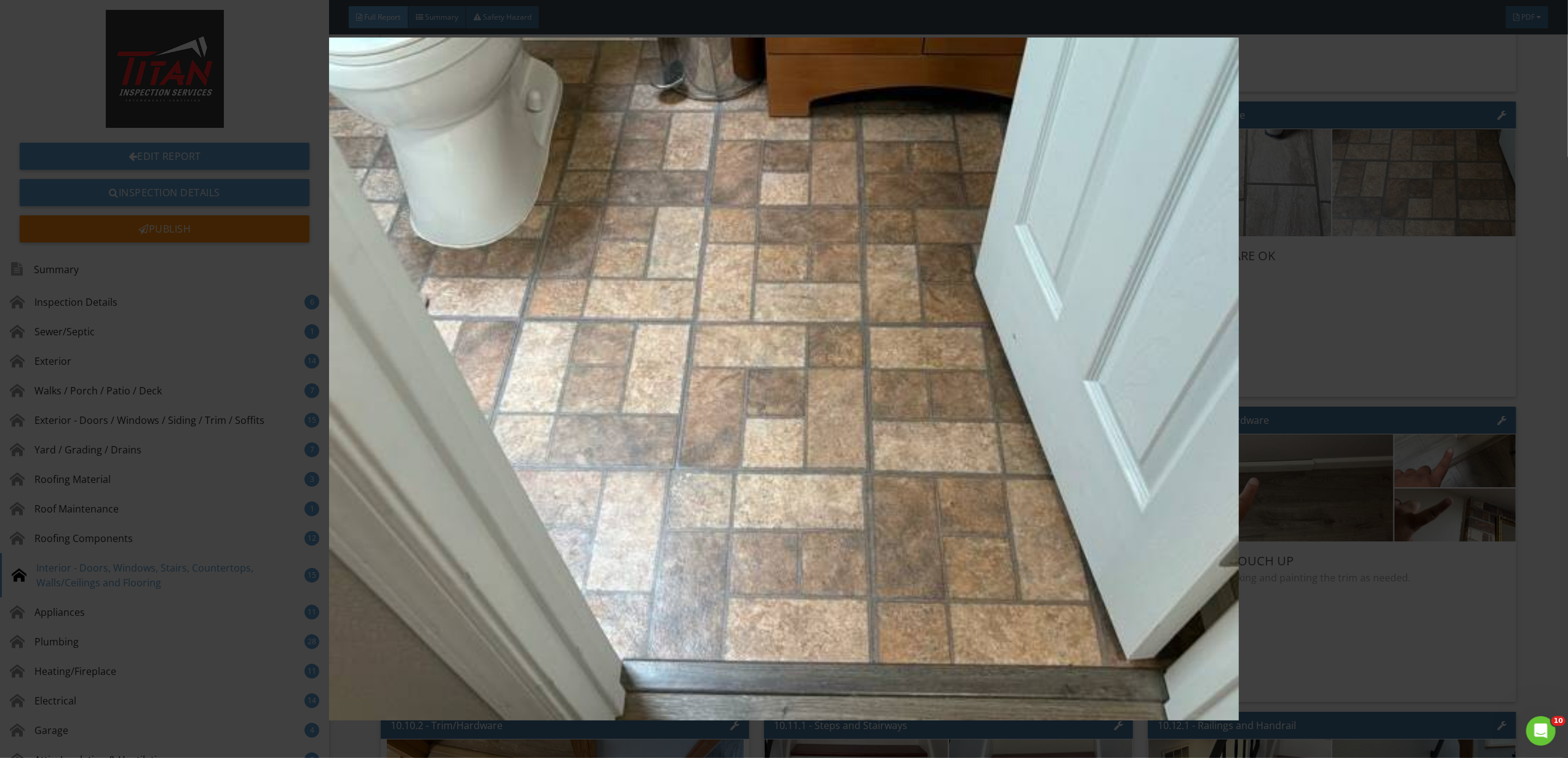
click at [1398, 265] on img at bounding box center [784, 379] width 1452 height 683
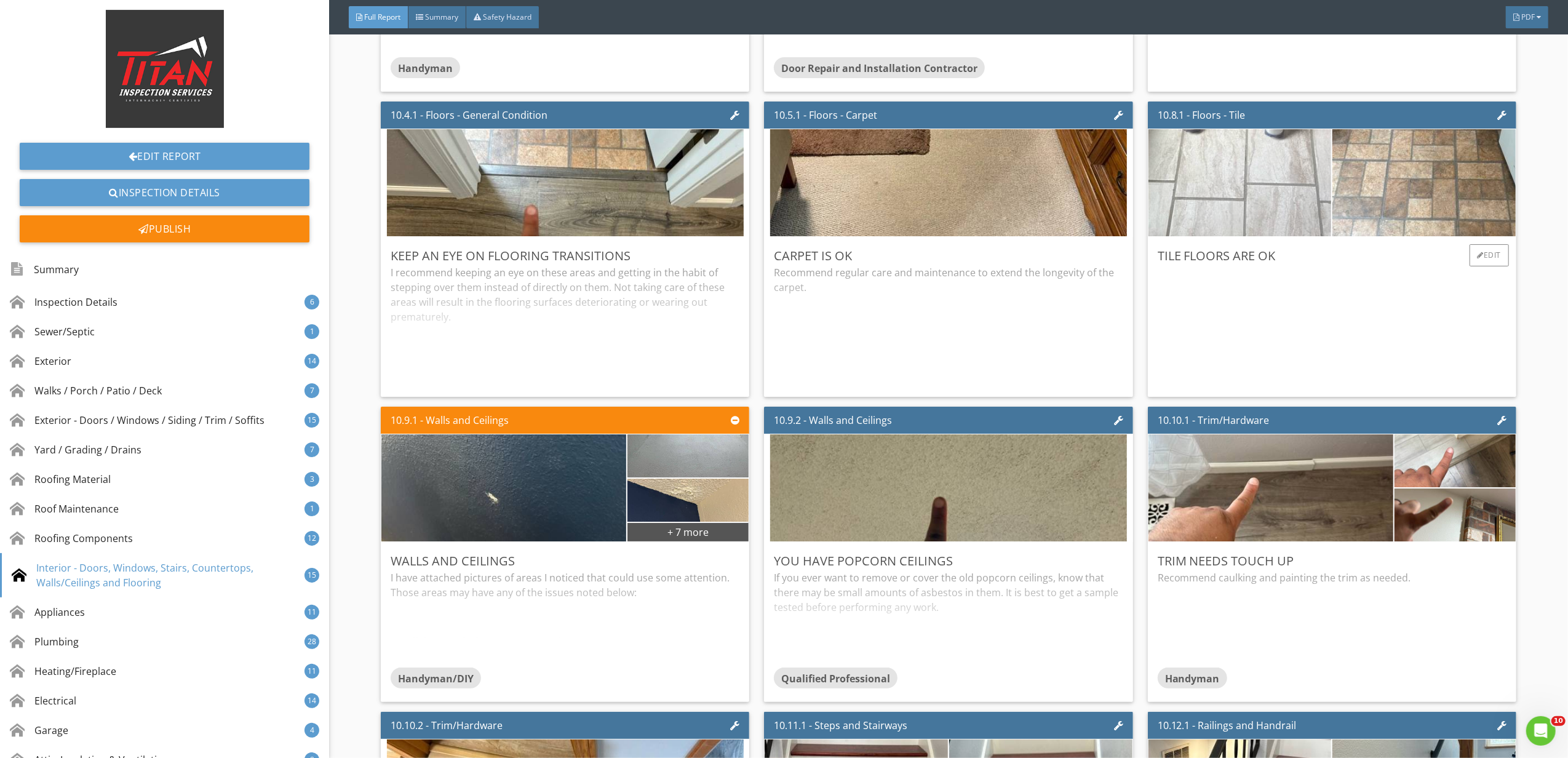
click at [1283, 220] on img at bounding box center [1240, 184] width 357 height 268
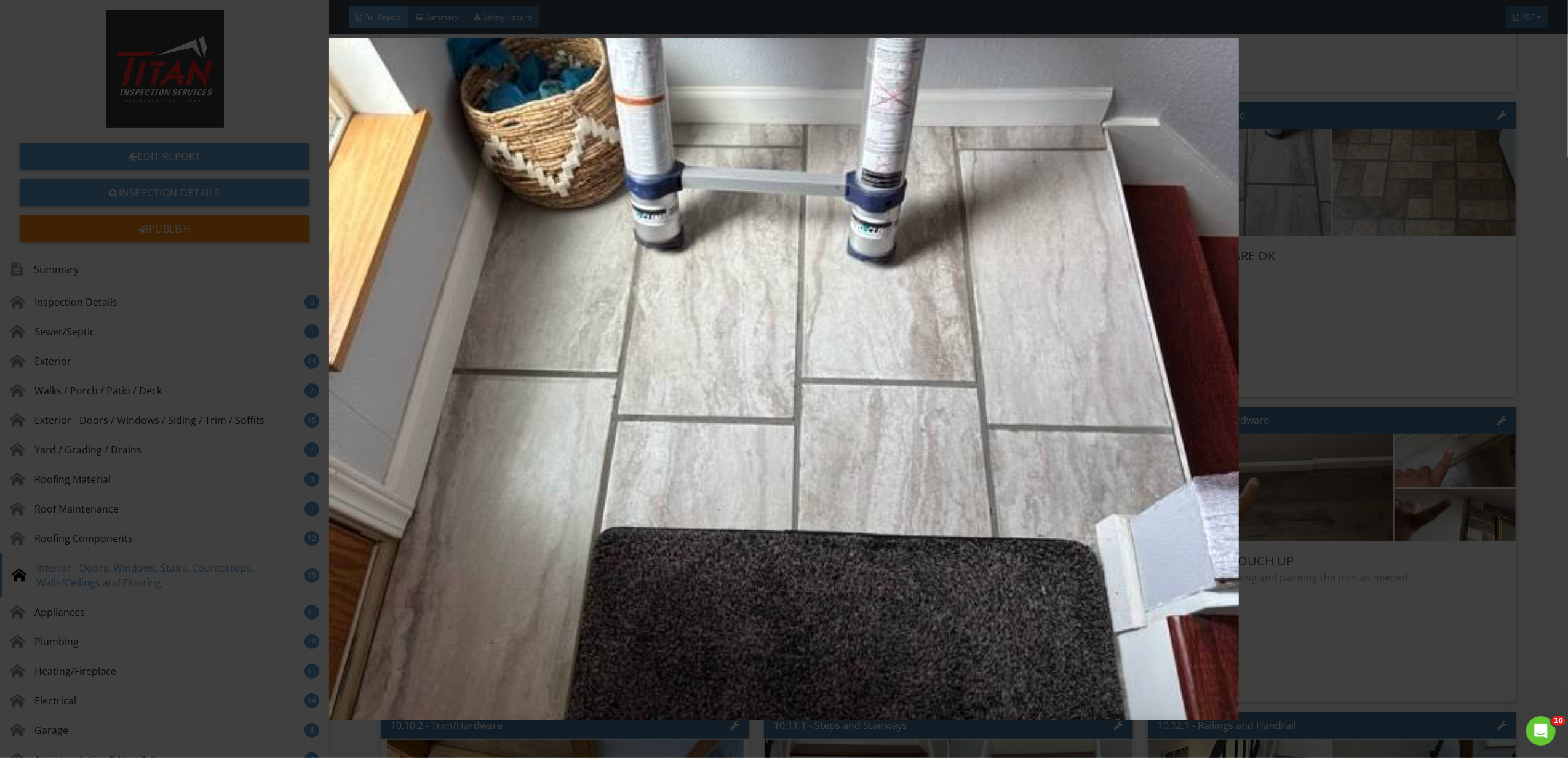
click at [1420, 374] on img at bounding box center [784, 379] width 1452 height 683
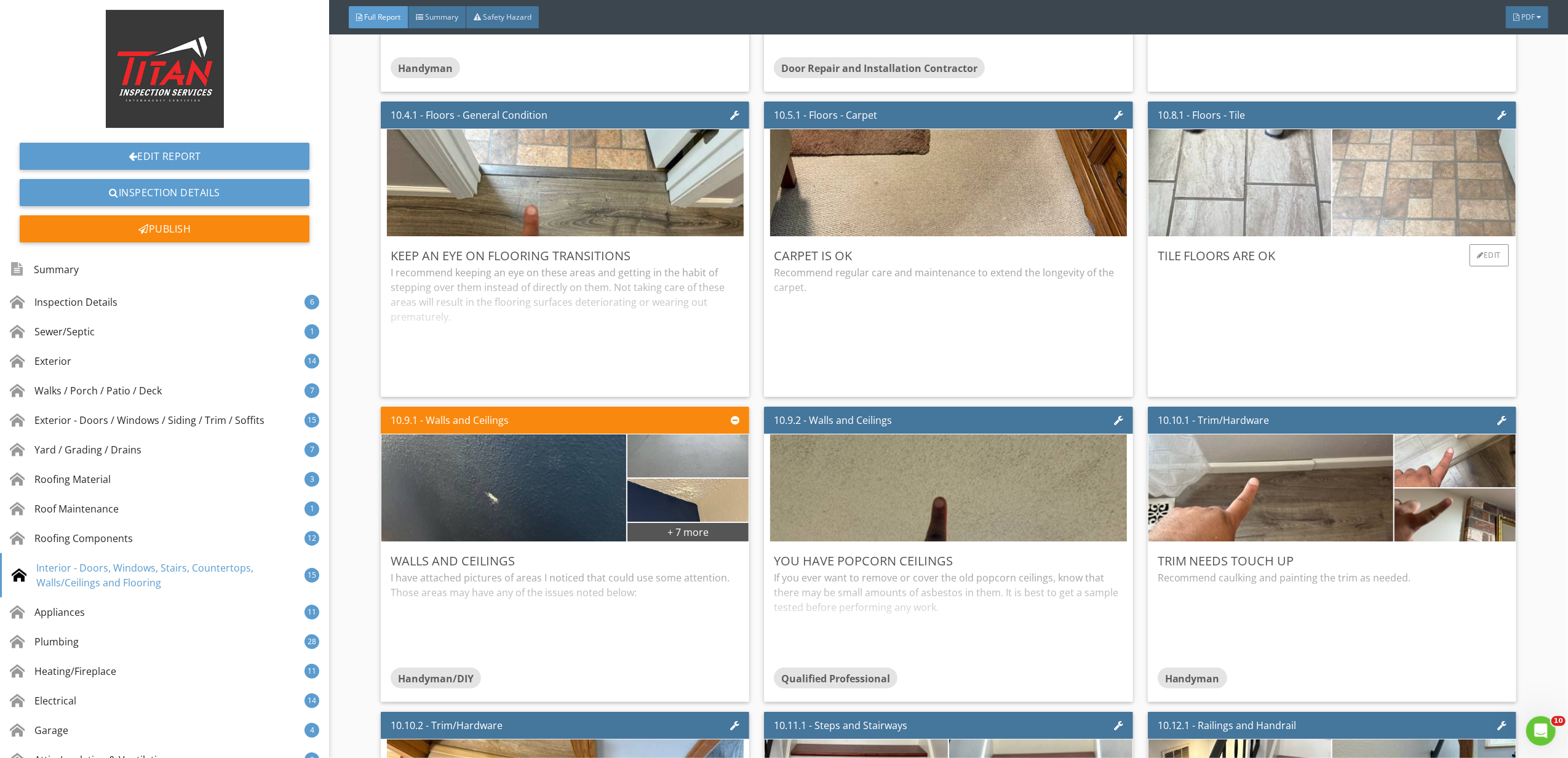
click at [1402, 233] on img at bounding box center [1424, 184] width 357 height 268
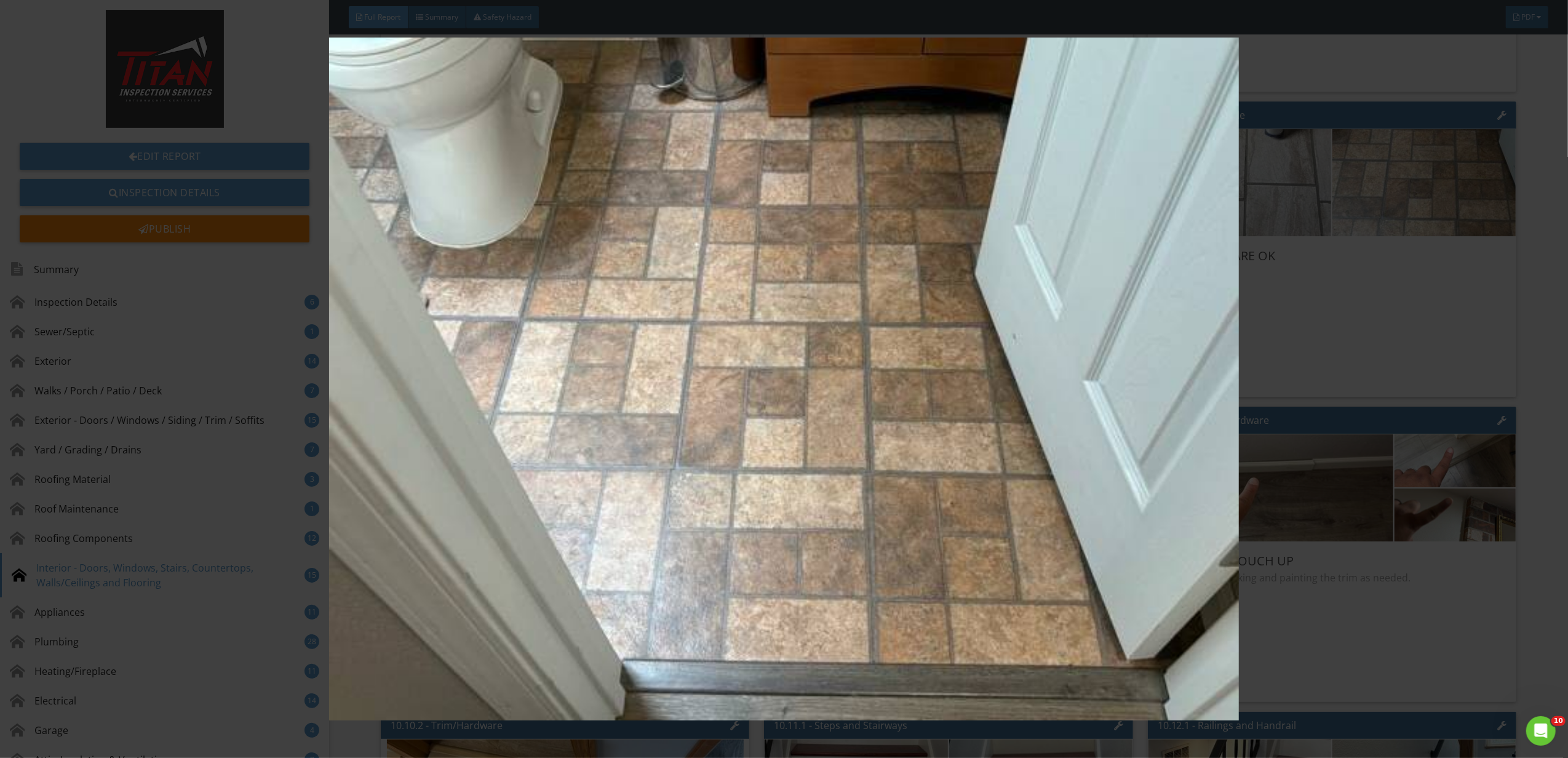
click at [1427, 354] on img at bounding box center [784, 379] width 1452 height 683
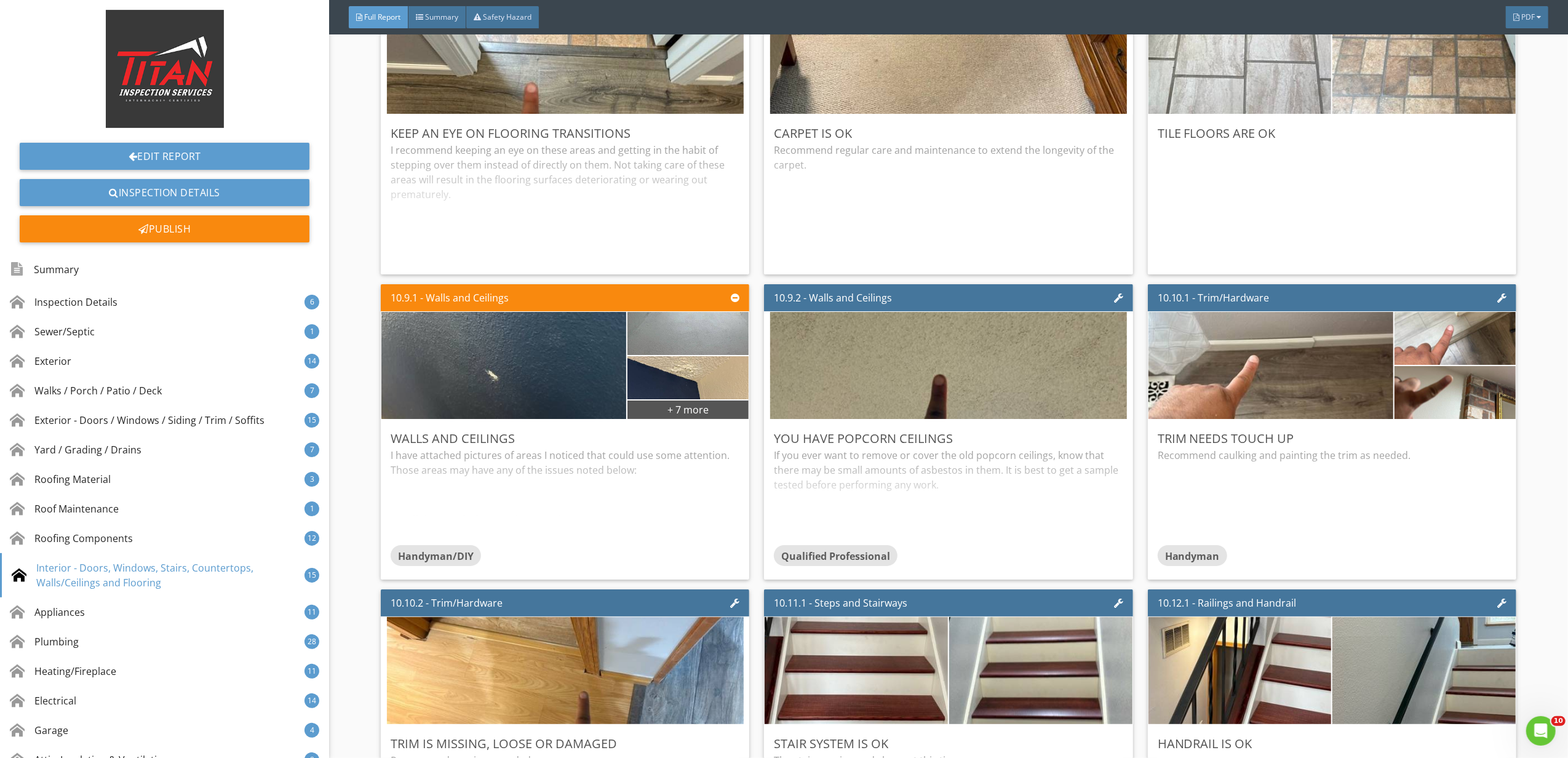
scroll to position [11569, 0]
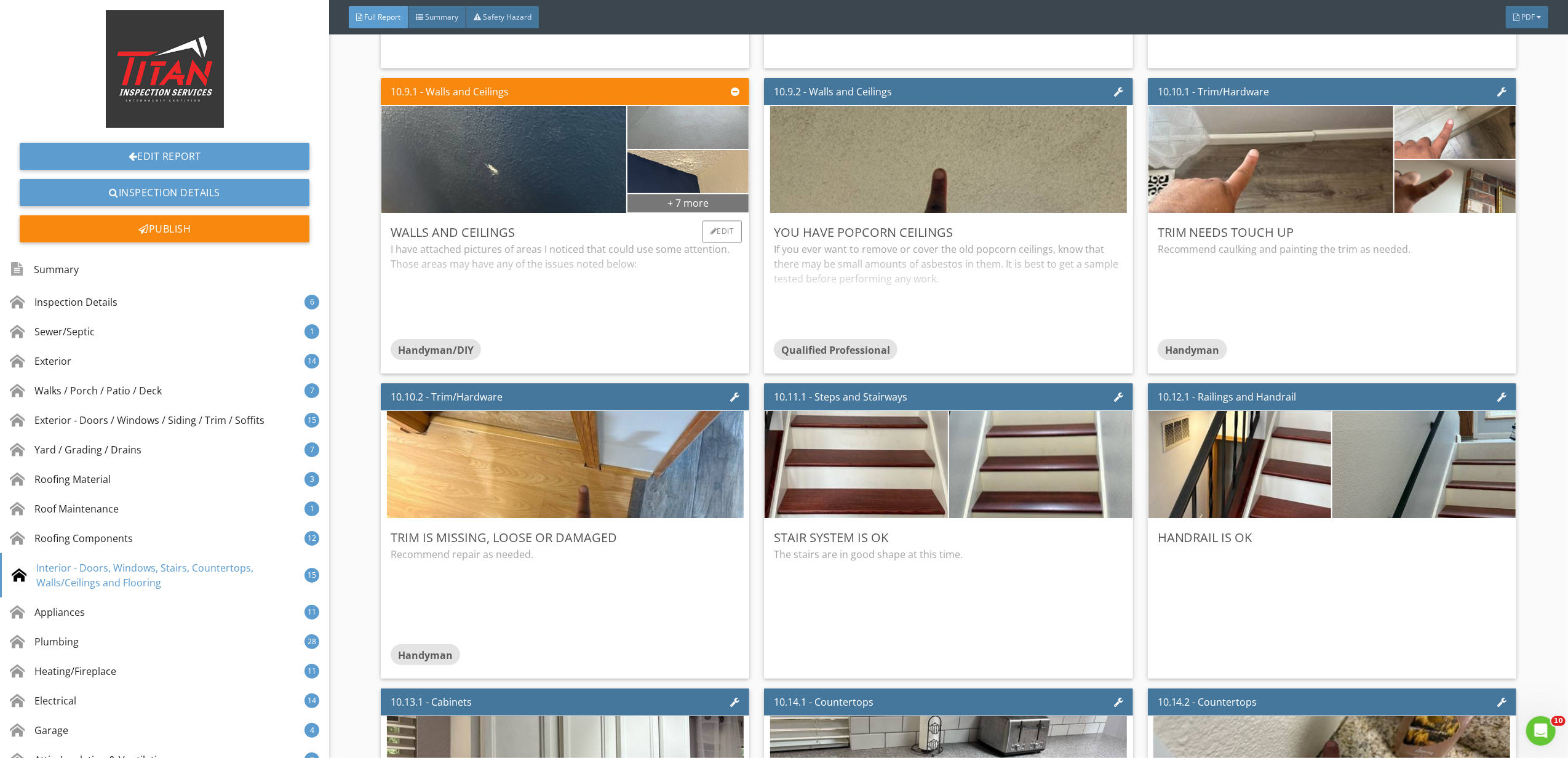
click at [658, 213] on div "+ 7 more" at bounding box center [688, 202] width 121 height 20
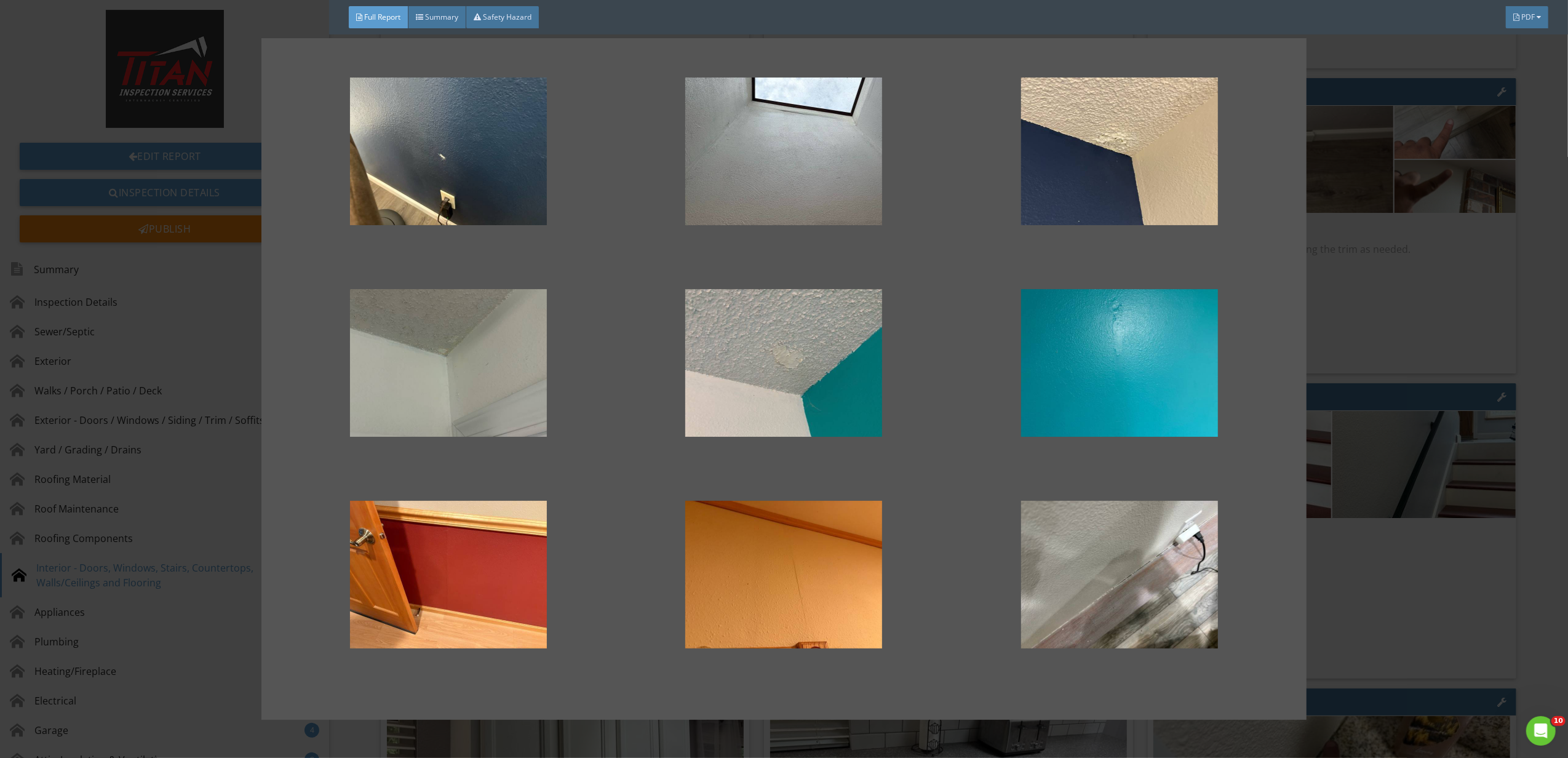
click at [1352, 341] on div at bounding box center [784, 379] width 1568 height 758
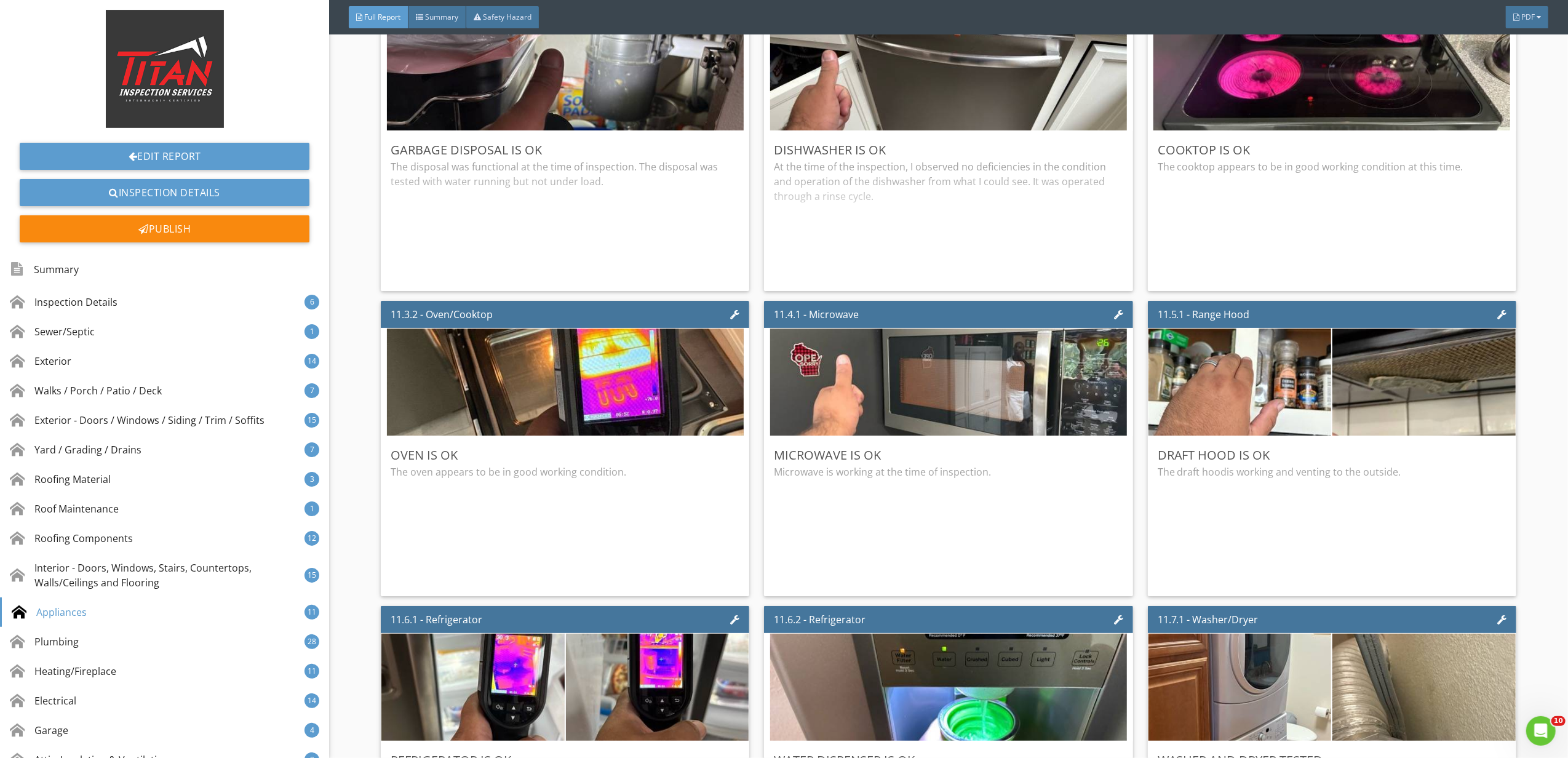
scroll to position [13128, 0]
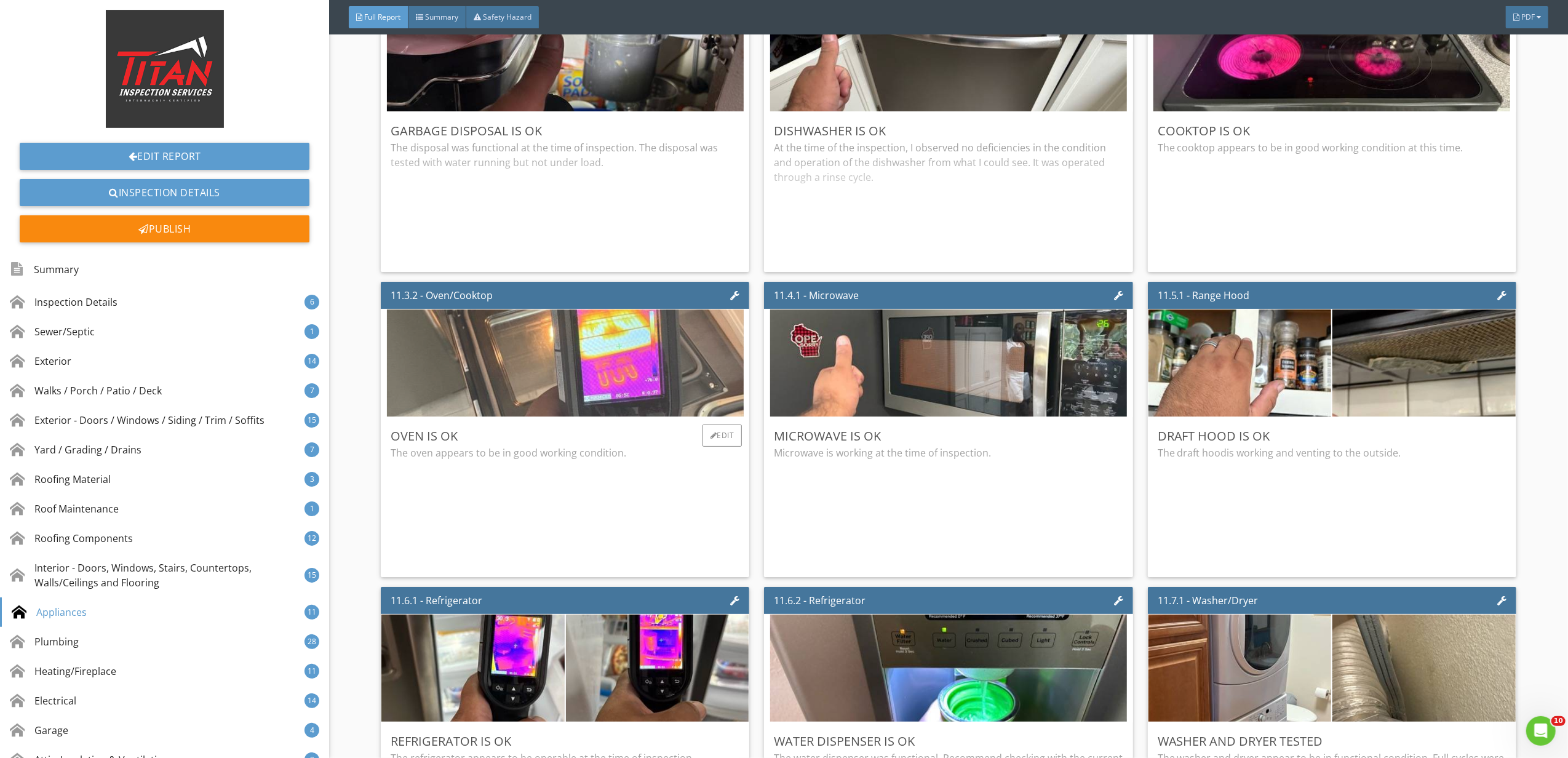
click at [718, 355] on img at bounding box center [565, 364] width 357 height 268
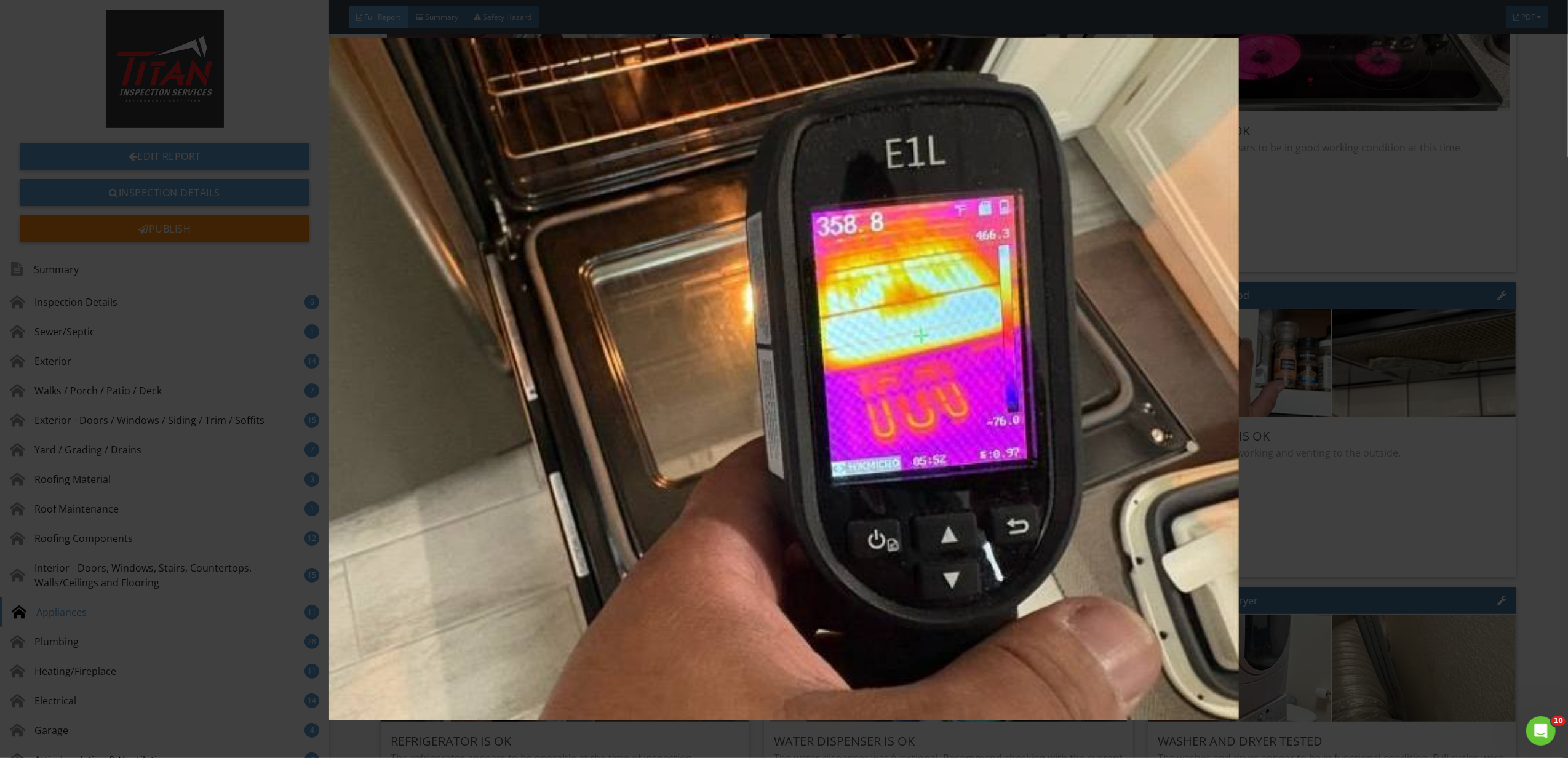
click at [1211, 303] on img at bounding box center [784, 379] width 1452 height 683
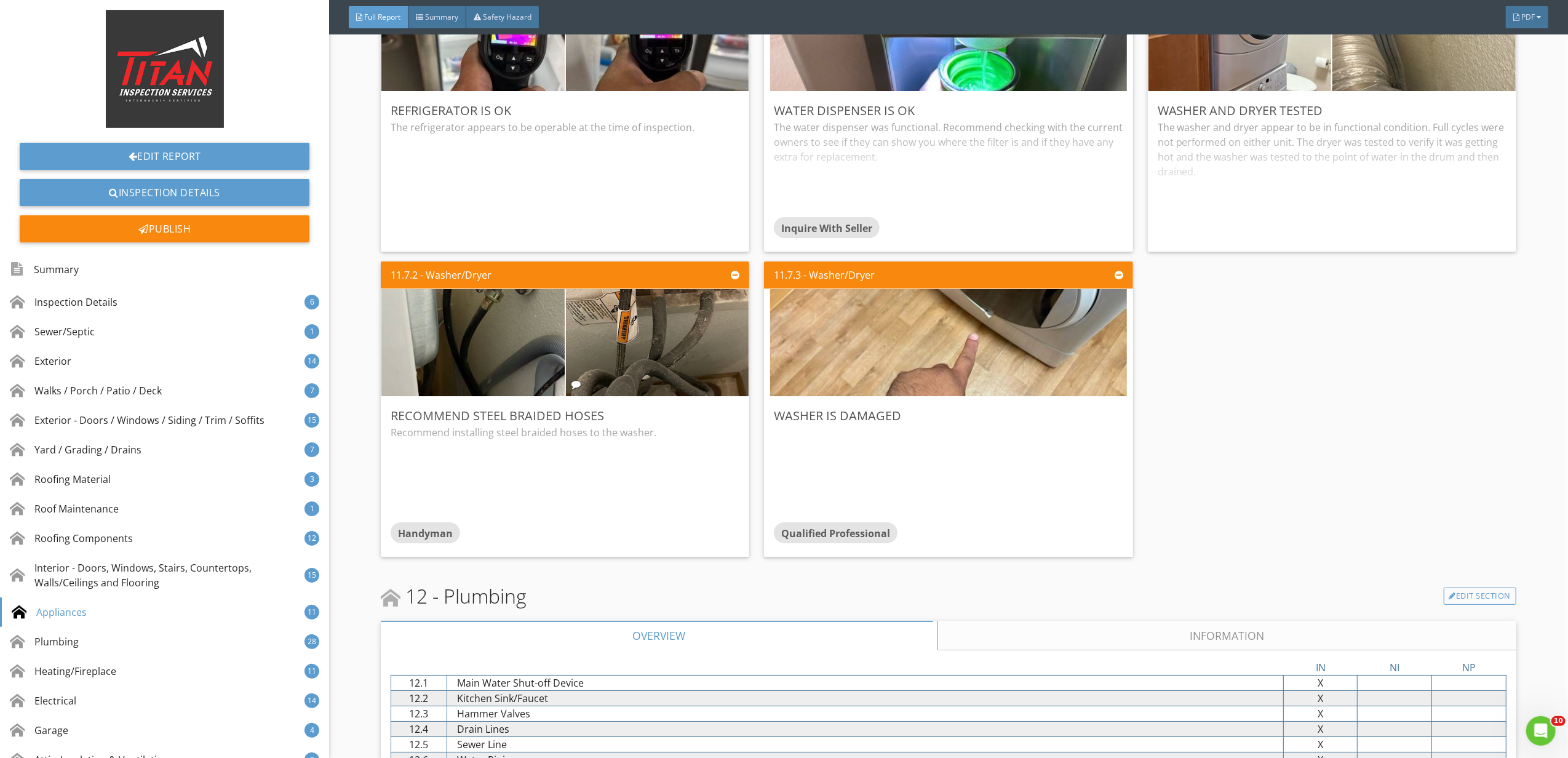
scroll to position [13784, 0]
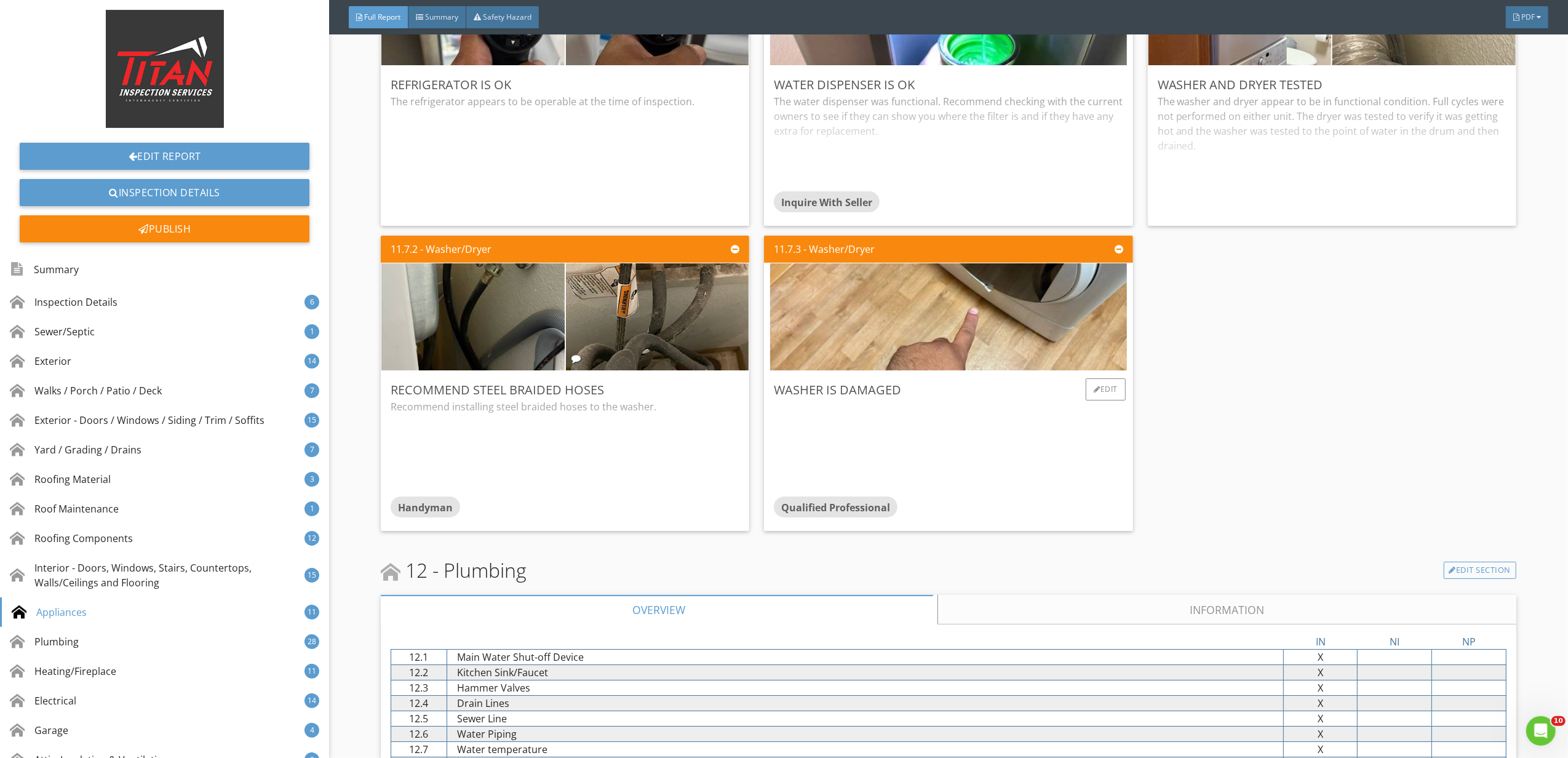
click at [1058, 393] on div "Washer is damaged Qualified Professional Edit" at bounding box center [948, 451] width 369 height 160
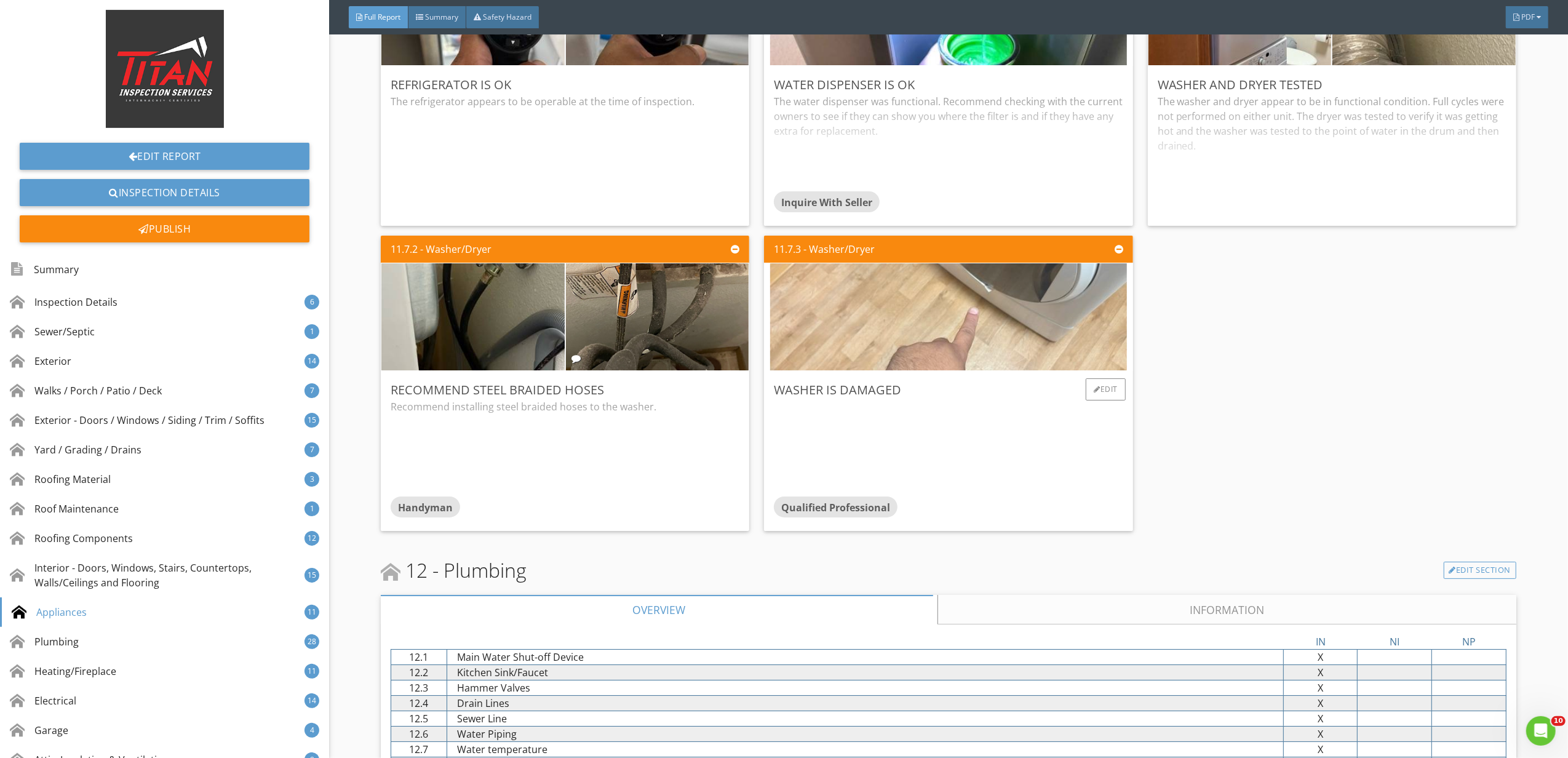
click at [1054, 338] on img at bounding box center [949, 318] width 357 height 268
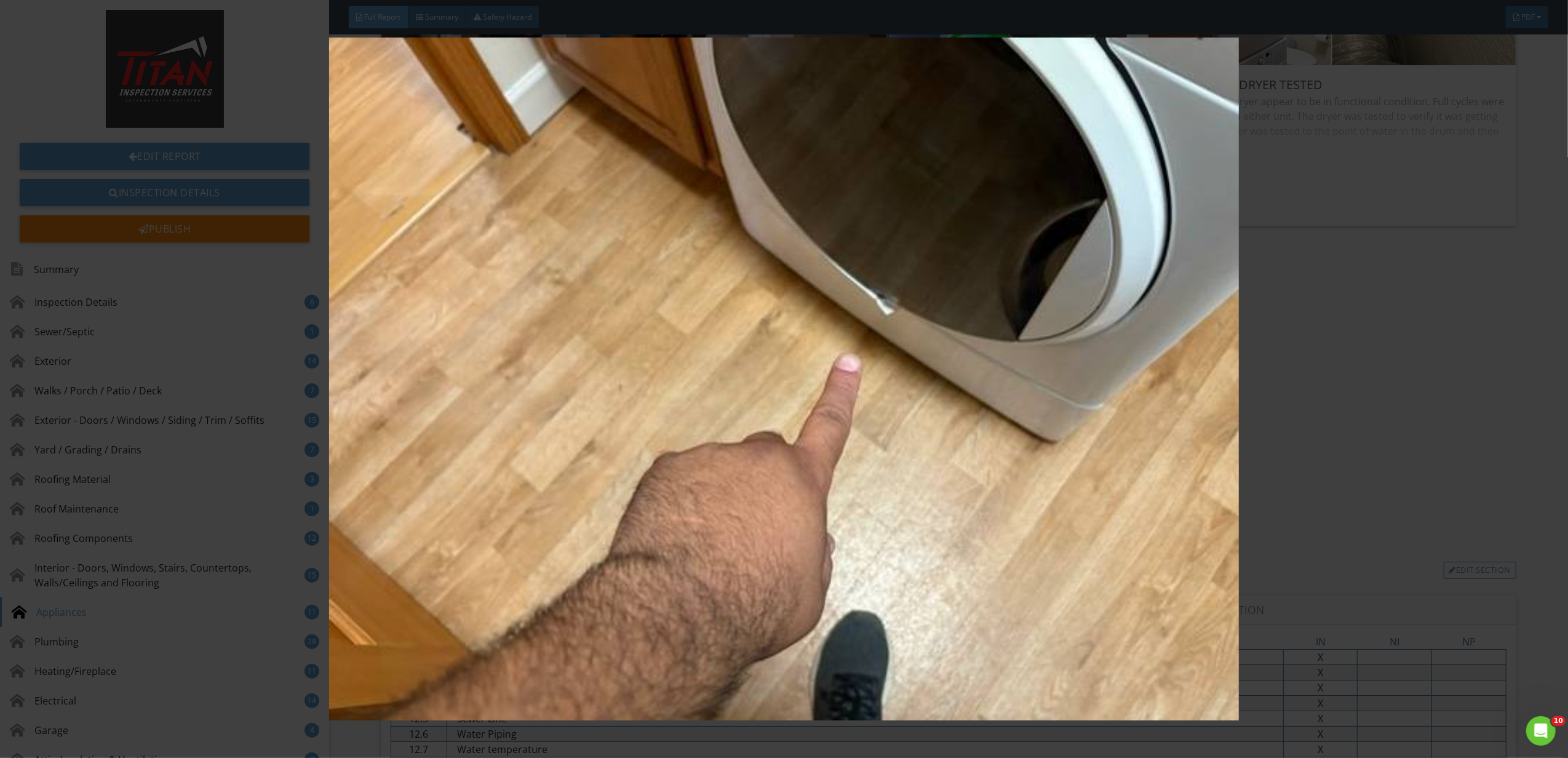
click at [1163, 376] on img at bounding box center [784, 379] width 1452 height 683
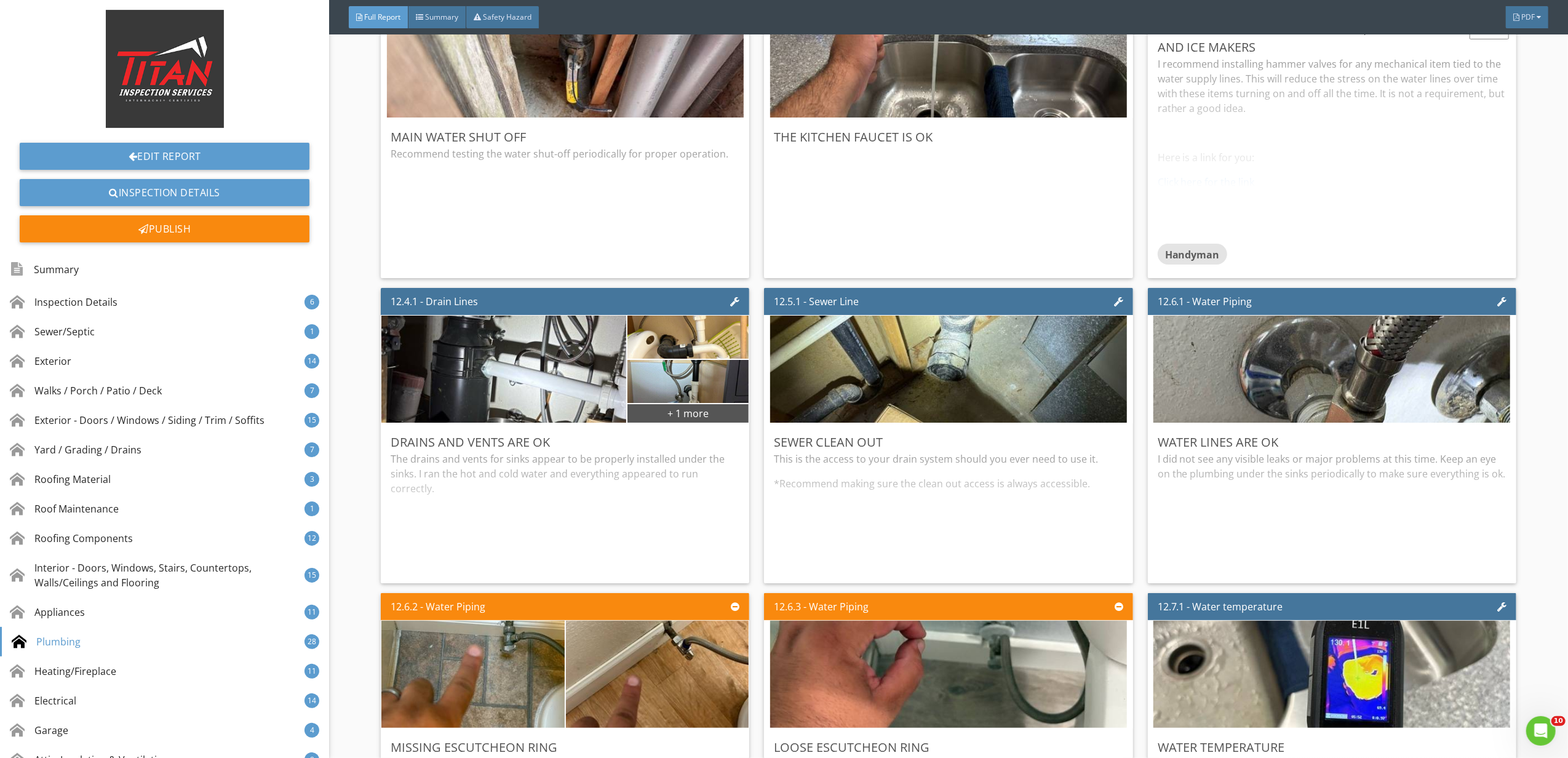
scroll to position [14851, 0]
click at [708, 423] on div "+ 1 more" at bounding box center [688, 411] width 121 height 20
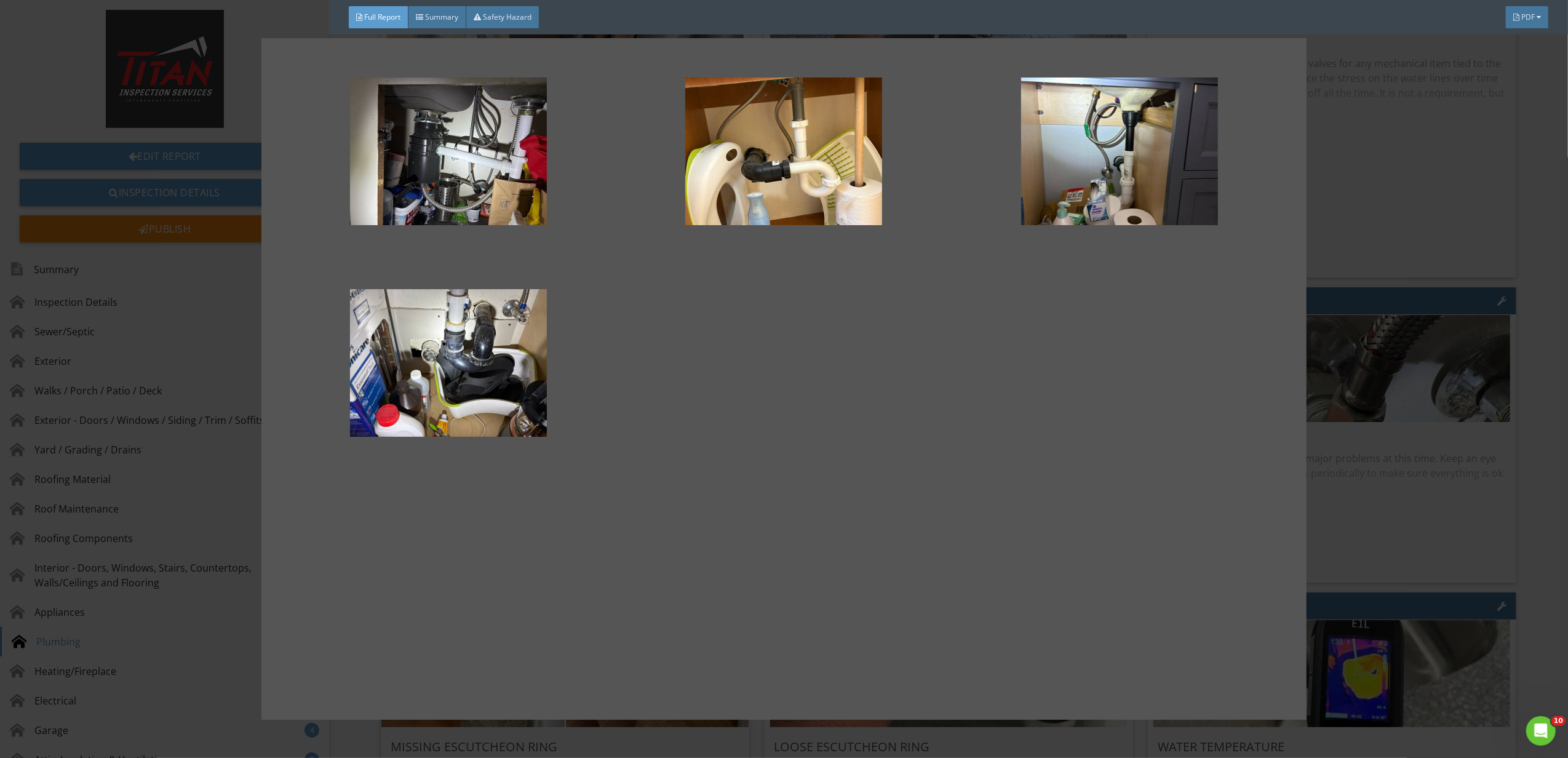
click at [1400, 407] on div at bounding box center [784, 379] width 1568 height 758
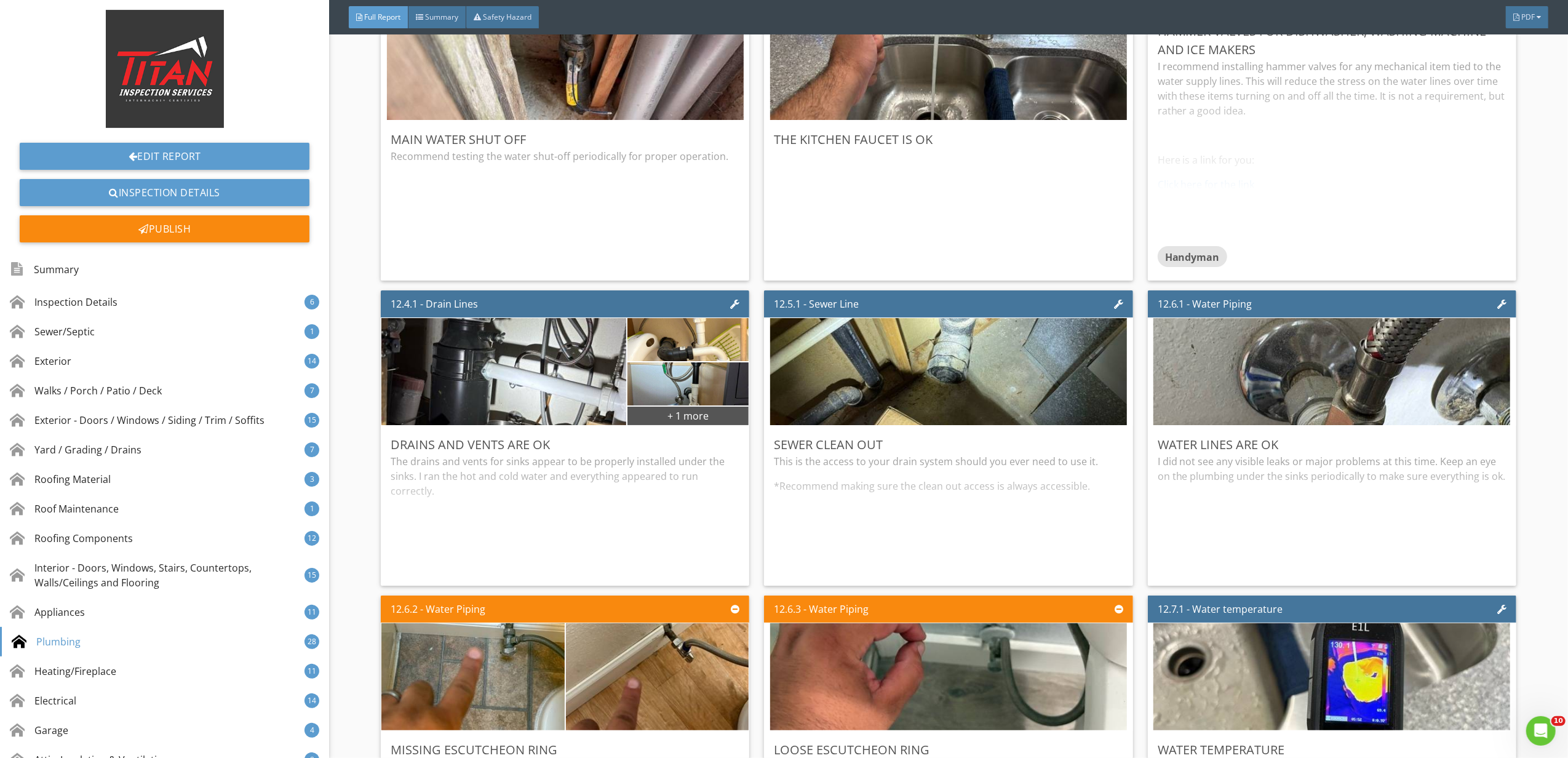
scroll to position [14769, 0]
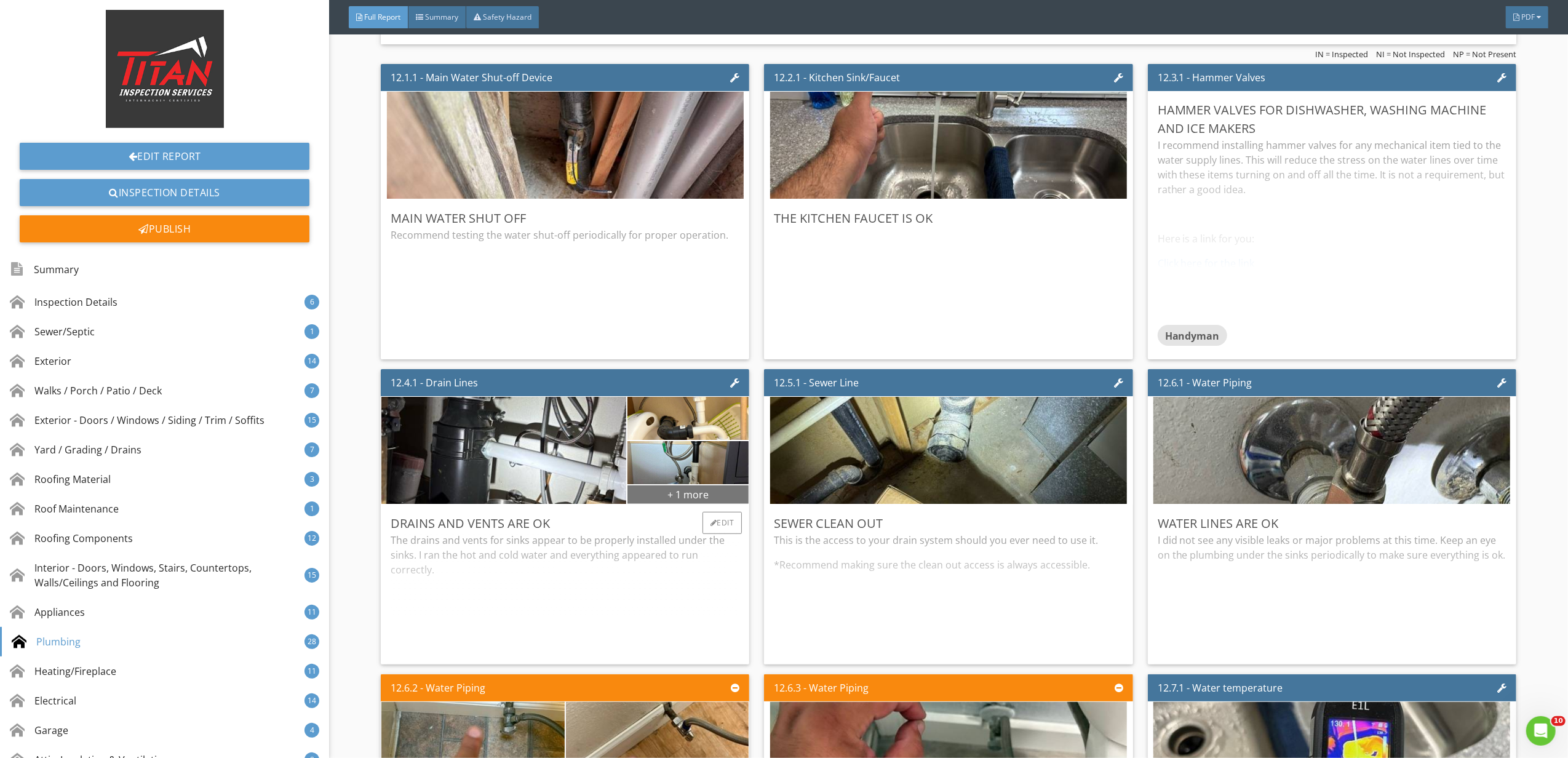
click at [712, 504] on div "+ 1 more" at bounding box center [688, 493] width 121 height 20
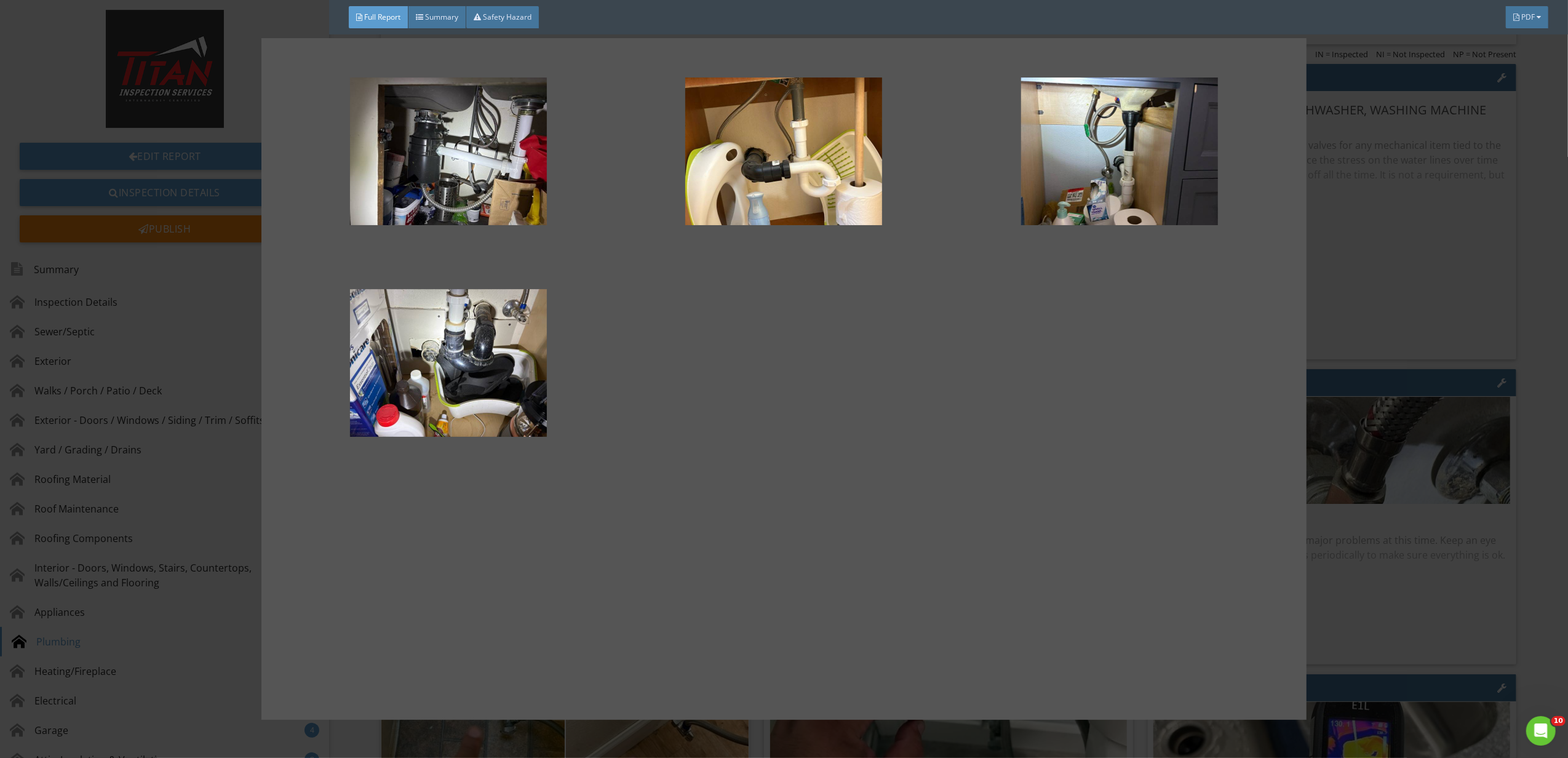
click at [1391, 559] on div at bounding box center [784, 379] width 1568 height 758
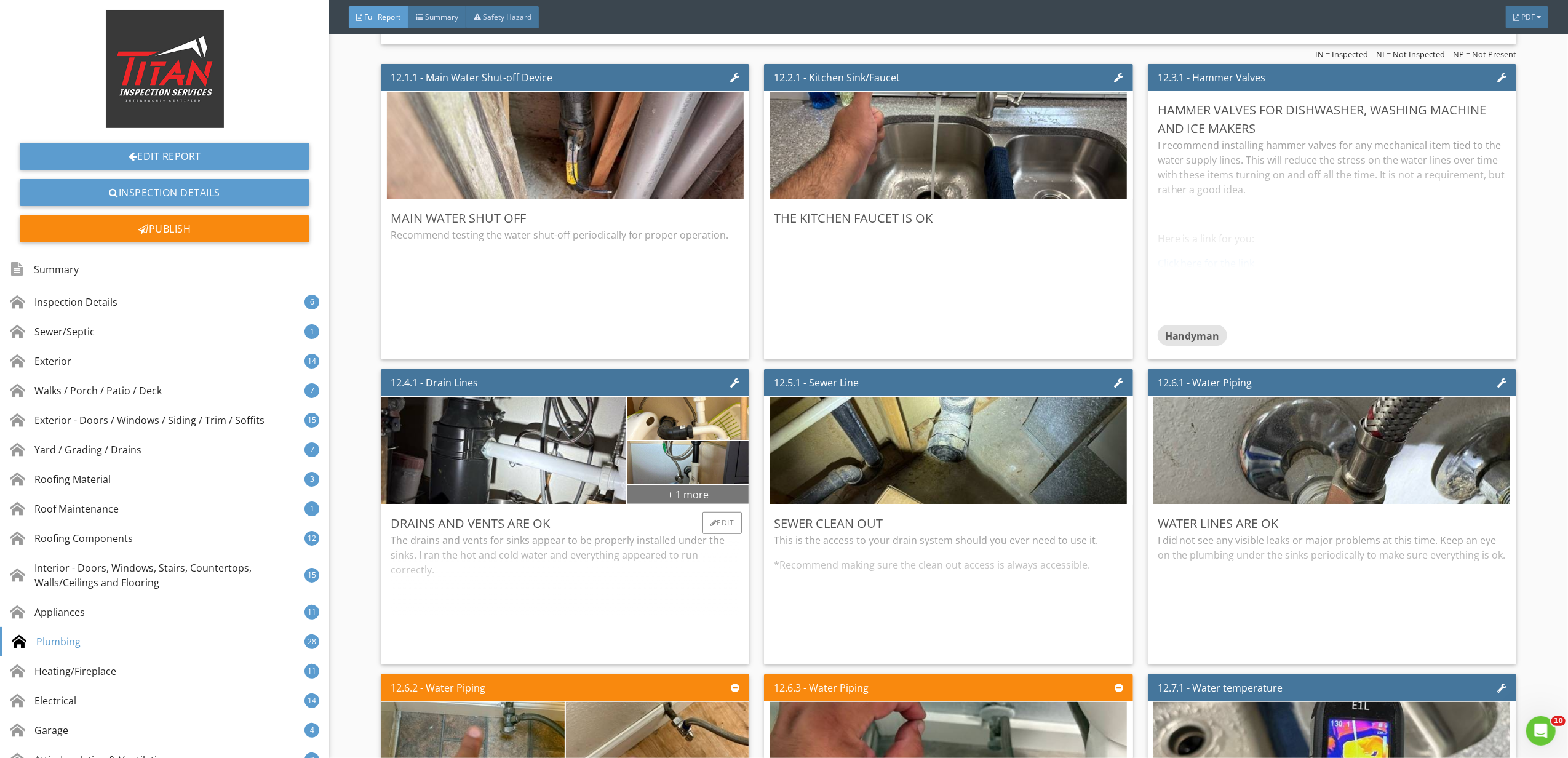
click at [704, 504] on div "+ 1 more" at bounding box center [688, 493] width 121 height 20
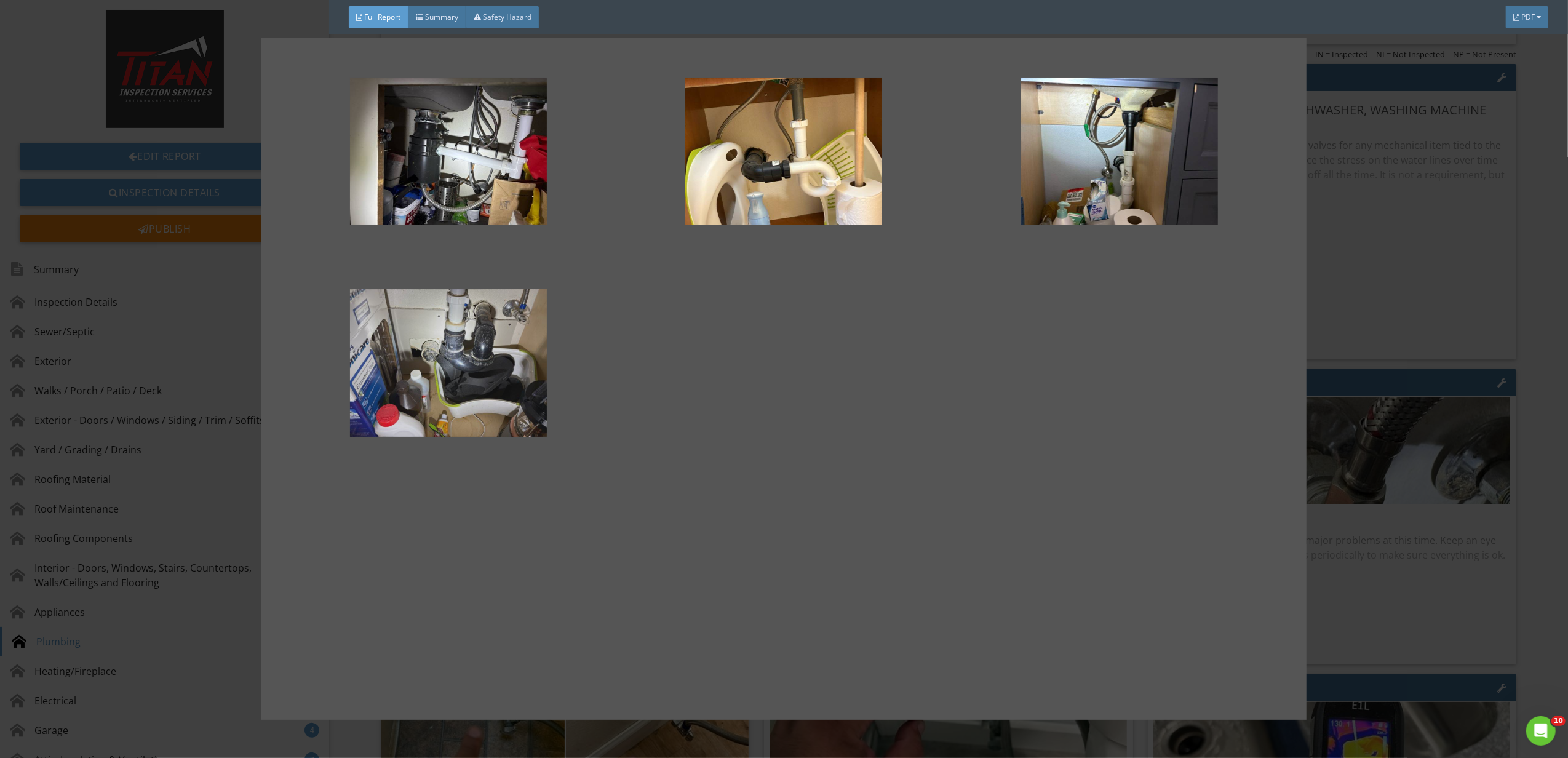
click at [537, 392] on div at bounding box center [449, 363] width 296 height 148
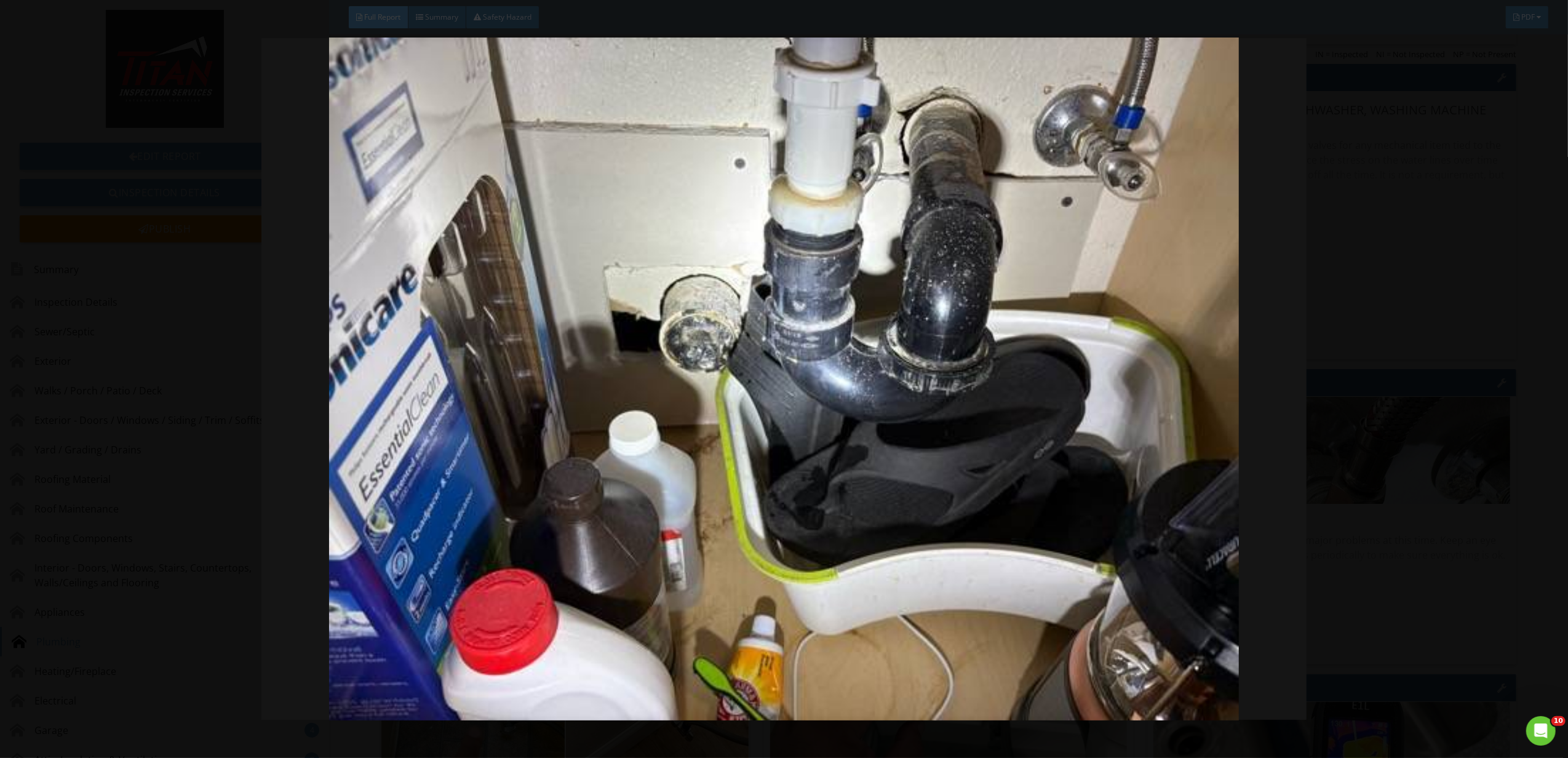
click at [1341, 466] on img at bounding box center [784, 379] width 1452 height 683
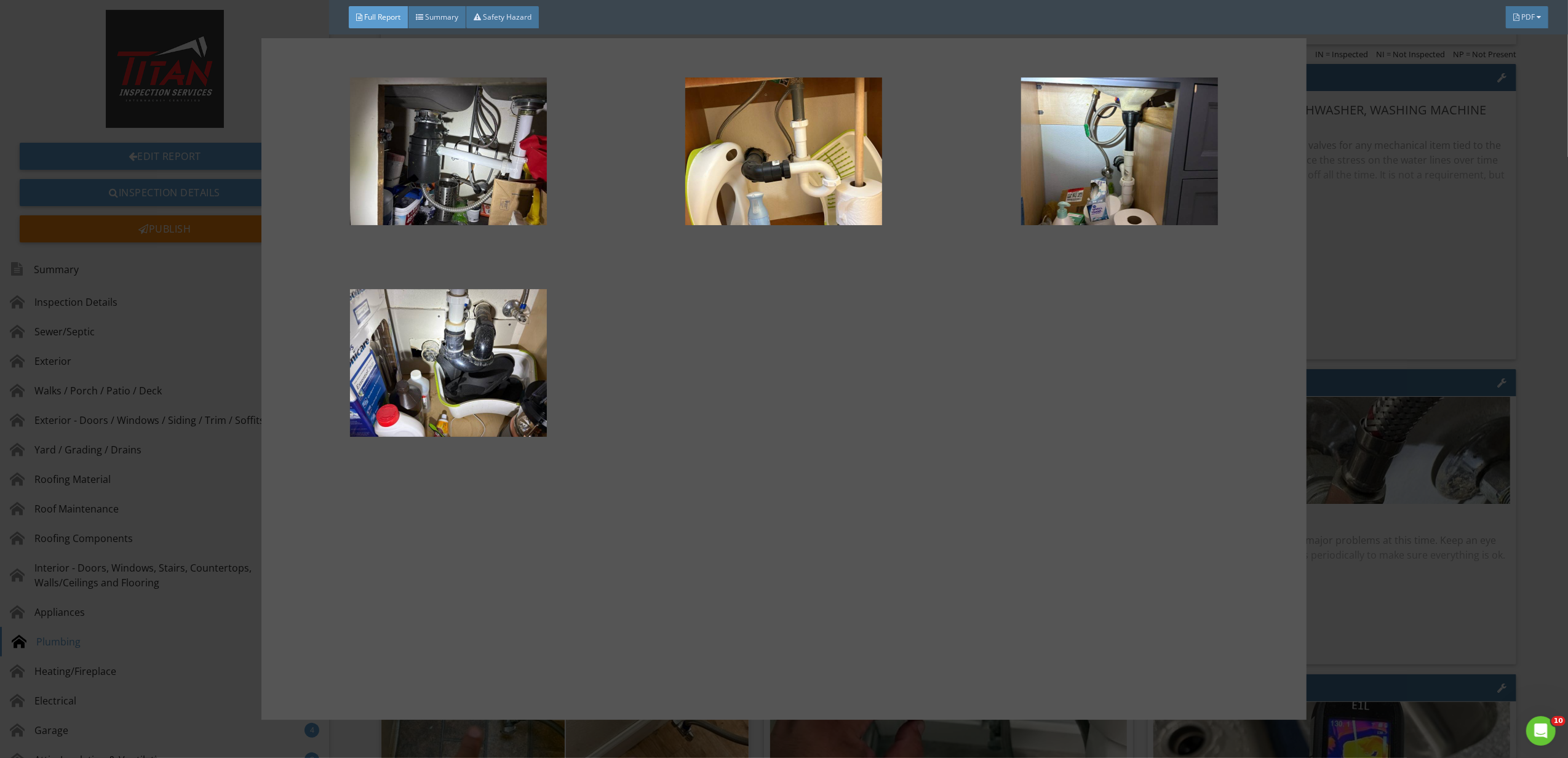
click at [1356, 444] on div at bounding box center [784, 379] width 1568 height 758
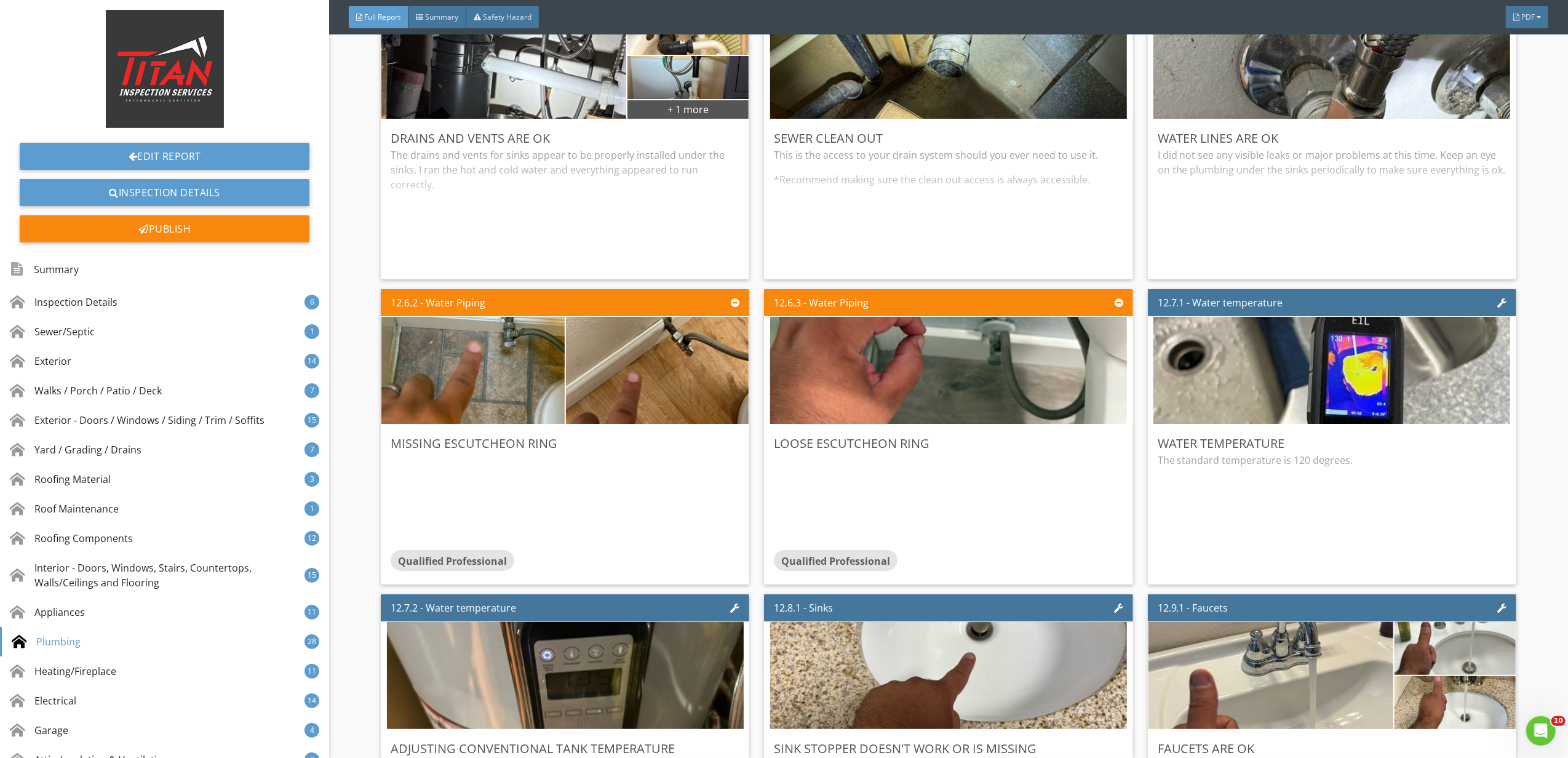
scroll to position [15179, 0]
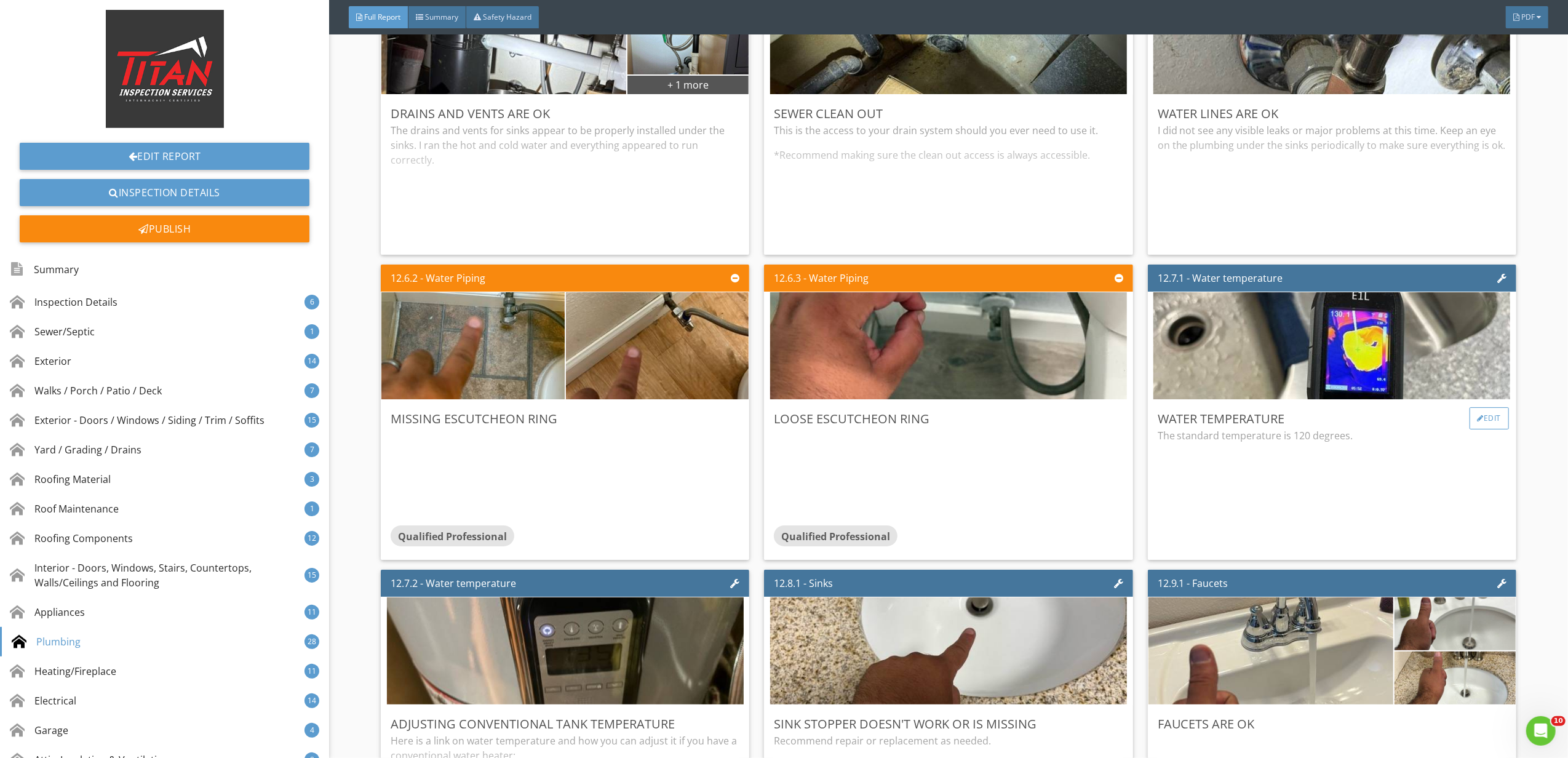
click at [1478, 429] on div "Edit" at bounding box center [1489, 418] width 40 height 22
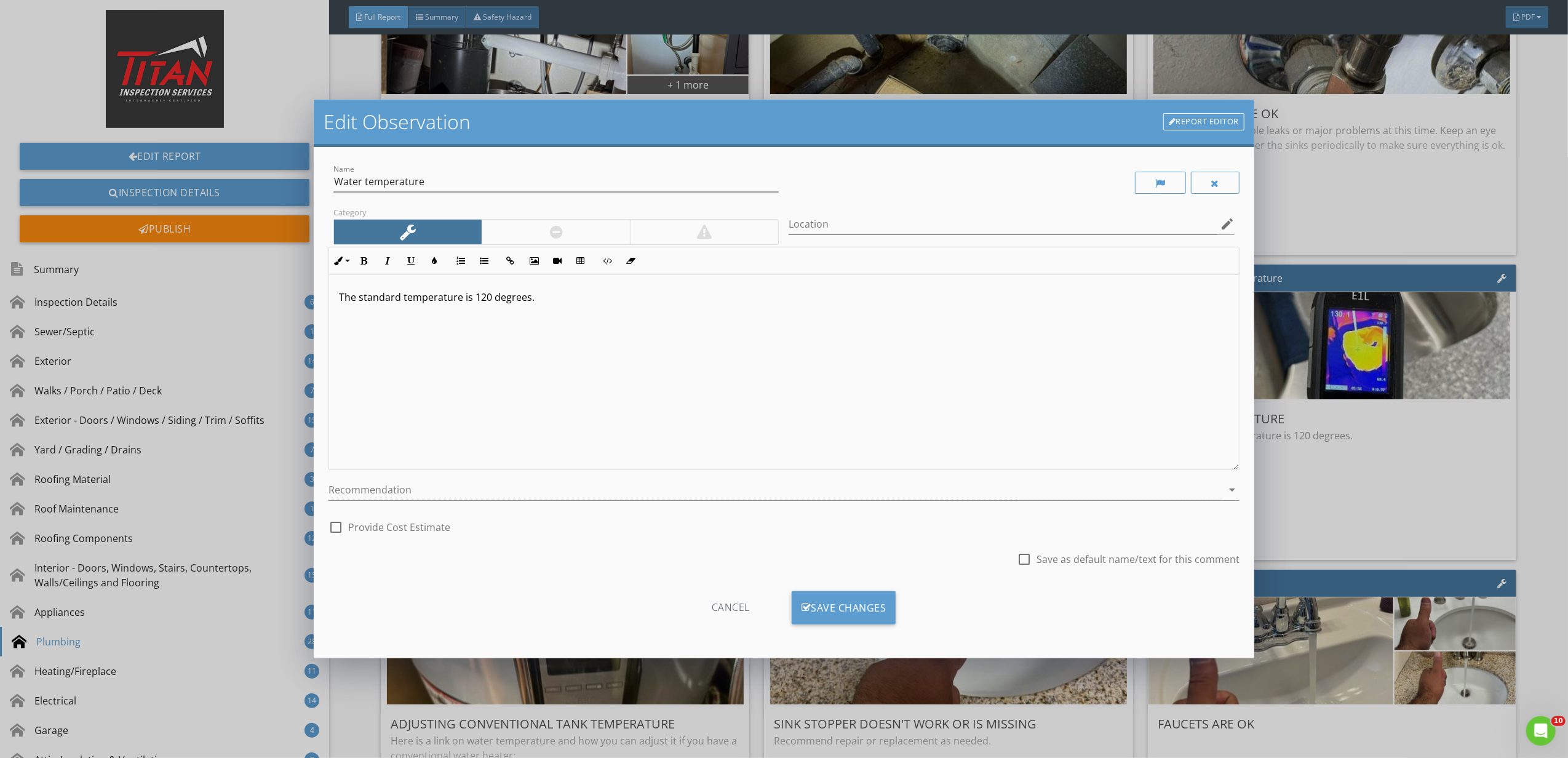
click at [544, 208] on div "Category" at bounding box center [556, 225] width 456 height 43
click at [543, 195] on div "Name Water temperature" at bounding box center [556, 188] width 446 height 32
click at [526, 178] on input "Water temperature" at bounding box center [556, 182] width 446 height 20
type input "Water temperature is high"
click at [855, 606] on div "Save Changes" at bounding box center [844, 608] width 105 height 33
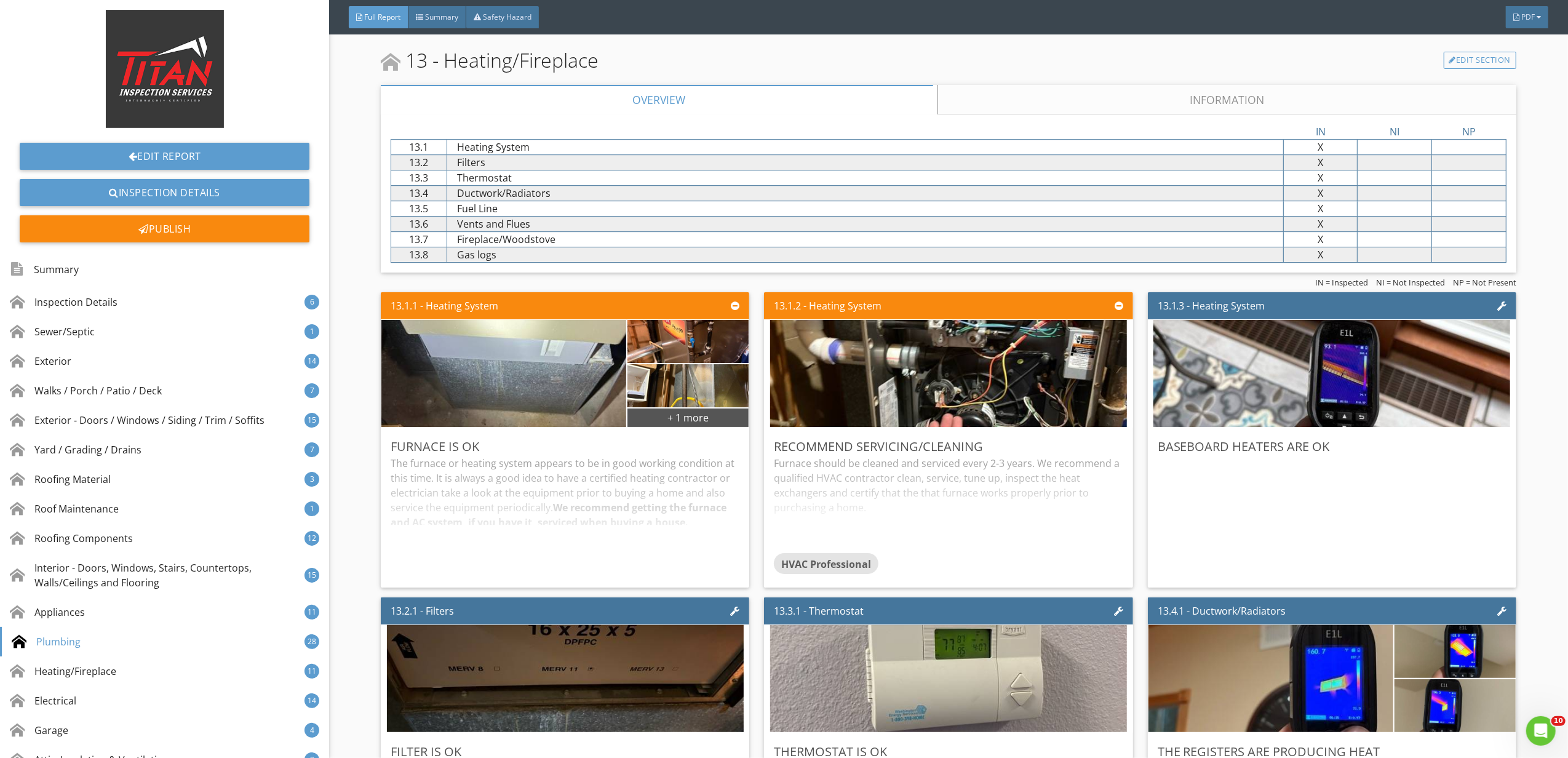
scroll to position [17886, 0]
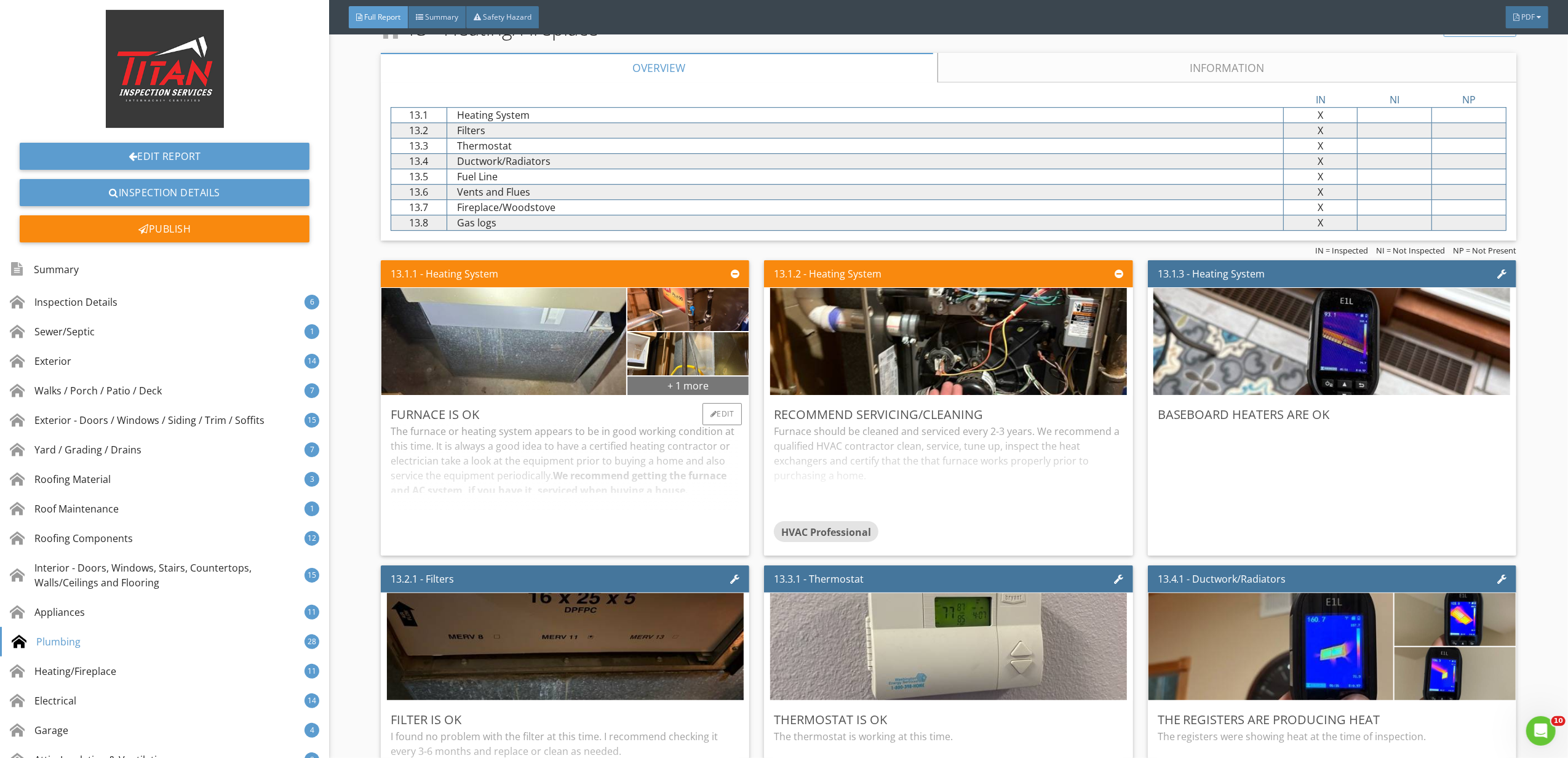
click at [723, 395] on div "+ 1 more" at bounding box center [688, 385] width 121 height 20
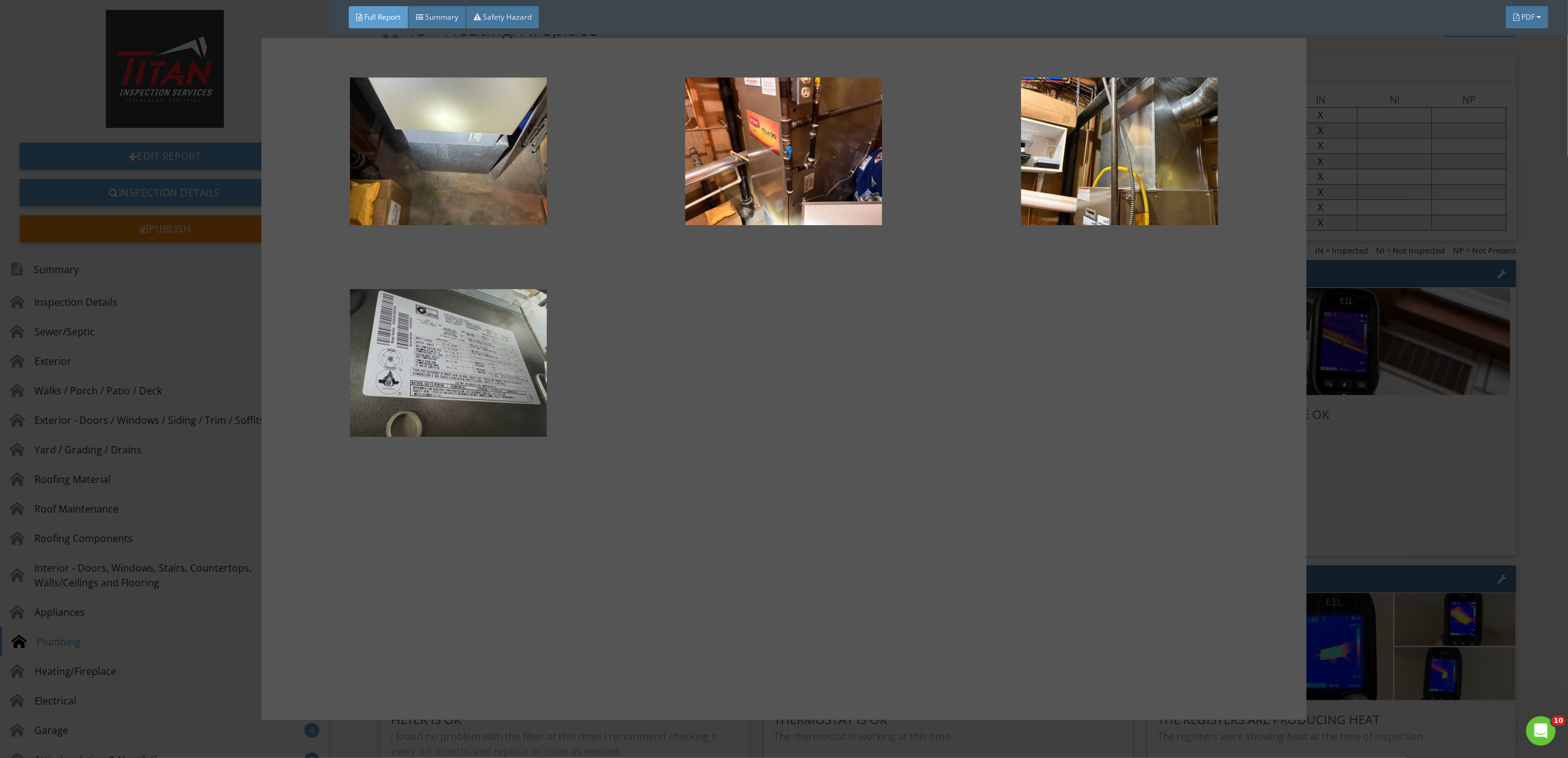
click at [372, 341] on div at bounding box center [449, 363] width 296 height 148
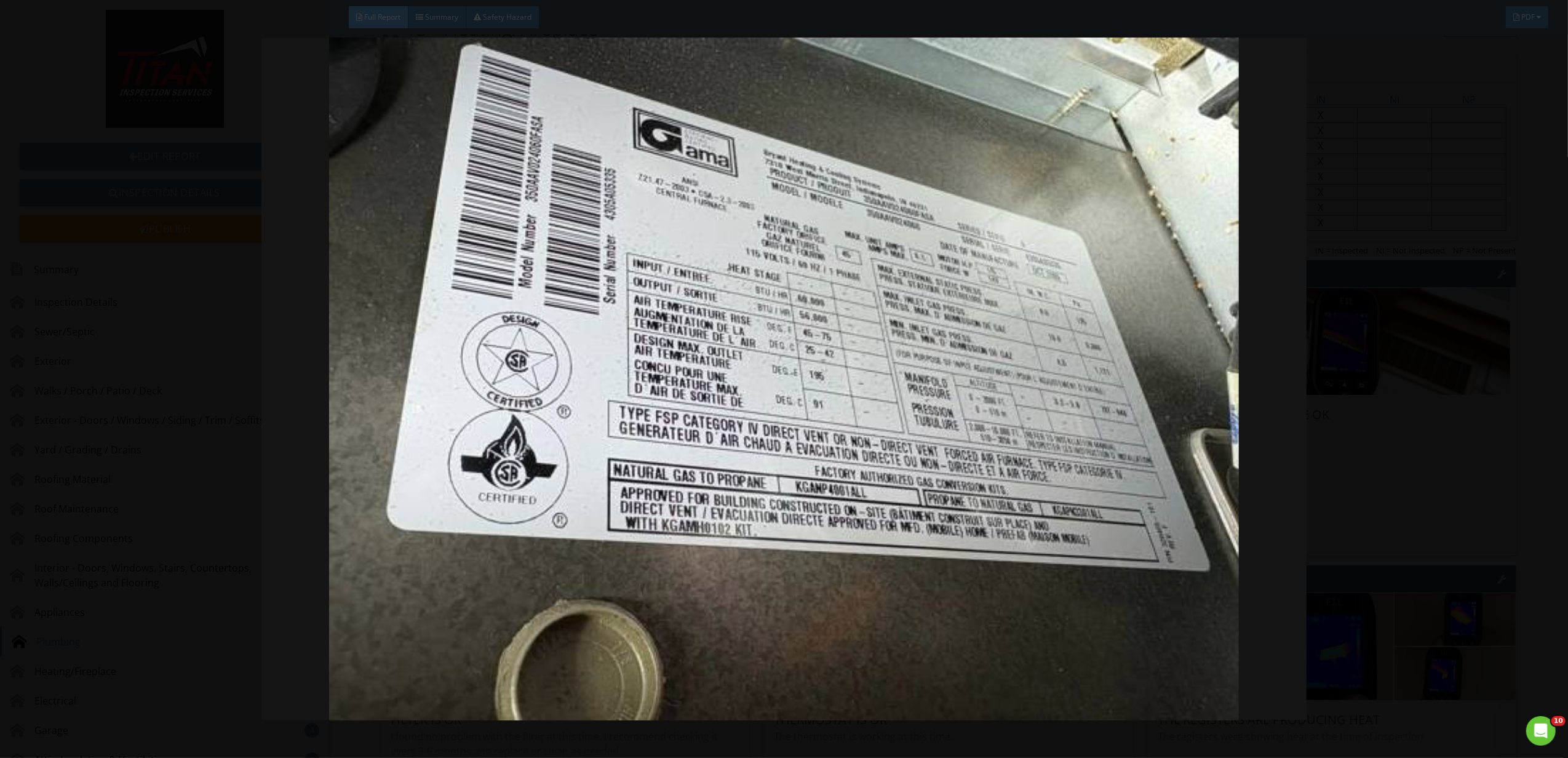
click at [1525, 571] on div at bounding box center [784, 379] width 1568 height 758
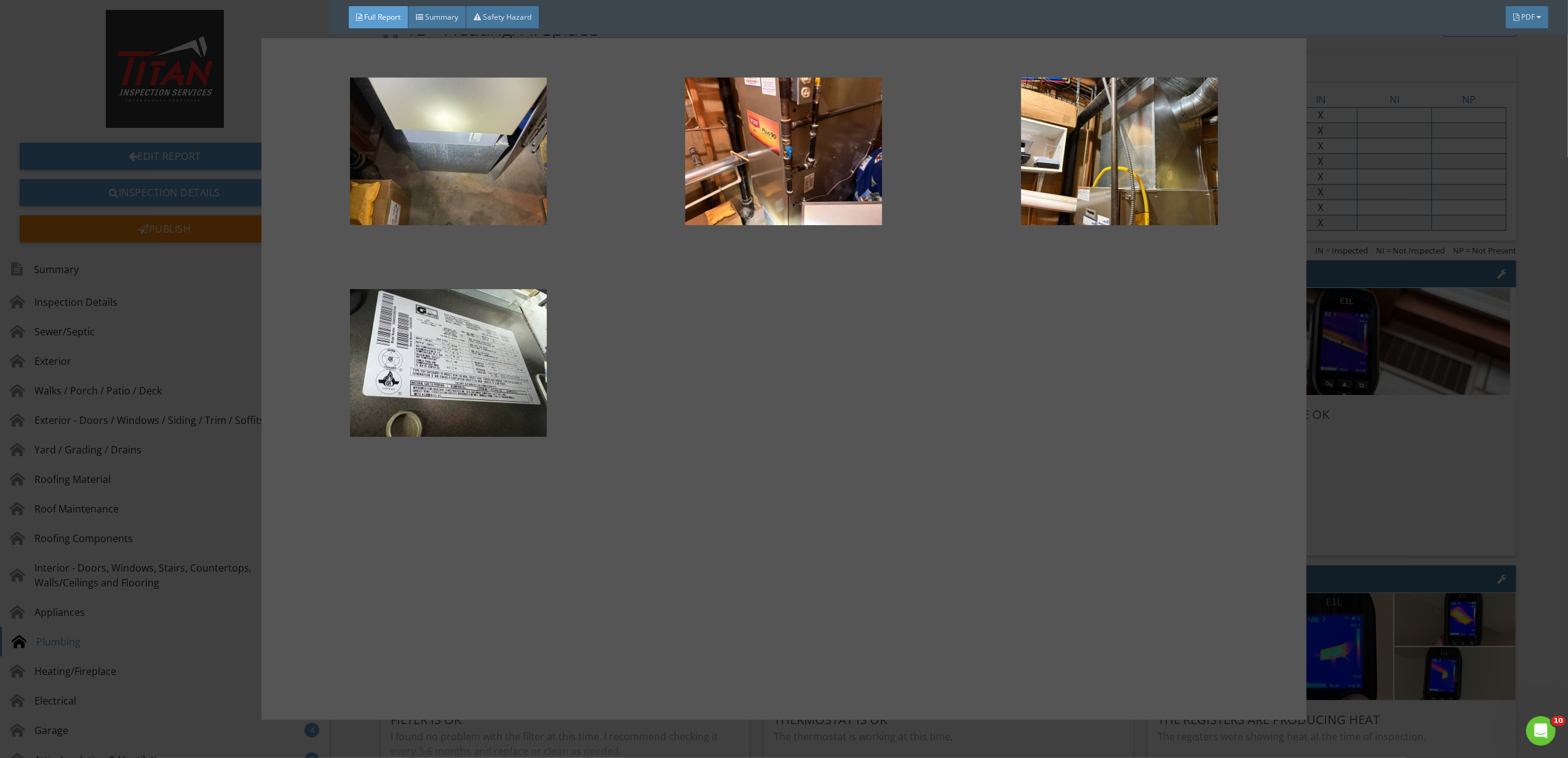
click at [1525, 571] on div at bounding box center [784, 379] width 1568 height 758
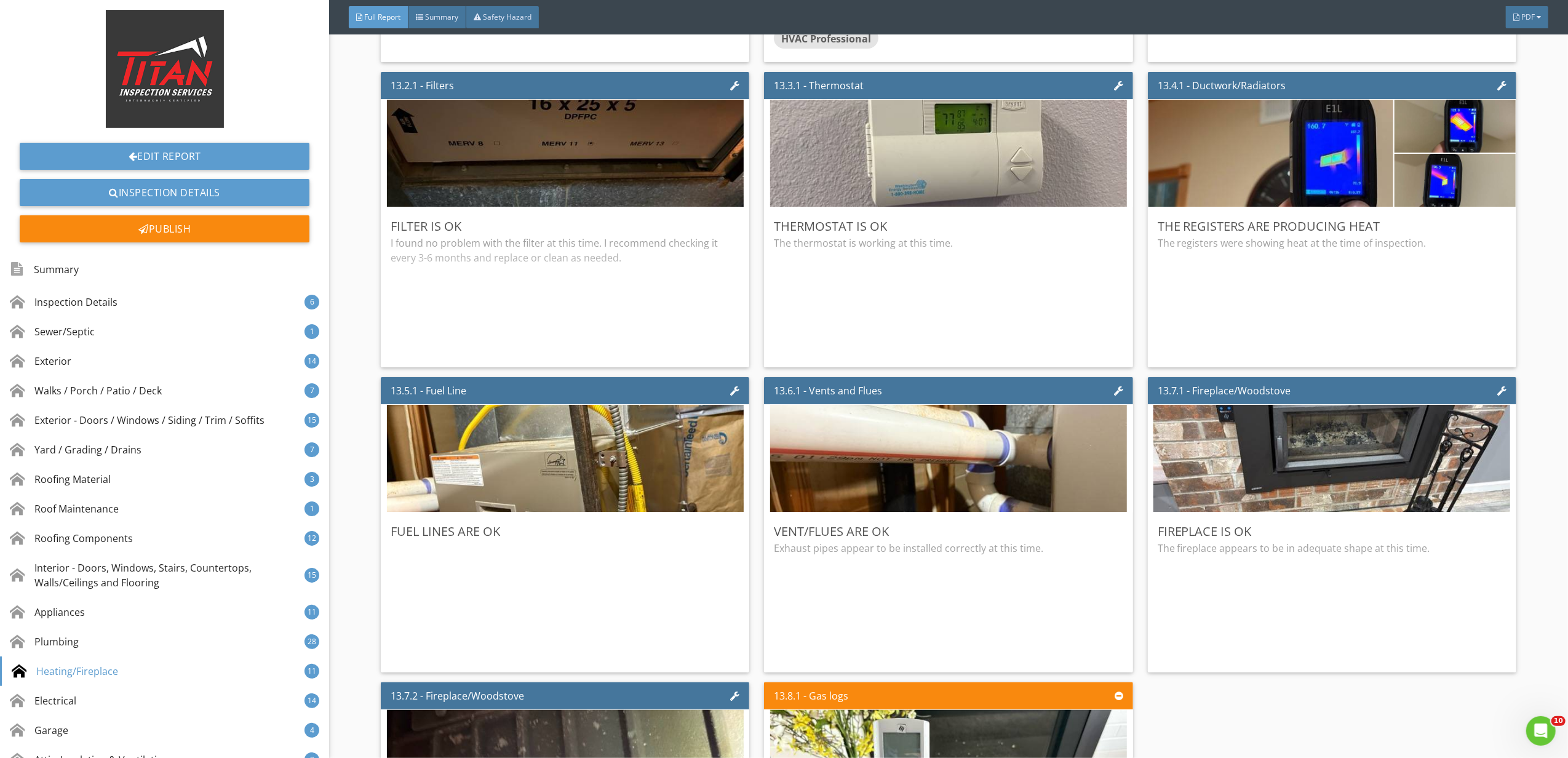
scroll to position [18379, 0]
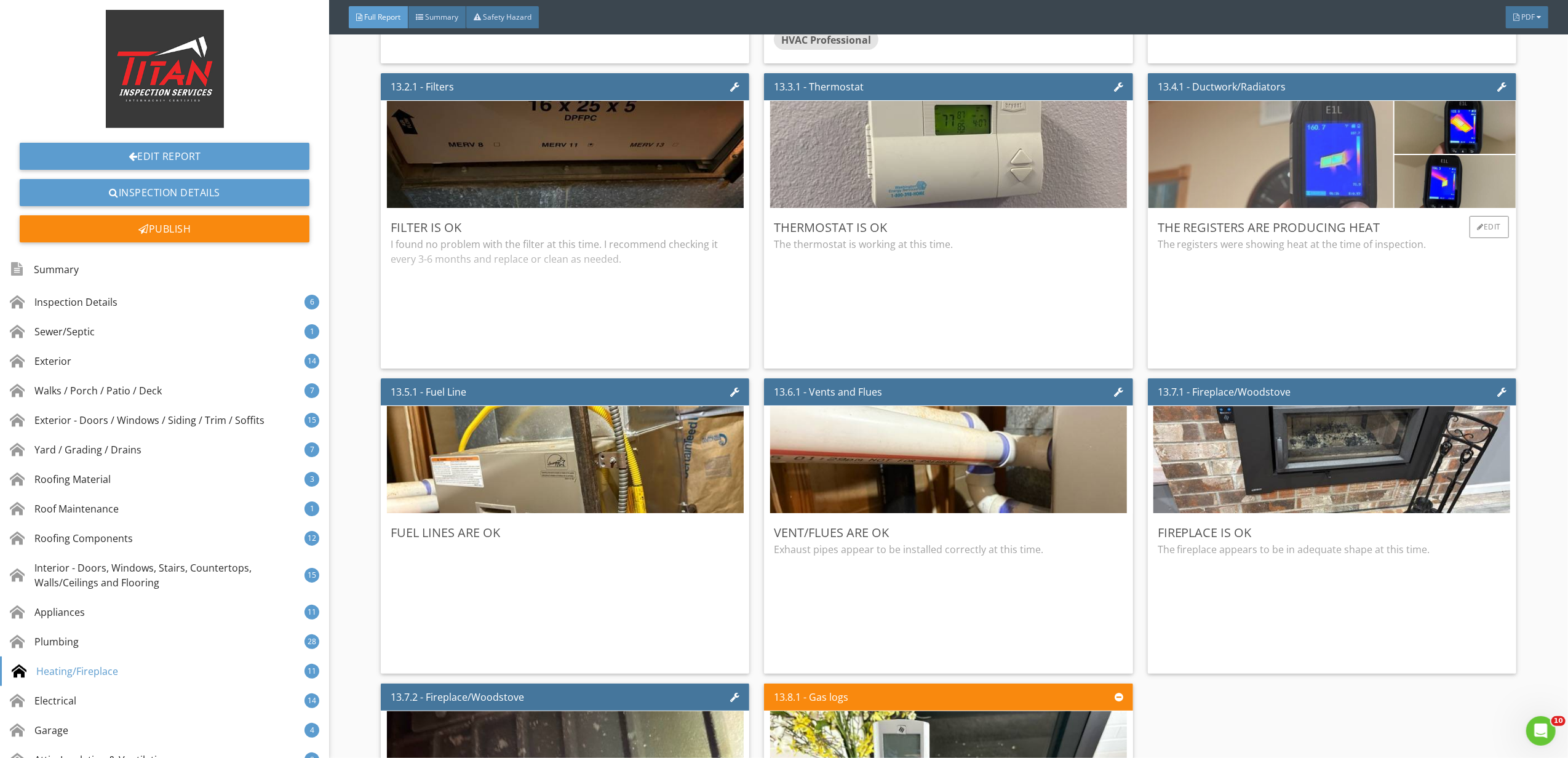
click at [1353, 175] on img at bounding box center [1270, 155] width 357 height 268
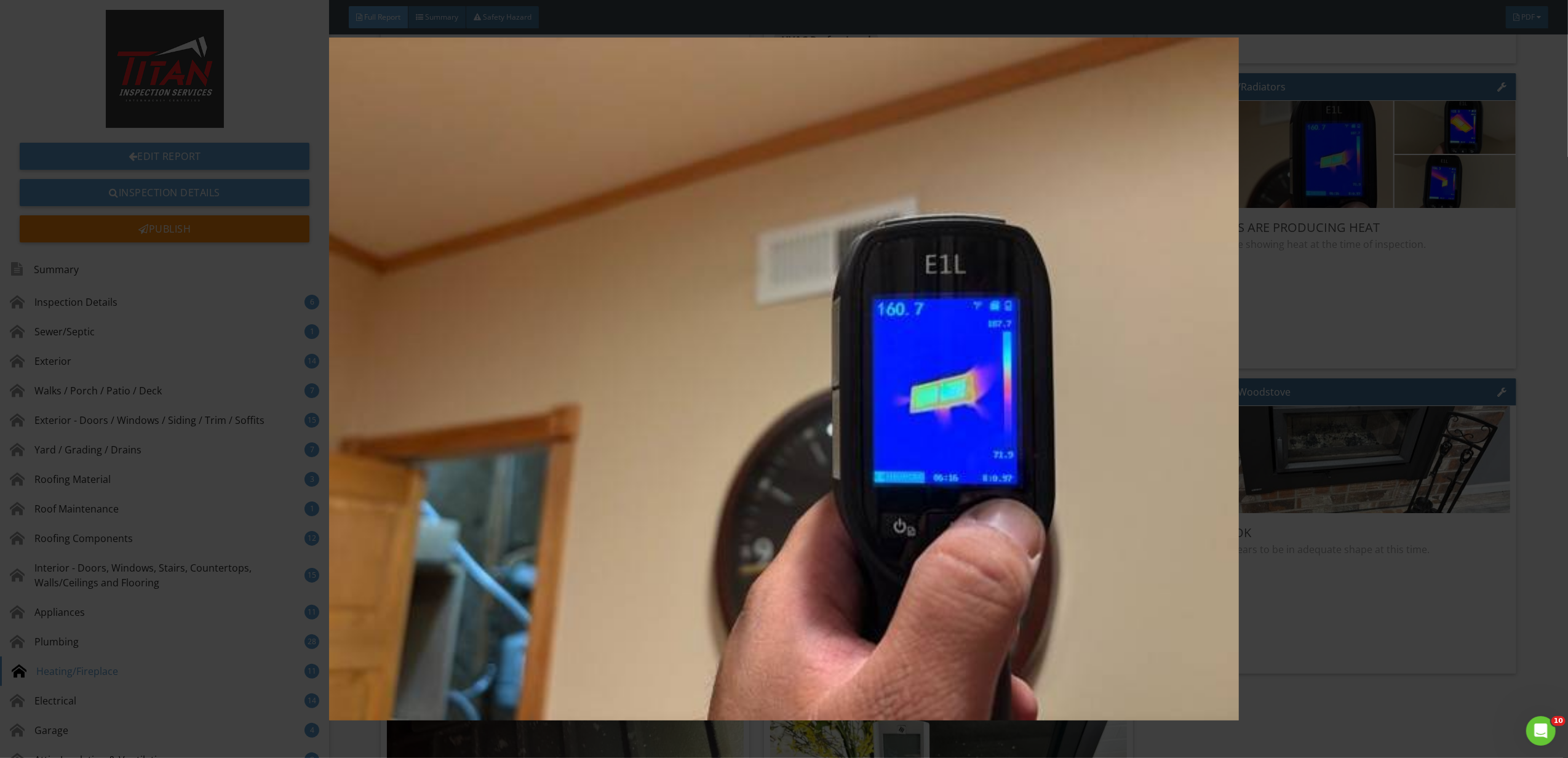
click at [1350, 272] on img at bounding box center [784, 379] width 1452 height 683
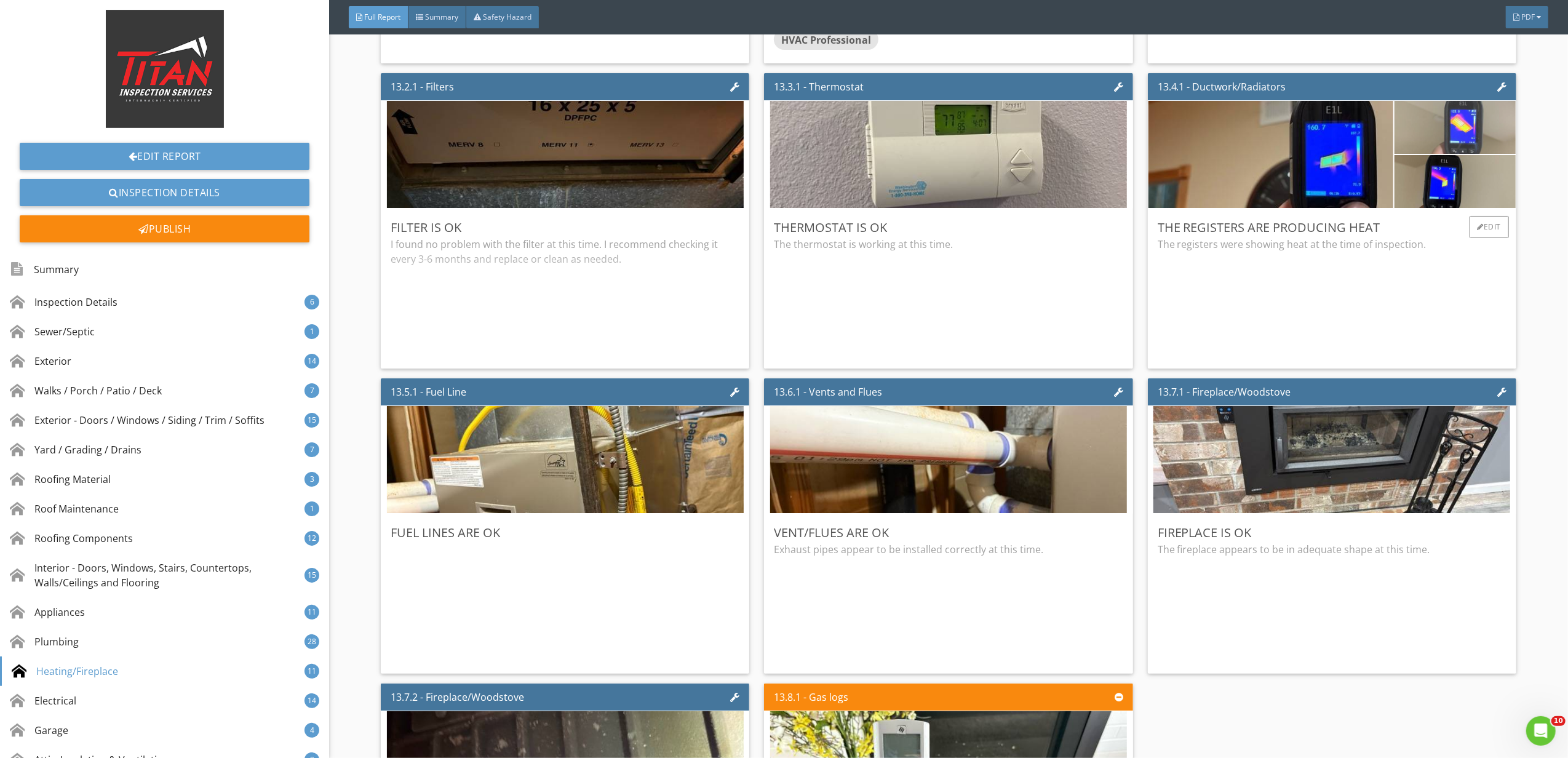
click at [1420, 178] on img at bounding box center [1455, 127] width 177 height 132
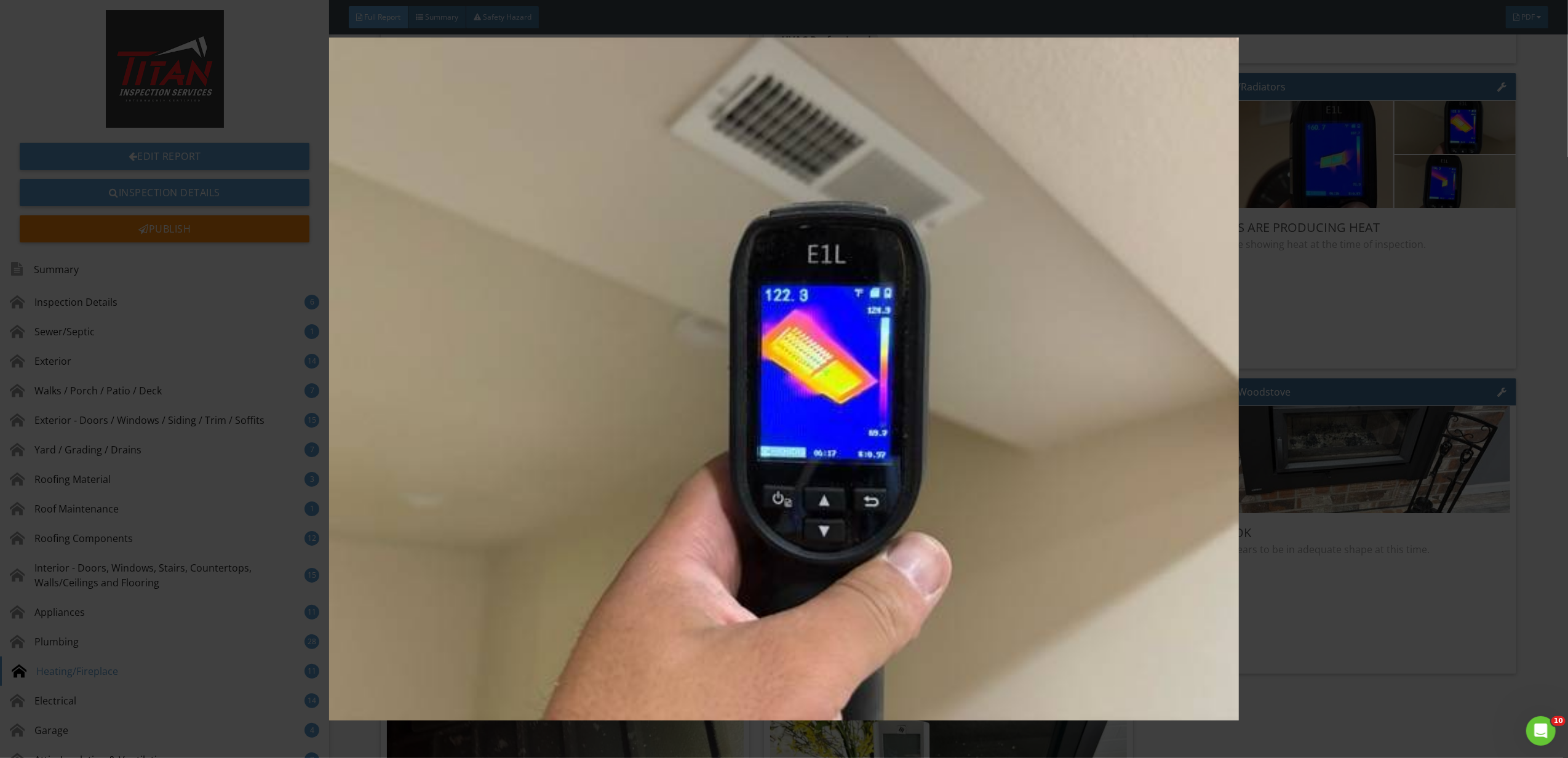
click at [1408, 236] on img at bounding box center [784, 379] width 1452 height 683
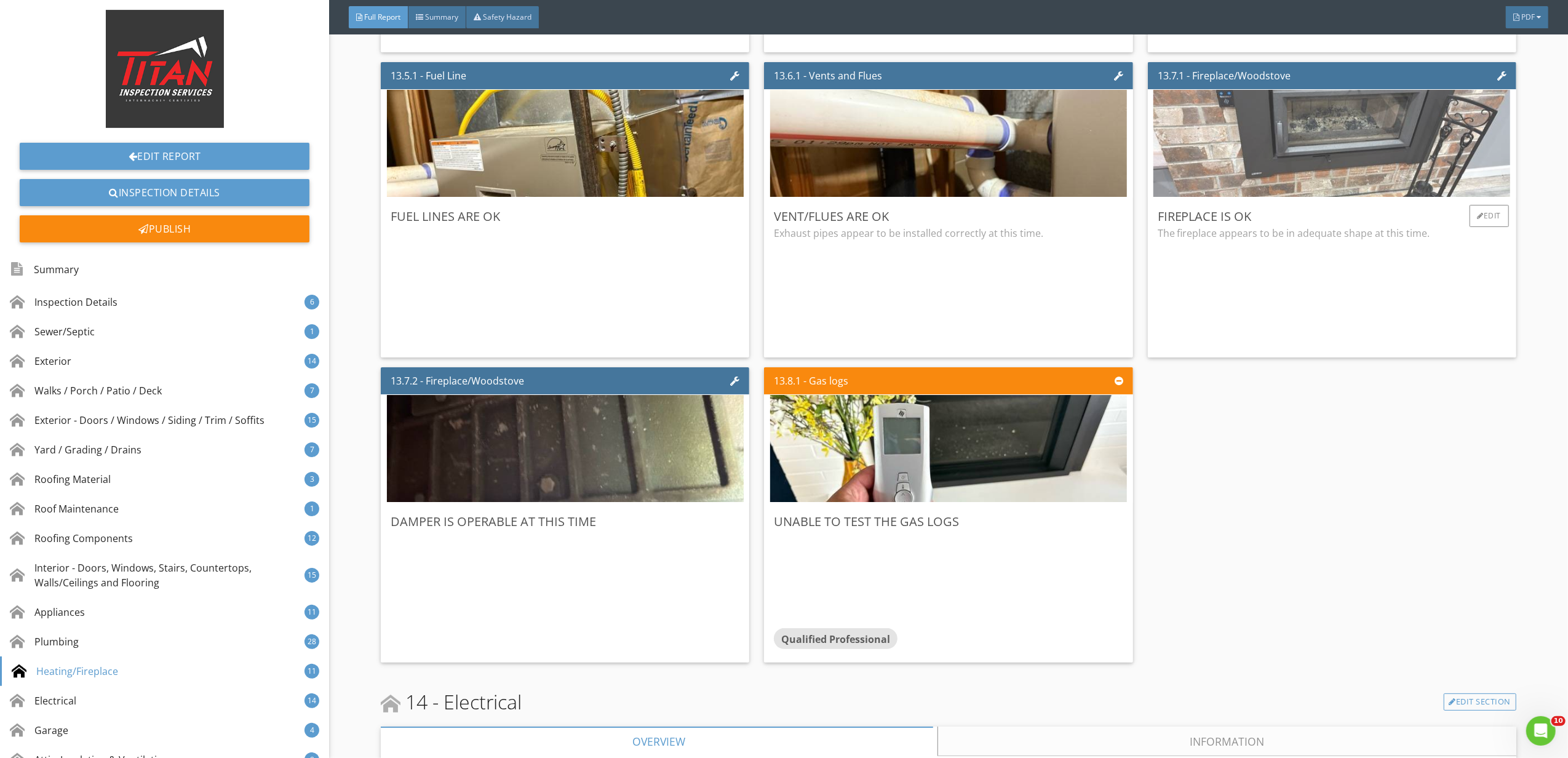
scroll to position [18707, 0]
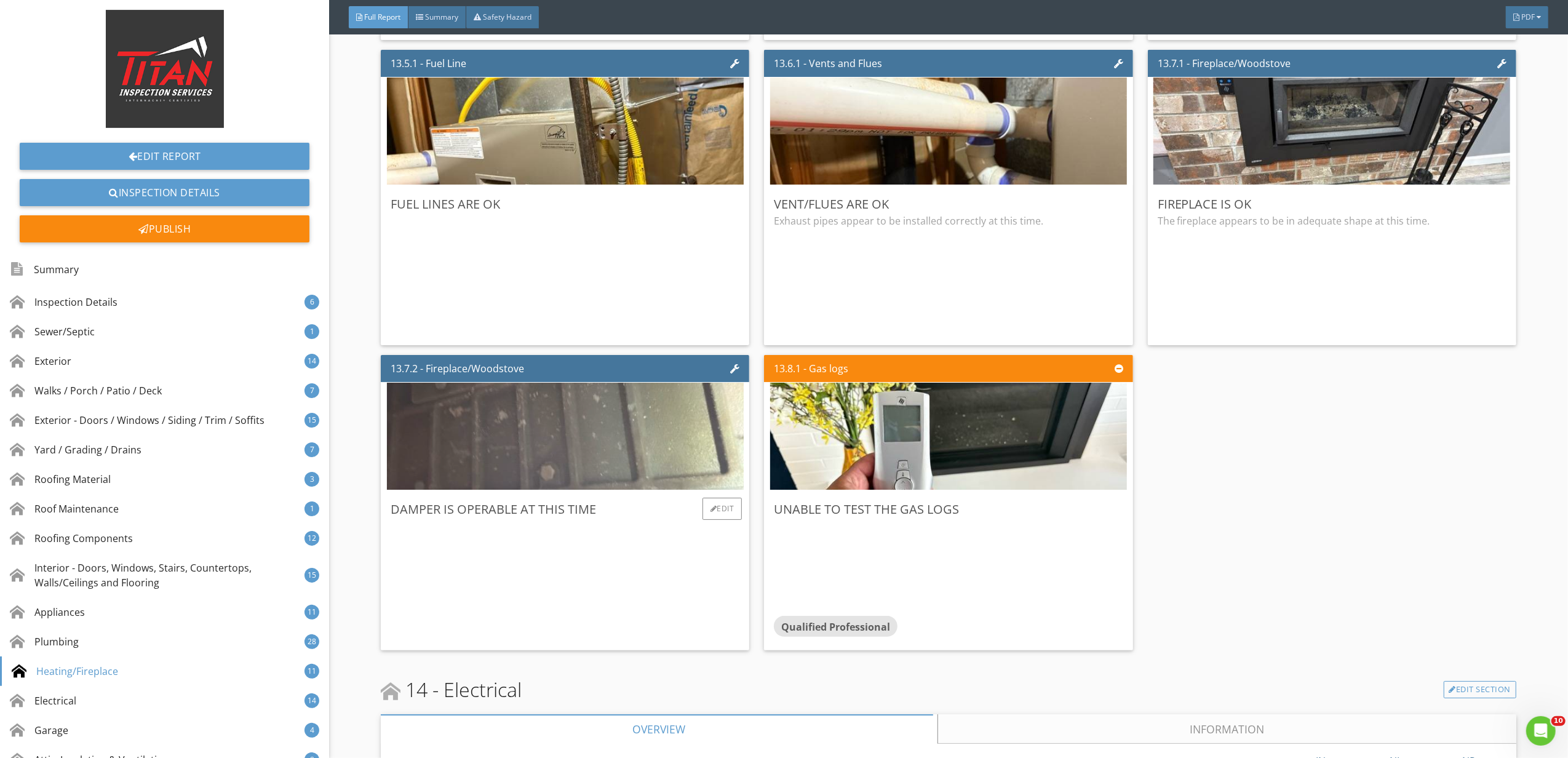
click at [729, 449] on img at bounding box center [565, 437] width 357 height 268
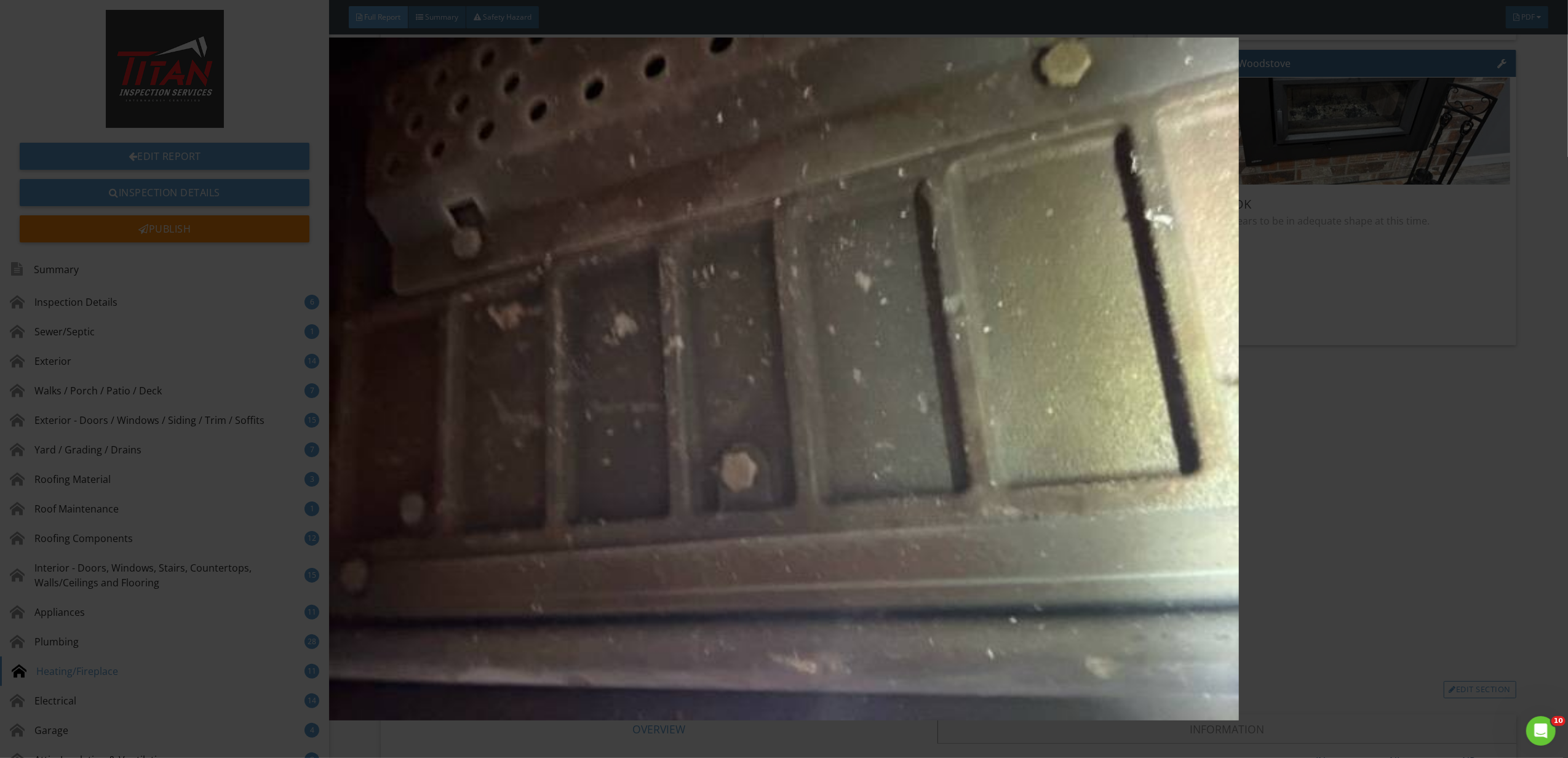
click at [1429, 522] on img at bounding box center [784, 379] width 1452 height 683
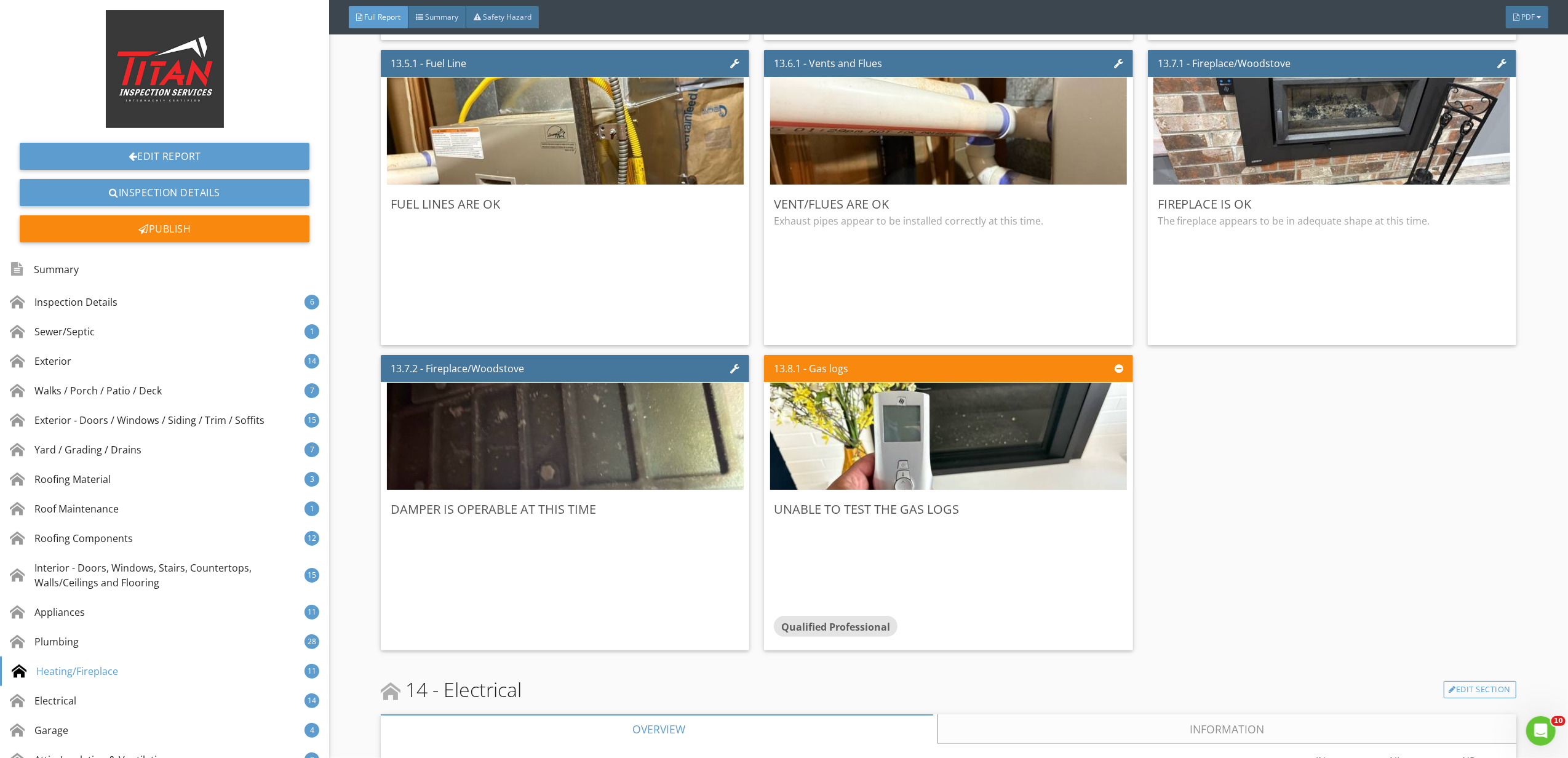
scroll to position [18871, 0]
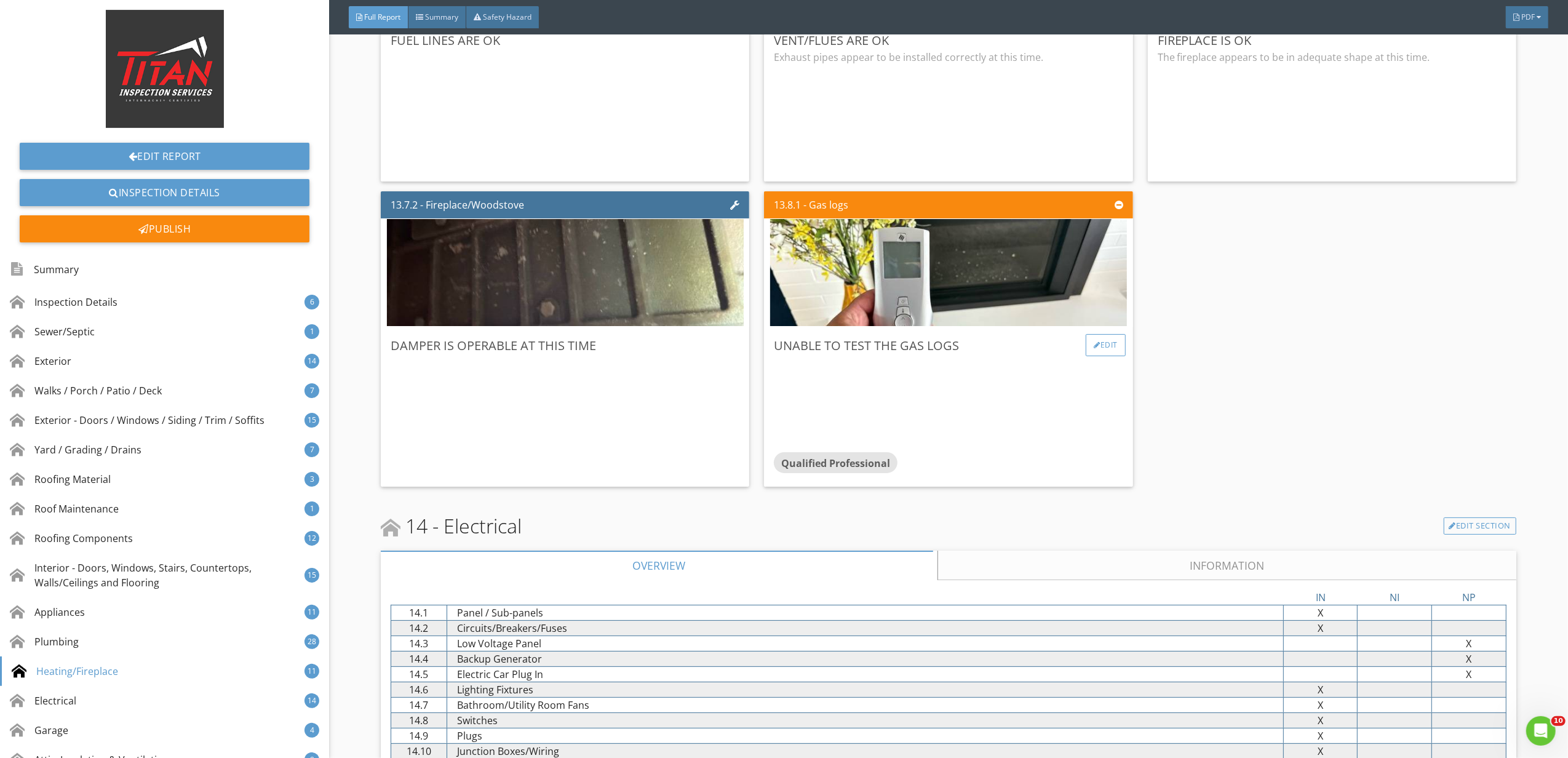
click at [1094, 349] on div at bounding box center [1097, 345] width 7 height 8
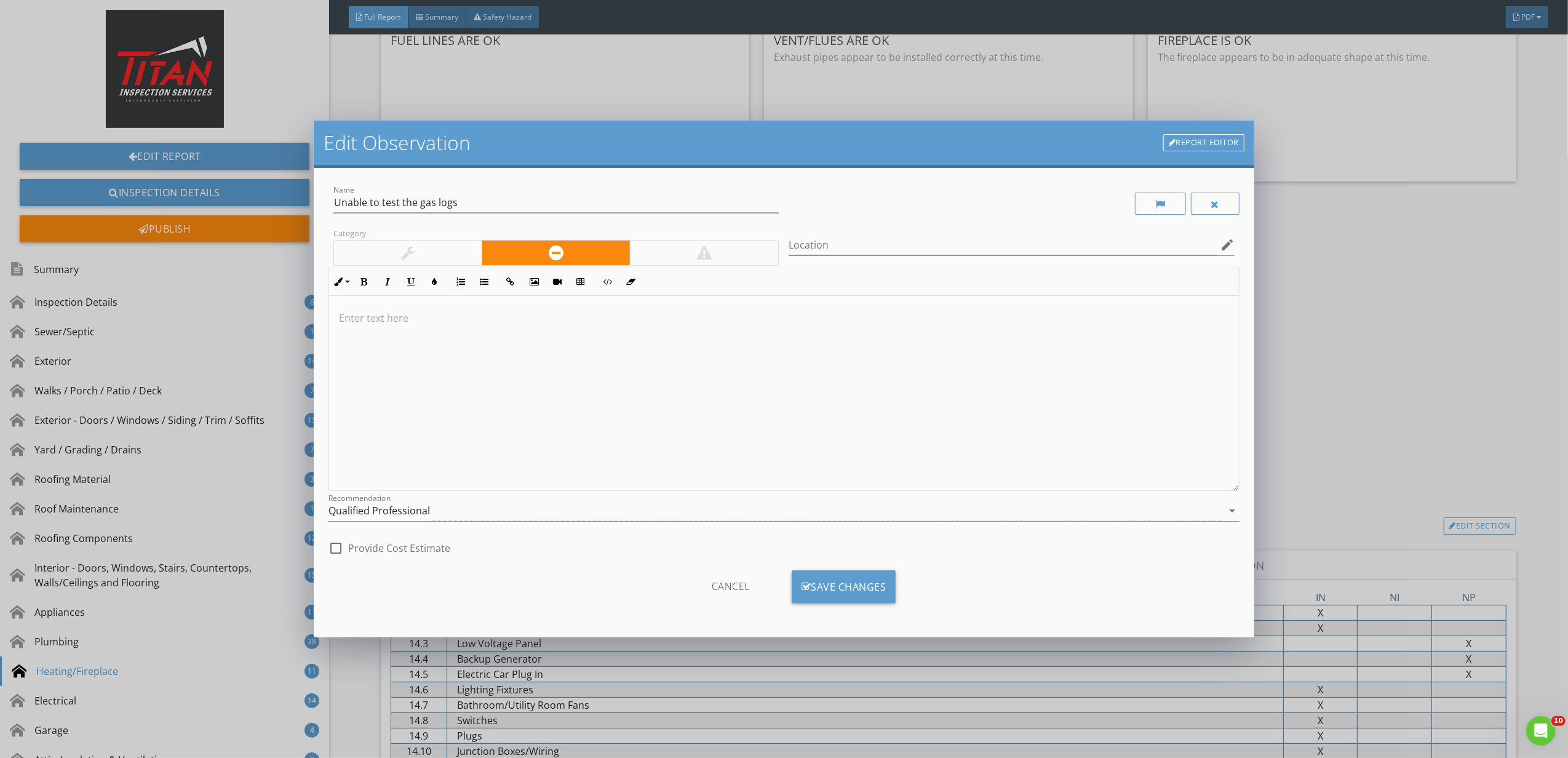
click at [746, 370] on div at bounding box center [784, 394] width 909 height 195
click at [808, 601] on div "Save Changes" at bounding box center [844, 586] width 105 height 33
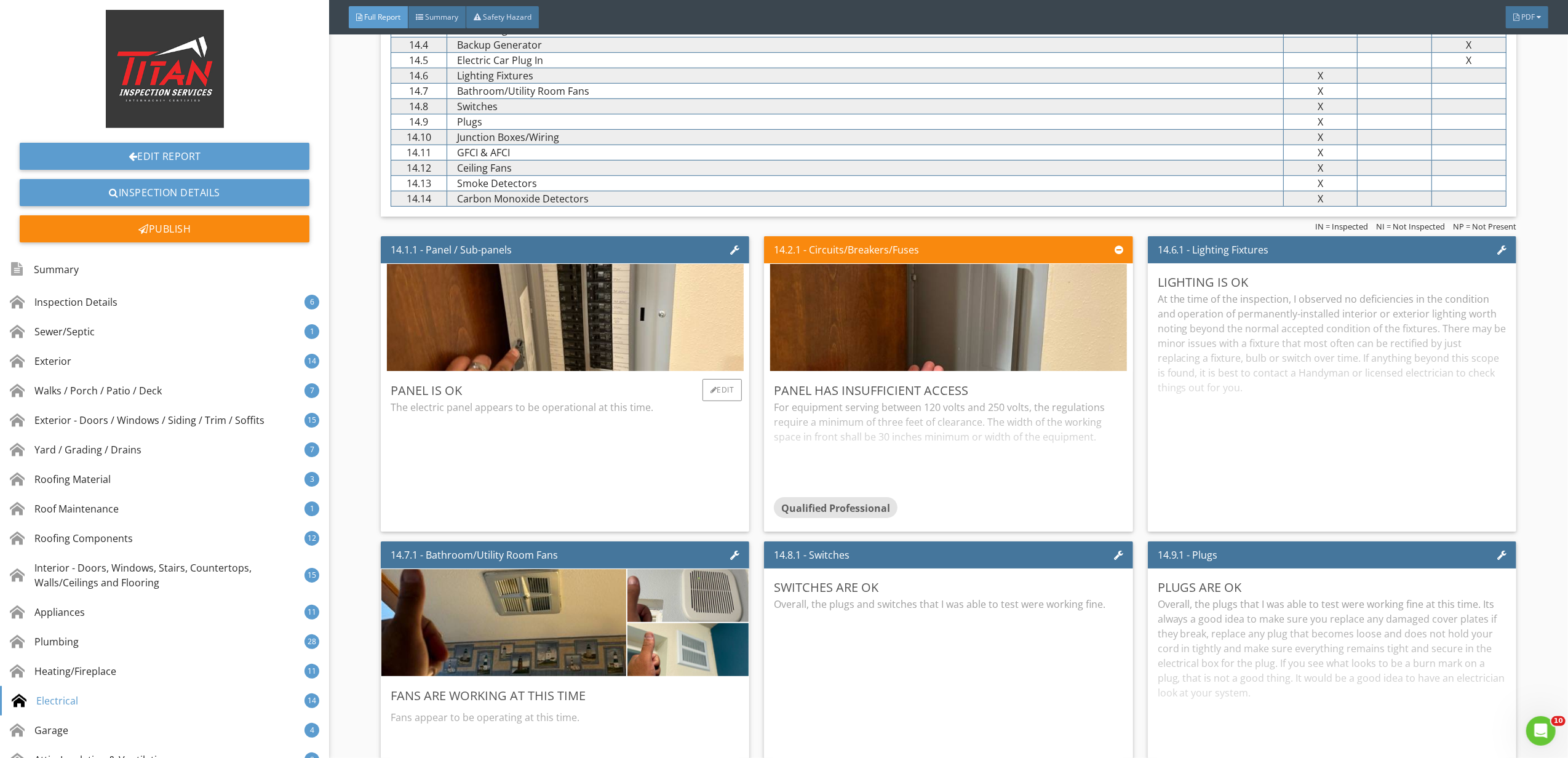
scroll to position [19527, 0]
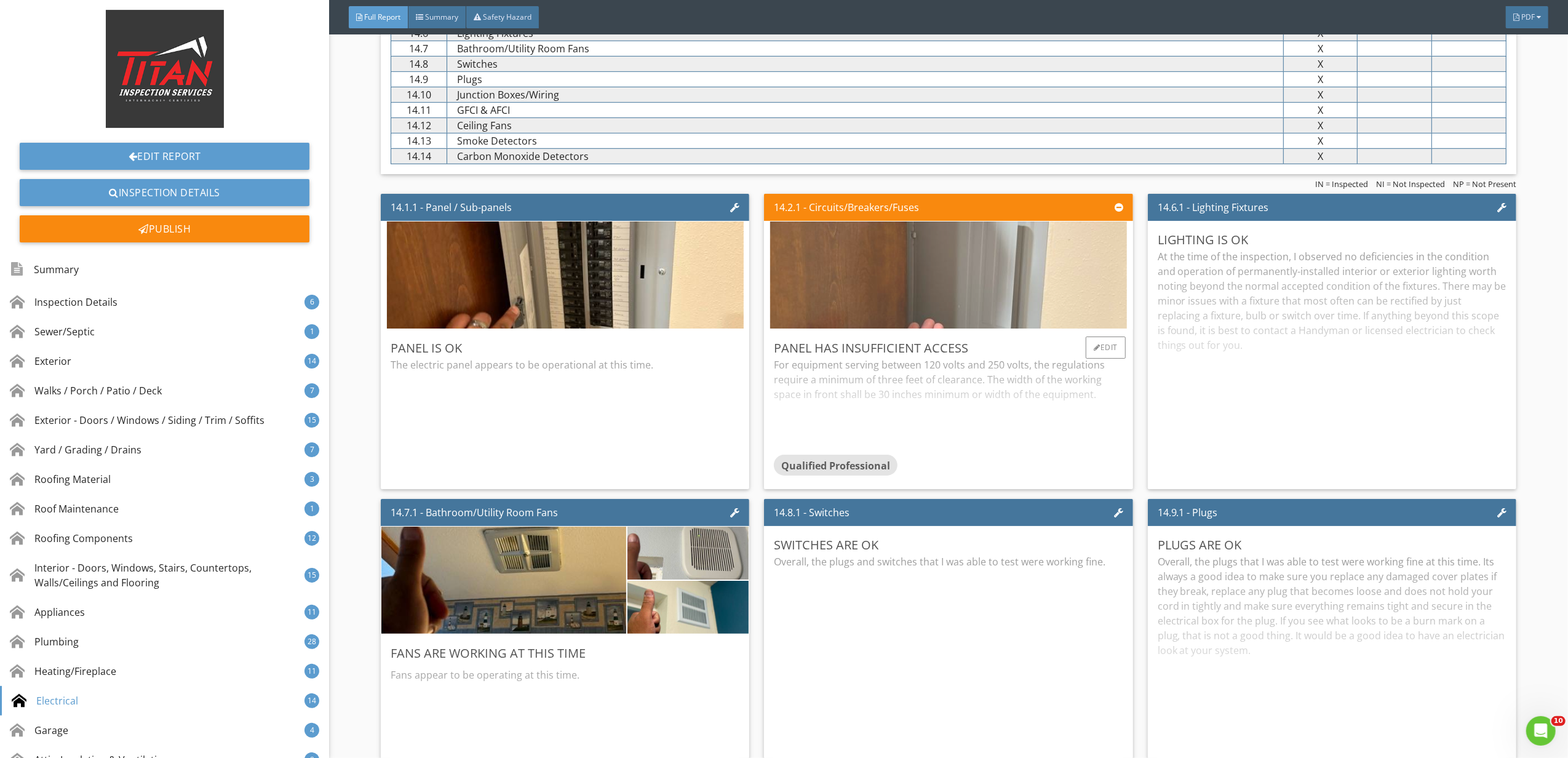
click at [983, 306] on img at bounding box center [949, 276] width 357 height 268
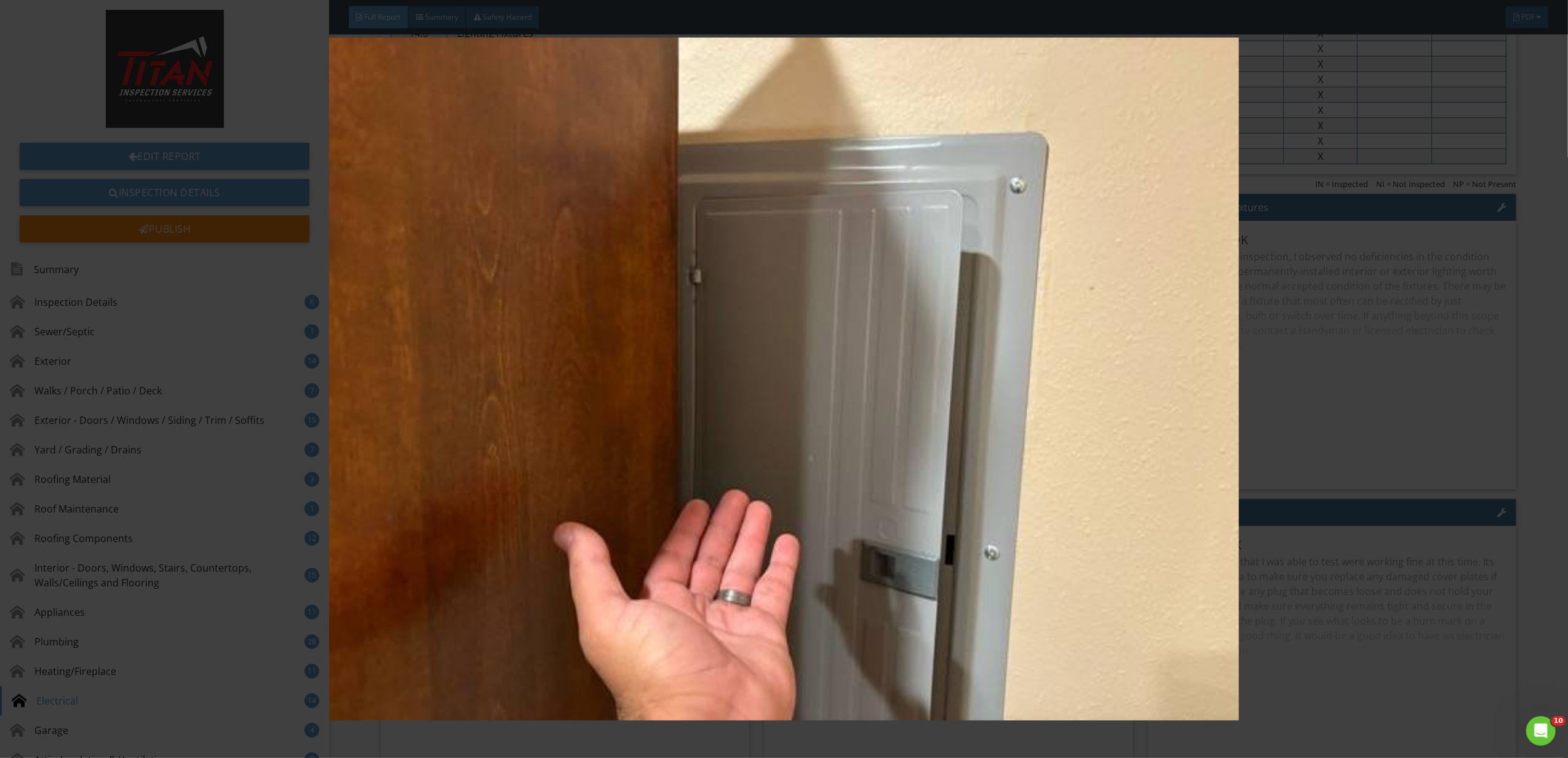
click at [1339, 444] on img at bounding box center [784, 379] width 1452 height 683
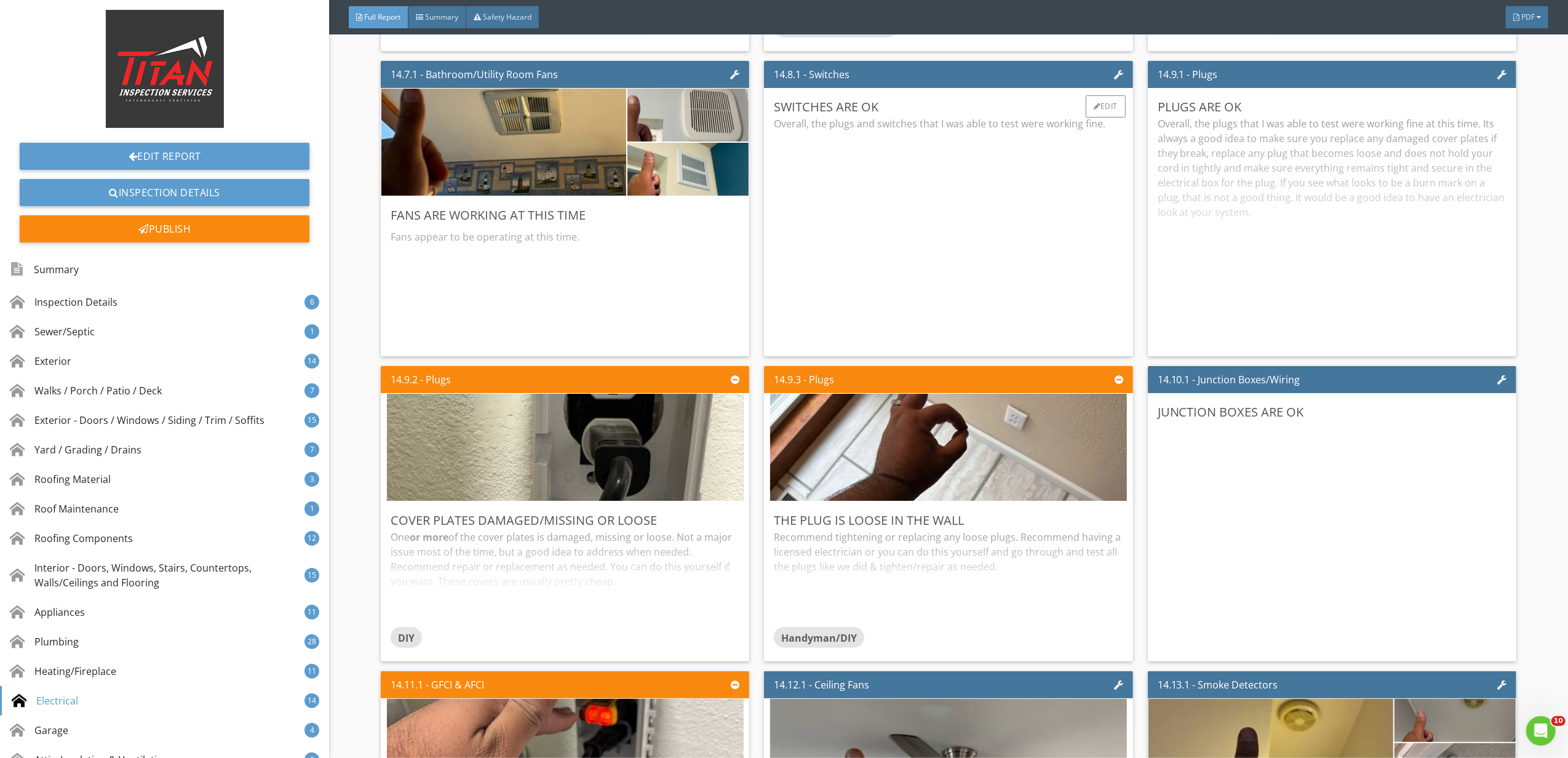
scroll to position [19938, 0]
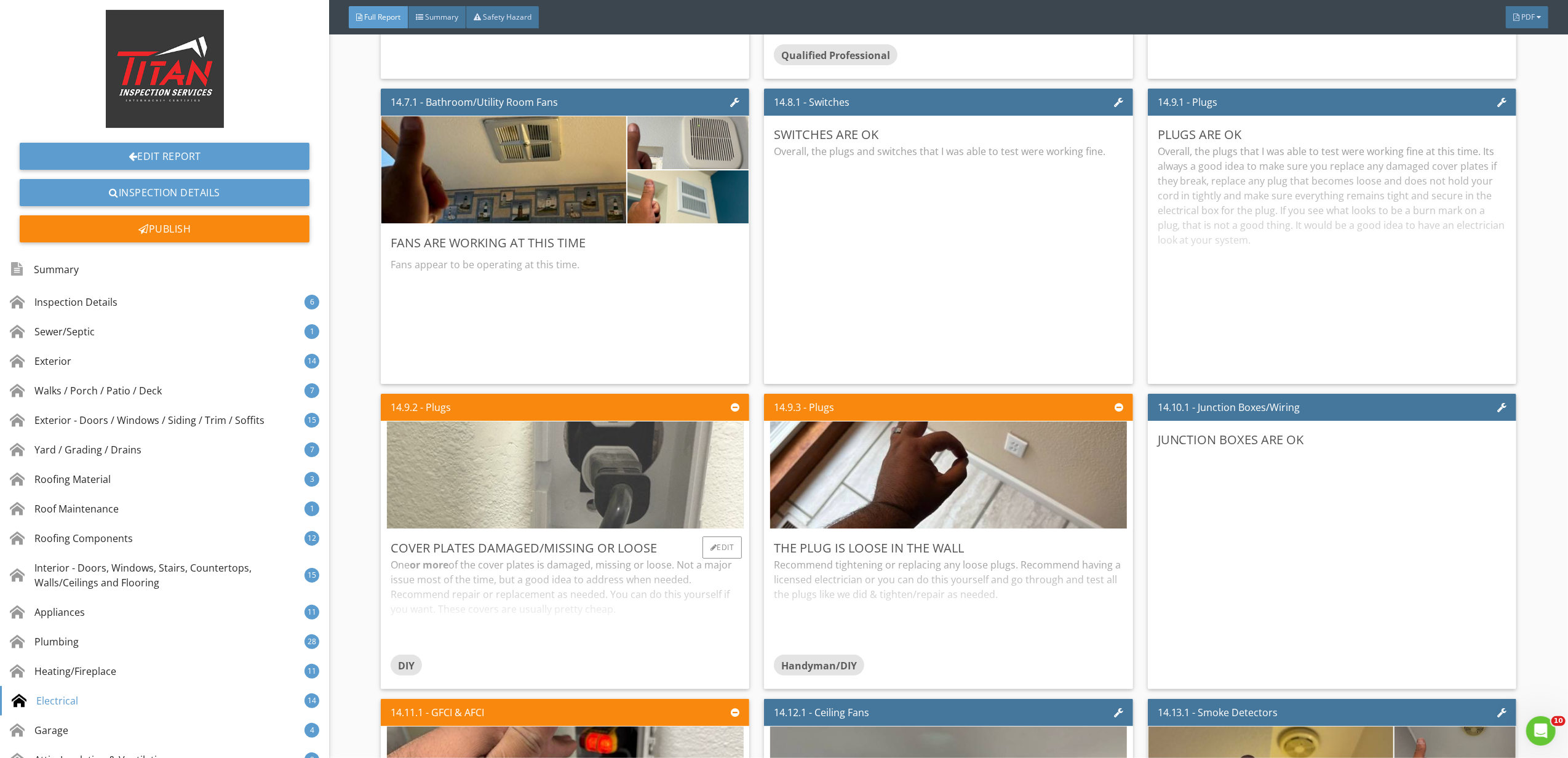
click at [598, 513] on img at bounding box center [565, 475] width 357 height 268
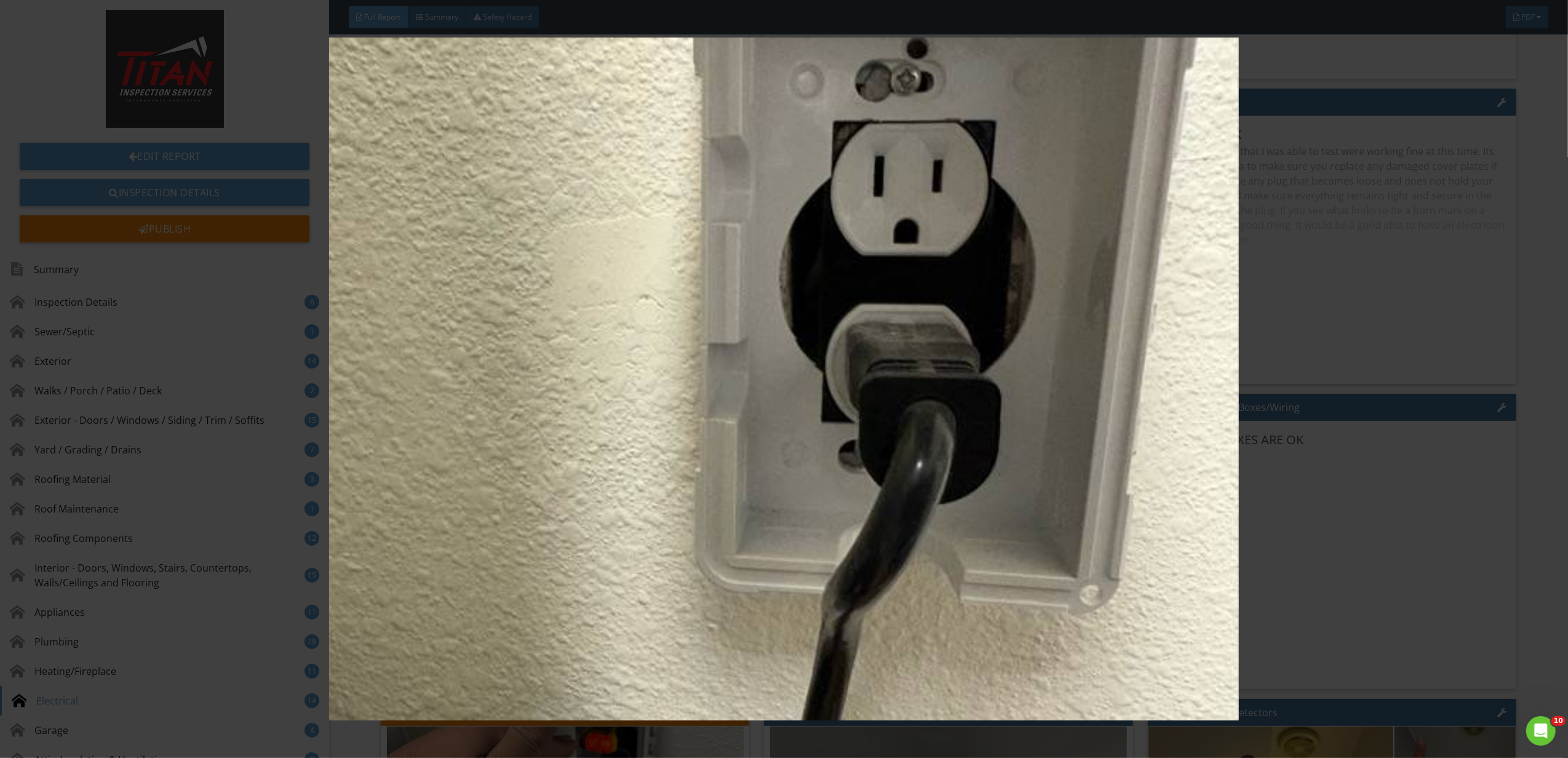
click at [1504, 411] on img at bounding box center [784, 379] width 1452 height 683
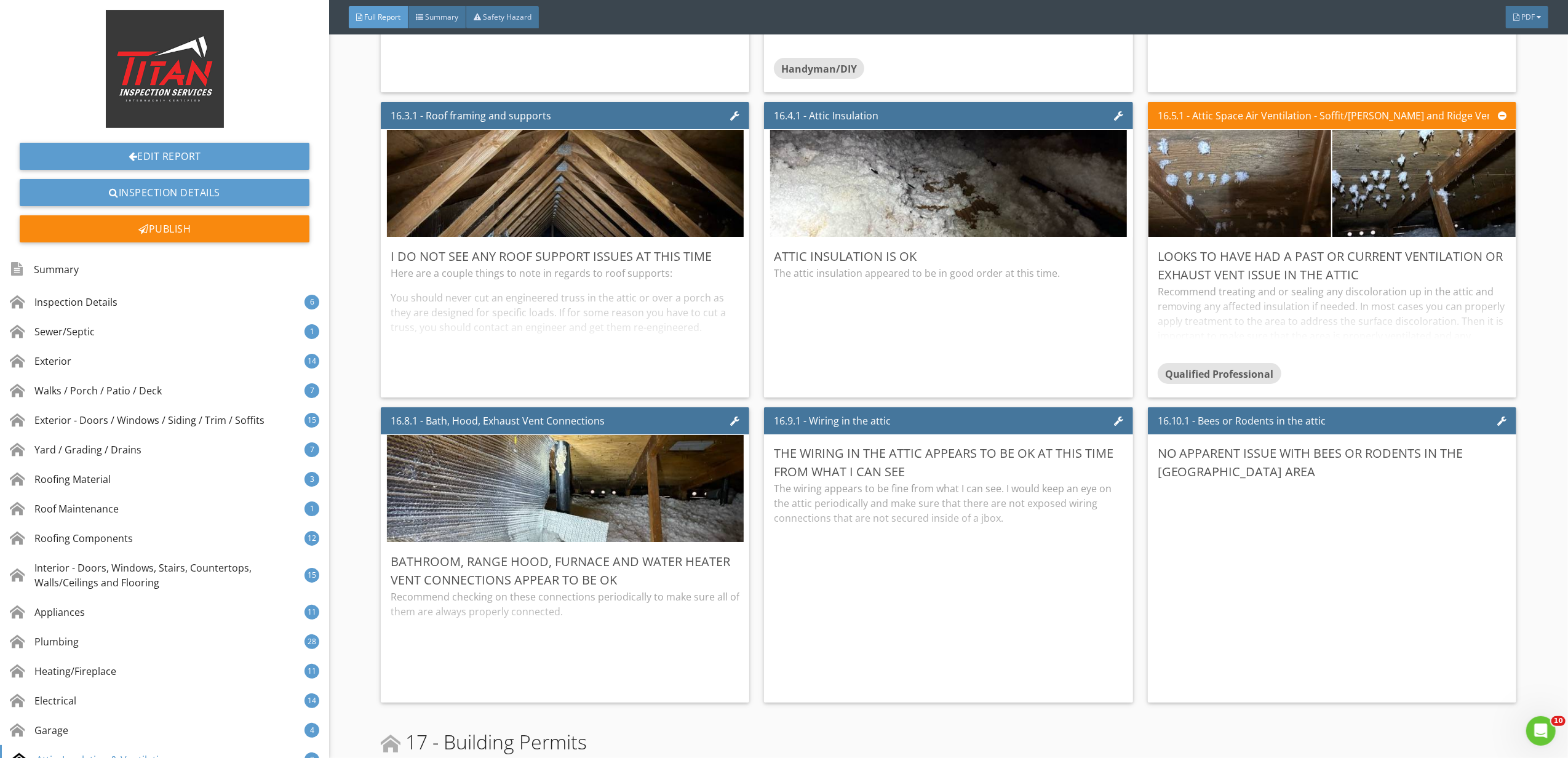
scroll to position [22645, 0]
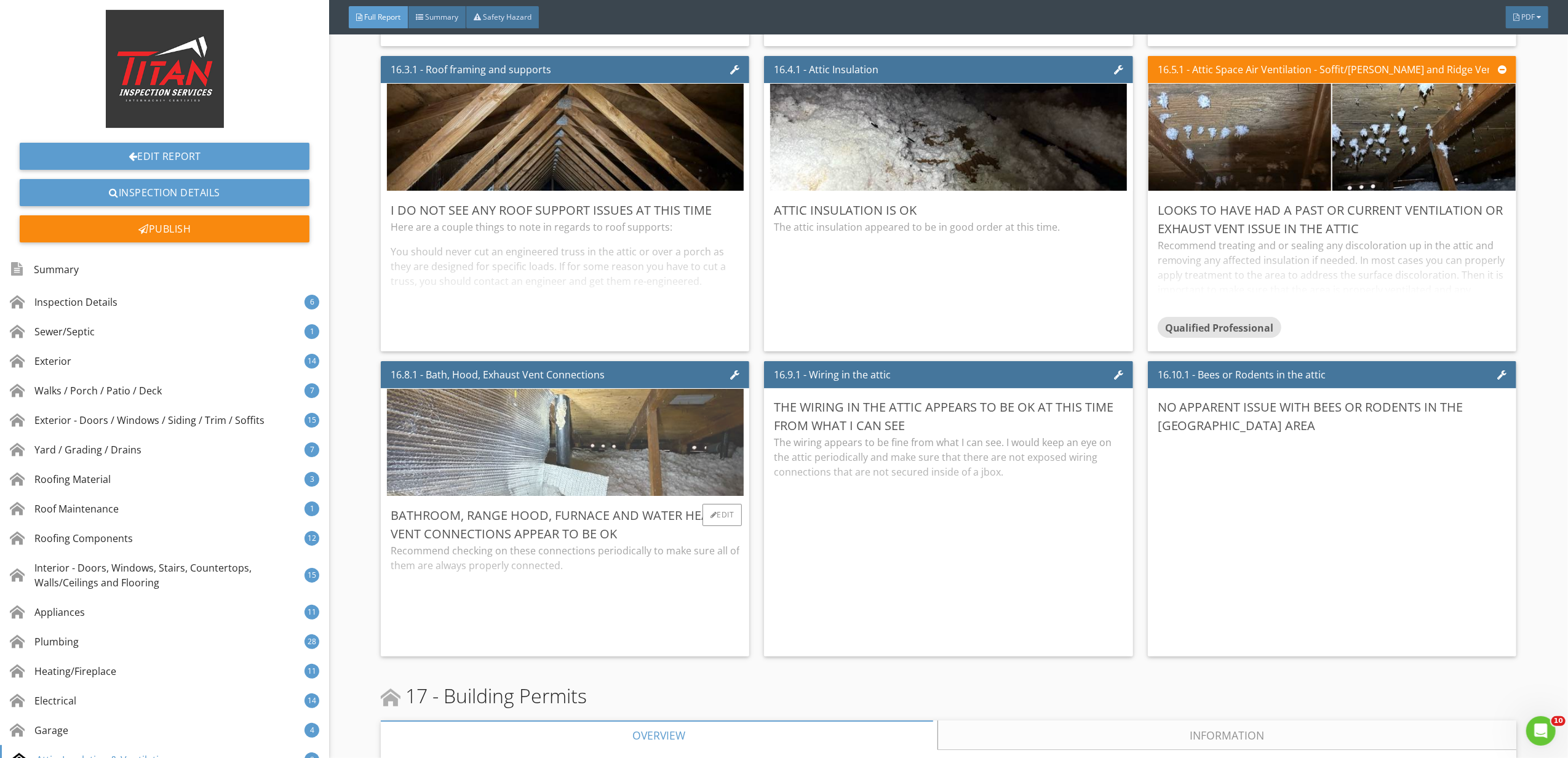
click at [631, 487] on img at bounding box center [565, 443] width 357 height 268
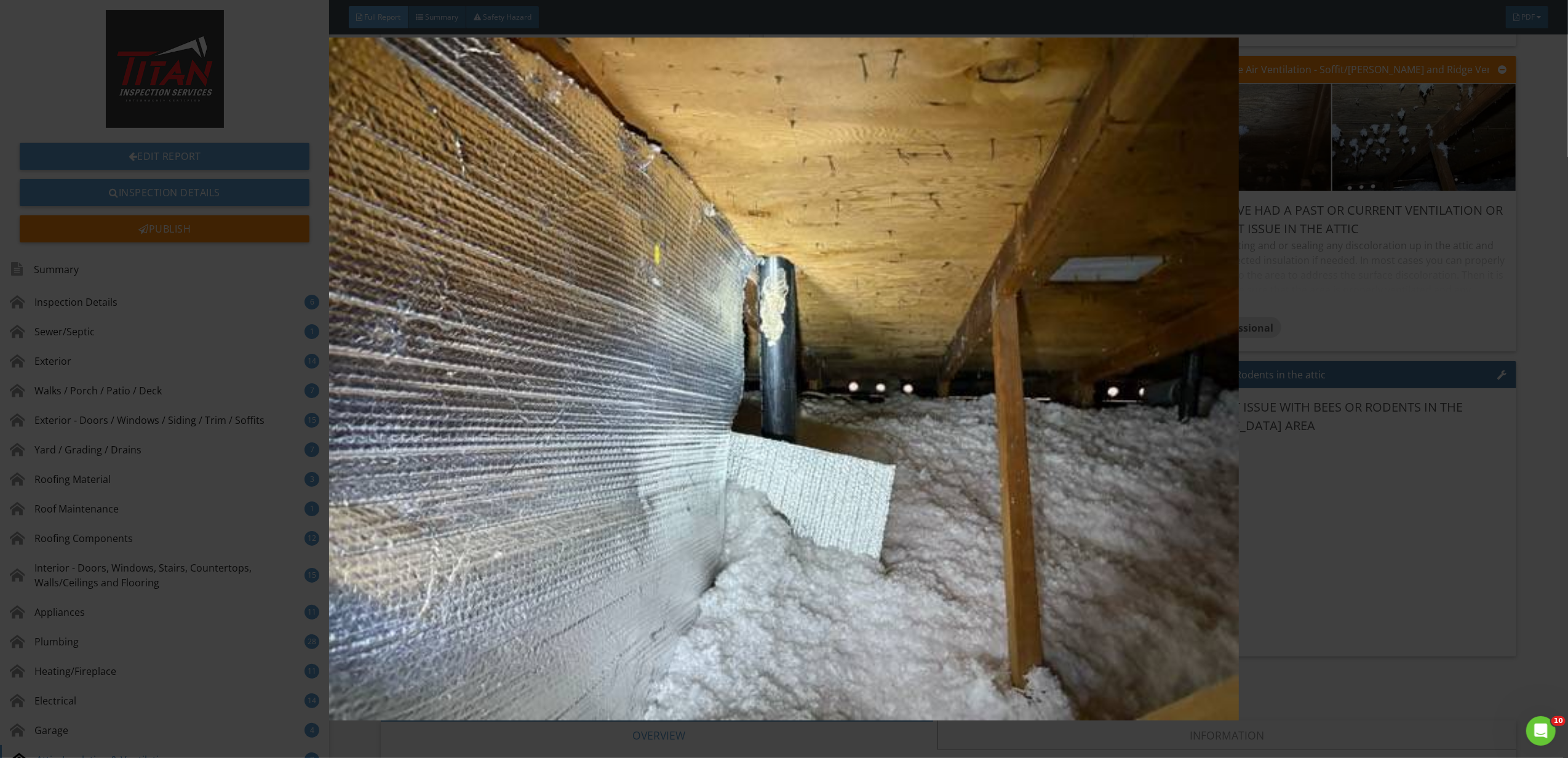
click at [1170, 466] on img at bounding box center [784, 379] width 1452 height 683
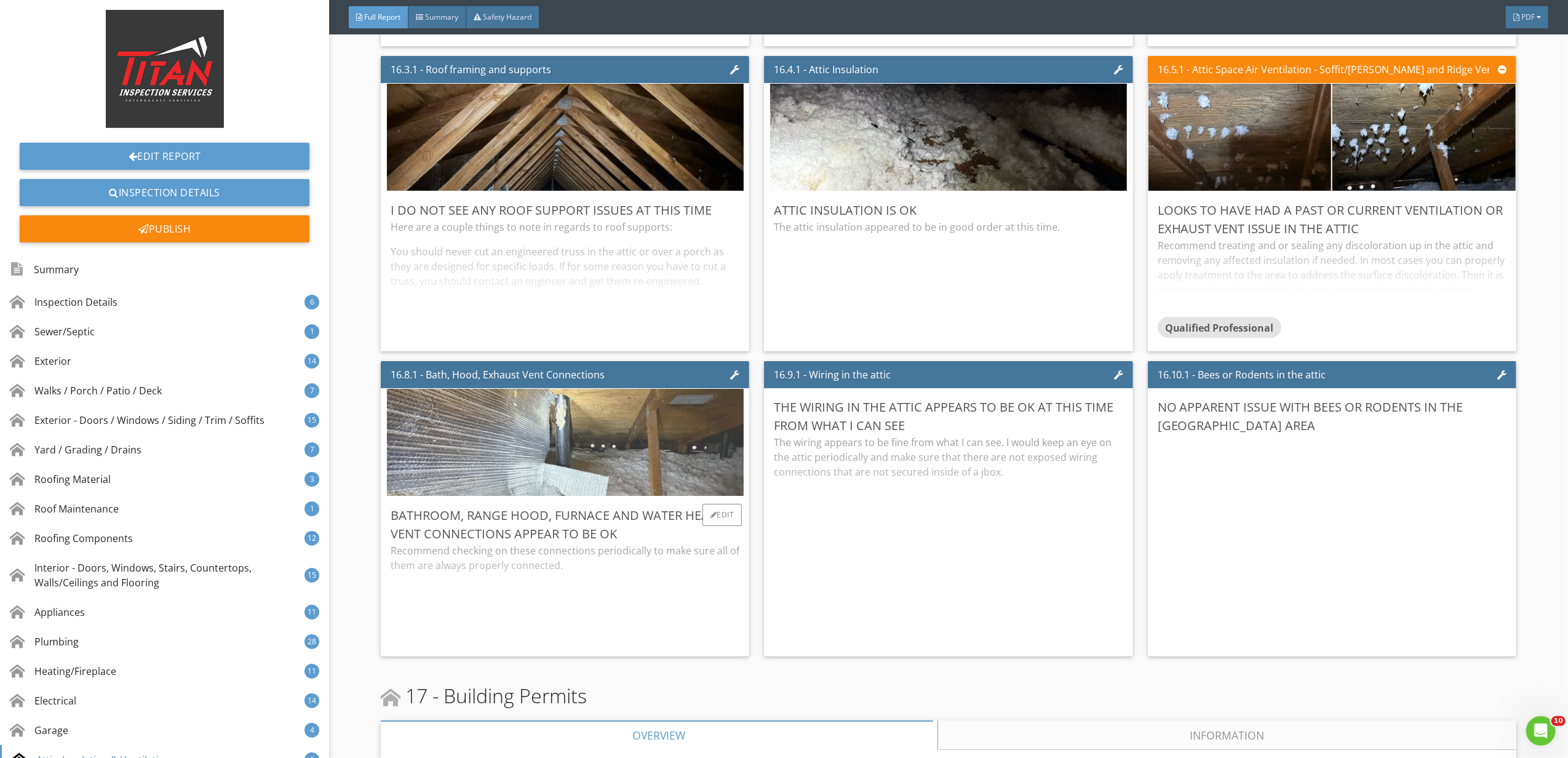
click at [583, 466] on img at bounding box center [565, 443] width 357 height 268
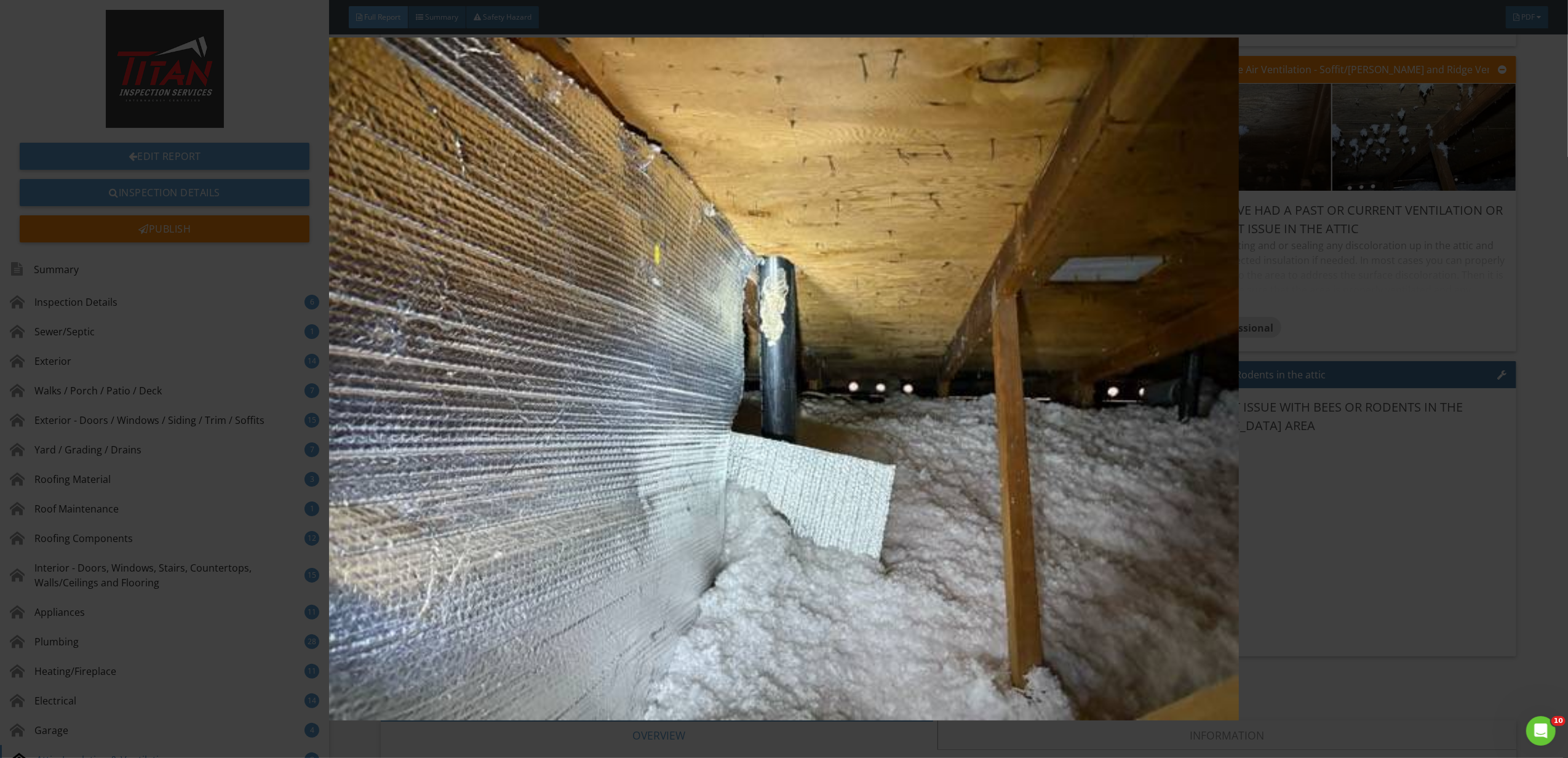
click at [1319, 495] on img at bounding box center [784, 379] width 1452 height 683
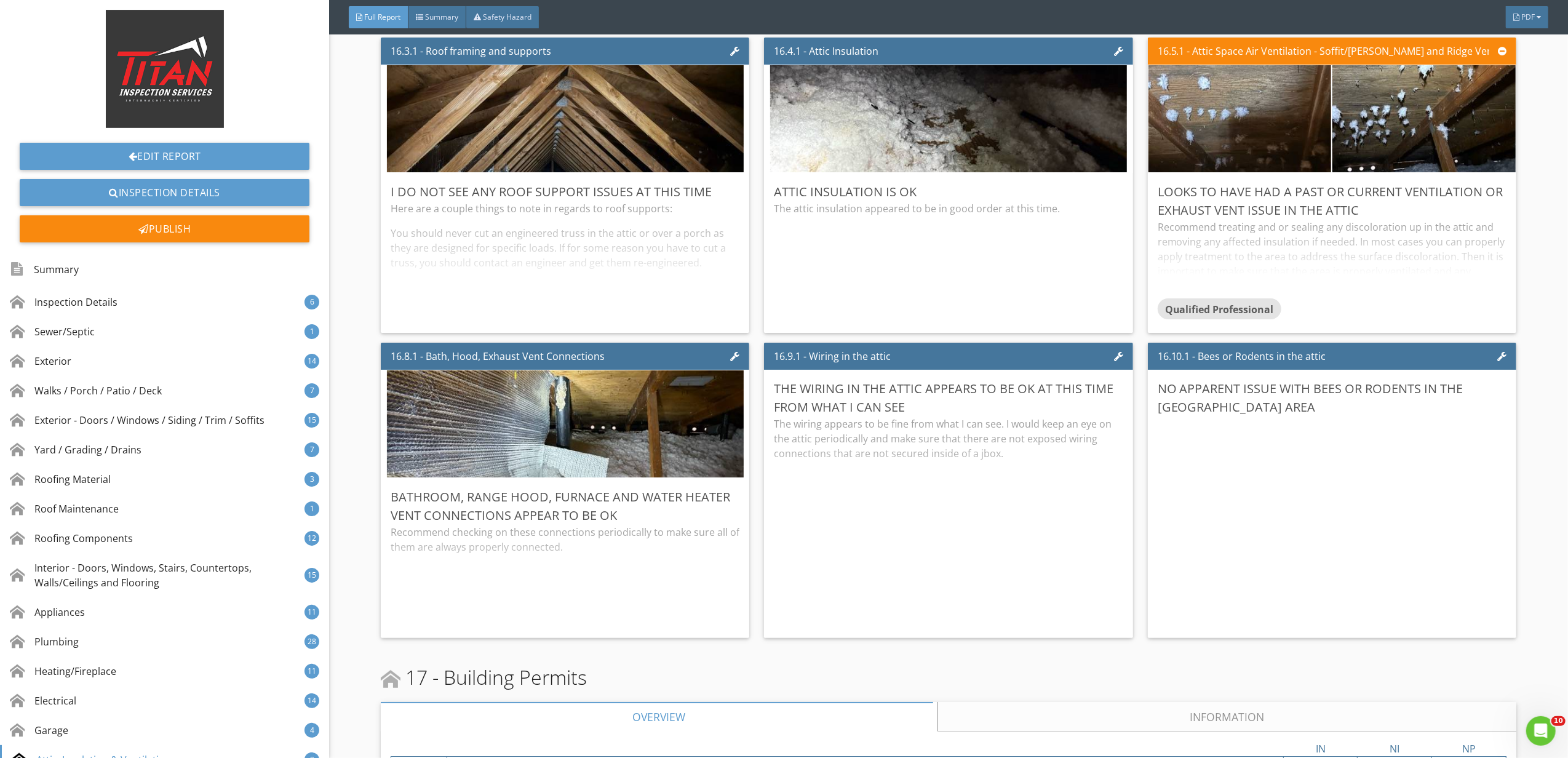
scroll to position [22636, 0]
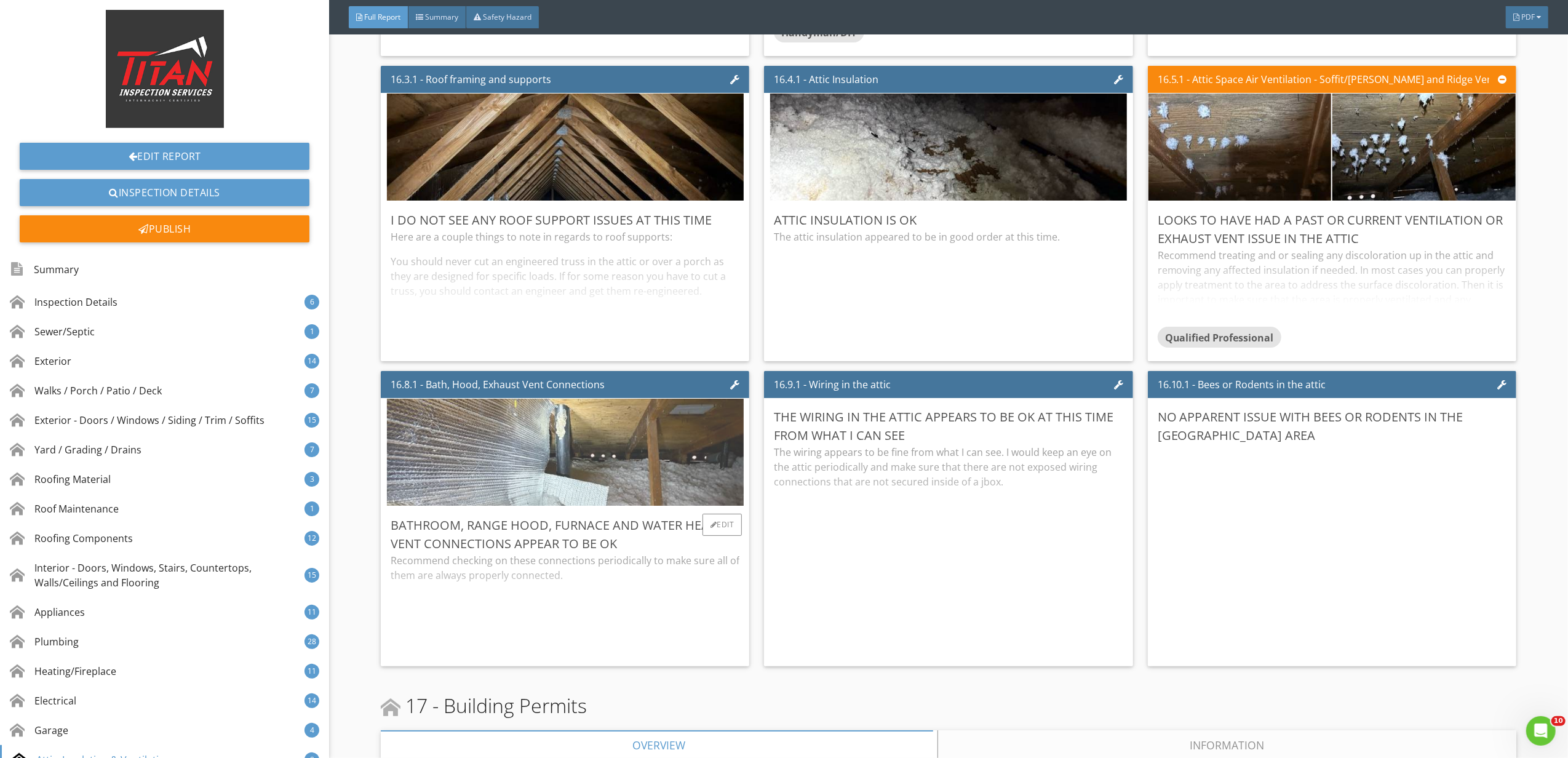
click at [613, 487] on img at bounding box center [565, 452] width 357 height 268
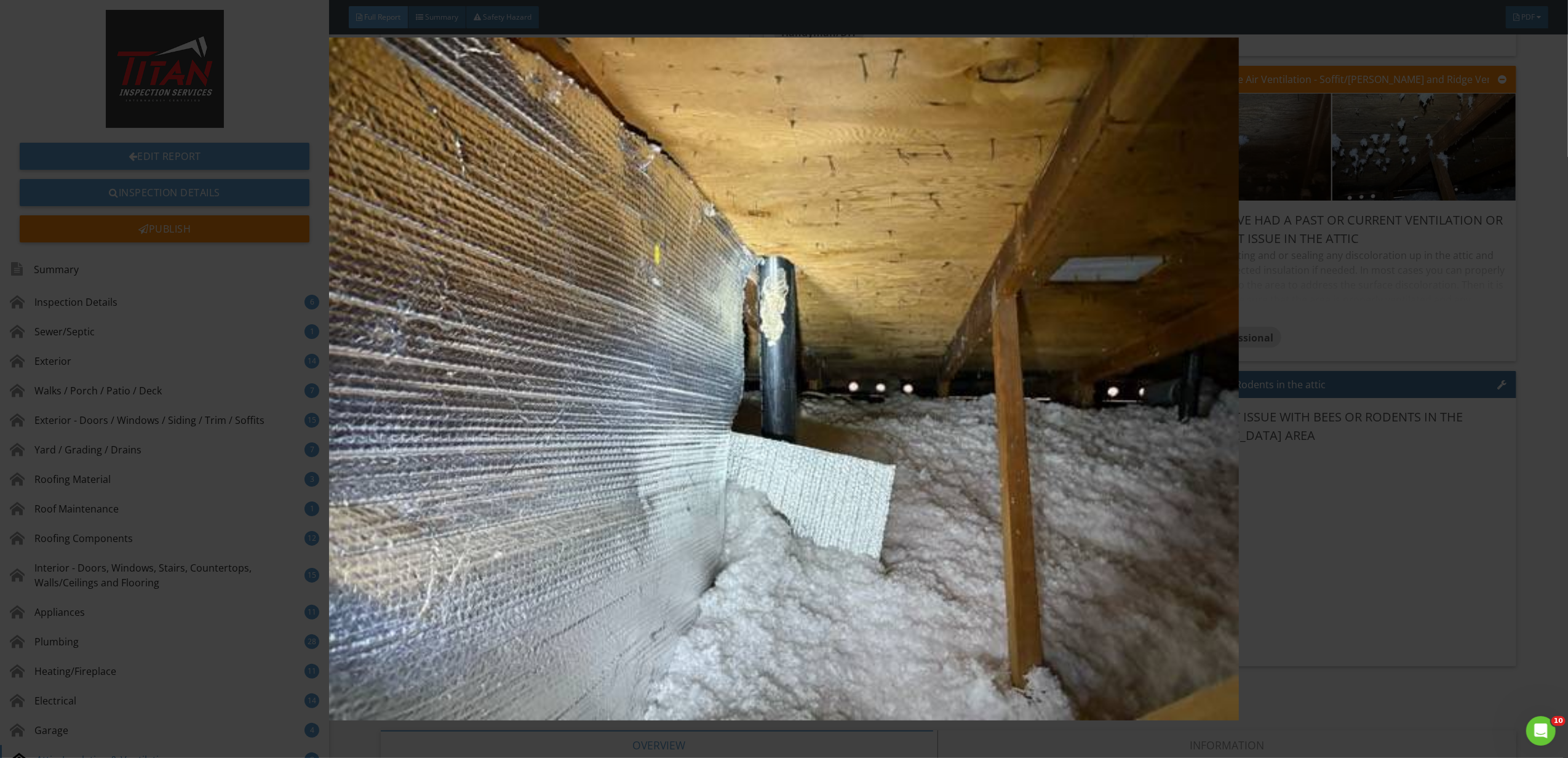
click at [1402, 619] on img at bounding box center [784, 379] width 1452 height 683
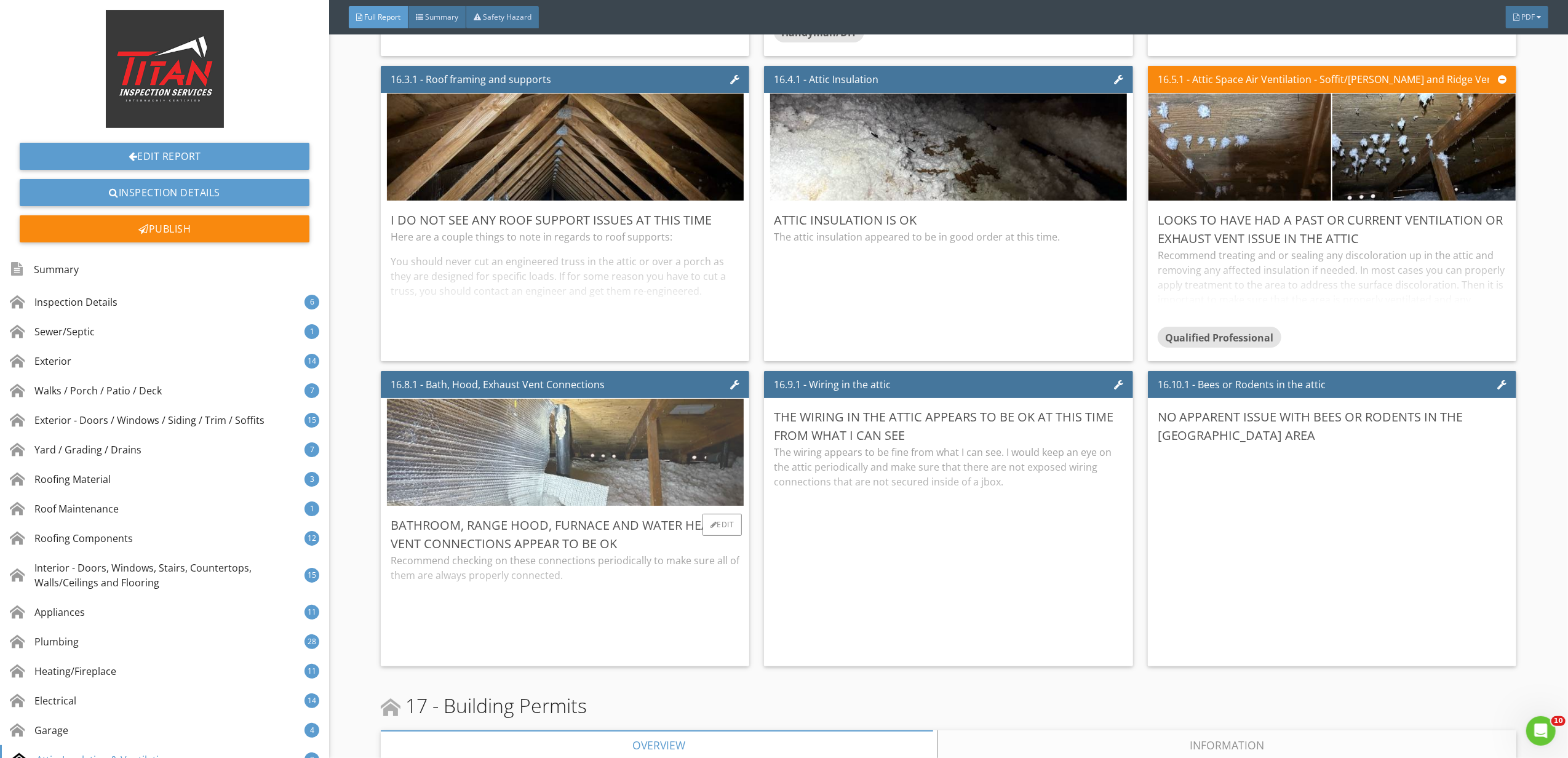
click at [524, 488] on img at bounding box center [565, 452] width 357 height 268
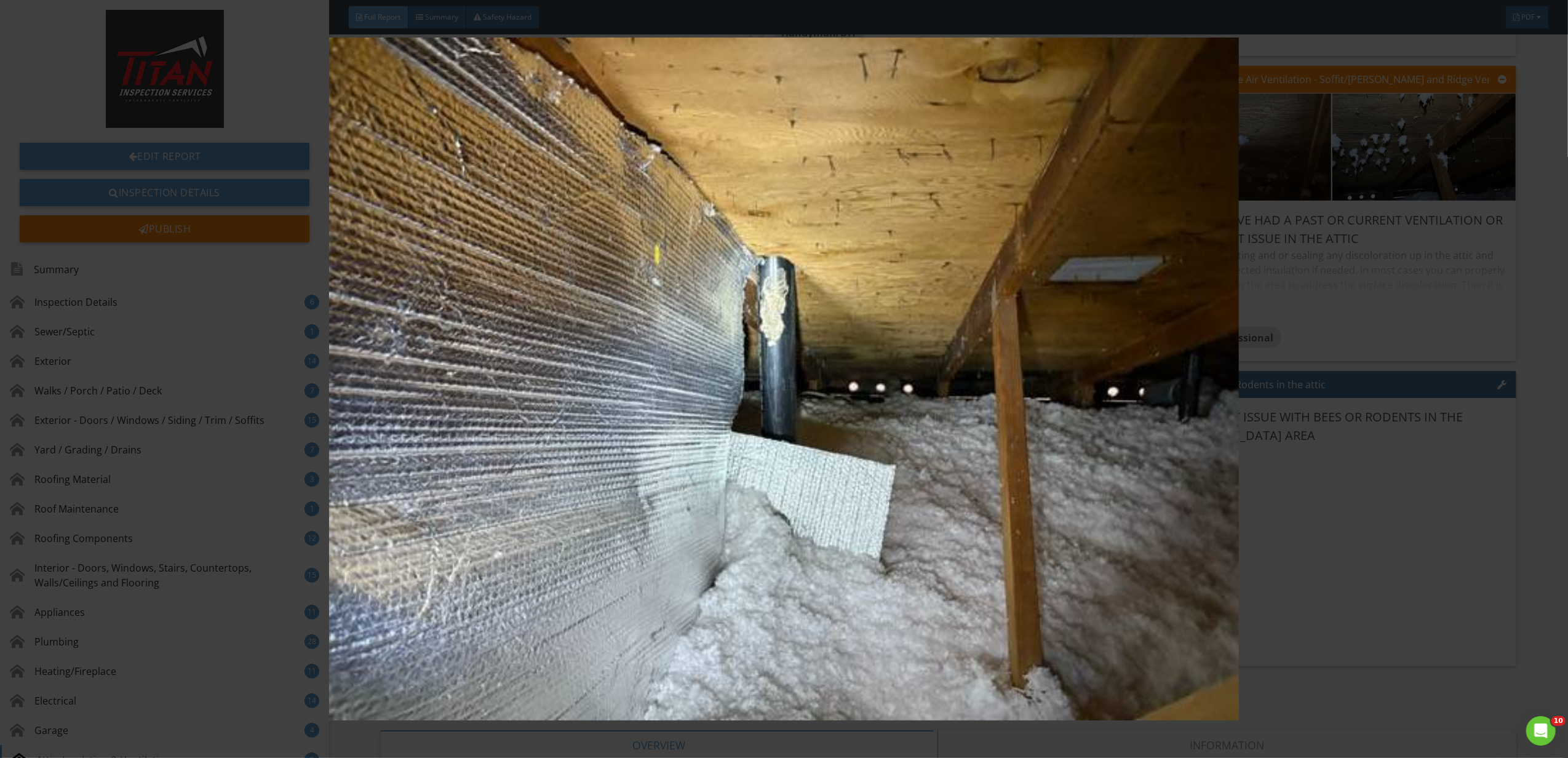
click at [1556, 499] on div at bounding box center [784, 379] width 1568 height 758
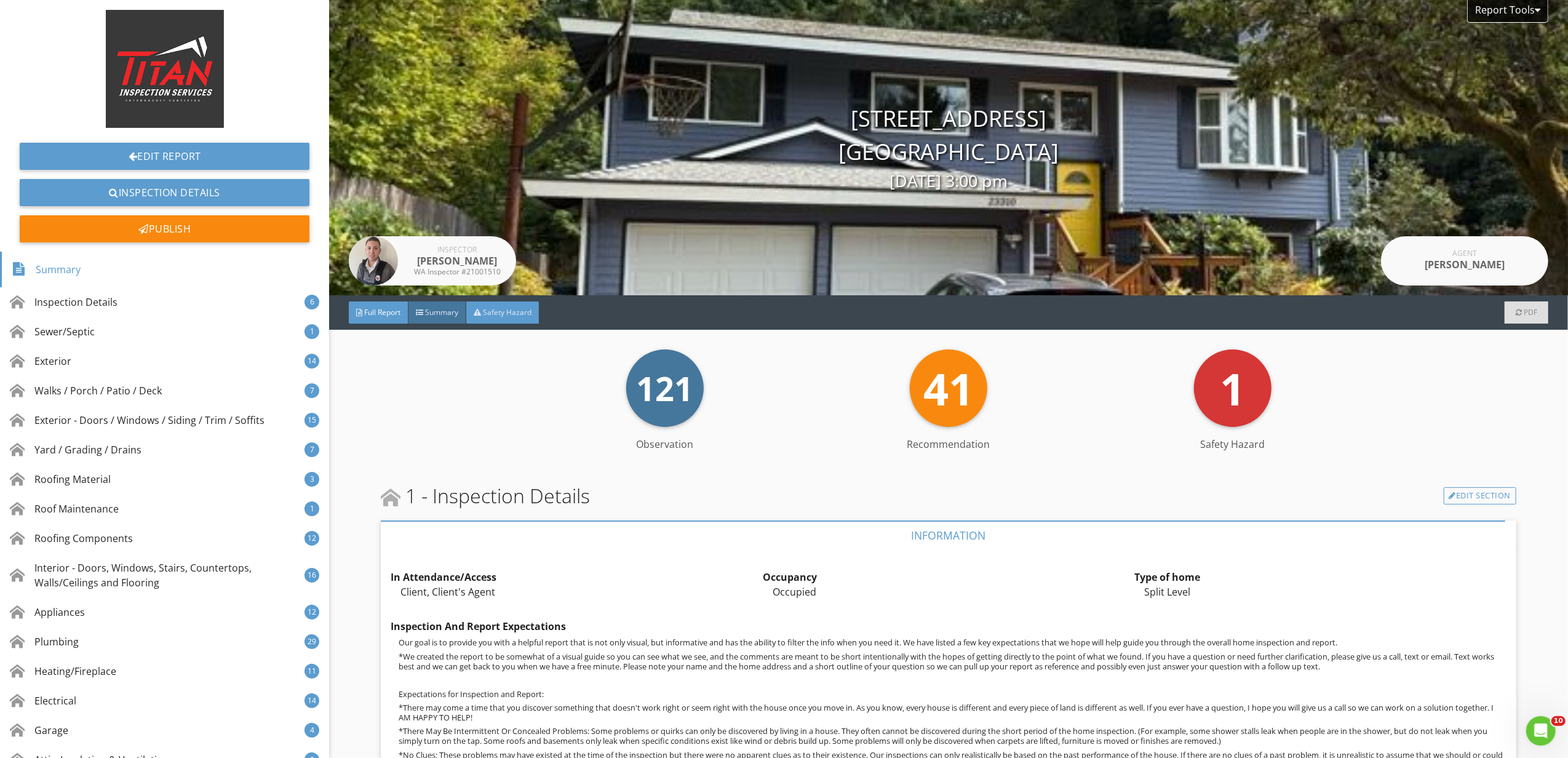
click at [513, 318] on div "Safety Hazard" at bounding box center [502, 312] width 73 height 22
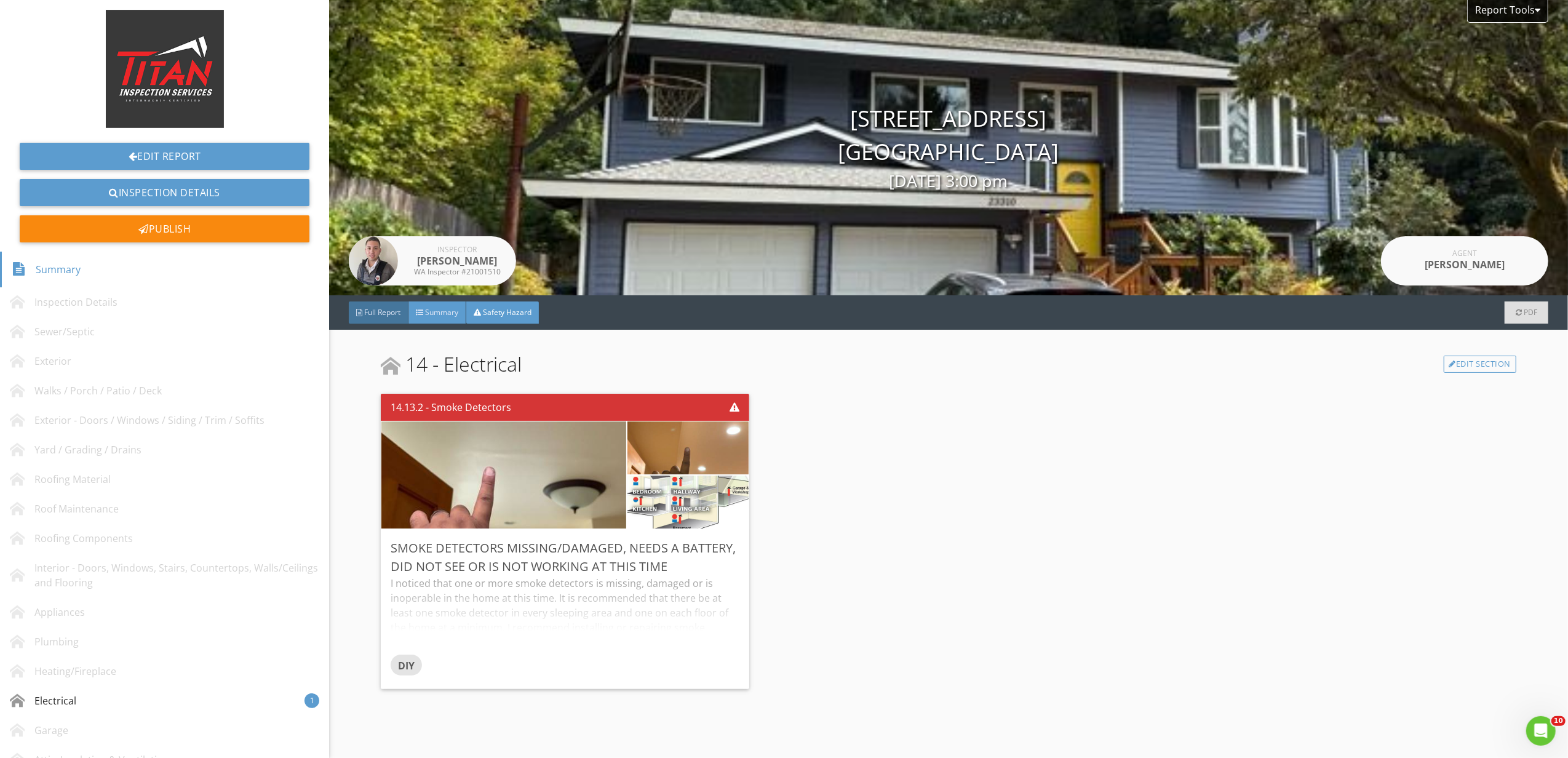
click at [448, 311] on span "Summary" at bounding box center [441, 312] width 33 height 10
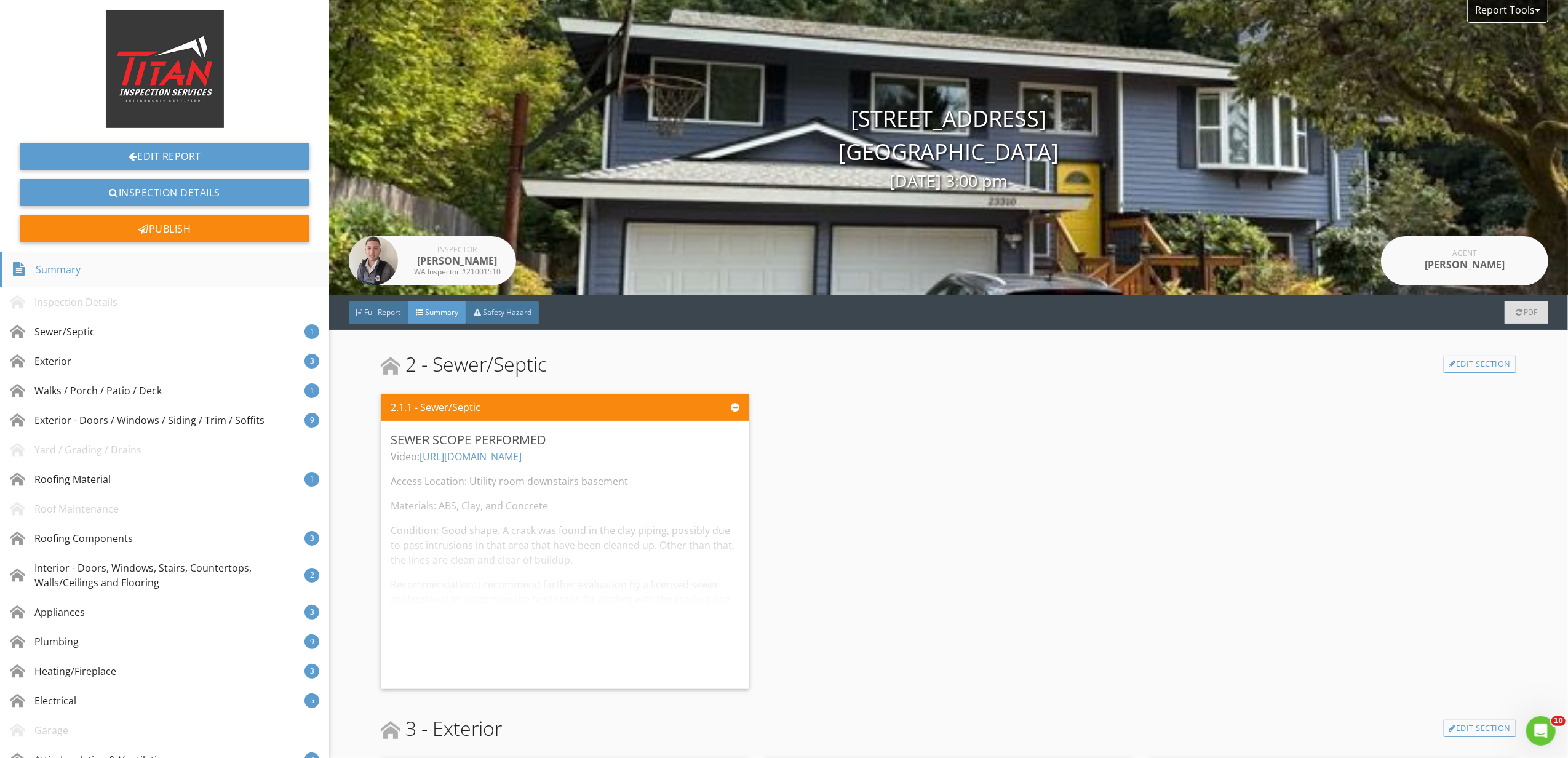
click at [379, 318] on div "Full Report" at bounding box center [379, 312] width 60 height 22
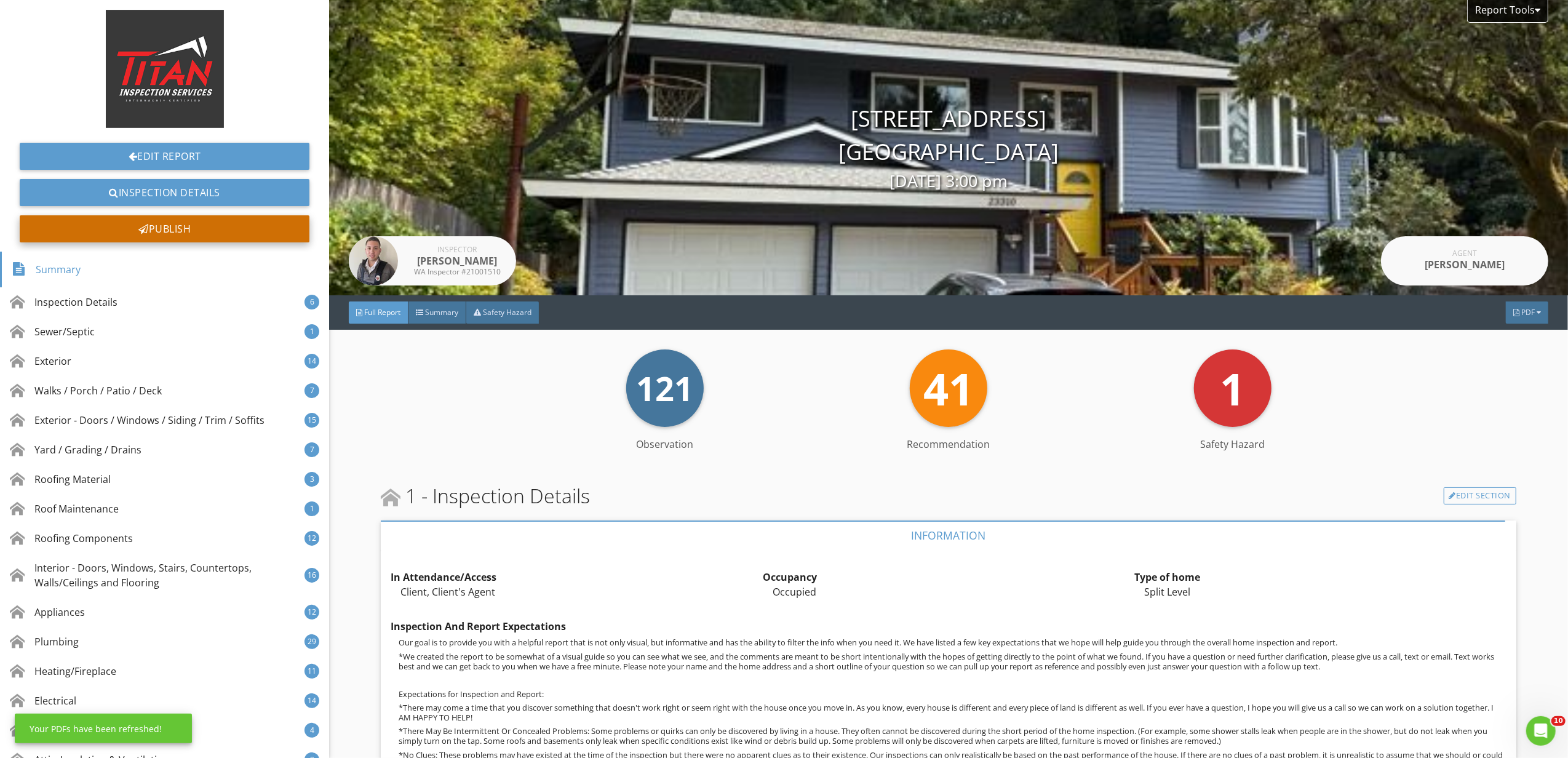
click at [204, 226] on div "Publish" at bounding box center [165, 229] width 290 height 27
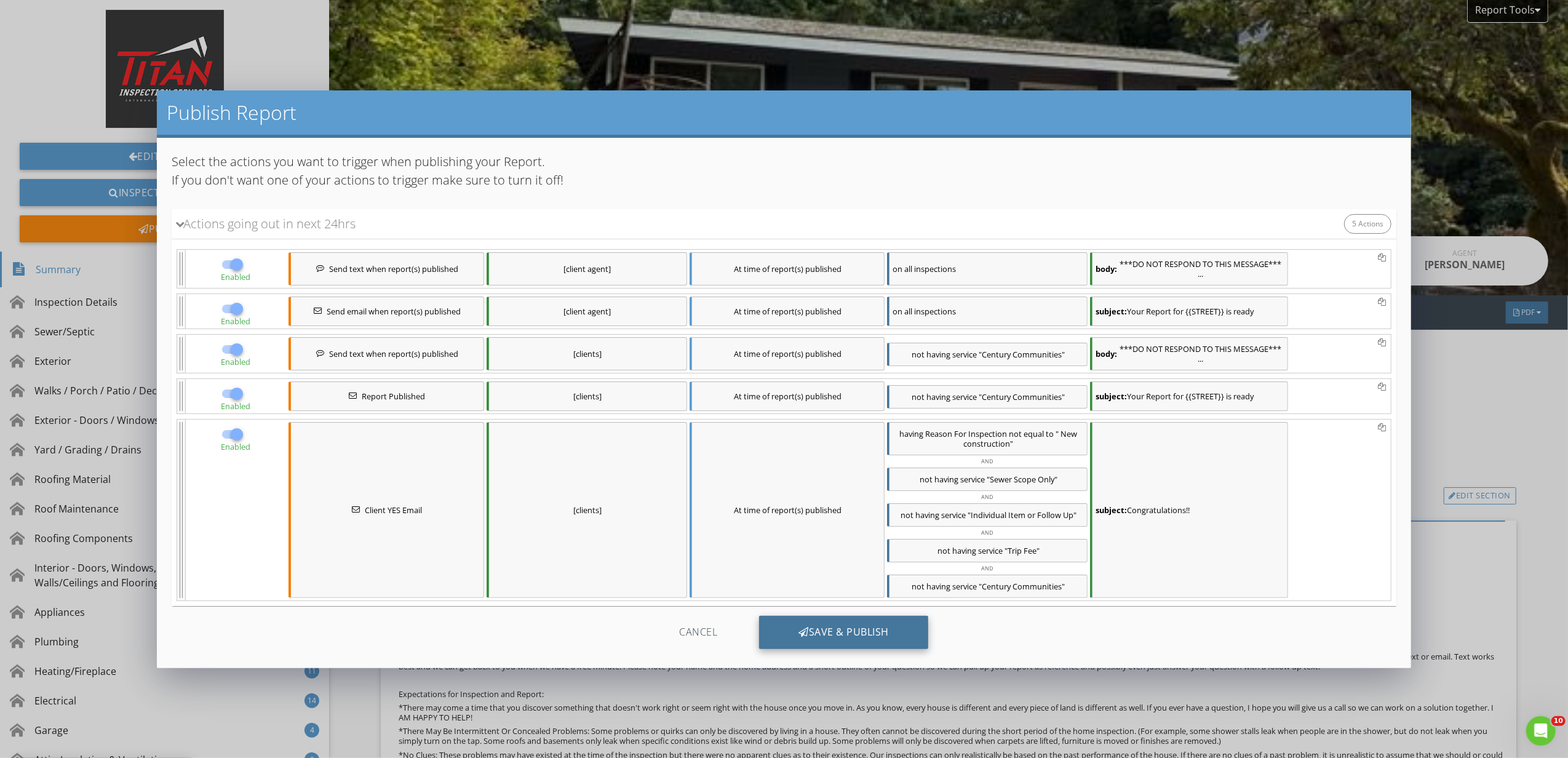
click at [876, 634] on div "Save & Publish" at bounding box center [844, 633] width 169 height 33
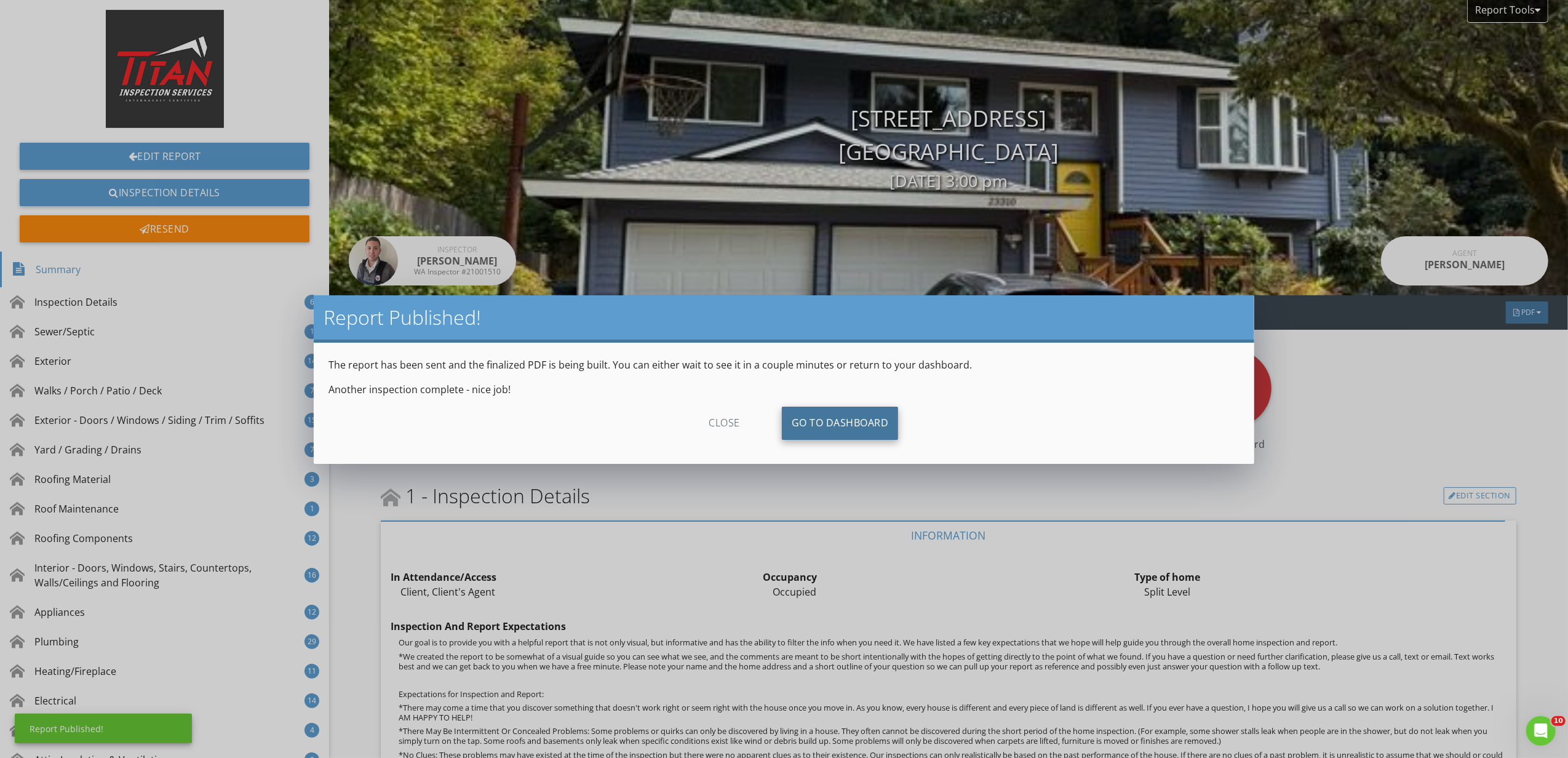
click at [829, 423] on link "Go To Dashboard" at bounding box center [839, 423] width 117 height 33
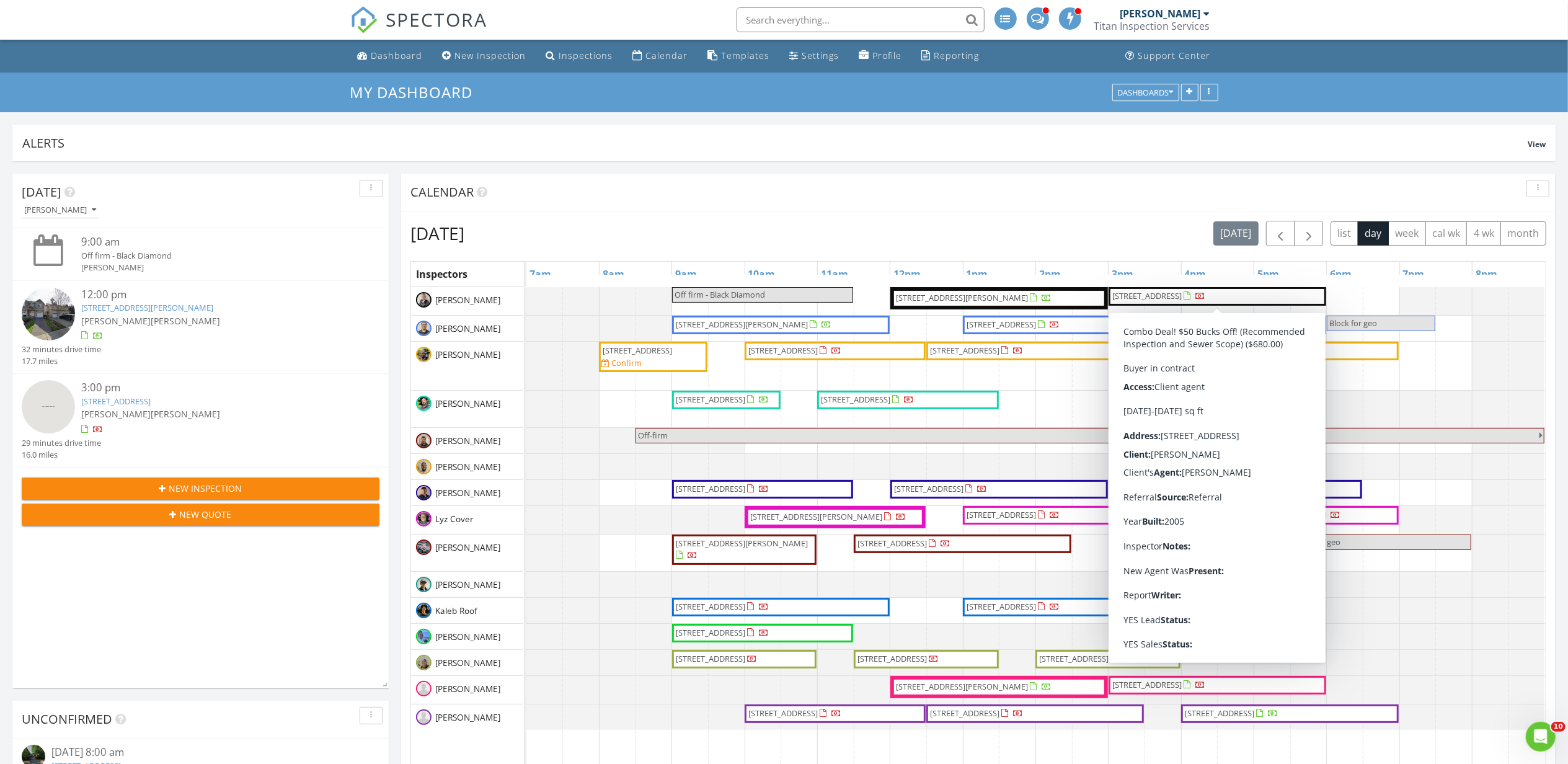
click at [1159, 298] on span "[STREET_ADDRESS]" at bounding box center [1147, 295] width 70 height 11
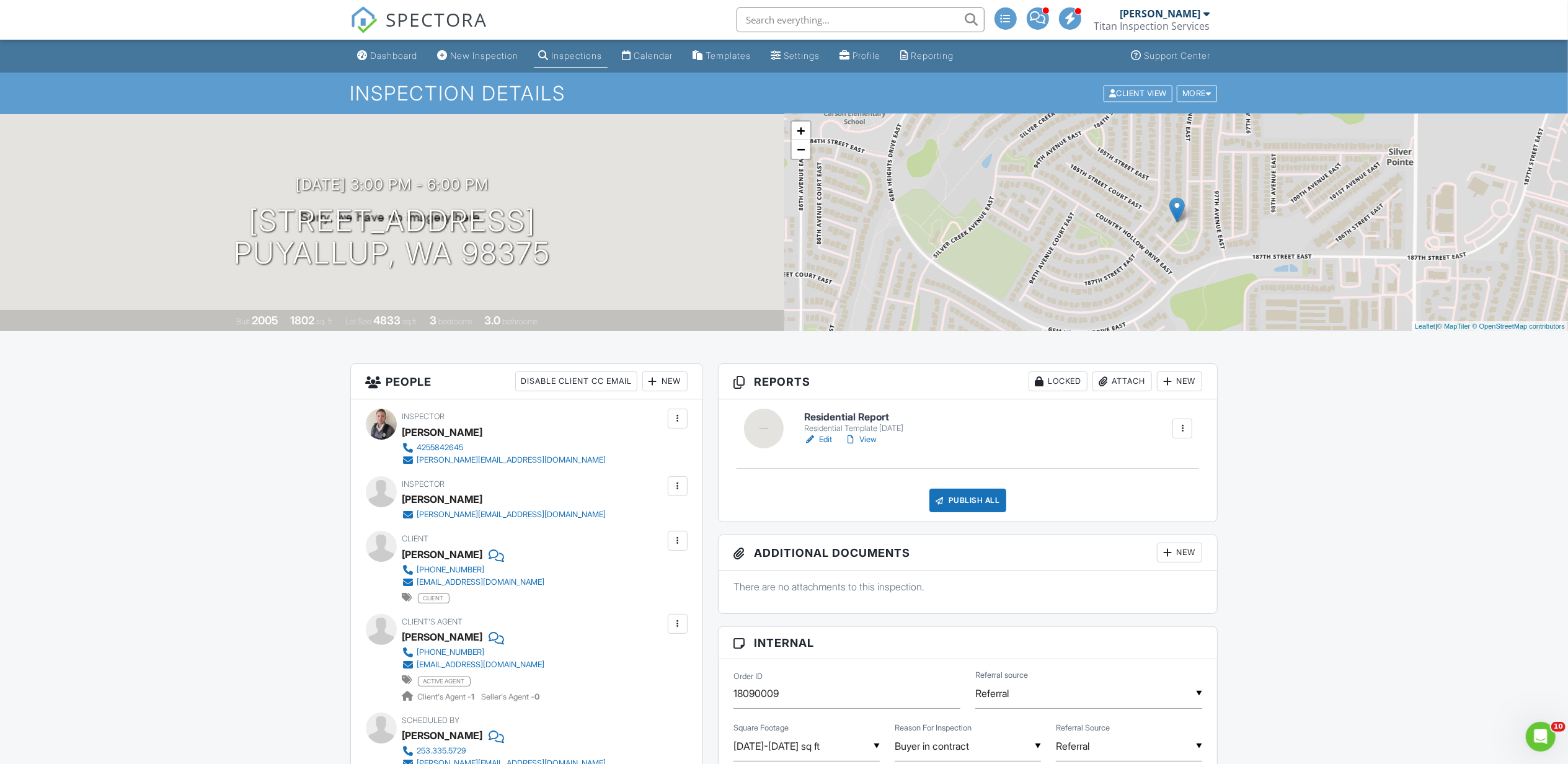
click at [372, 40] on div "SPECTORA" at bounding box center [419, 20] width 138 height 40
click at [374, 47] on link "Dashboard" at bounding box center [387, 56] width 70 height 23
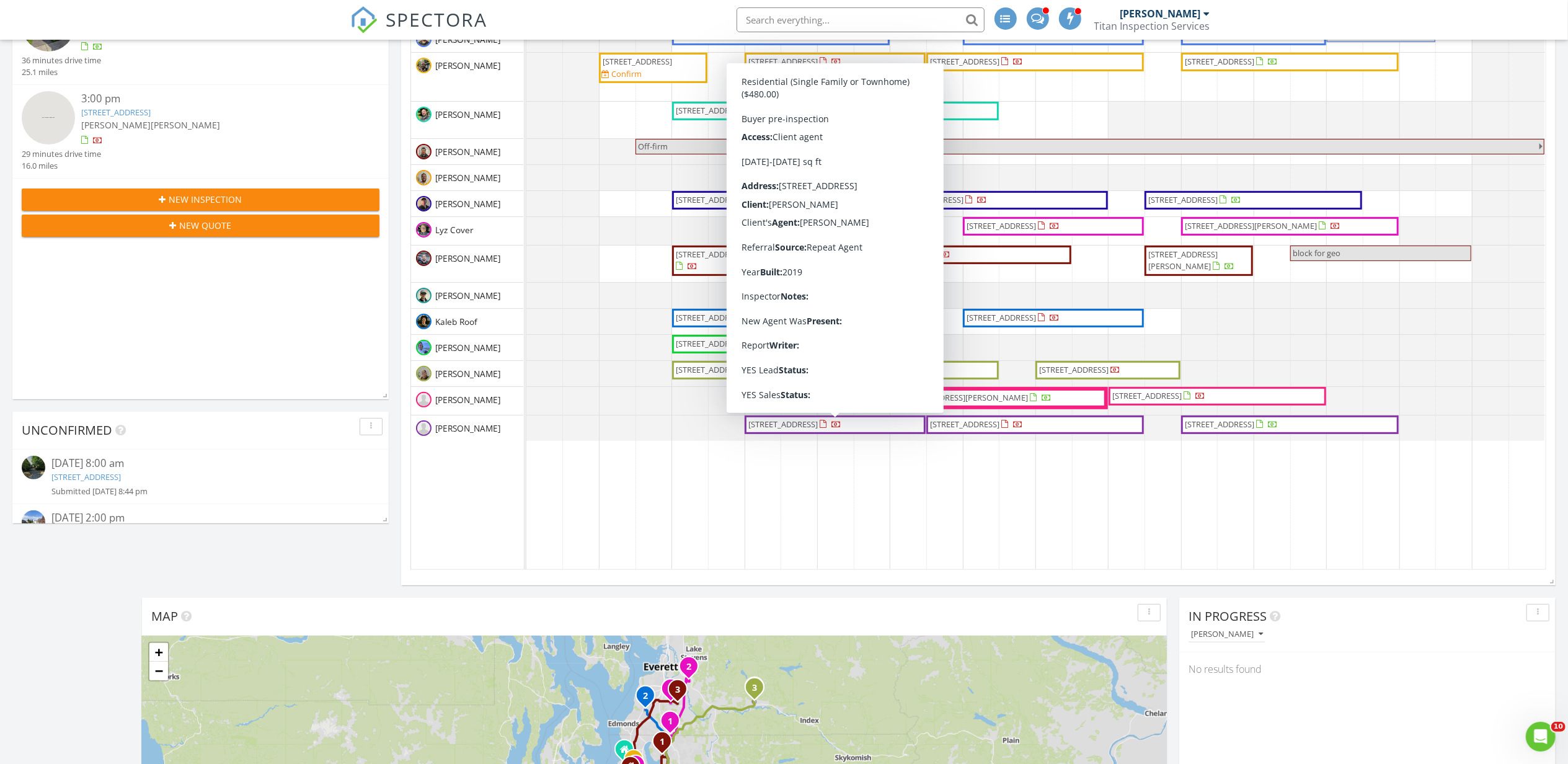
scroll to position [83, 0]
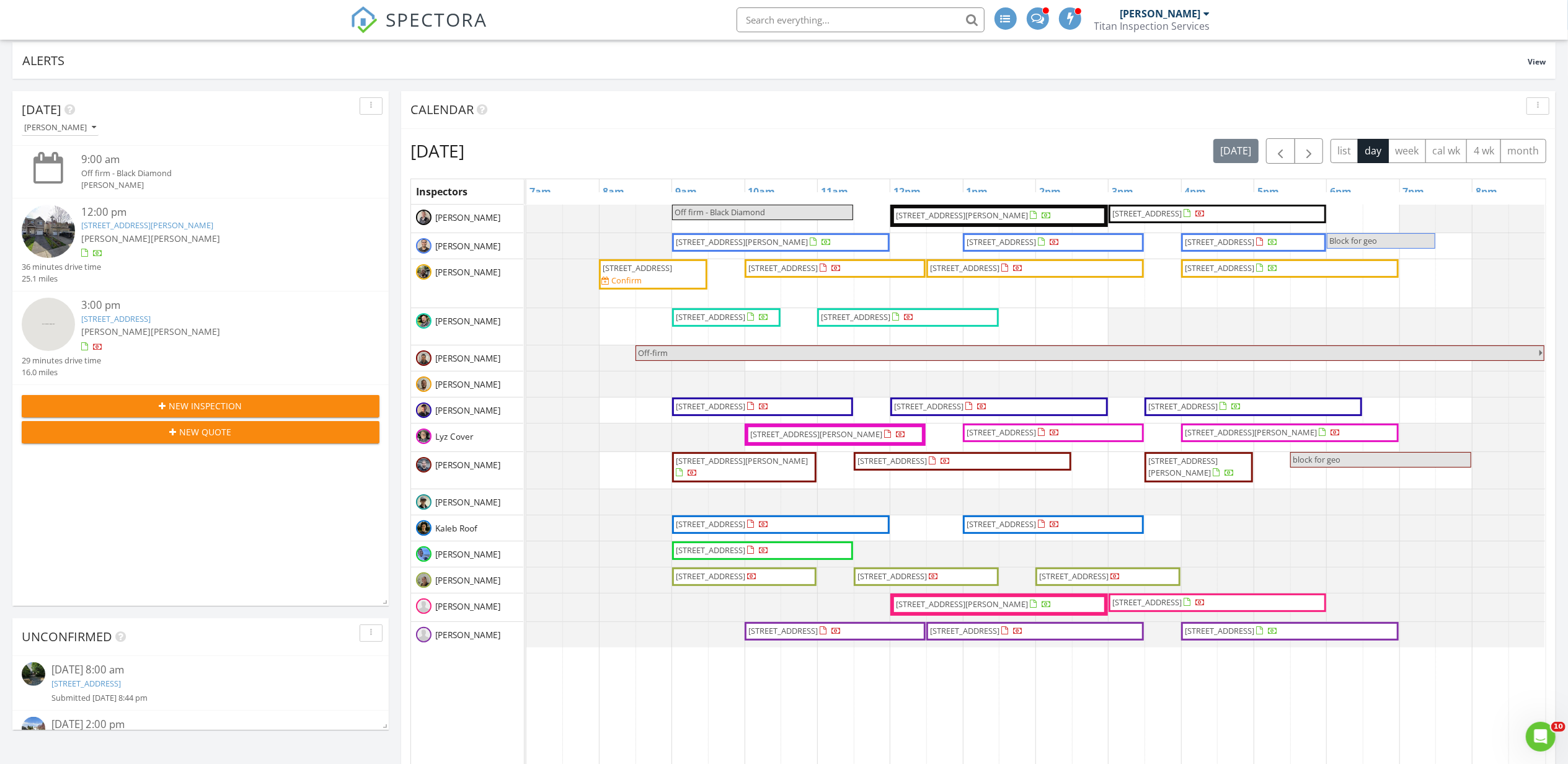
click at [1085, 144] on div "Thursday, August 28, 2025 today list day week cal wk 4 wk month" at bounding box center [978, 151] width 1136 height 26
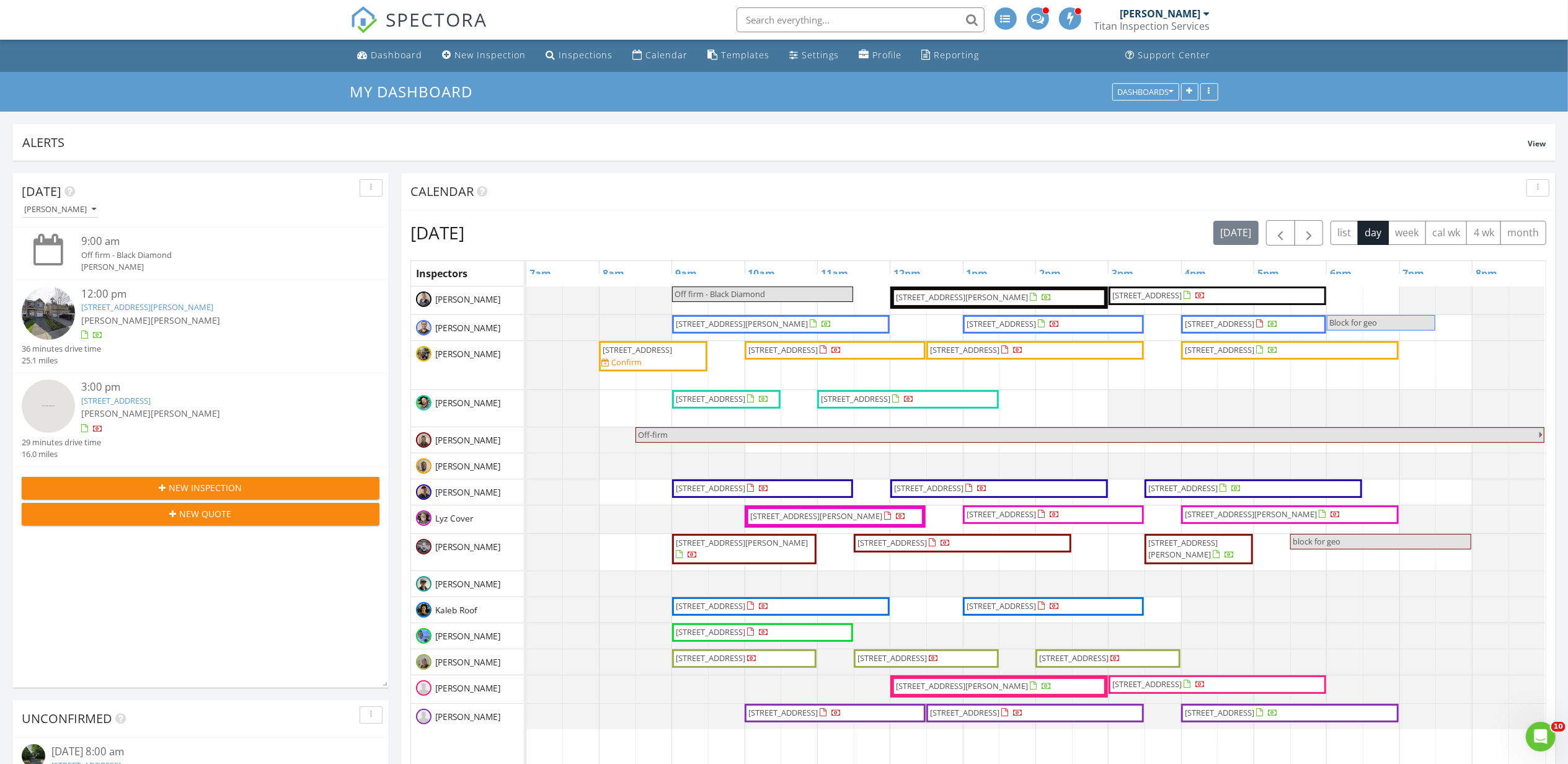
scroll to position [0, 0]
click at [1018, 231] on div "Thursday, August 28, 2025 today list day week cal wk 4 wk month" at bounding box center [978, 234] width 1136 height 26
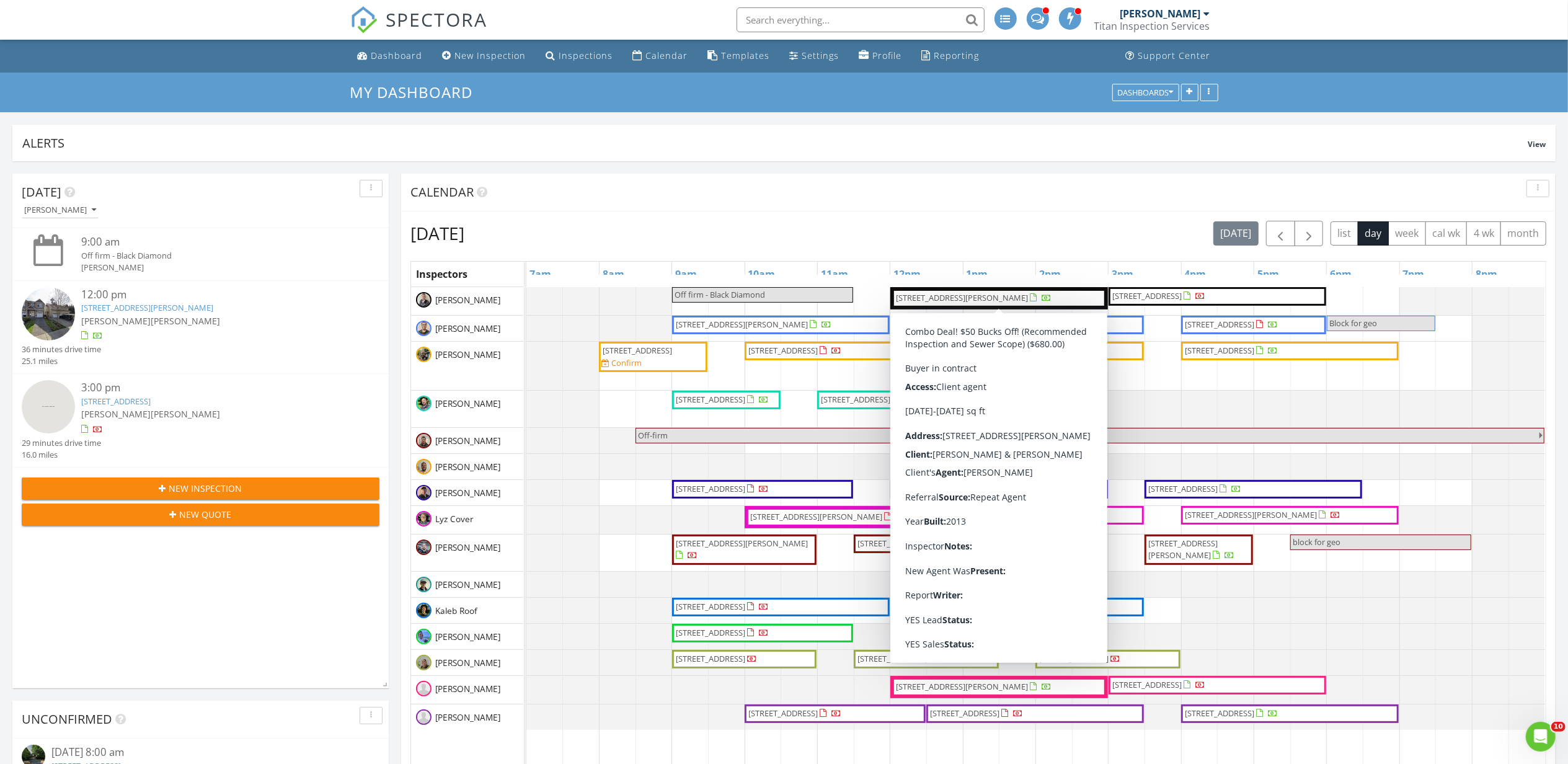
click at [914, 295] on span "21421 104th St Ct E, Bonney Lake 98391" at bounding box center [962, 298] width 132 height 11
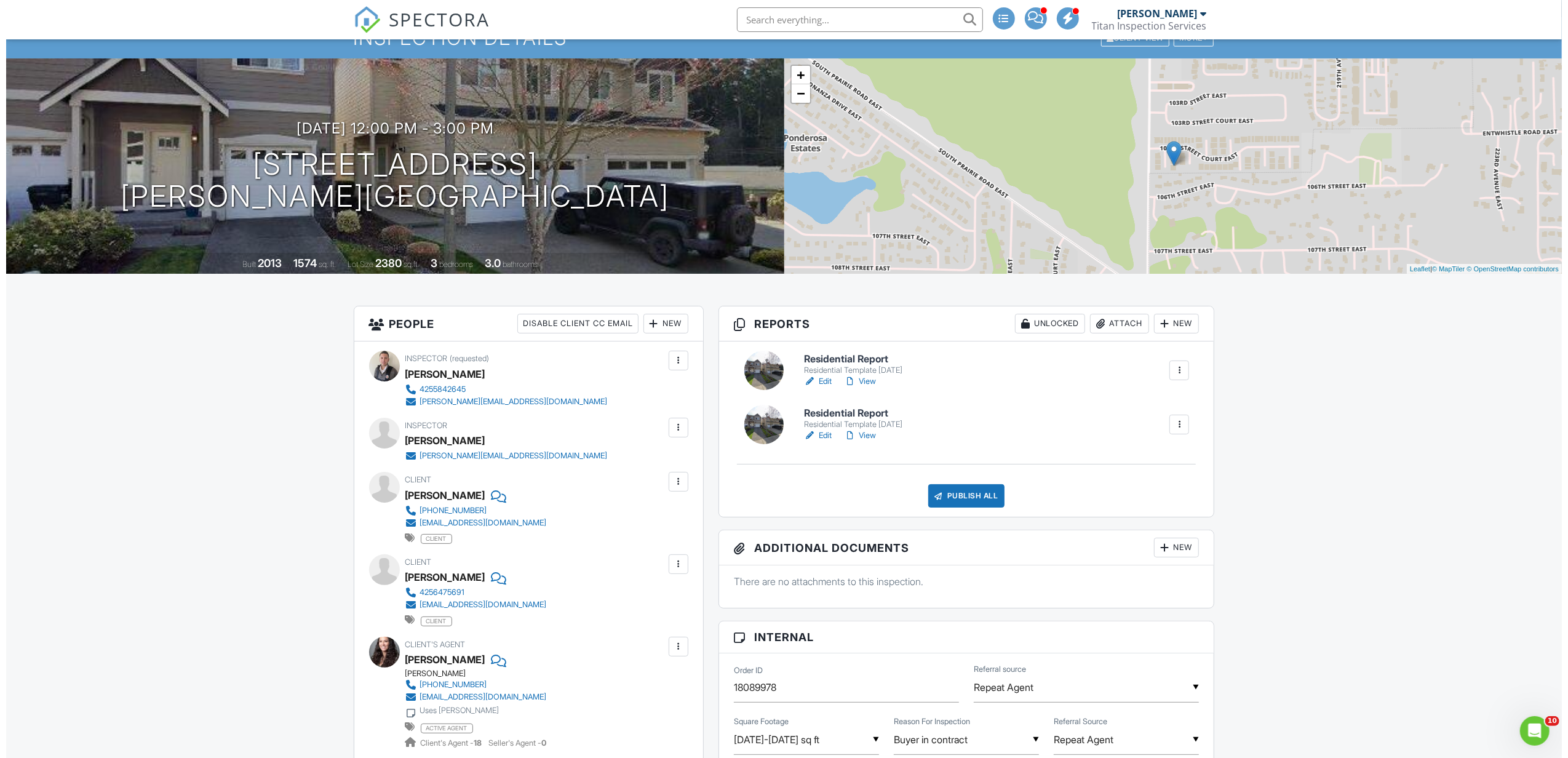
scroll to position [82, 0]
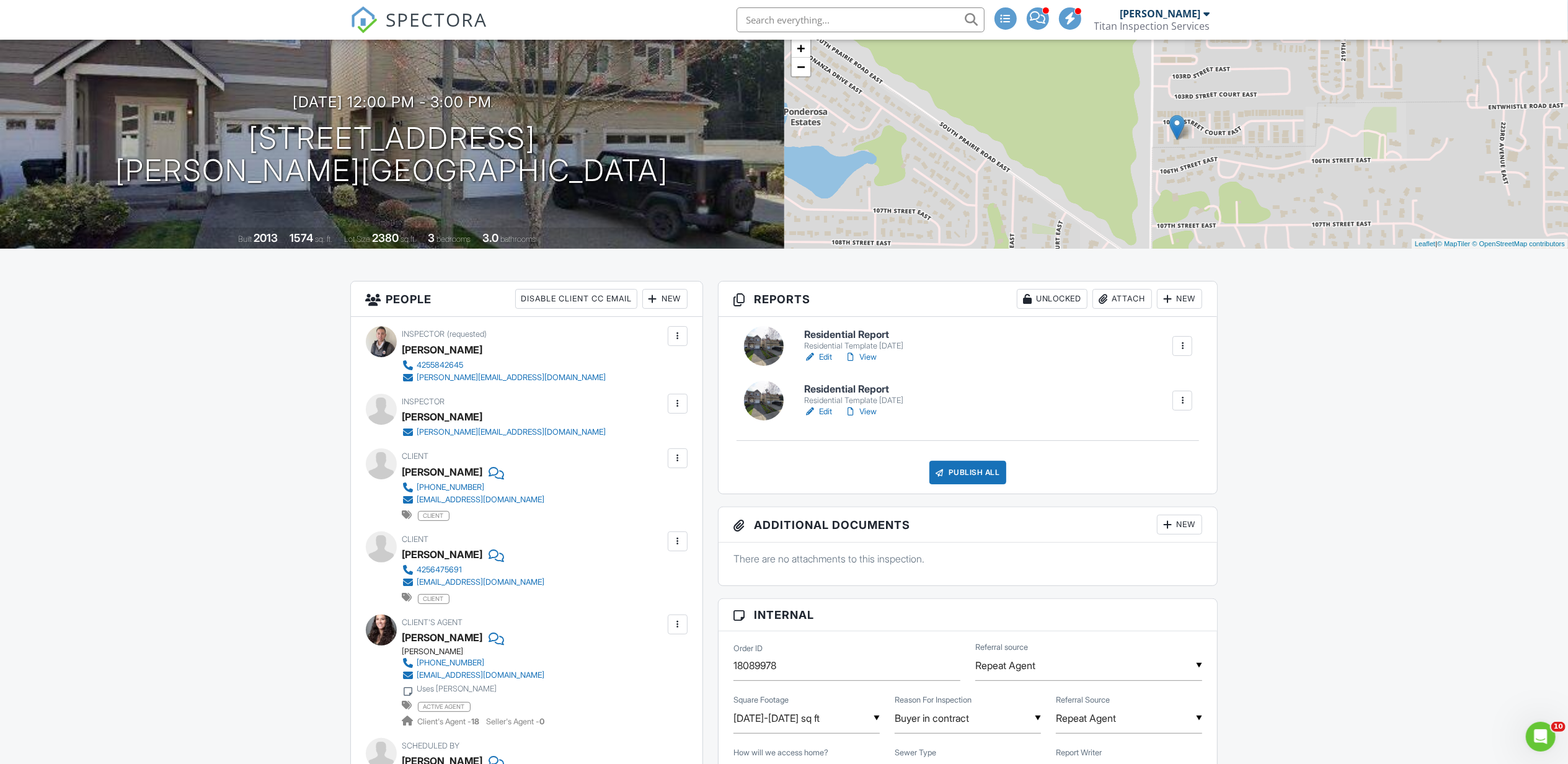
click at [1183, 403] on div at bounding box center [1183, 400] width 12 height 12
click at [1152, 495] on div "Delete" at bounding box center [1146, 500] width 26 height 14
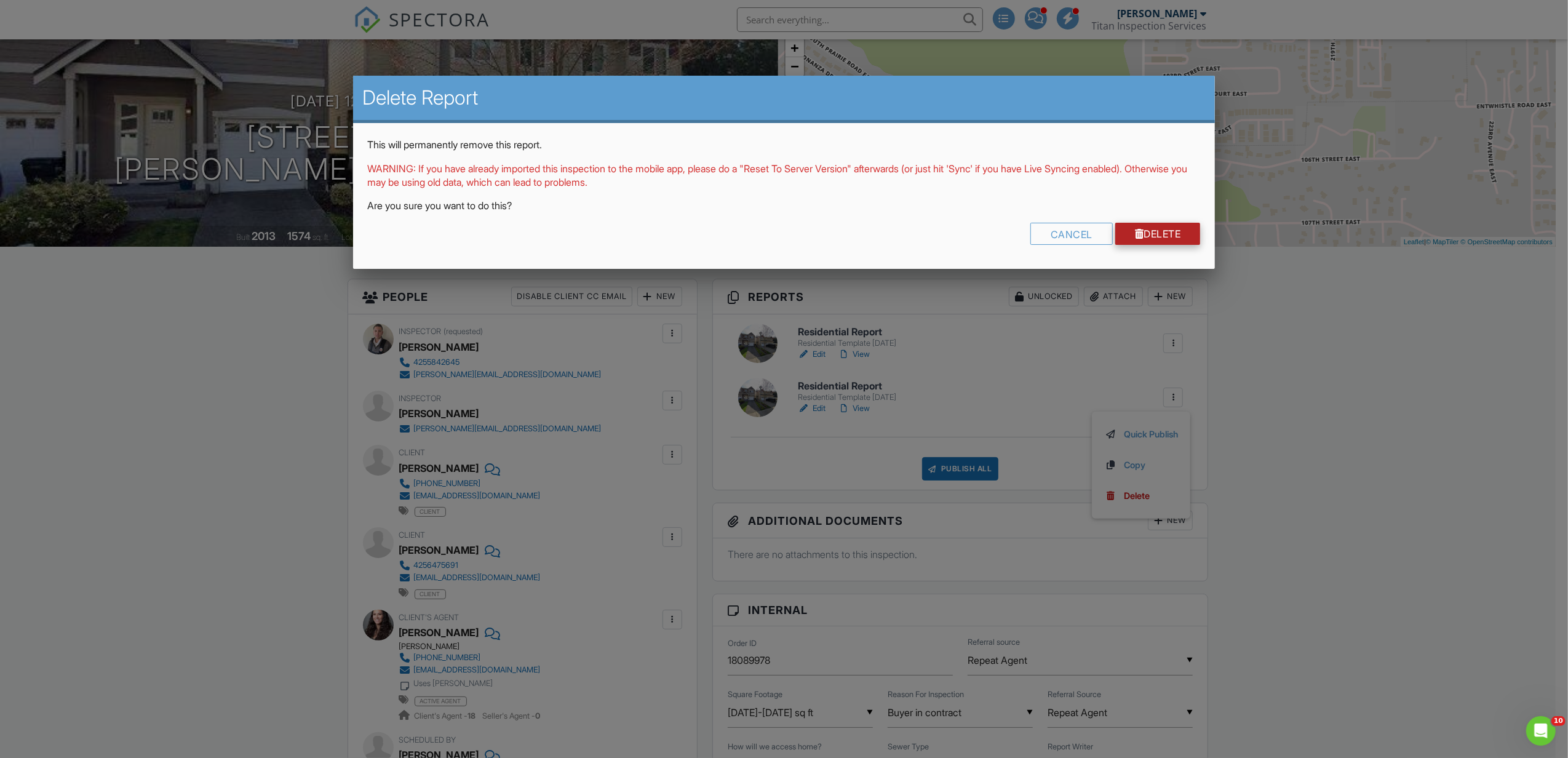
click at [1138, 229] on div at bounding box center [1139, 234] width 9 height 10
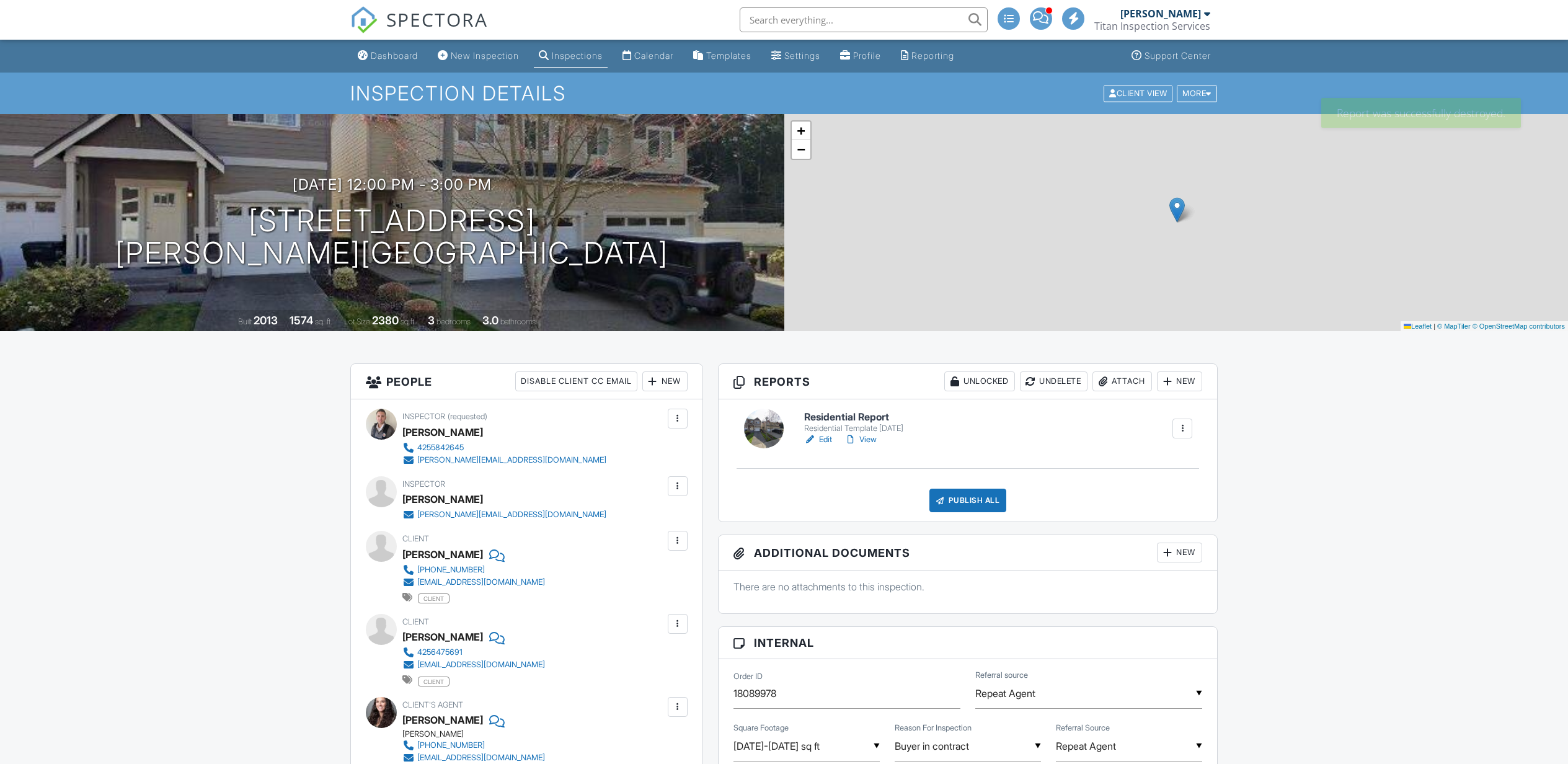
click at [1187, 95] on div "More" at bounding box center [1196, 93] width 40 height 16
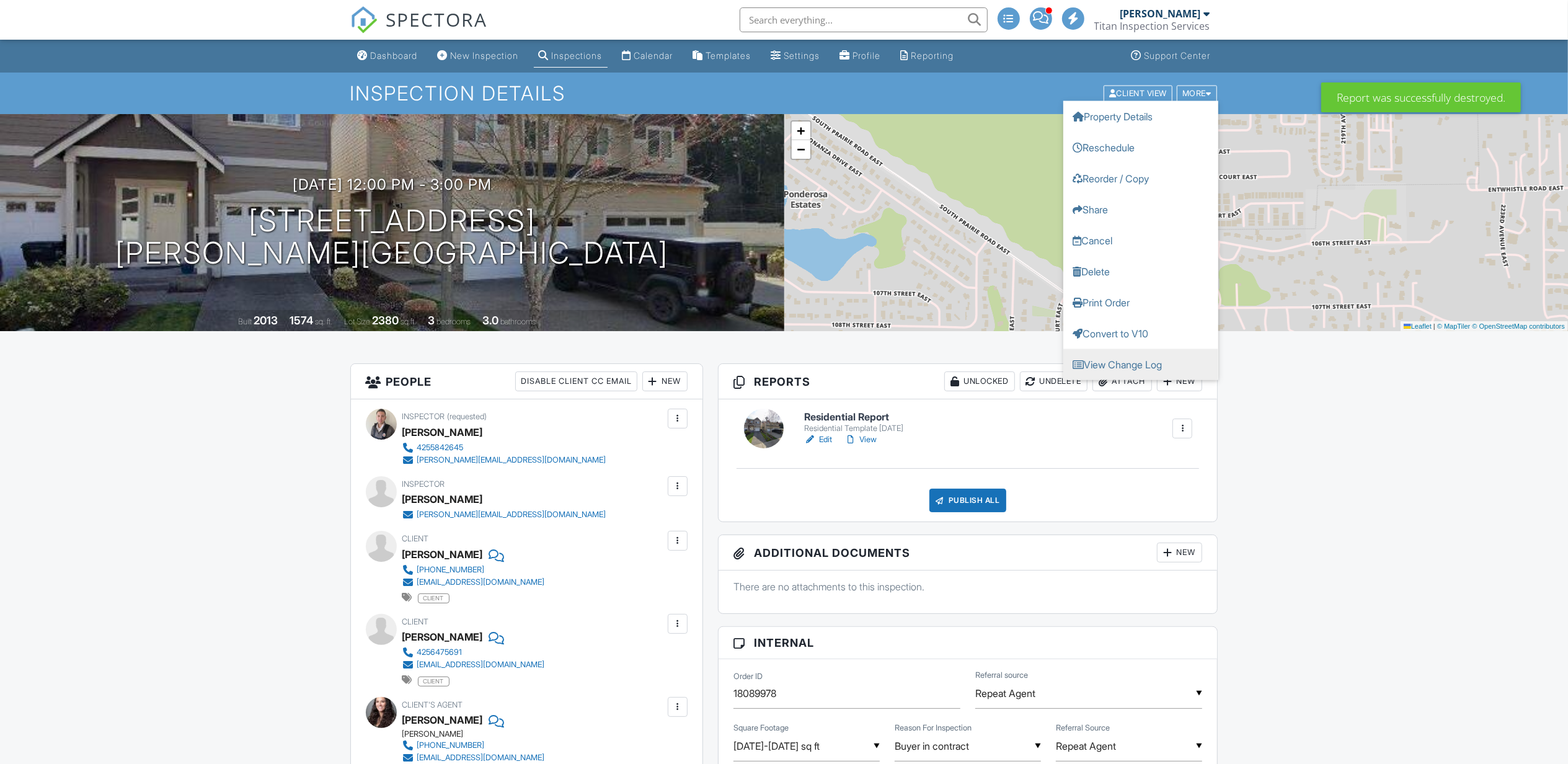
click at [1141, 354] on link "View Change Log" at bounding box center [1141, 364] width 155 height 31
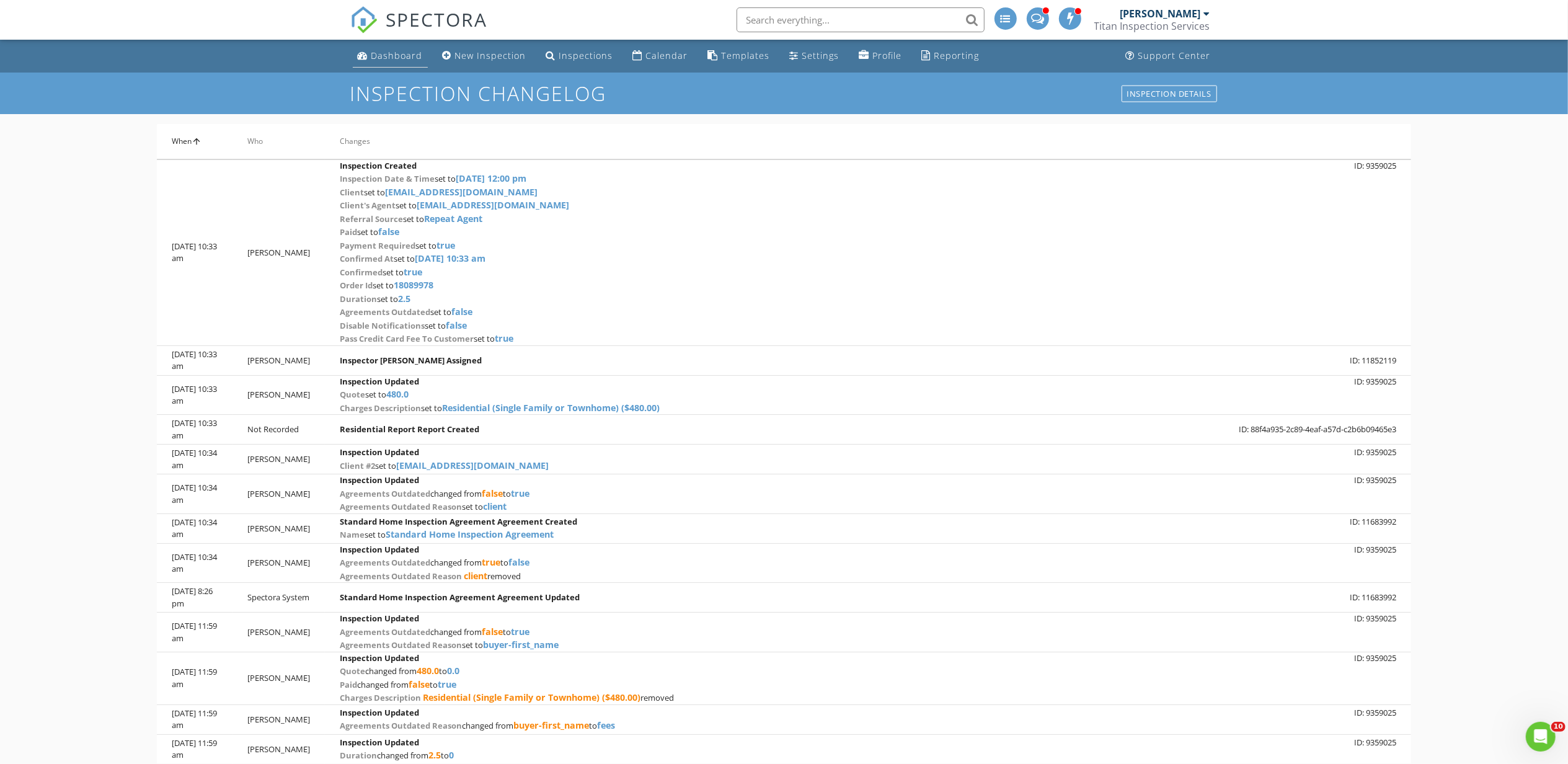
click at [405, 56] on div "Dashboard" at bounding box center [397, 56] width 52 height 12
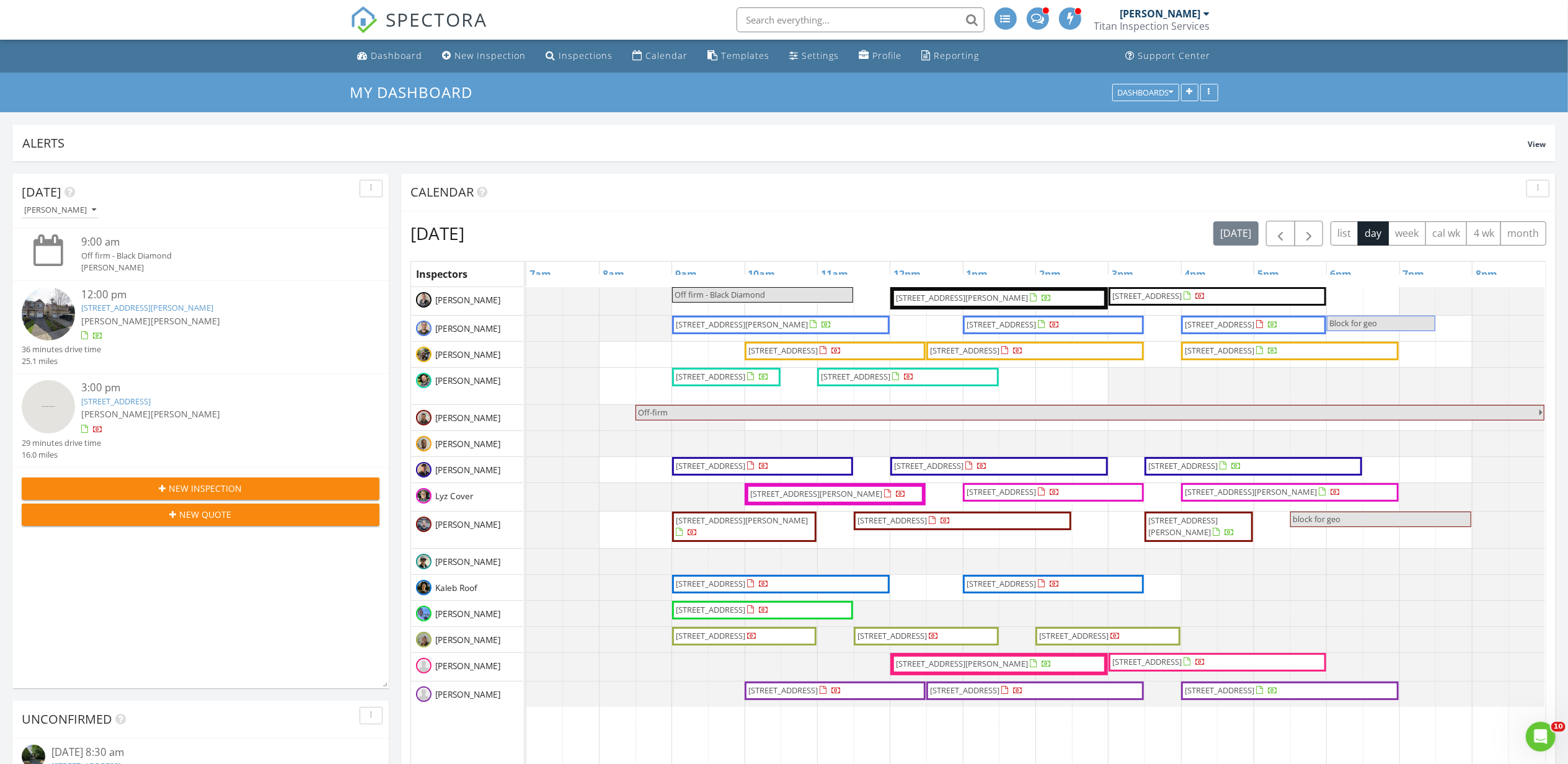
click at [973, 243] on div "[DATE] [DATE] list day week cal wk 4 wk month" at bounding box center [978, 234] width 1136 height 26
